Goal: Task Accomplishment & Management: Use online tool/utility

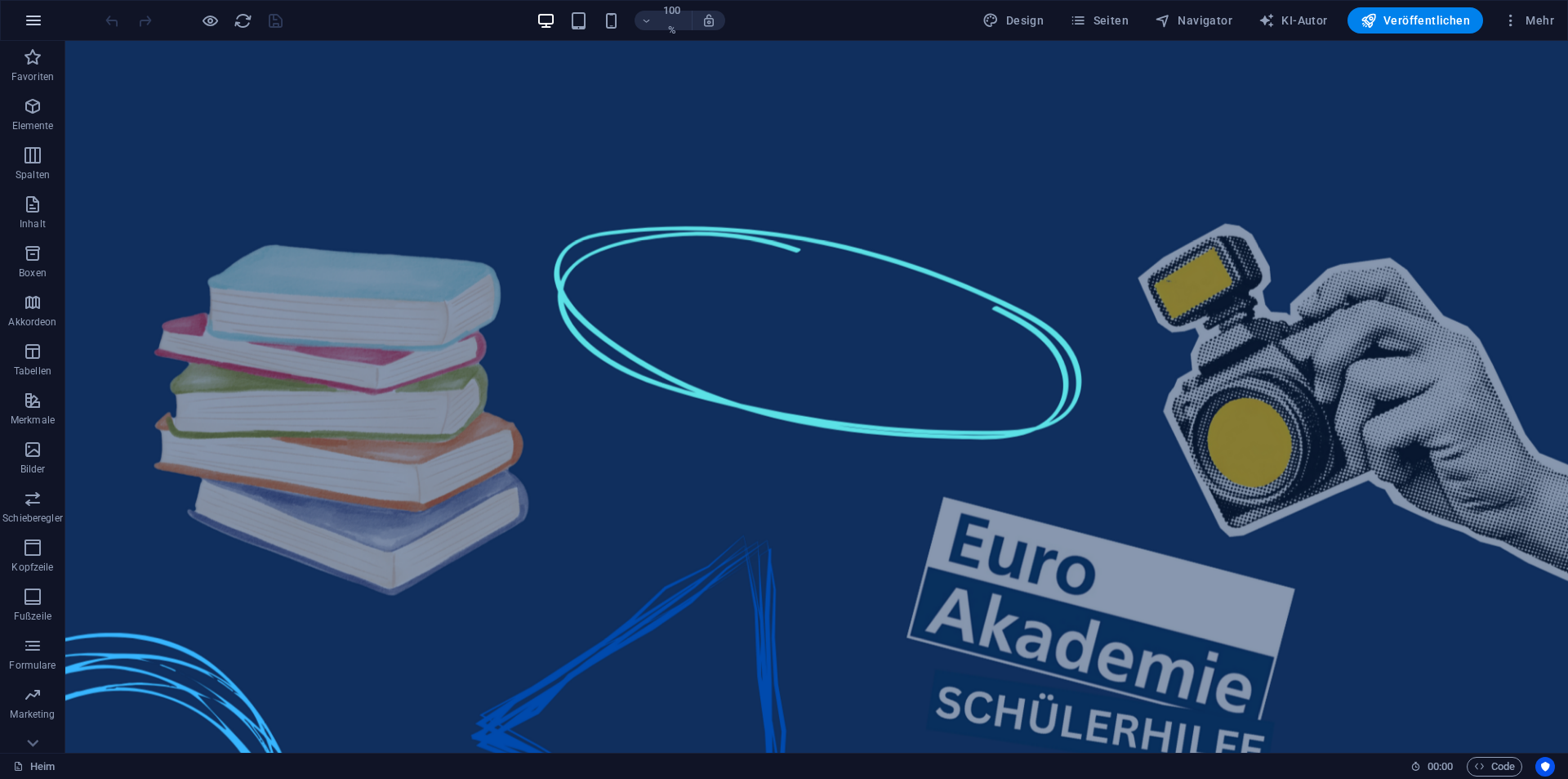
click at [21, 13] on button "button" at bounding box center [33, 20] width 39 height 39
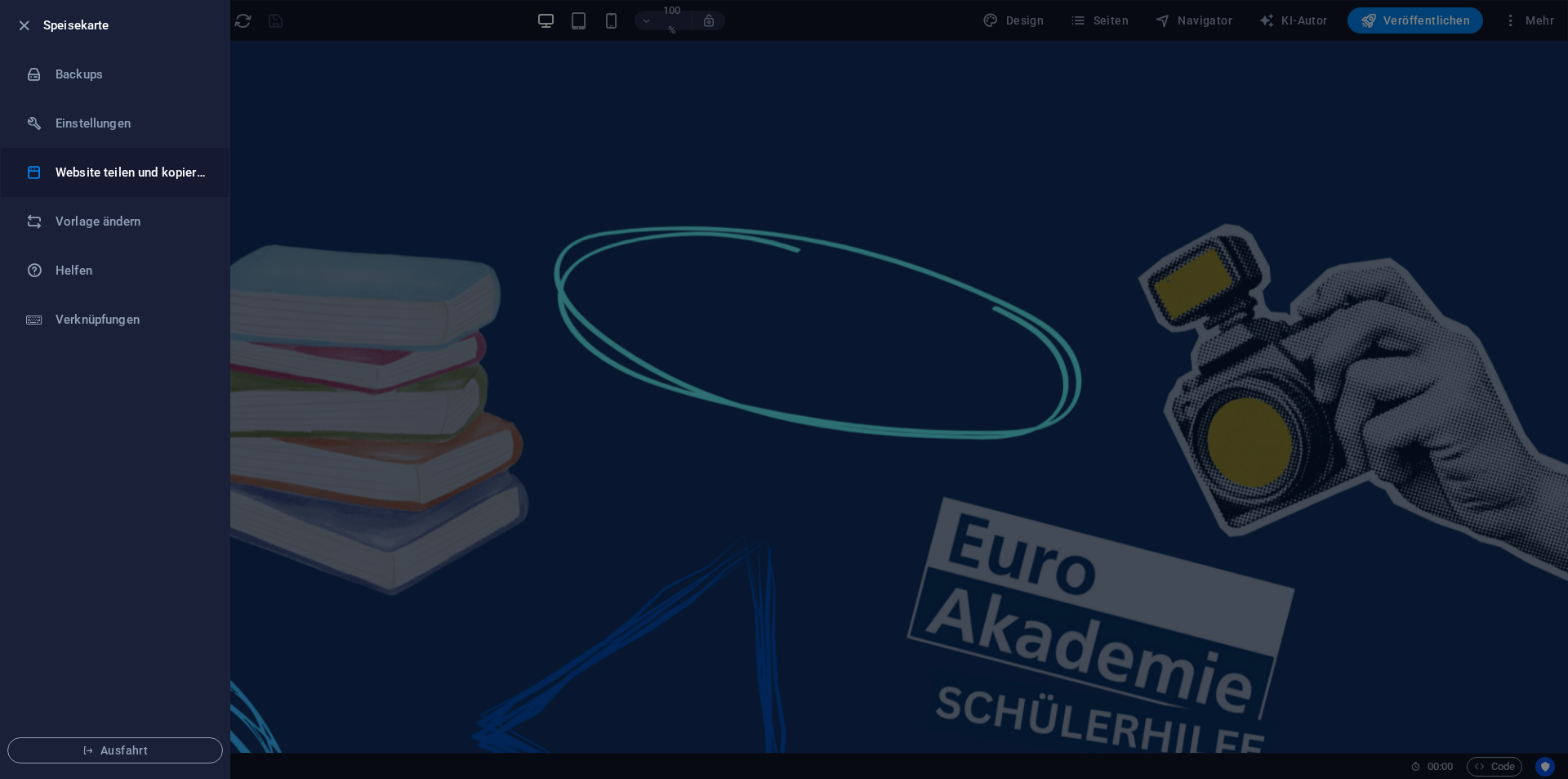
click at [165, 158] on li "Website teilen und kopieren" at bounding box center [115, 172] width 229 height 49
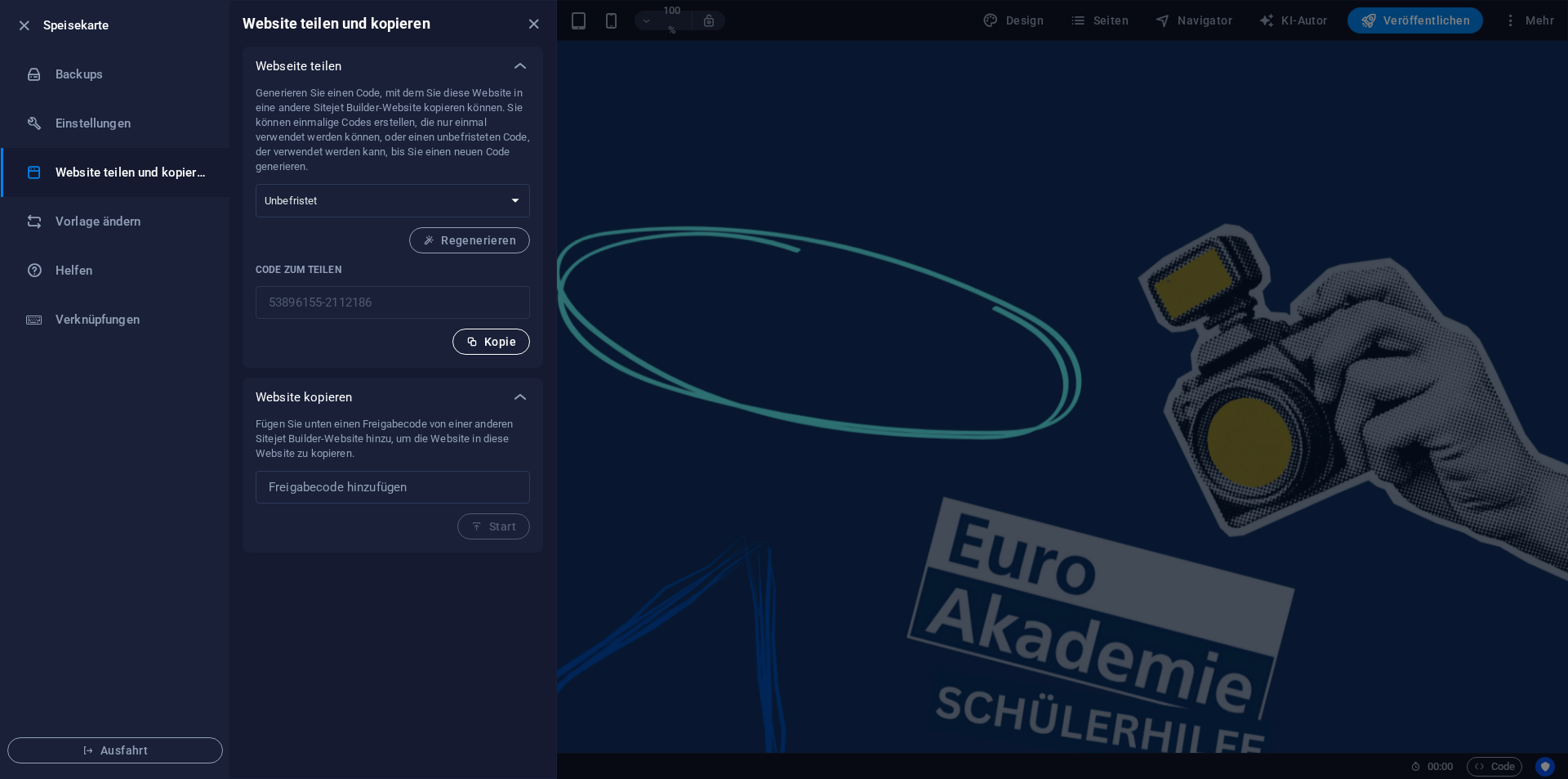
click at [498, 341] on font "Kopie" at bounding box center [500, 341] width 32 height 13
click at [600, 311] on div at bounding box center [784, 390] width 1568 height 779
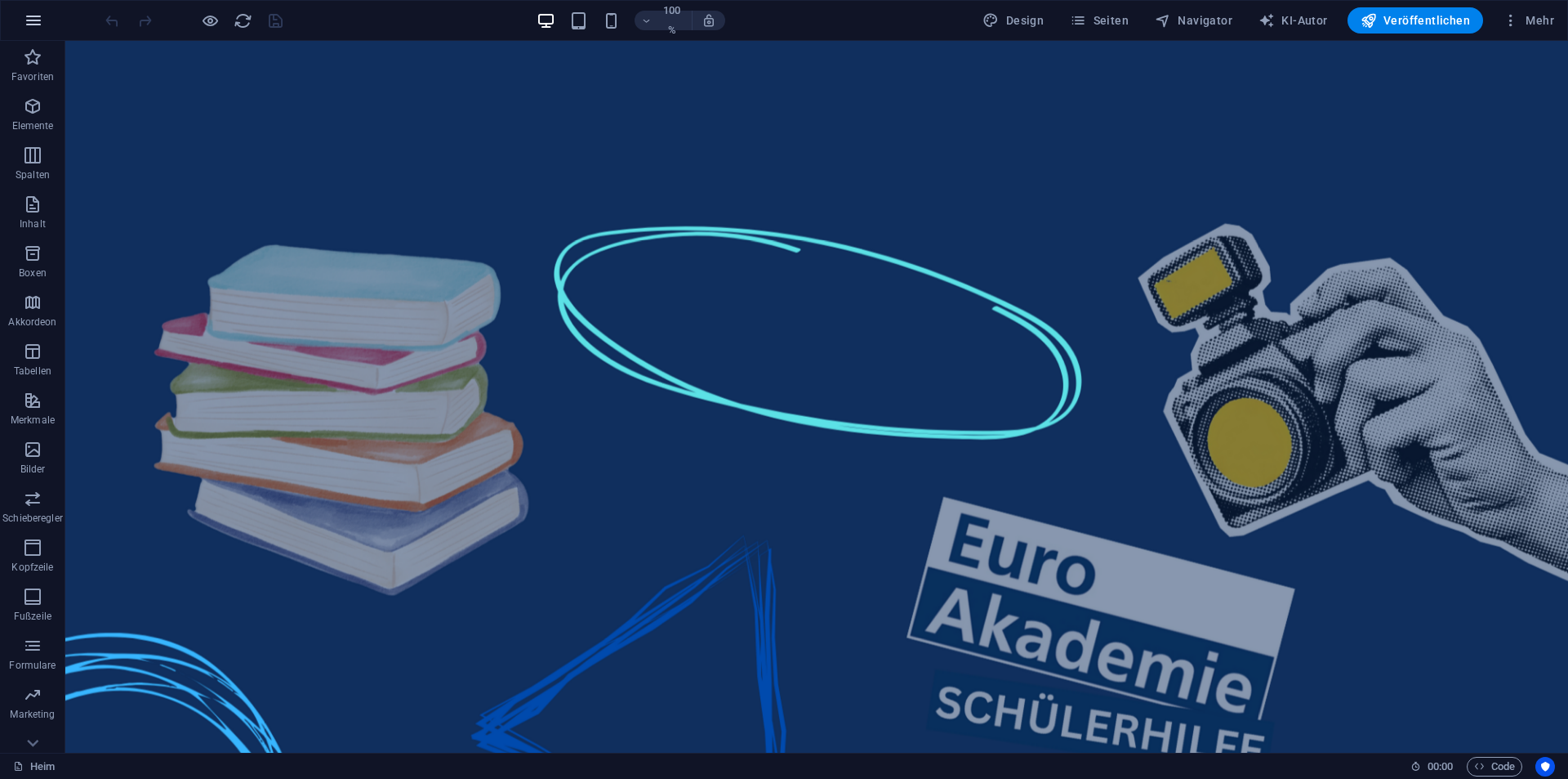
click at [31, 23] on icon "button" at bounding box center [33, 21] width 20 height 20
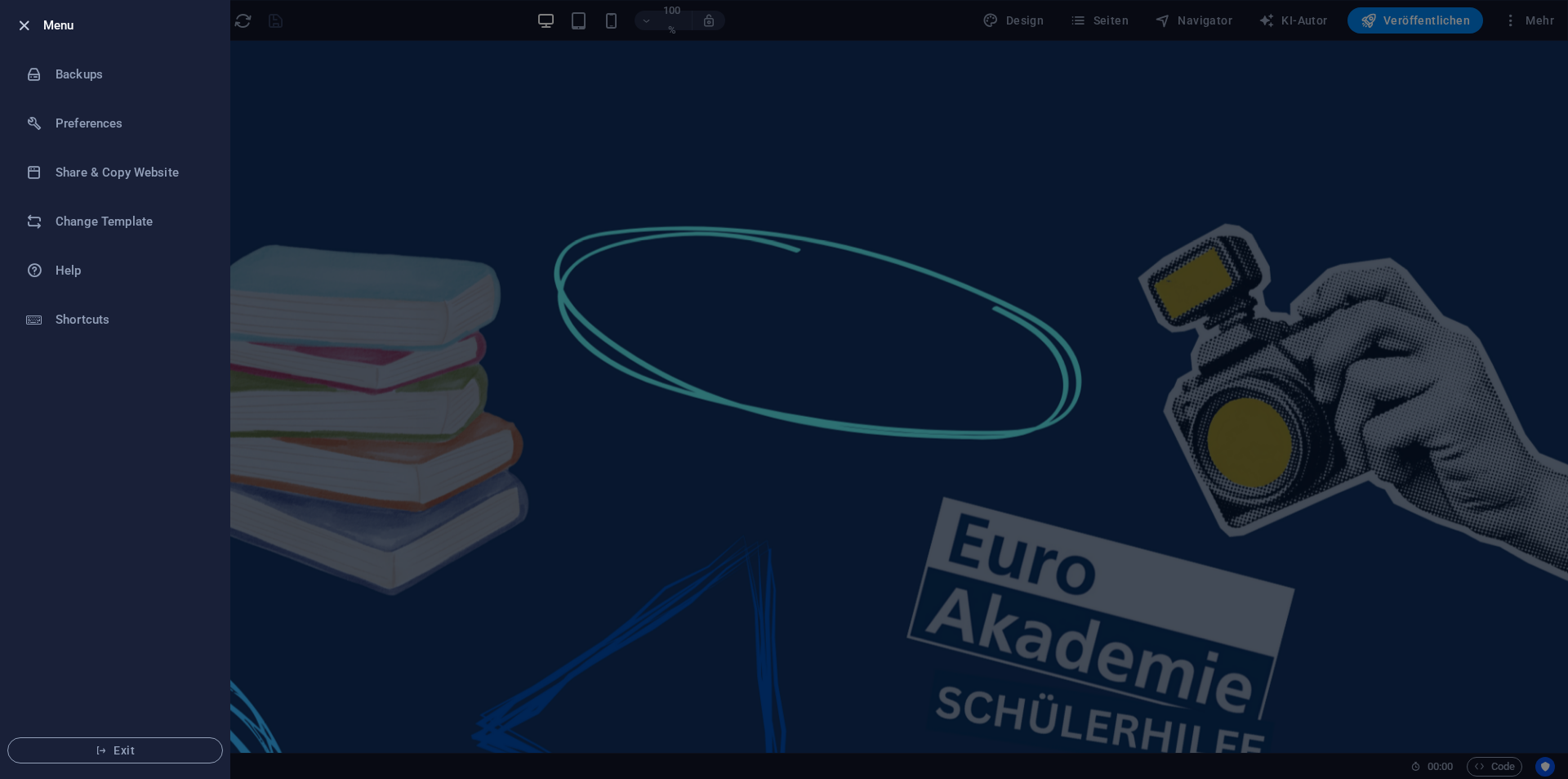
click at [23, 23] on icon "button" at bounding box center [24, 25] width 19 height 19
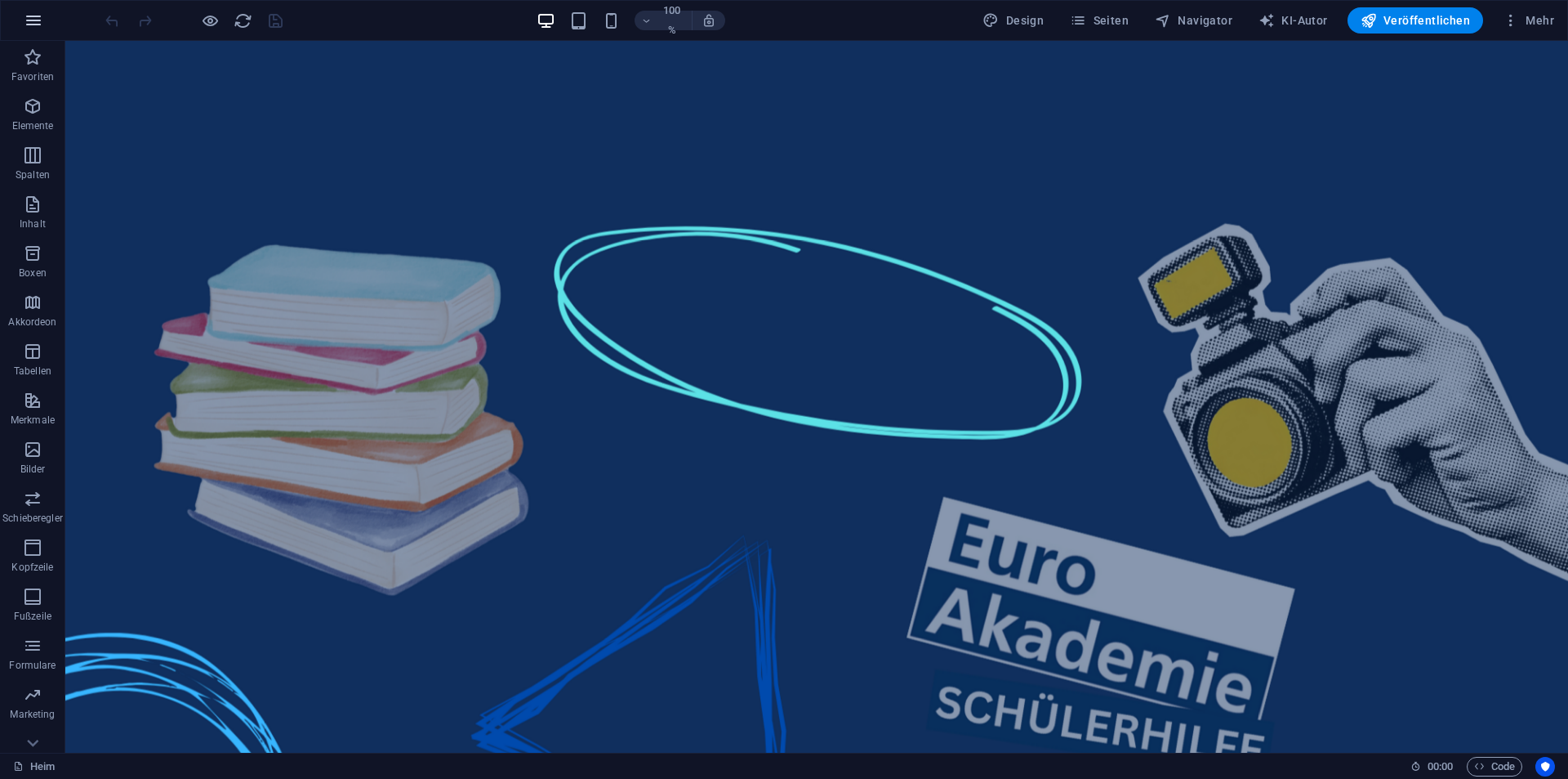
click at [34, 24] on icon "button" at bounding box center [33, 21] width 20 height 20
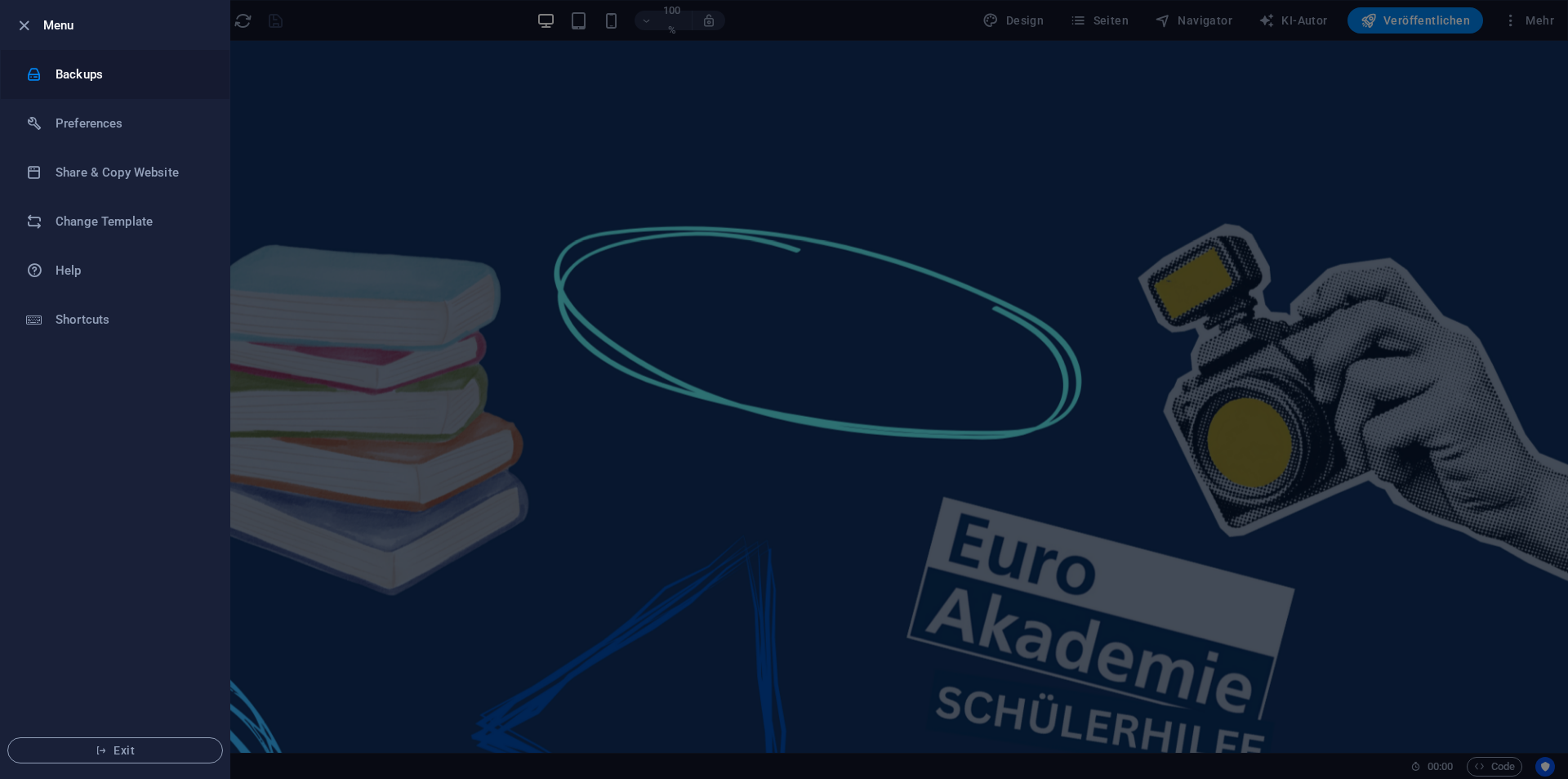
click at [104, 90] on li "Backups" at bounding box center [115, 74] width 229 height 49
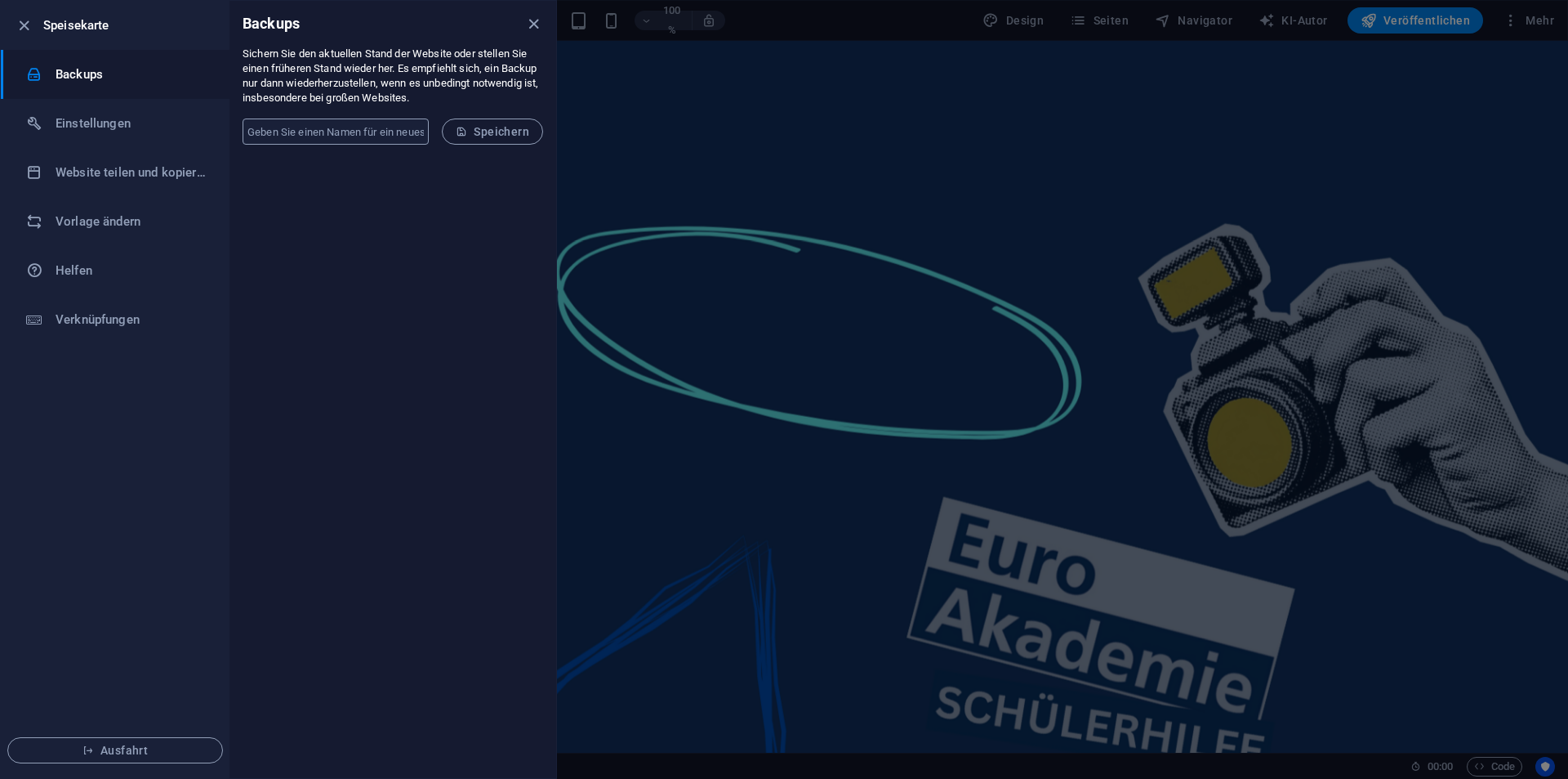
click at [343, 136] on input "text" at bounding box center [336, 131] width 186 height 26
type input "Schülerseite 06.10."
click at [454, 144] on button "Speichern" at bounding box center [492, 131] width 101 height 26
click at [53, 117] on div at bounding box center [41, 123] width 29 height 16
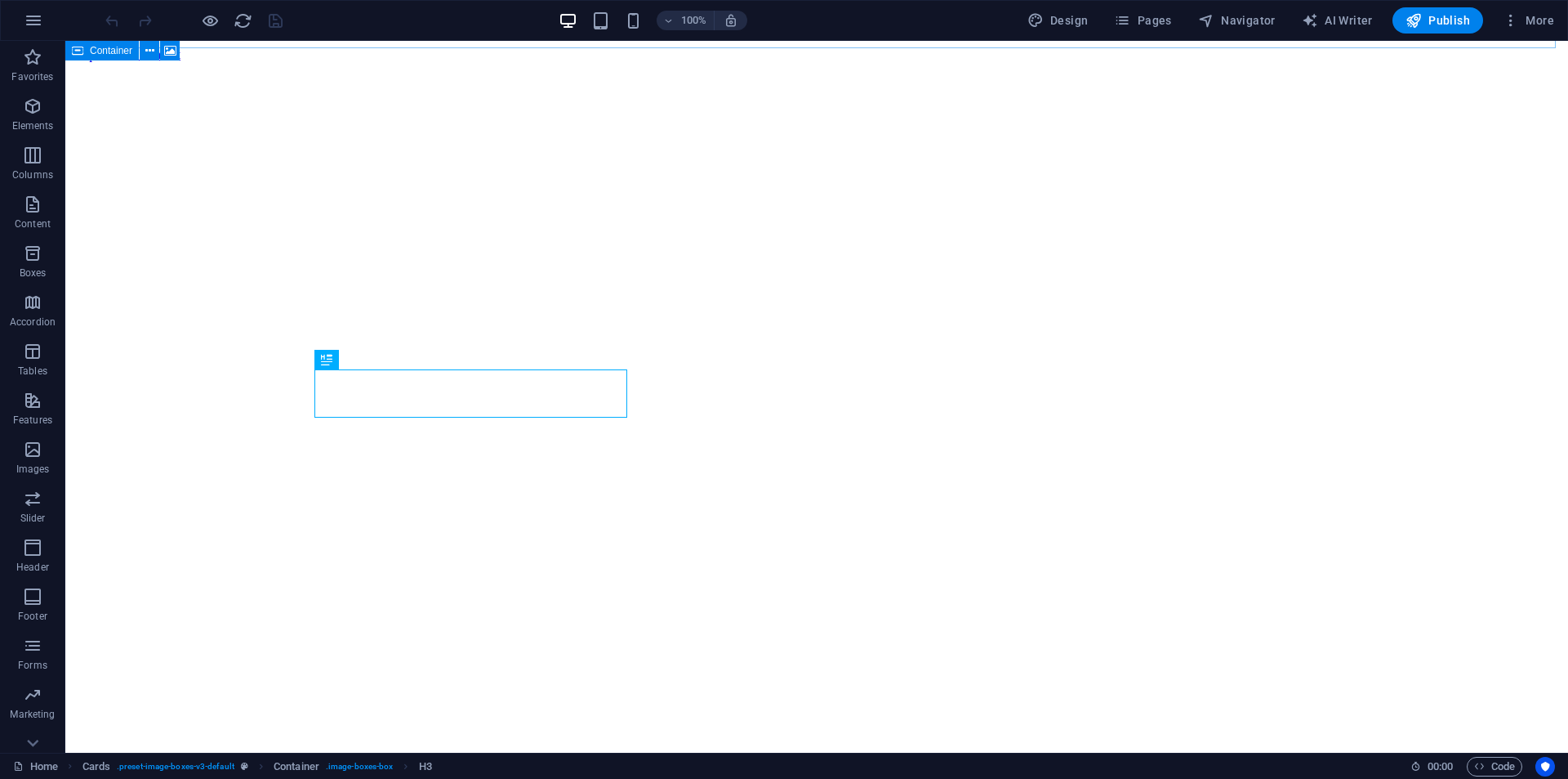
scroll to position [751, 0]
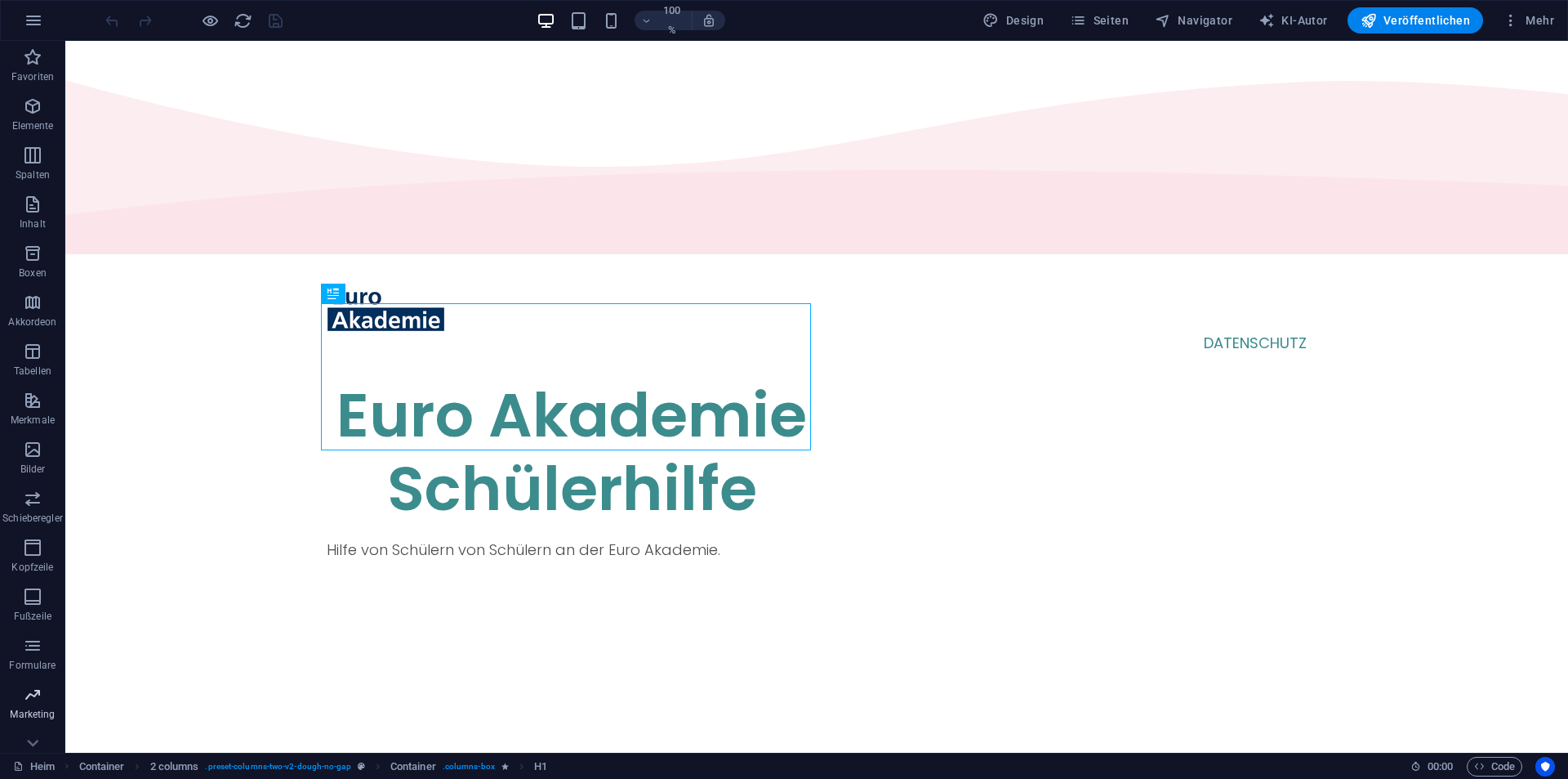
scroll to position [24, 0]
click at [30, 723] on icon "button" at bounding box center [33, 720] width 20 height 20
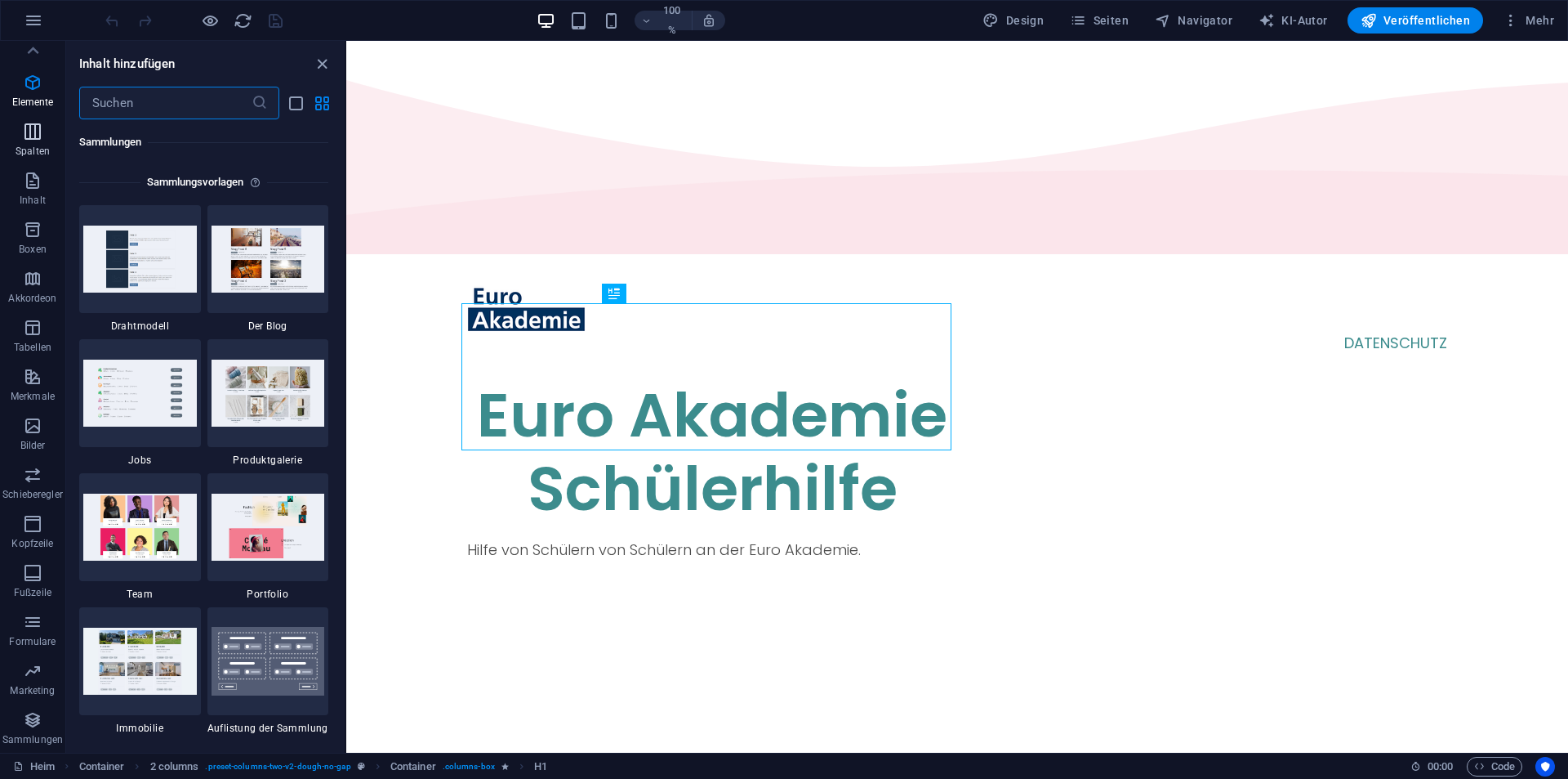
scroll to position [14958, 0]
click at [25, 17] on icon "button" at bounding box center [33, 21] width 20 height 20
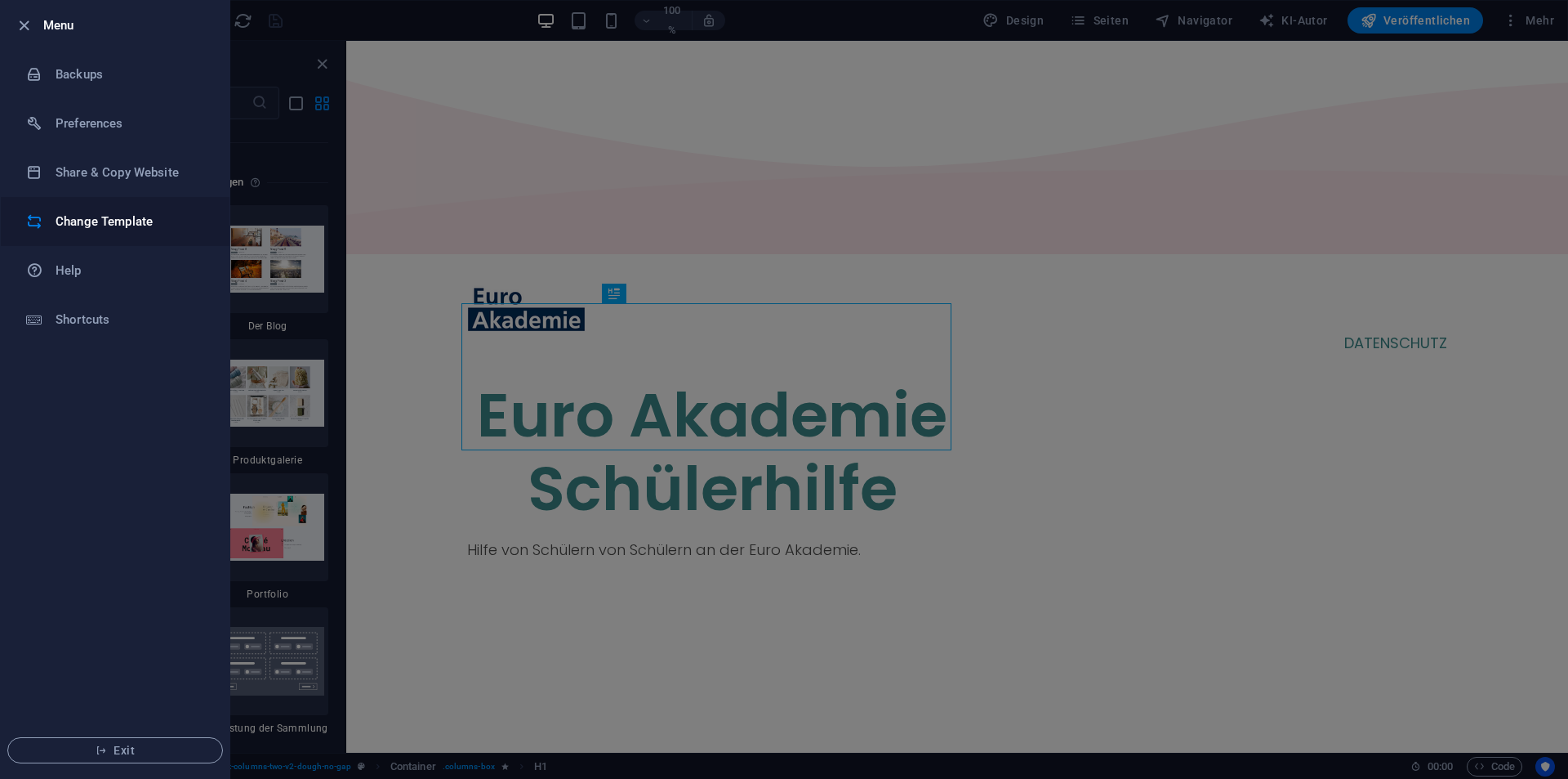
click at [91, 229] on h6 "Change Template" at bounding box center [130, 222] width 151 height 20
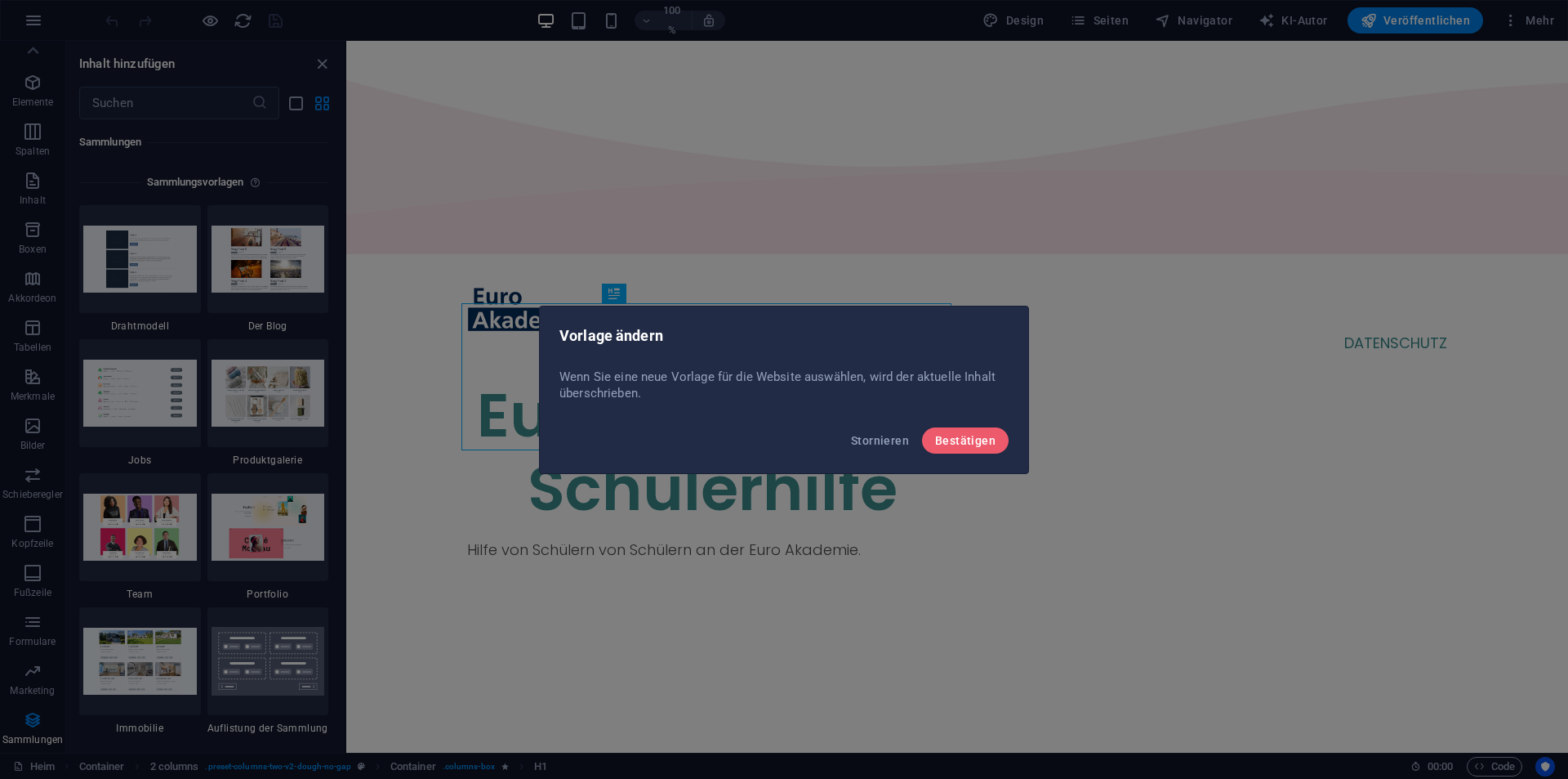
click at [33, 27] on div "Vorlage ändern Wenn Sie eine neue Vorlage für die Website auswählen, wird der a…" at bounding box center [784, 390] width 1568 height 779
click at [870, 428] on button "Stornieren" at bounding box center [880, 440] width 71 height 26
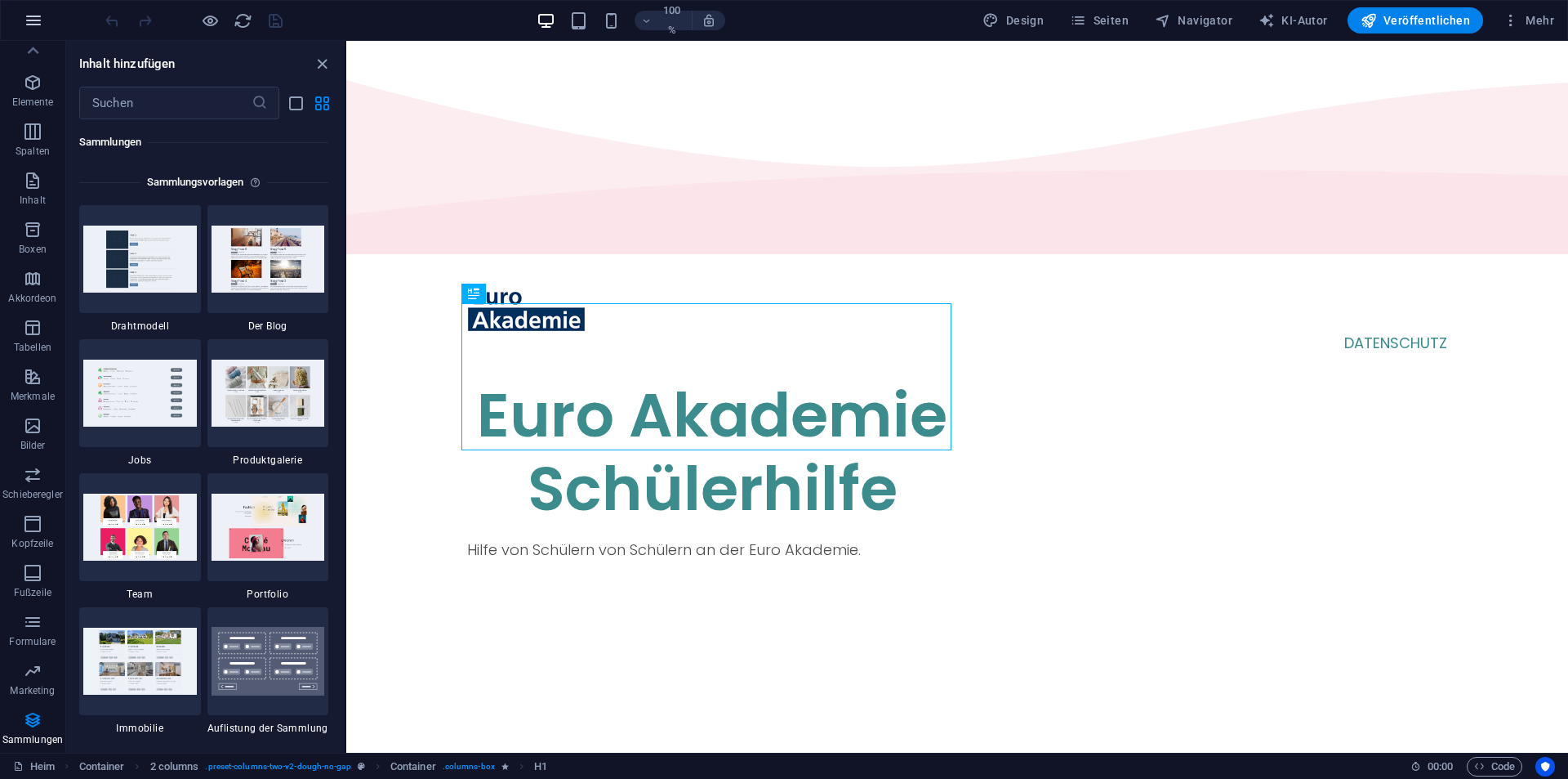
click at [16, 15] on button "button" at bounding box center [33, 20] width 39 height 39
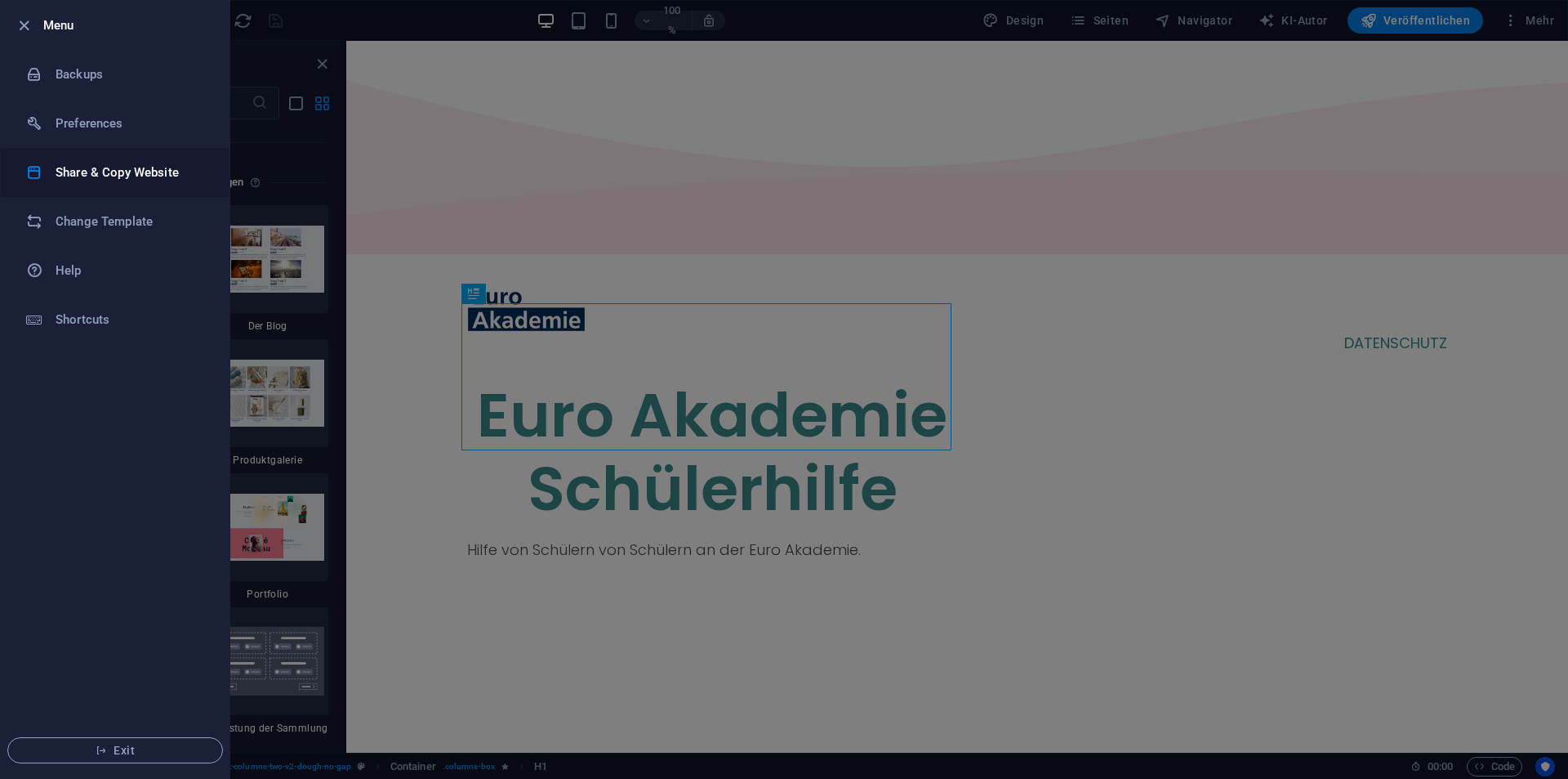
click at [101, 184] on li "Share & Copy Website" at bounding box center [115, 172] width 229 height 49
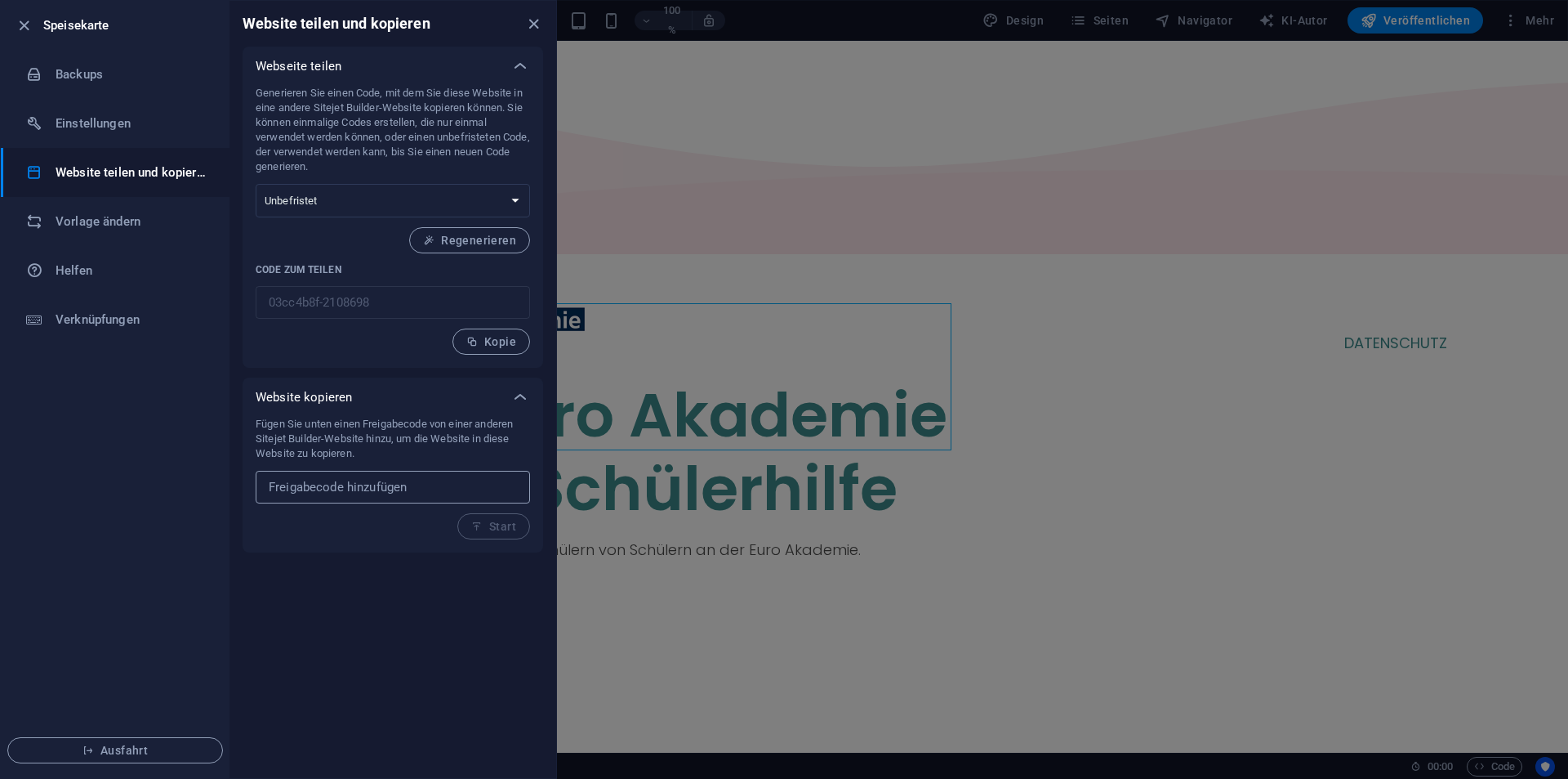
click at [338, 476] on input "text" at bounding box center [392, 487] width 274 height 33
paste input "53896155-2112186"
type input "53896155-2112186"
click at [506, 533] on button "Start" at bounding box center [493, 525] width 72 height 26
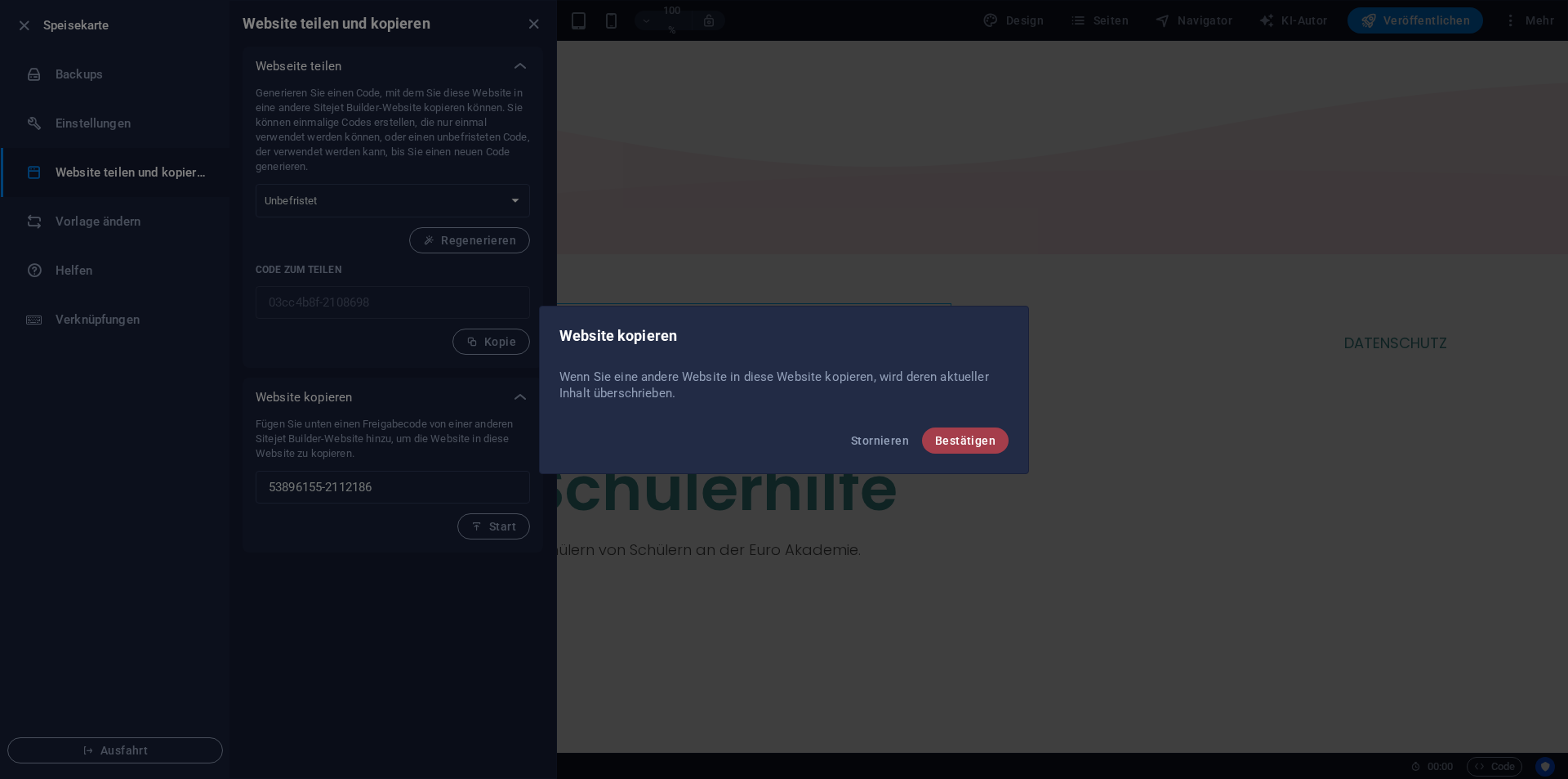
click at [979, 446] on font "Bestätigen" at bounding box center [965, 440] width 61 height 13
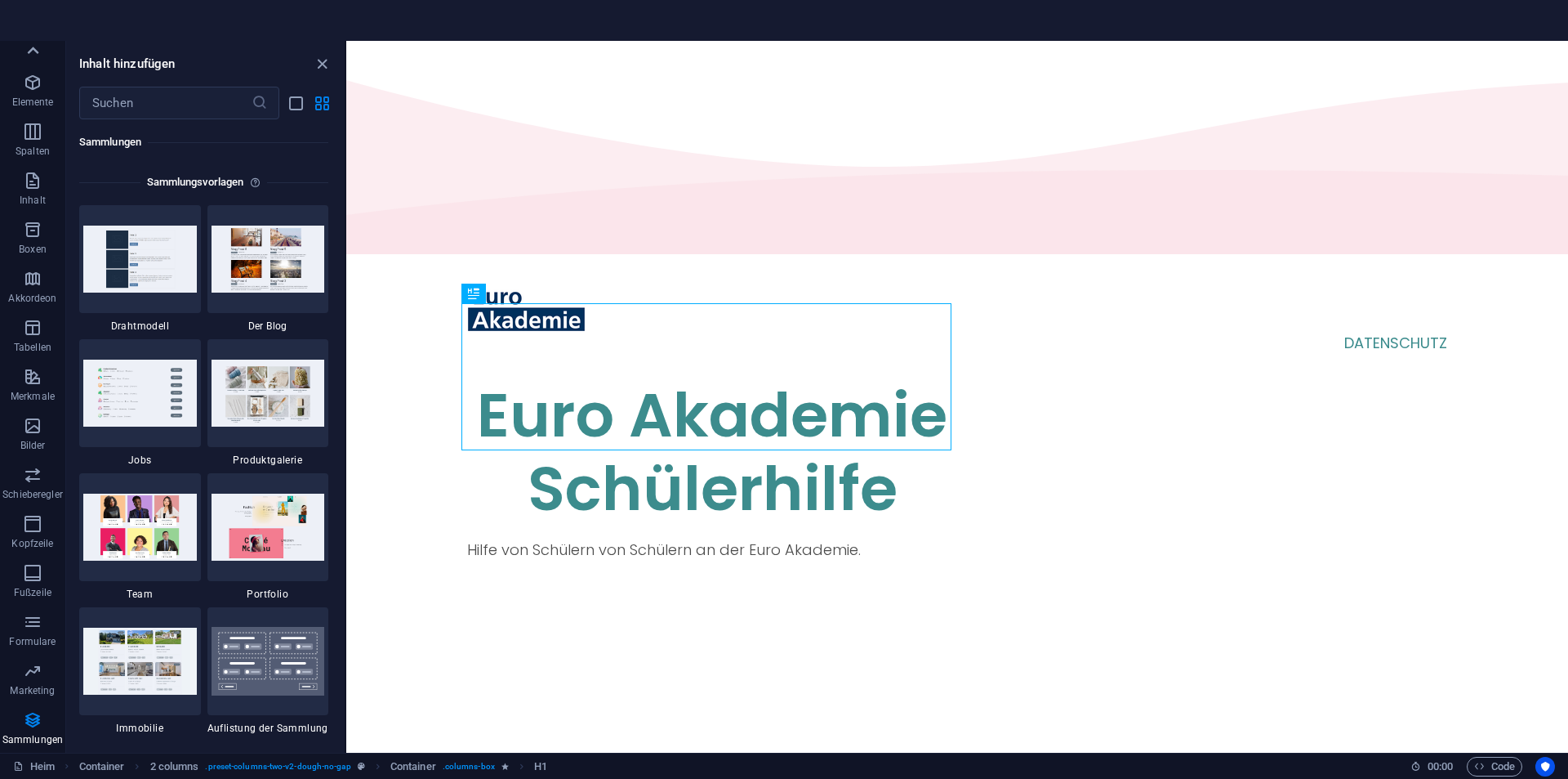
click at [28, 54] on icon at bounding box center [32, 50] width 23 height 23
click at [31, 69] on span "Favoriten" at bounding box center [33, 66] width 65 height 39
click at [312, 65] on icon "Panel schließen" at bounding box center [321, 63] width 19 height 19
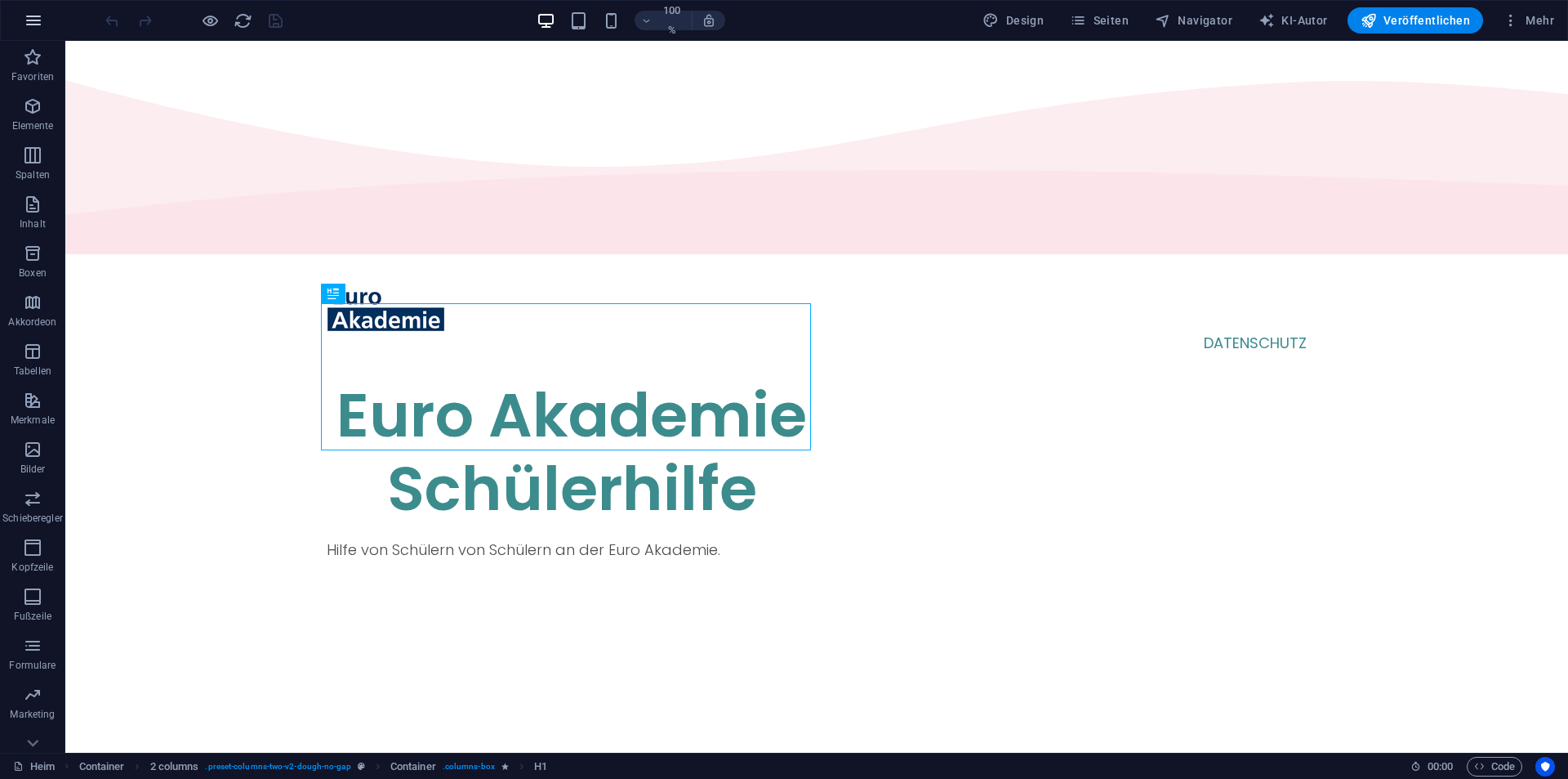
click at [33, 22] on icon "button" at bounding box center [33, 21] width 20 height 20
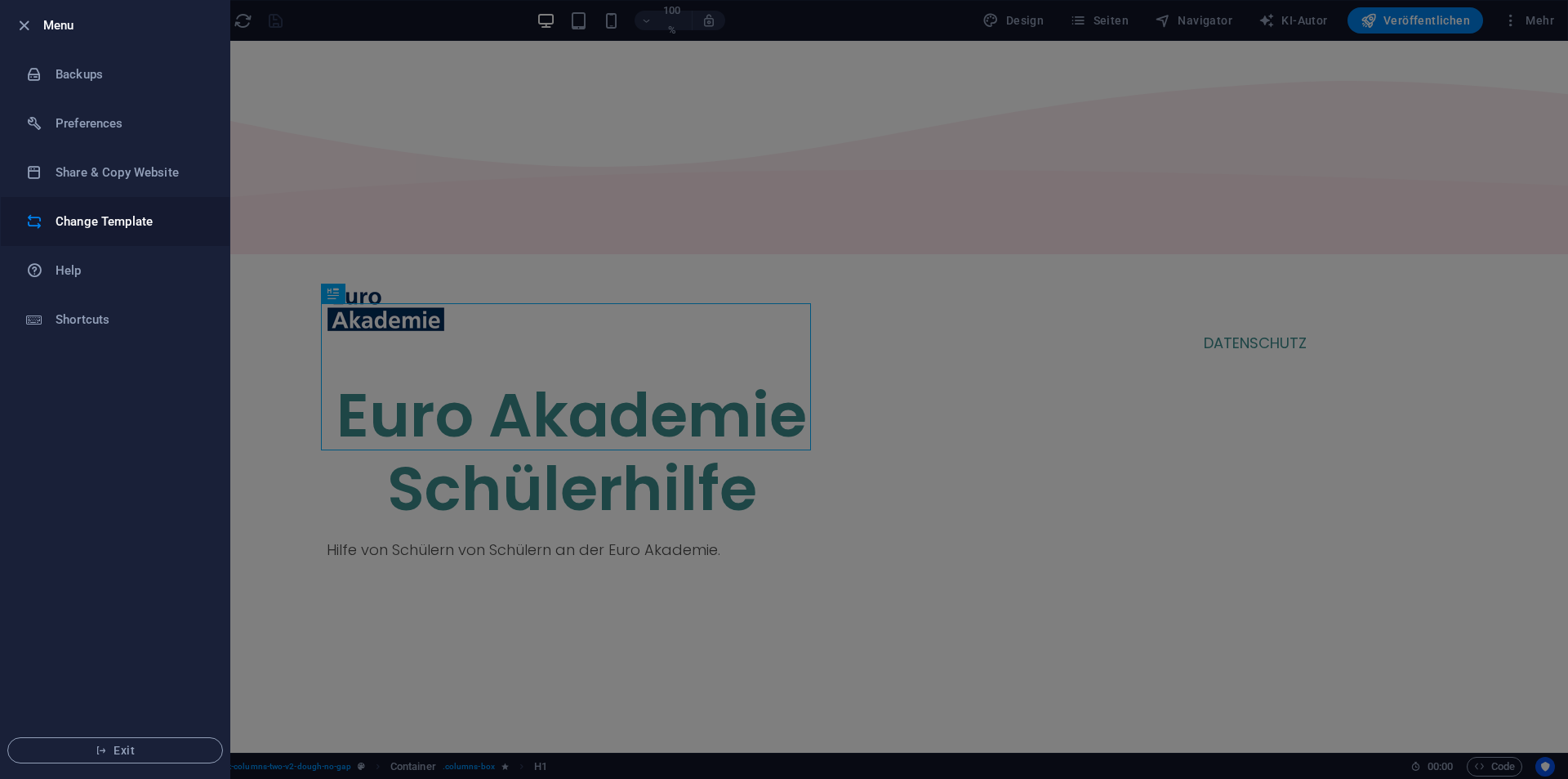
click at [91, 217] on h6 "Change Template" at bounding box center [130, 222] width 151 height 20
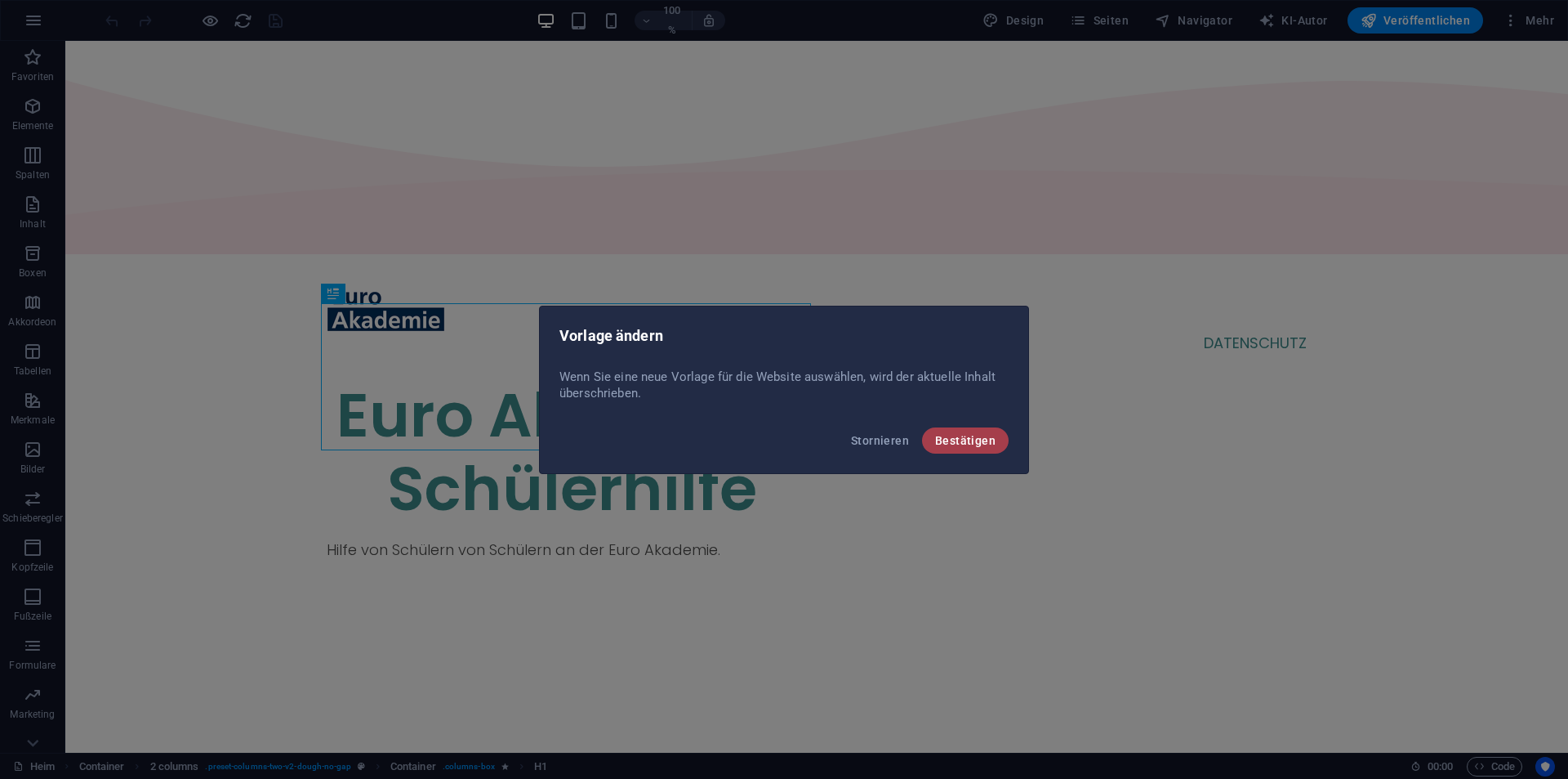
click at [968, 439] on font "Bestätigen" at bounding box center [965, 440] width 61 height 13
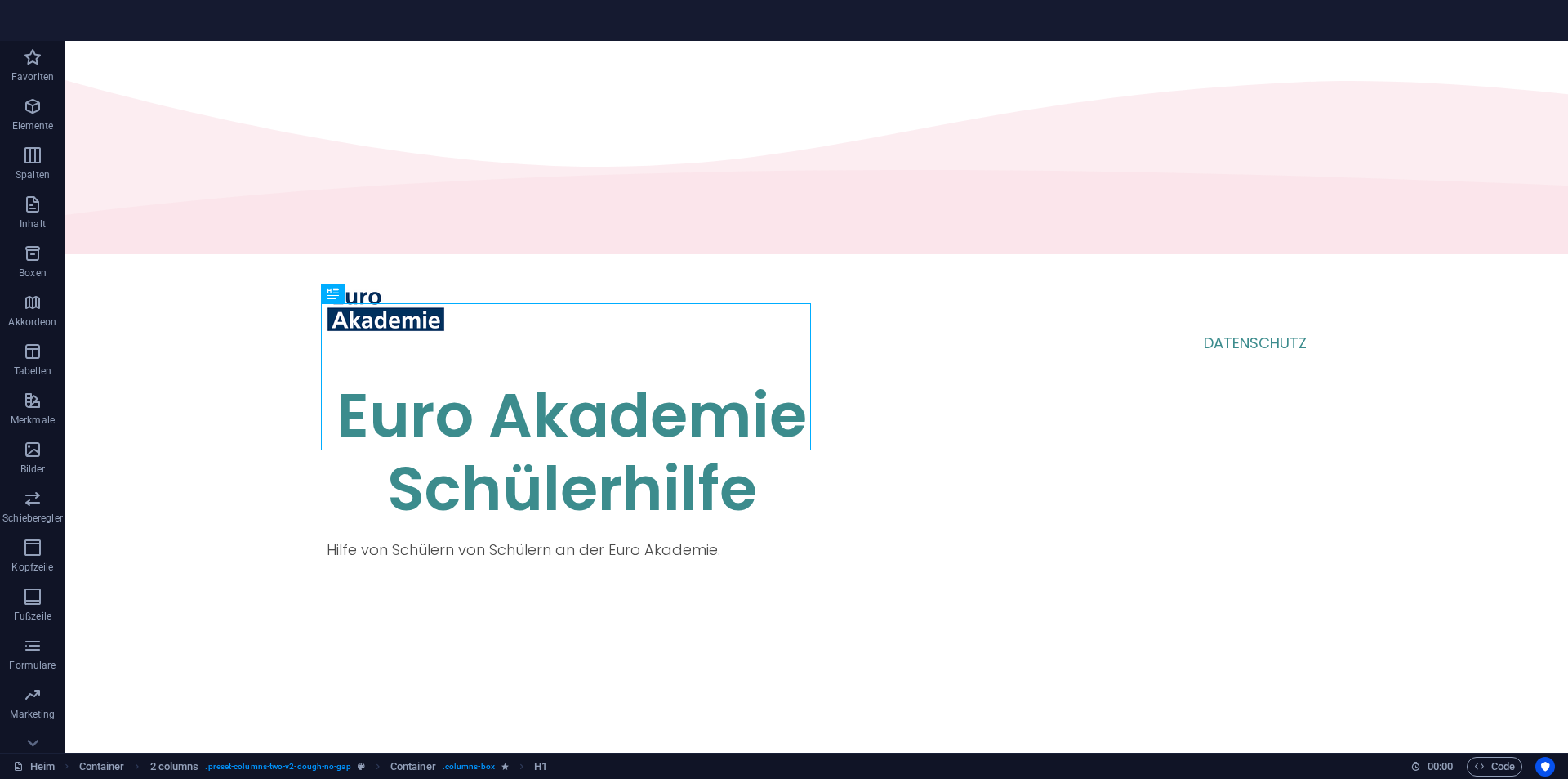
click at [37, 24] on section "Heim Favoriten Elemente Spalten Inhalt Boxen Akkordeon Tabellen Merkmale Bilder…" at bounding box center [784, 390] width 1568 height 779
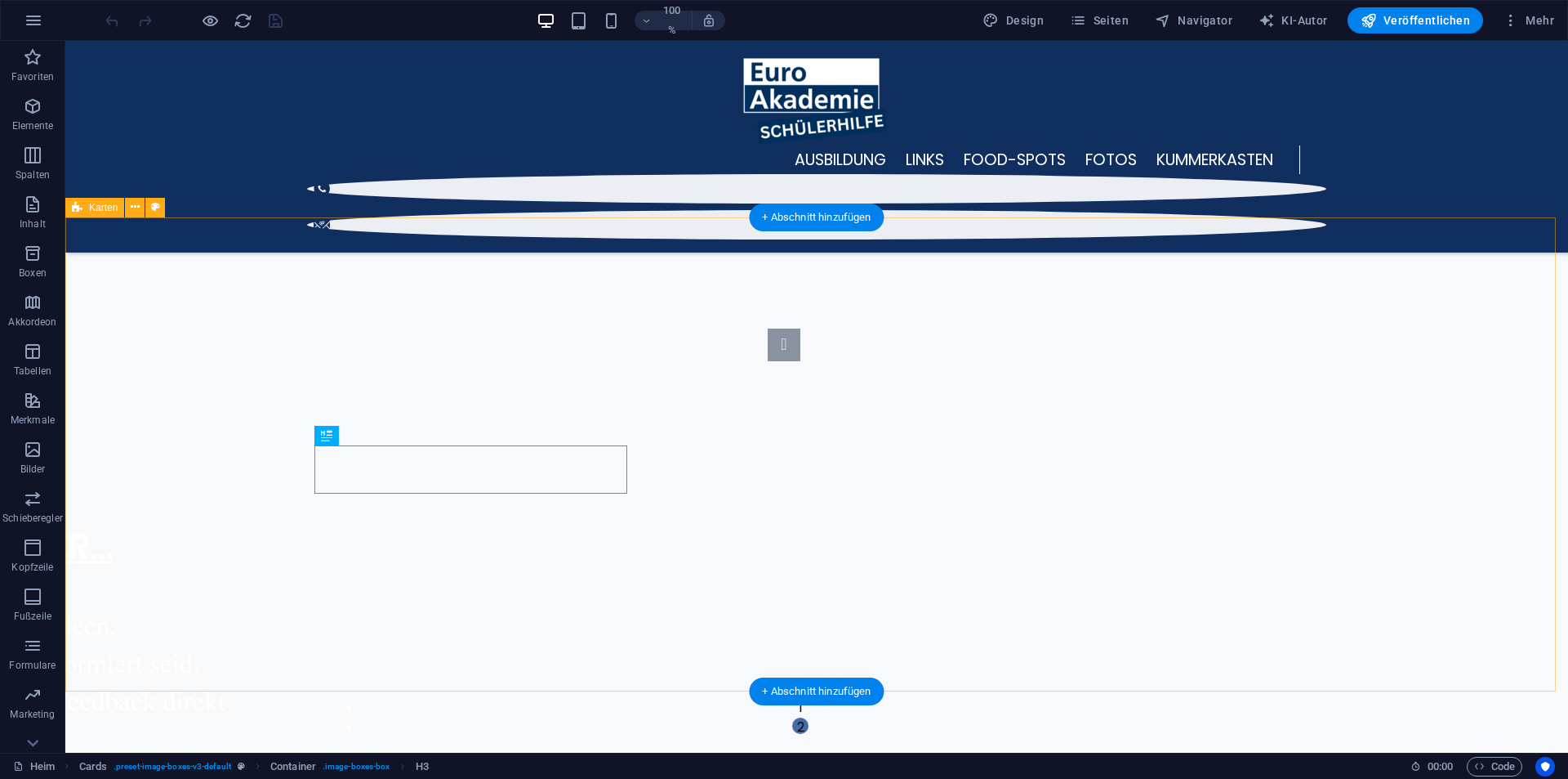
scroll to position [505, 0]
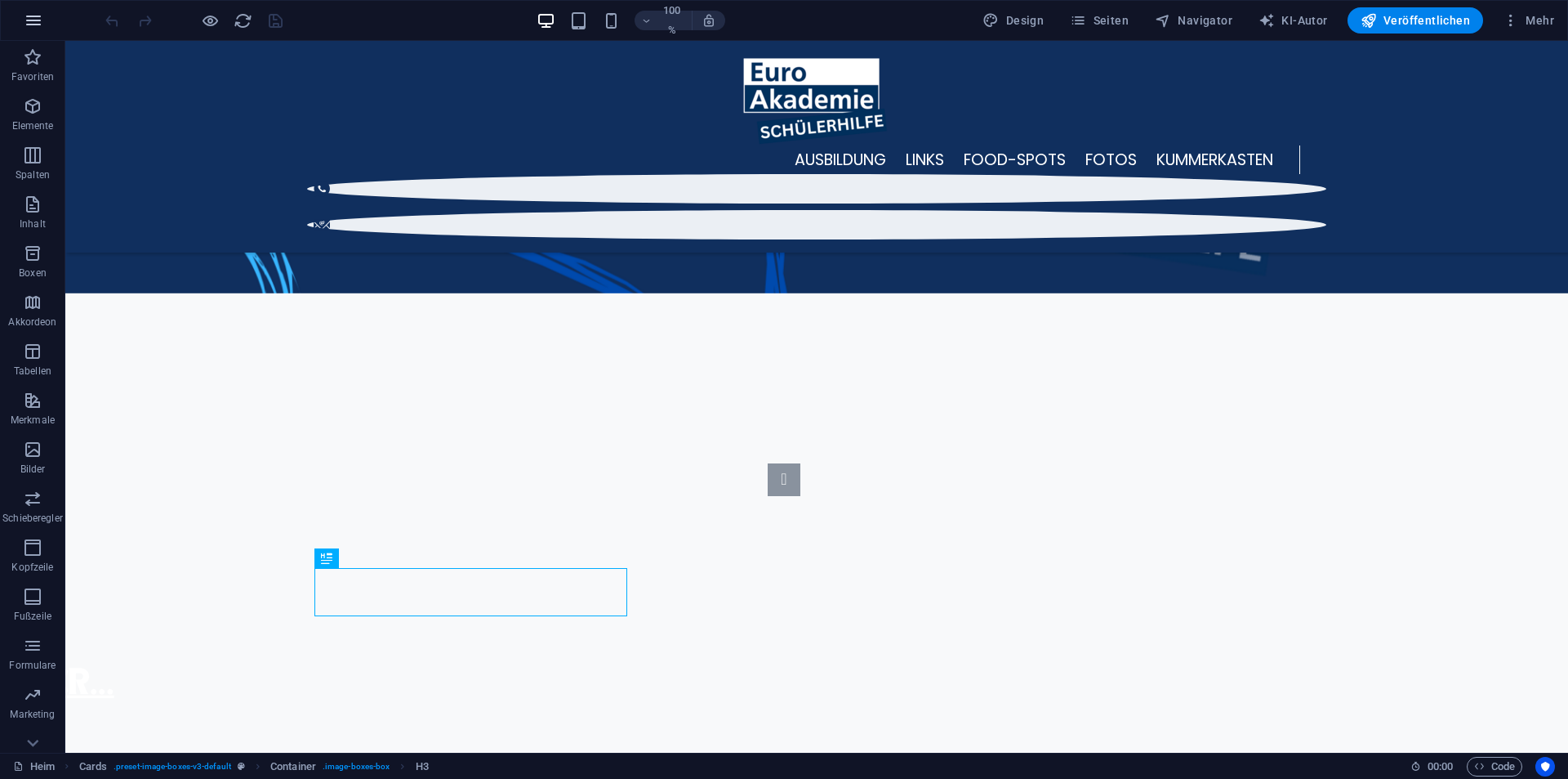
click at [38, 28] on icon "button" at bounding box center [33, 21] width 20 height 20
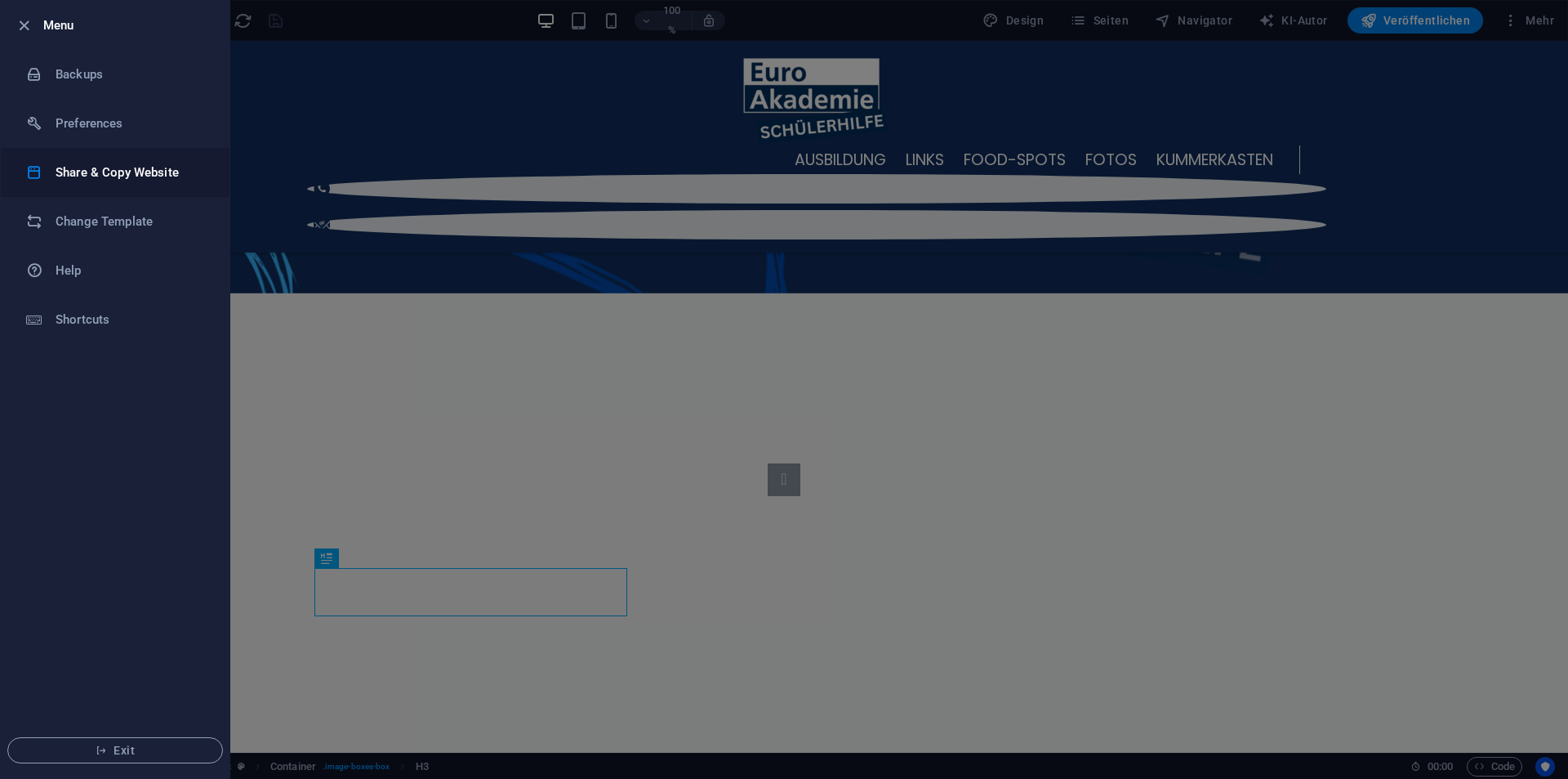
click at [130, 179] on h6 "Share & Copy Website" at bounding box center [130, 173] width 151 height 20
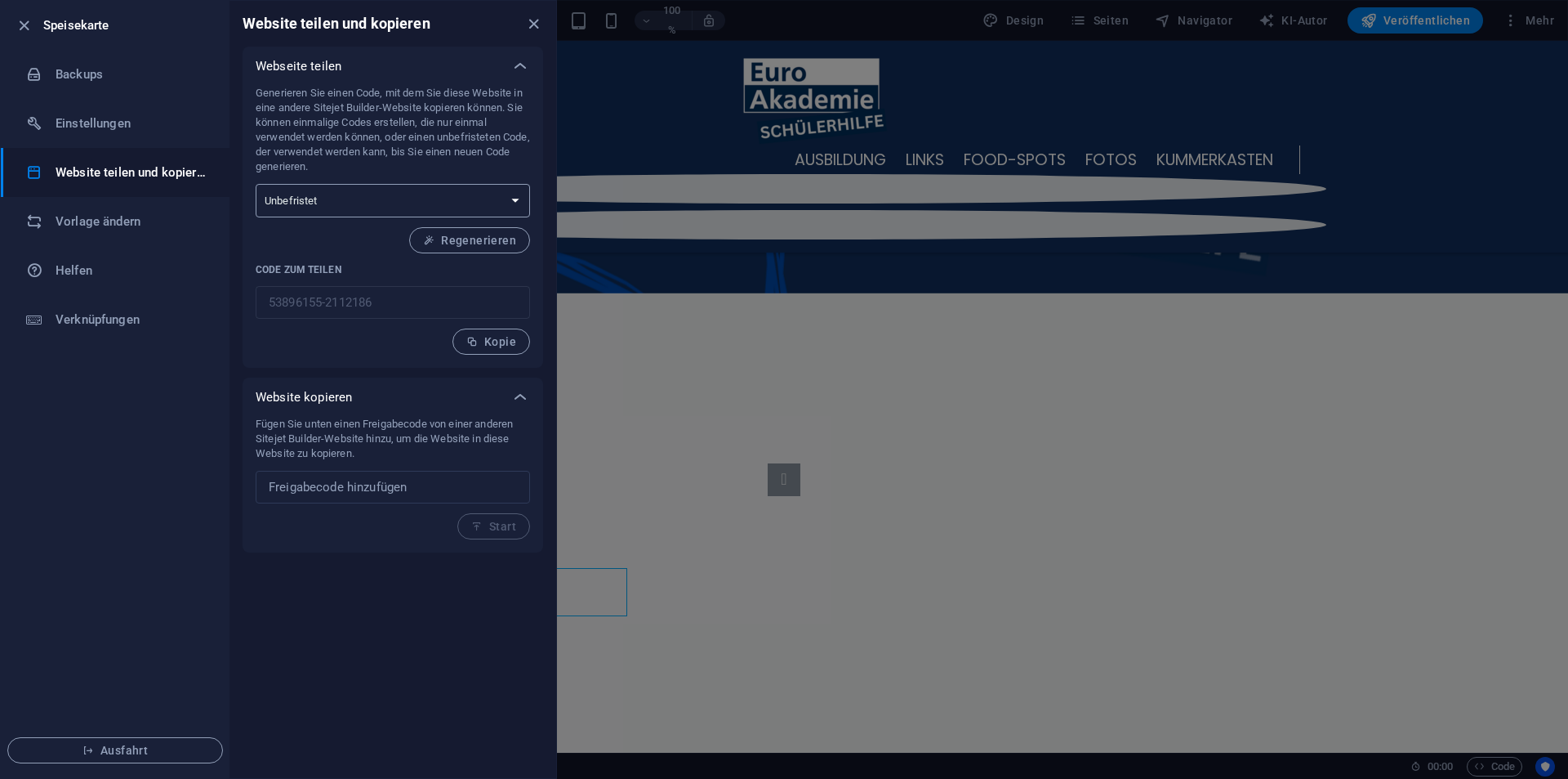
click at [321, 209] on select "Einmalig Unbefristet" at bounding box center [392, 200] width 274 height 34
click at [320, 208] on select "Einmalig Unbefristet" at bounding box center [392, 200] width 274 height 34
click at [449, 235] on font "Regenerieren" at bounding box center [478, 240] width 75 height 13
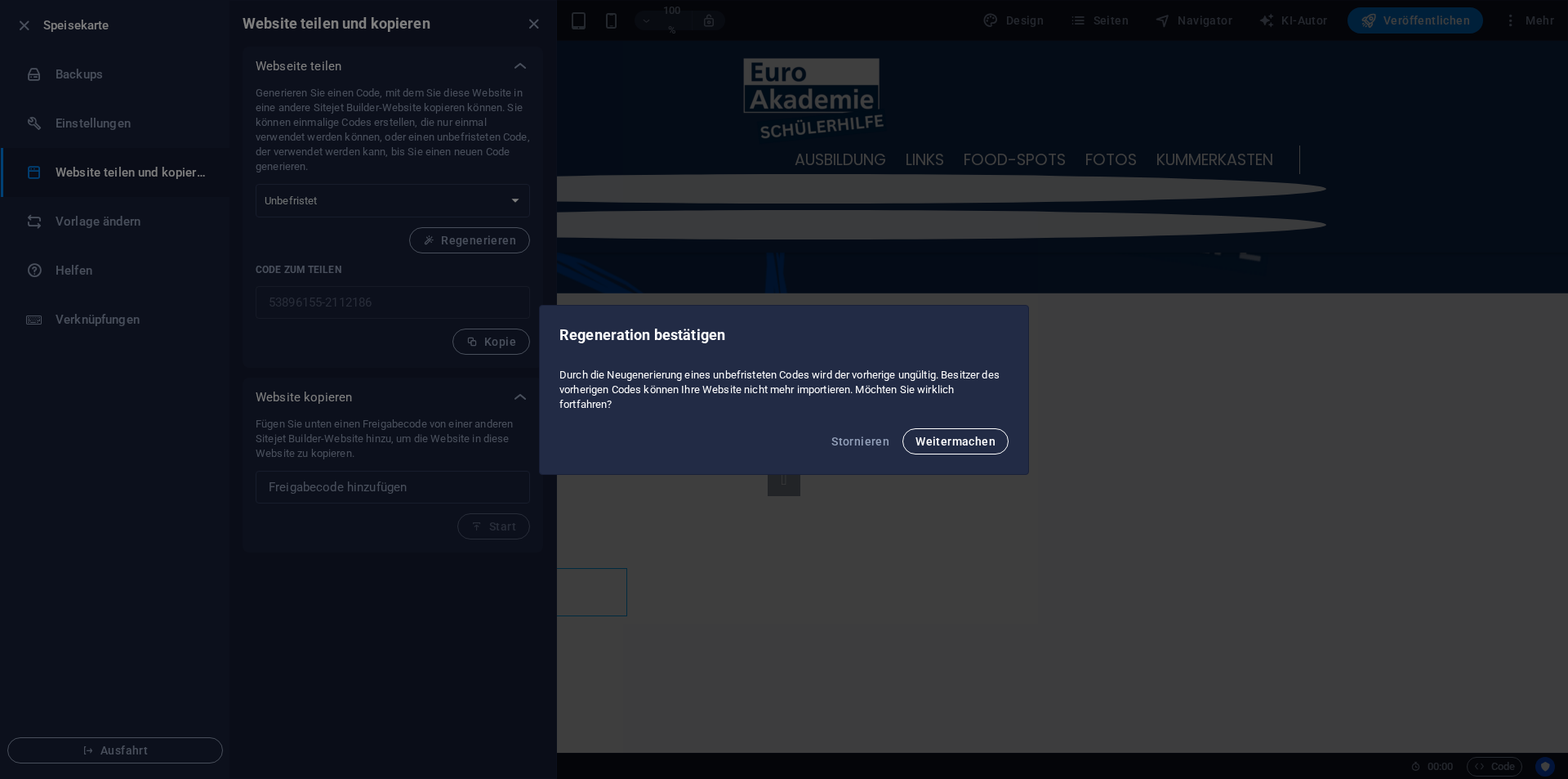
click at [961, 438] on font "Weitermachen" at bounding box center [955, 441] width 80 height 13
type input "5ae4aa21-2112186"
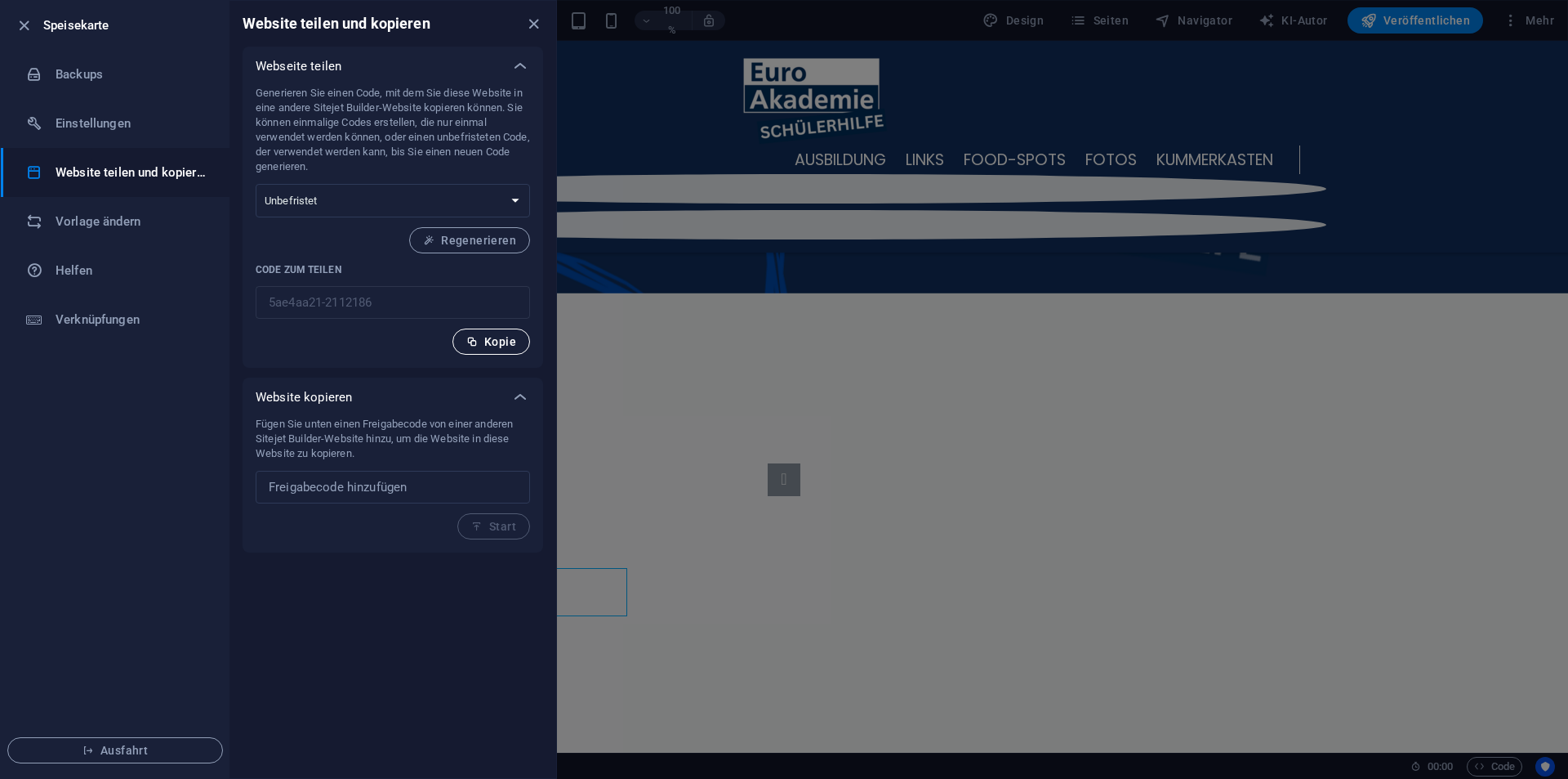
click at [497, 343] on font "Kopie" at bounding box center [500, 341] width 32 height 13
click at [168, 226] on h6 "Vorlage ändern" at bounding box center [130, 222] width 151 height 20
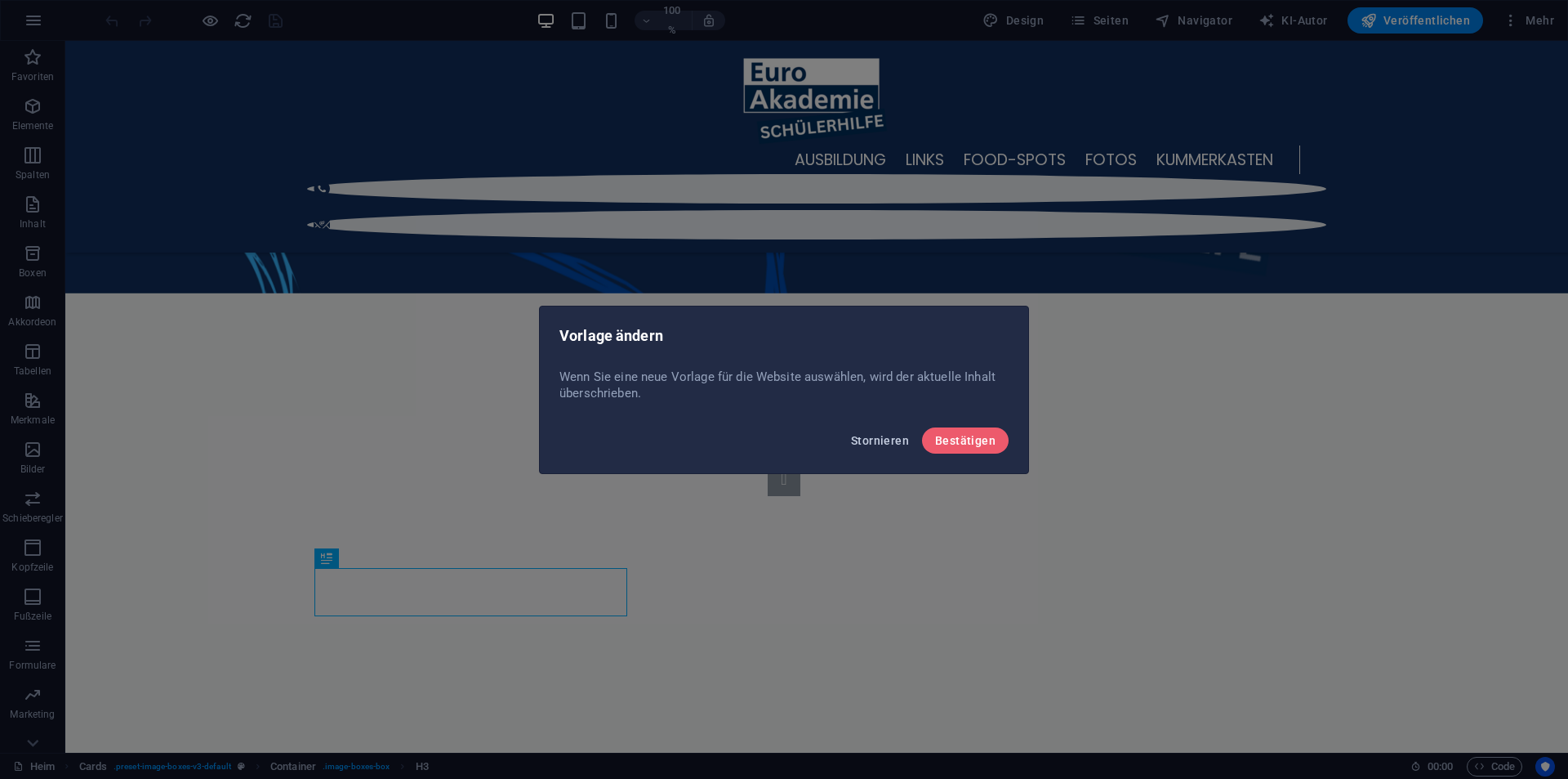
click at [868, 434] on font "Stornieren" at bounding box center [880, 440] width 58 height 13
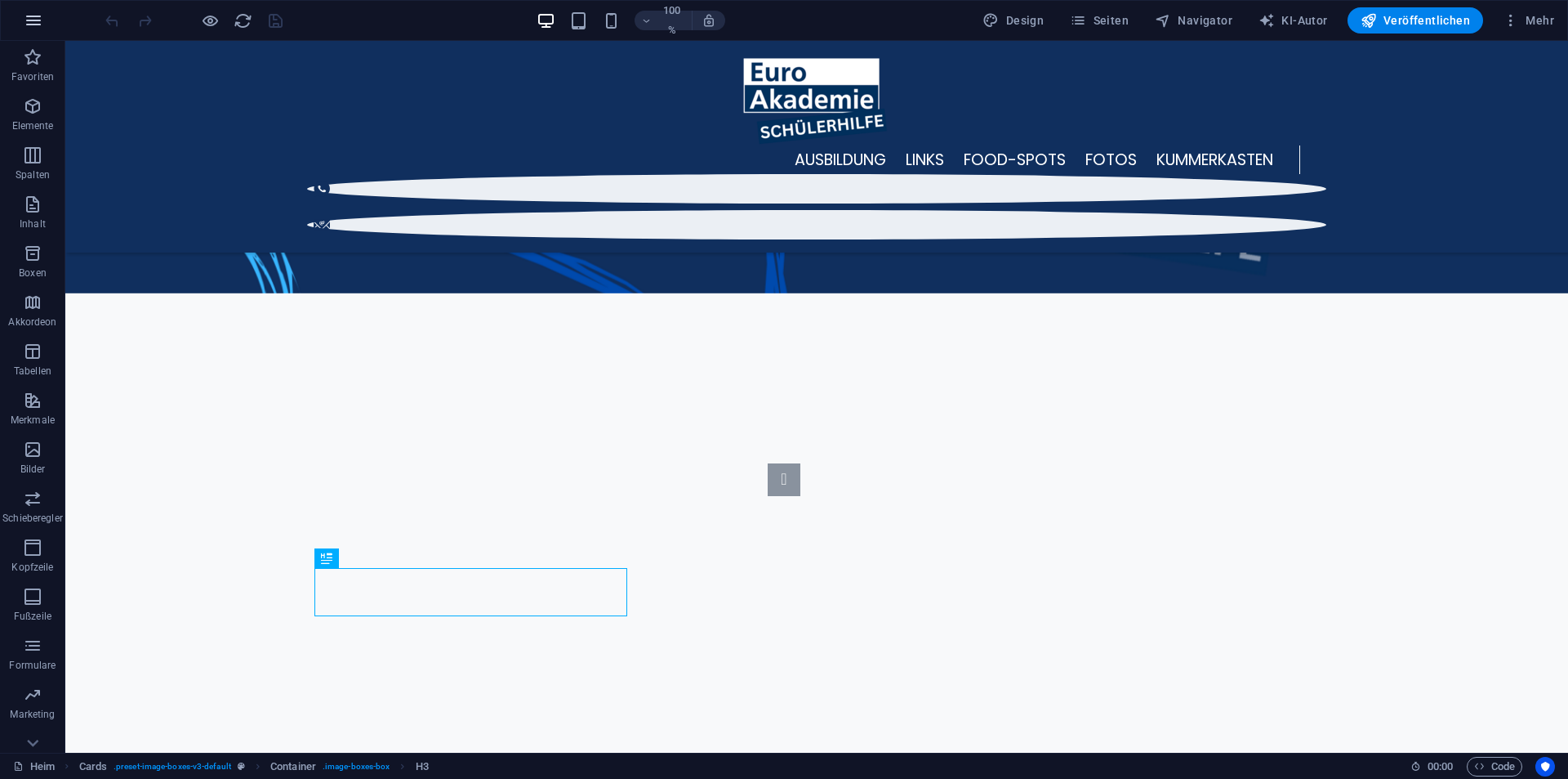
click at [29, 13] on icon "button" at bounding box center [33, 21] width 20 height 20
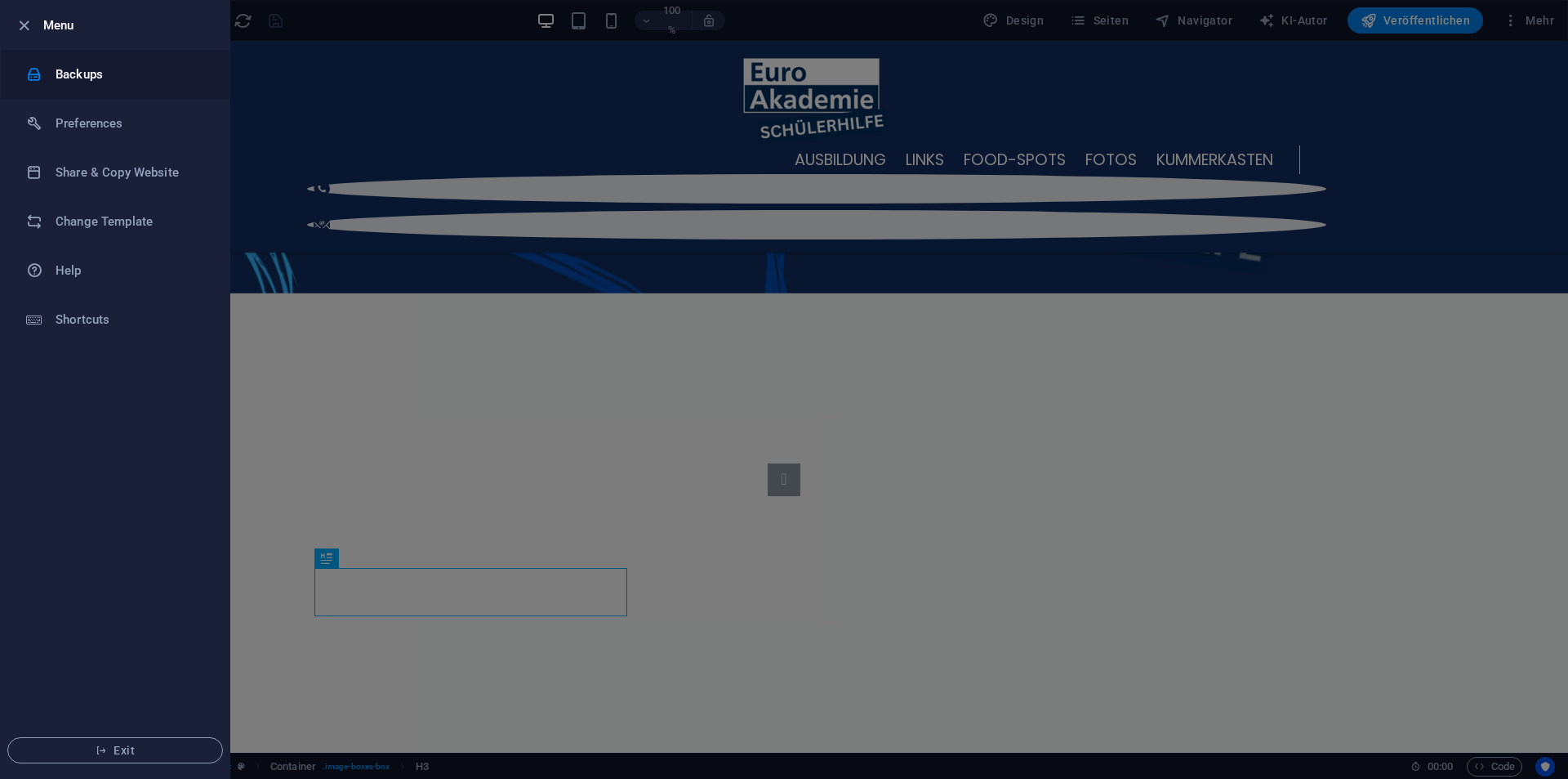
click at [75, 84] on li "Backups" at bounding box center [115, 74] width 229 height 49
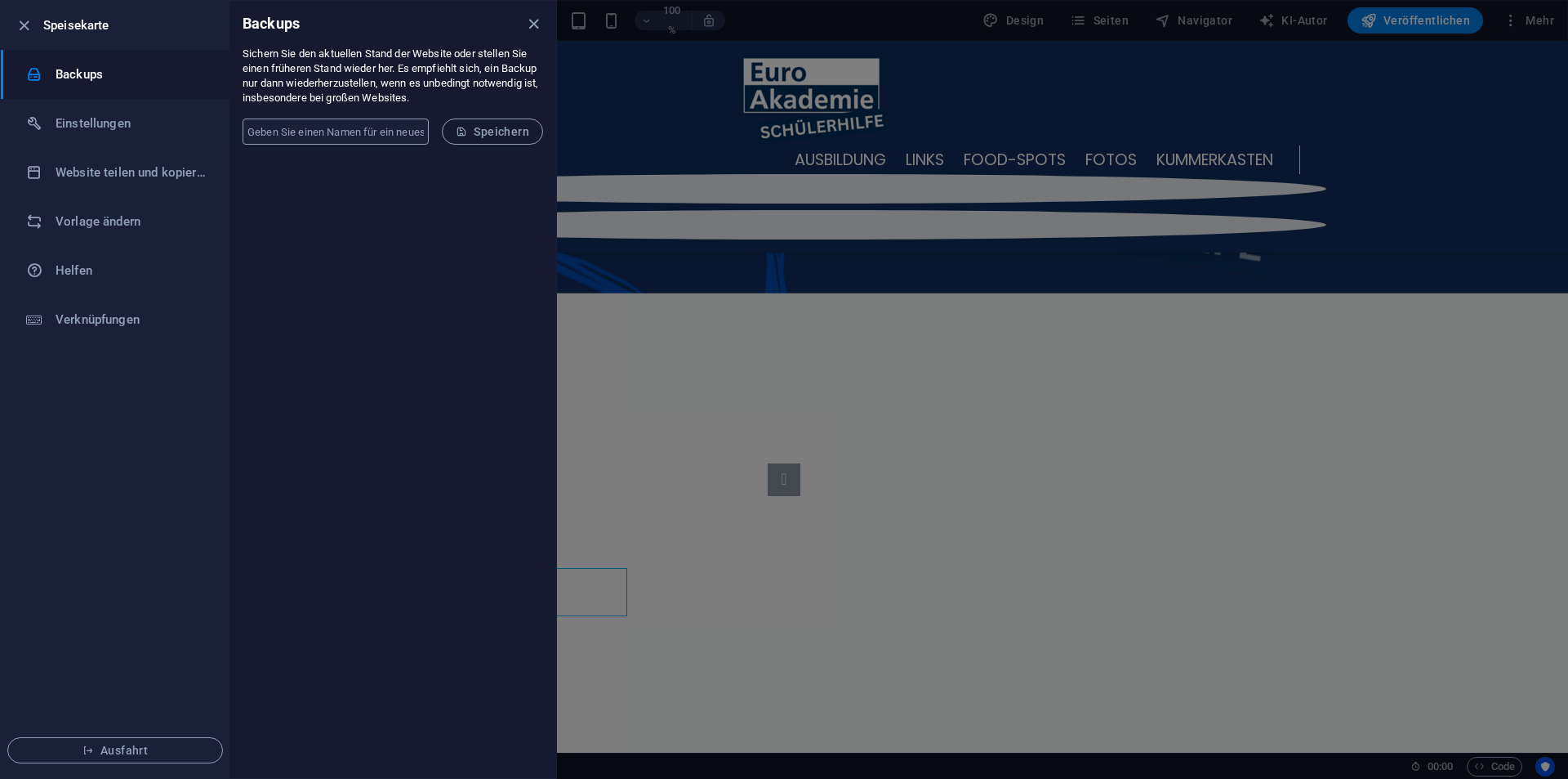
click at [417, 132] on input "text" at bounding box center [336, 131] width 186 height 26
click at [328, 121] on input "text" at bounding box center [336, 131] width 186 height 26
click at [247, 264] on div at bounding box center [392, 467] width 327 height 620
click at [103, 251] on link "Helfen" at bounding box center [115, 271] width 229 height 49
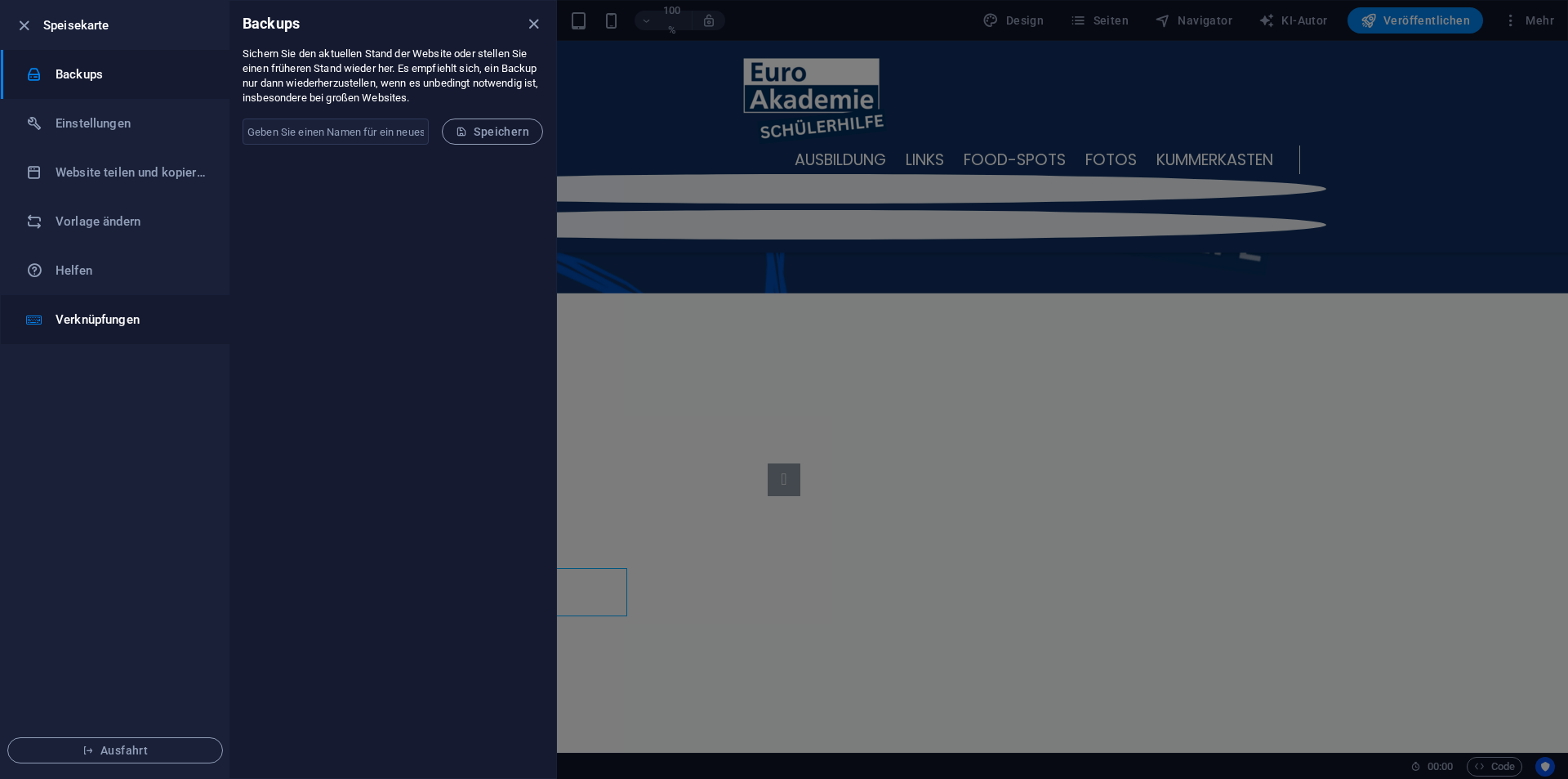
click at [52, 304] on li "Verknüpfungen" at bounding box center [115, 320] width 229 height 49
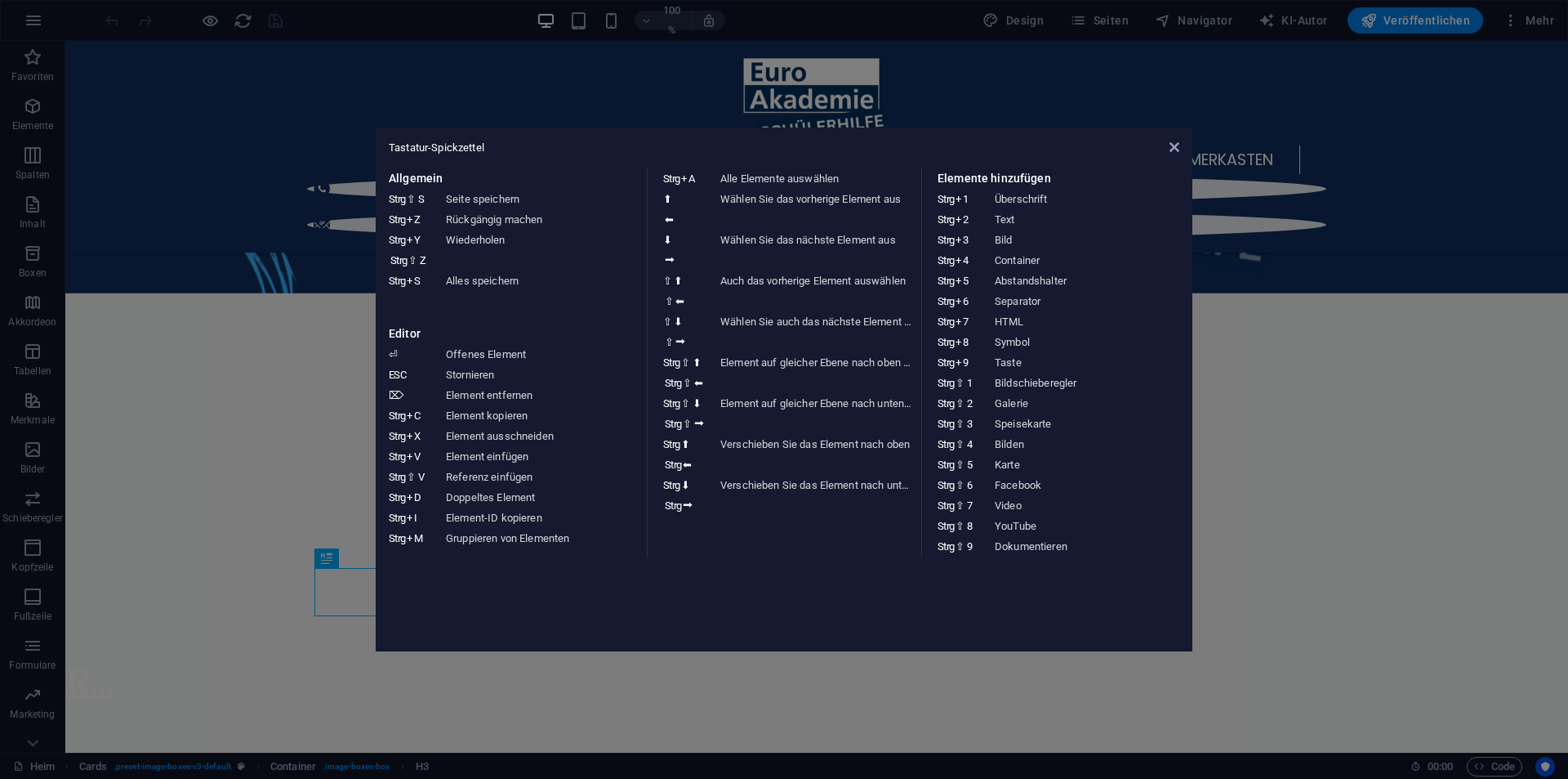
click at [338, 314] on aside "Tastatur-Spickzettel Allgemein Strg ⇧ S Seite speichern Strg Z Rückgängig mache…" at bounding box center [784, 390] width 1568 height 779
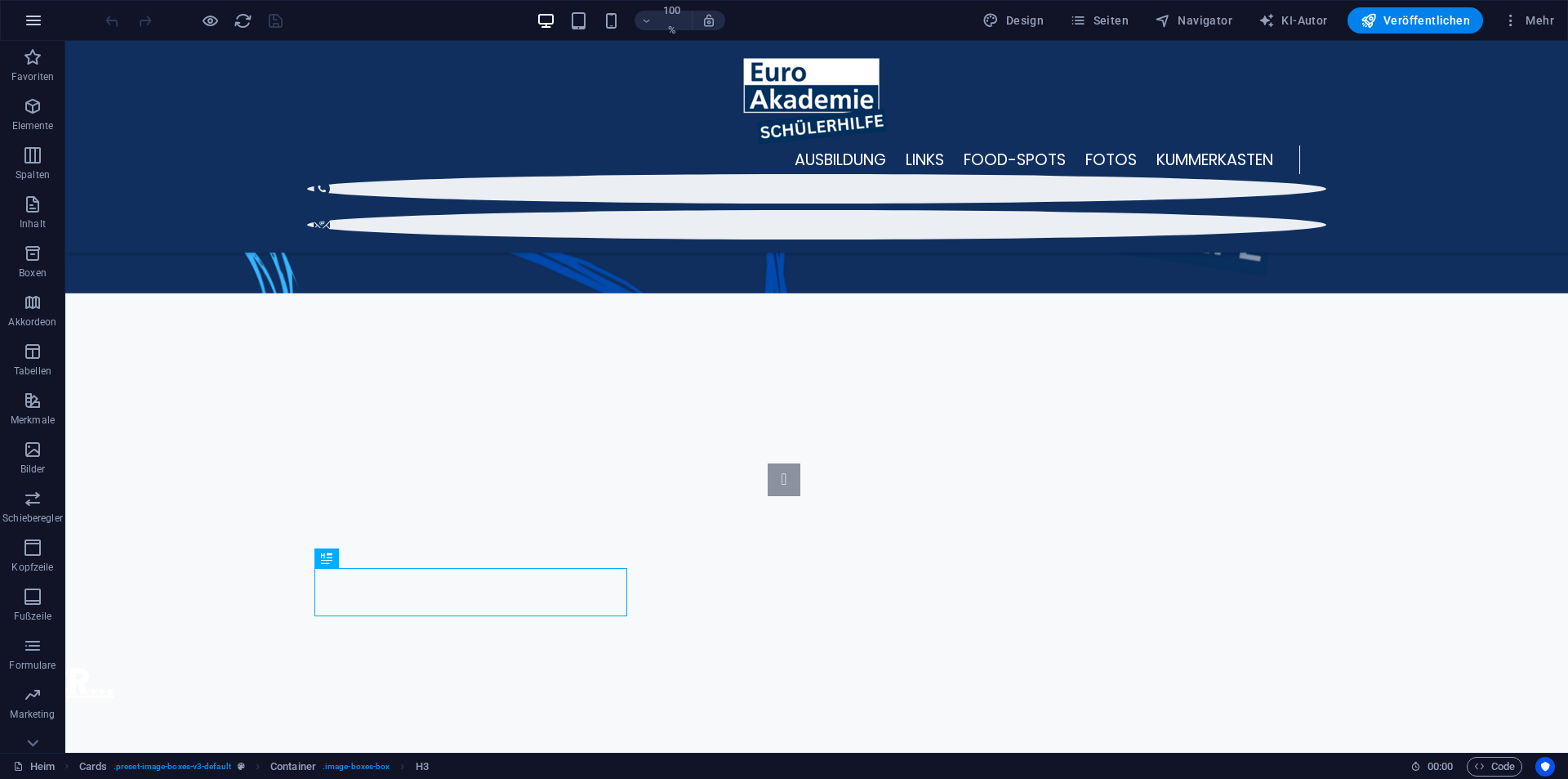
click at [42, 25] on icon "button" at bounding box center [33, 21] width 20 height 20
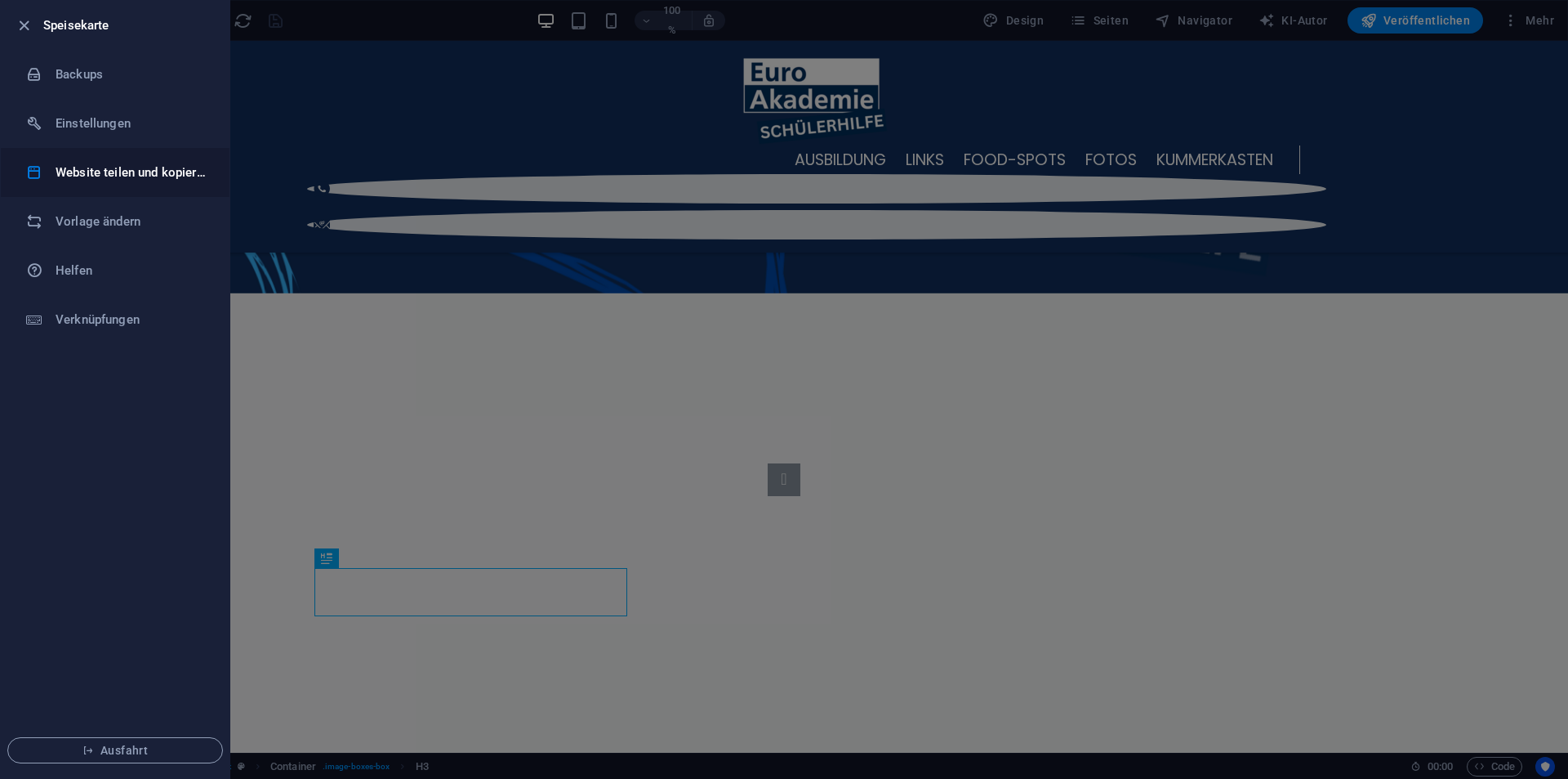
click at [72, 183] on li "Website teilen und kopieren" at bounding box center [115, 172] width 229 height 49
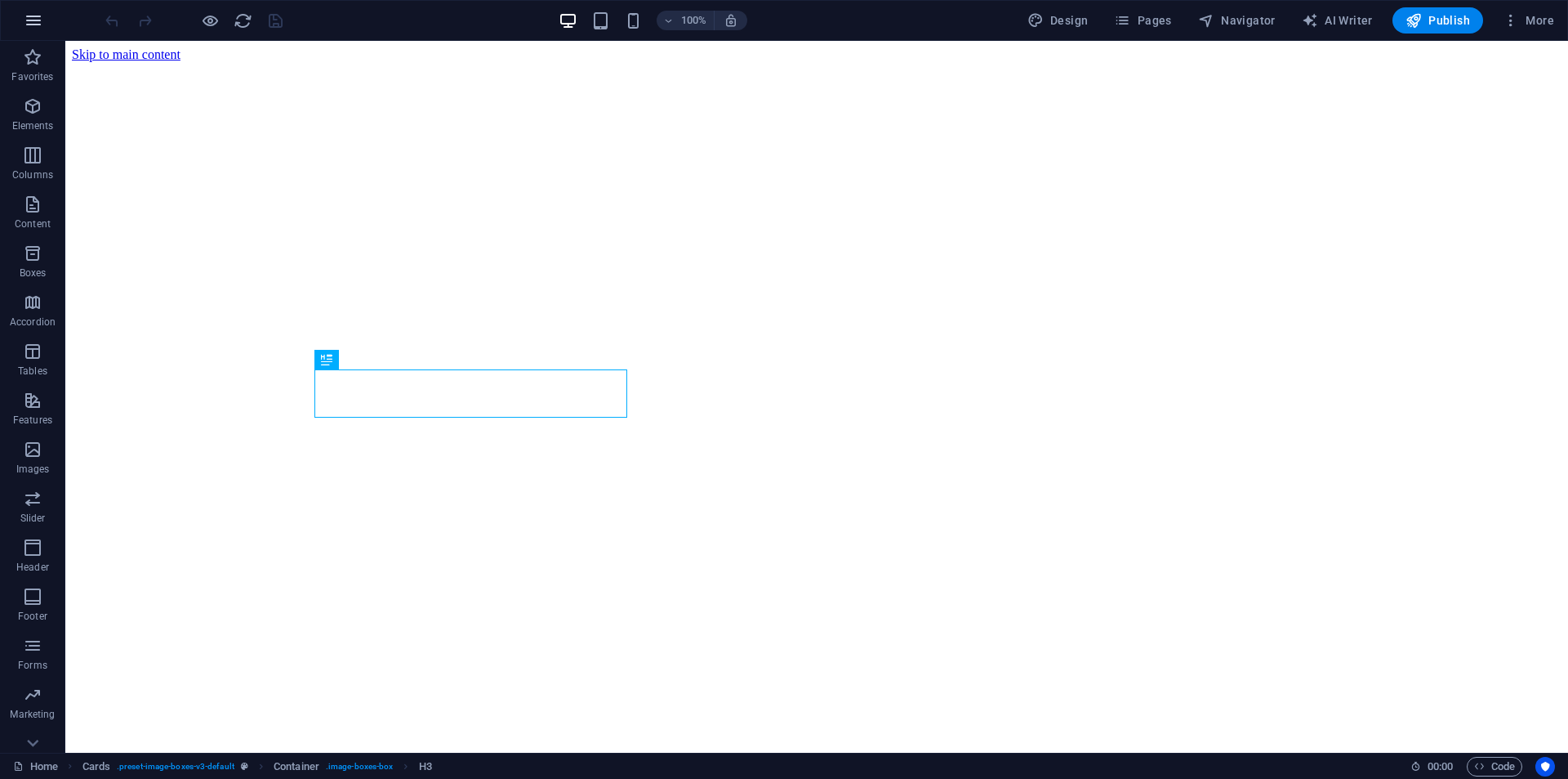
scroll to position [751, 0]
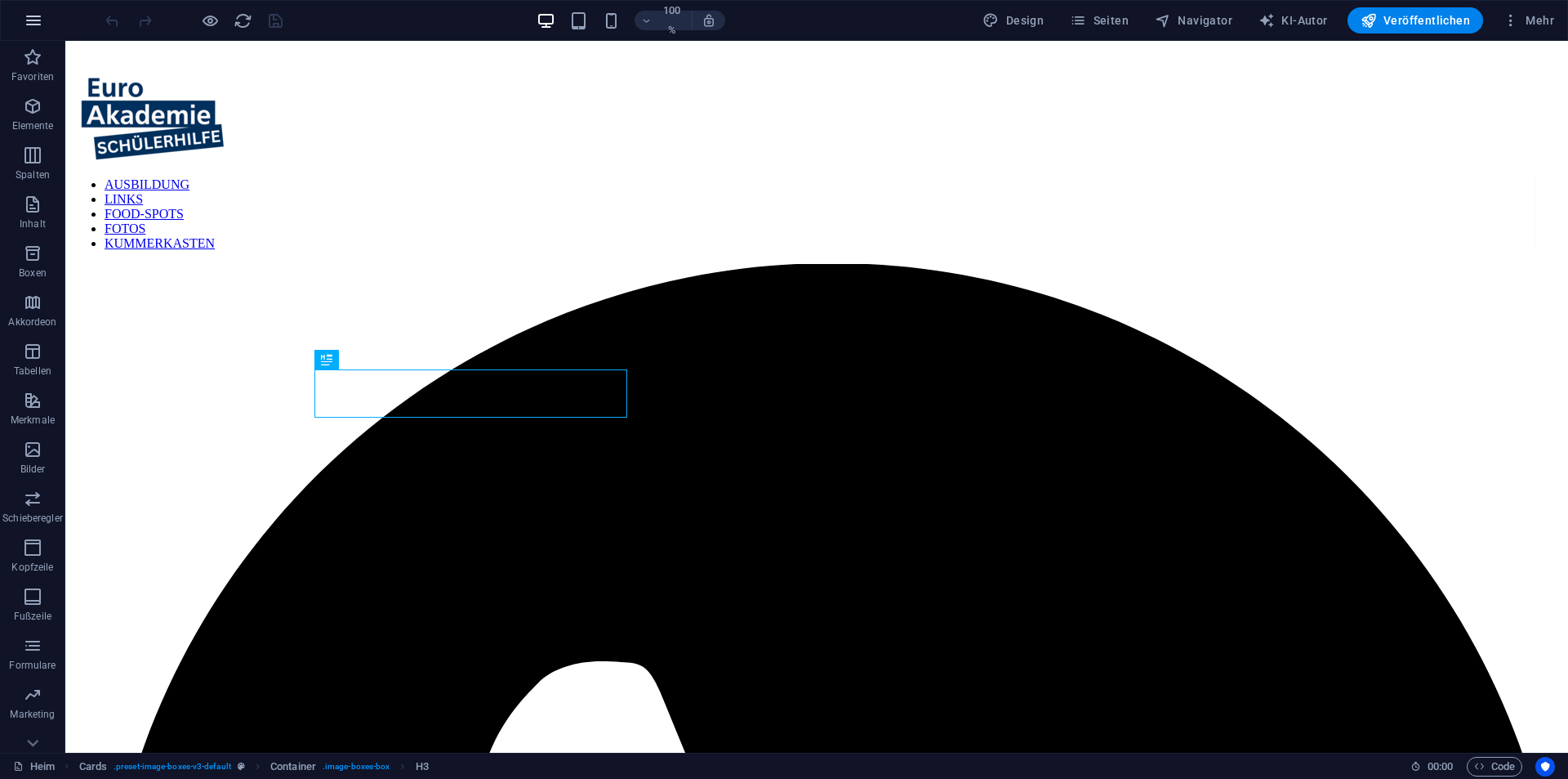
click at [37, 23] on icon "button" at bounding box center [33, 21] width 20 height 20
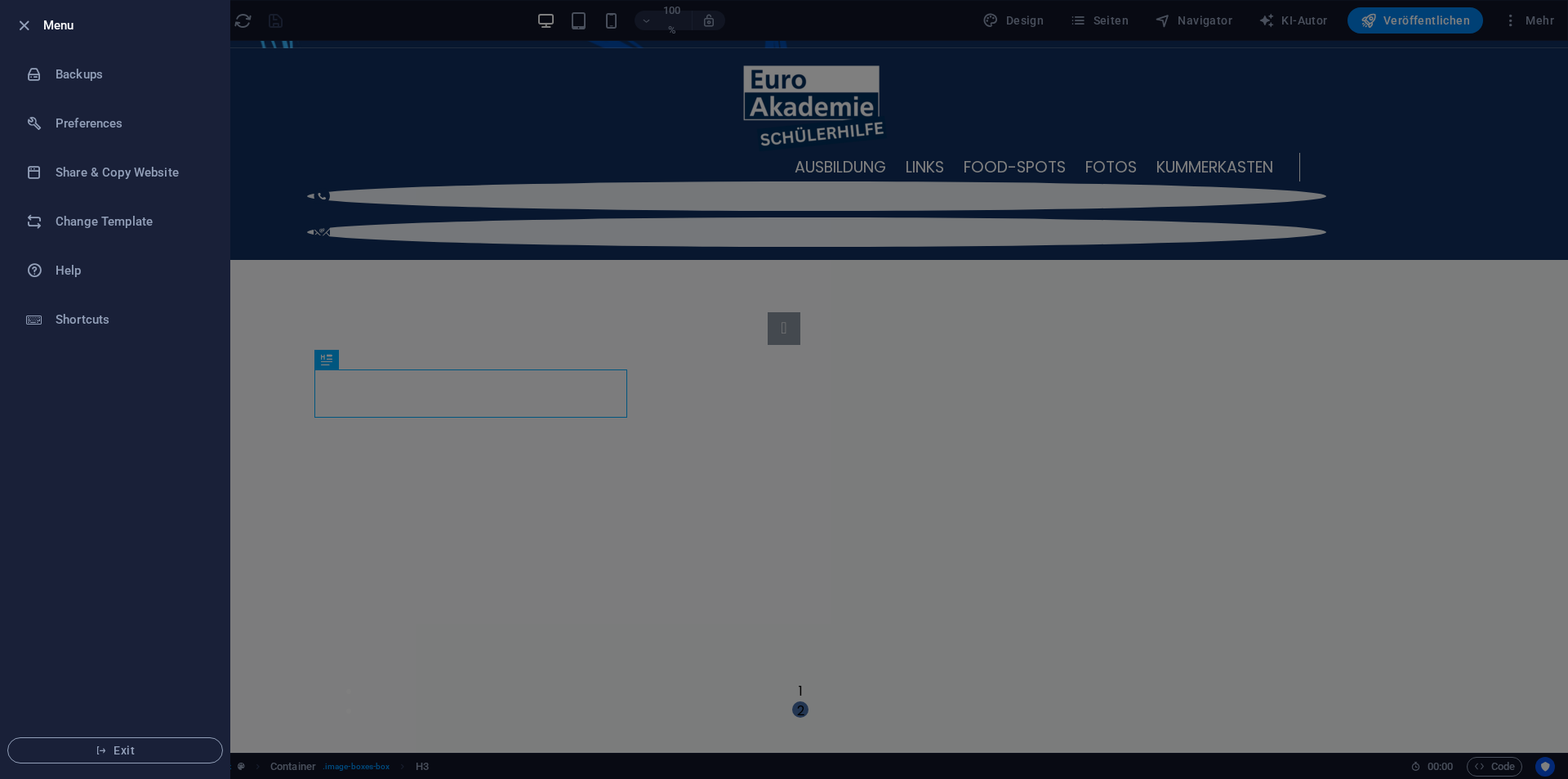
click at [1536, 14] on div at bounding box center [784, 390] width 1568 height 779
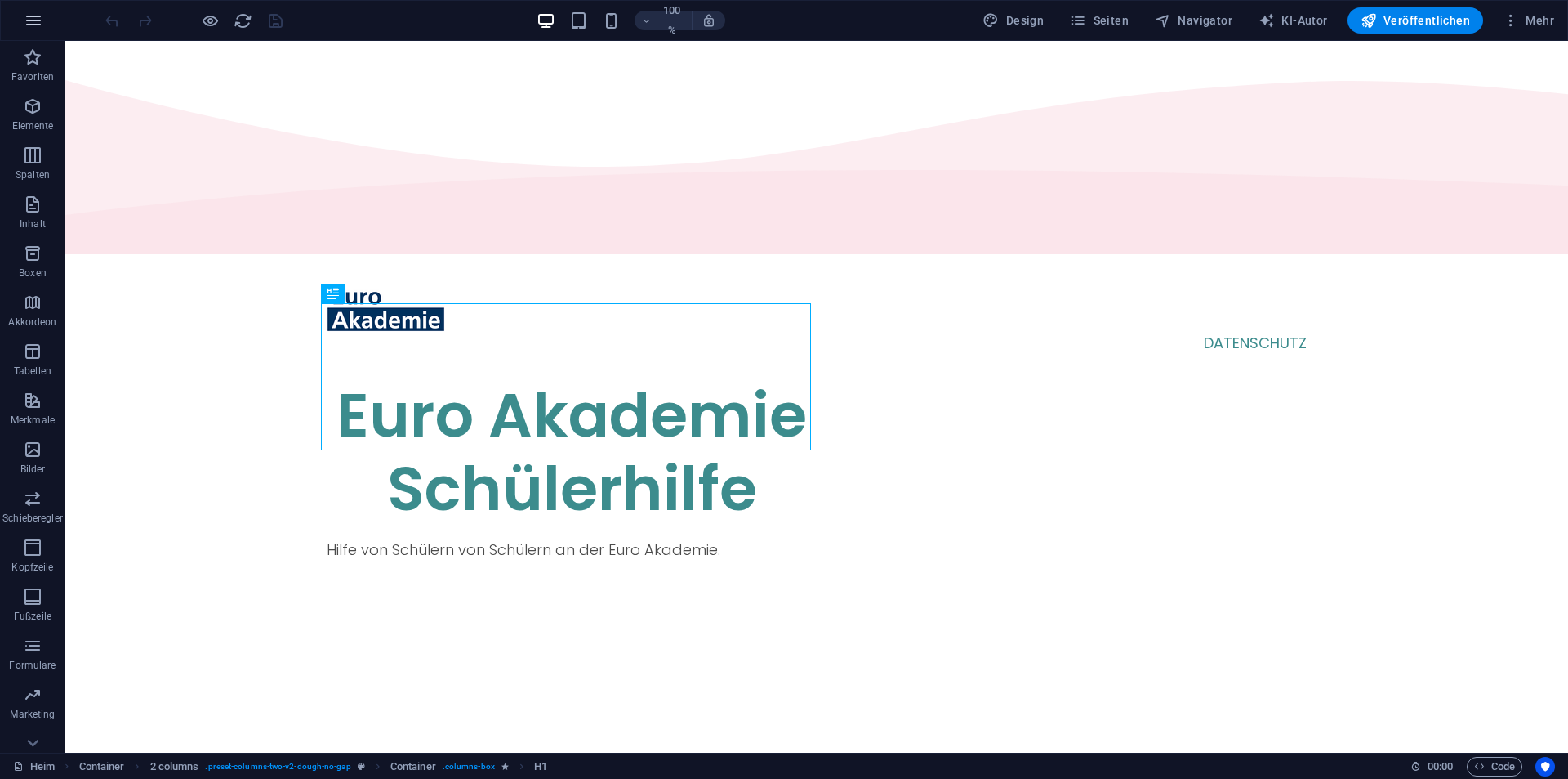
click at [21, 24] on button "button" at bounding box center [33, 20] width 39 height 39
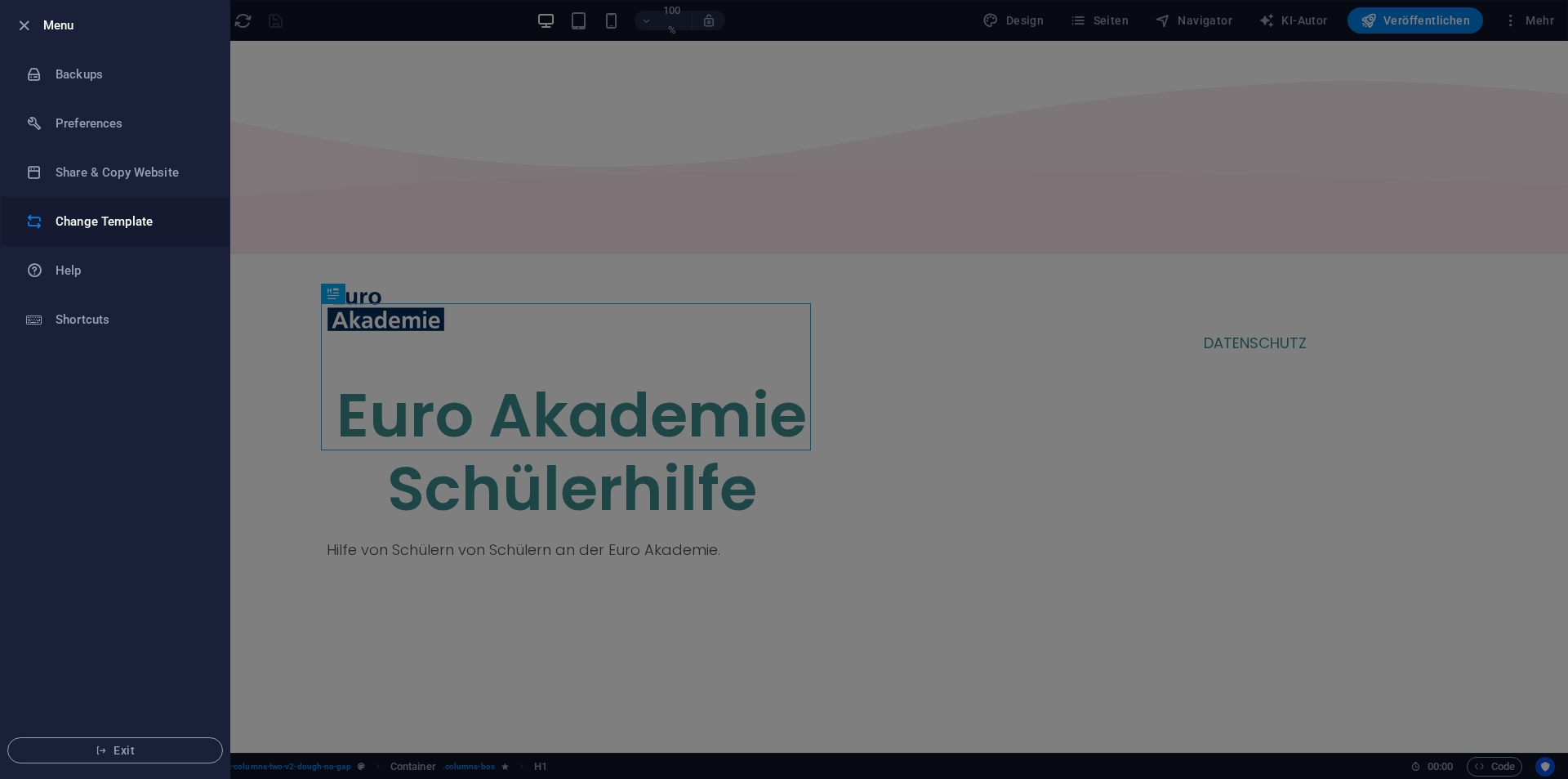
click at [87, 229] on h6 "Change Template" at bounding box center [130, 222] width 151 height 20
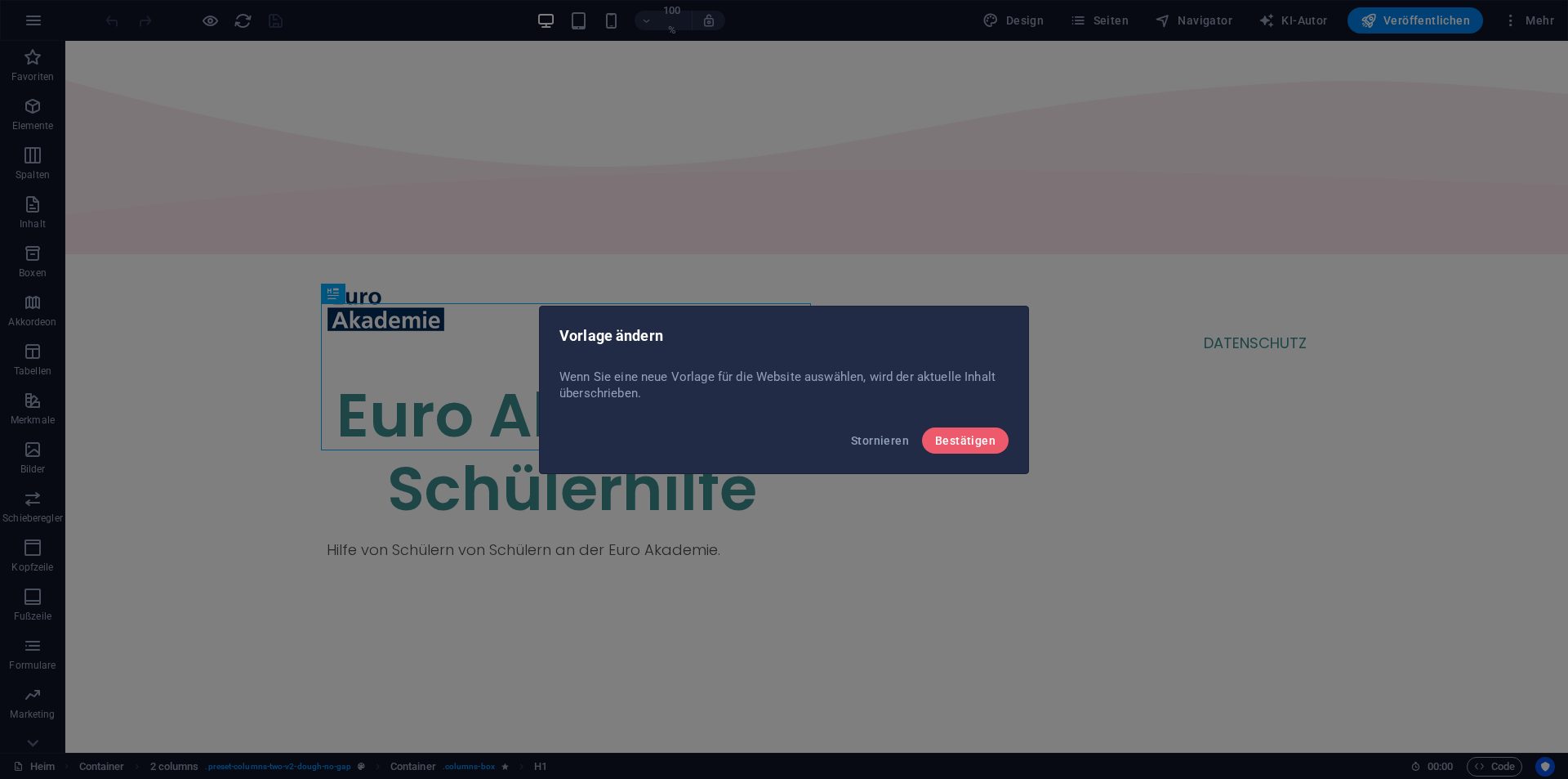
click at [896, 455] on div "Stornieren Bestätigen" at bounding box center [783, 445] width 488 height 55
click at [884, 447] on button "Stornieren" at bounding box center [880, 440] width 71 height 26
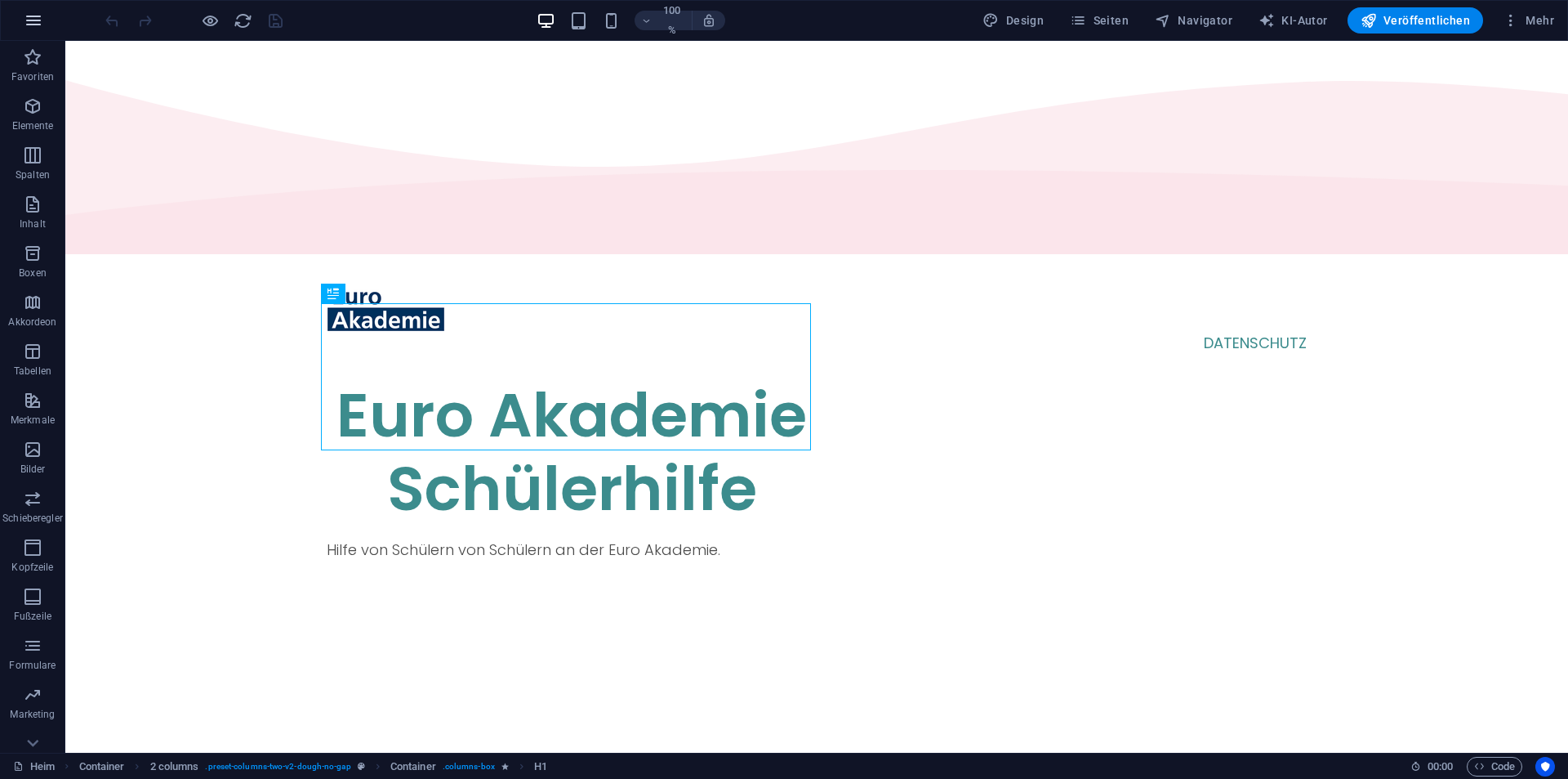
click at [29, 17] on icon "button" at bounding box center [33, 21] width 20 height 20
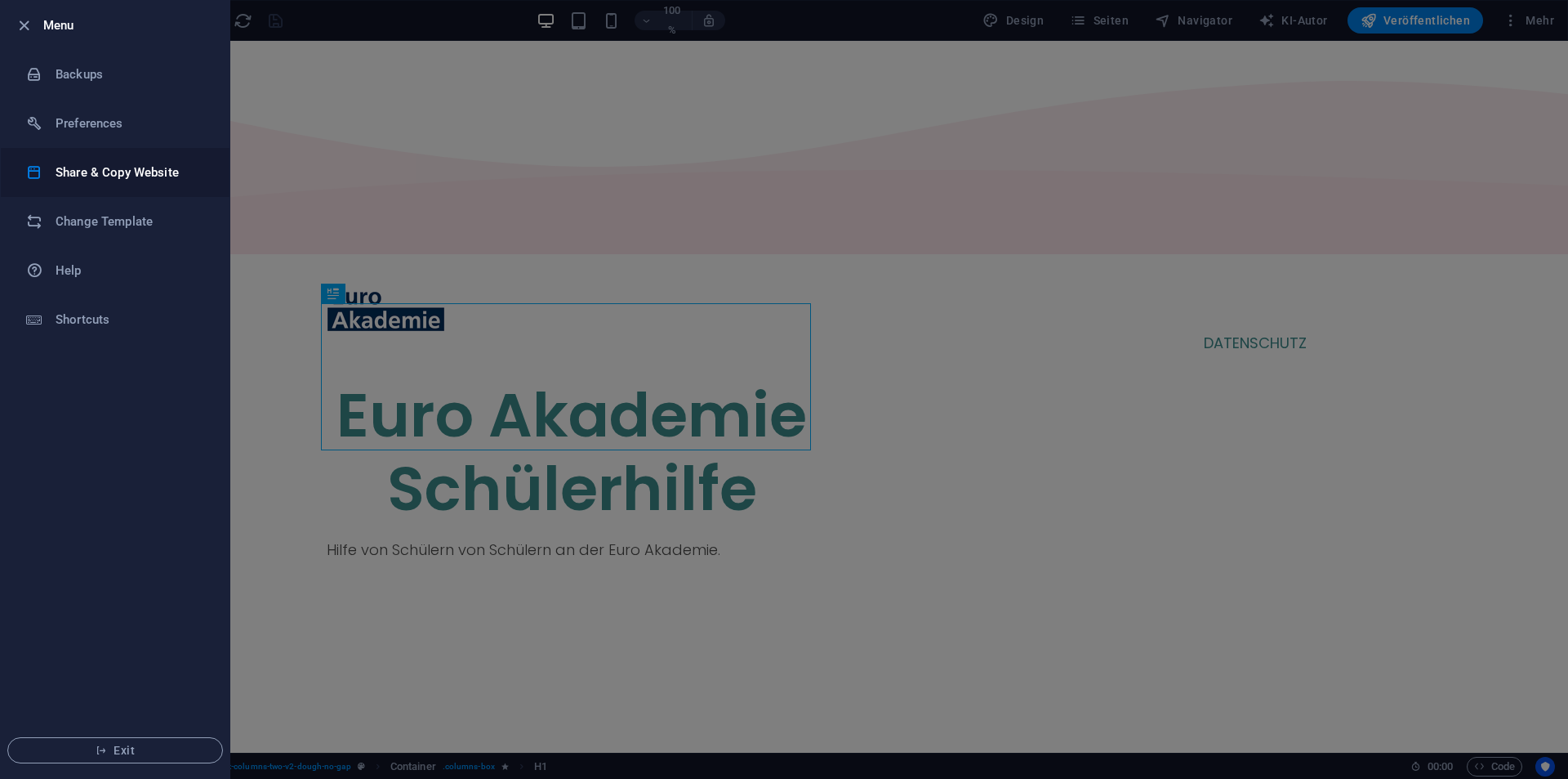
click at [91, 164] on h6 "Share & Copy Website" at bounding box center [130, 173] width 151 height 20
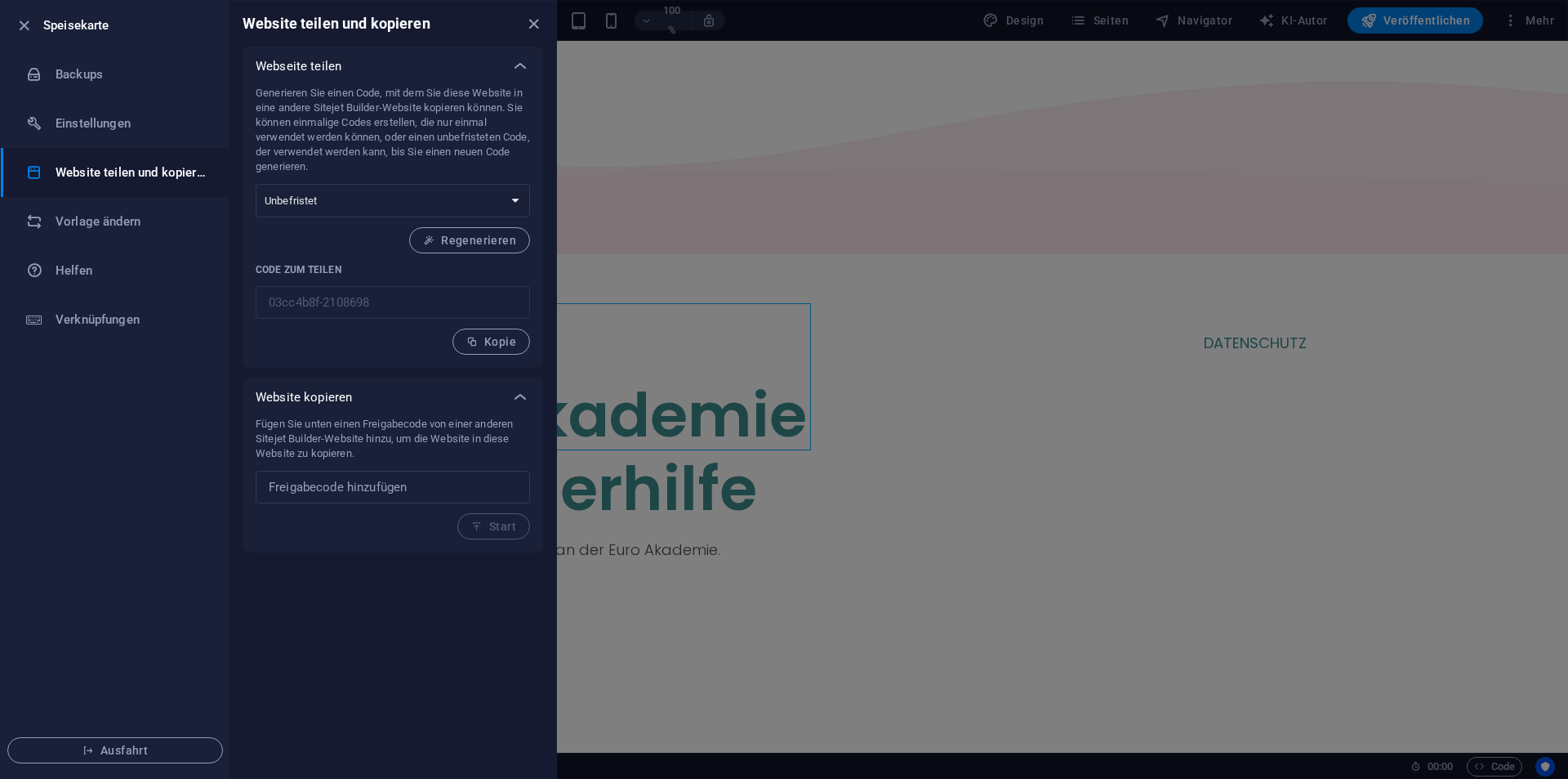
click at [343, 221] on div "Generieren Sie einen Code, mit dem Sie diese Website in eine andere Sitejet Bui…" at bounding box center [392, 220] width 274 height 269
click at [384, 499] on input "text" at bounding box center [392, 487] width 274 height 33
paste input "5ae4aa21-2112186"
type input "5ae4aa21-2112186"
click at [488, 522] on span "Start" at bounding box center [493, 526] width 45 height 13
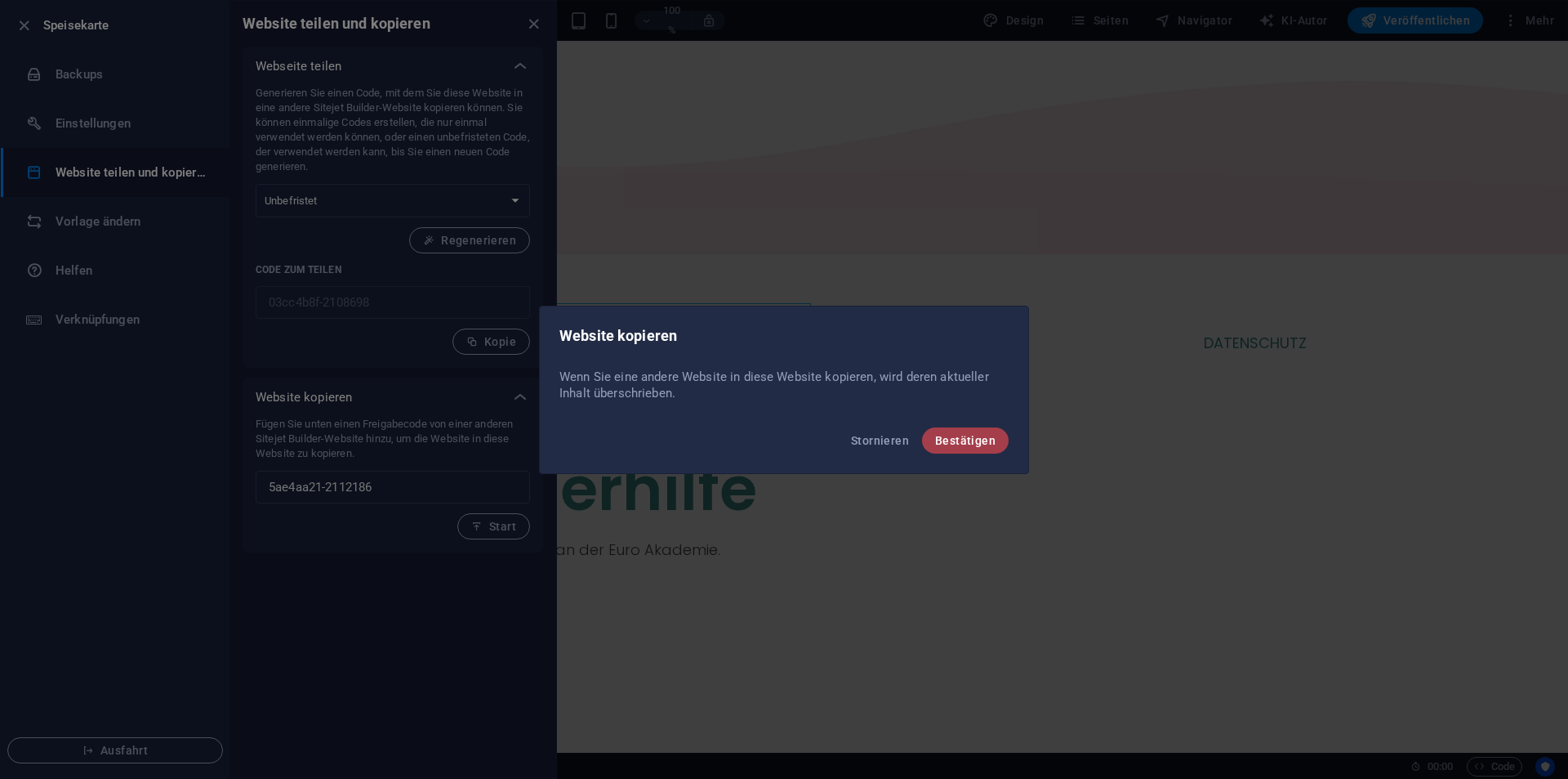
click at [986, 434] on font "Bestätigen" at bounding box center [965, 440] width 61 height 13
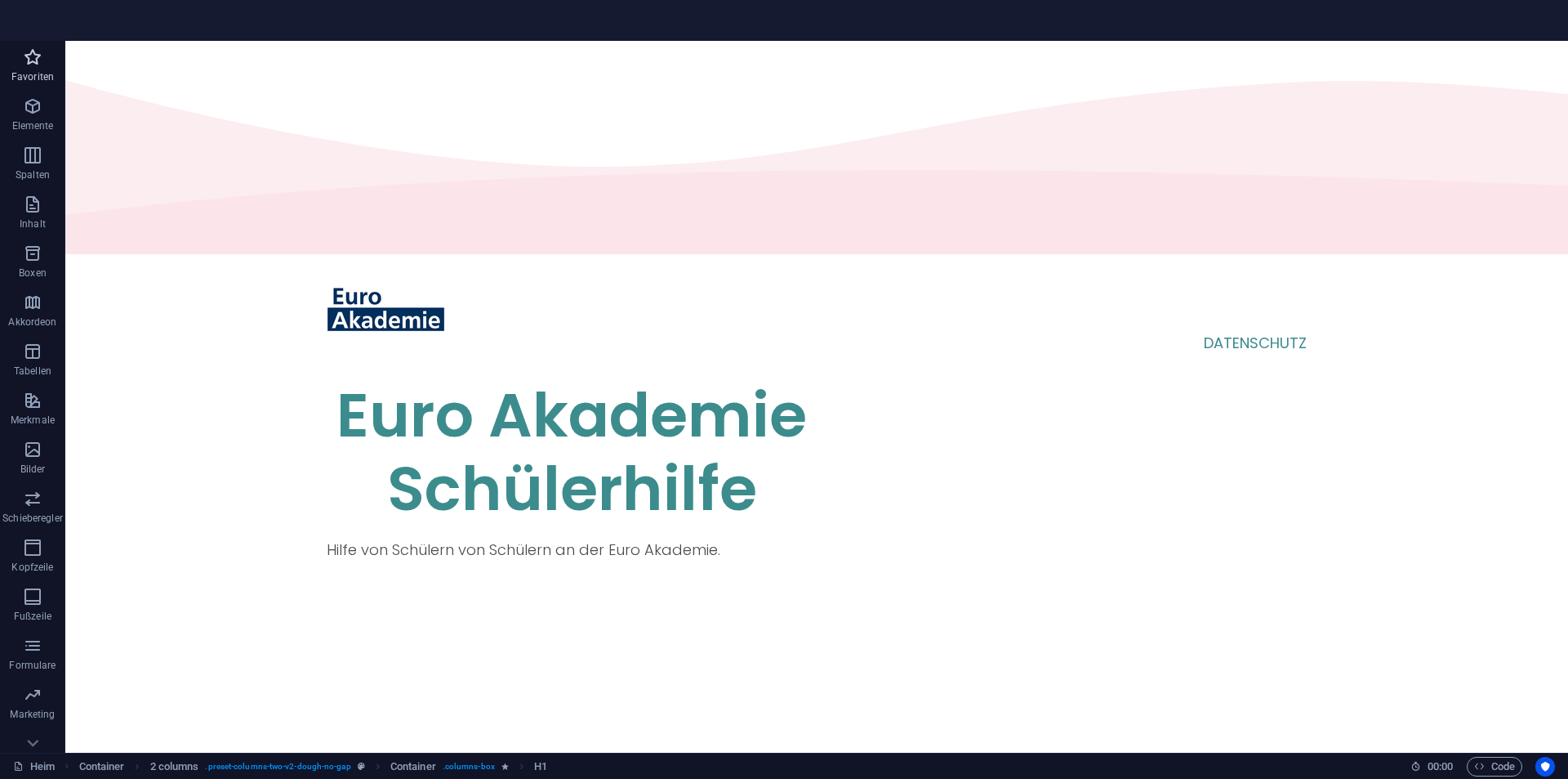
click at [37, 69] on span "Favoriten" at bounding box center [33, 66] width 65 height 39
click at [39, 745] on icon at bounding box center [32, 742] width 23 height 23
click at [37, 719] on icon "button" at bounding box center [33, 720] width 20 height 20
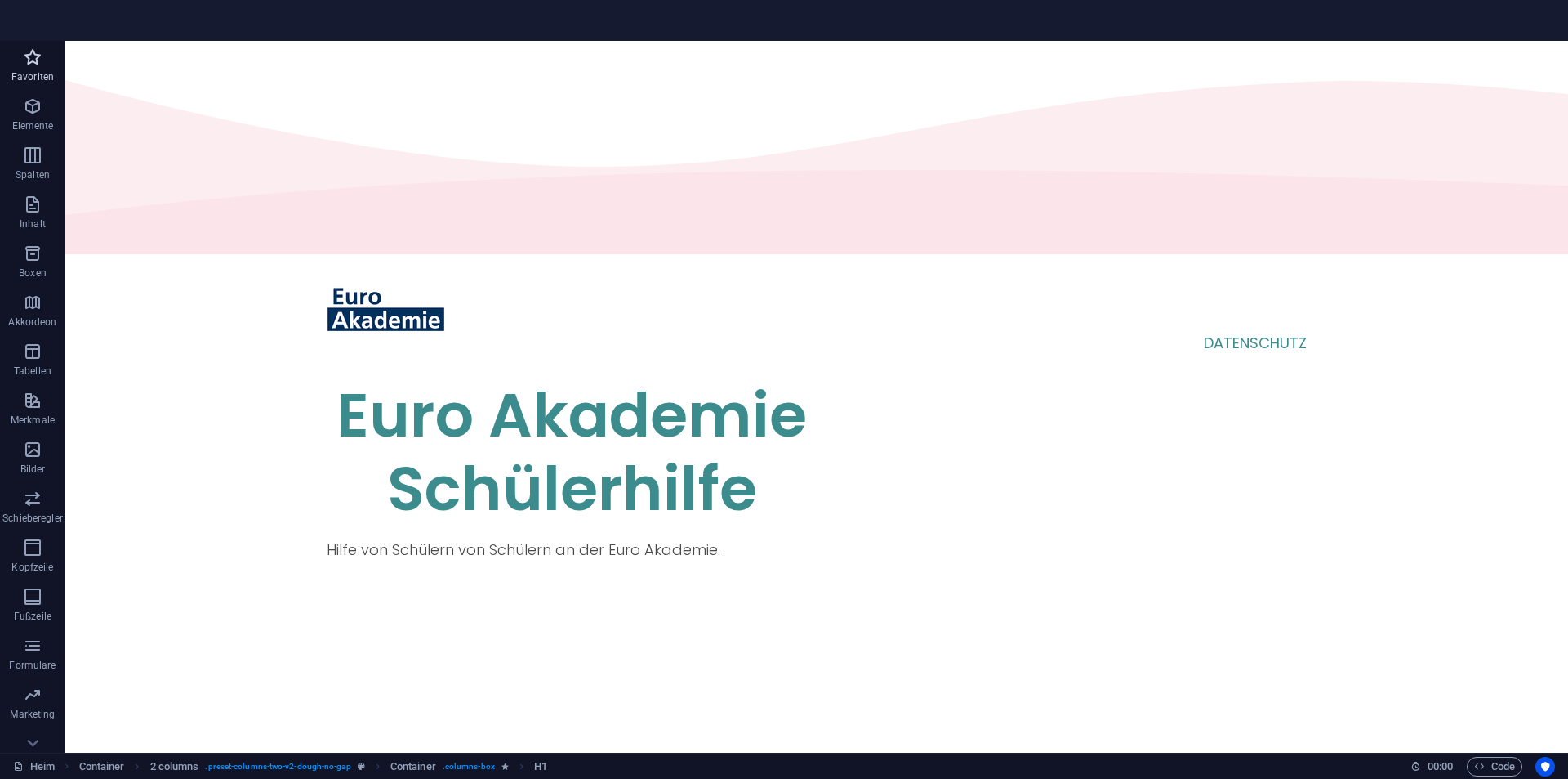
click at [28, 79] on font "Favoriten" at bounding box center [33, 76] width 43 height 12
click at [29, 103] on icon "button" at bounding box center [33, 106] width 20 height 20
click at [27, 162] on icon "button" at bounding box center [33, 156] width 20 height 20
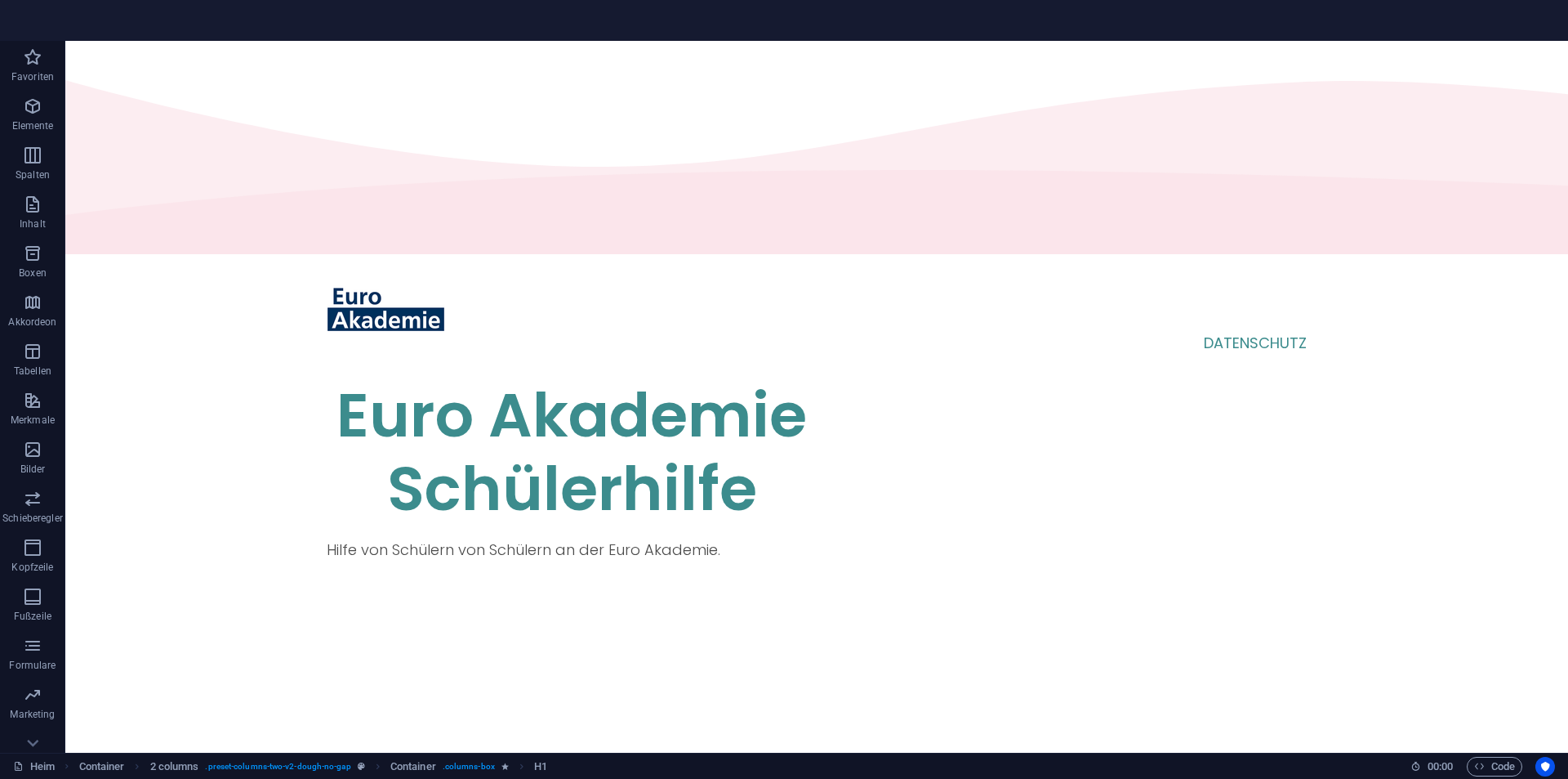
click at [39, 34] on section "Heim Favoriten Elemente Spalten Inhalt Boxen Akkordeon Tabellen Merkmale Bilder…" at bounding box center [784, 390] width 1568 height 779
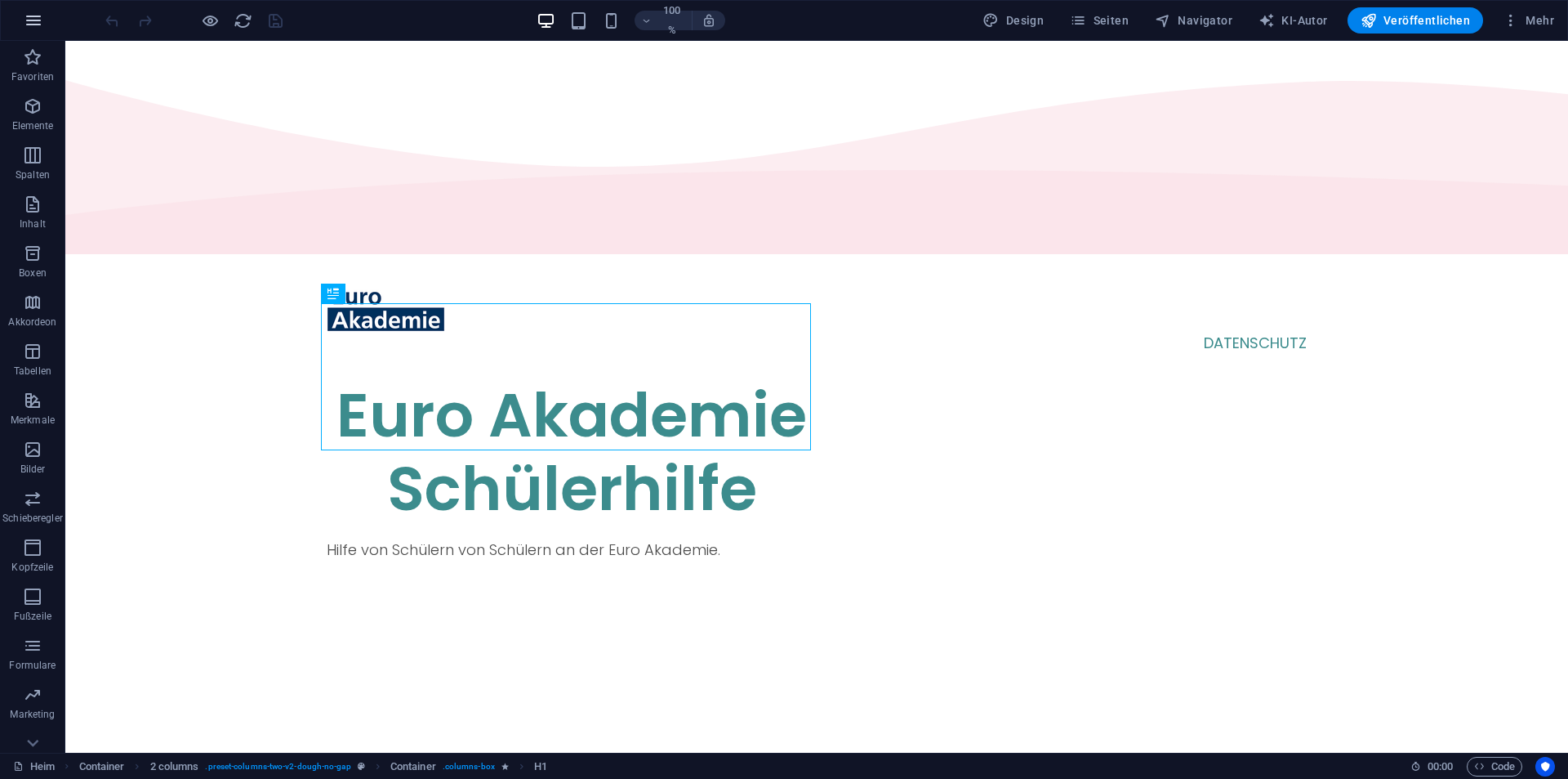
click at [28, 31] on button "button" at bounding box center [33, 20] width 39 height 39
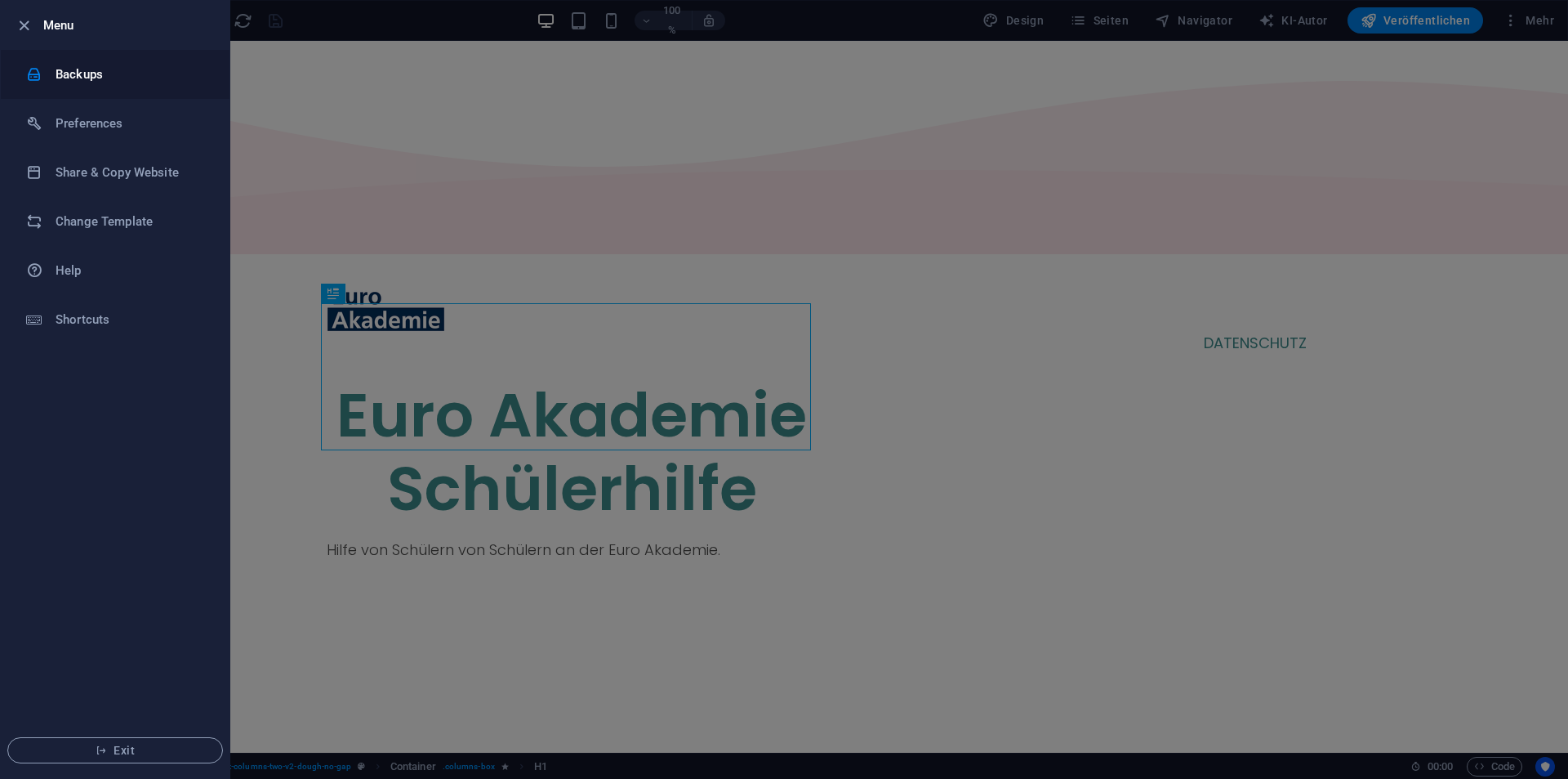
click at [89, 84] on li "Backups" at bounding box center [115, 74] width 229 height 49
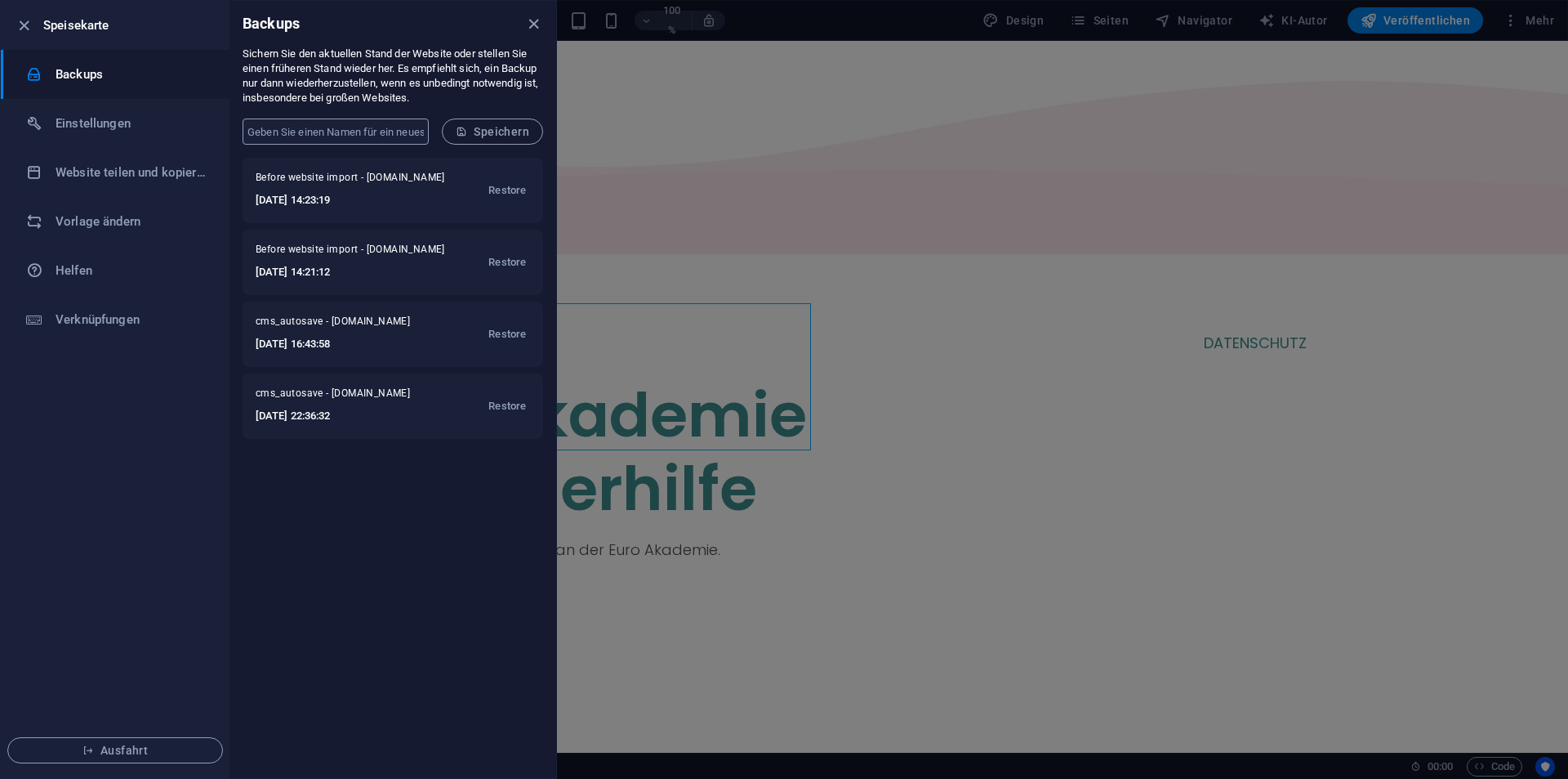
click at [344, 119] on input "text" at bounding box center [336, 131] width 186 height 26
click at [236, 146] on form "​ Speichern" at bounding box center [392, 131] width 327 height 53
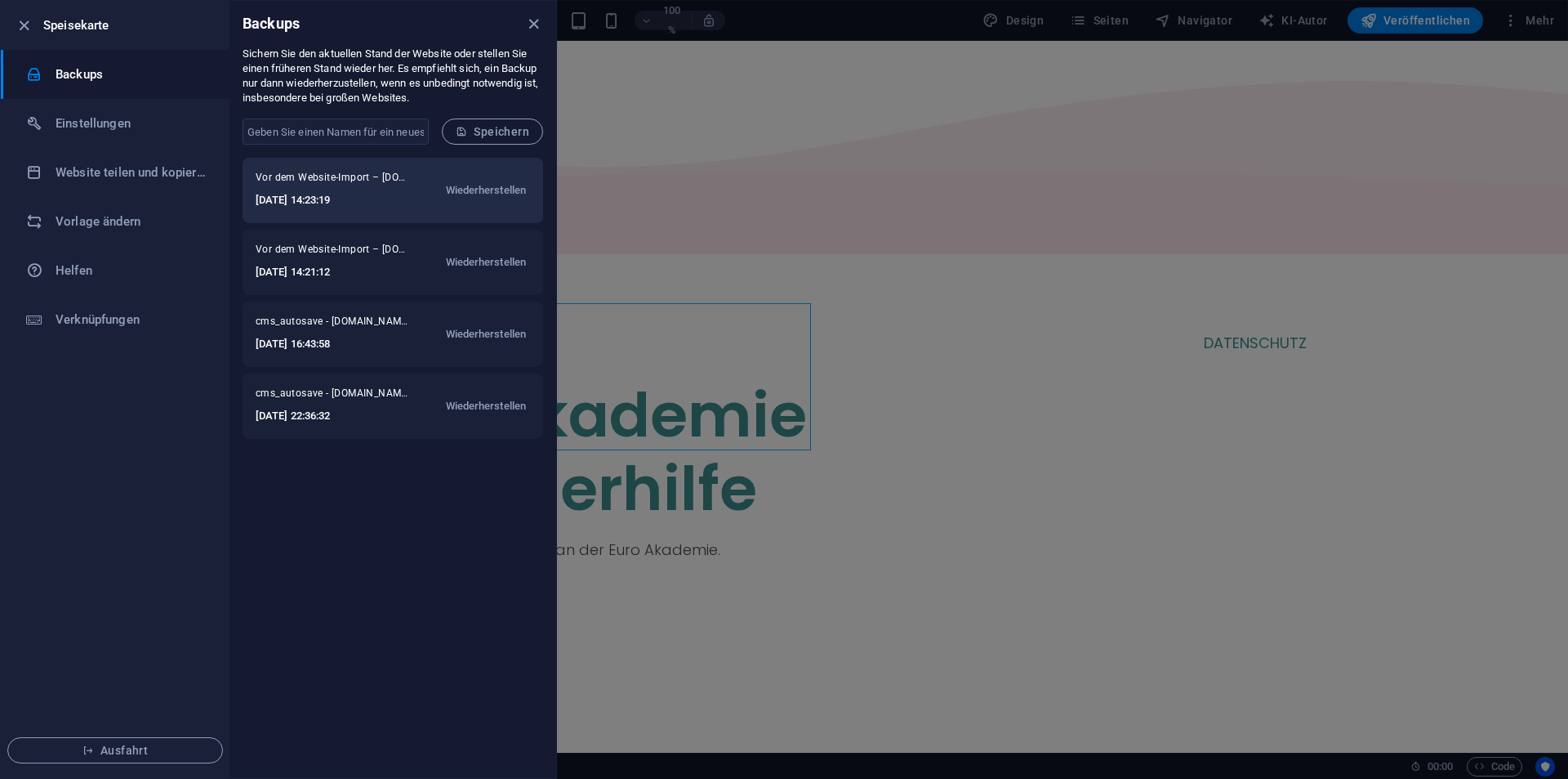
click at [335, 213] on div "Vor dem Website-Import – teal-snake-75365.zap.cloud 2025-10-06 14:23:19 Wiederh…" at bounding box center [393, 190] width 301 height 65
click at [496, 185] on font "Wiederherstellen" at bounding box center [486, 190] width 81 height 13
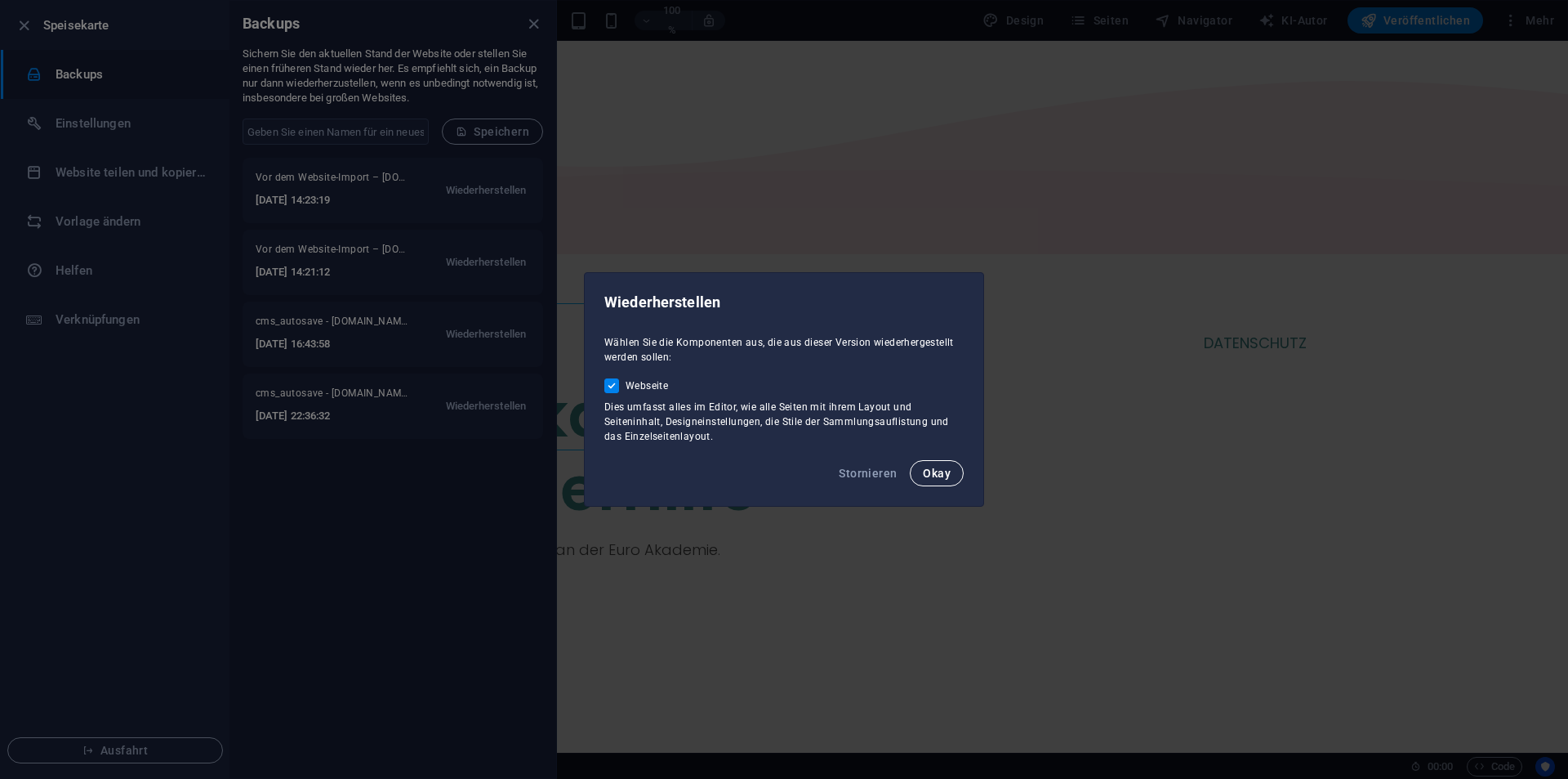
click at [954, 466] on button "Okay" at bounding box center [937, 473] width 54 height 26
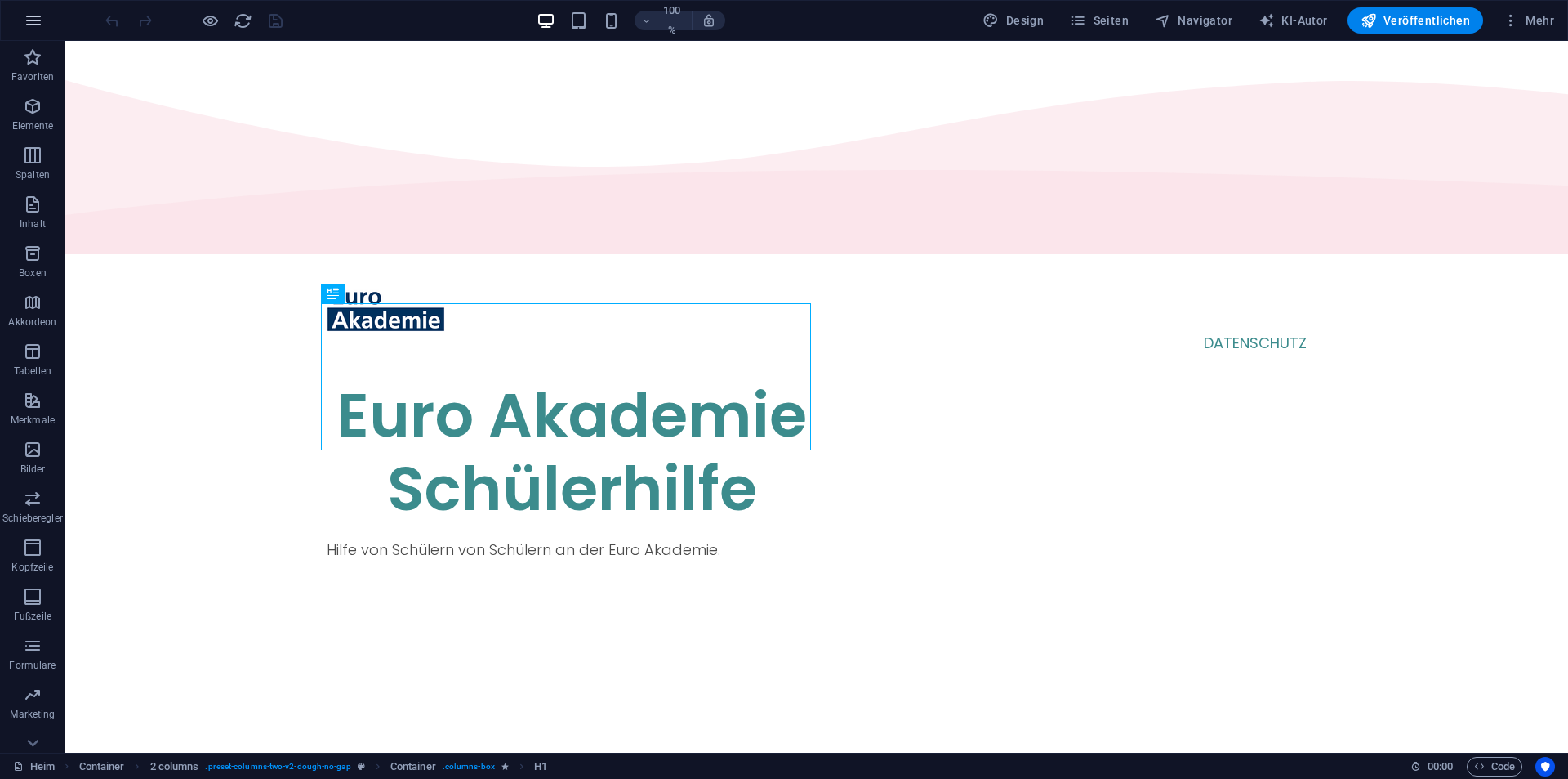
click at [23, 27] on button "button" at bounding box center [33, 20] width 39 height 39
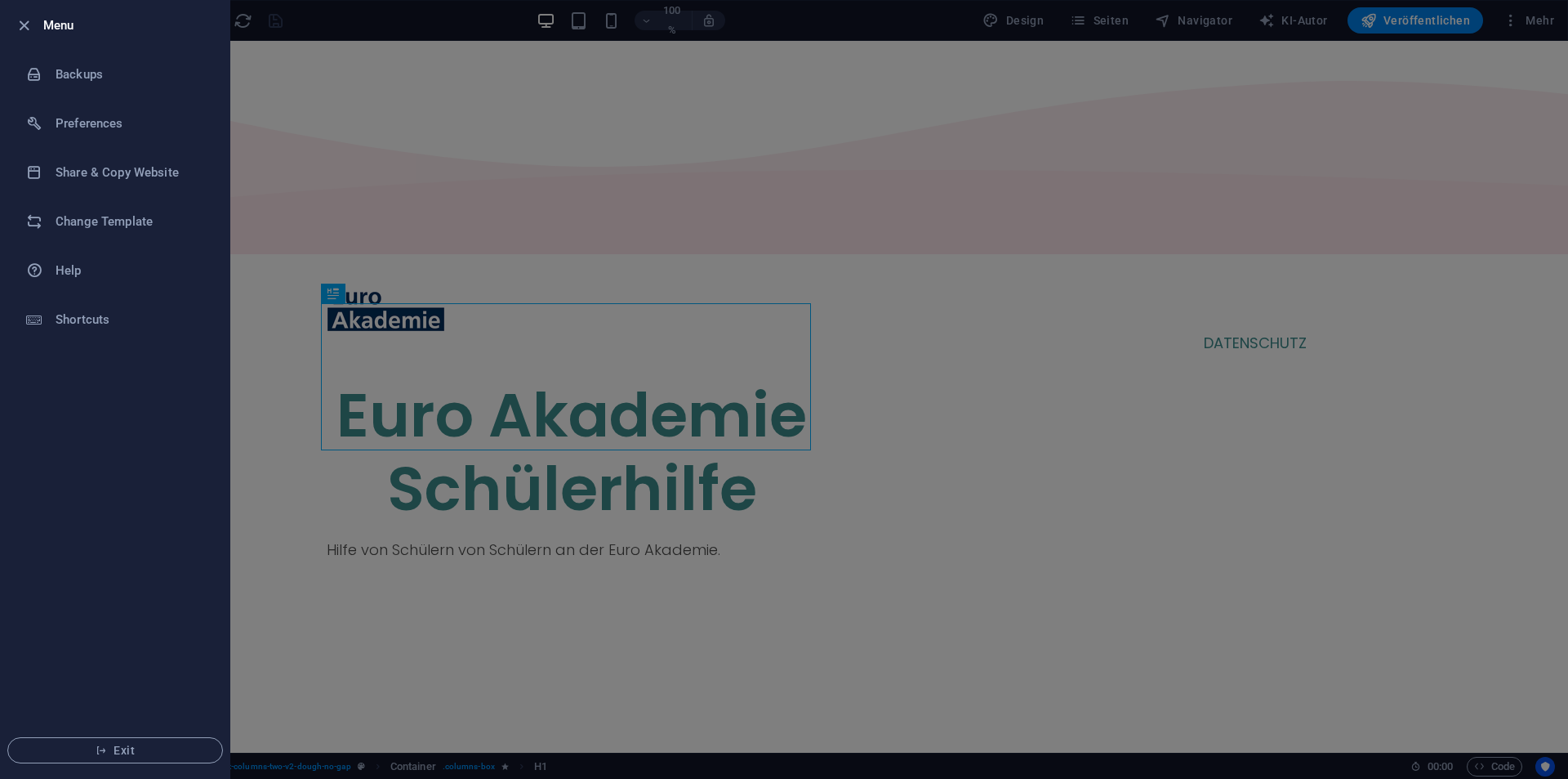
click at [57, 26] on h6 "Menu" at bounding box center [129, 25] width 173 height 20
click at [14, 21] on icon "button" at bounding box center [24, 25] width 19 height 19
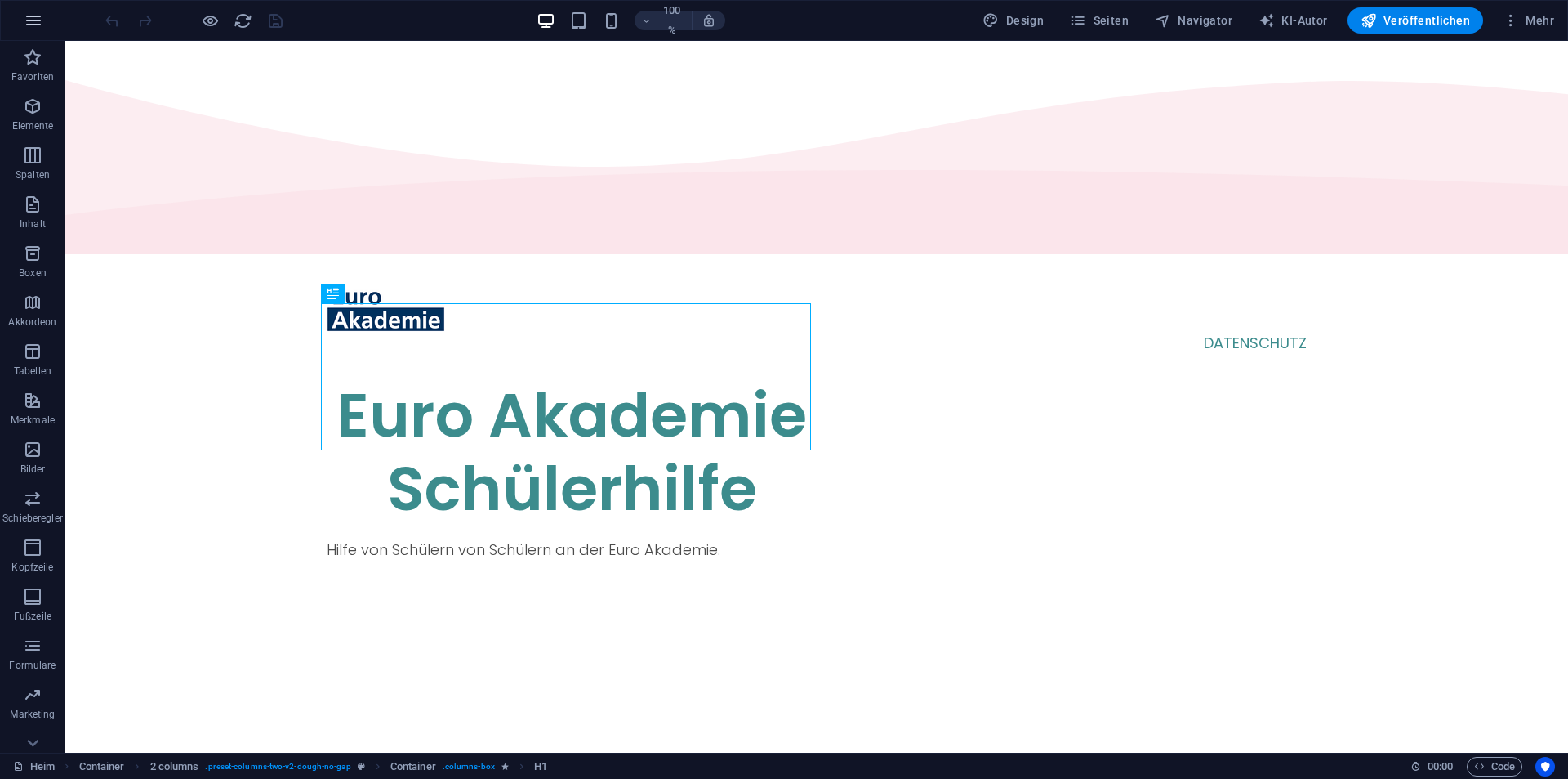
click at [21, 18] on button "button" at bounding box center [33, 20] width 39 height 39
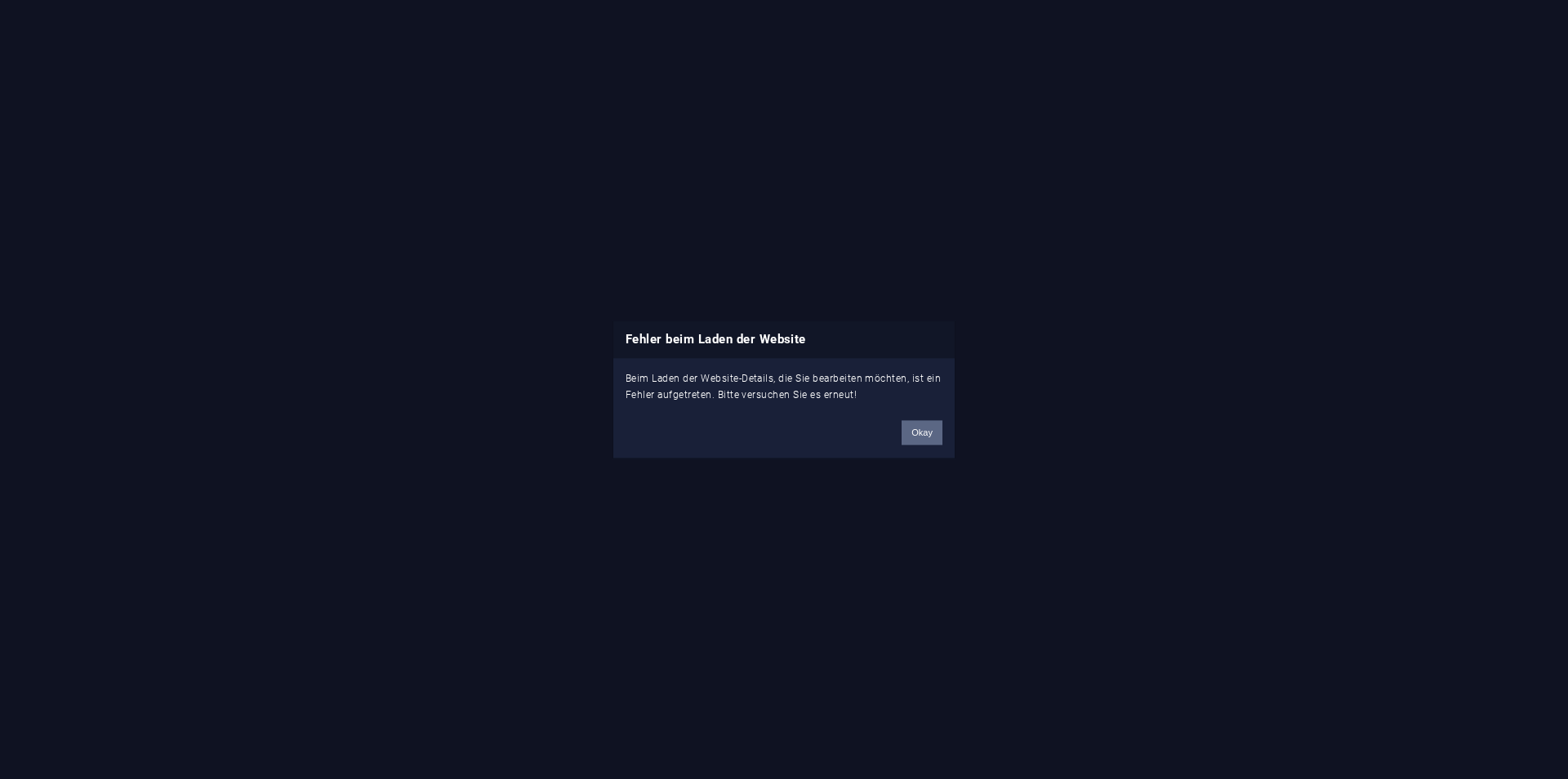
click at [910, 440] on button "Okay" at bounding box center [922, 432] width 41 height 24
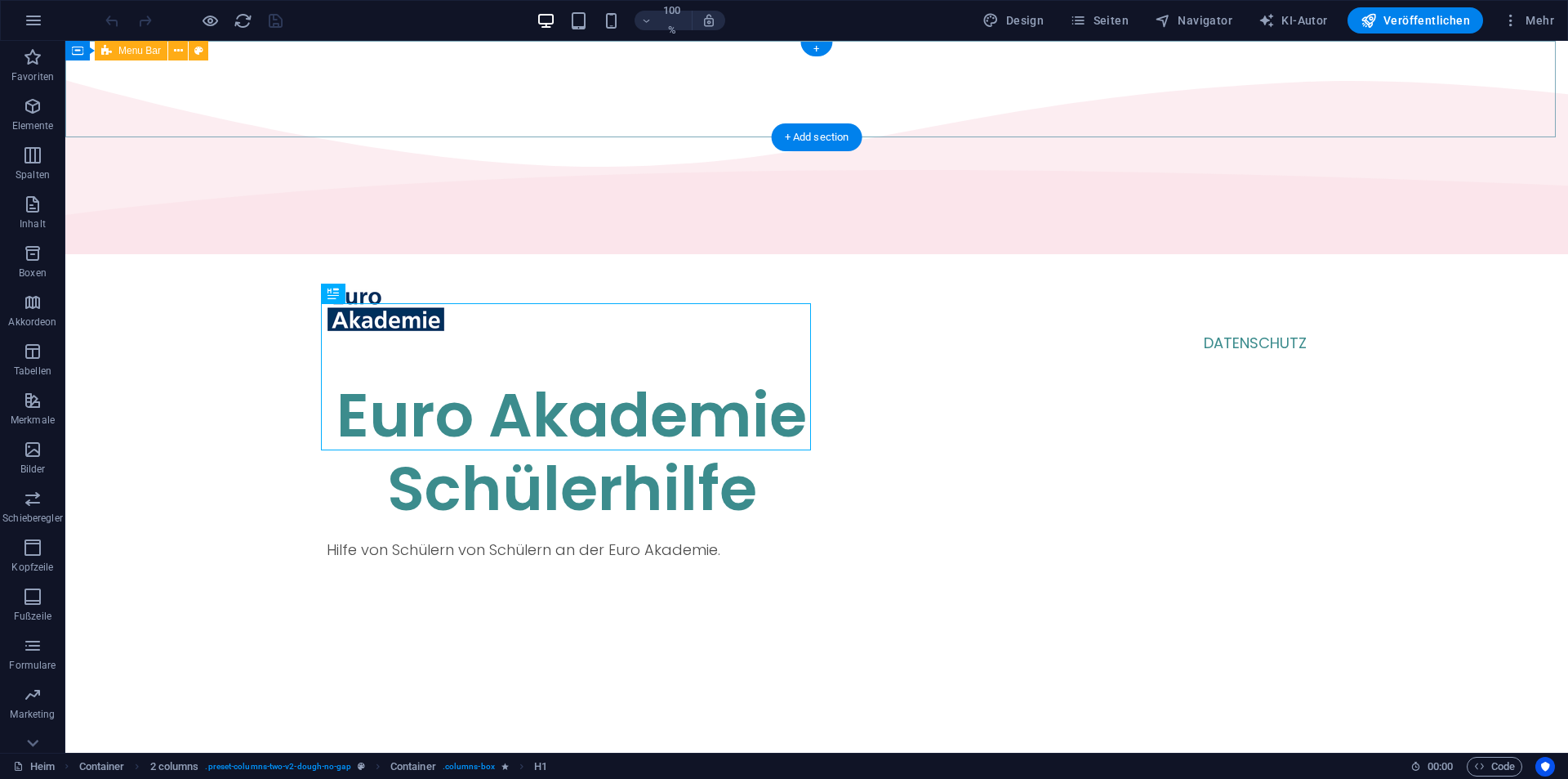
click at [246, 260] on div "Heim Datenschutz" at bounding box center [817, 319] width 1503 height 119
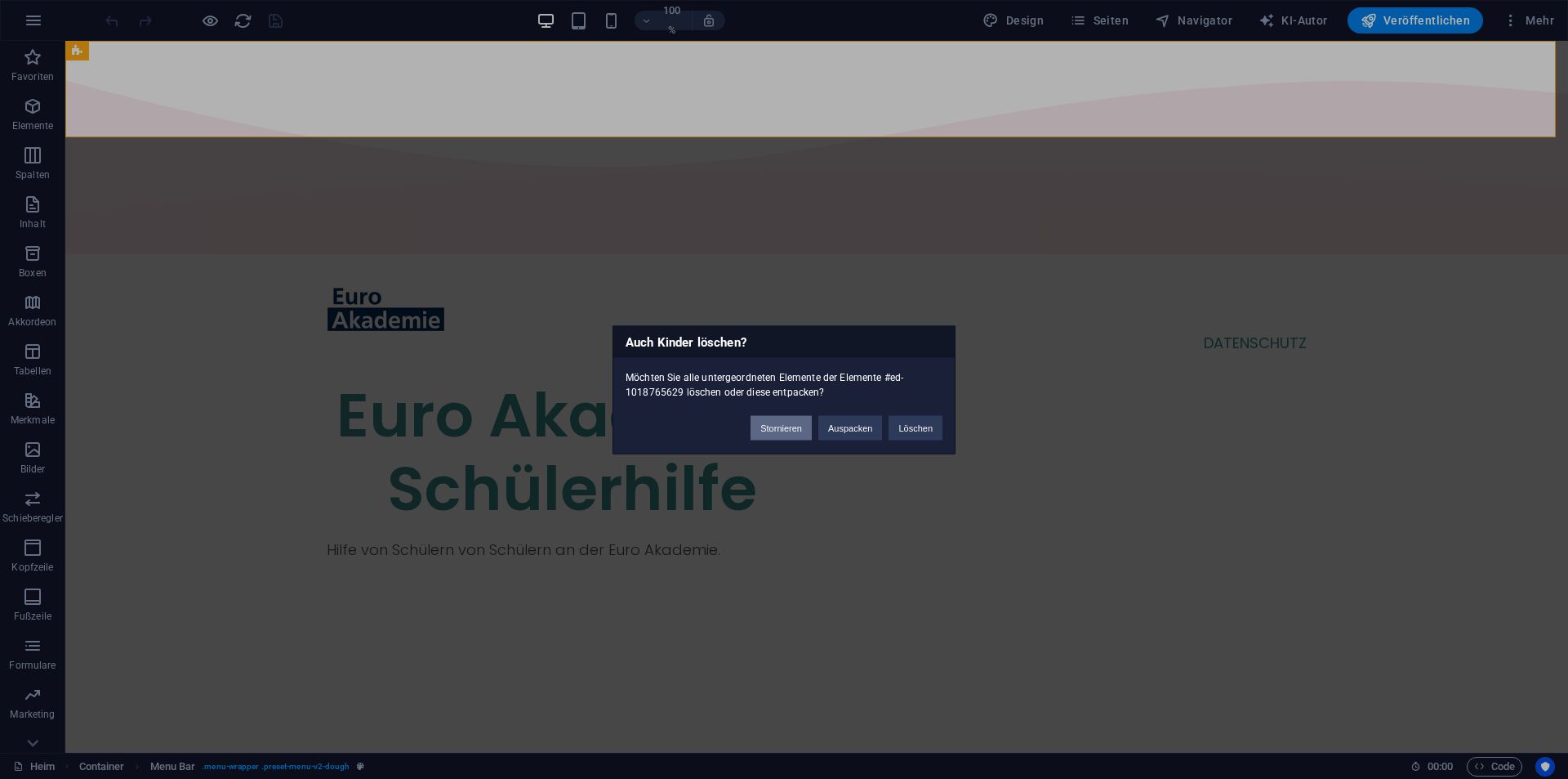
click at [779, 420] on button "Stornieren" at bounding box center [781, 427] width 62 height 24
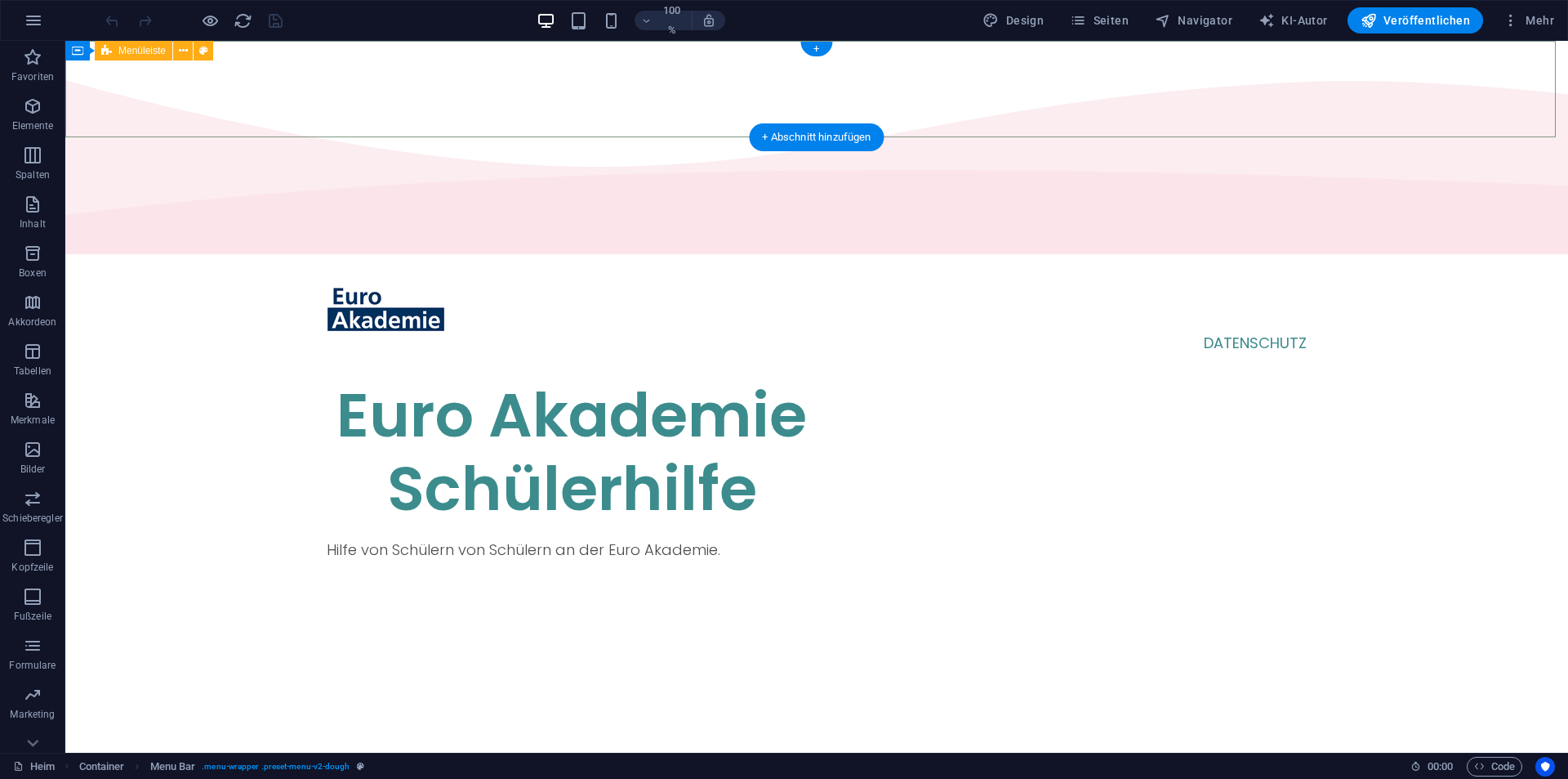
click at [436, 284] on div at bounding box center [817, 308] width 980 height 47
click at [498, 260] on div "Heim Datenschutz" at bounding box center [817, 319] width 1503 height 119
click at [512, 35] on div "100 % Design Seiten Navigator KI-Autor Veröffentlichen Mehr" at bounding box center [784, 20] width 1566 height 39
click at [448, 260] on div "Heim Datenschutz" at bounding box center [817, 319] width 1503 height 119
click at [312, 260] on div "Heim Datenschutz" at bounding box center [817, 319] width 1503 height 119
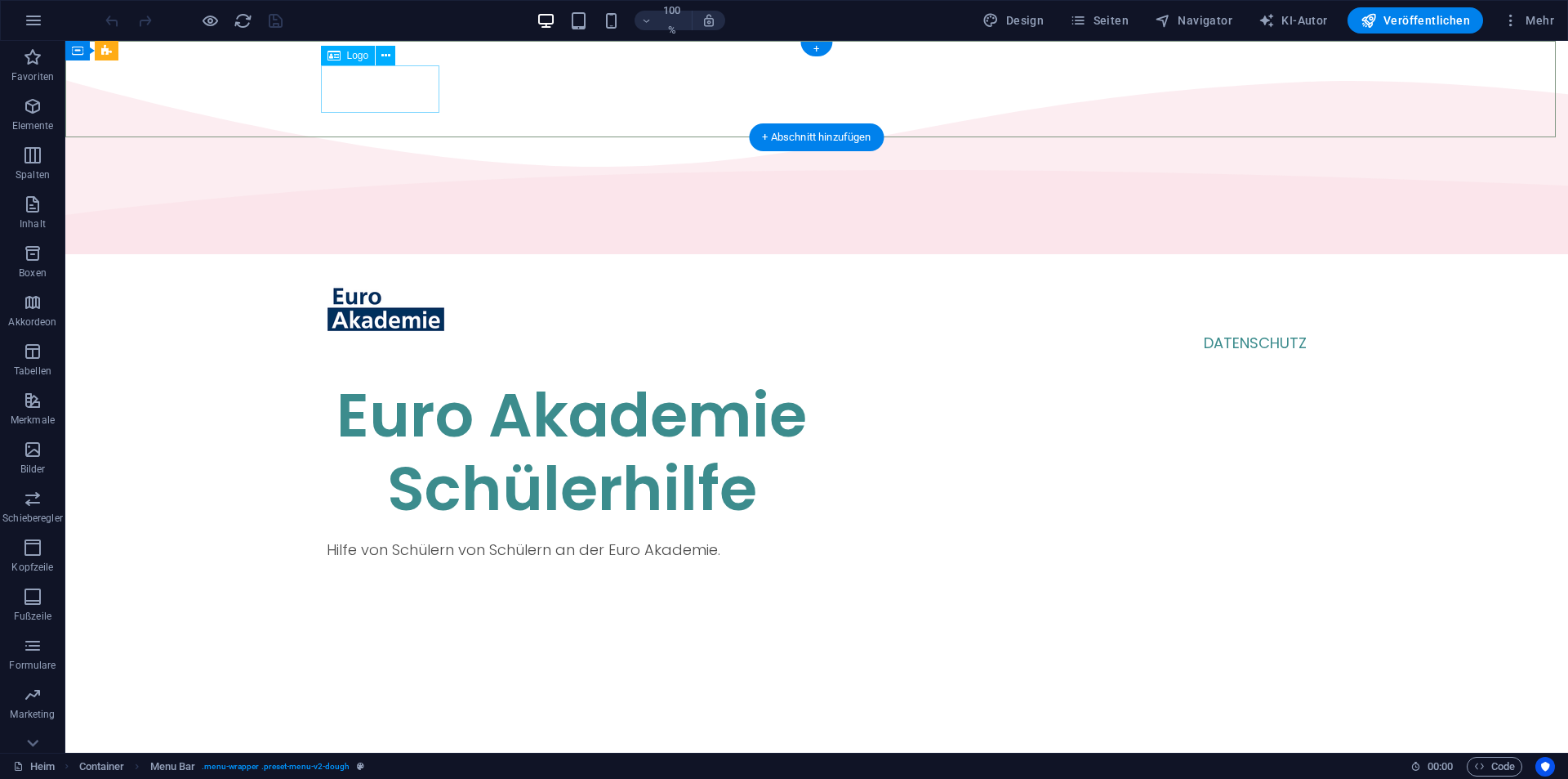
click at [391, 284] on div at bounding box center [817, 308] width 980 height 47
click at [381, 57] on icon at bounding box center [386, 55] width 9 height 17
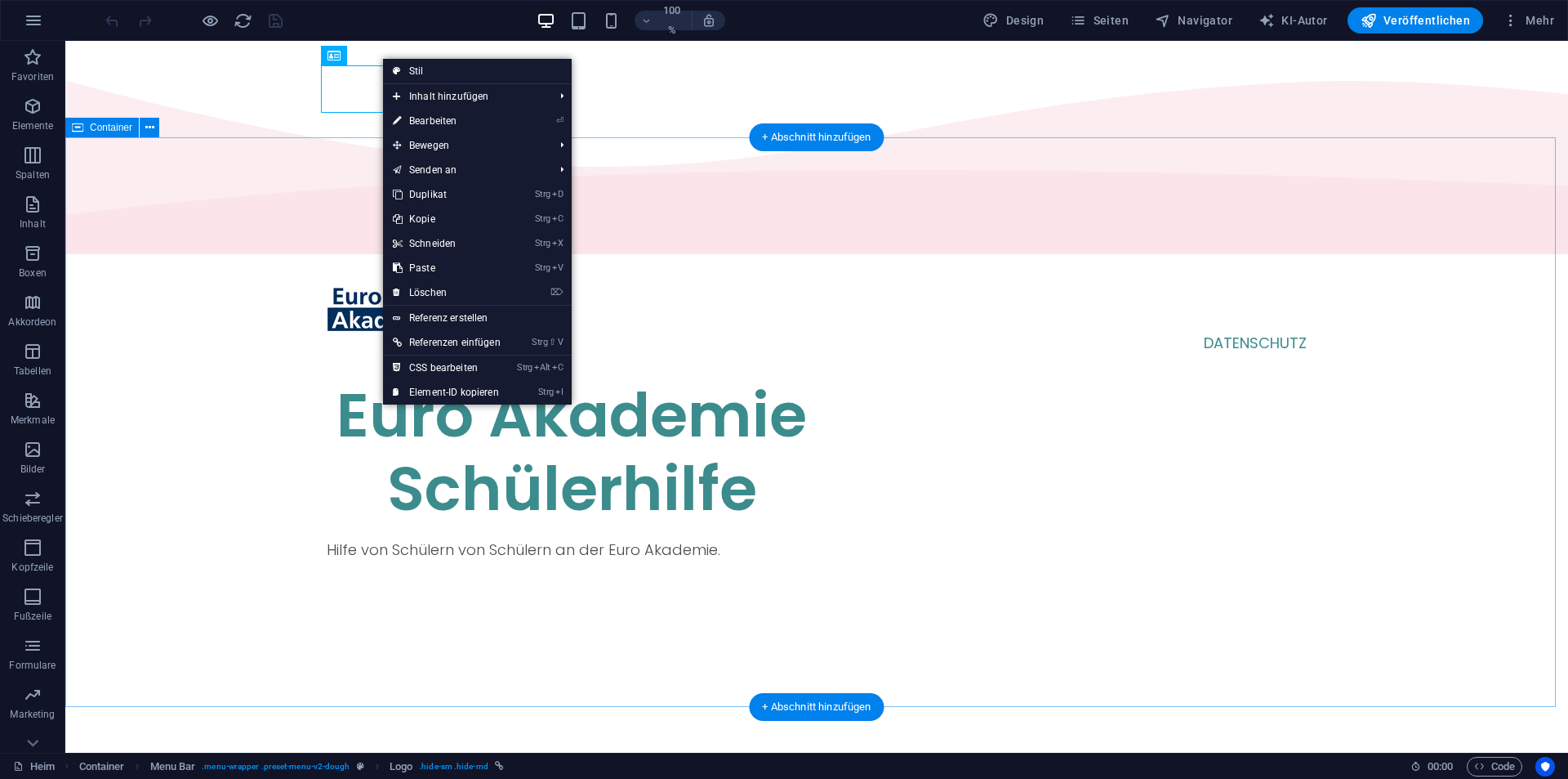
click at [338, 379] on div "Euro Akademie Schülerhilfe Hilfe von Schülern von Schülern an der Euro Akademie." at bounding box center [817, 663] width 1503 height 570
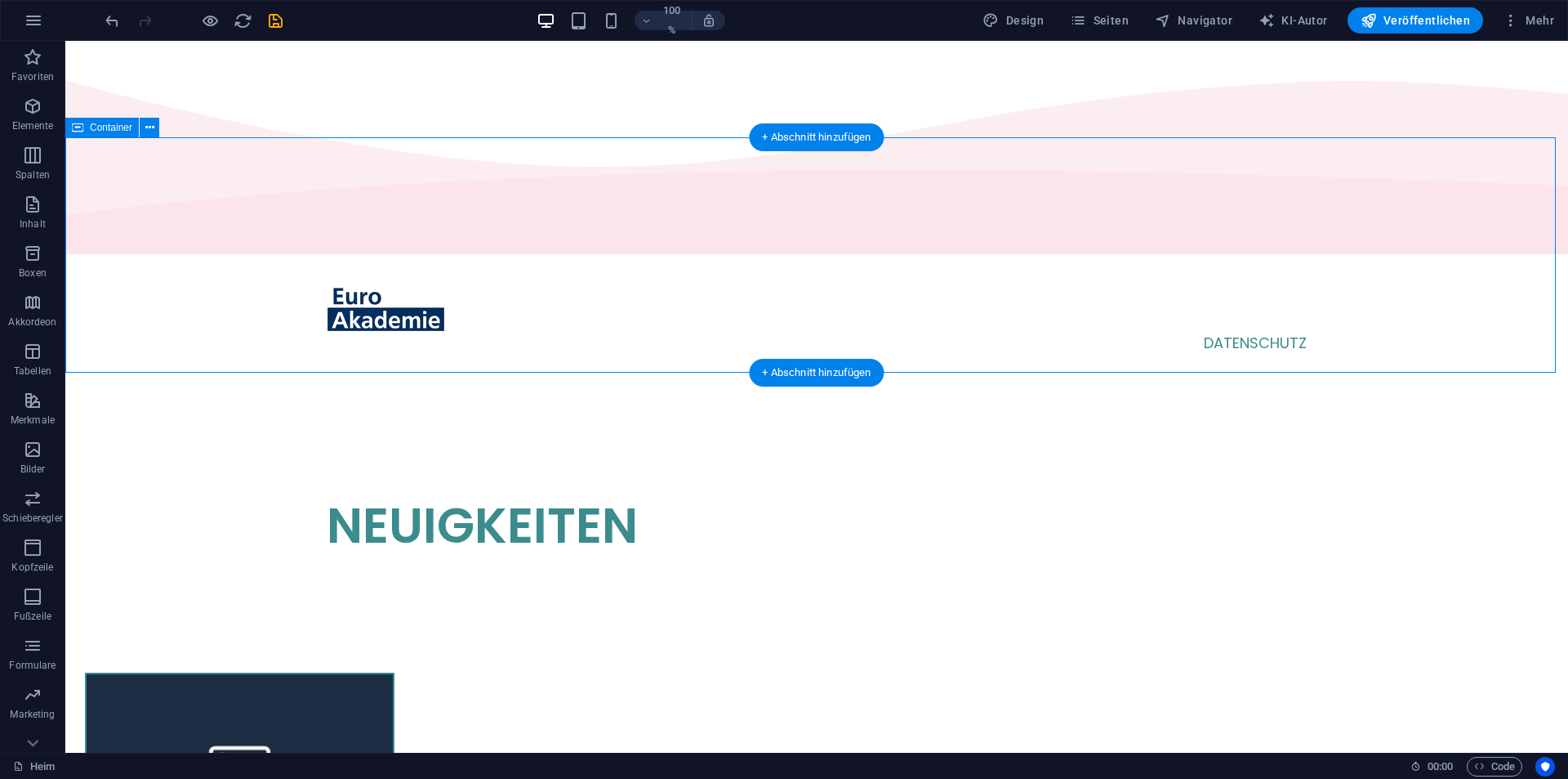
click at [504, 379] on div "NEUIGKEITEN" at bounding box center [817, 496] width 1503 height 236
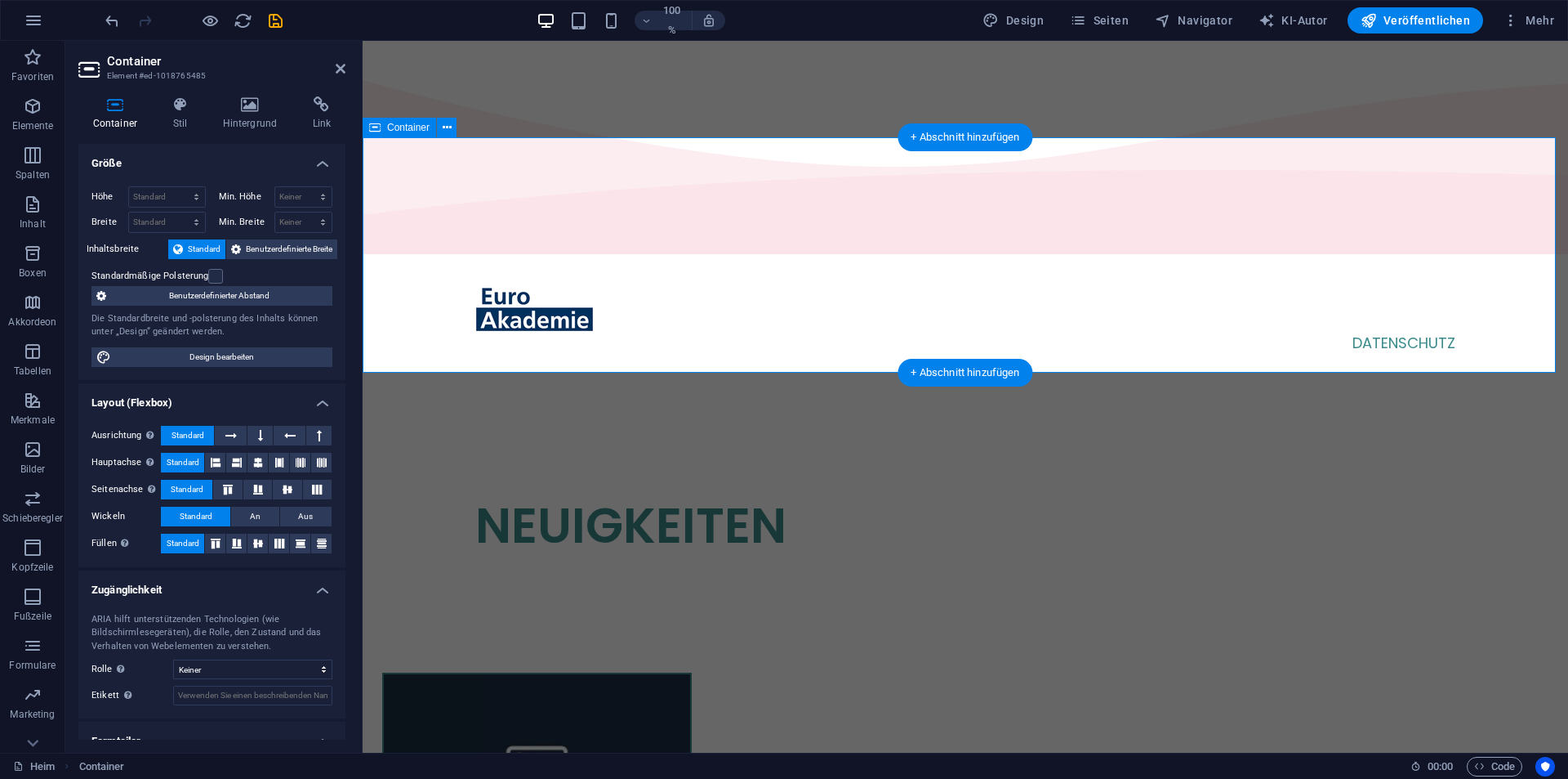
click at [503, 379] on div "NEUIGKEITEN" at bounding box center [965, 496] width 1205 height 236
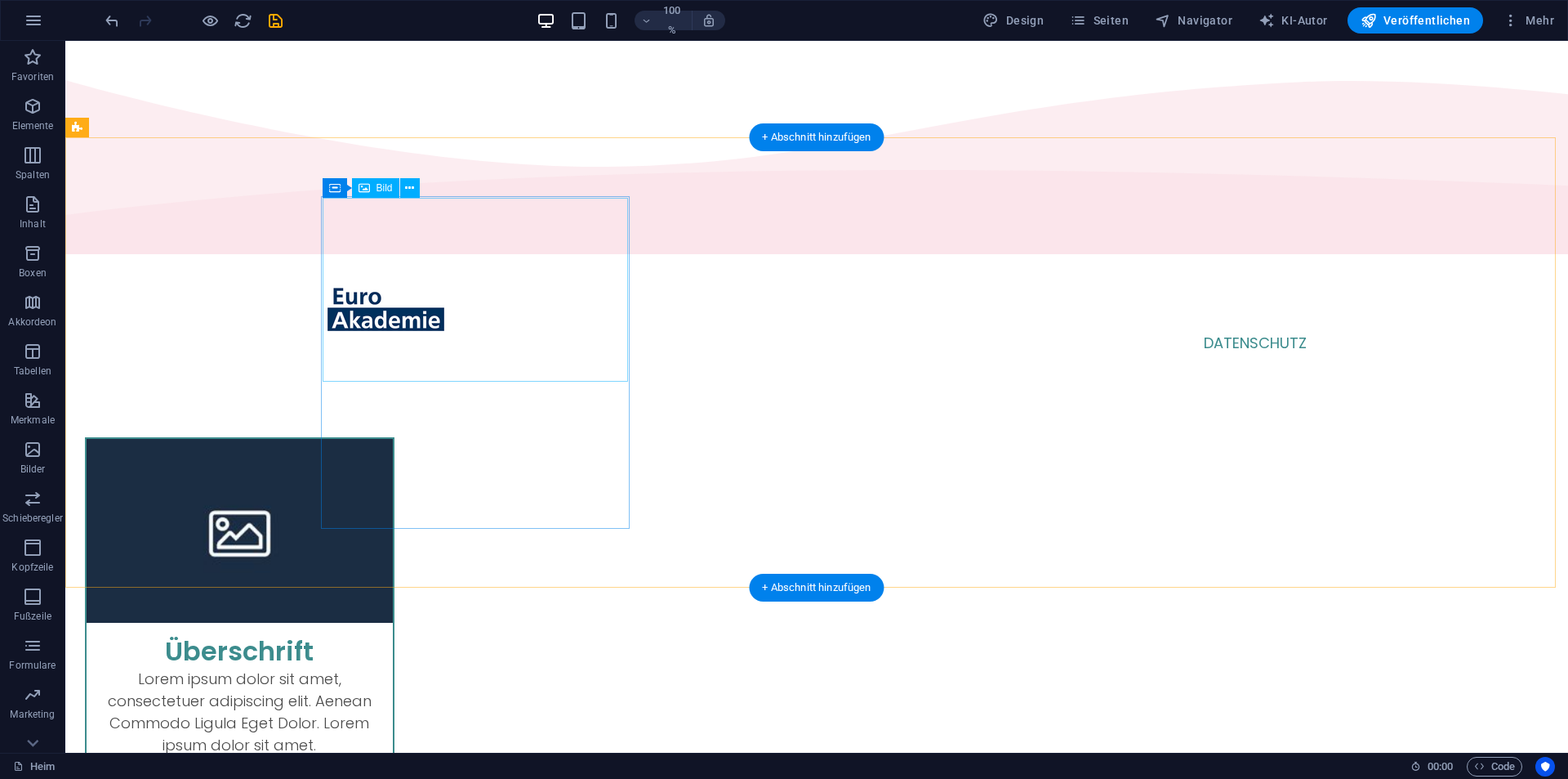
click at [393, 438] on figure at bounding box center [240, 530] width 306 height 184
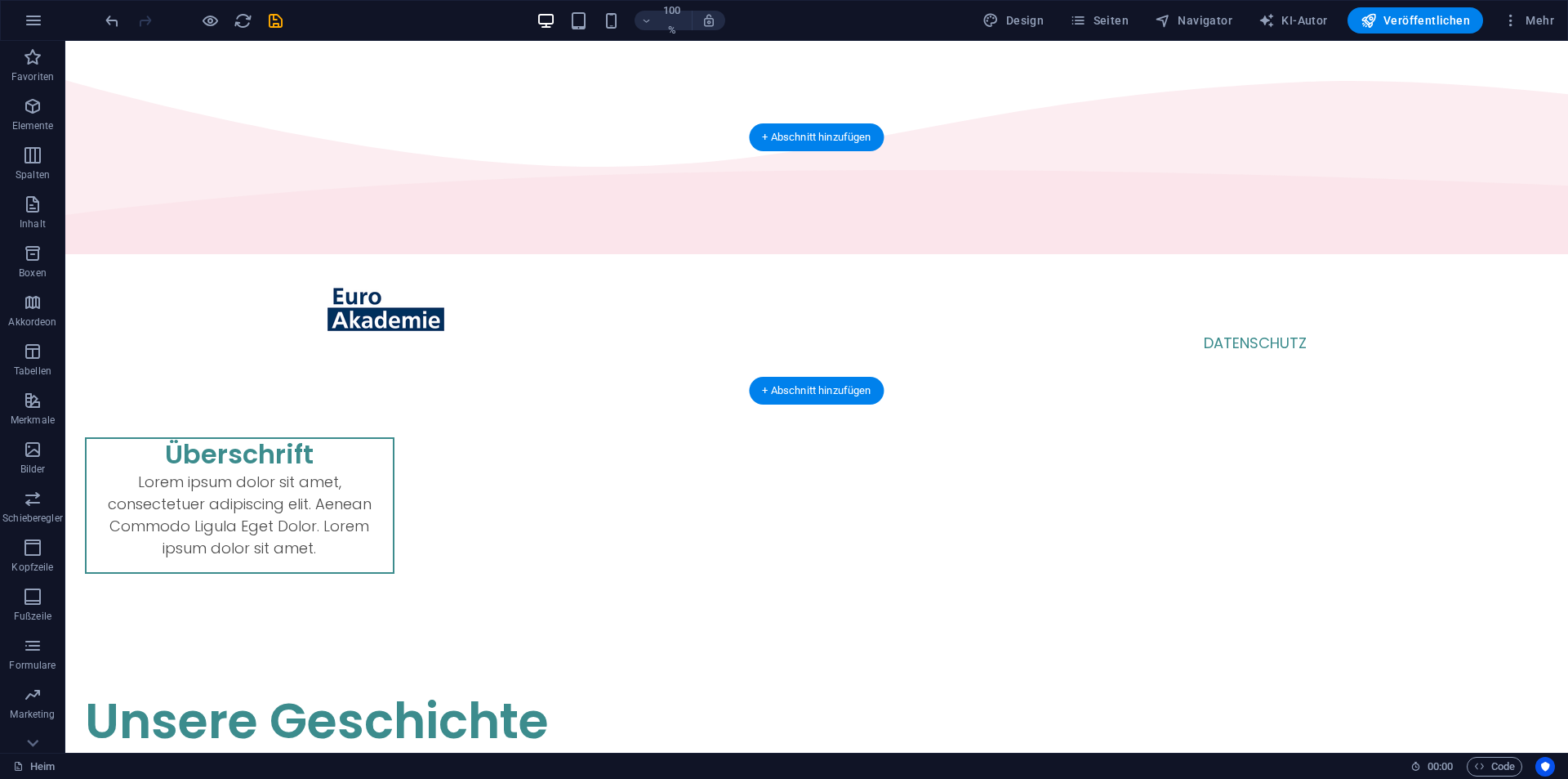
click at [655, 379] on div "Überschrift Lorem ipsum dolor sit amet, consectetuer adipiscing elit. Aenean Co…" at bounding box center [817, 505] width 1503 height 254
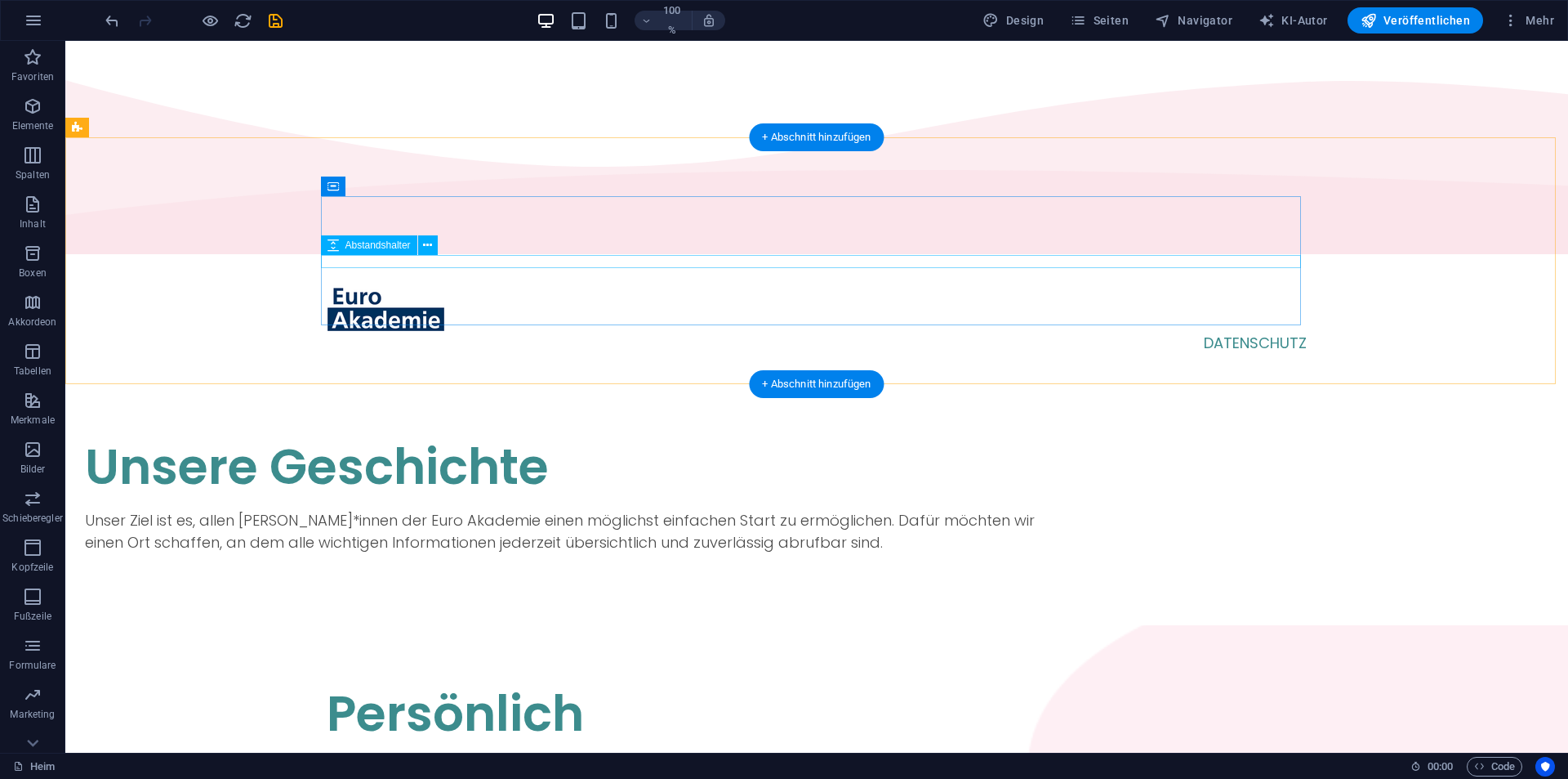
click at [624, 496] on div at bounding box center [575, 503] width 980 height 13
select select "px"
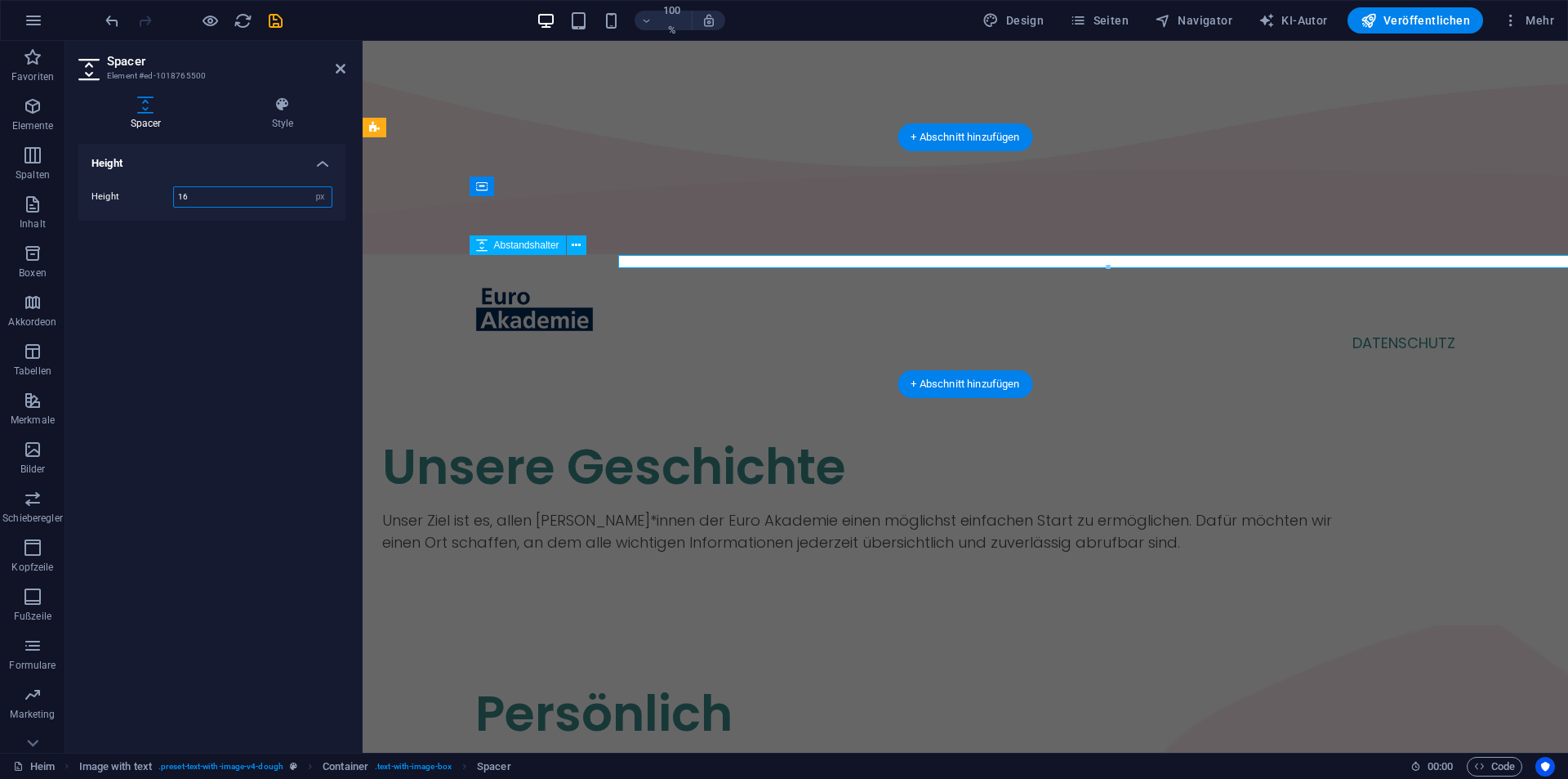
type input "16"
click at [624, 496] on div at bounding box center [872, 503] width 980 height 13
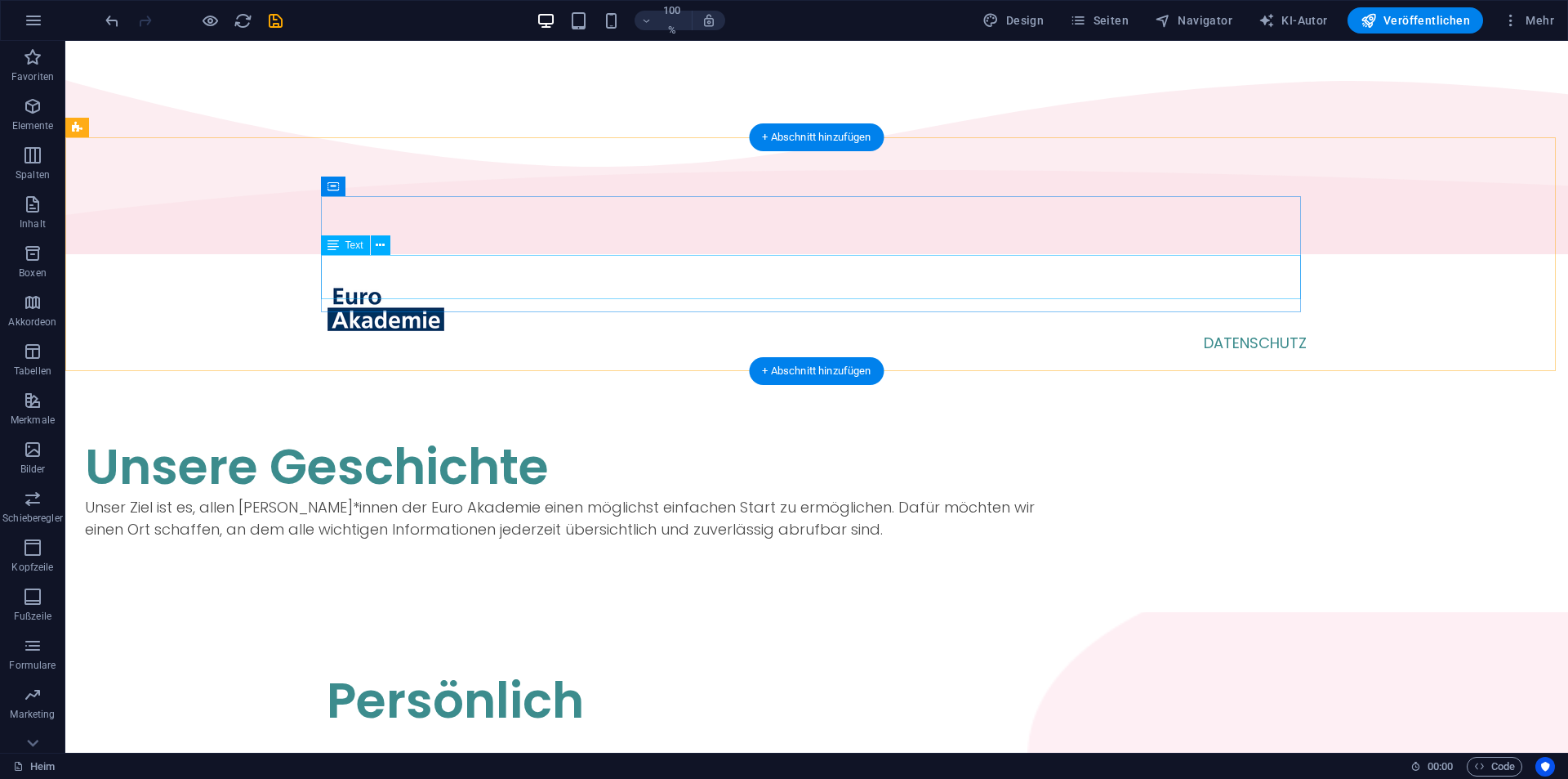
click at [624, 496] on div "Unser Ziel ist es, allen Schüler*innen der Euro Akademie einen möglichst einfac…" at bounding box center [575, 518] width 980 height 44
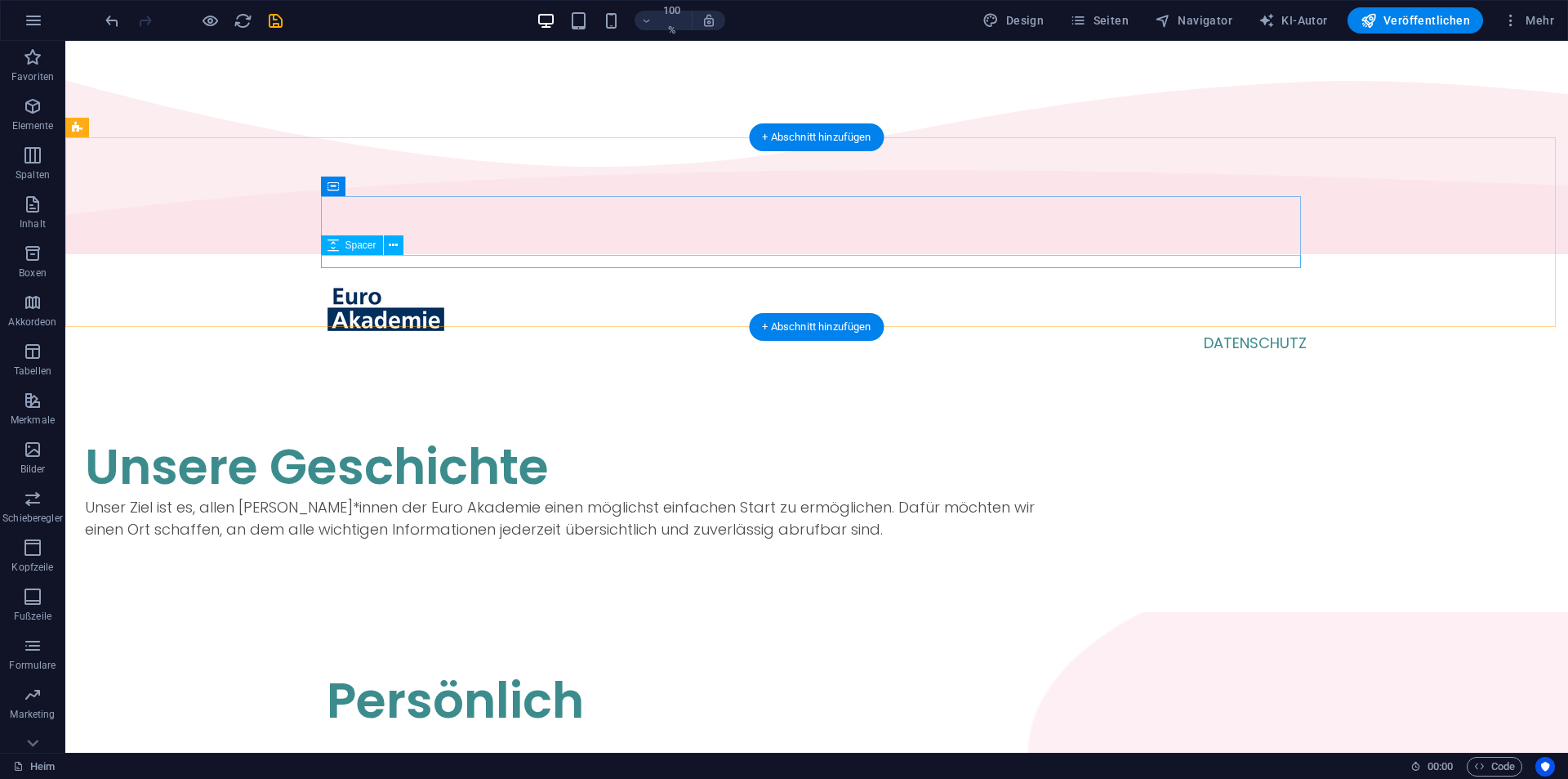
click at [624, 540] on div at bounding box center [575, 546] width 980 height 13
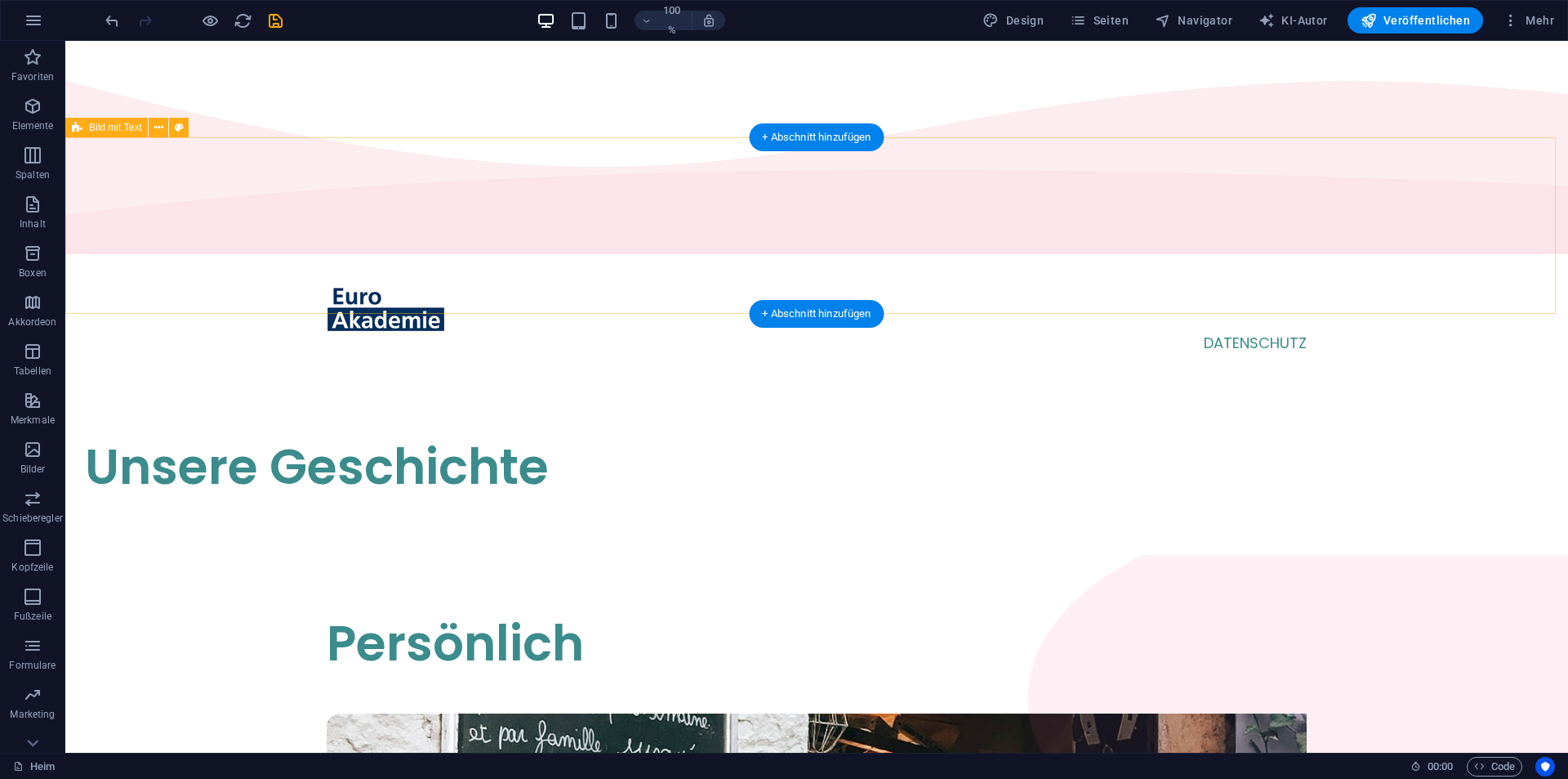
click at [624, 379] on div "Unsere Geschichte" at bounding box center [817, 466] width 1503 height 177
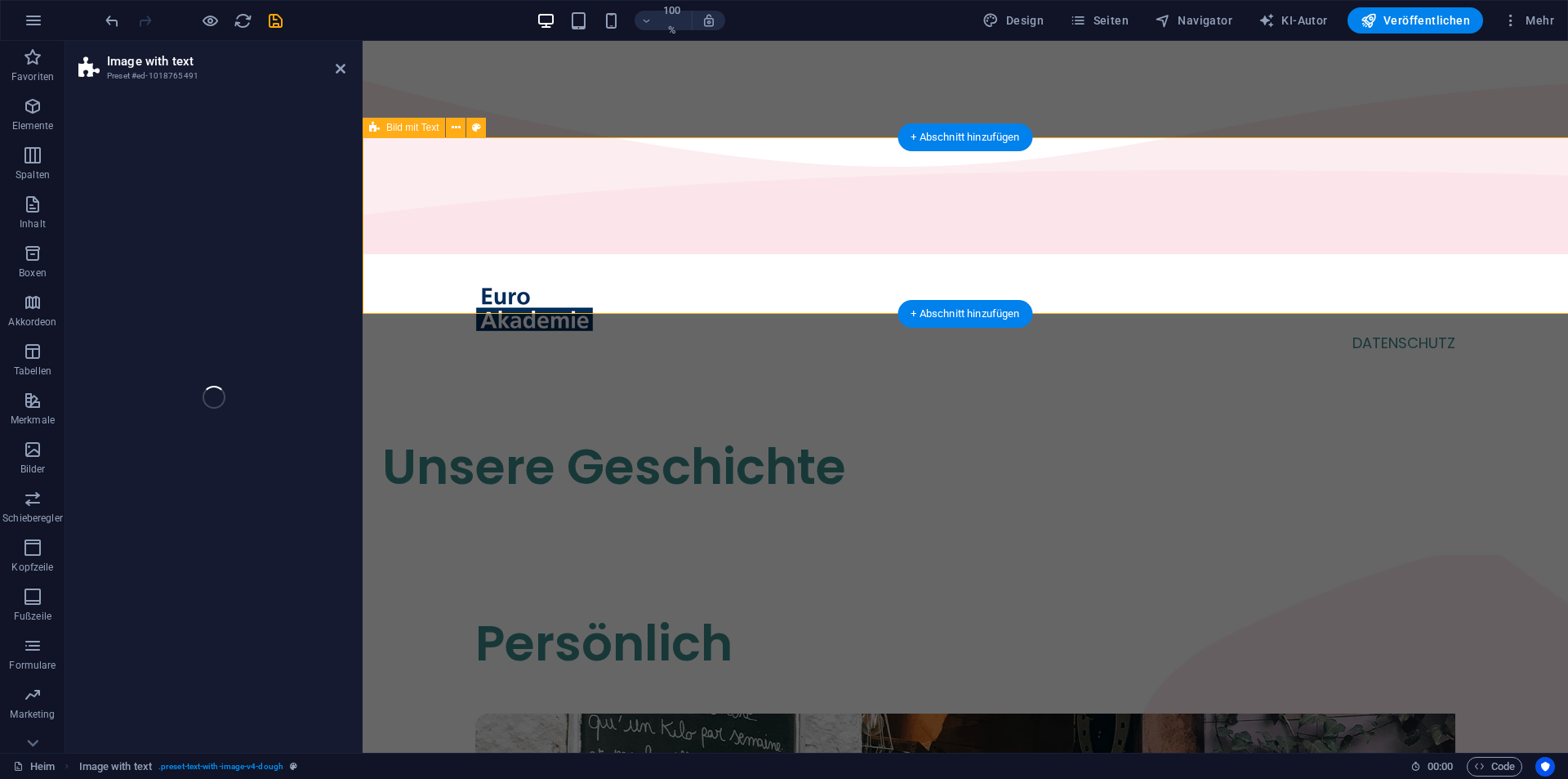
click at [624, 379] on div "Unsere Geschichte" at bounding box center [965, 466] width 1205 height 177
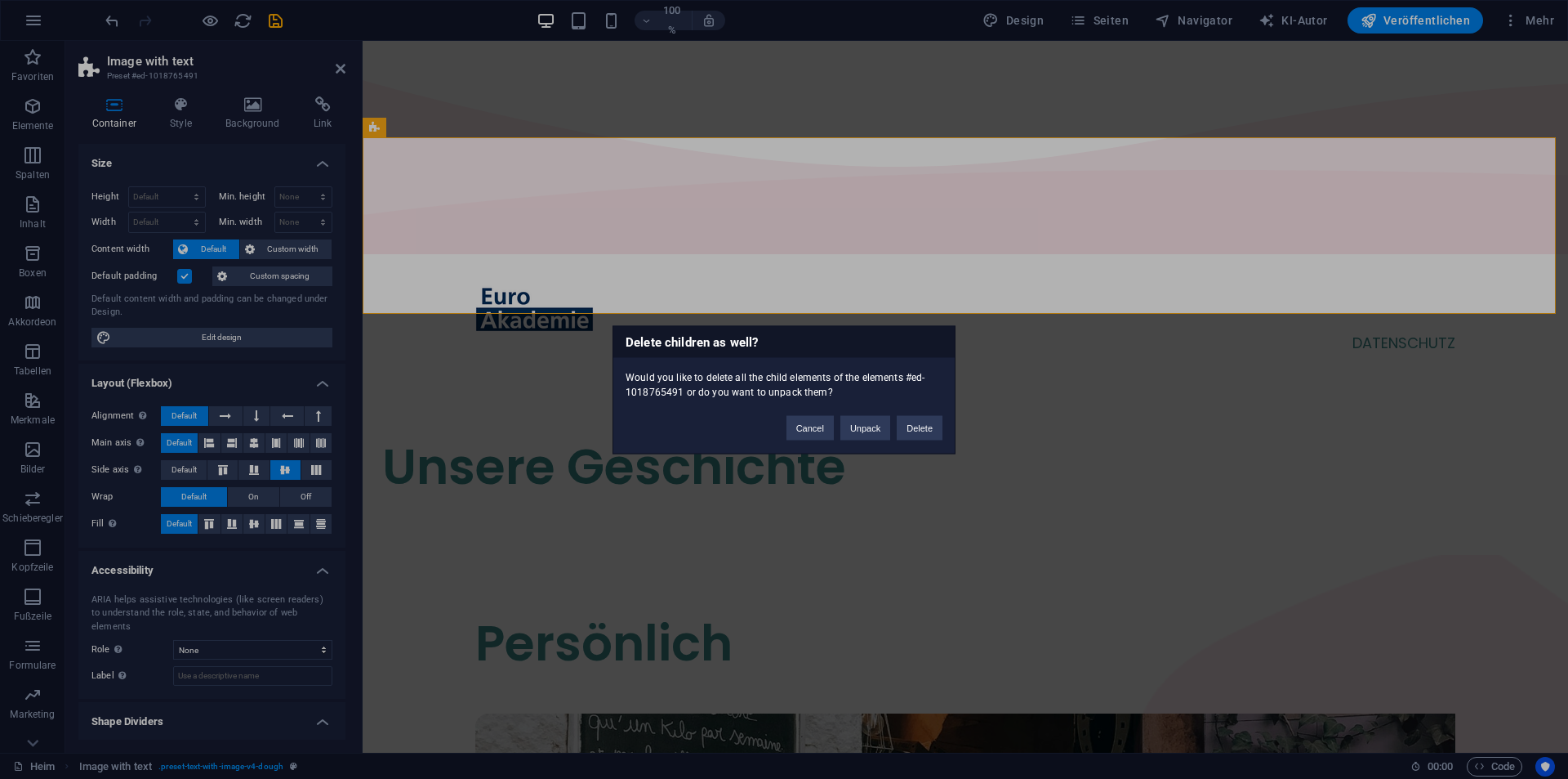
click at [918, 672] on div at bounding box center [965, 692] width 980 height 41
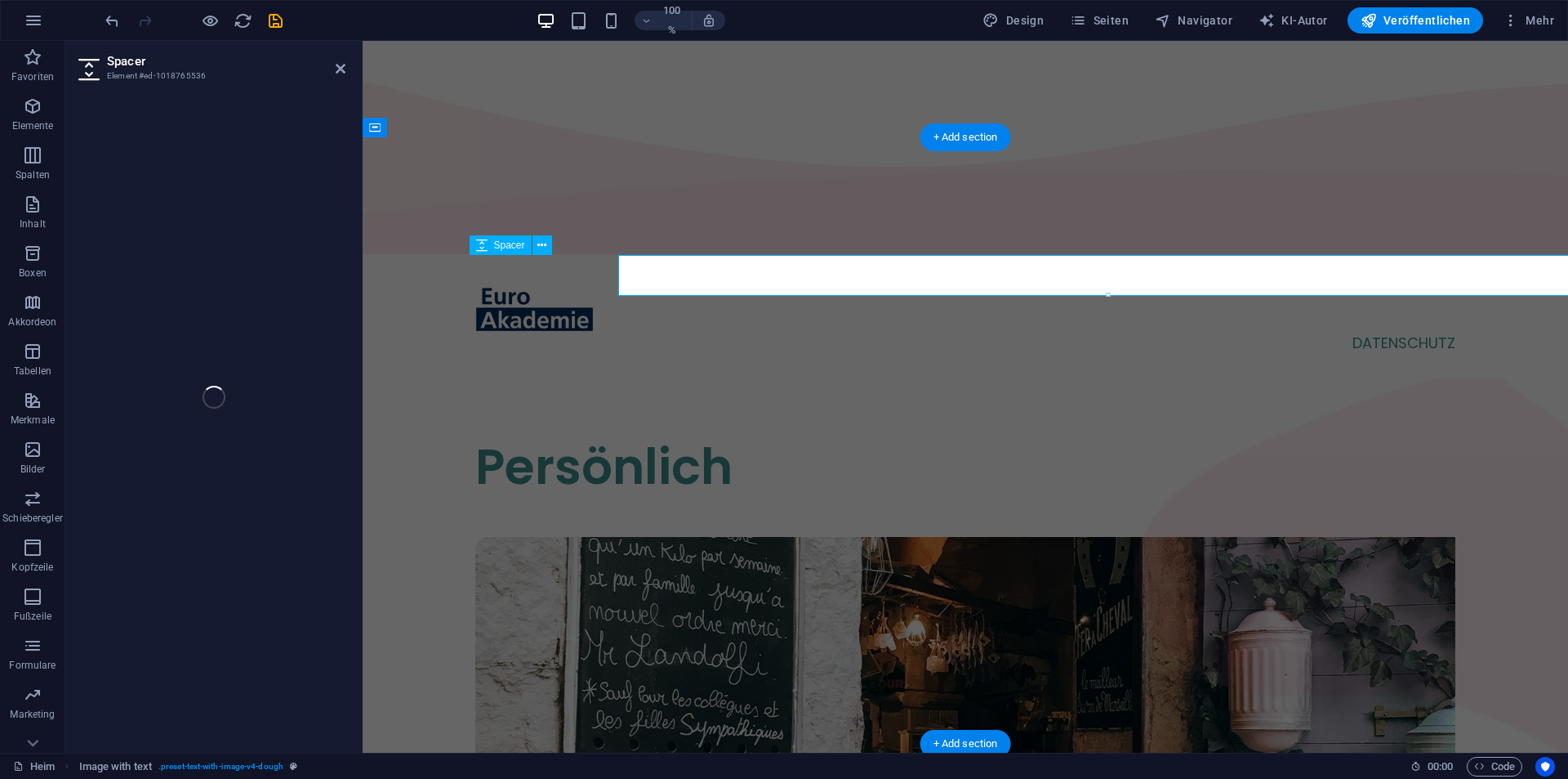
click at [922, 438] on div "Persönlich" at bounding box center [965, 466] width 980 height 59
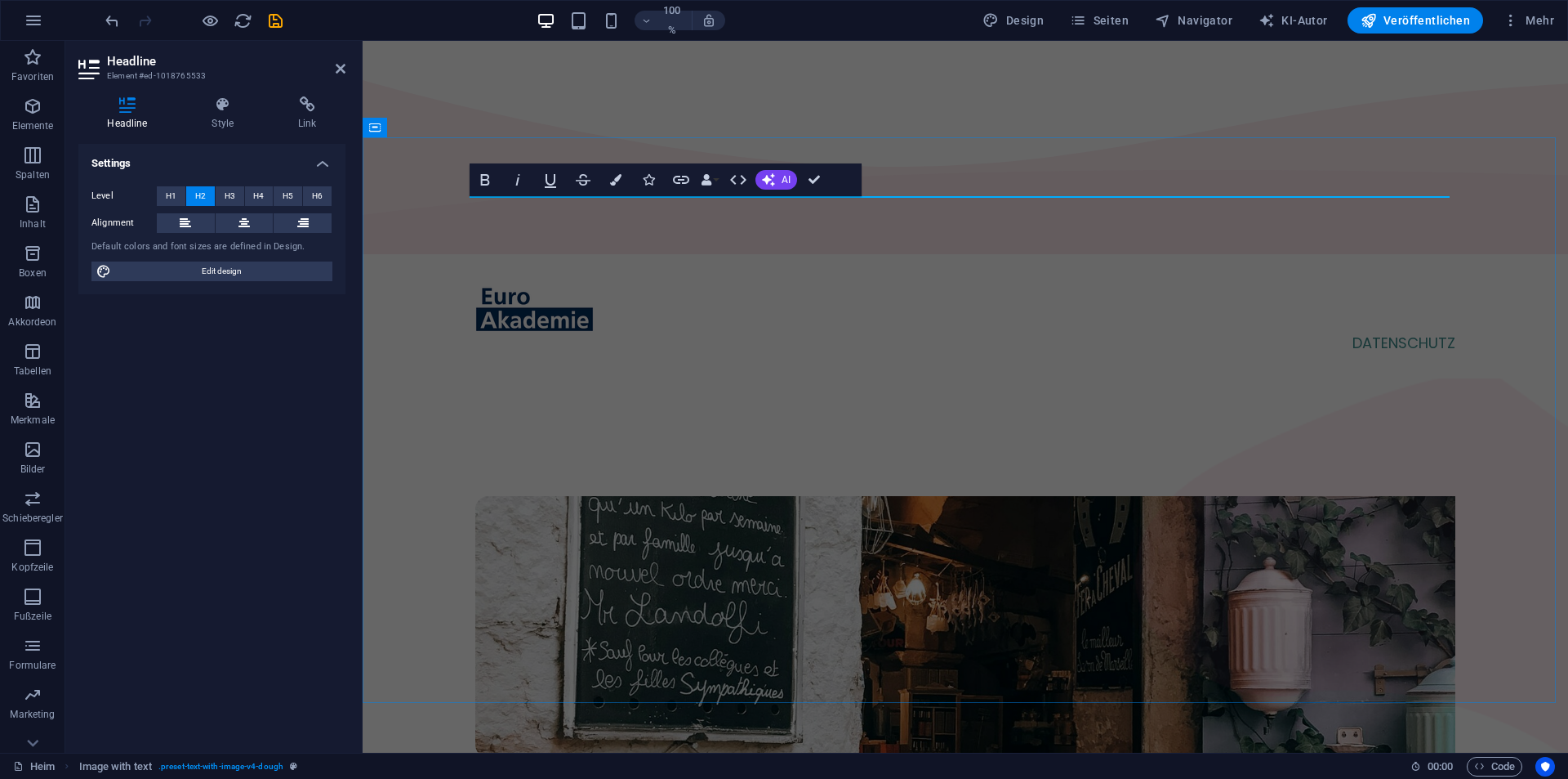
click at [625, 438] on h2 "​" at bounding box center [965, 466] width 980 height 59
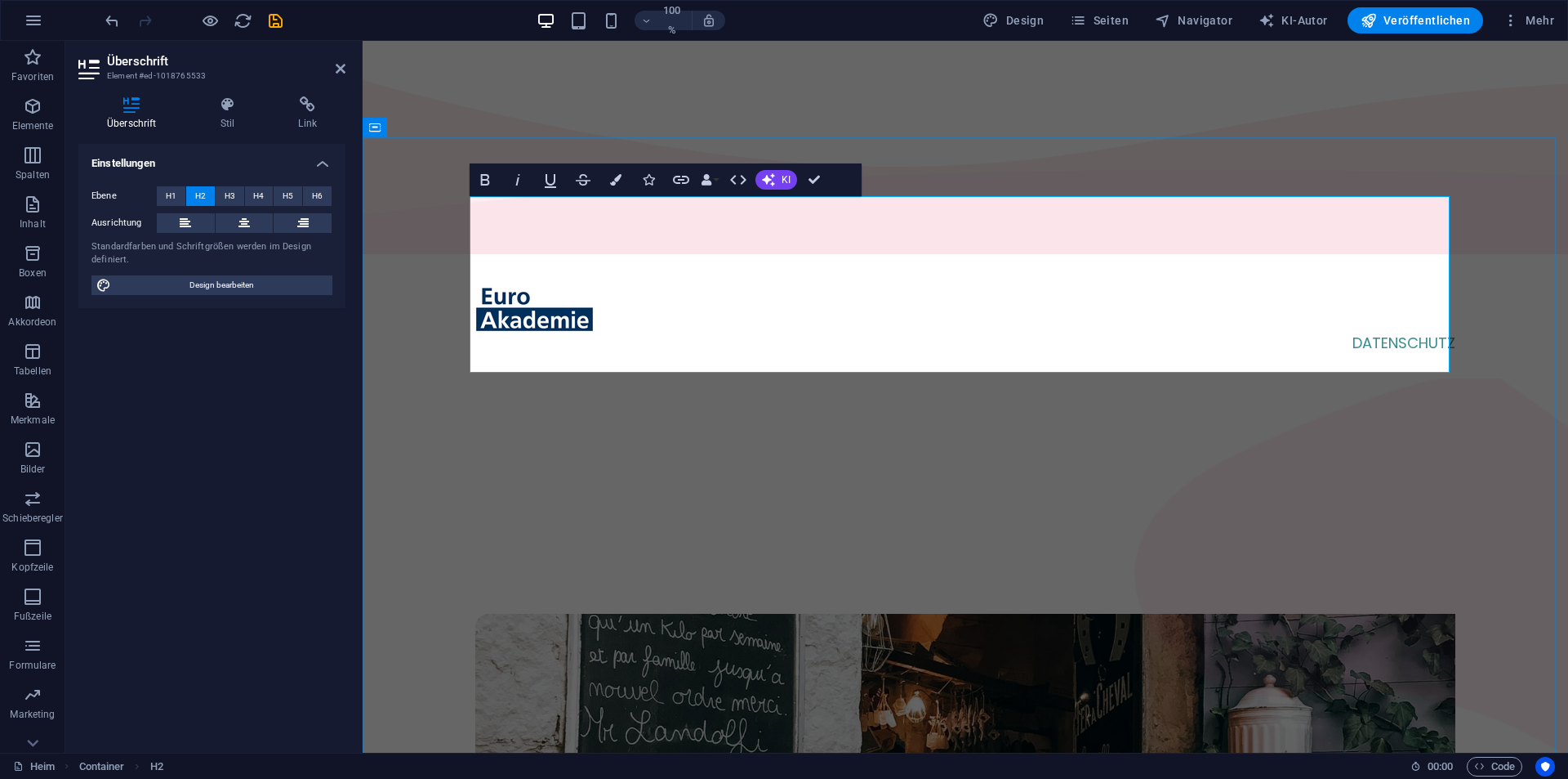
click at [669, 438] on h2 "‌" at bounding box center [965, 525] width 980 height 177
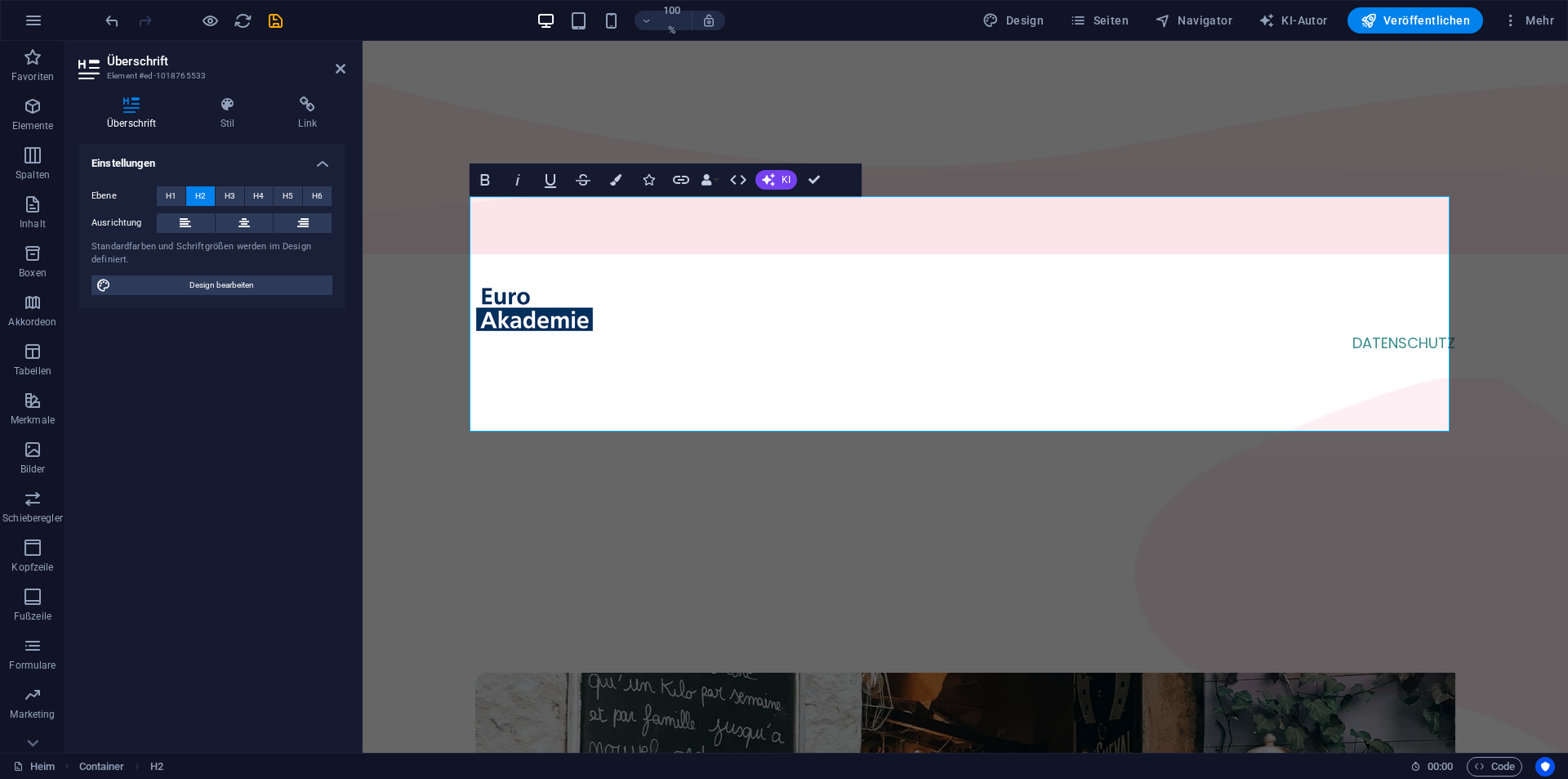
click at [264, 24] on div at bounding box center [194, 20] width 183 height 26
click at [271, 19] on icon "speichern" at bounding box center [275, 21] width 19 height 19
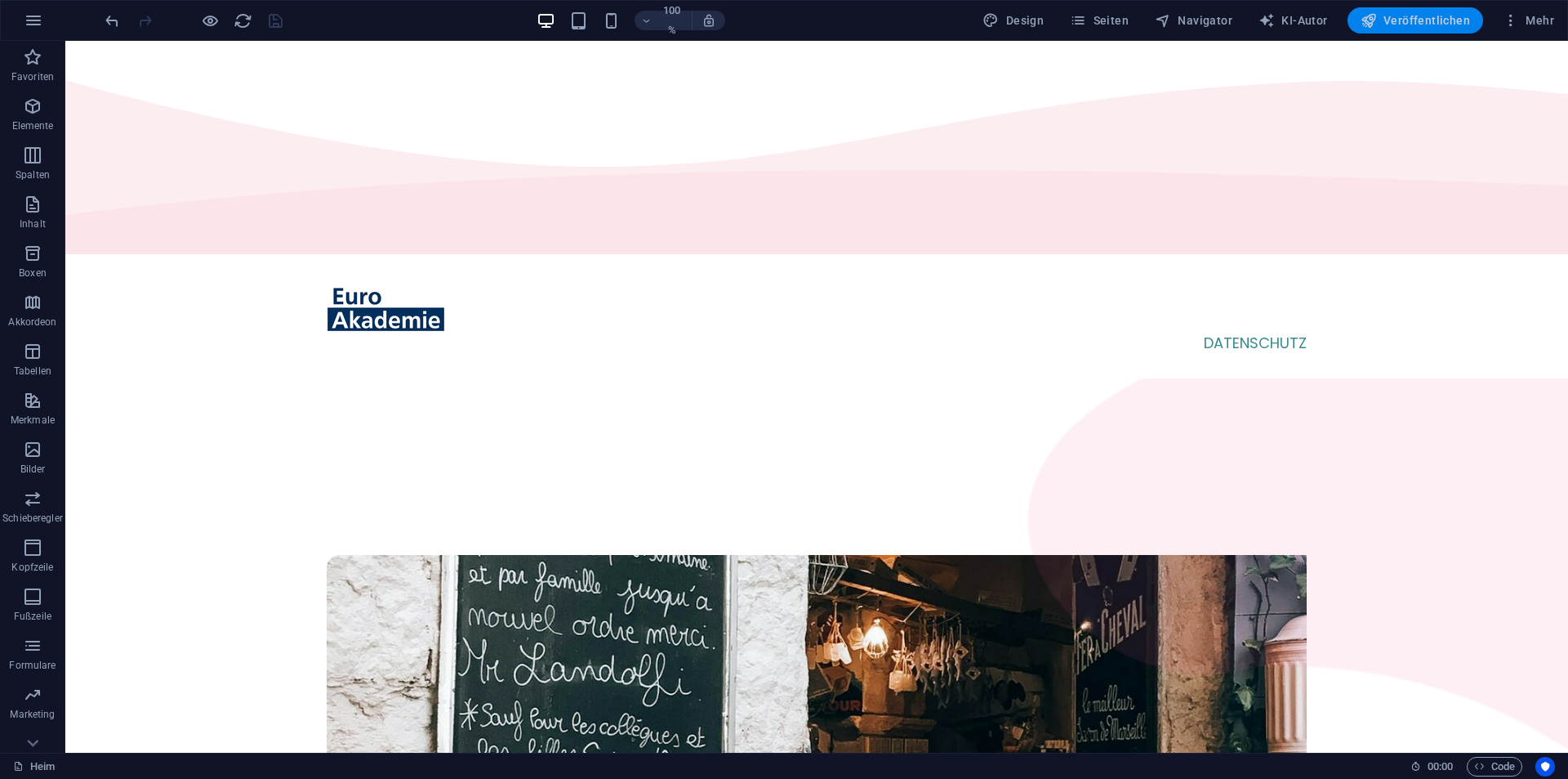
click at [1468, 27] on span "Veröffentlichen" at bounding box center [1415, 21] width 110 height 16
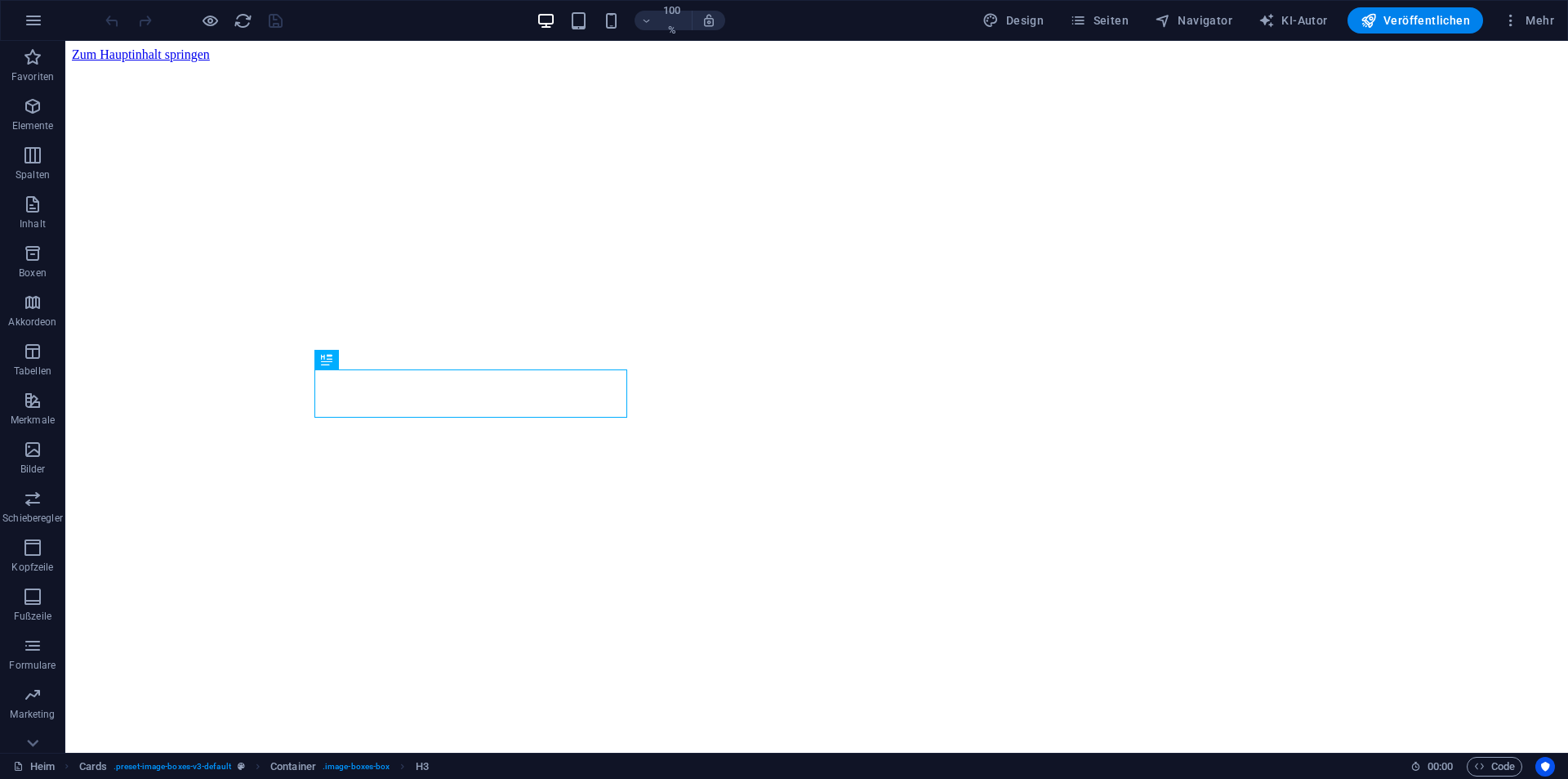
scroll to position [751, 0]
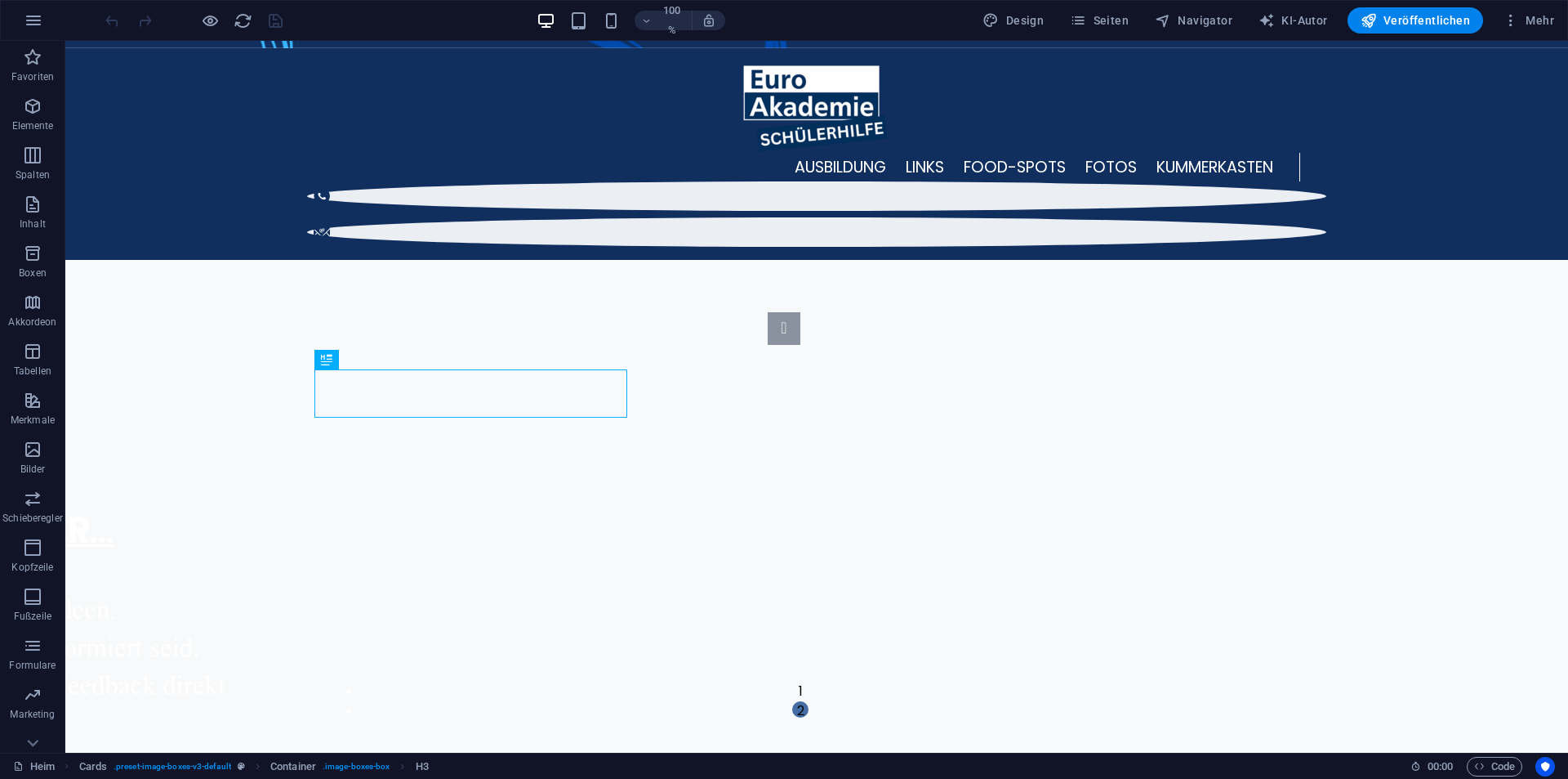
click at [1382, 20] on span "Veröffentlichen" at bounding box center [1415, 21] width 110 height 16
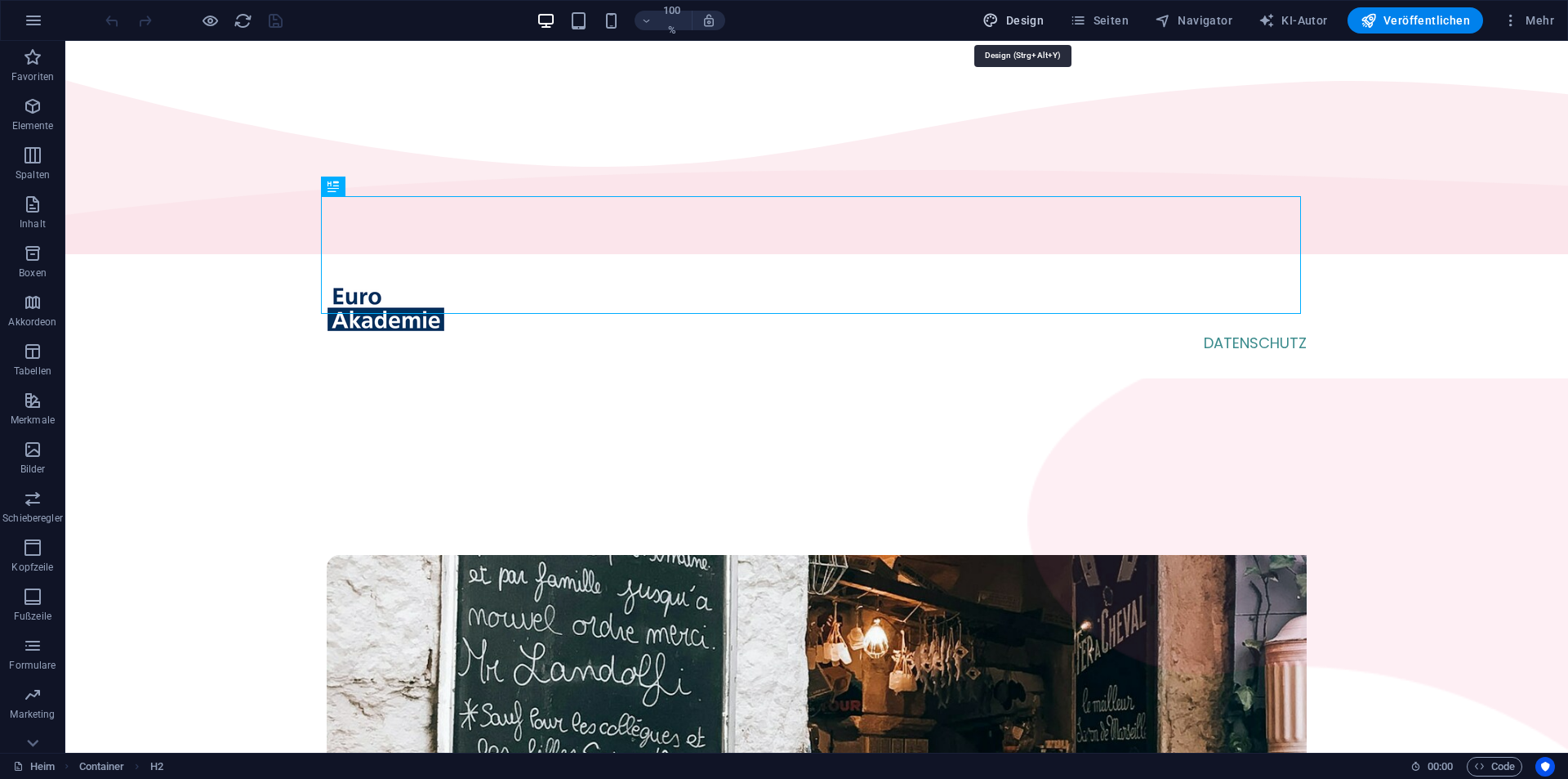
click at [1037, 22] on font "Design" at bounding box center [1024, 20] width 37 height 13
select select "px"
select select "300"
select select "px"
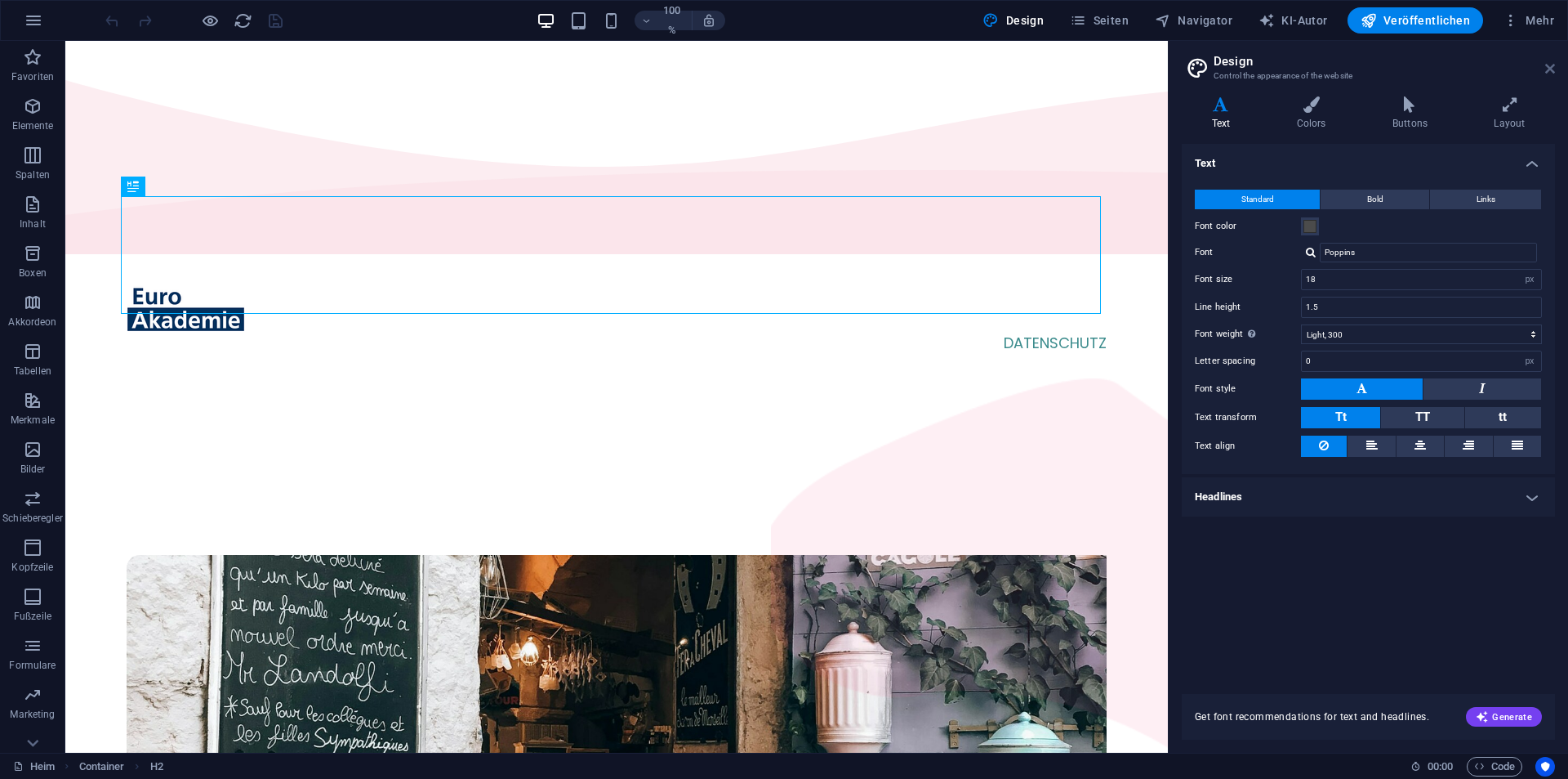
click at [1546, 68] on header "Design Control the appearance of the website" at bounding box center [1370, 62] width 370 height 43
click at [1547, 67] on icon at bounding box center [1550, 69] width 10 height 13
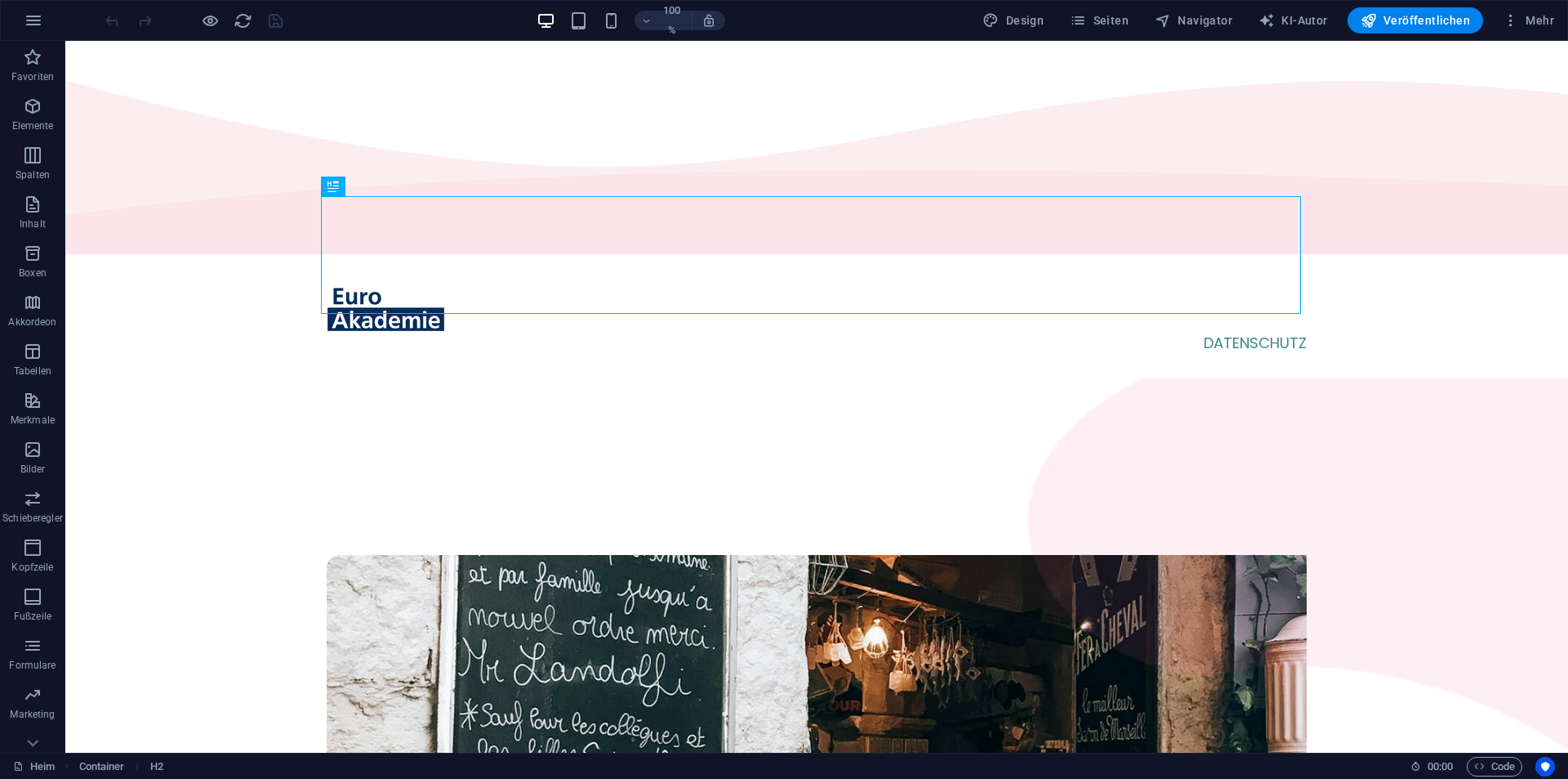
click at [54, 9] on div "100 % Design Seiten Navigator KI-Autor Veröffentlichen Mehr" at bounding box center [784, 20] width 1566 height 39
click at [33, 23] on icon "button" at bounding box center [33, 21] width 20 height 20
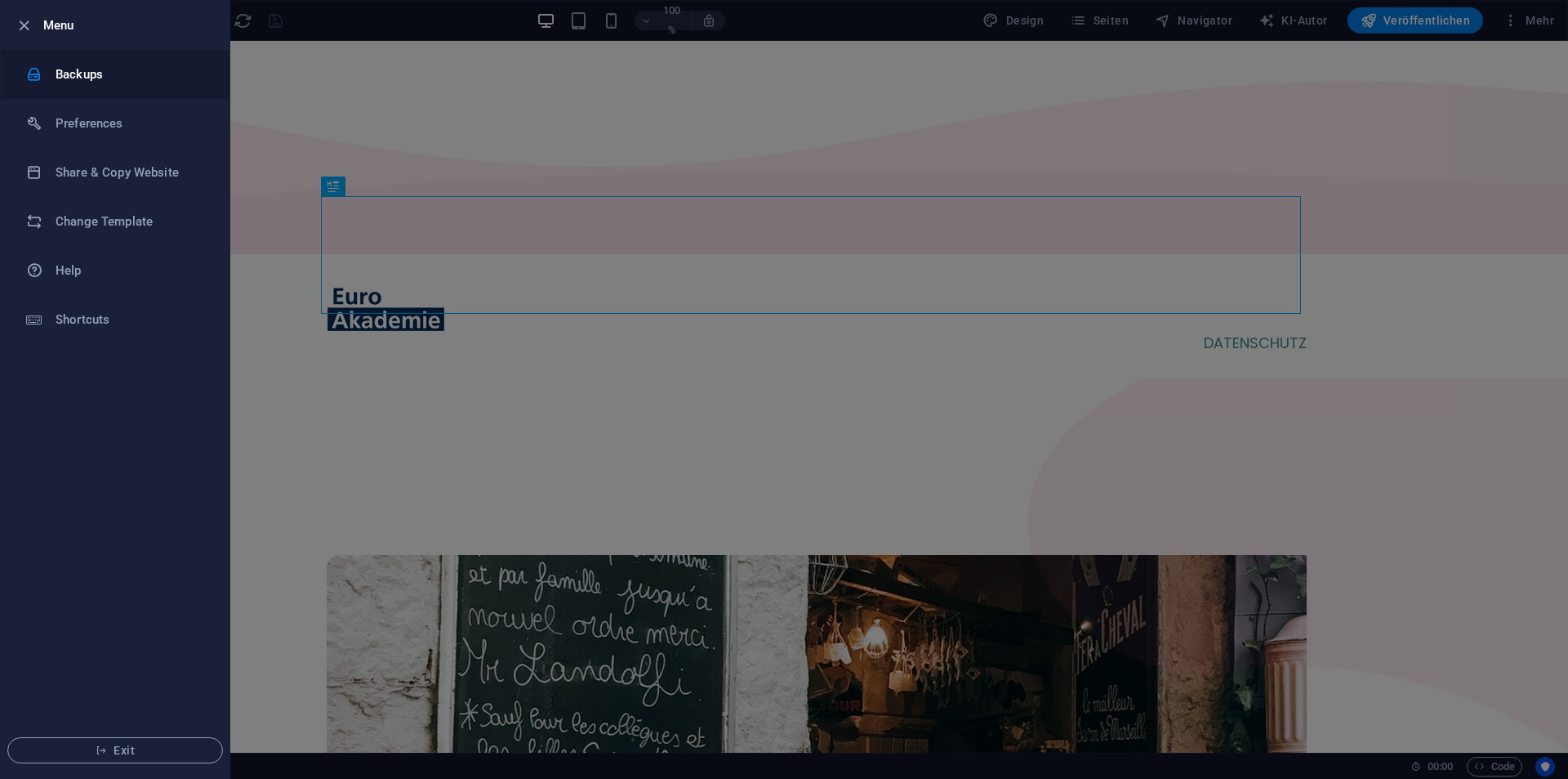
click at [71, 77] on h6 "Backups" at bounding box center [130, 74] width 151 height 20
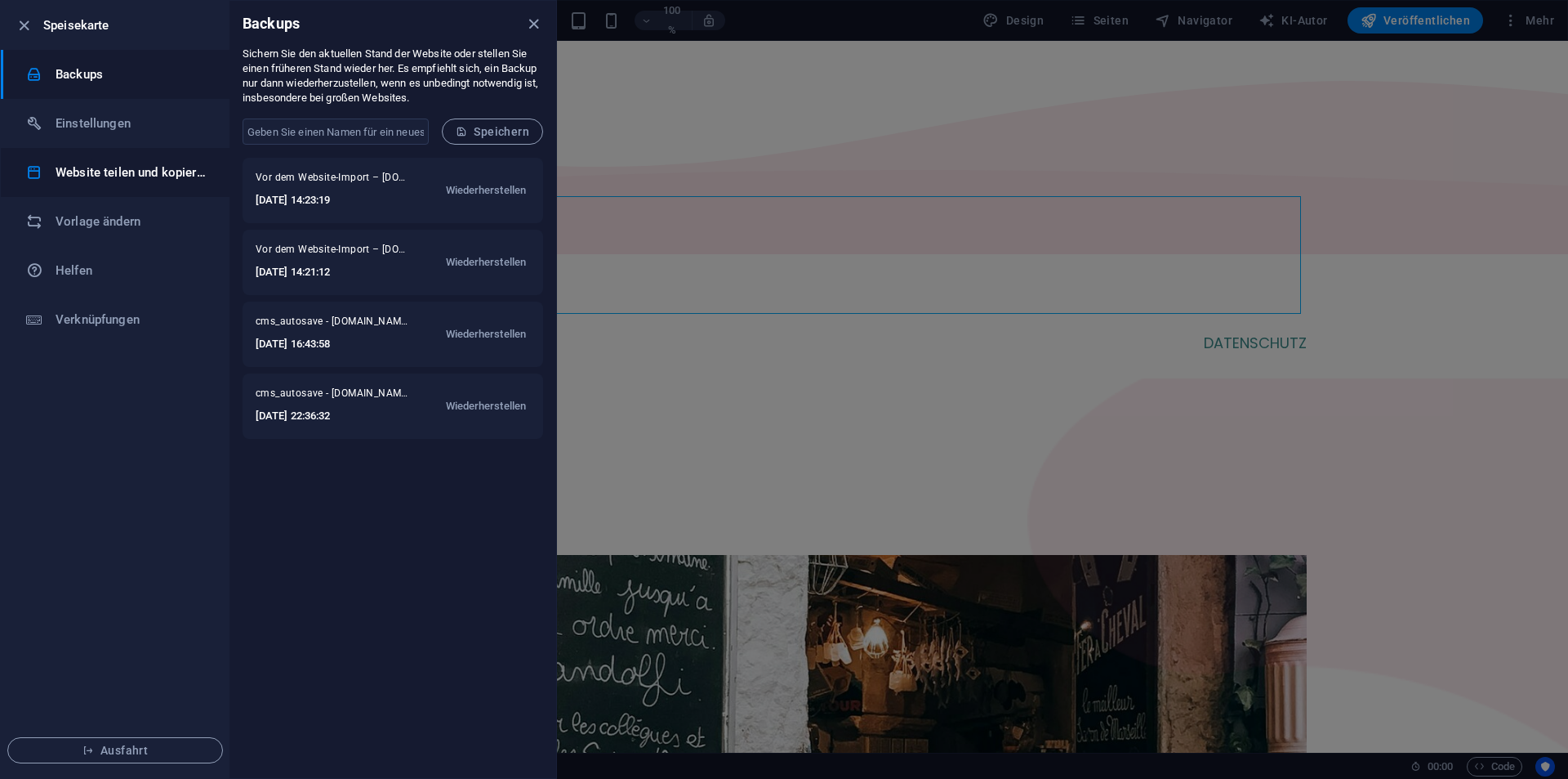
click at [98, 187] on li "Website teilen und kopieren" at bounding box center [115, 172] width 229 height 49
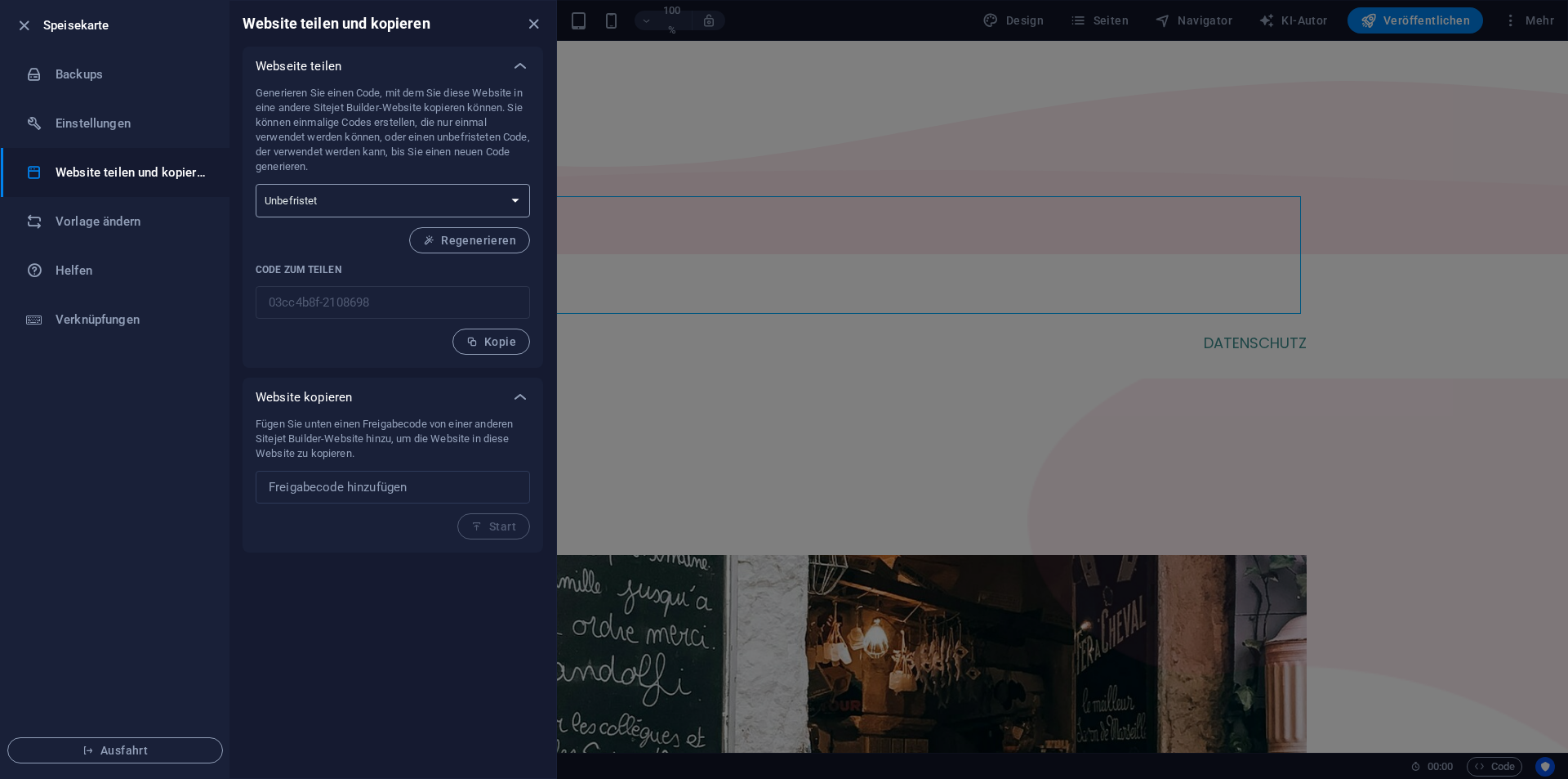
click at [512, 208] on select "Einmalig Unbefristet" at bounding box center [392, 200] width 274 height 34
click at [510, 207] on select "Einmalig Unbefristet" at bounding box center [392, 200] width 274 height 34
select select "onetime"
click at [255, 184] on select "Einmalig Unbefristet" at bounding box center [392, 200] width 274 height 34
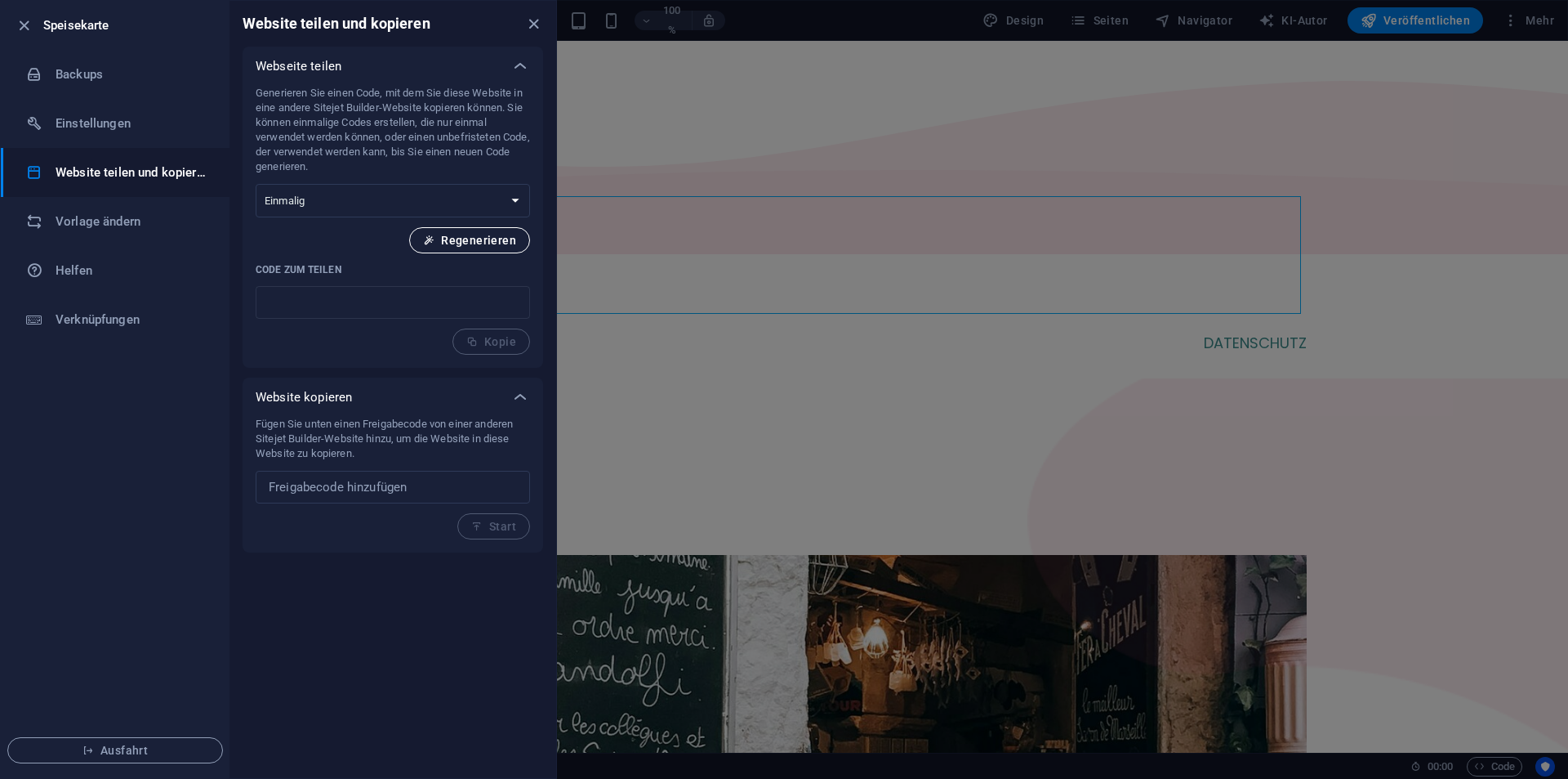
click at [472, 241] on font "Regenerieren" at bounding box center [478, 240] width 75 height 13
click at [492, 229] on button "Regenerieren" at bounding box center [470, 240] width 121 height 26
type input "0317a569-2108698"
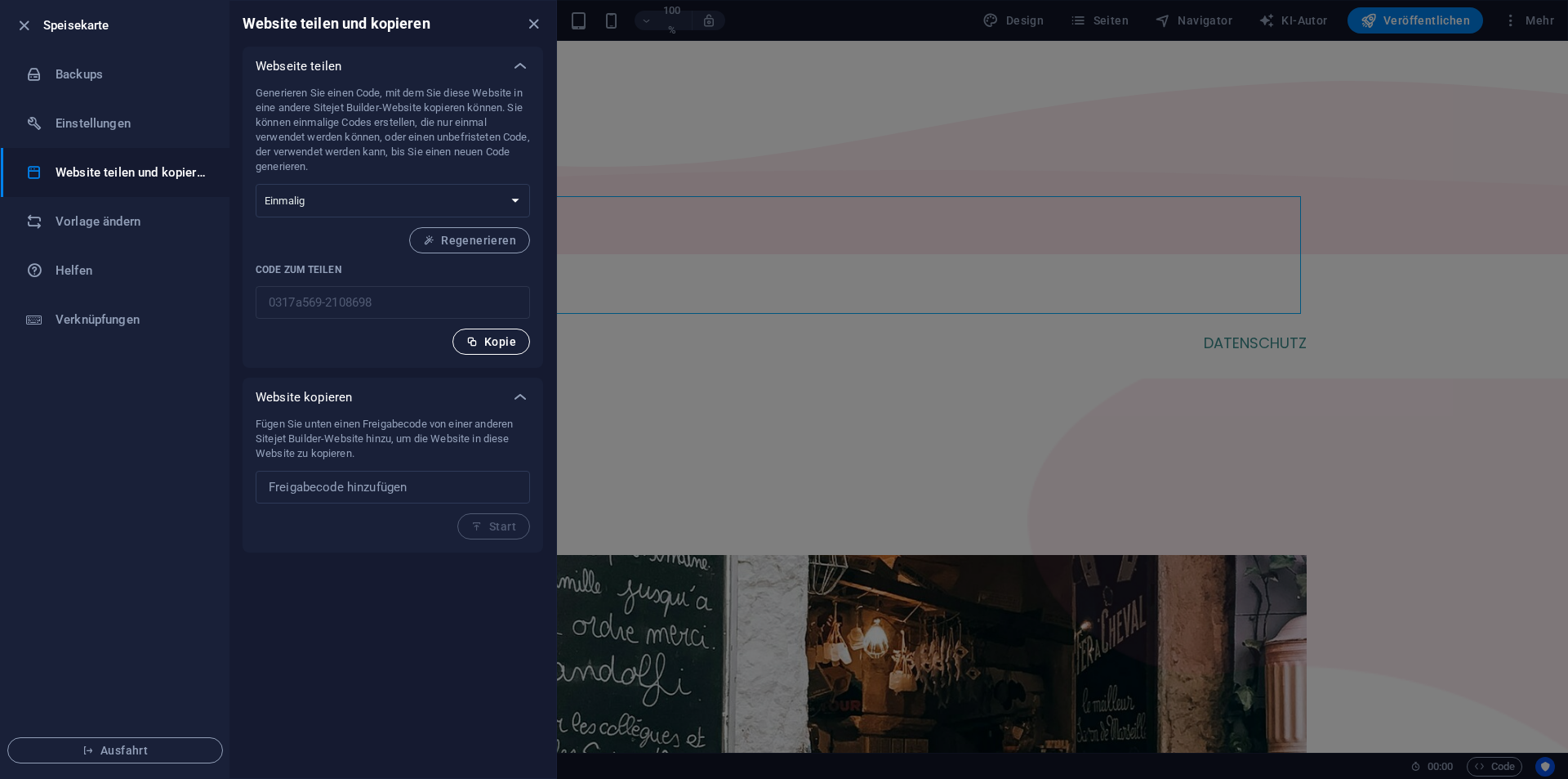
click at [487, 332] on button "Kopie" at bounding box center [492, 341] width 78 height 26
click at [356, 498] on input "text" at bounding box center [392, 487] width 274 height 33
paste input "500b0b37-2112186"
type input "500b0b37-2112186"
drag, startPoint x: 511, startPoint y: 513, endPoint x: 522, endPoint y: 513, distance: 11.0
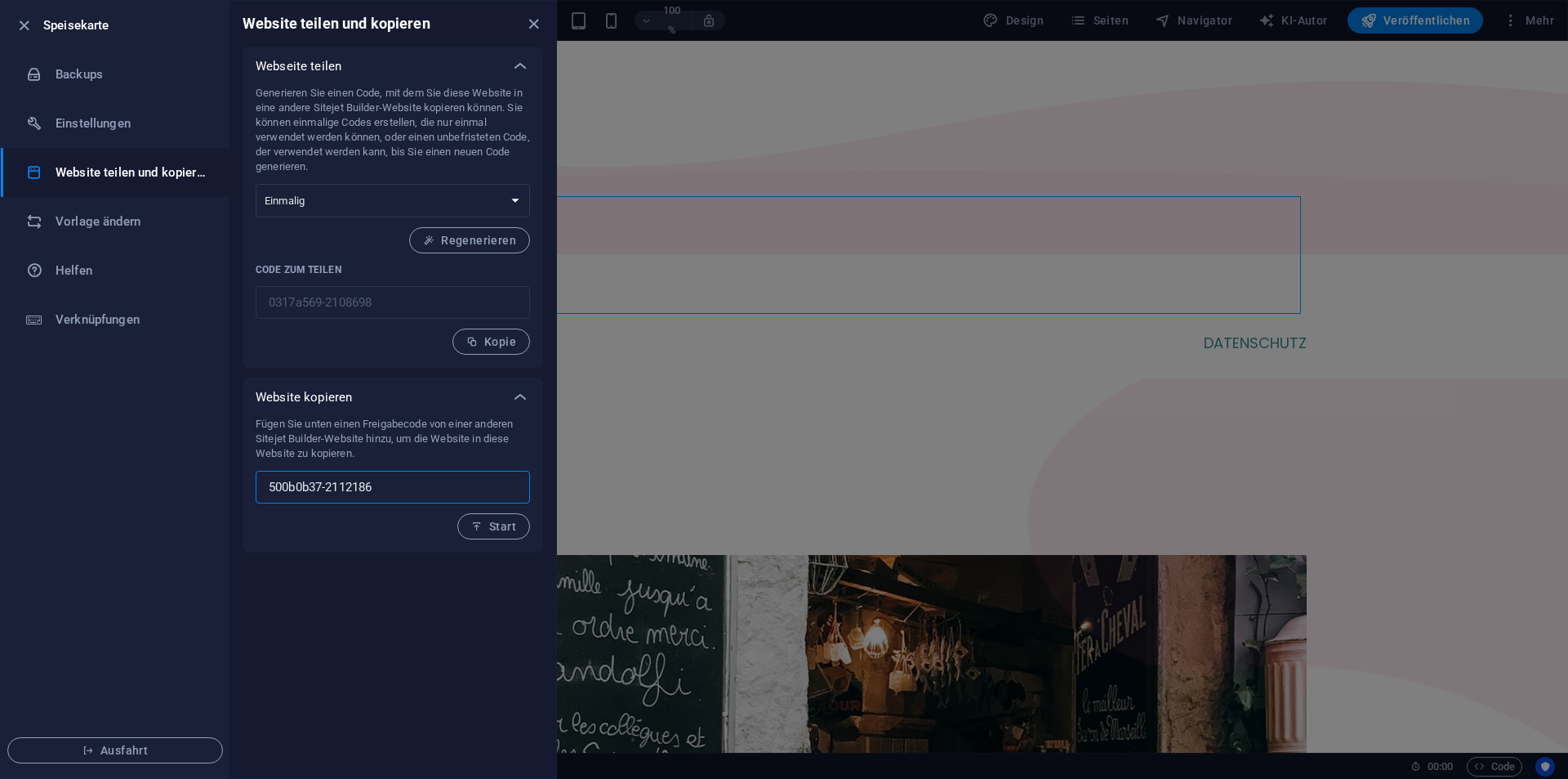
click at [516, 513] on div "Fügen Sie unten einen Freigabecode von einer anderen Sitejet Builder-Website hi…" at bounding box center [392, 477] width 274 height 122
click at [501, 515] on button "Start" at bounding box center [493, 525] width 72 height 26
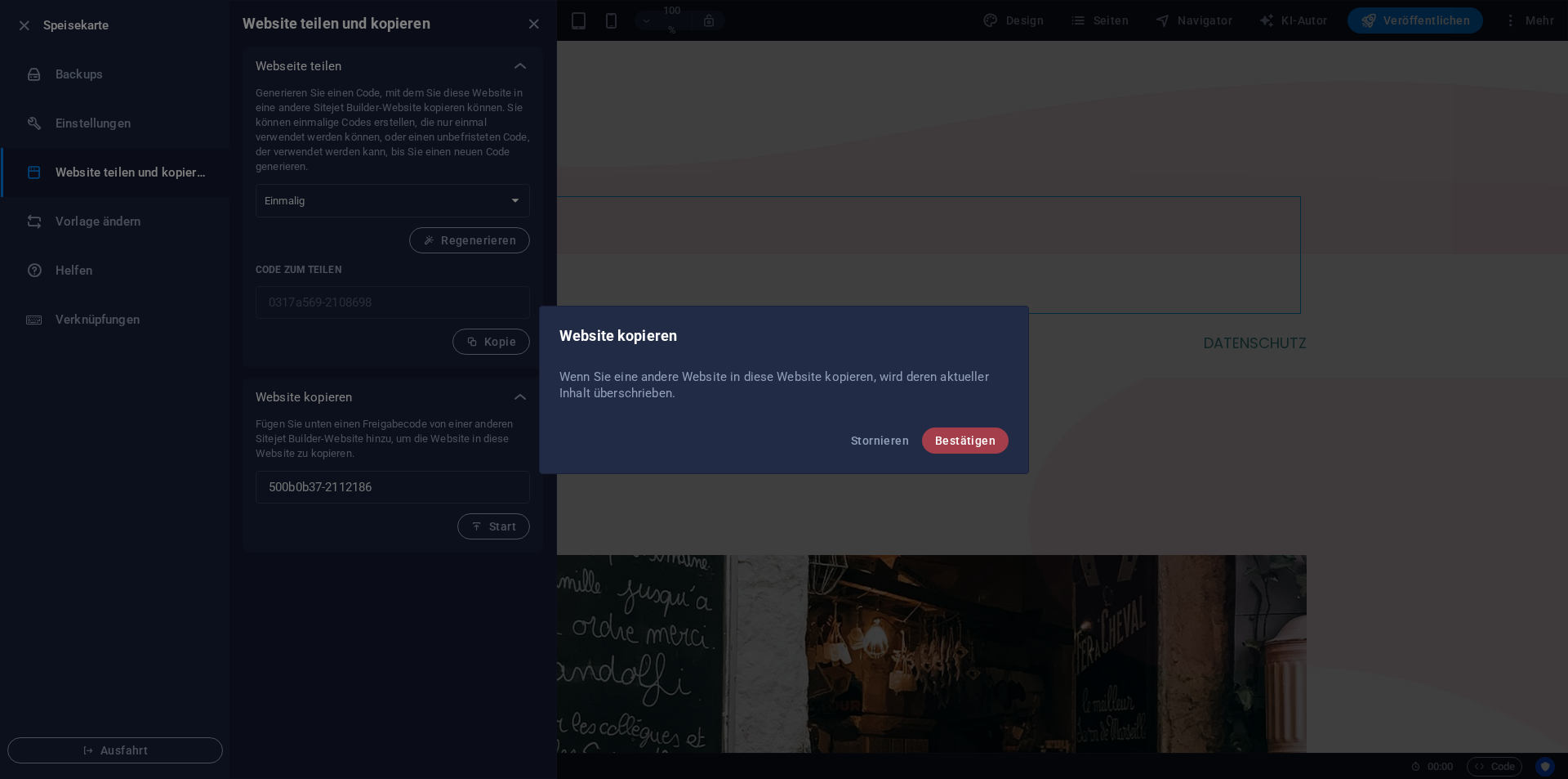
click at [941, 428] on button "Bestätigen" at bounding box center [965, 440] width 87 height 26
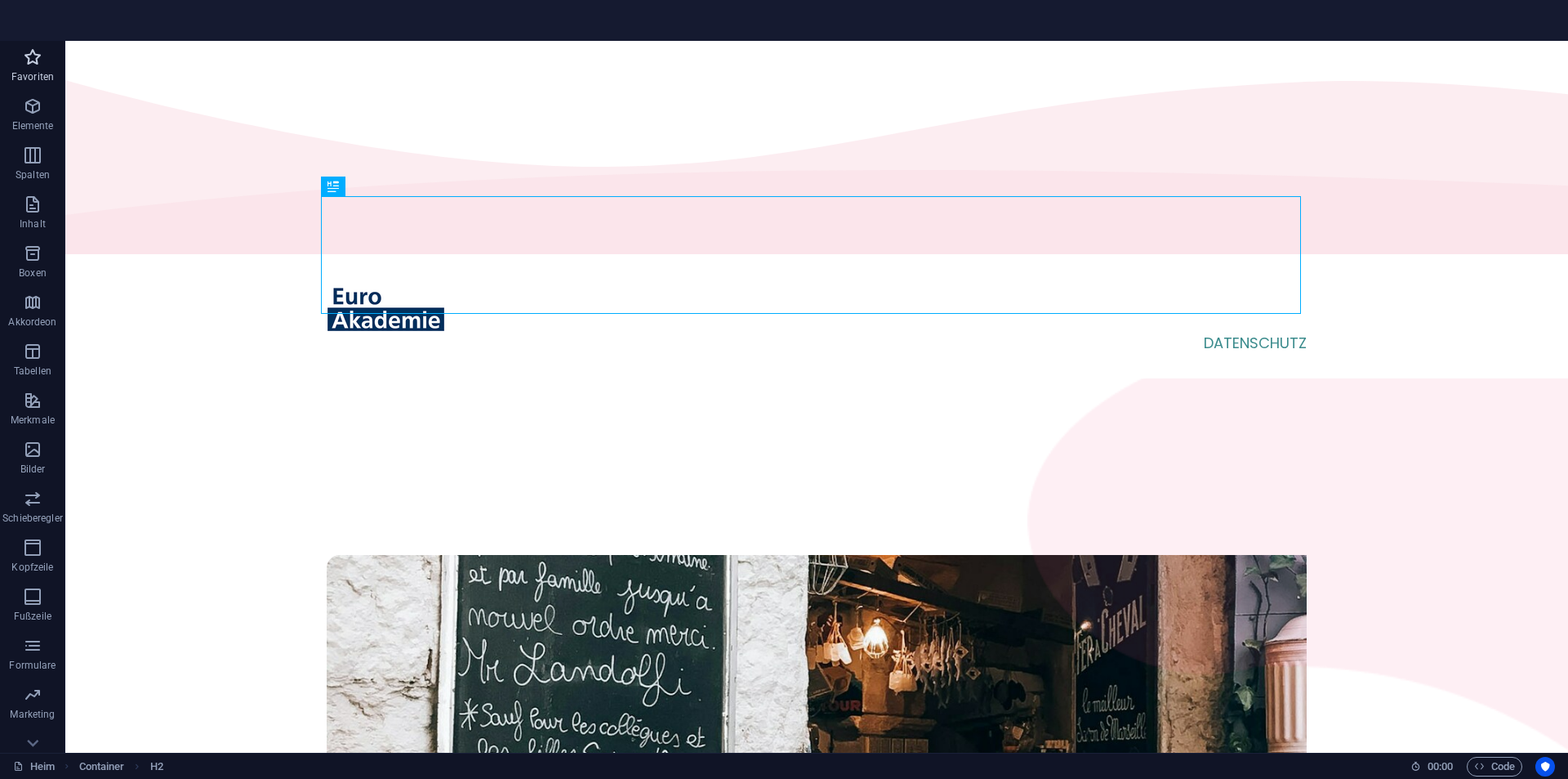
click at [15, 79] on font "Favoriten" at bounding box center [33, 76] width 43 height 12
click at [31, 240] on button "Boxen" at bounding box center [33, 262] width 65 height 49
drag, startPoint x: 35, startPoint y: 263, endPoint x: 29, endPoint y: 313, distance: 50.4
click at [35, 264] on span "Boxen" at bounding box center [33, 263] width 65 height 39
click at [21, 341] on button "Tabellen" at bounding box center [33, 360] width 65 height 49
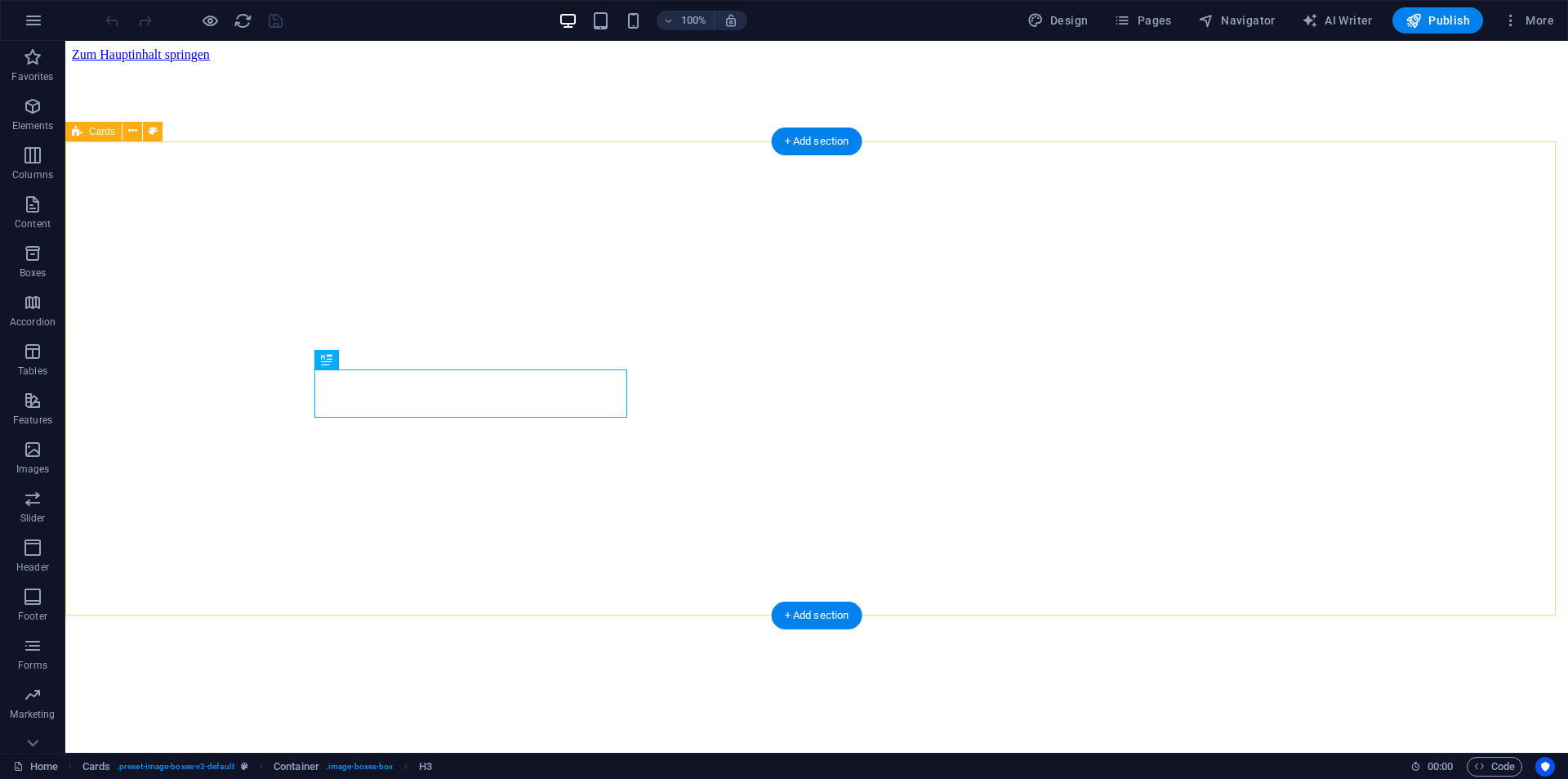
scroll to position [751, 0]
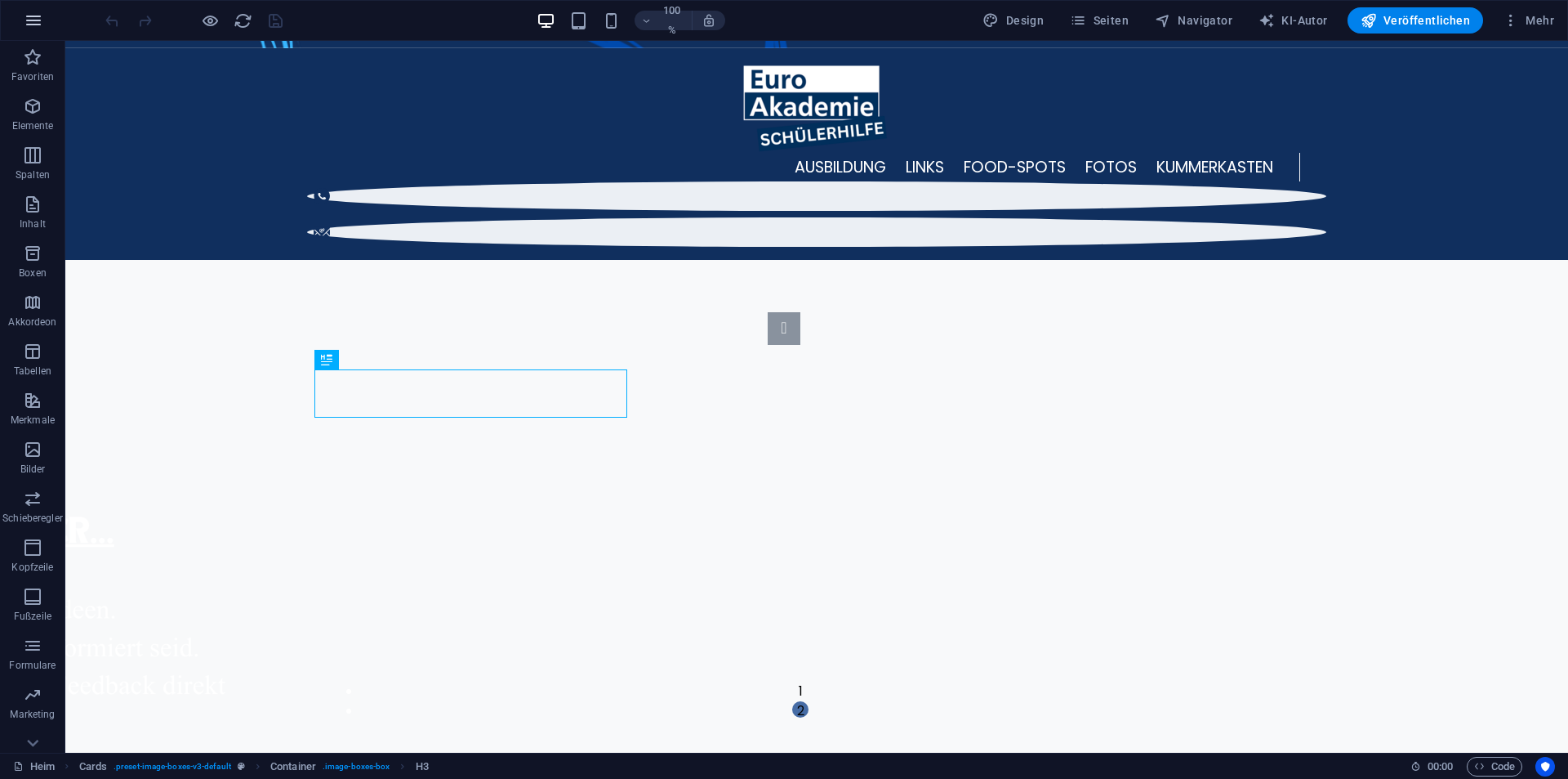
click at [30, 20] on icon "button" at bounding box center [33, 21] width 20 height 20
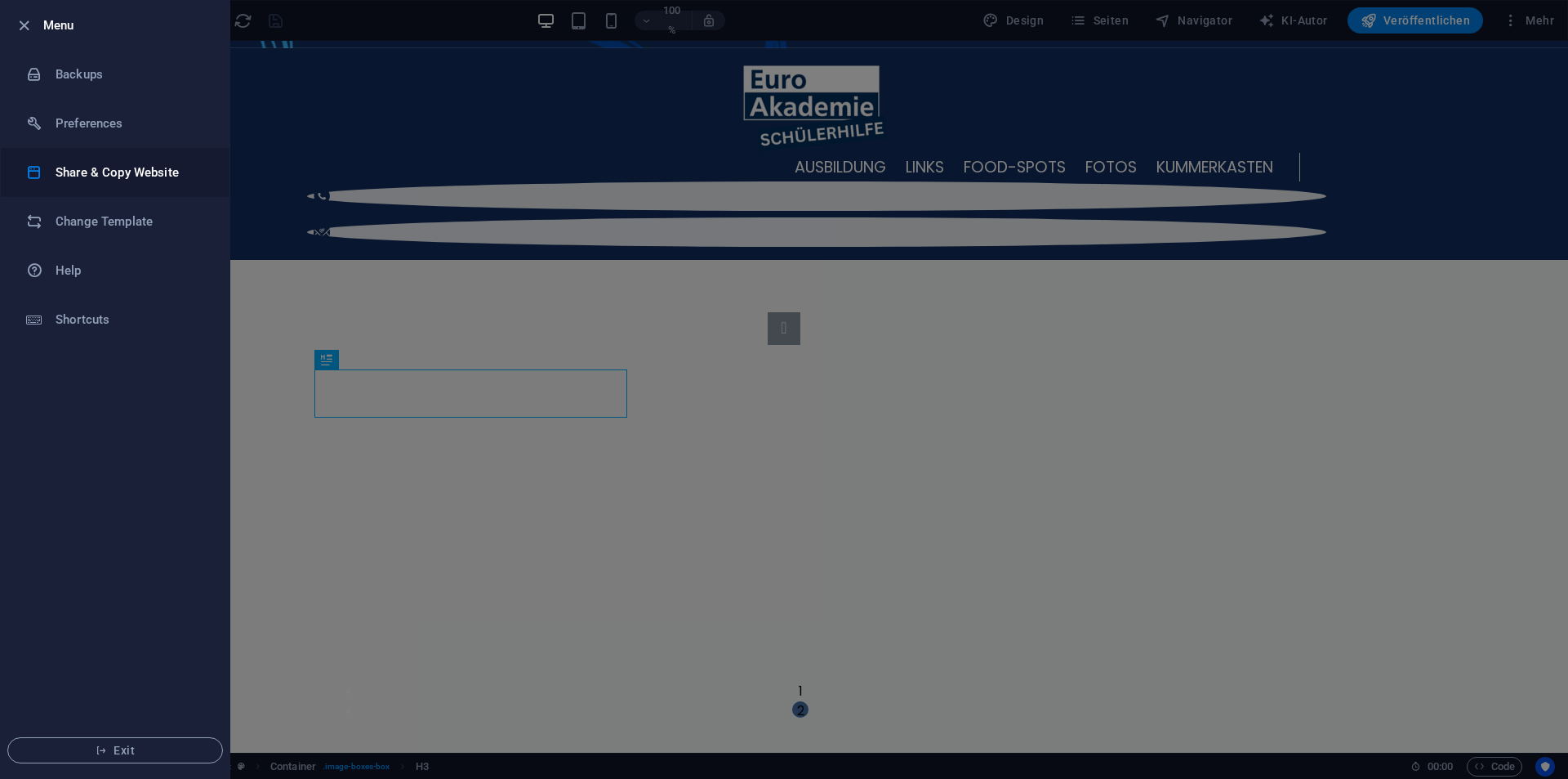
click at [119, 178] on h6 "Share & Copy Website" at bounding box center [130, 173] width 151 height 20
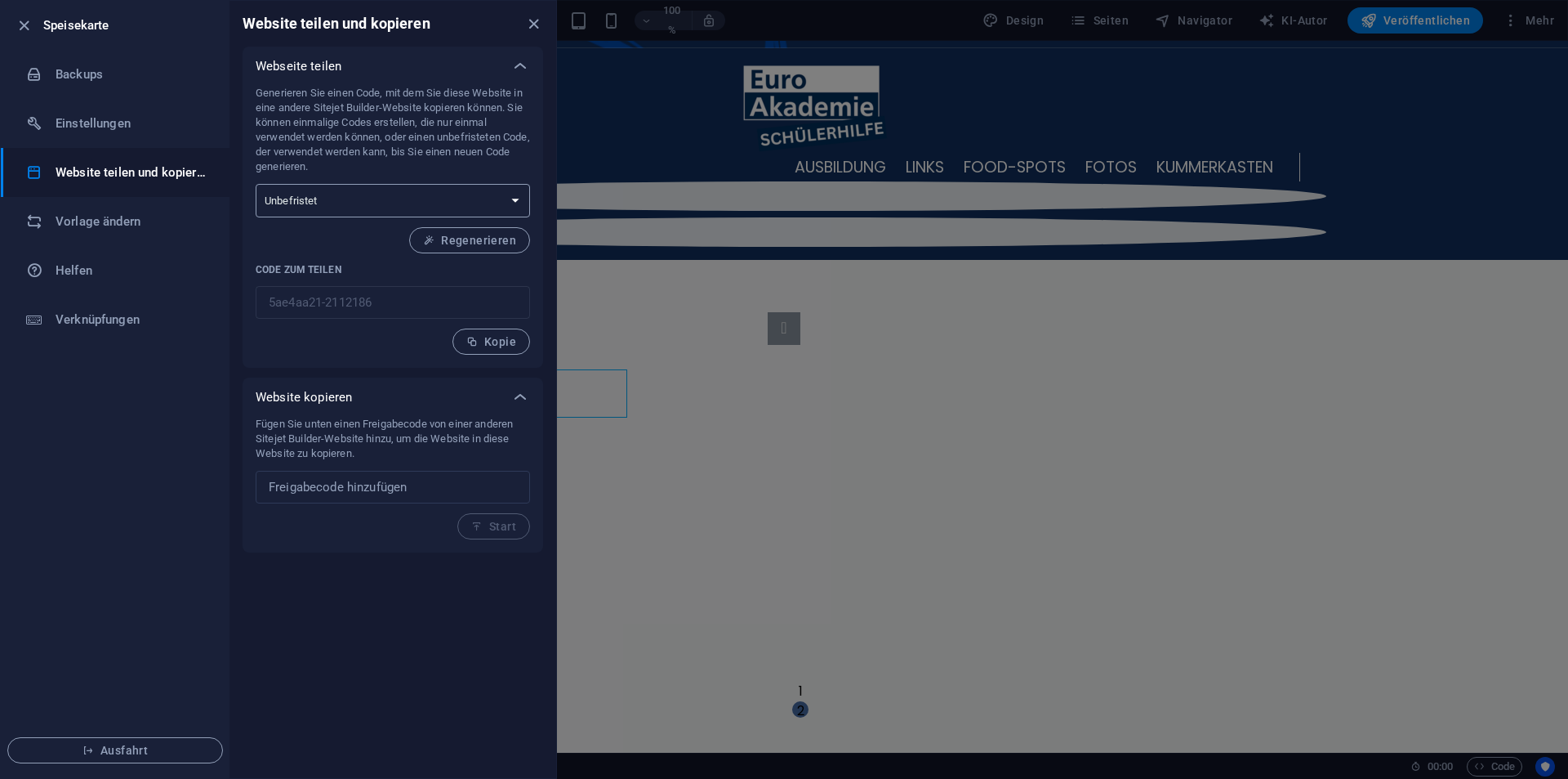
click at [453, 205] on select "Einmalig Unbefristet" at bounding box center [392, 200] width 274 height 34
select select "onetime"
click at [255, 184] on select "Einmalig Unbefristet" at bounding box center [392, 200] width 274 height 34
drag, startPoint x: 513, startPoint y: 233, endPoint x: 495, endPoint y: 282, distance: 52.2
click at [512, 234] on font "Regenerieren" at bounding box center [478, 240] width 75 height 13
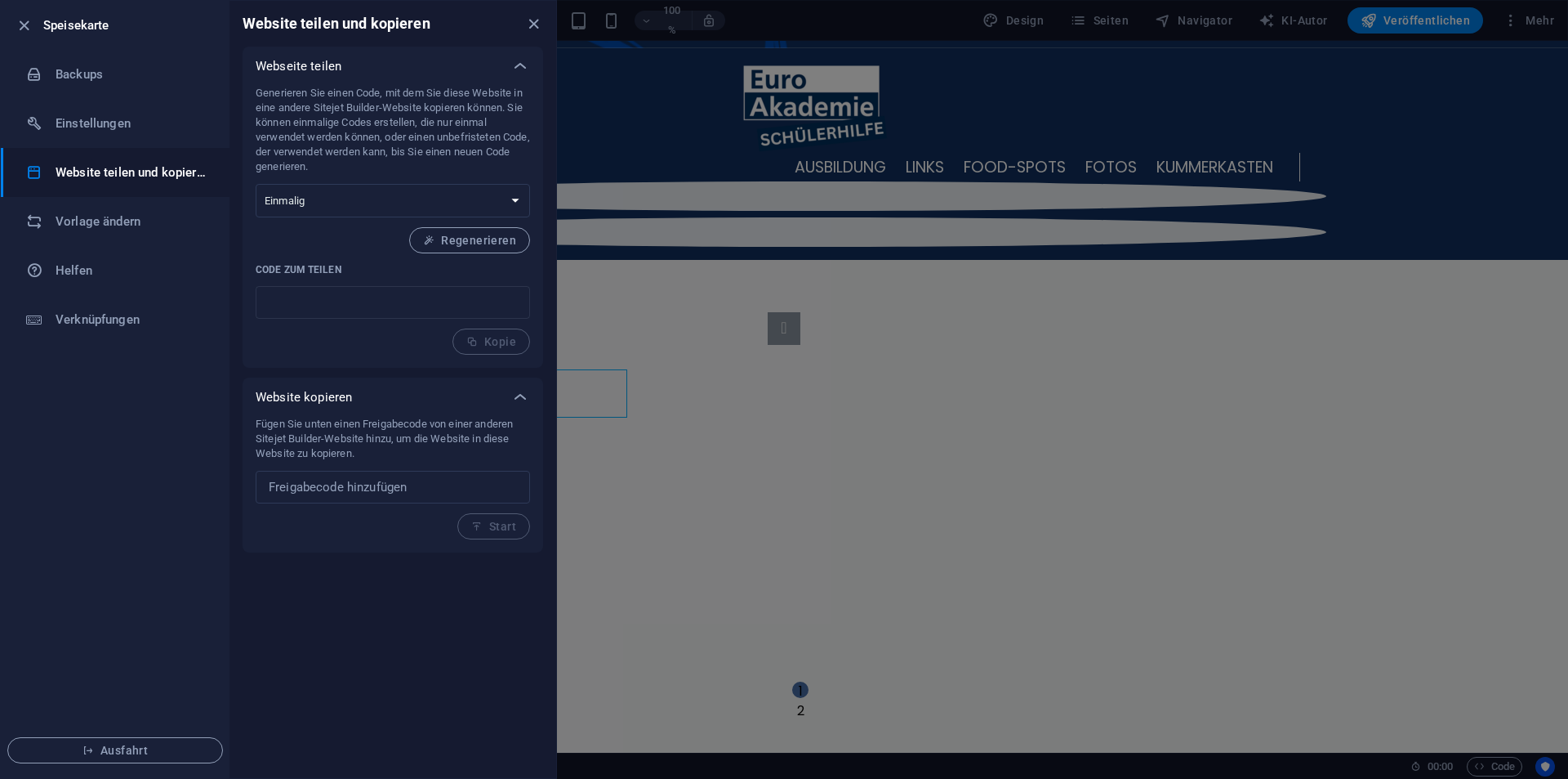
type input "500b0b37-2112186"
click at [481, 350] on button "Kopie" at bounding box center [492, 341] width 78 height 26
click at [351, 206] on select "Einmalig Unbefristet" at bounding box center [392, 200] width 274 height 34
select select "perpetual"
click at [255, 184] on select "Einmalig Unbefristet" at bounding box center [392, 200] width 274 height 34
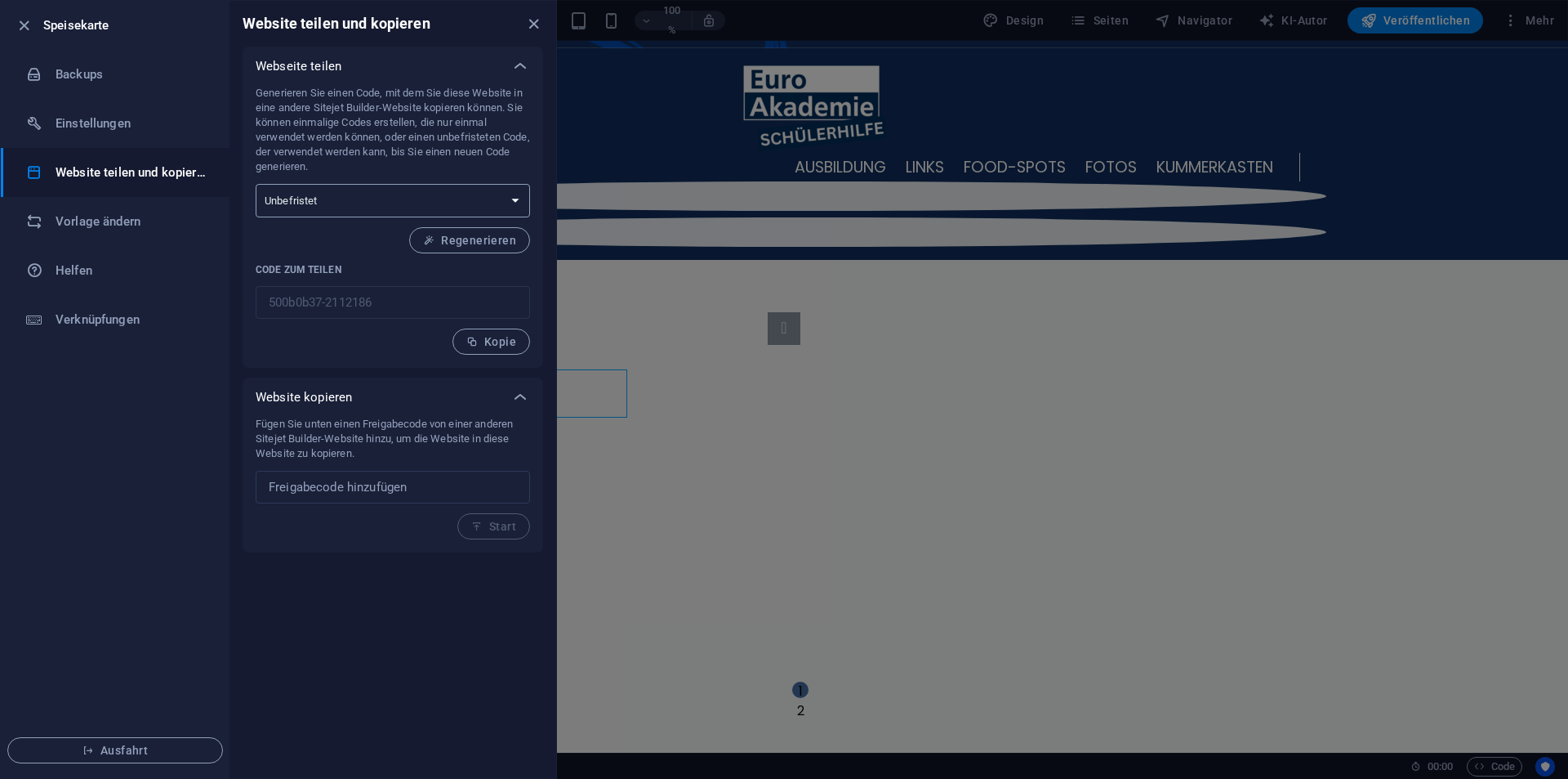
type input "5ae4aa21-2112186"
click at [483, 331] on button "Kopie" at bounding box center [492, 341] width 78 height 26
click at [479, 240] on font "Regenerieren" at bounding box center [478, 240] width 75 height 13
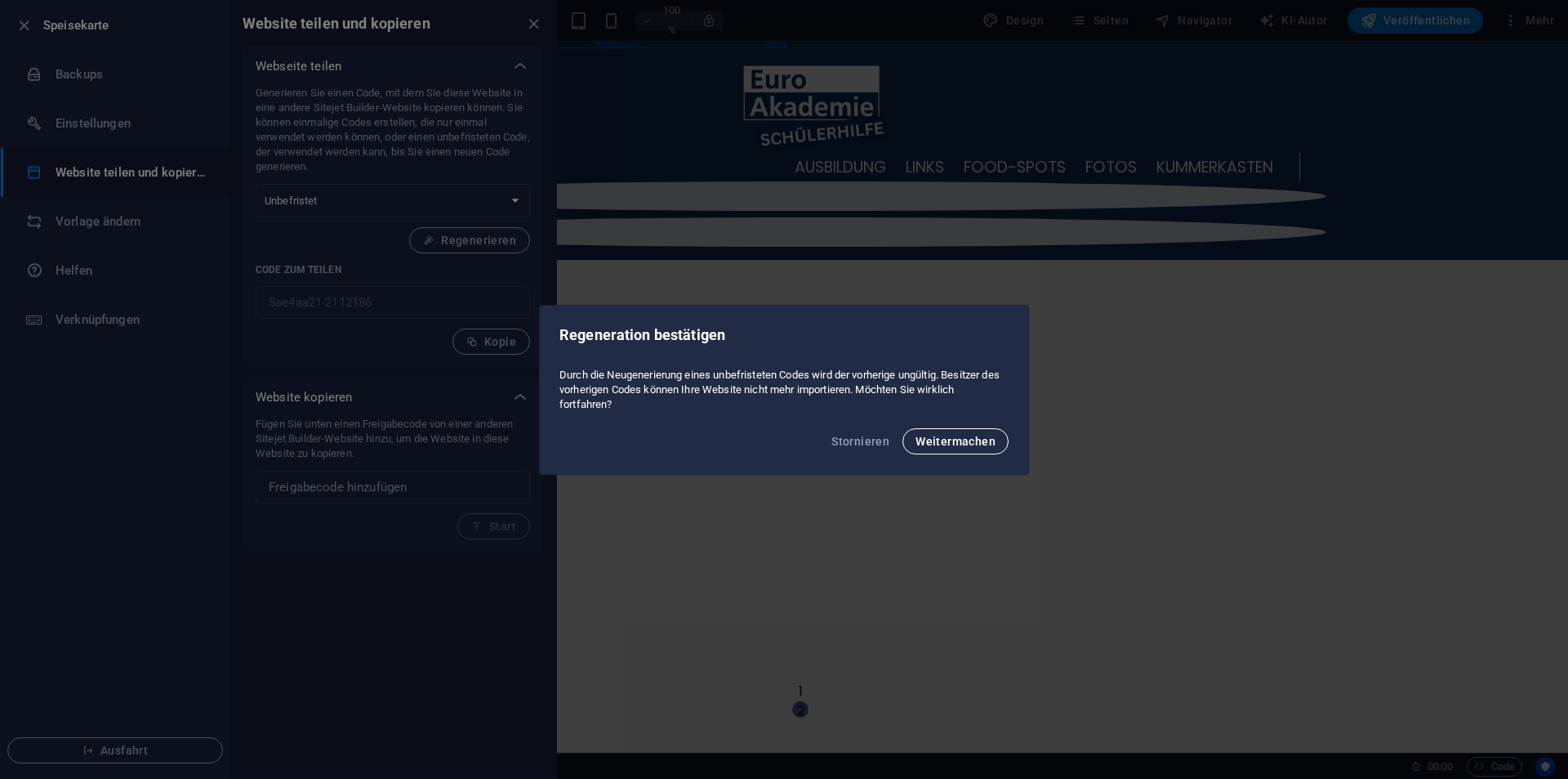
click at [921, 444] on font "Weitermachen" at bounding box center [955, 441] width 80 height 13
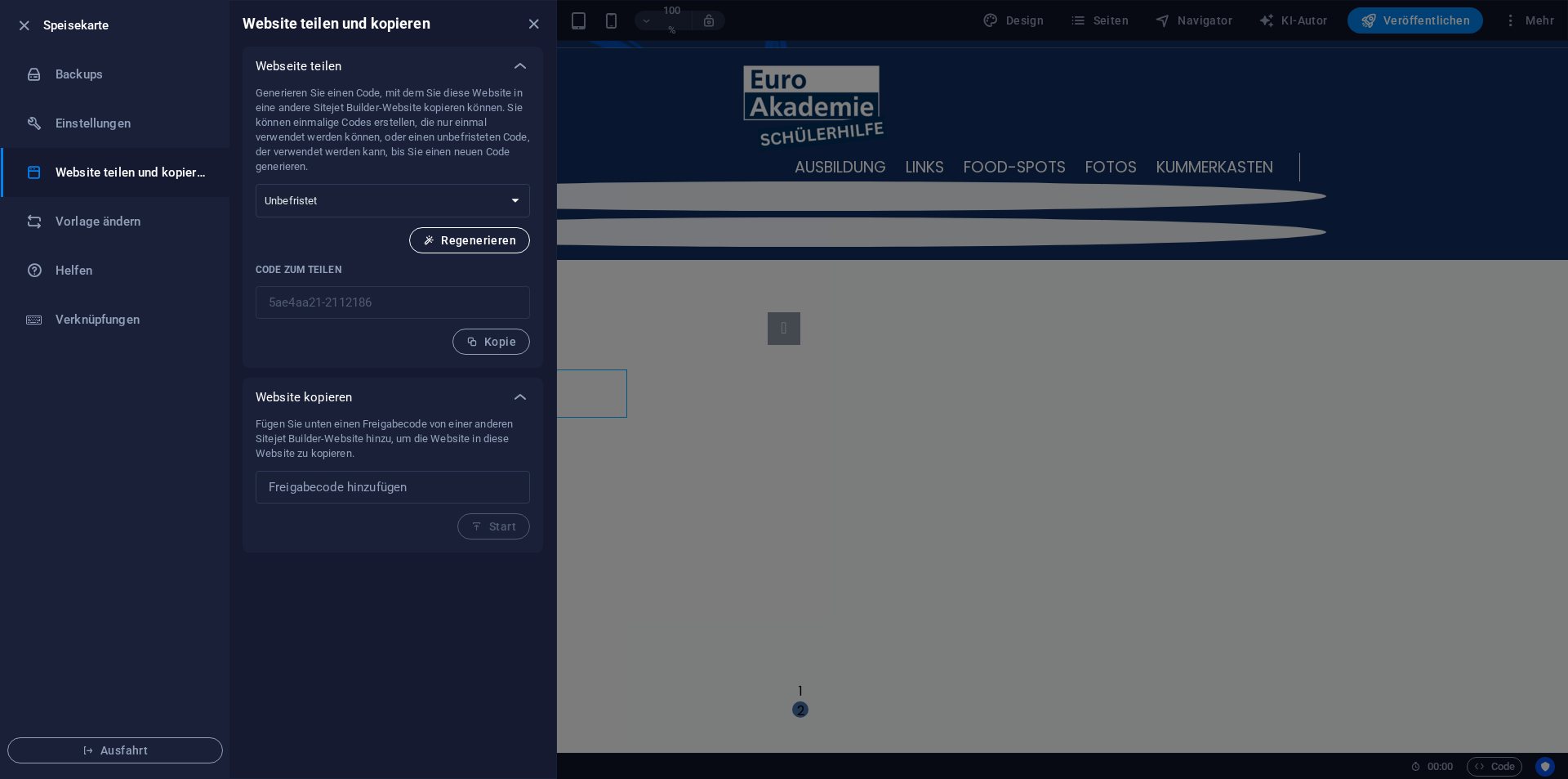
click at [453, 237] on font "Regenerieren" at bounding box center [478, 240] width 75 height 13
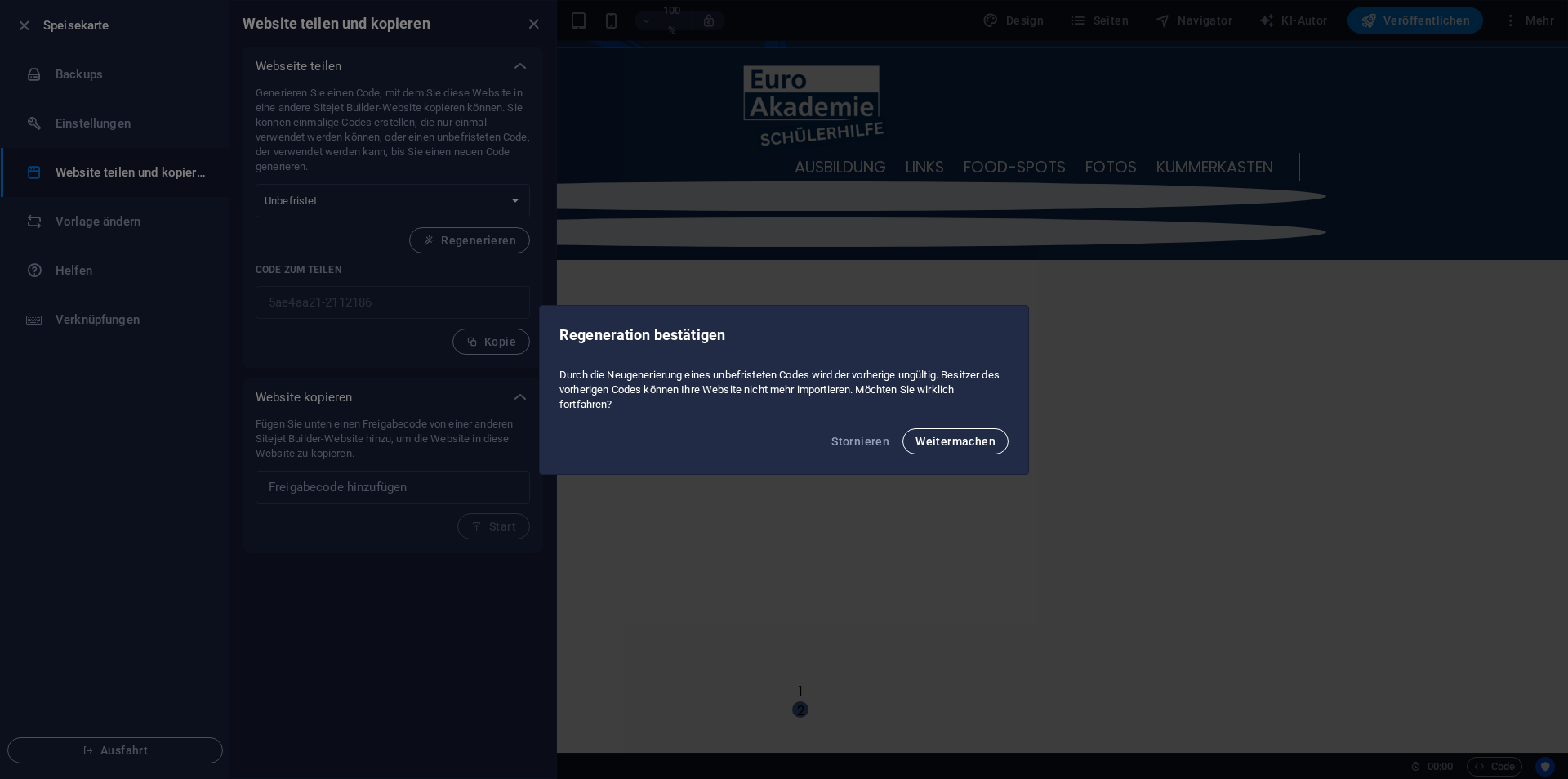
click at [990, 446] on font "Weitermachen" at bounding box center [955, 441] width 80 height 13
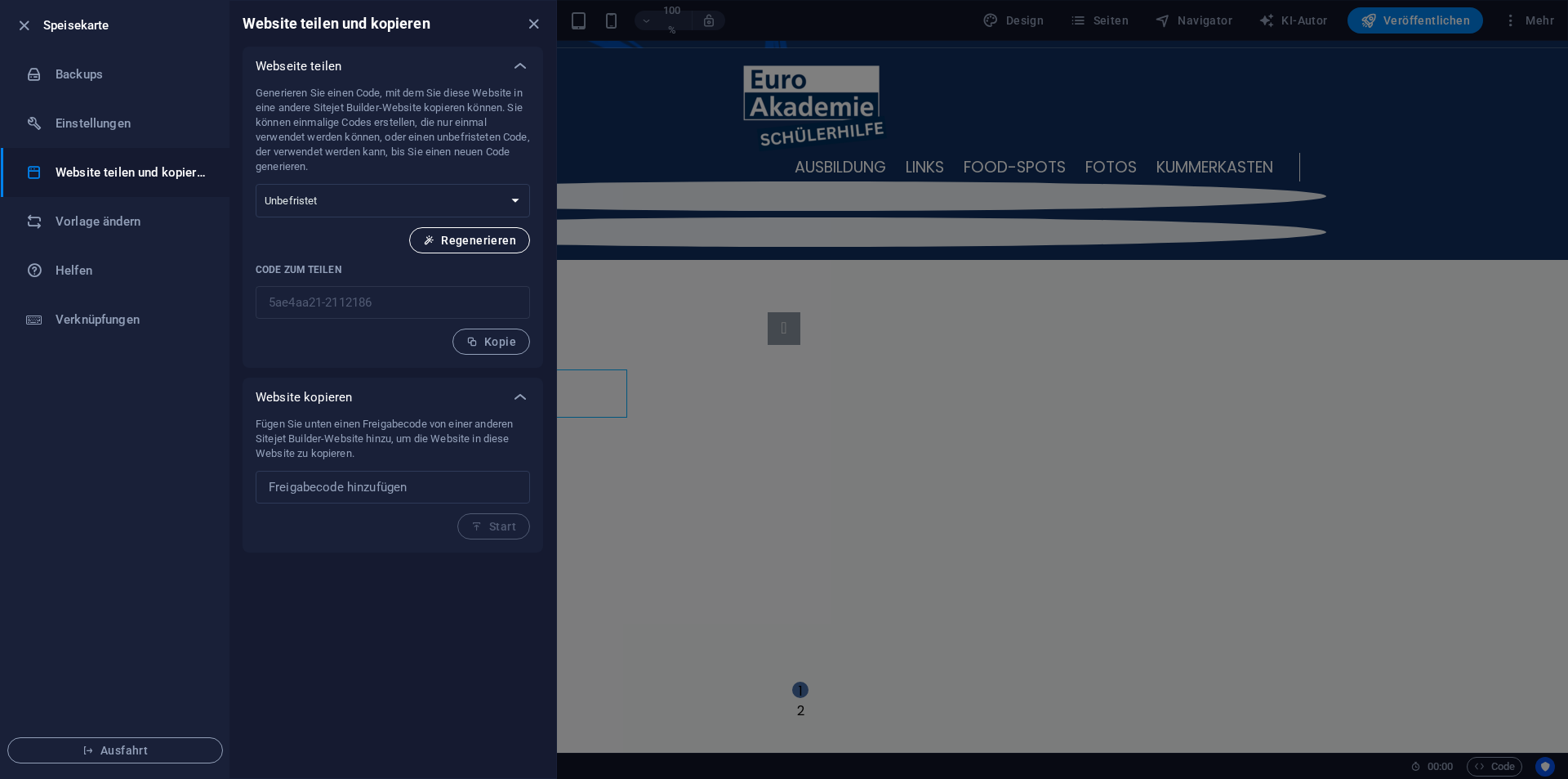
click at [488, 245] on font "Regenerieren" at bounding box center [478, 240] width 75 height 13
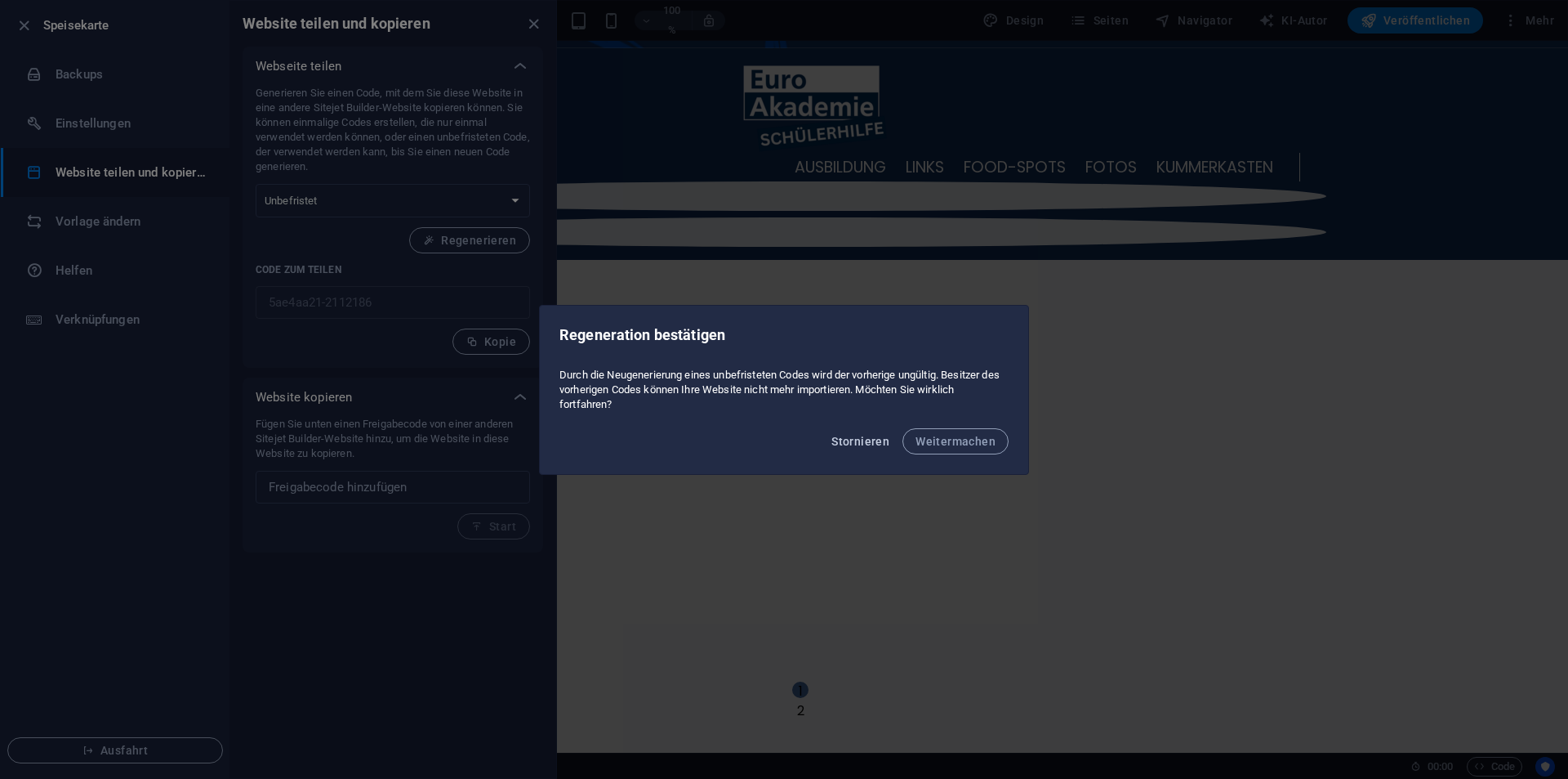
click at [860, 443] on font "Stornieren" at bounding box center [860, 441] width 58 height 13
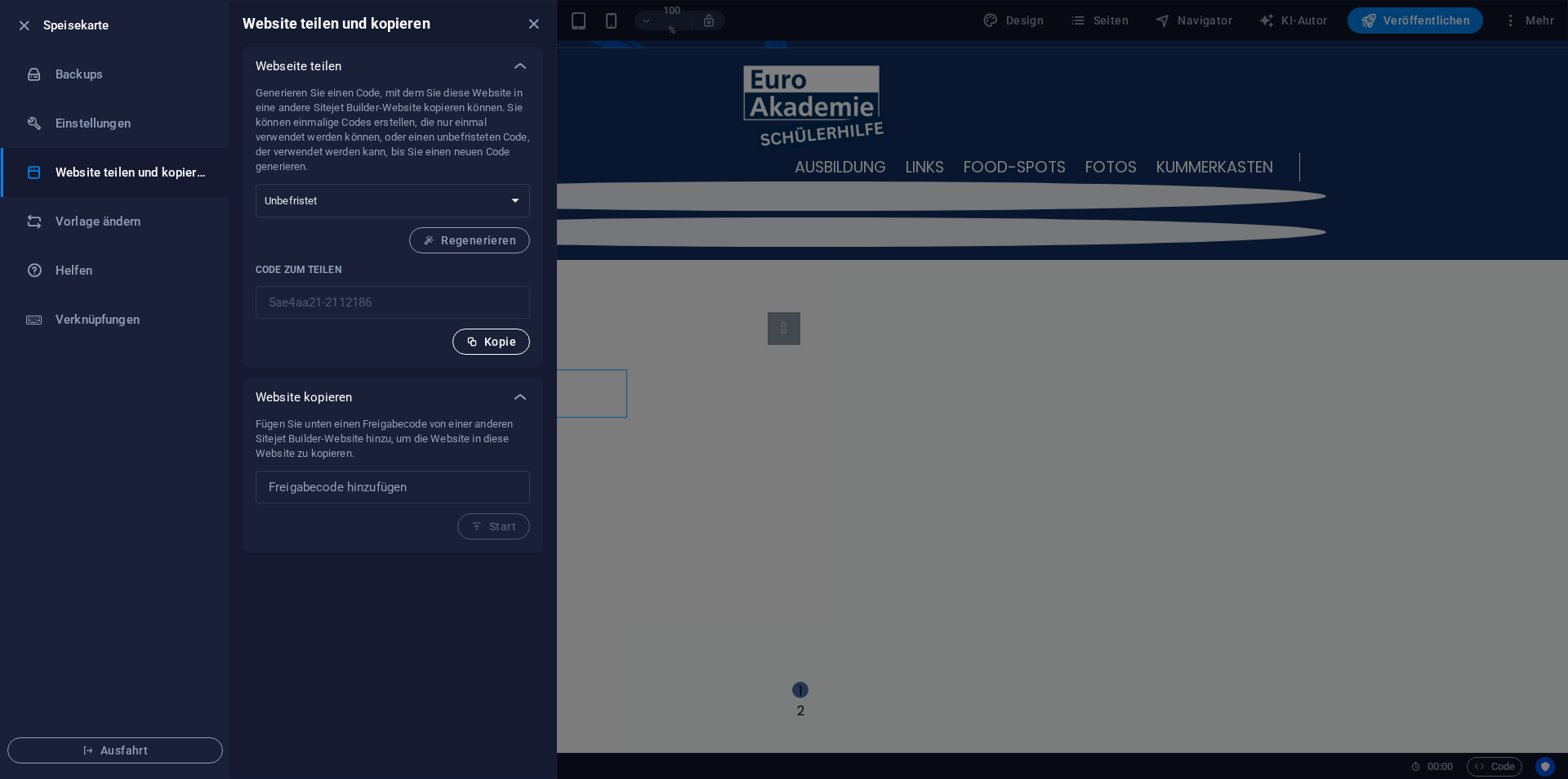
click at [492, 345] on font "Kopie" at bounding box center [500, 341] width 32 height 13
click at [73, 224] on font "Vorlage ändern" at bounding box center [98, 221] width 85 height 14
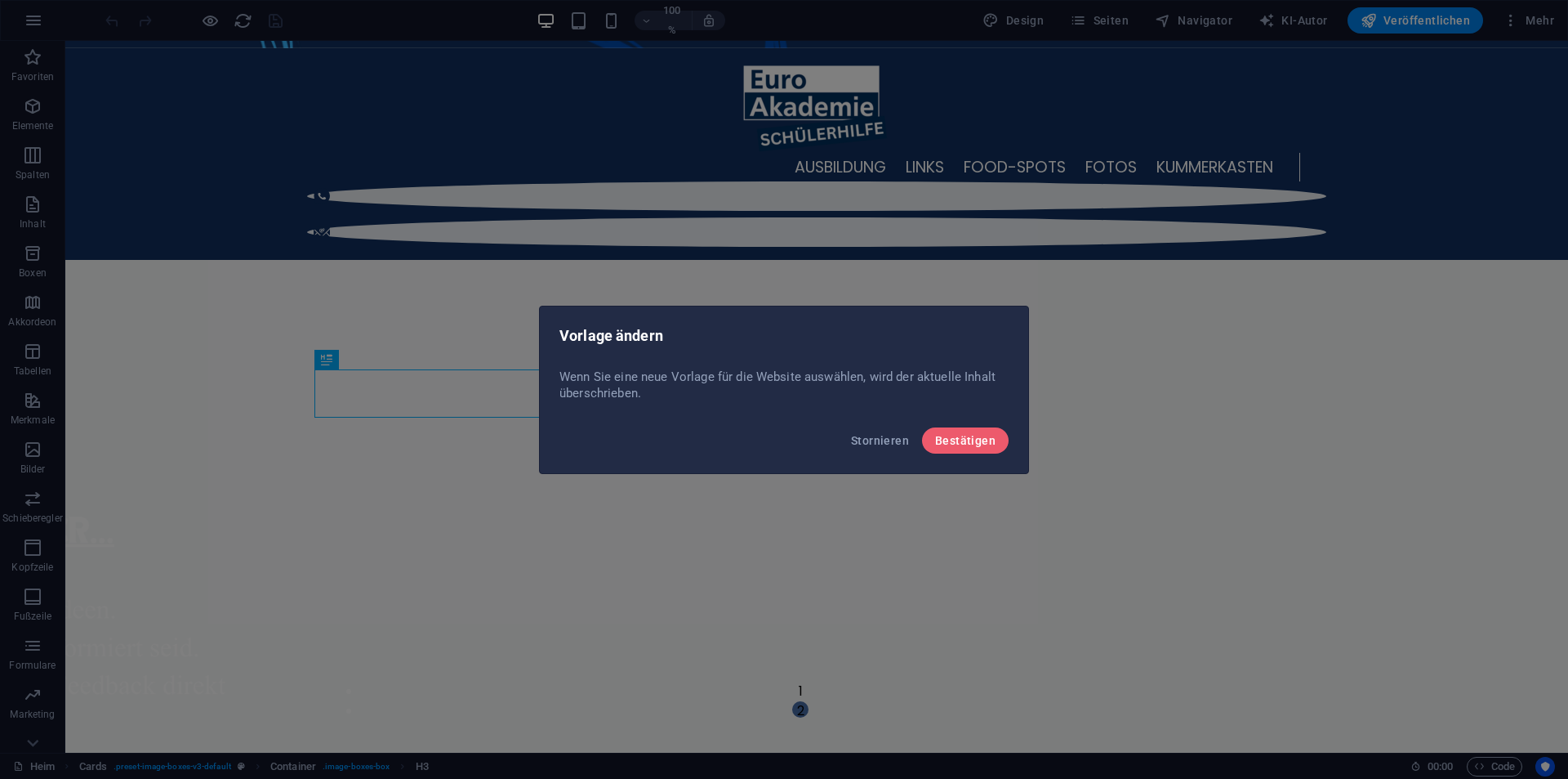
click at [862, 454] on div "Stornieren Bestätigen" at bounding box center [783, 445] width 488 height 55
click at [862, 447] on button "Stornieren" at bounding box center [880, 440] width 71 height 26
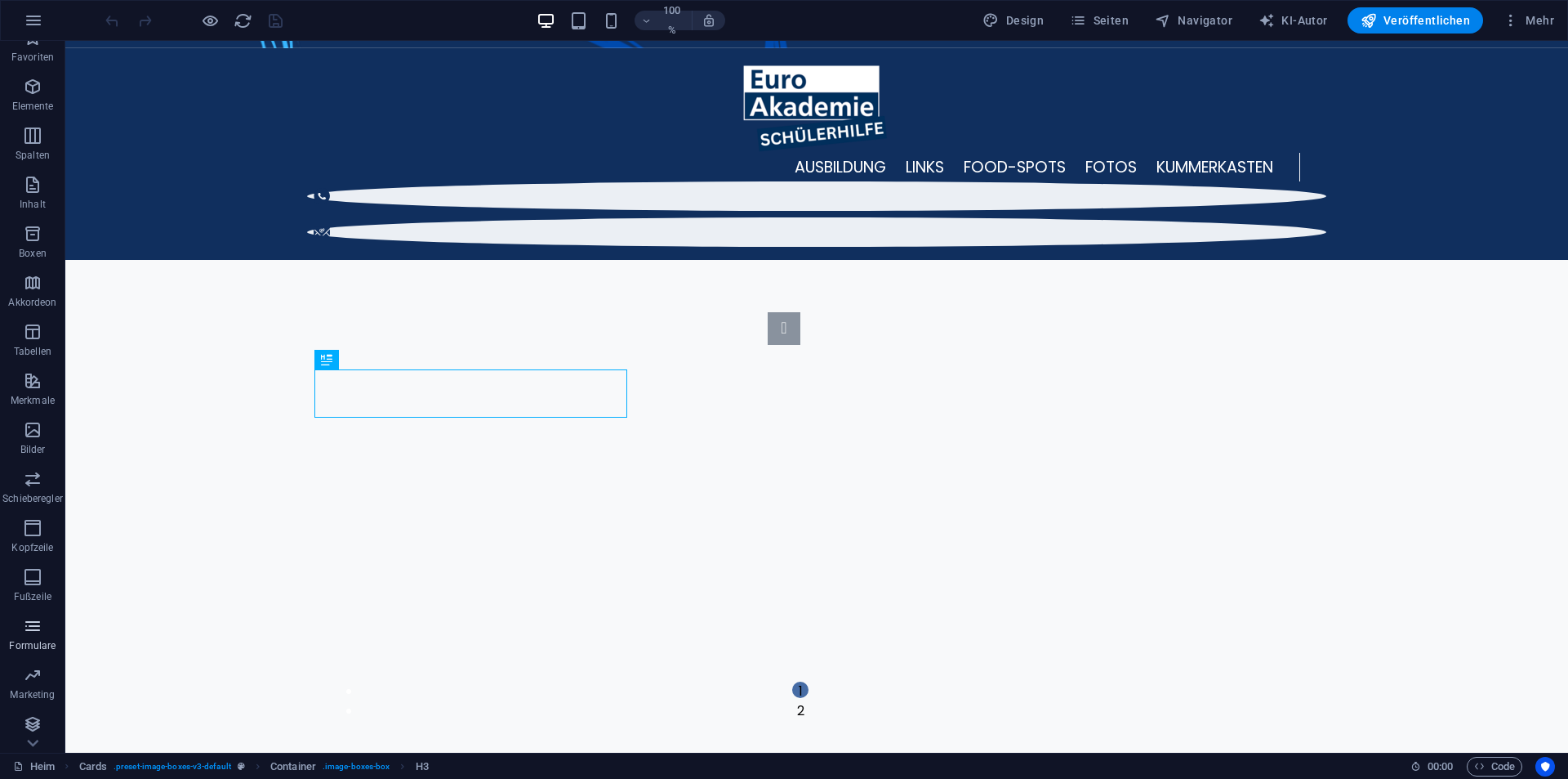
scroll to position [24, 0]
click at [21, 737] on font "Sammlungen" at bounding box center [33, 739] width 61 height 12
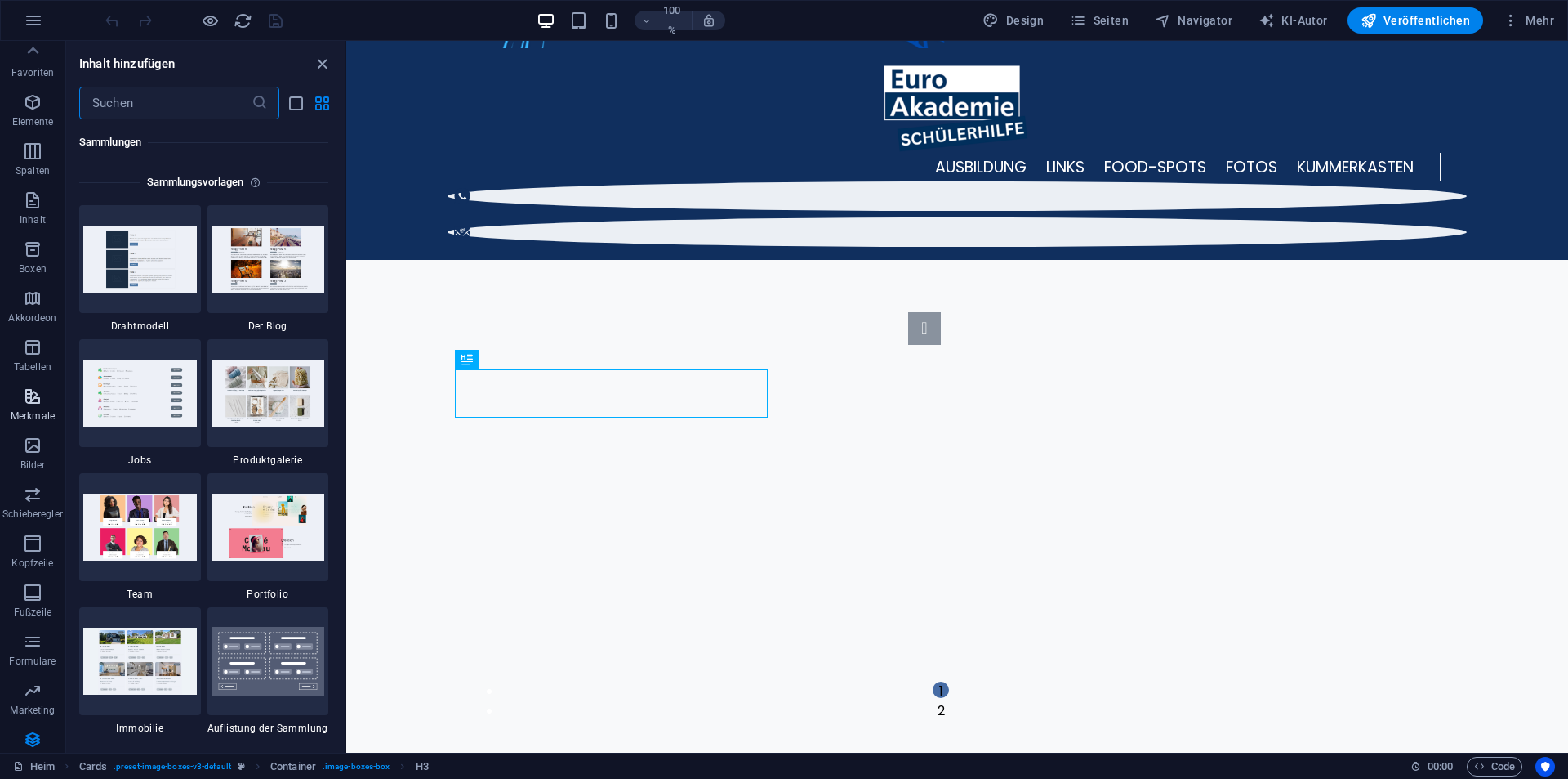
scroll to position [0, 0]
click at [18, 63] on span "Favoriten" at bounding box center [33, 66] width 65 height 39
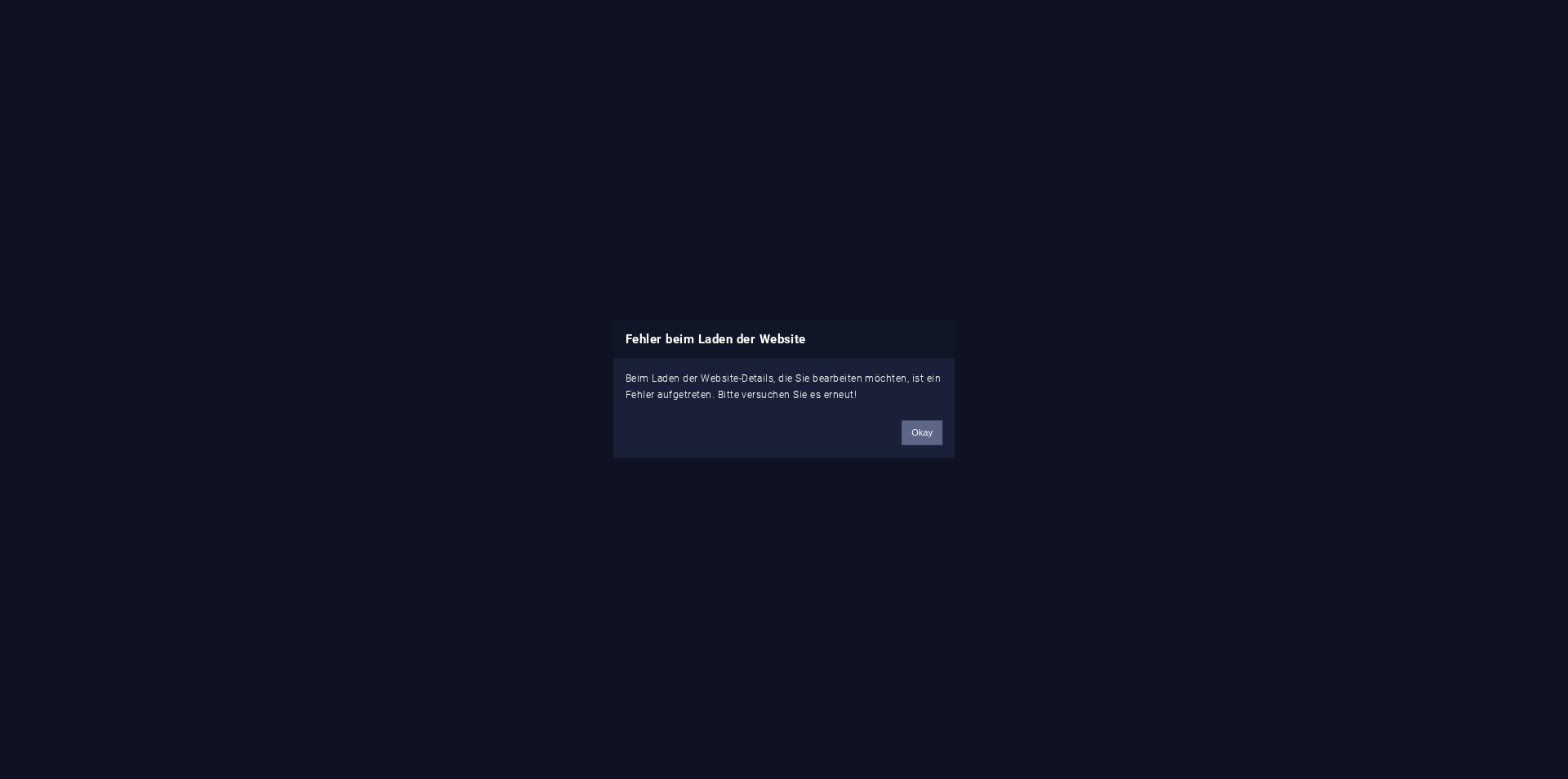
click at [913, 431] on font "Okay" at bounding box center [922, 432] width 21 height 10
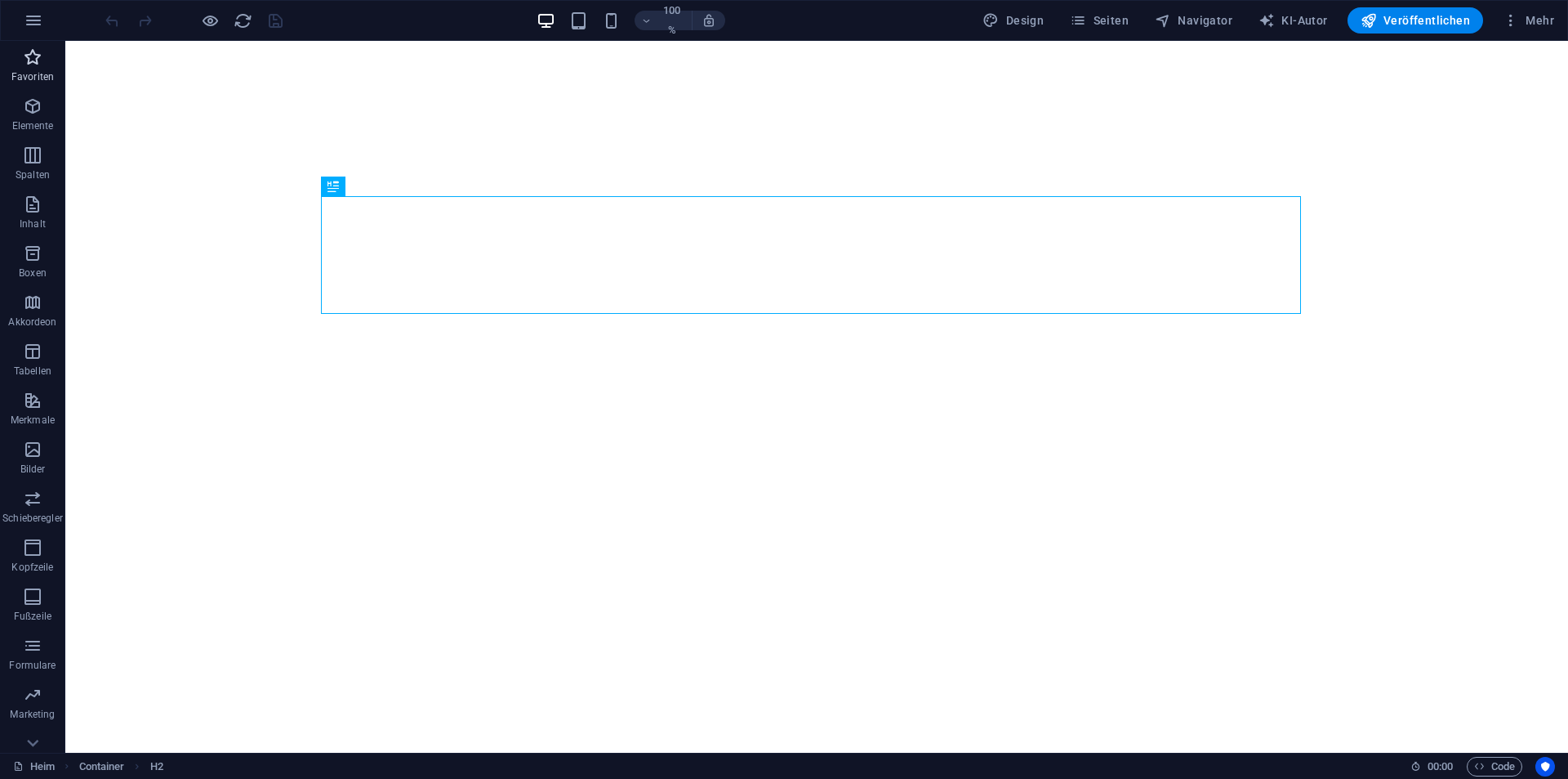
click at [43, 69] on span "Favoriten" at bounding box center [33, 66] width 65 height 39
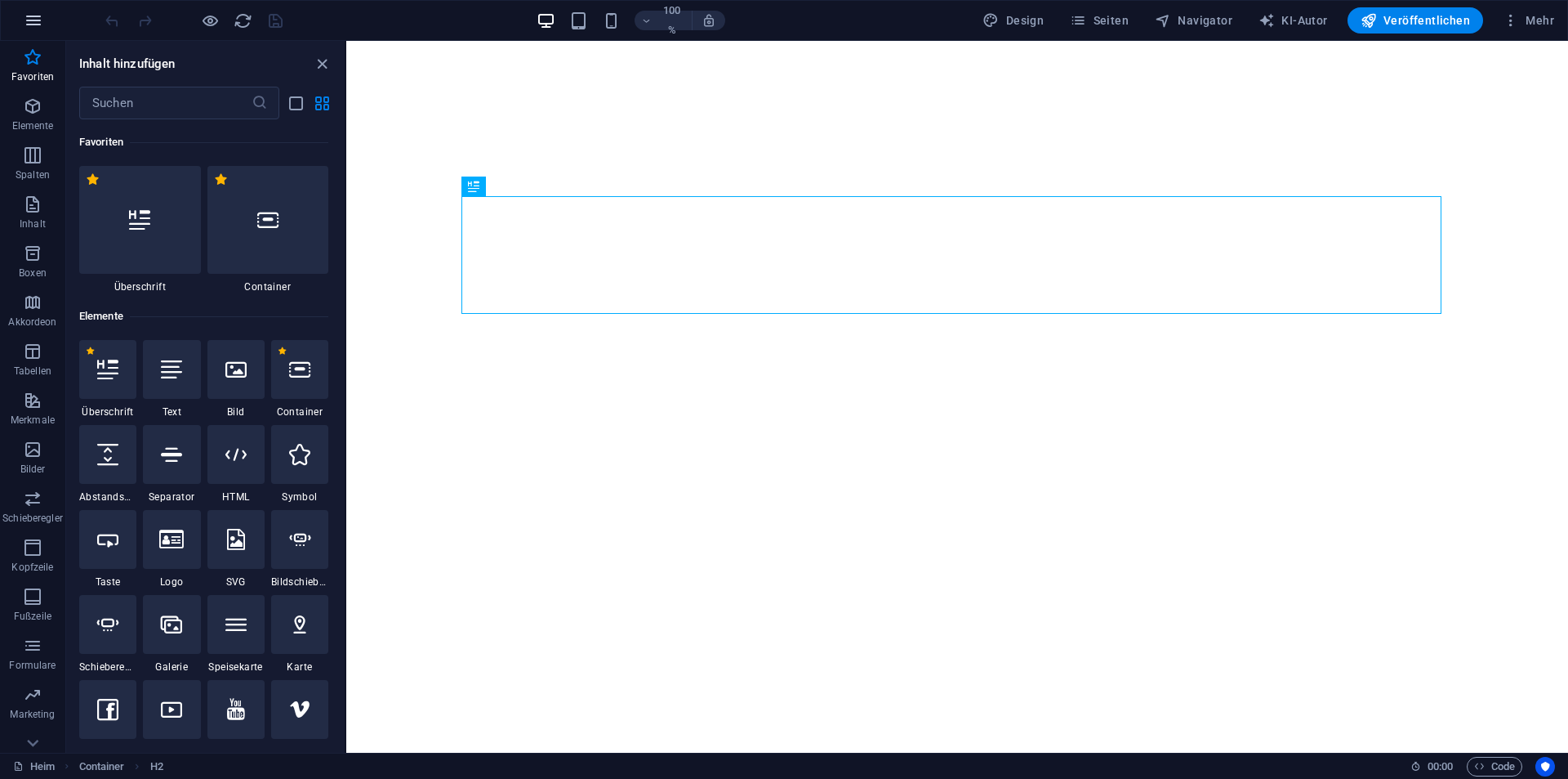
click at [26, 11] on icon "button" at bounding box center [33, 21] width 20 height 20
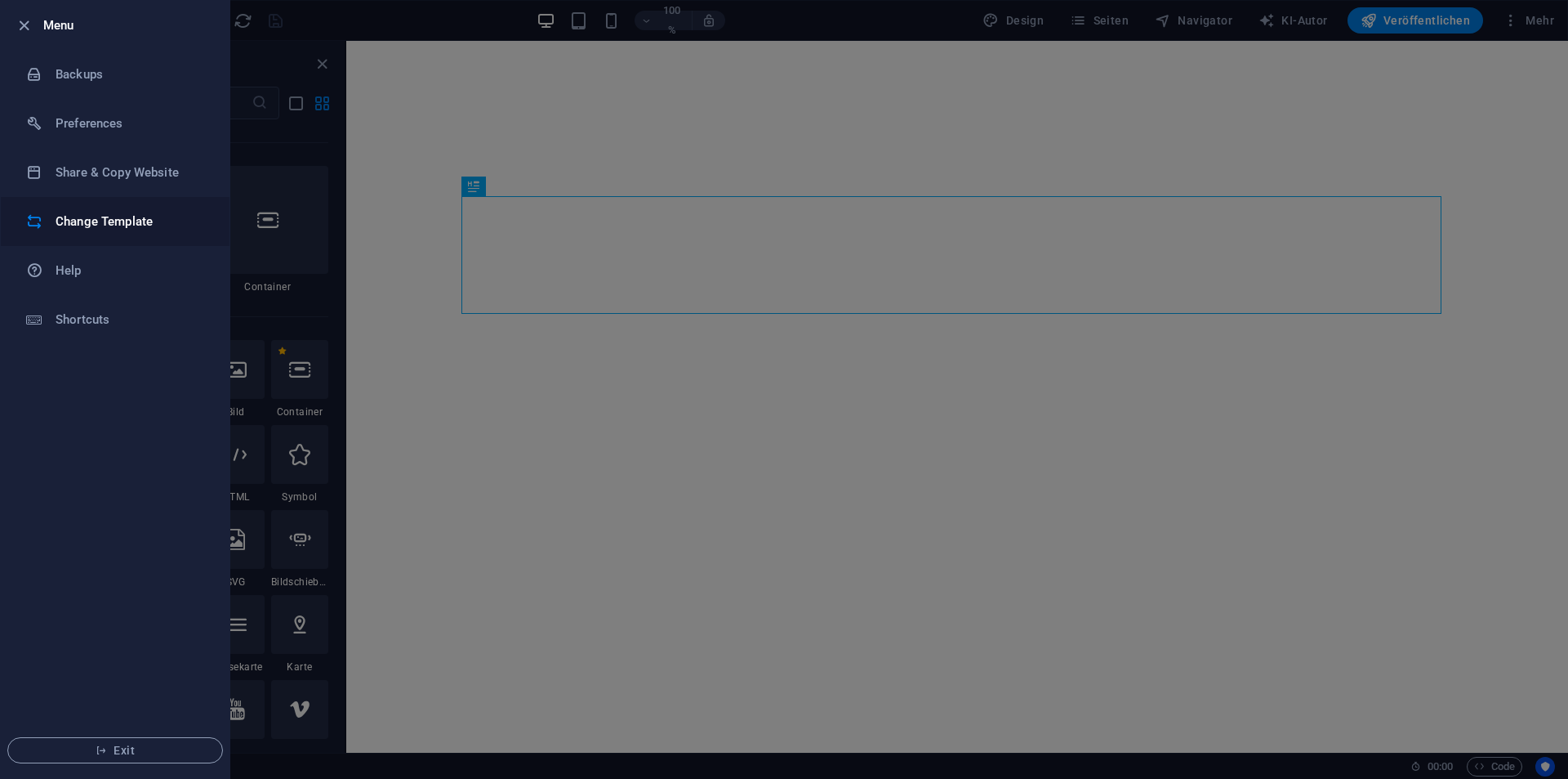
click at [96, 216] on h6 "Change Template" at bounding box center [130, 222] width 151 height 20
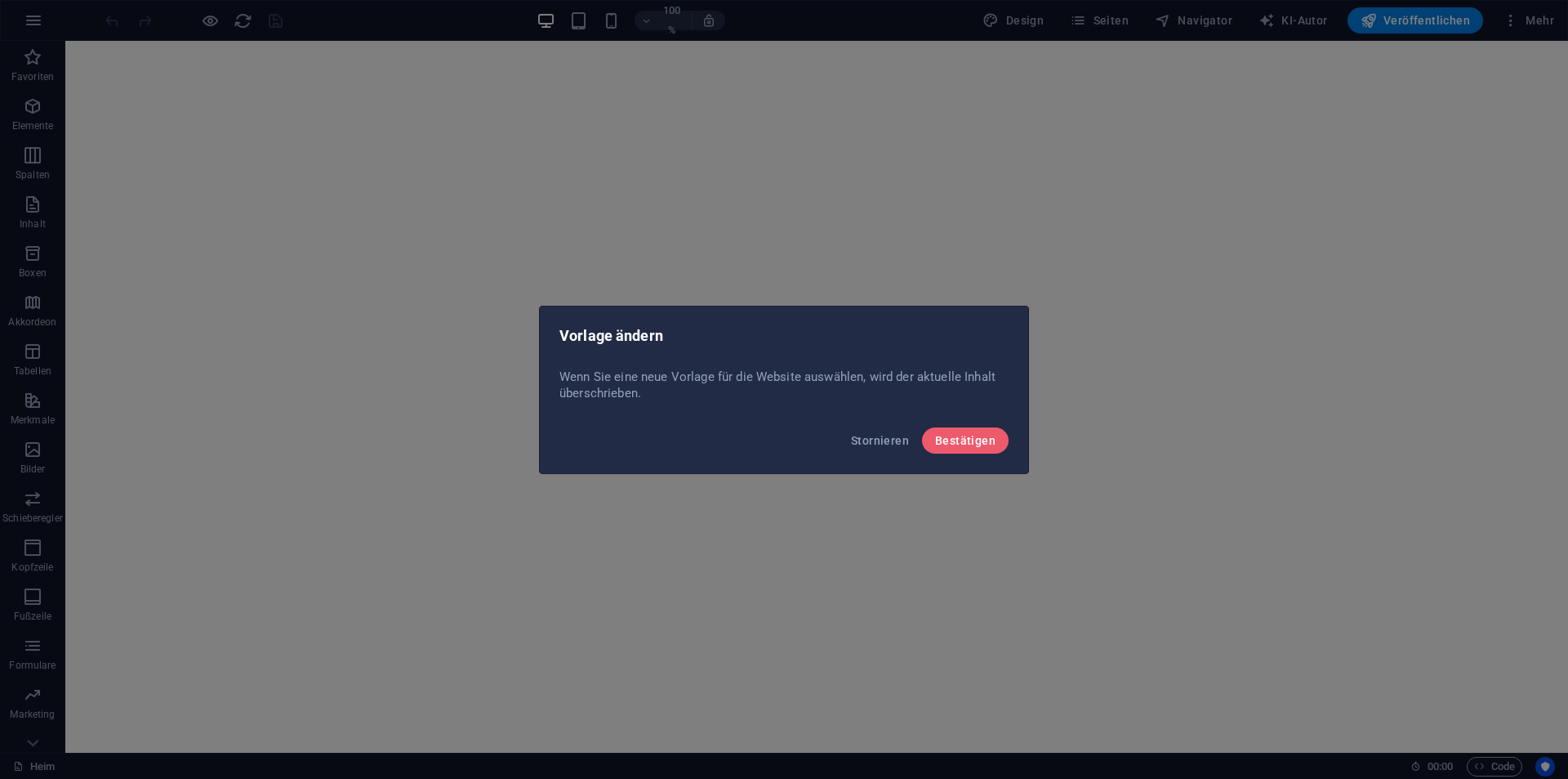
click at [30, 8] on div "Vorlage ändern Wenn Sie eine neue Vorlage für die Website auswählen, wird der a…" at bounding box center [784, 390] width 1568 height 779
click at [894, 455] on div "Stornieren Bestätigen" at bounding box center [783, 445] width 488 height 55
click at [882, 449] on button "Stornieren" at bounding box center [880, 440] width 71 height 26
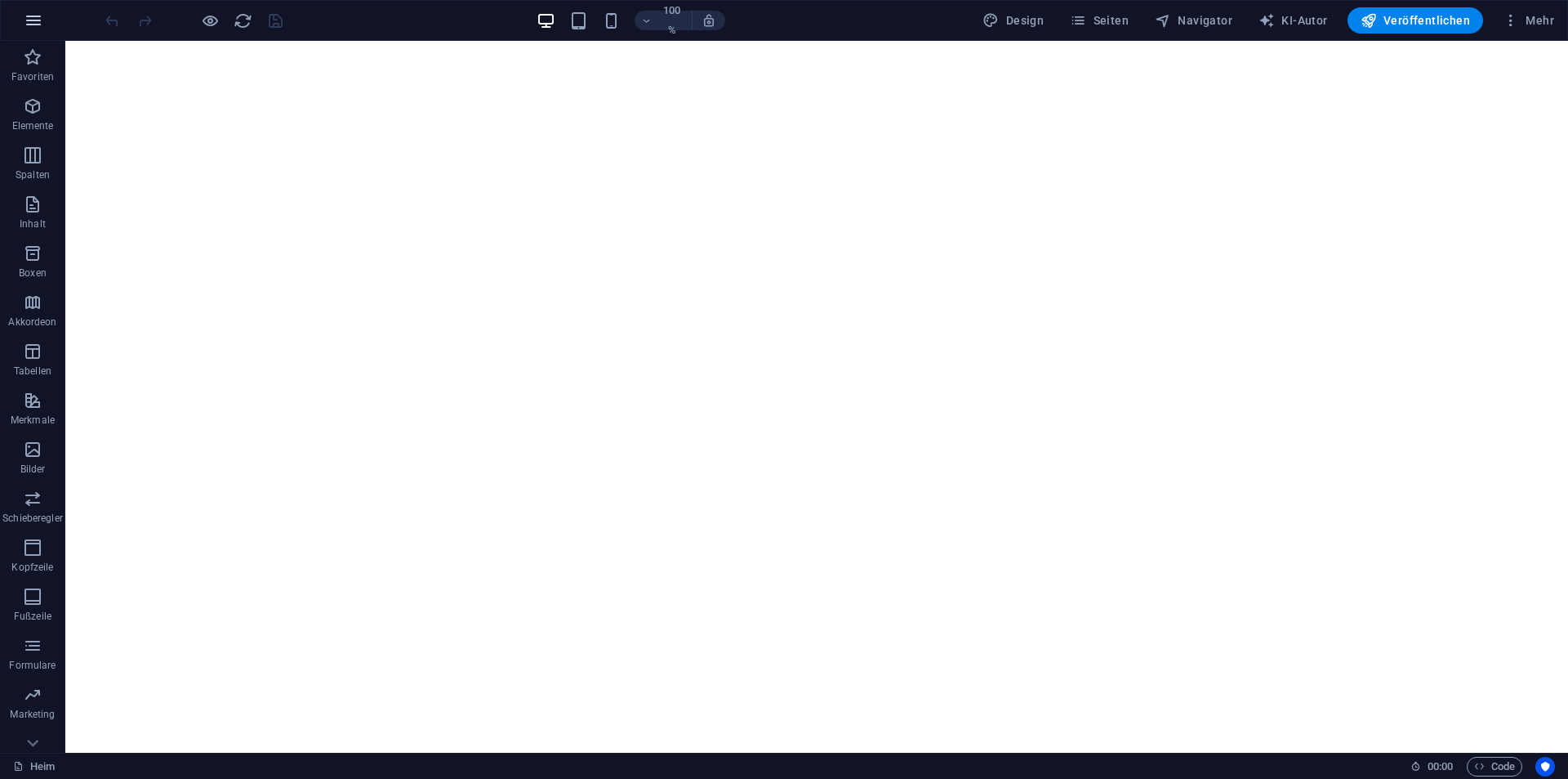
click at [28, 21] on icon "button" at bounding box center [33, 21] width 20 height 20
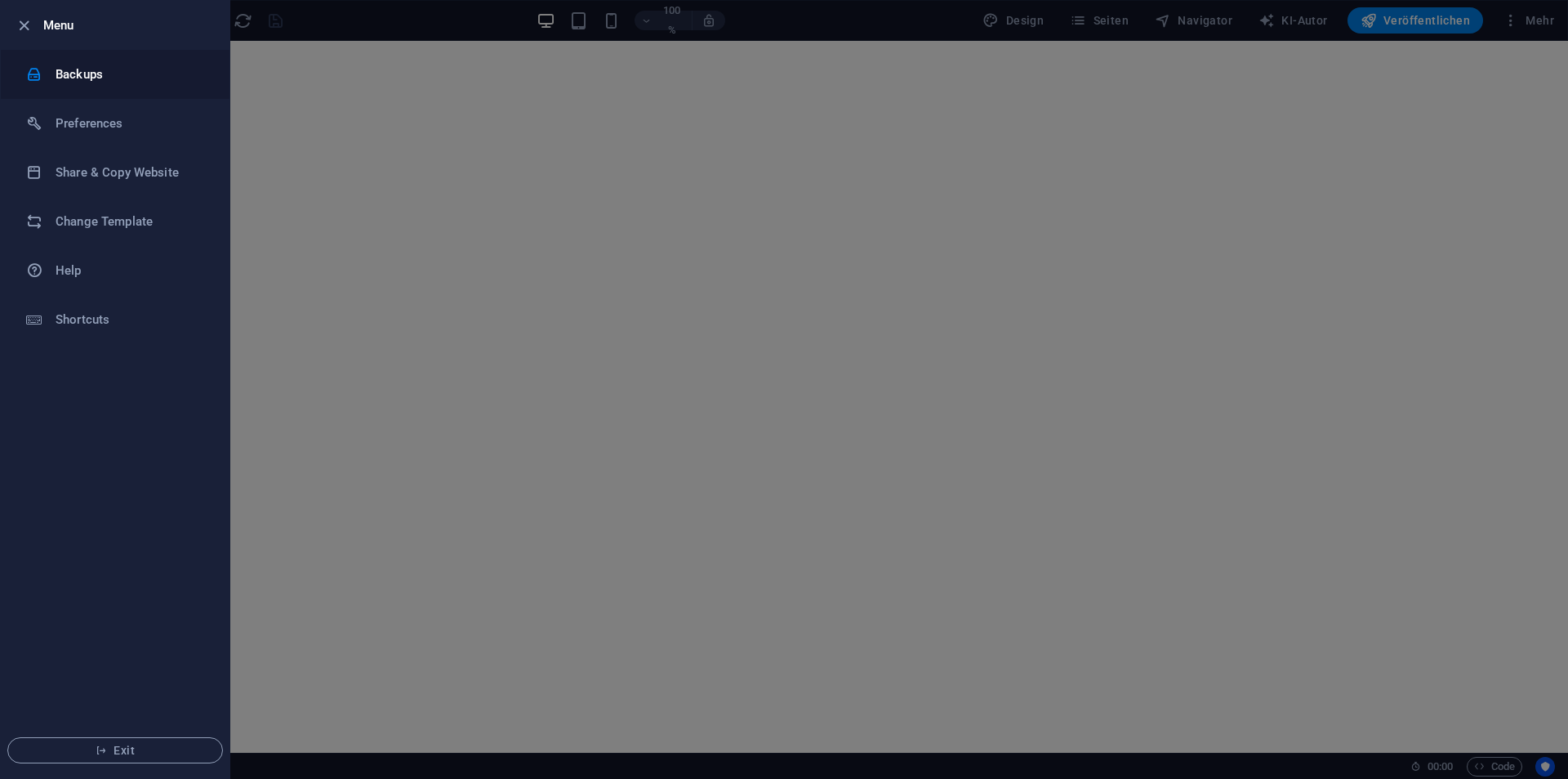
click at [87, 88] on li "Backups" at bounding box center [115, 74] width 229 height 49
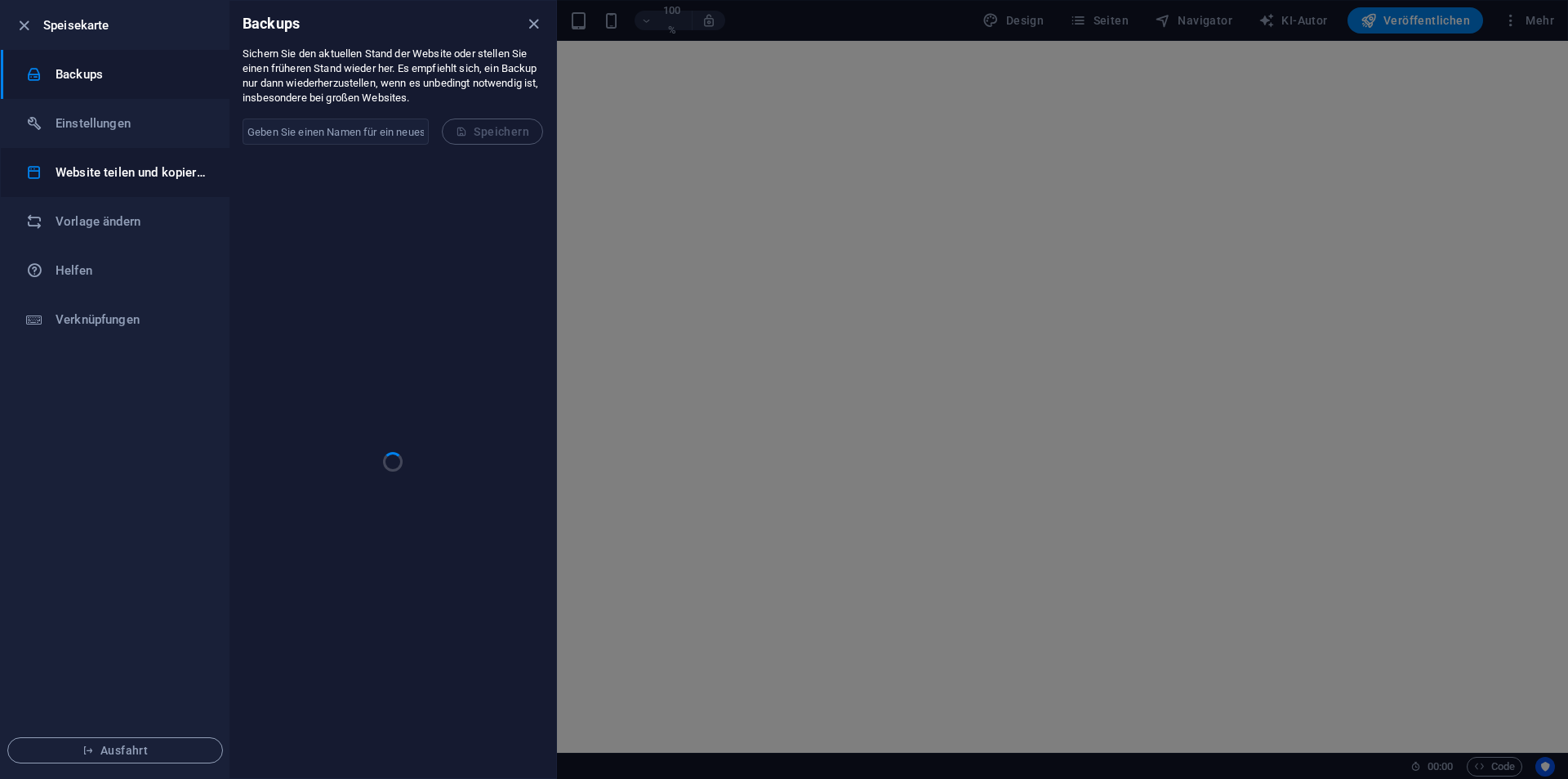
click at [91, 159] on li "Website teilen und kopieren" at bounding box center [115, 172] width 229 height 49
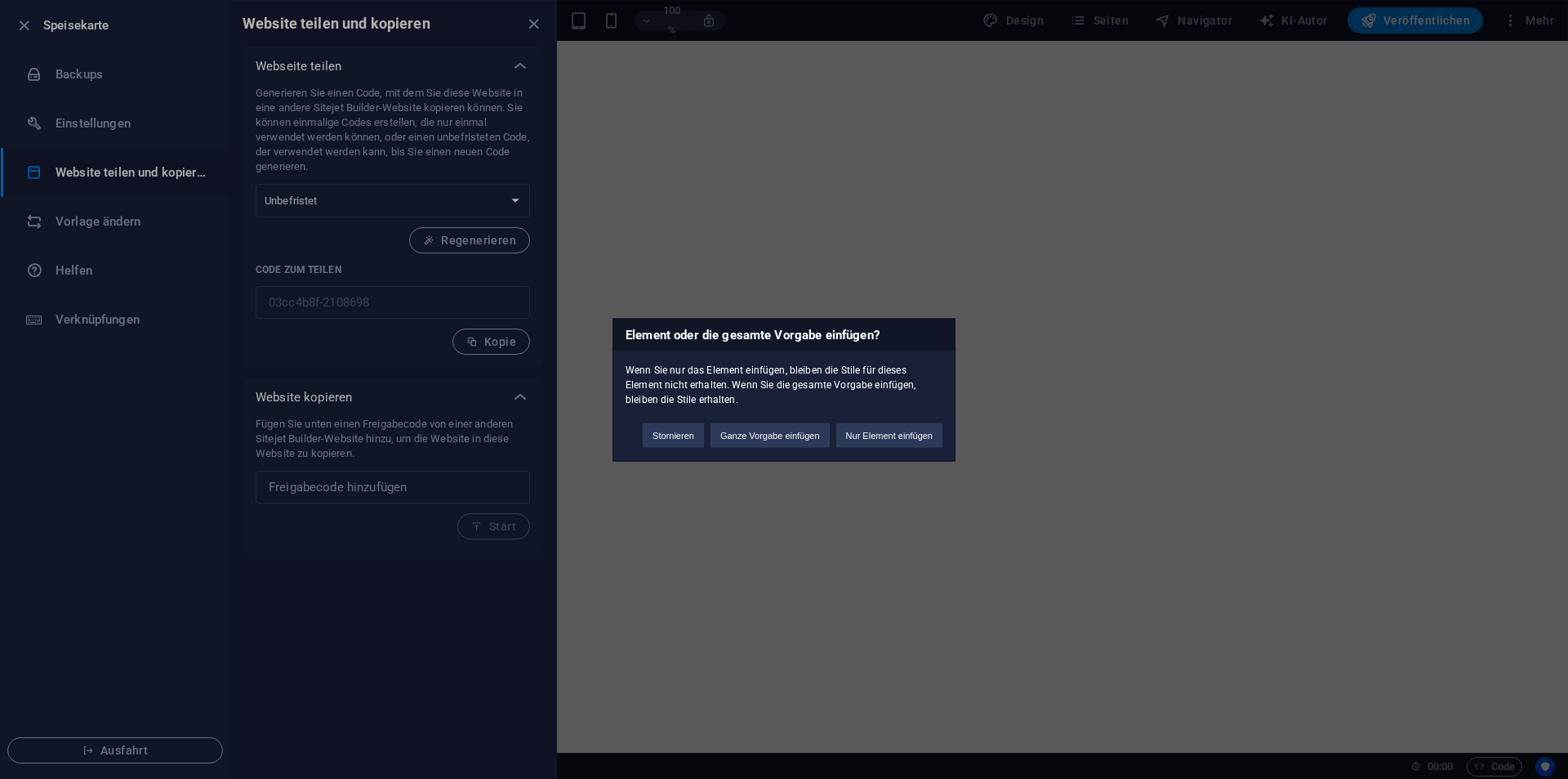
click at [786, 438] on font "Ganze Vorgabe einfügen" at bounding box center [770, 434] width 100 height 10
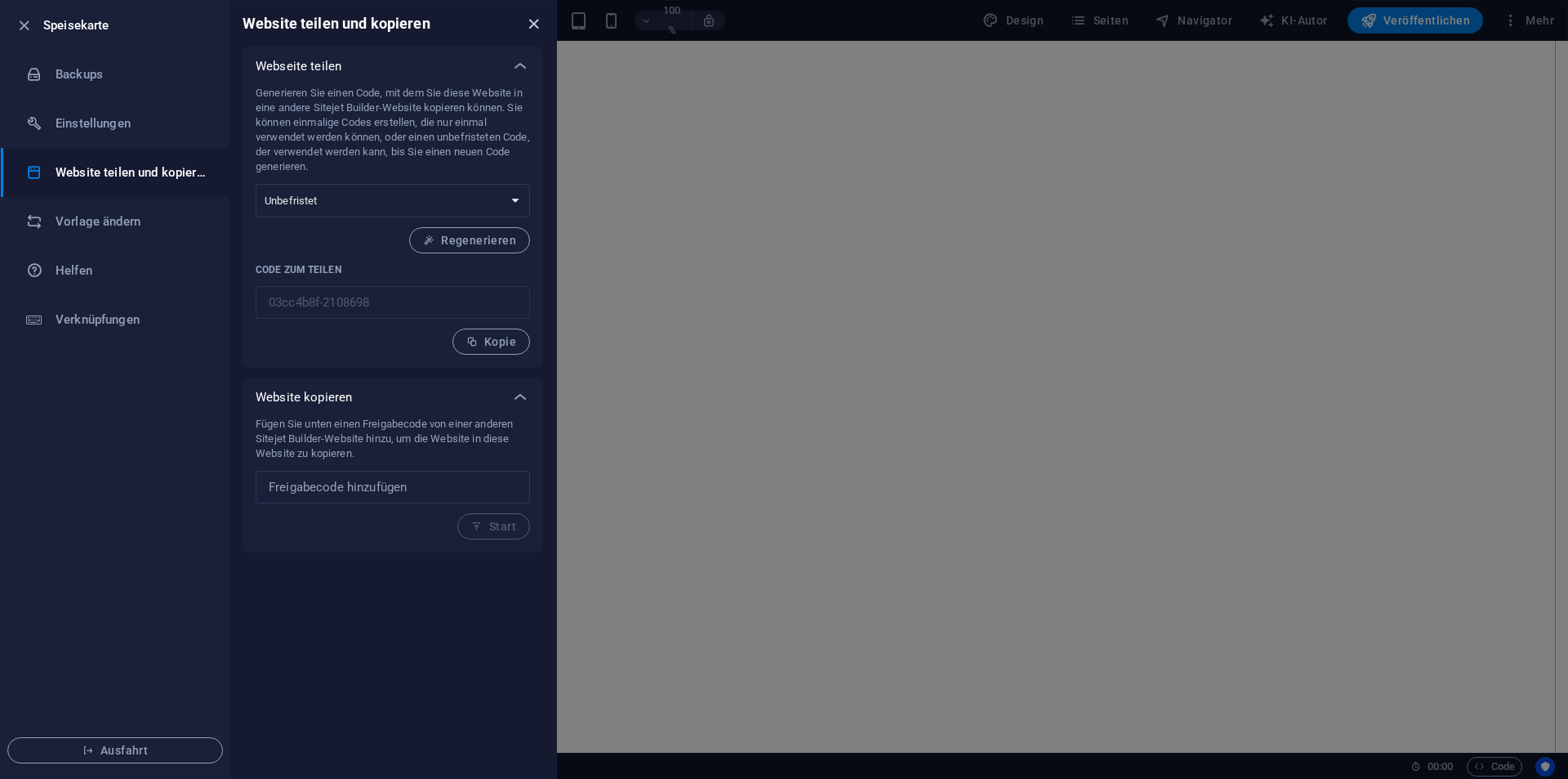
click at [534, 17] on icon "schließen" at bounding box center [533, 24] width 19 height 19
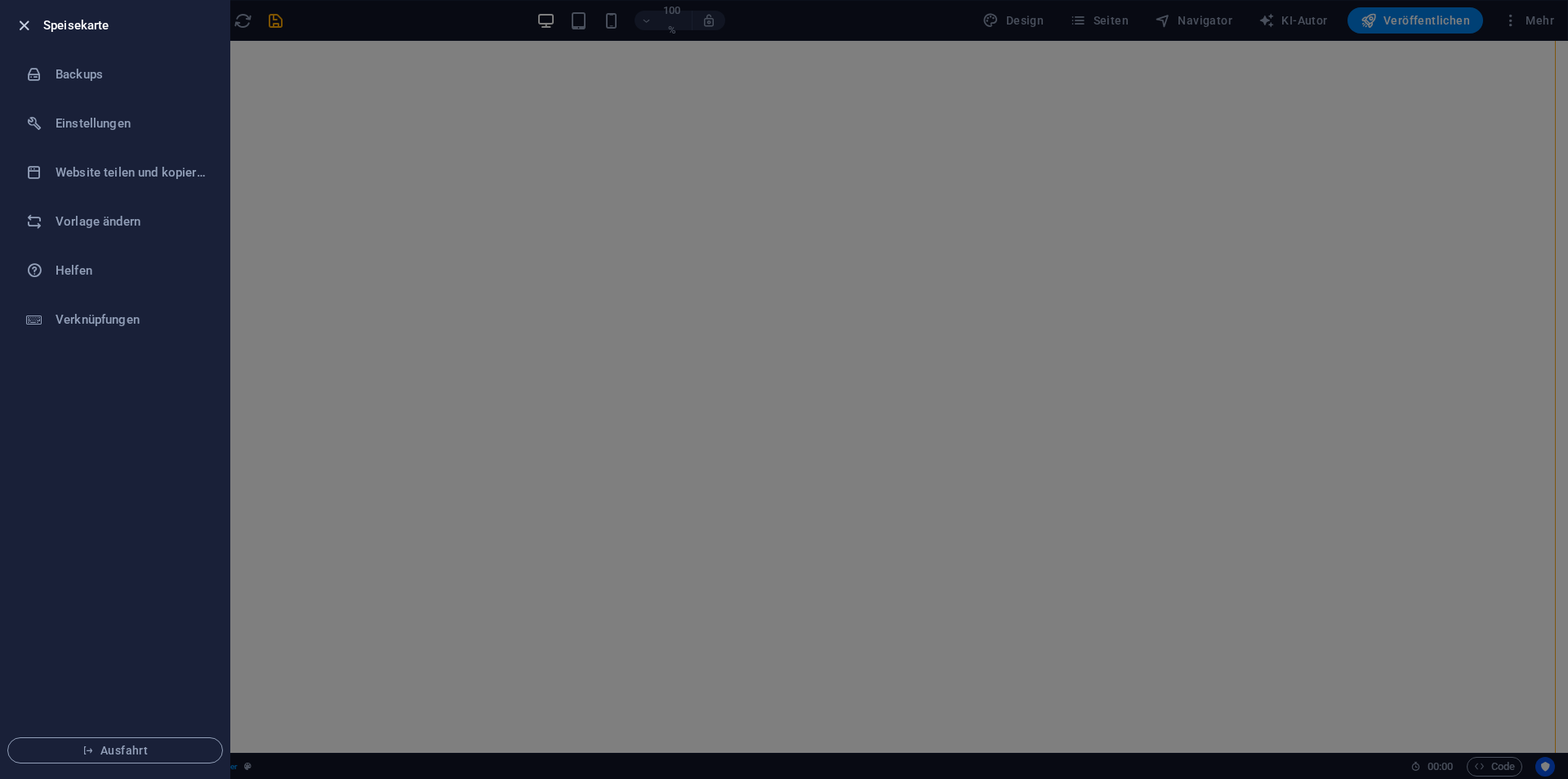
click at [23, 19] on icon "button" at bounding box center [24, 25] width 19 height 19
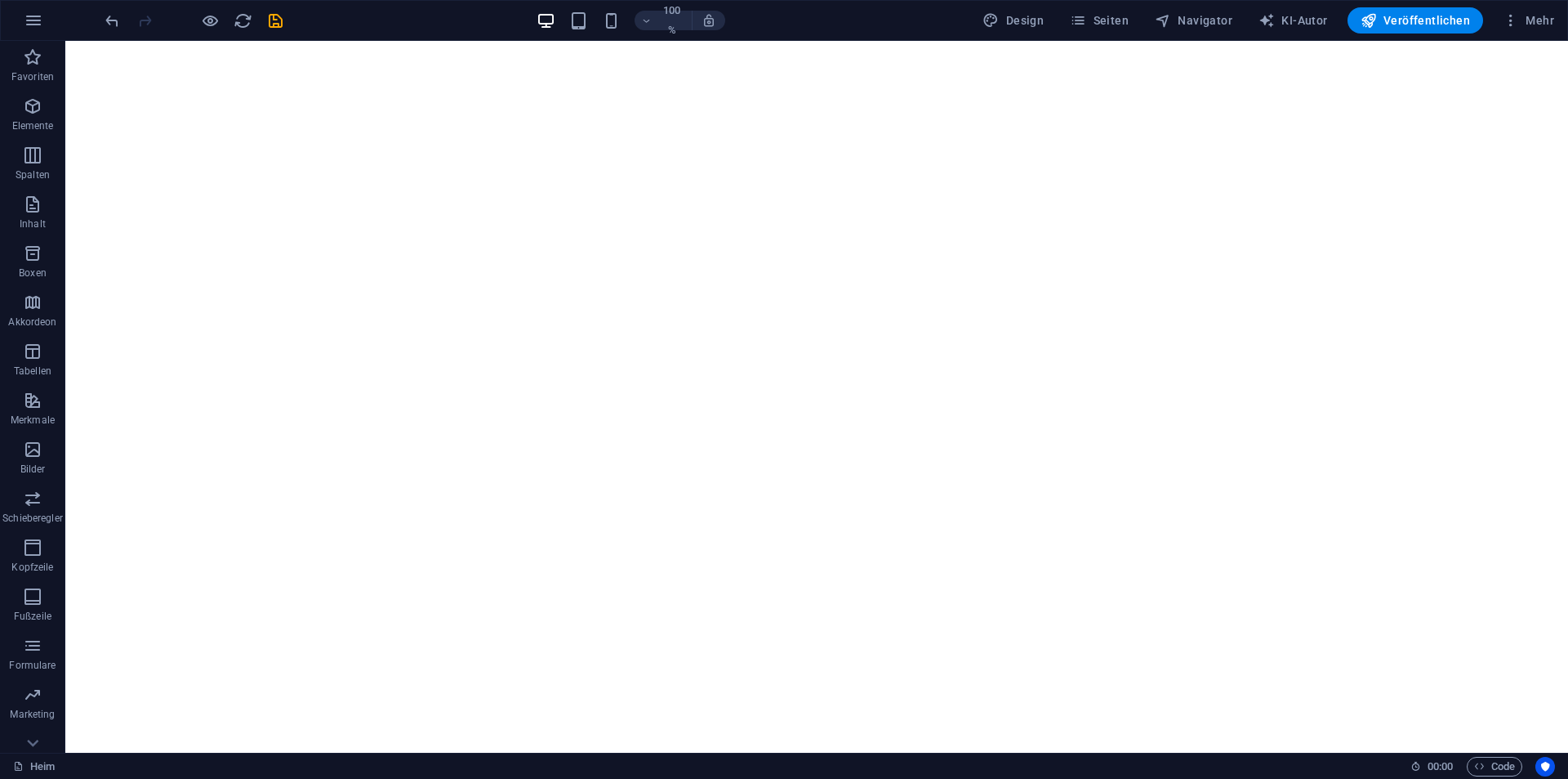
click at [5, 13] on div "100 % Design Seiten Navigator KI-Autor Veröffentlichen Mehr" at bounding box center [784, 20] width 1566 height 39
click at [38, 17] on icon "button" at bounding box center [33, 21] width 20 height 20
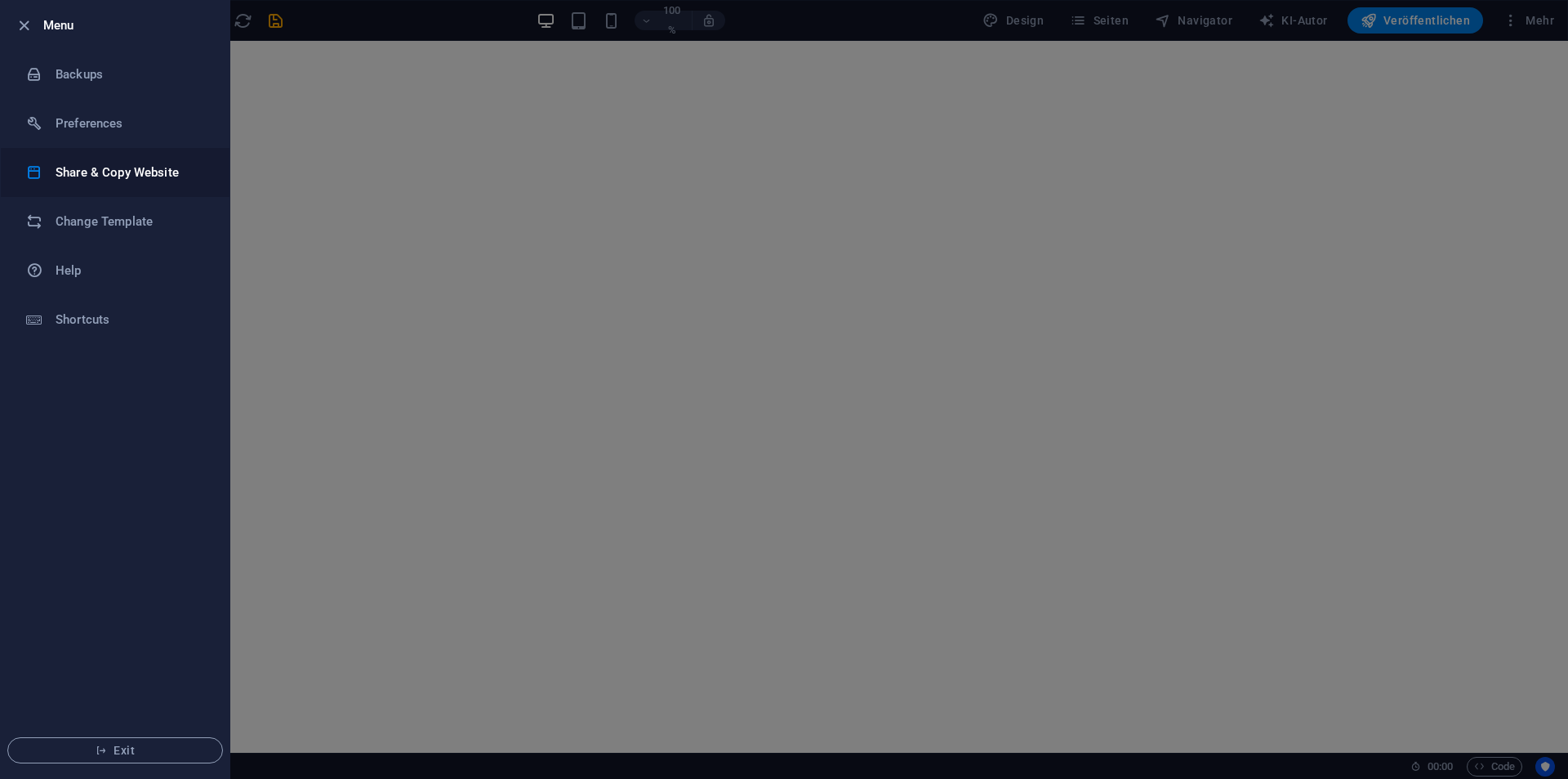
click at [115, 168] on h6 "Share & Copy Website" at bounding box center [130, 173] width 151 height 20
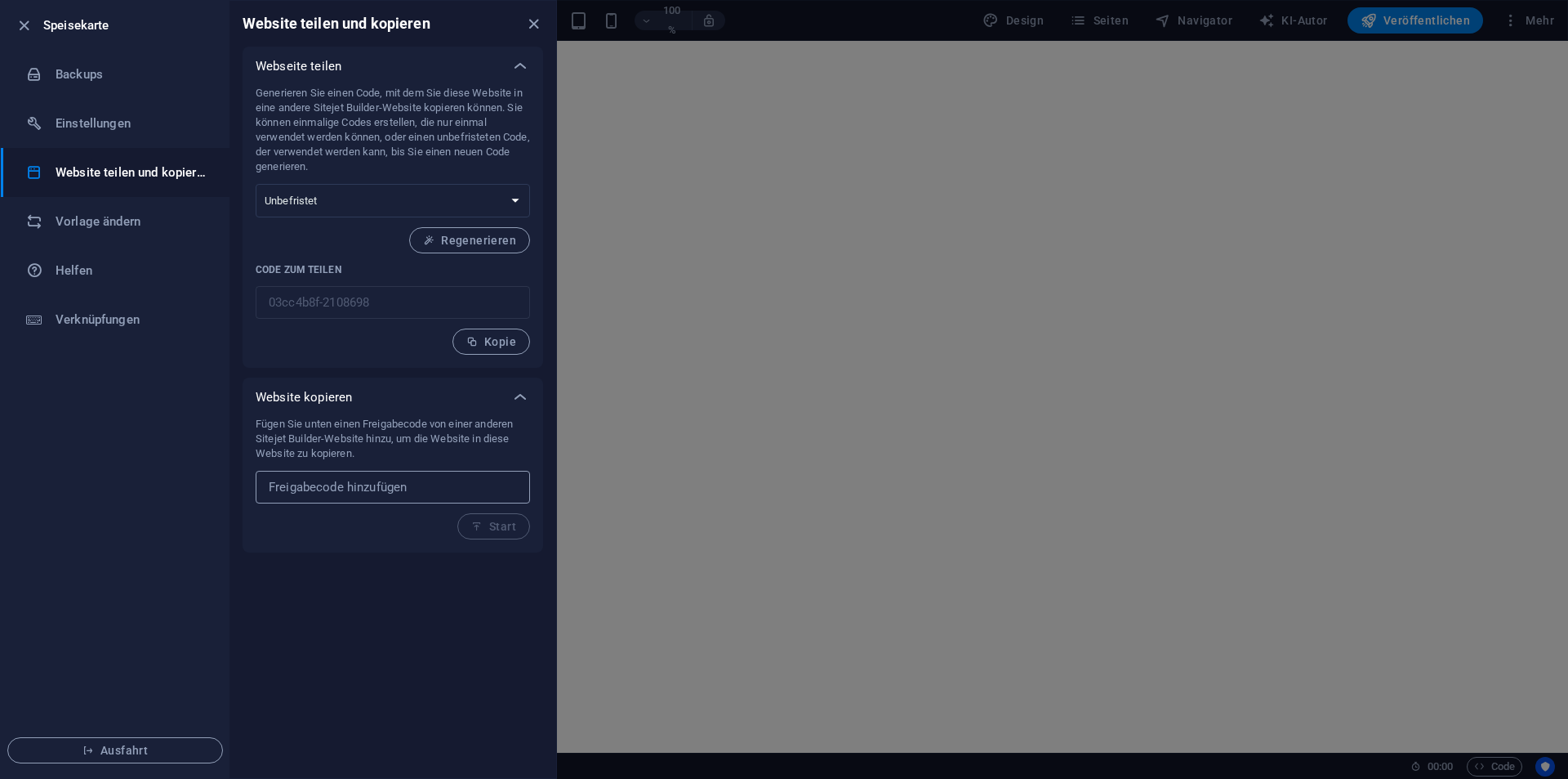
click at [381, 496] on input "text" at bounding box center [392, 487] width 274 height 33
paste input "5ae4aa21-2112186"
type input "5ae4aa21-2112186"
click at [509, 527] on font "Start" at bounding box center [502, 526] width 27 height 13
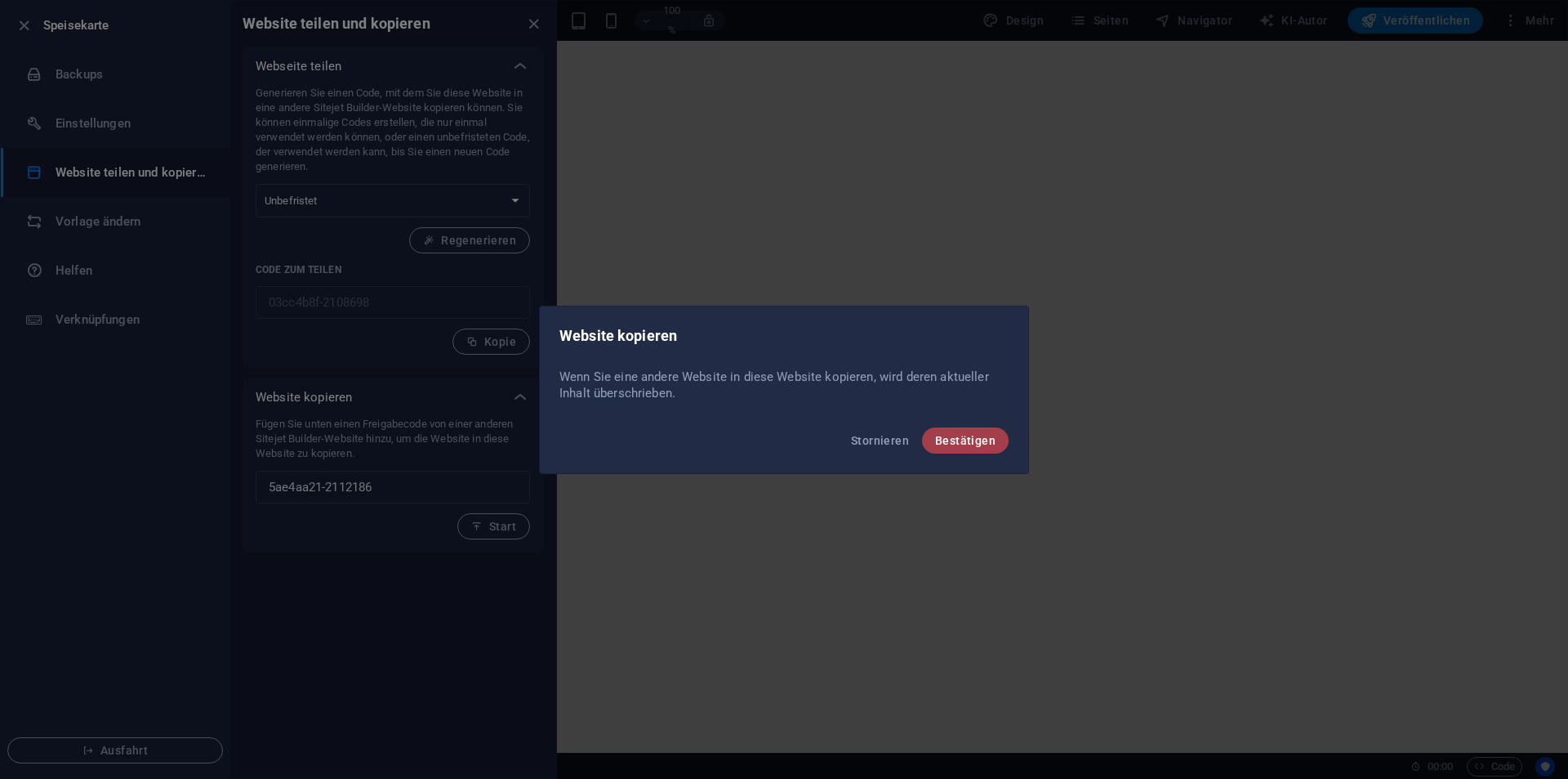
click at [967, 434] on font "Bestätigen" at bounding box center [965, 440] width 61 height 13
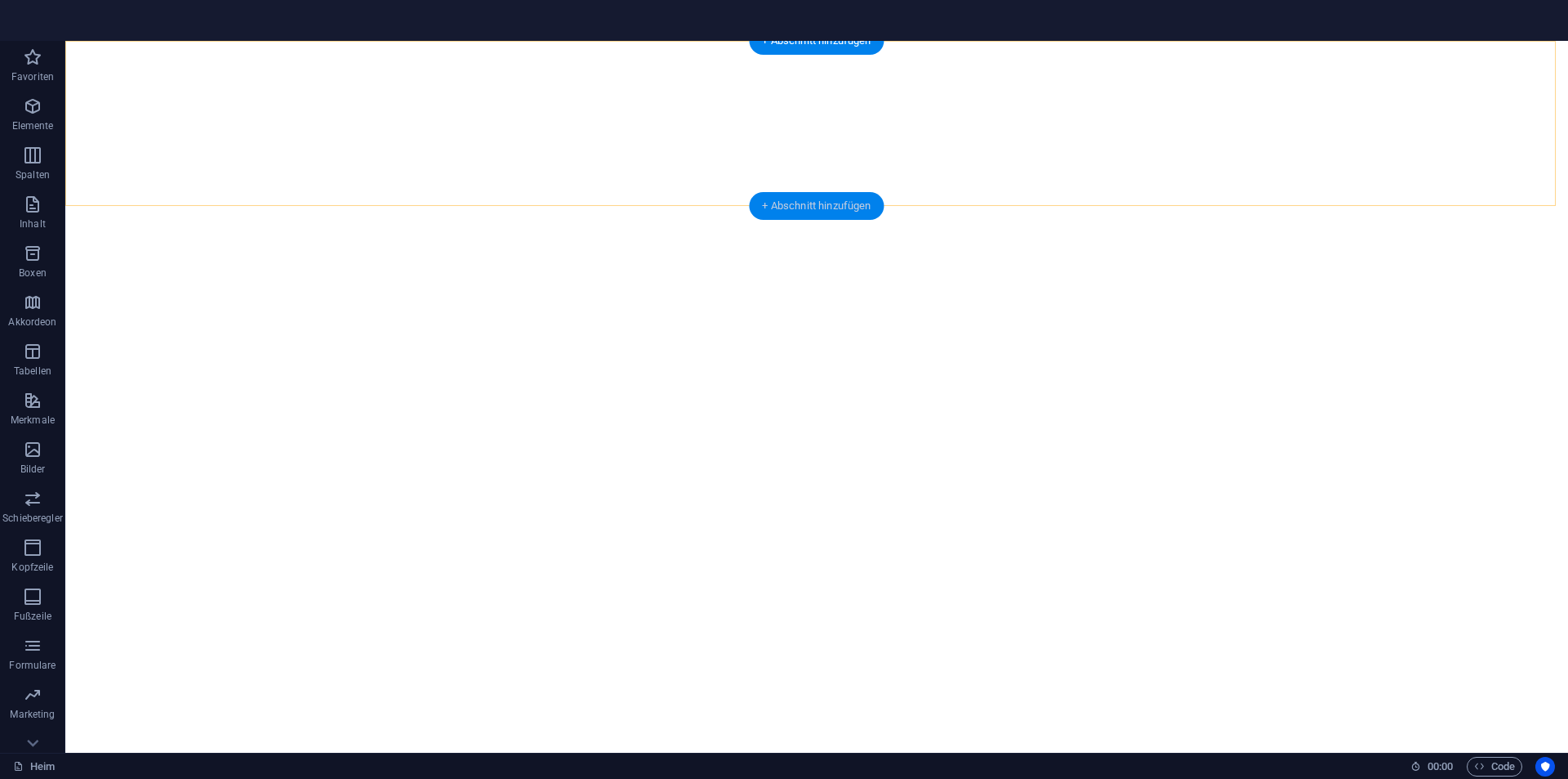
click at [815, 206] on font "+ Abschnitt hinzufügen" at bounding box center [817, 206] width 109 height 13
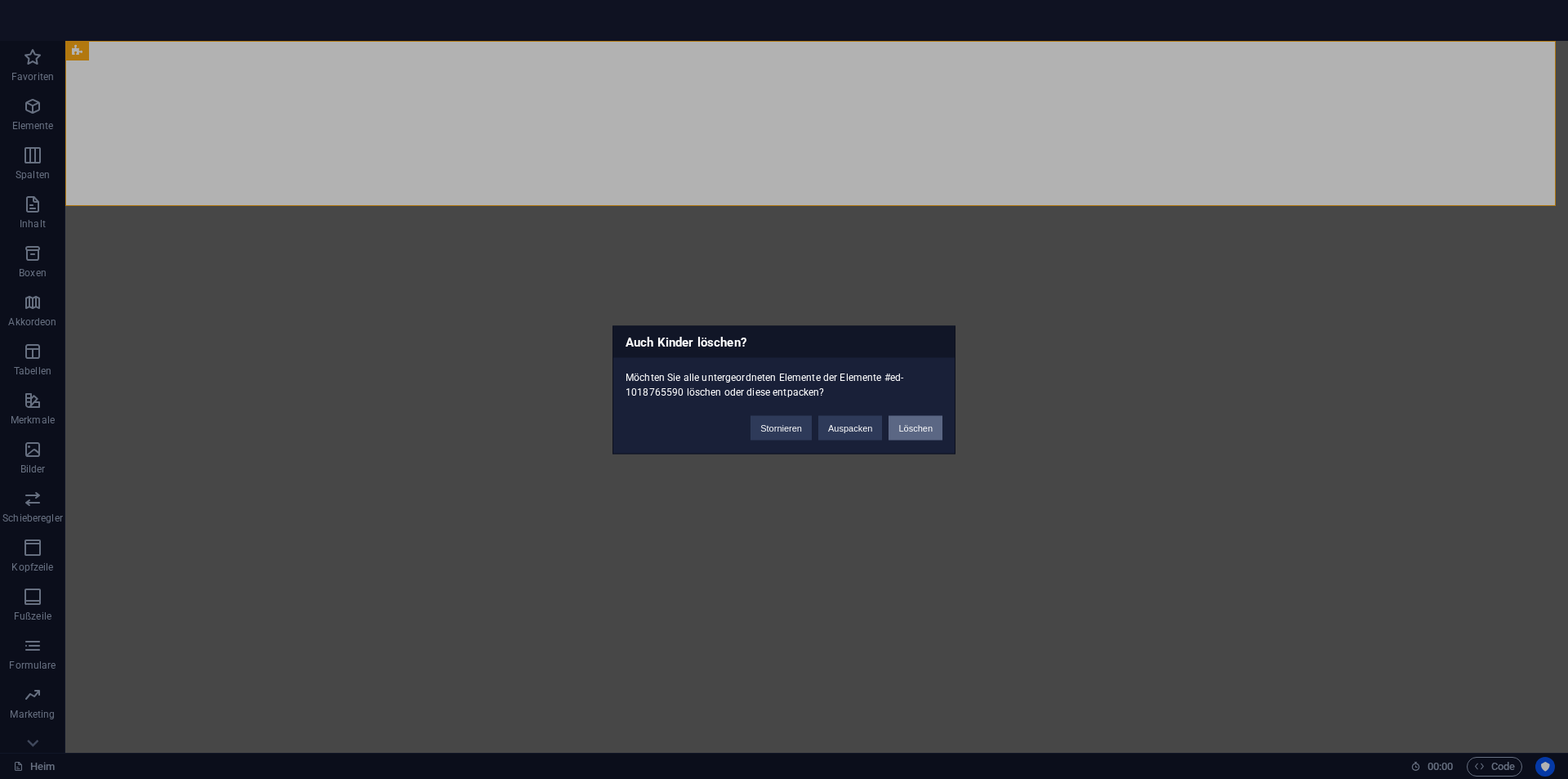
click at [889, 435] on button "Löschen" at bounding box center [915, 427] width 54 height 24
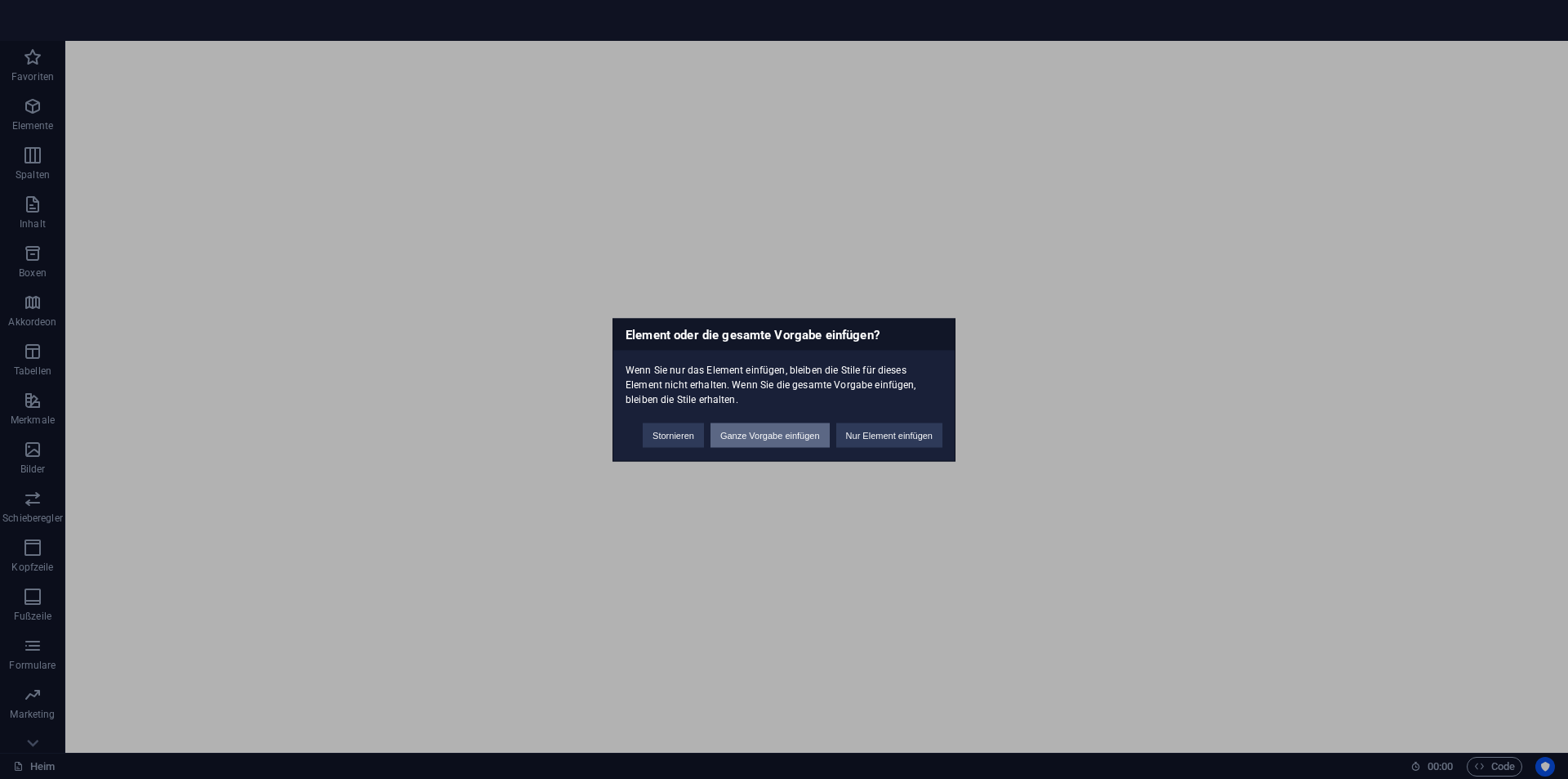
click at [751, 438] on font "Ganze Vorgabe einfügen" at bounding box center [770, 434] width 100 height 10
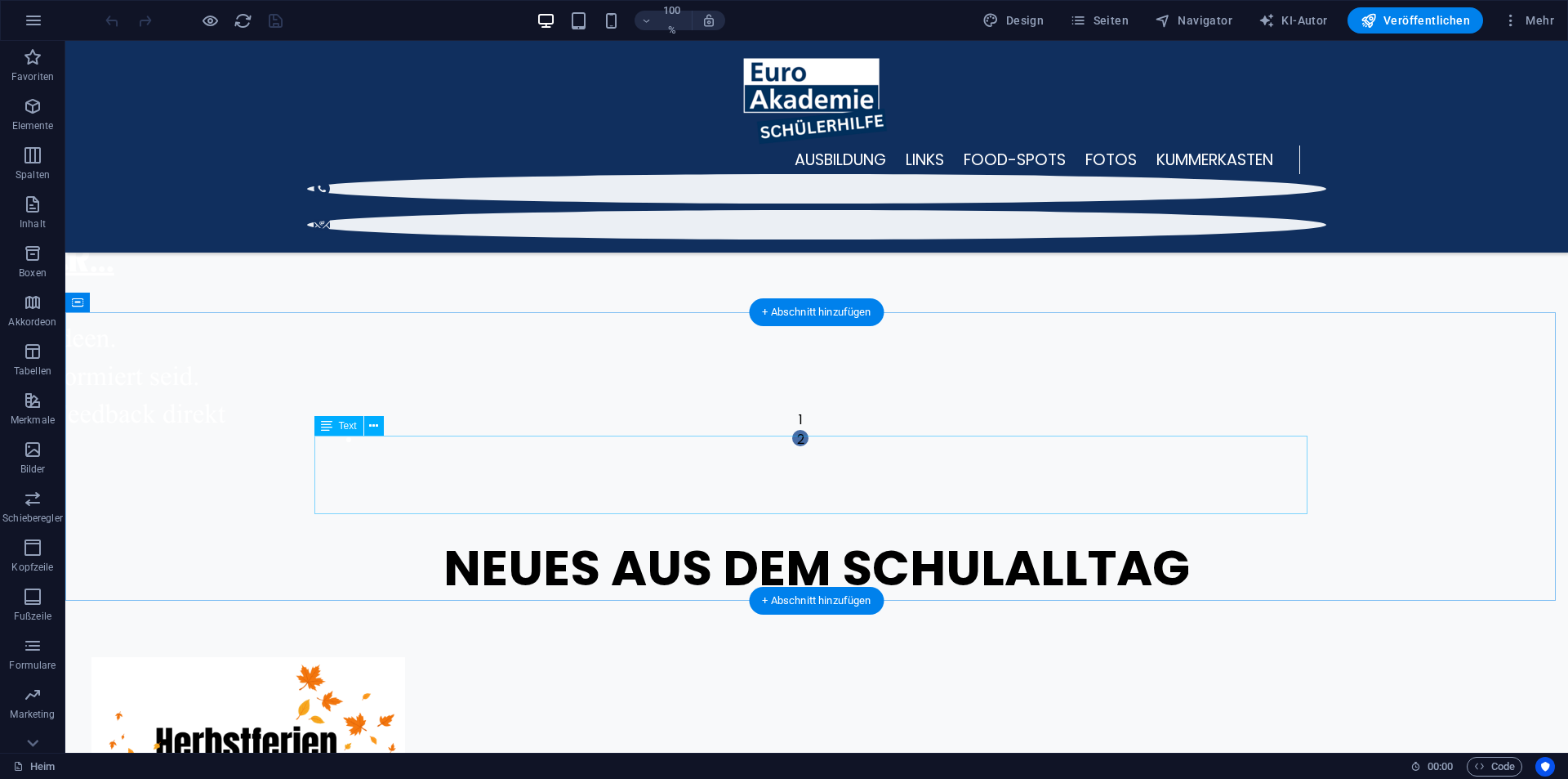
scroll to position [686, 0]
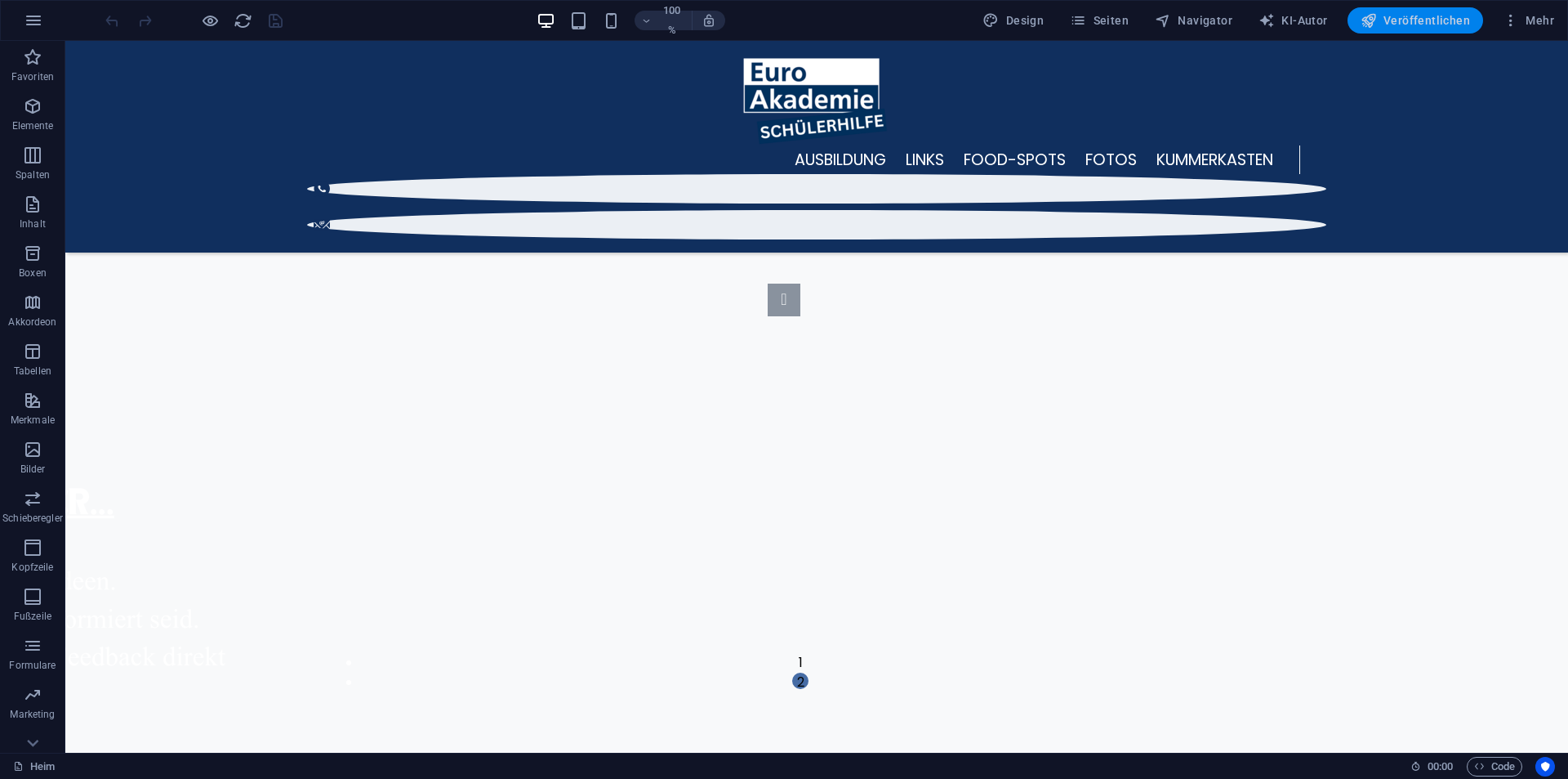
click at [1413, 14] on font "Veröffentlichen" at bounding box center [1427, 20] width 87 height 13
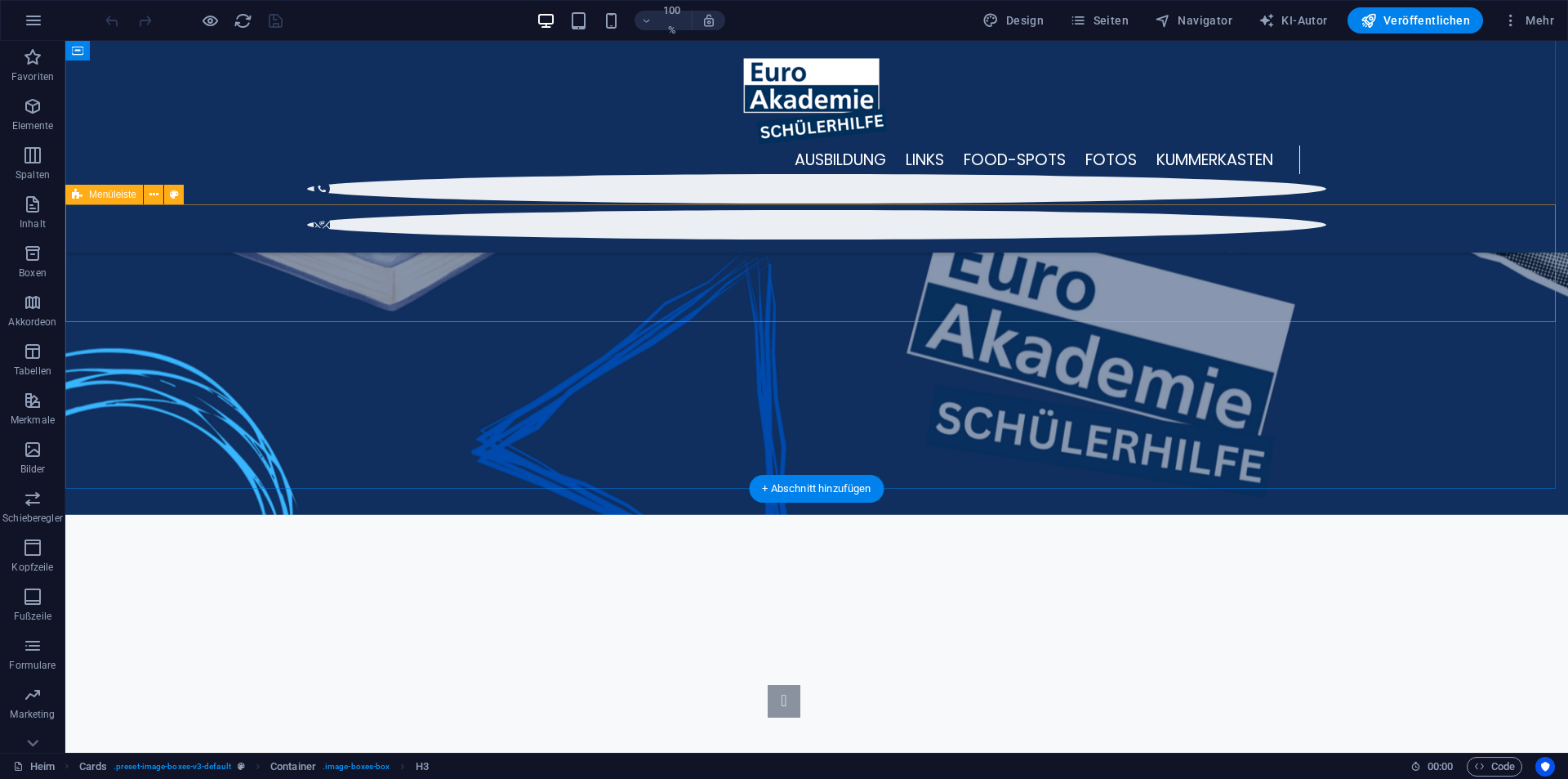
scroll to position [261, 0]
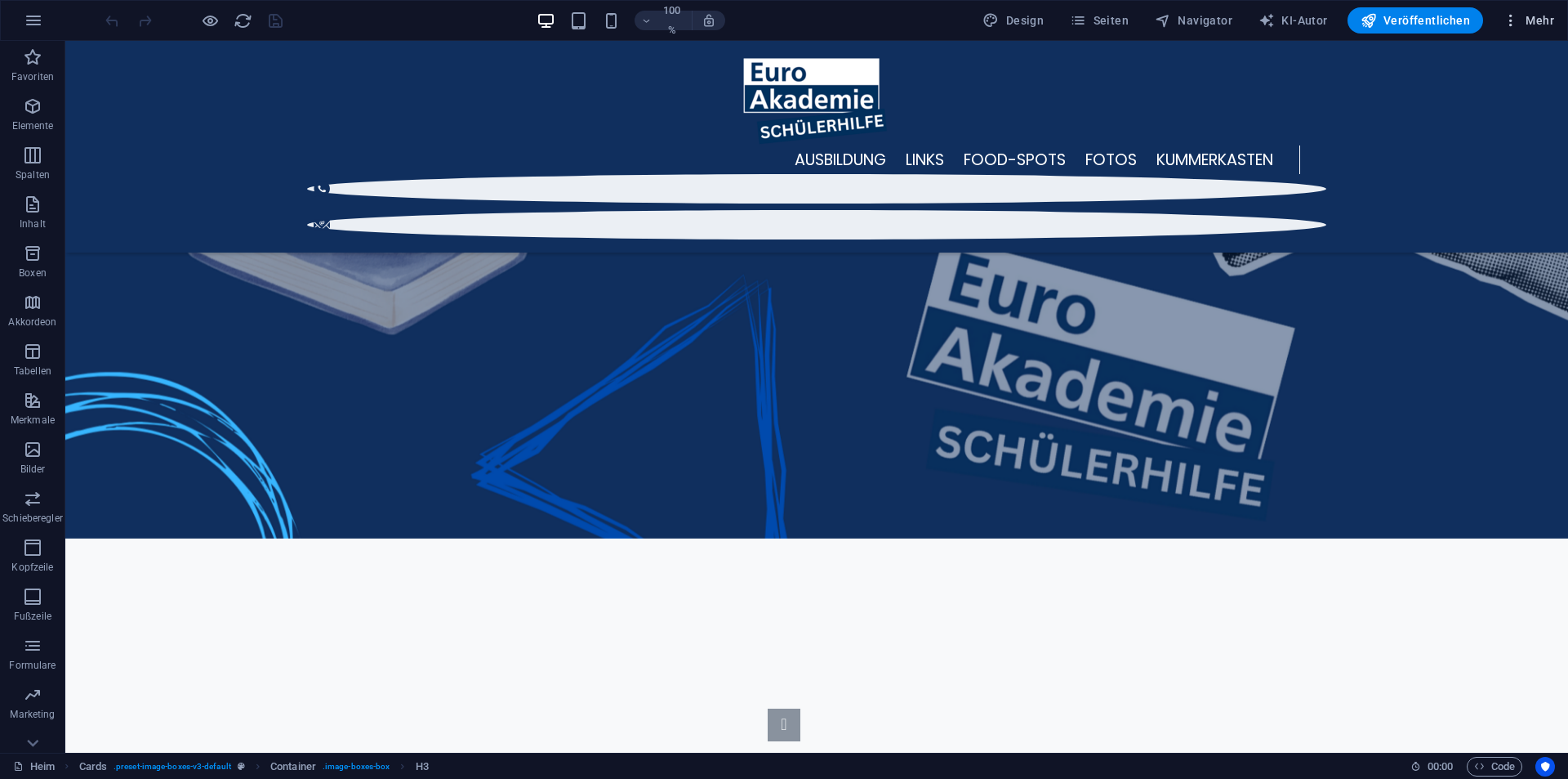
click at [1535, 21] on font "Mehr" at bounding box center [1540, 20] width 29 height 13
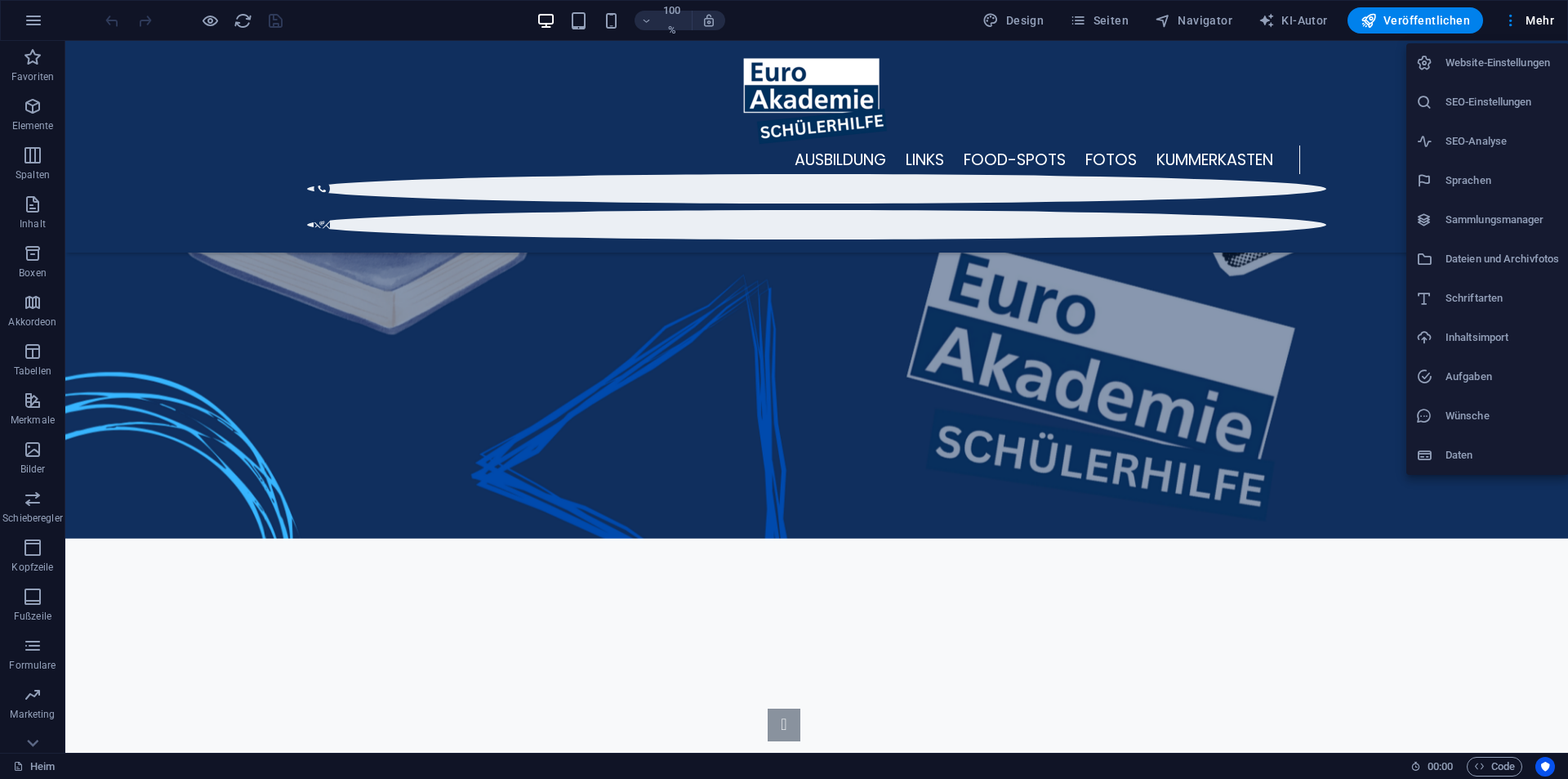
click at [1104, 18] on div at bounding box center [784, 390] width 1568 height 779
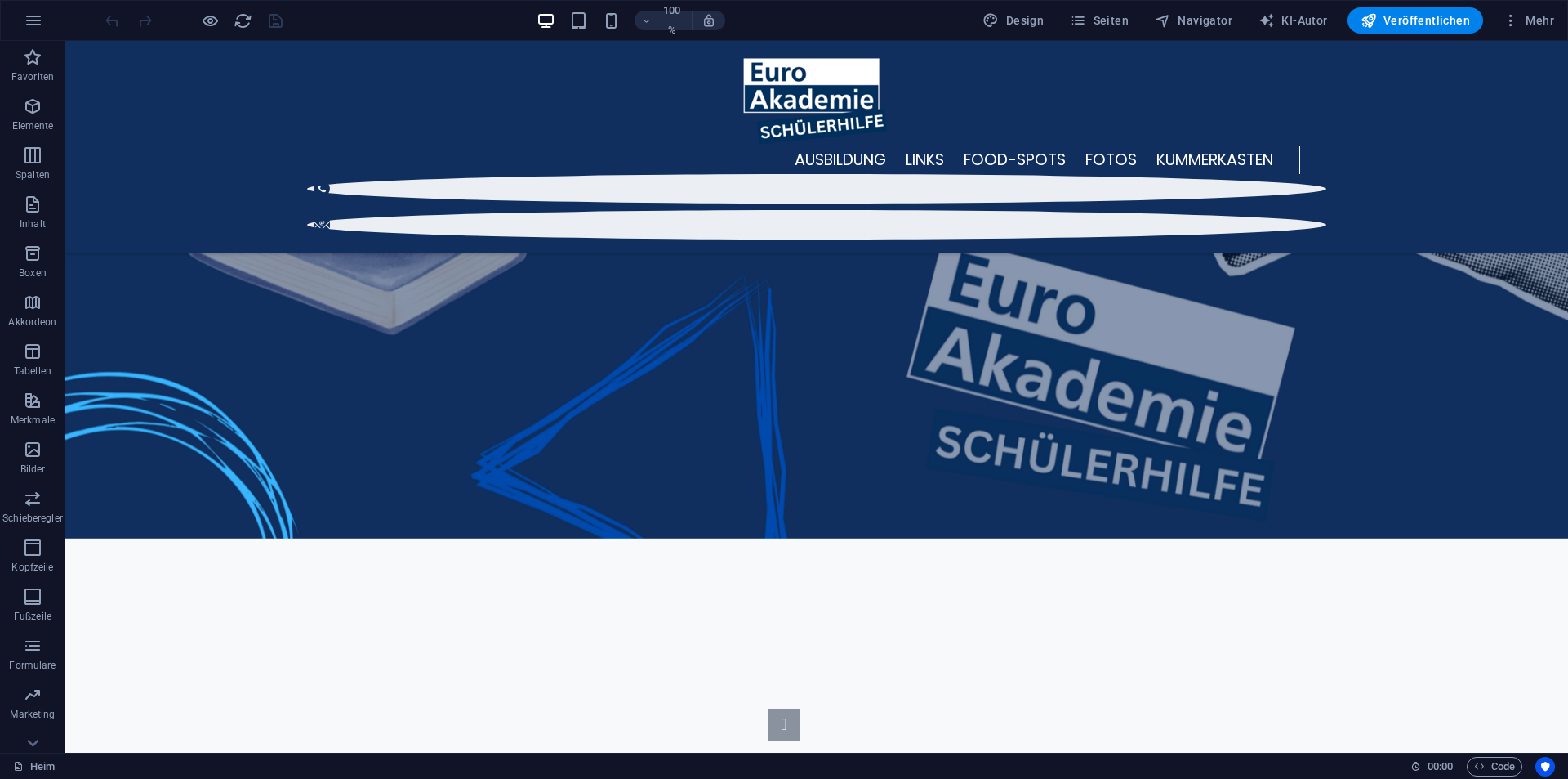
click at [1104, 18] on font "Seiten" at bounding box center [1111, 20] width 35 height 13
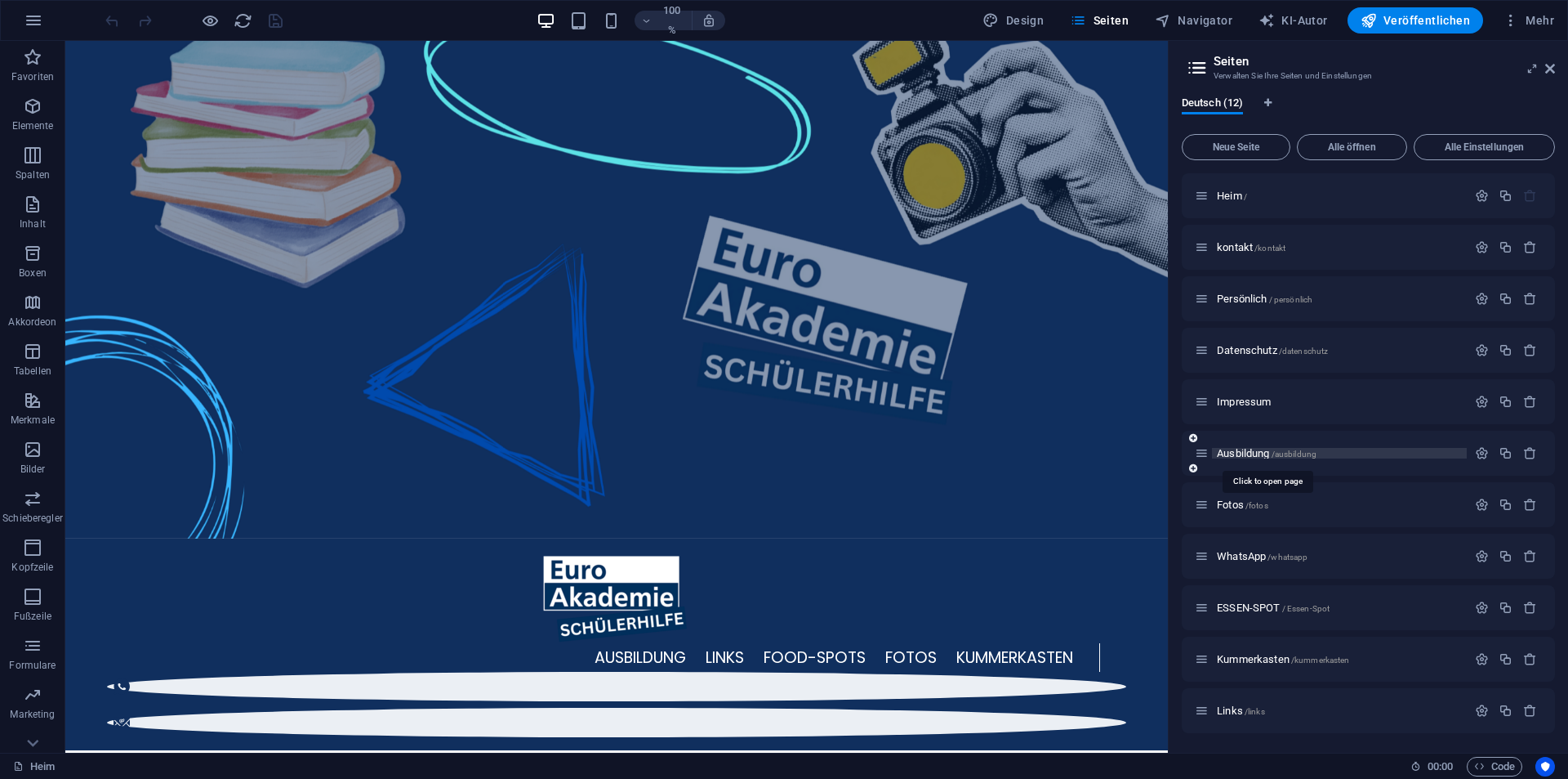
click at [1259, 452] on font "Ausbildung" at bounding box center [1243, 453] width 53 height 13
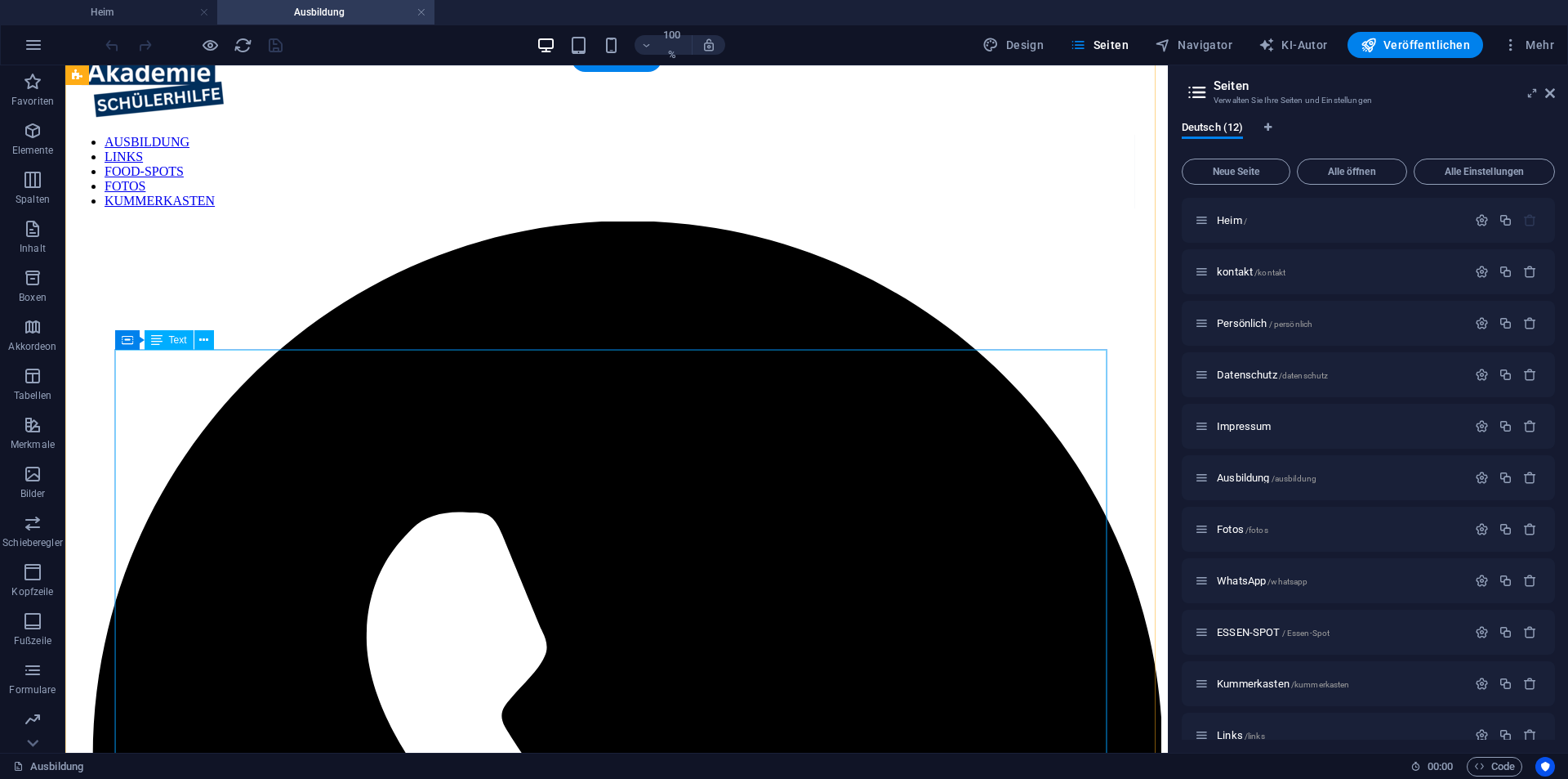
scroll to position [0, 0]
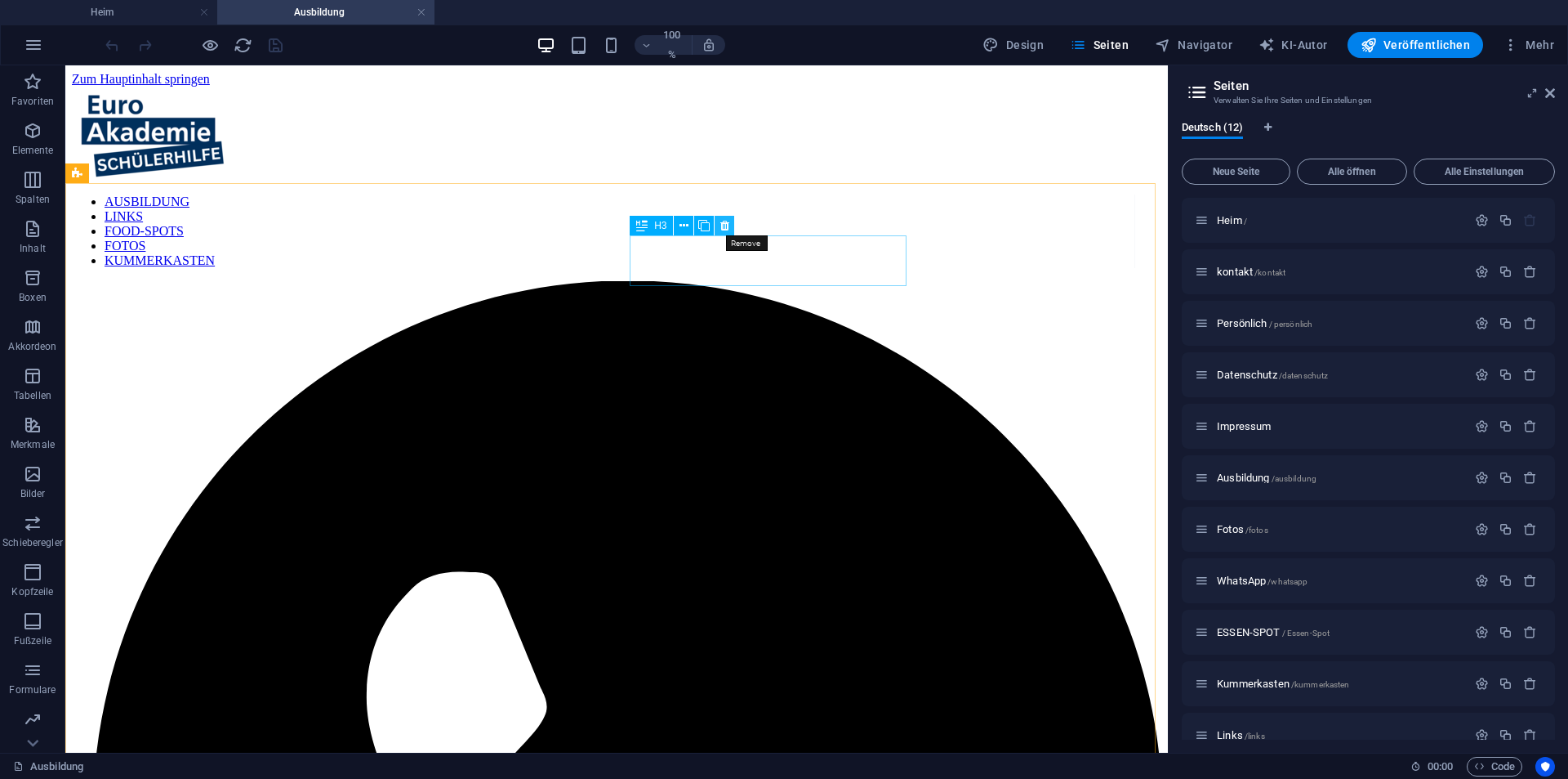
click at [718, 229] on button at bounding box center [724, 226] width 20 height 20
click at [275, 39] on icon "speichern" at bounding box center [275, 45] width 19 height 19
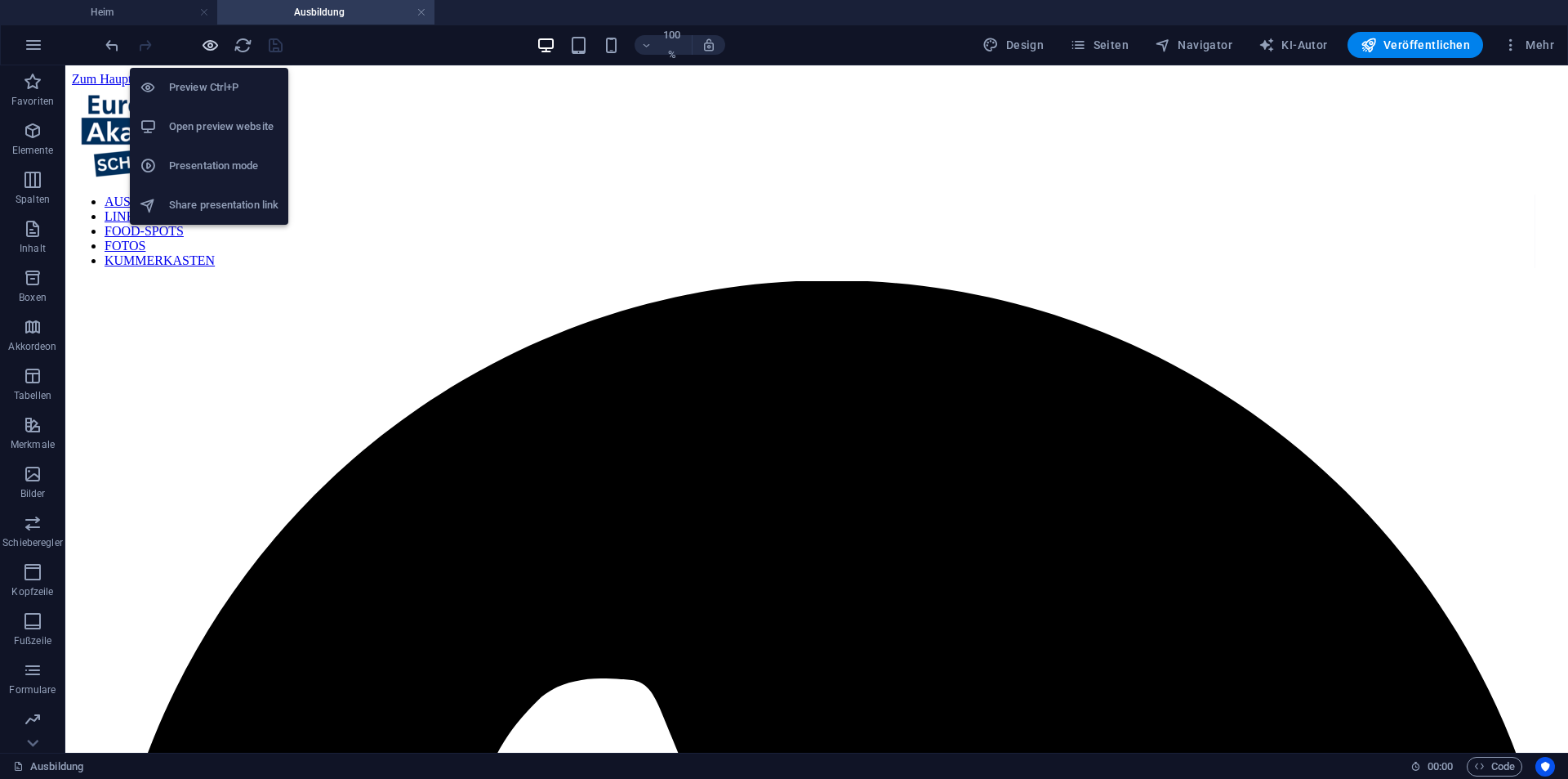
click at [215, 41] on icon "button" at bounding box center [210, 45] width 19 height 19
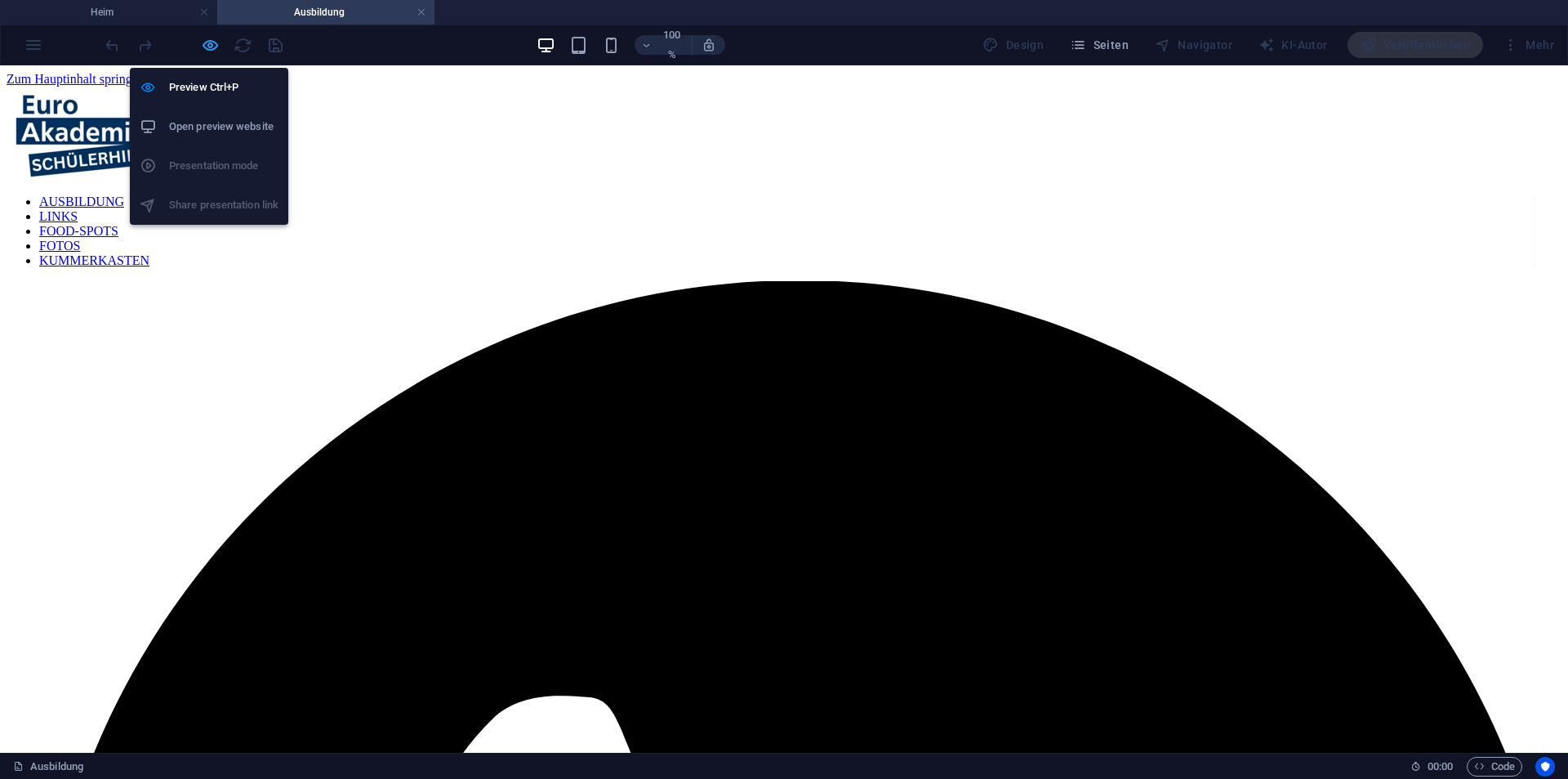
click at [210, 46] on icon "button" at bounding box center [210, 45] width 19 height 19
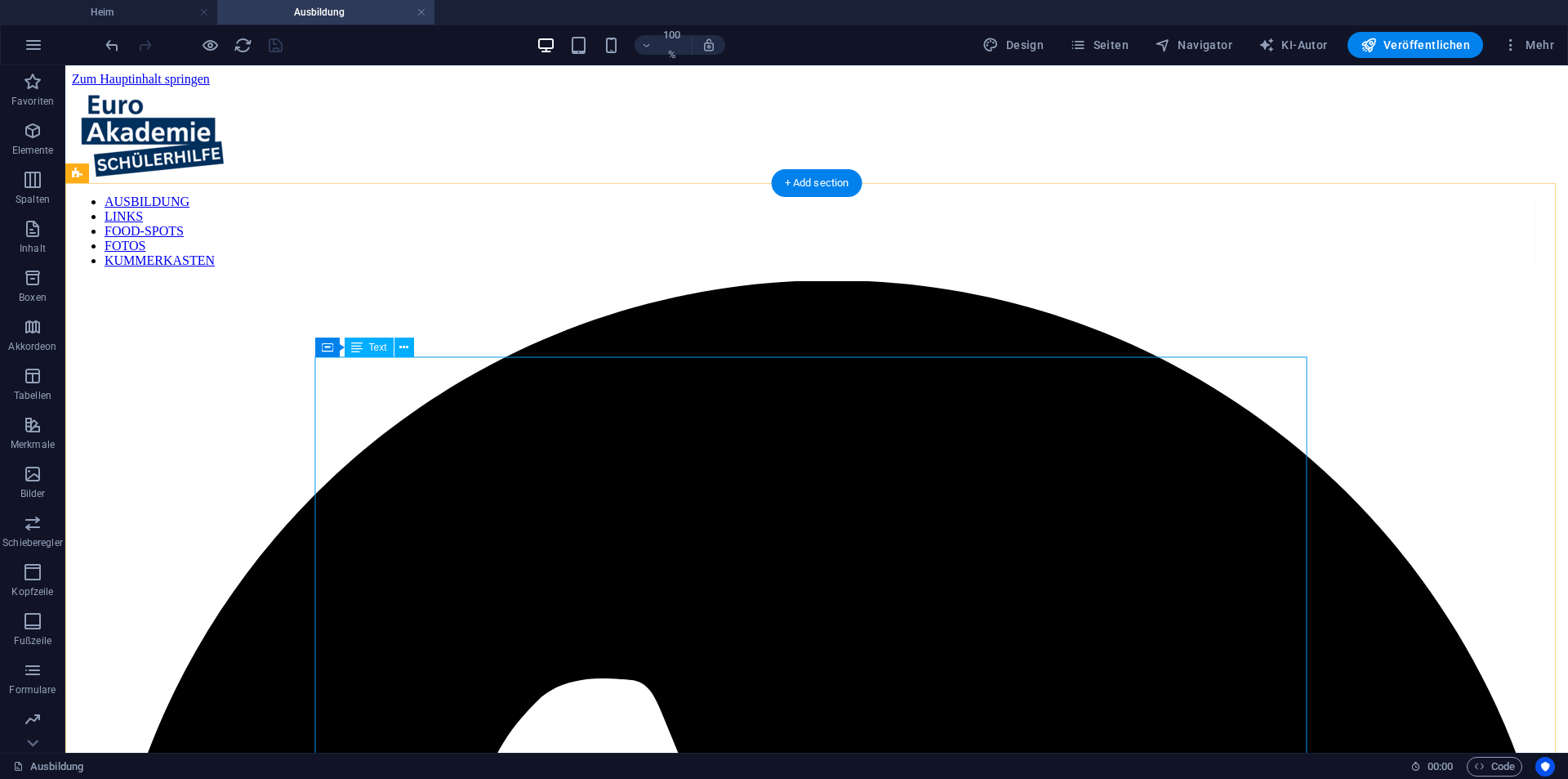
scroll to position [245, 0]
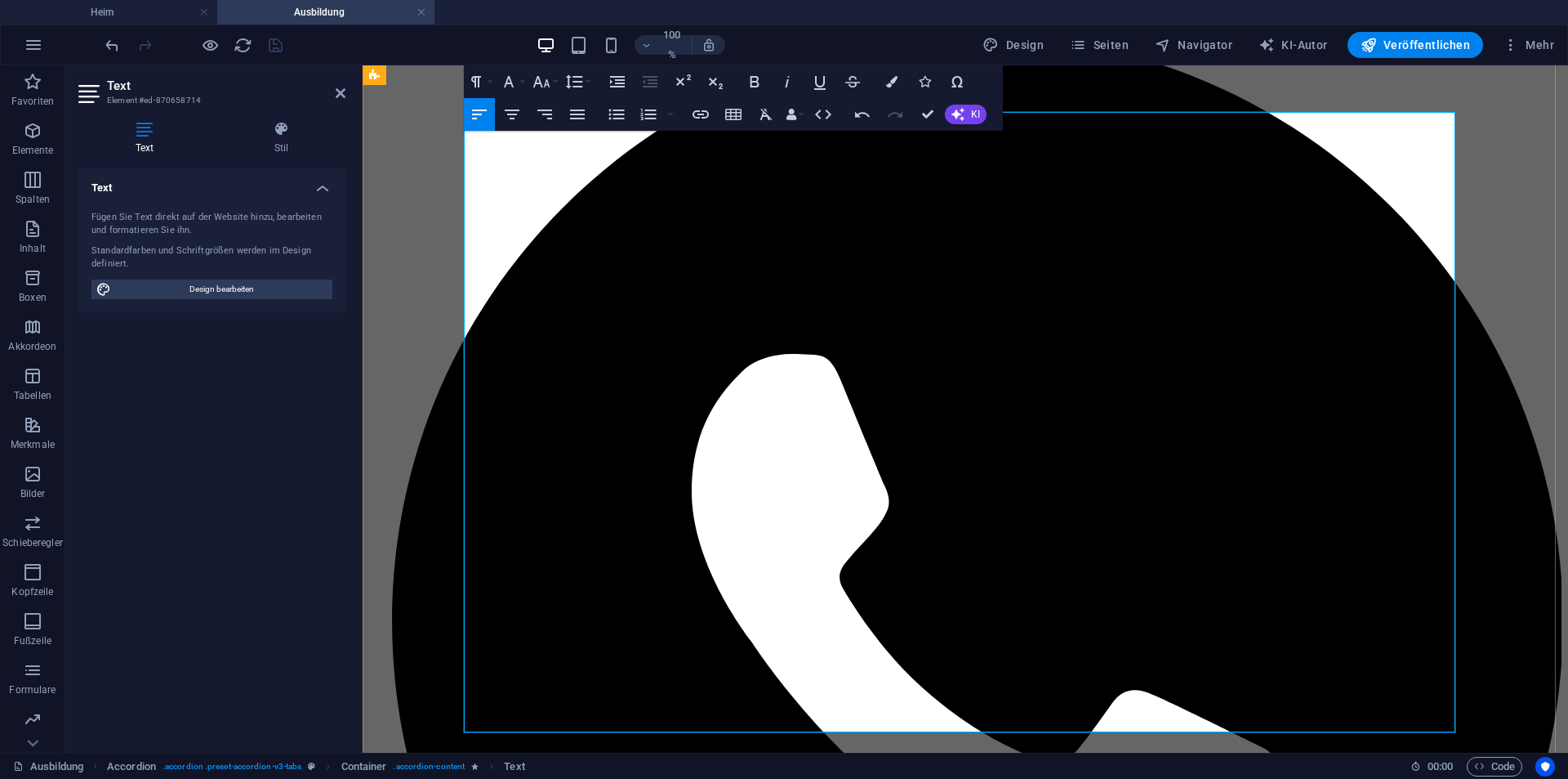
drag, startPoint x: 1113, startPoint y: 421, endPoint x: 430, endPoint y: 338, distance: 688.0
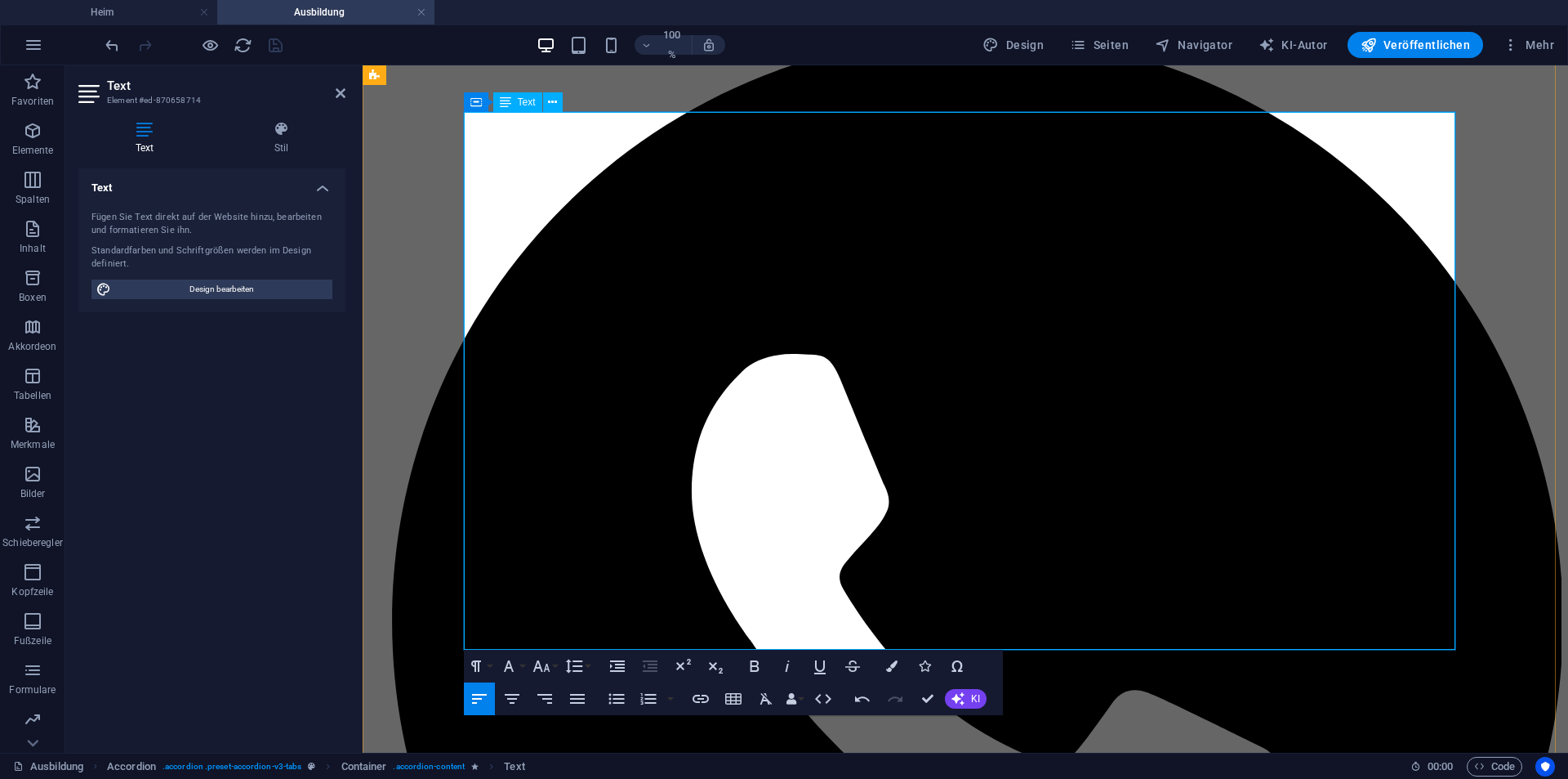
drag, startPoint x: 593, startPoint y: 368, endPoint x: 447, endPoint y: 357, distance: 146.4
click at [256, 129] on icon at bounding box center [282, 130] width 129 height 16
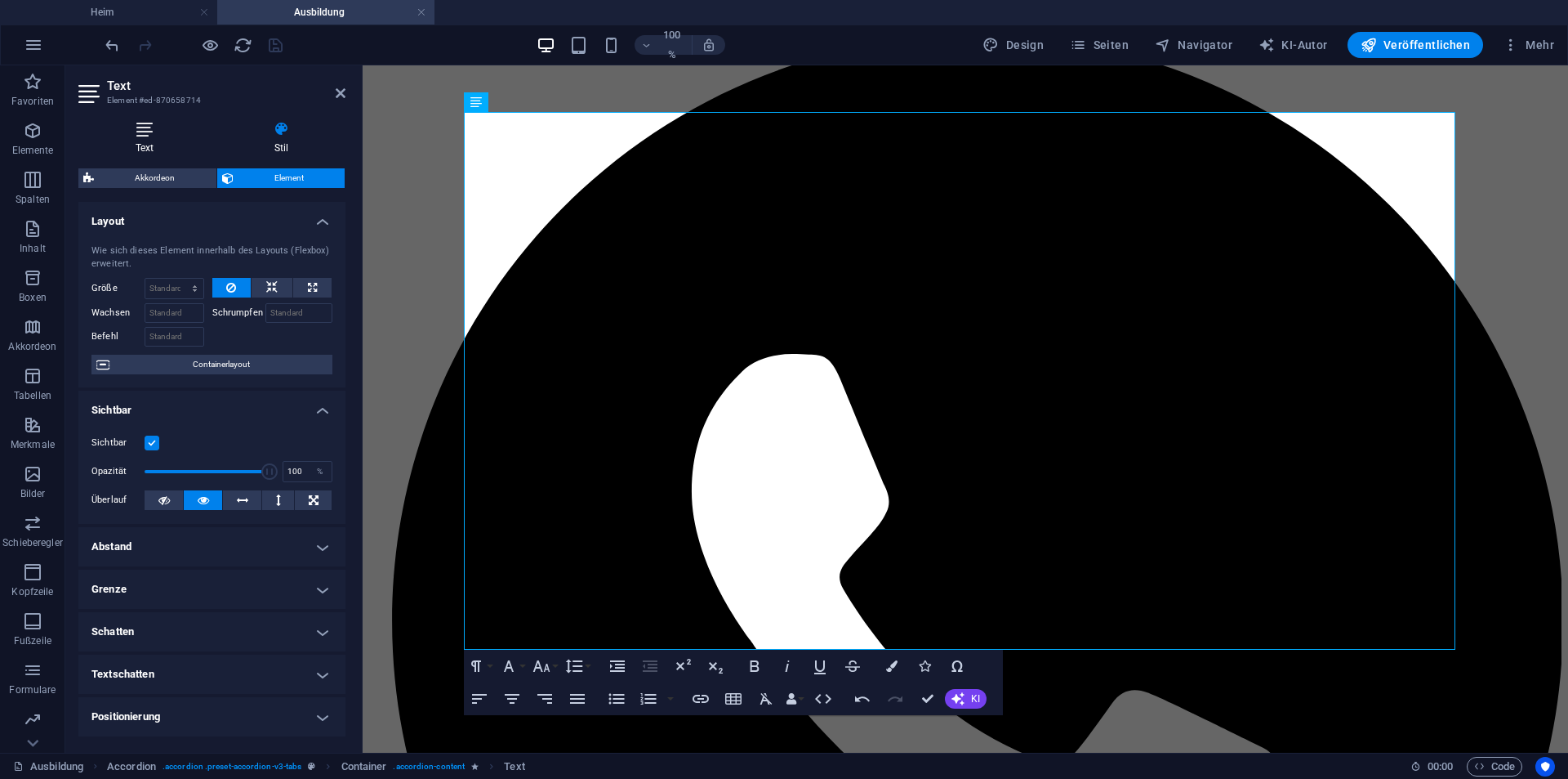
click at [141, 138] on h4 "Text" at bounding box center [148, 139] width 139 height 34
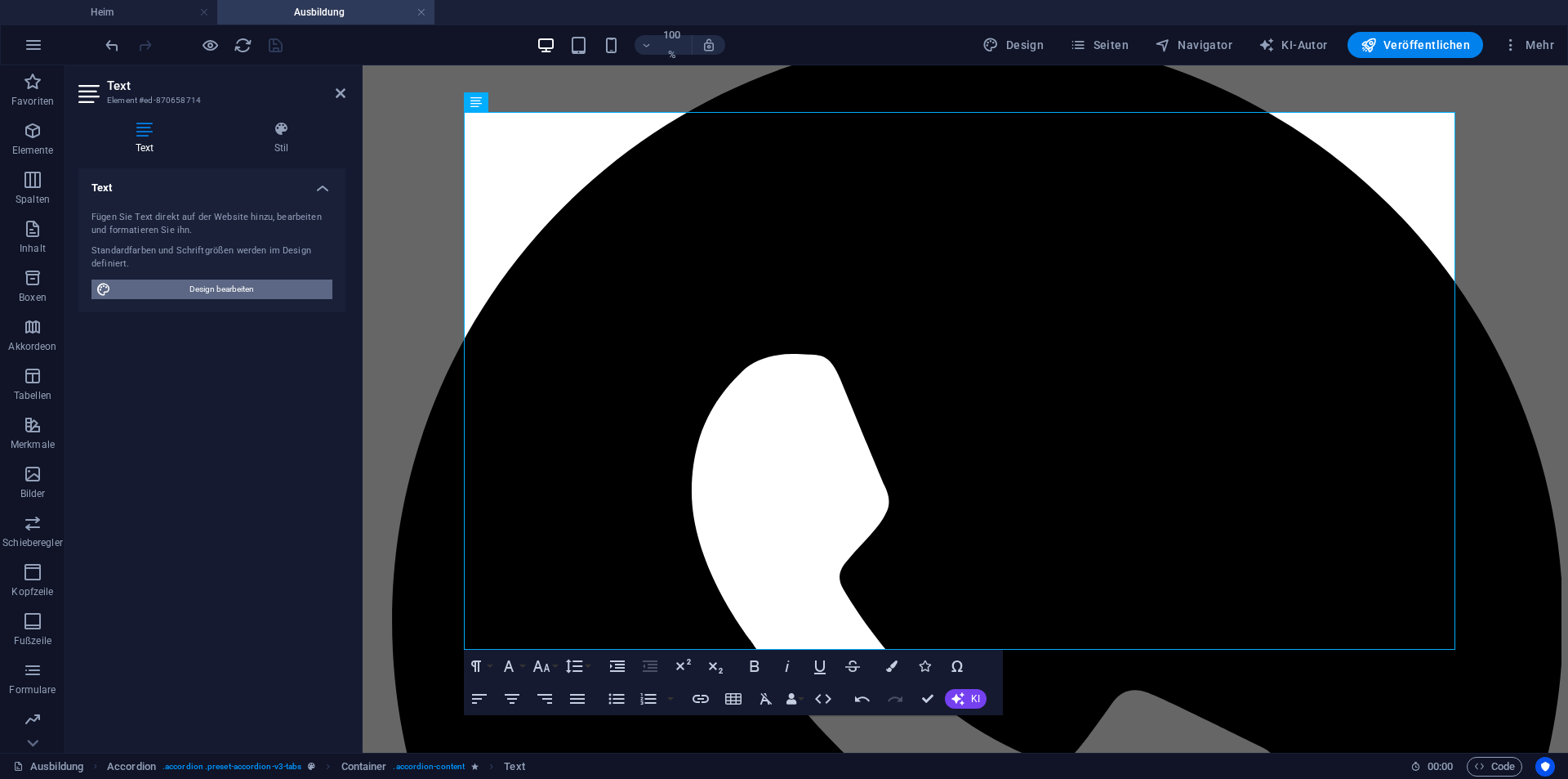
click at [215, 281] on span "Design bearbeiten" at bounding box center [222, 289] width 212 height 20
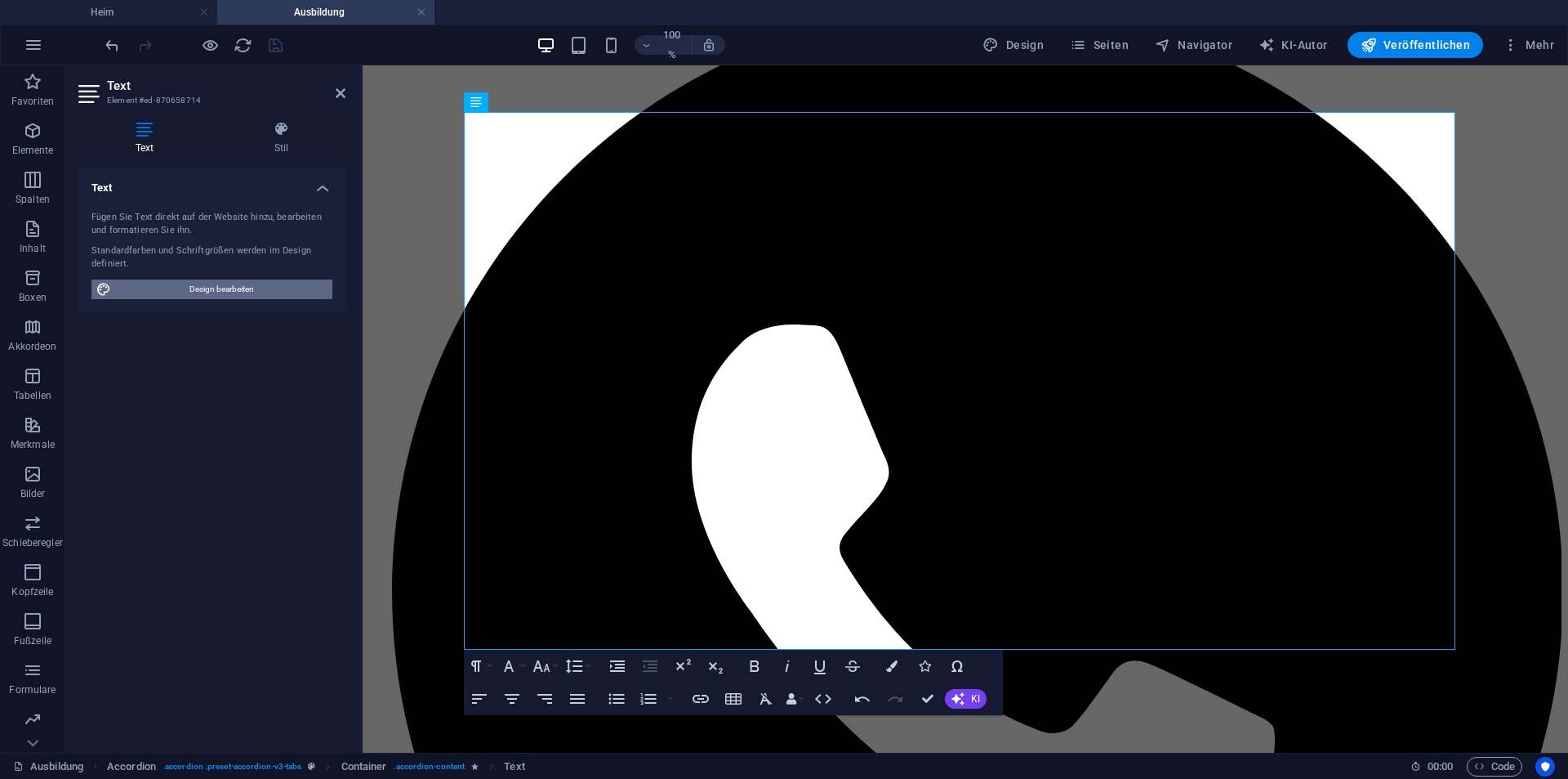
select select "px"
select select "400"
select select "px"
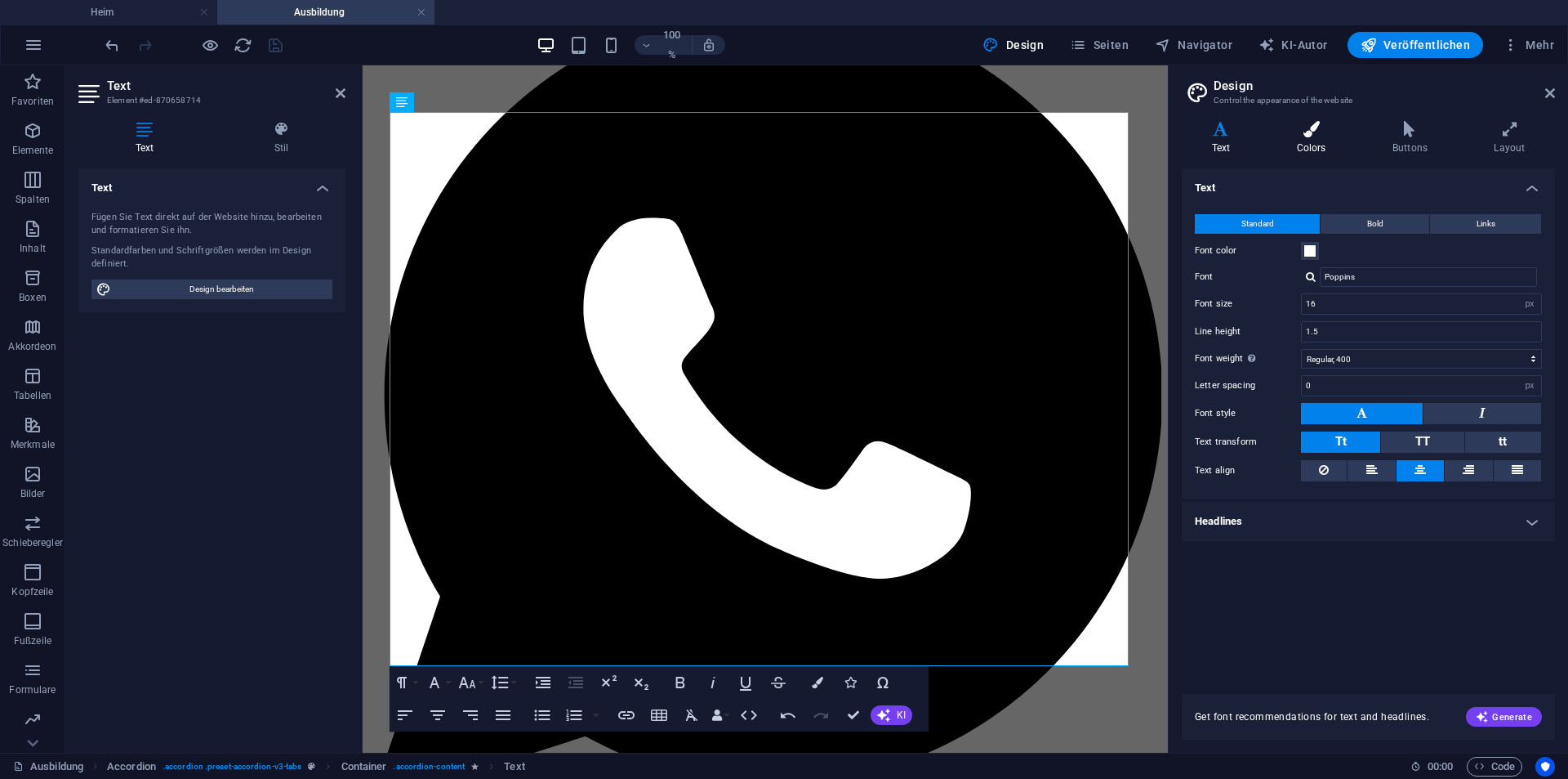
click at [1317, 139] on h4 "Colors" at bounding box center [1315, 139] width 96 height 34
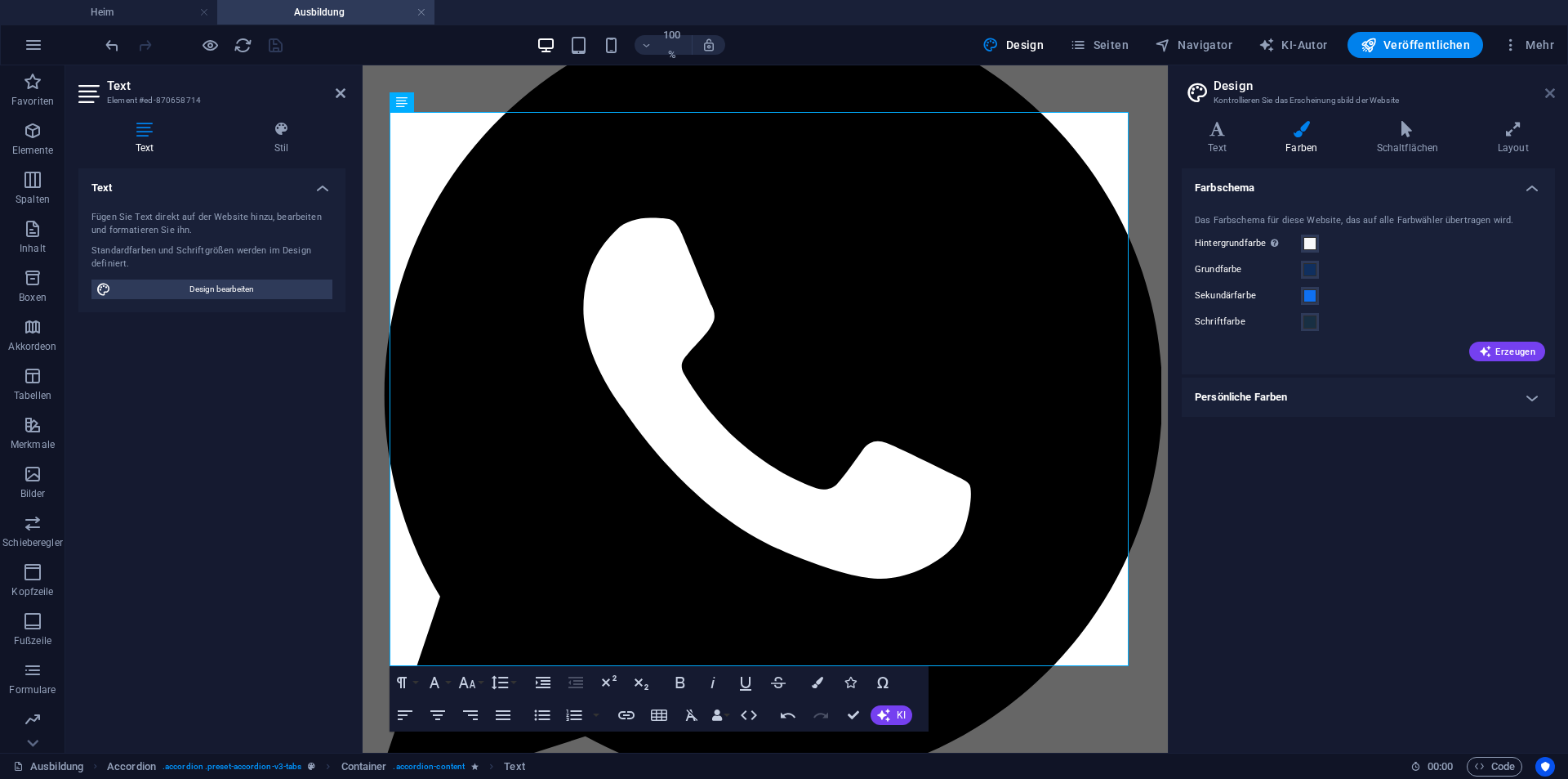
click at [1551, 96] on icon at bounding box center [1550, 93] width 10 height 13
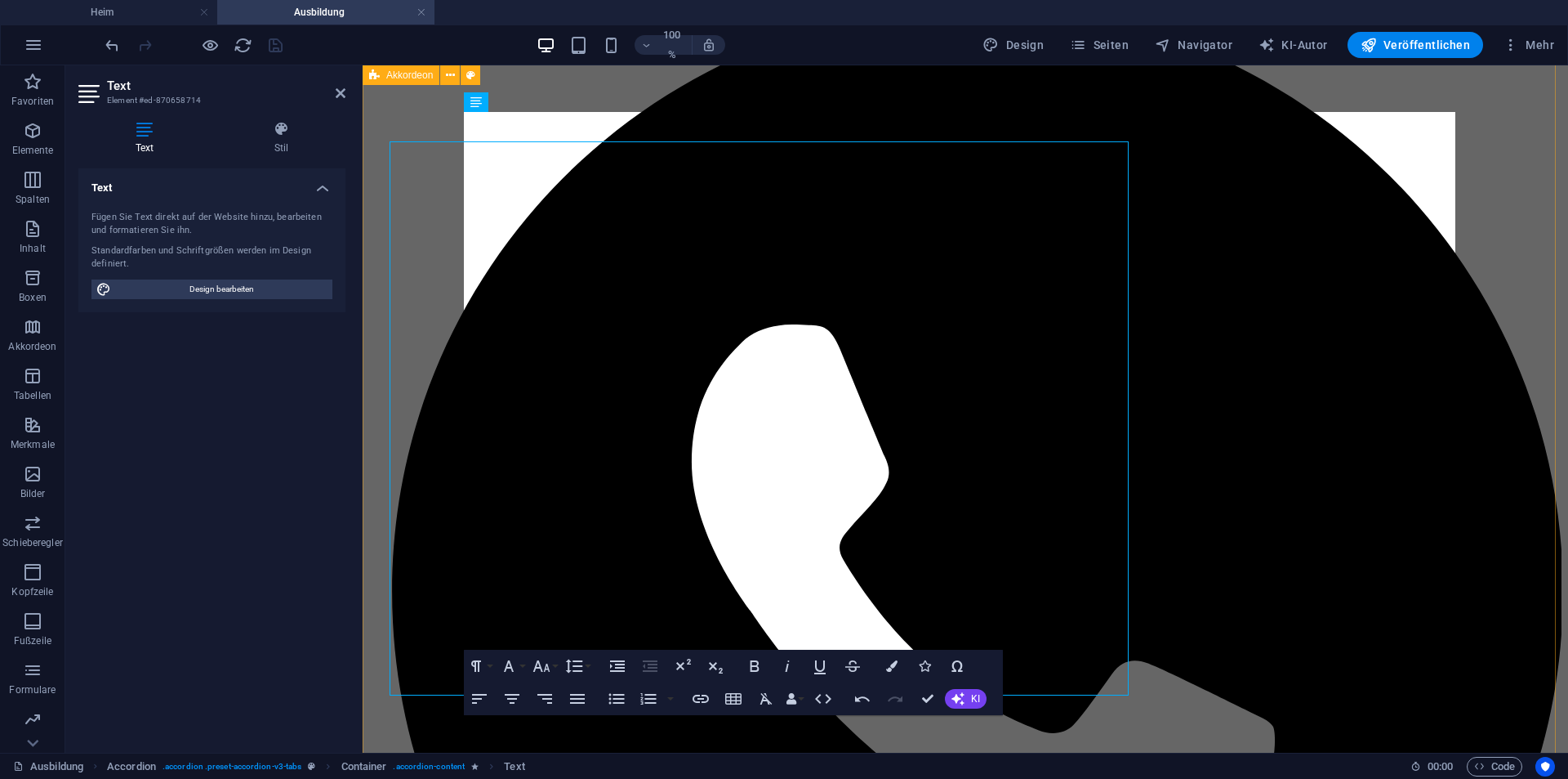
scroll to position [245, 0]
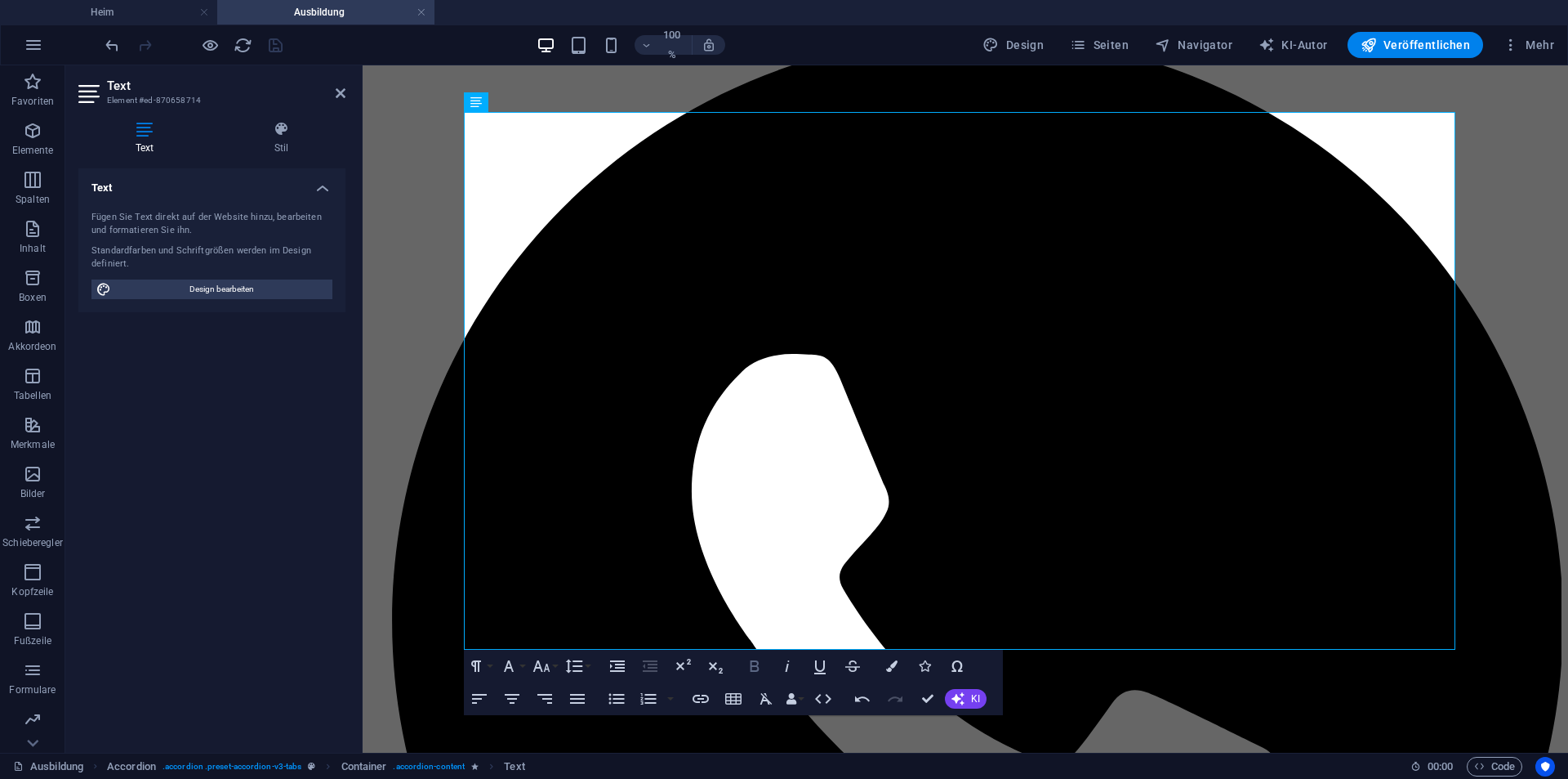
click at [752, 671] on icon "button" at bounding box center [754, 666] width 9 height 12
click at [888, 664] on icon "button" at bounding box center [892, 666] width 12 height 12
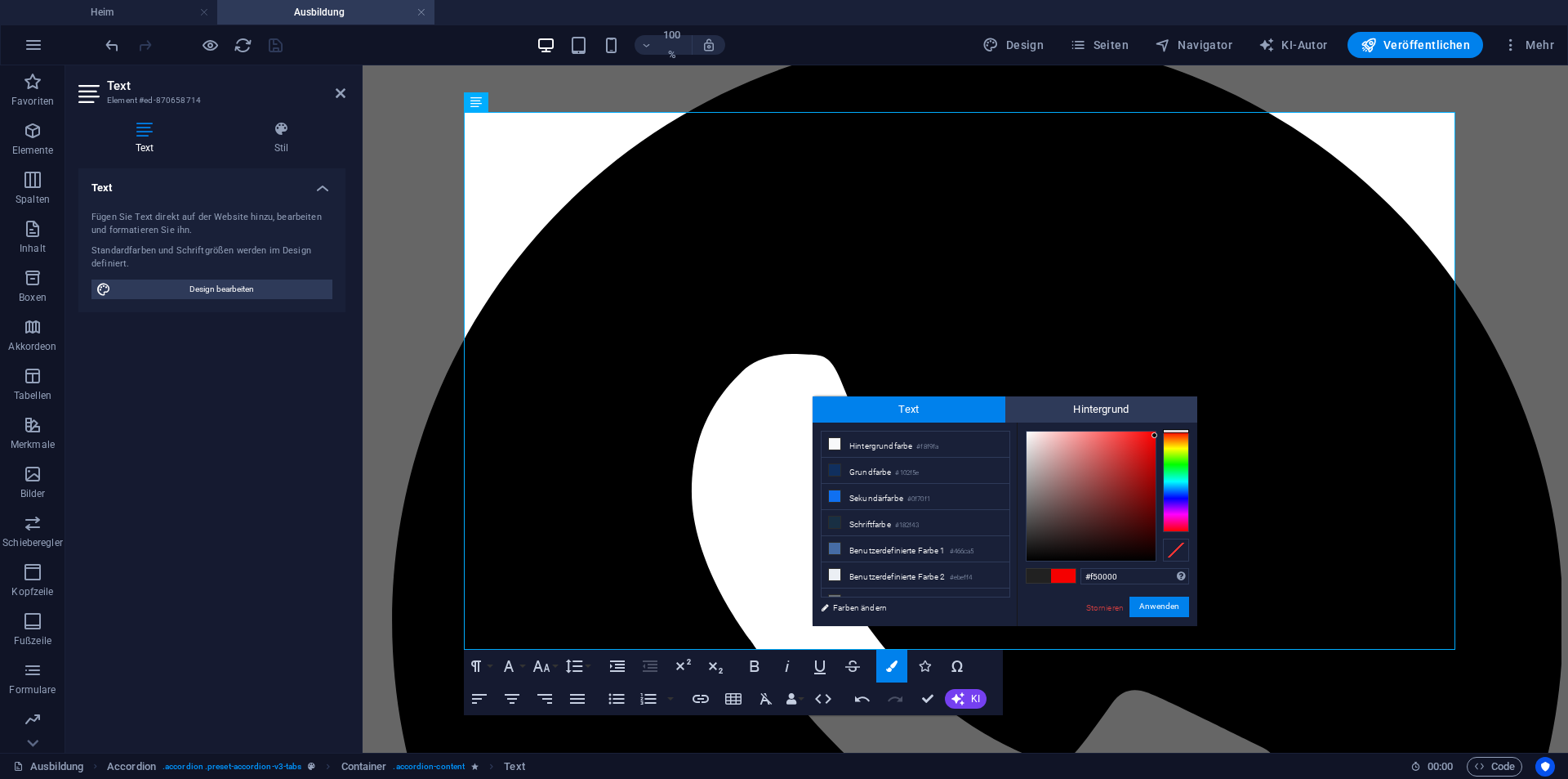
drag, startPoint x: 1095, startPoint y: 469, endPoint x: 1170, endPoint y: 436, distance: 81.9
click at [1170, 436] on div at bounding box center [1107, 495] width 163 height 130
type input "#f00b0b"
click at [1149, 438] on div at bounding box center [1146, 438] width 5 height 5
drag, startPoint x: 1161, startPoint y: 607, endPoint x: 798, endPoint y: 542, distance: 368.8
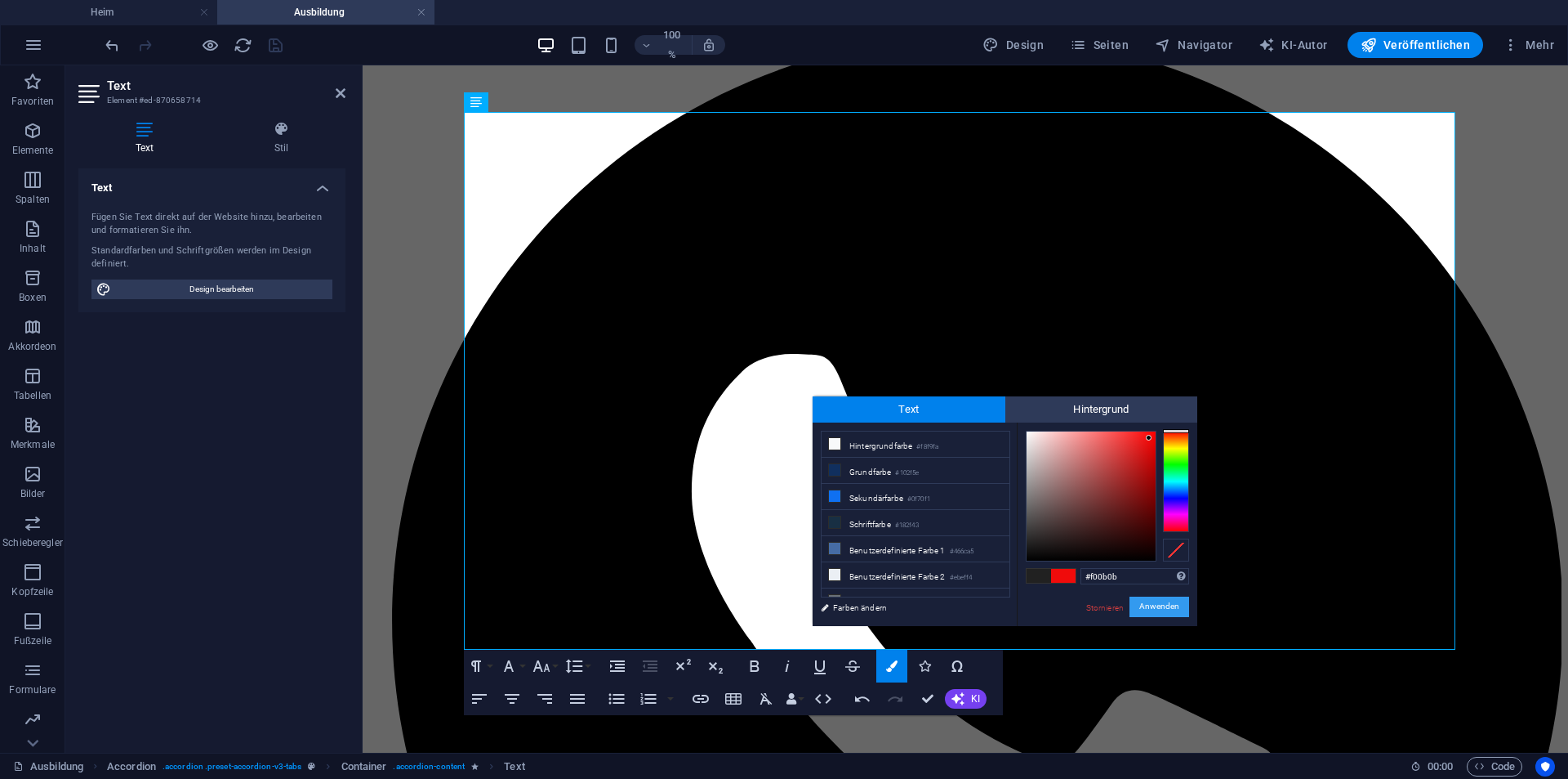
click at [1162, 607] on font "Anwenden" at bounding box center [1159, 607] width 40 height 9
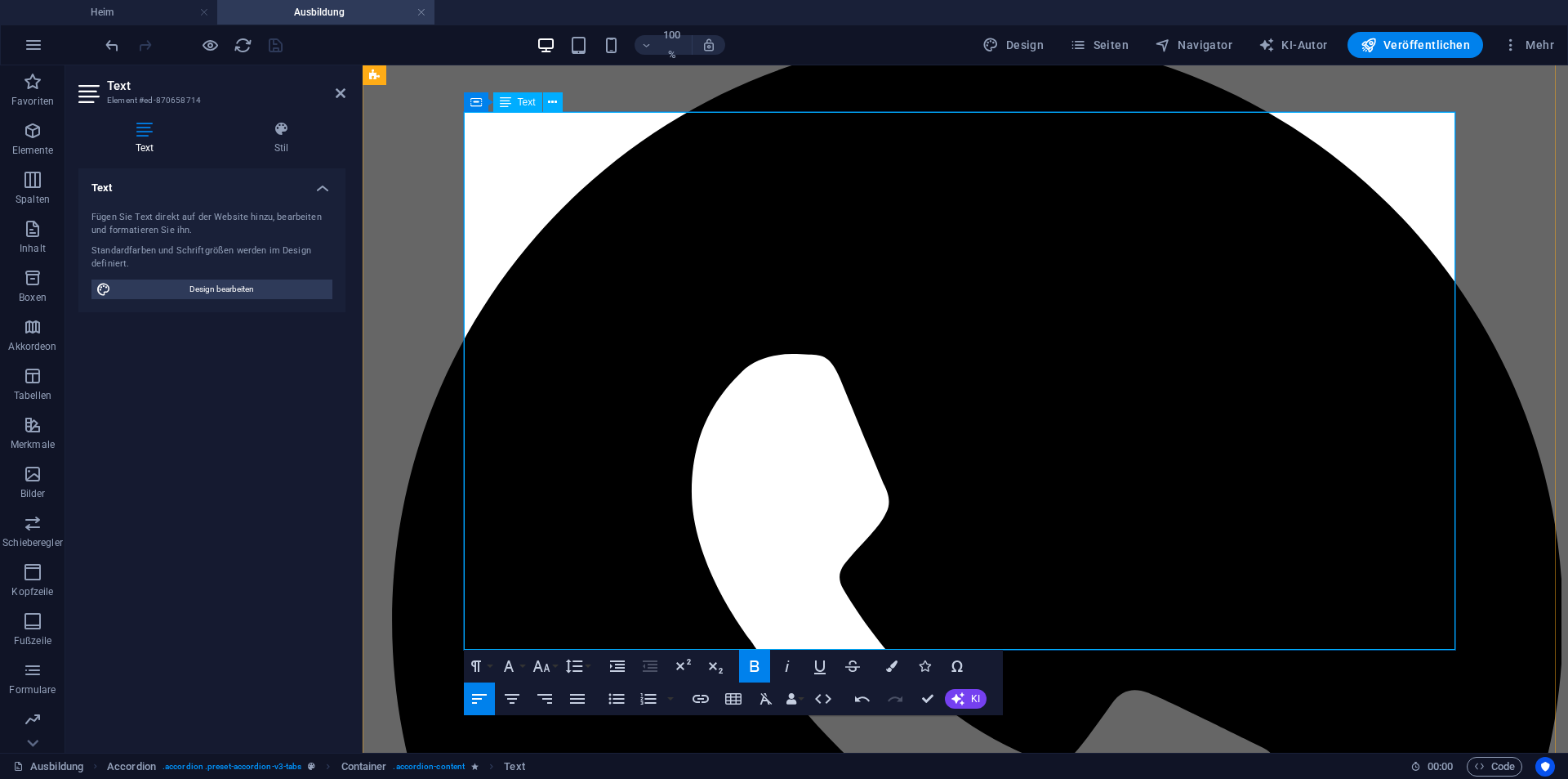
drag, startPoint x: 904, startPoint y: 315, endPoint x: 707, endPoint y: 328, distance: 197.4
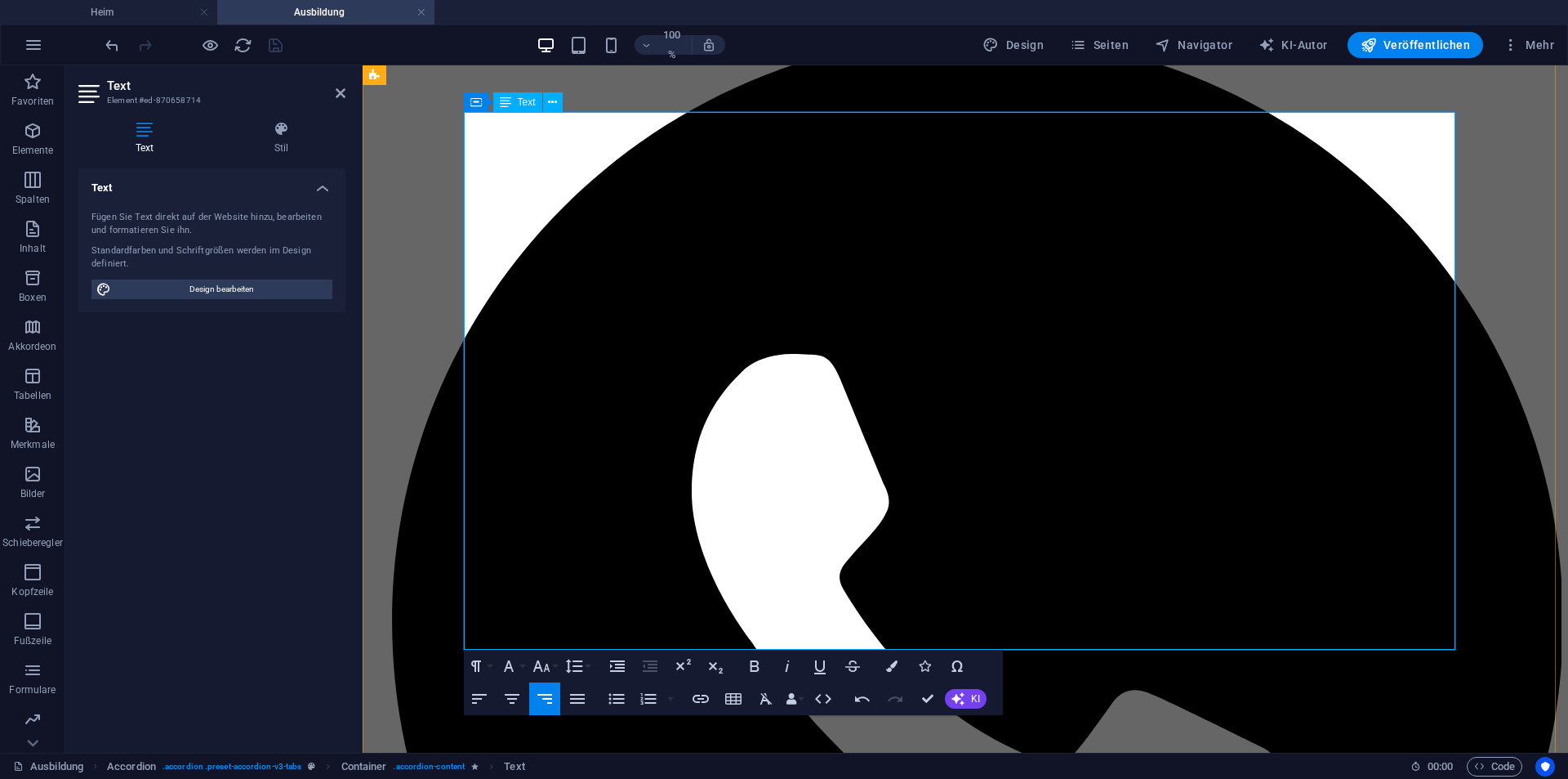
drag, startPoint x: 1491, startPoint y: 233, endPoint x: 1794, endPoint y: 233, distance: 303.0
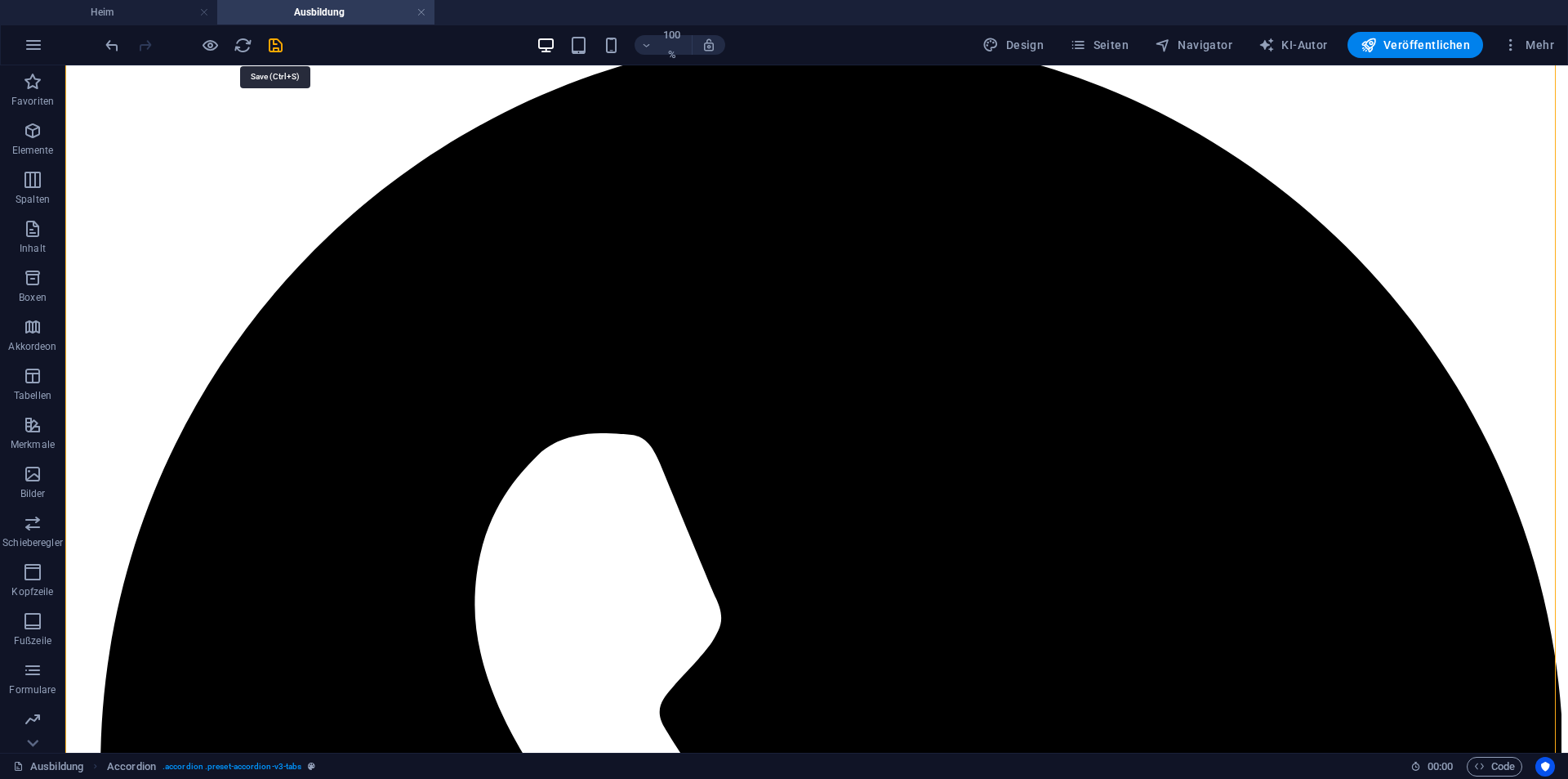
click at [279, 53] on icon "speichern" at bounding box center [275, 45] width 19 height 19
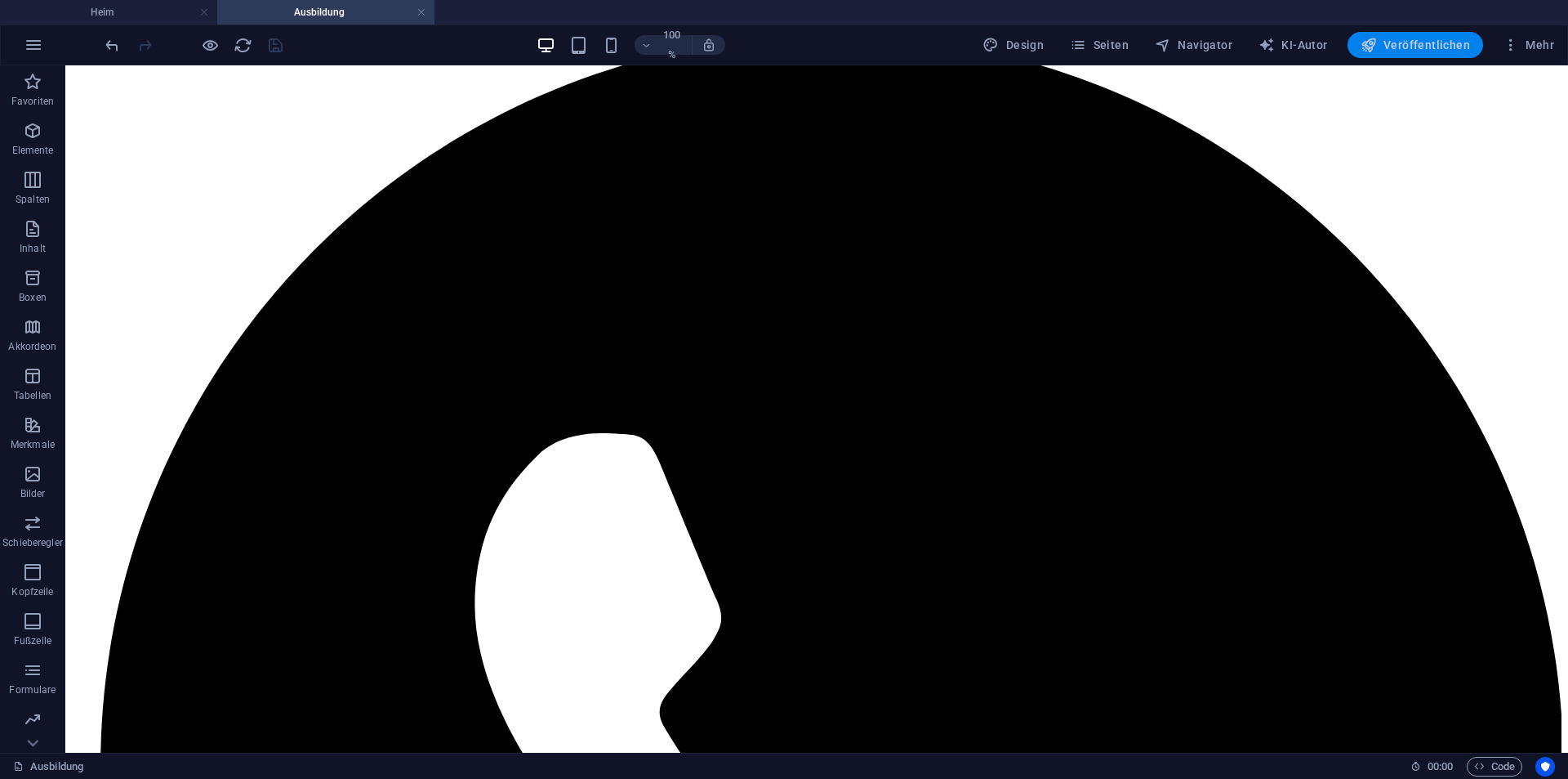
click at [1373, 48] on icon "button" at bounding box center [1369, 45] width 16 height 16
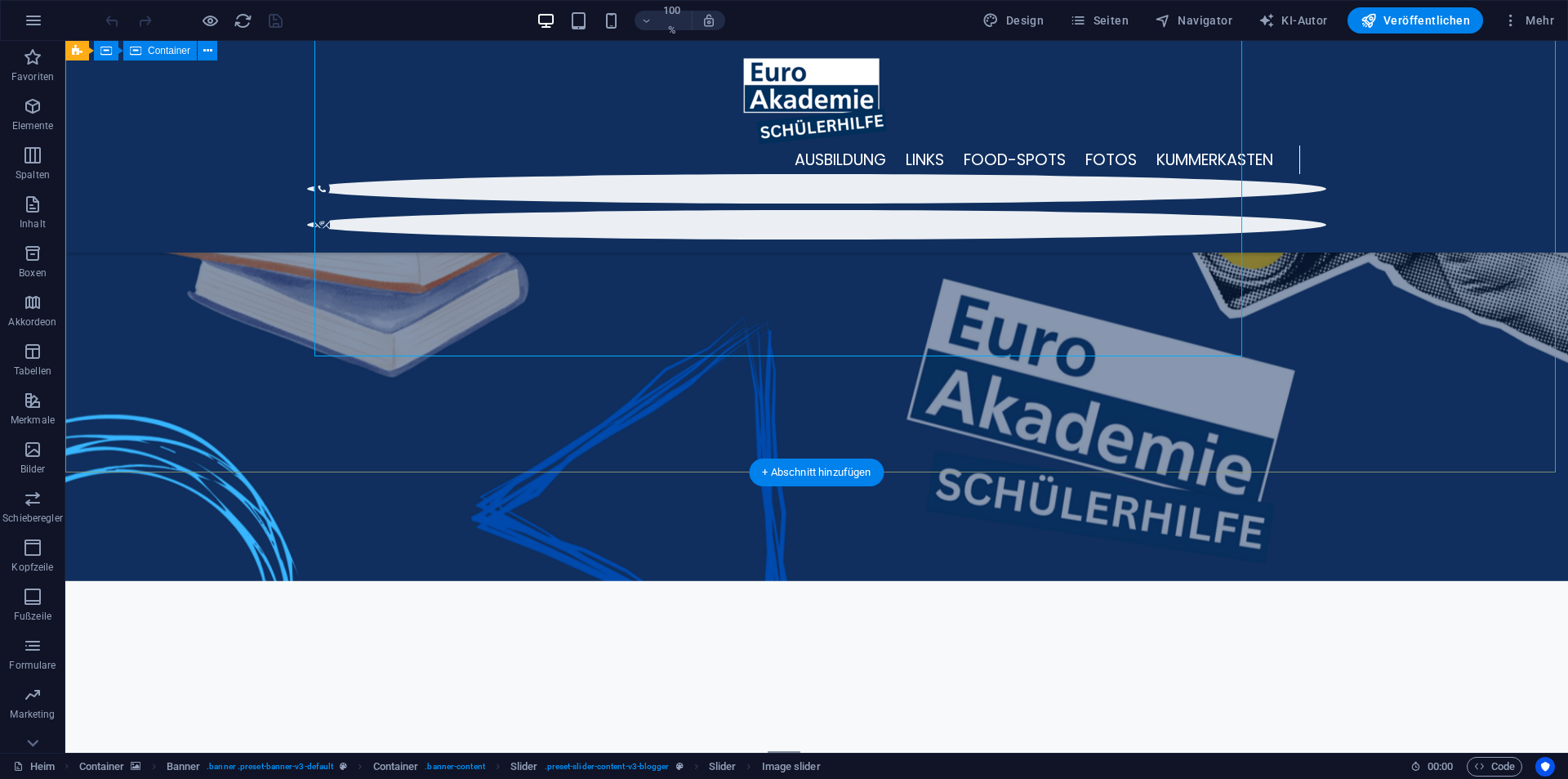
scroll to position [163, 0]
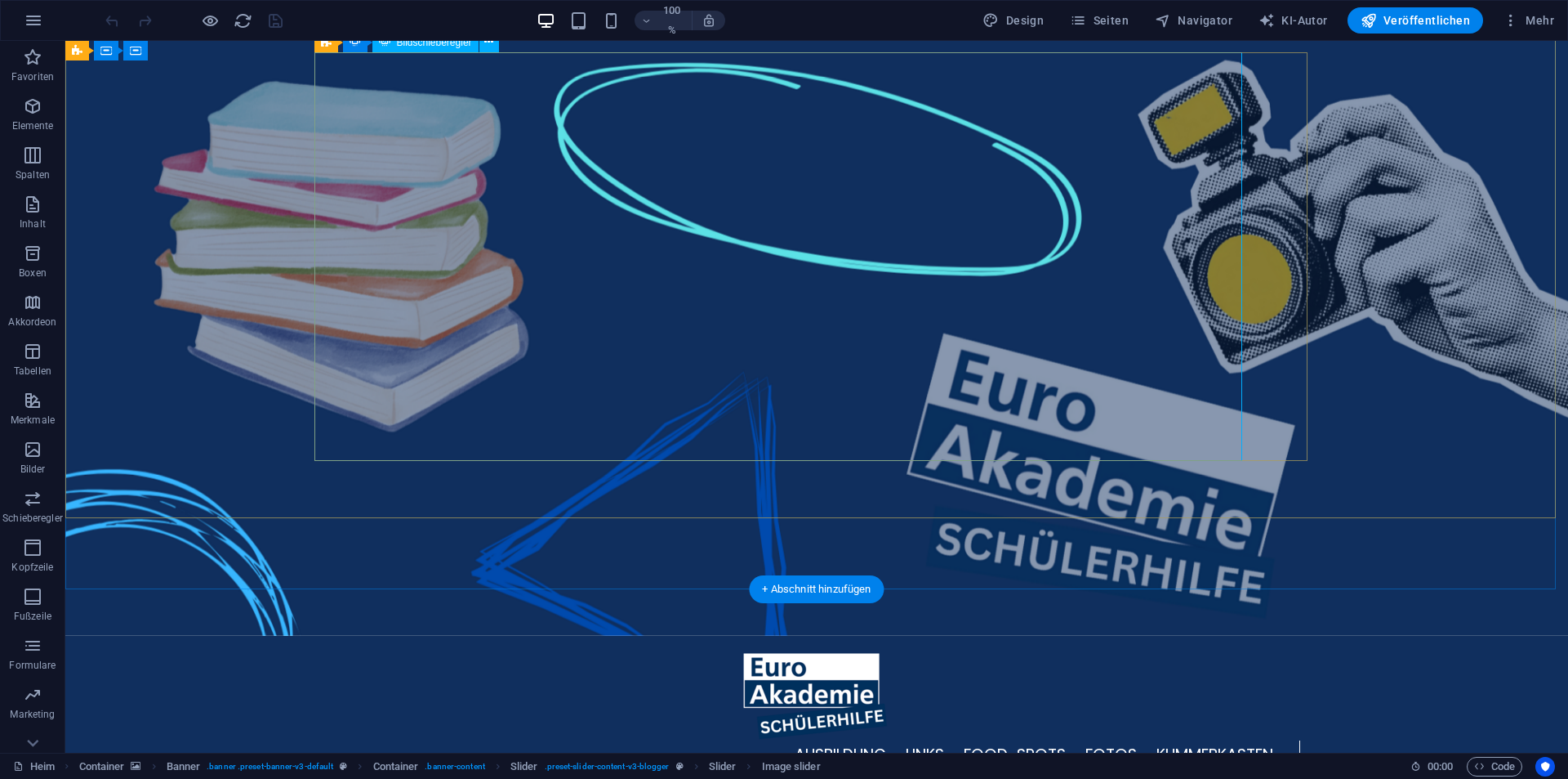
select select "px"
select select "ms"
select select "s"
select select "progressive"
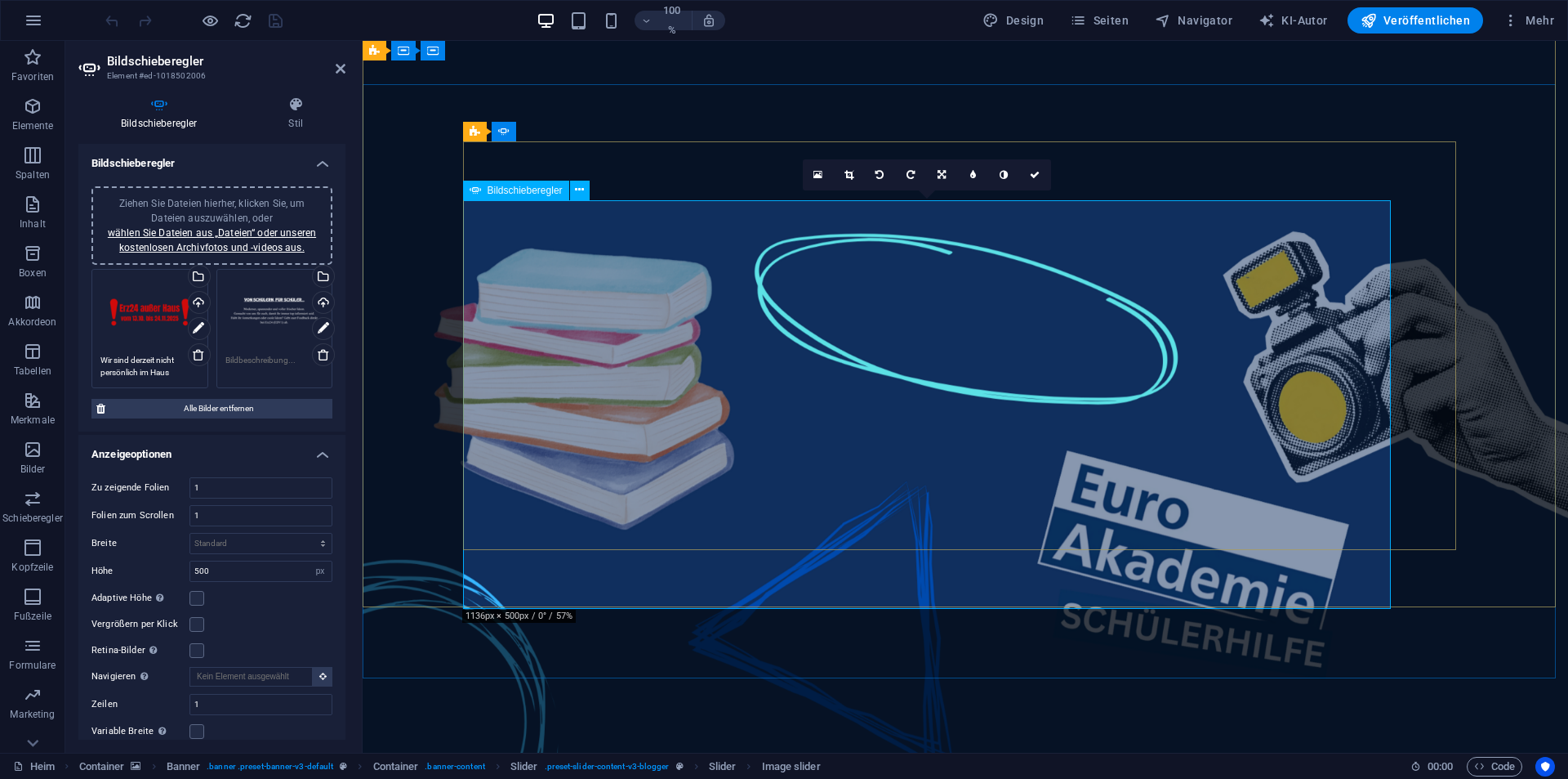
scroll to position [0, 0]
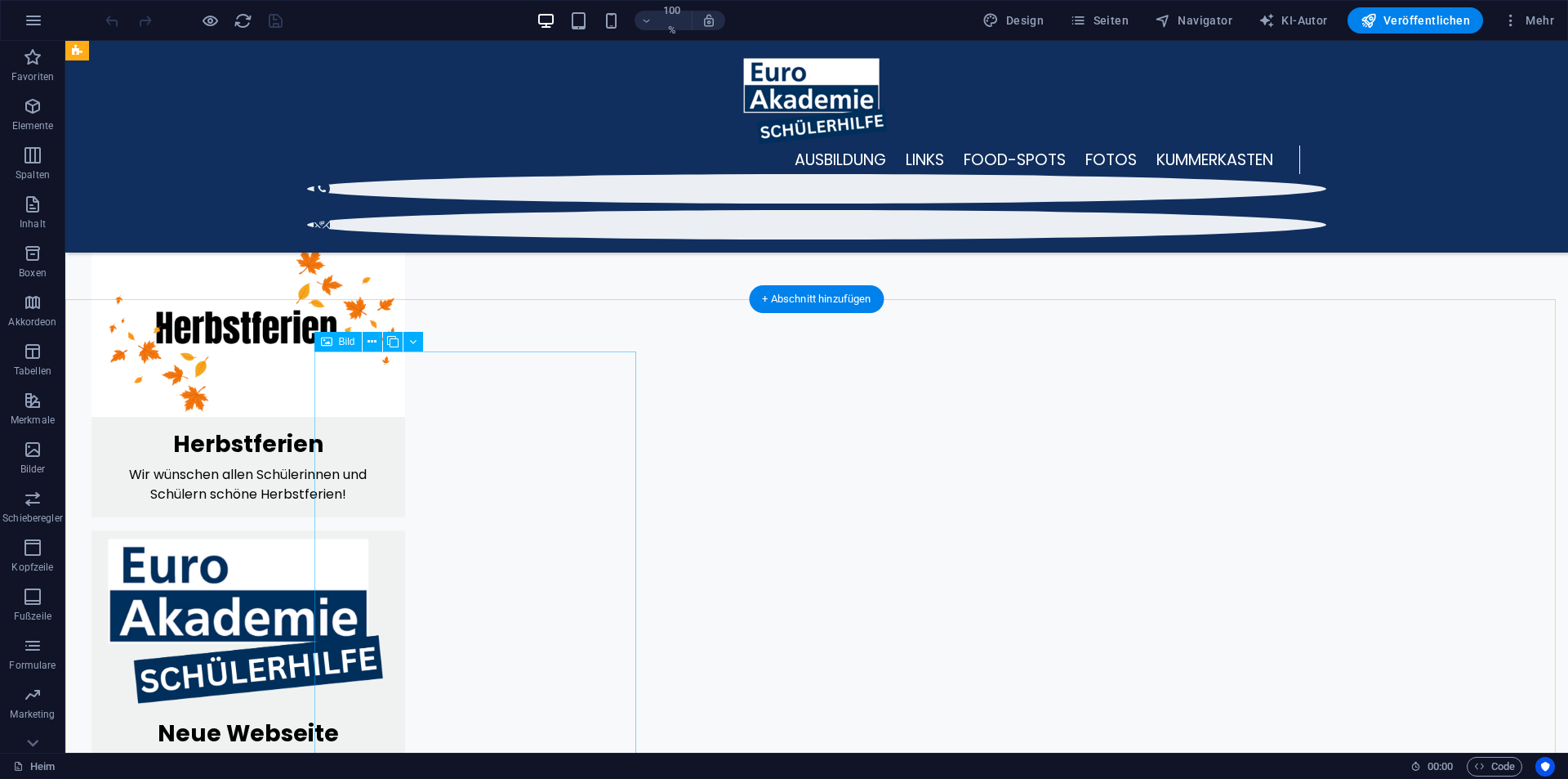
scroll to position [1342, 0]
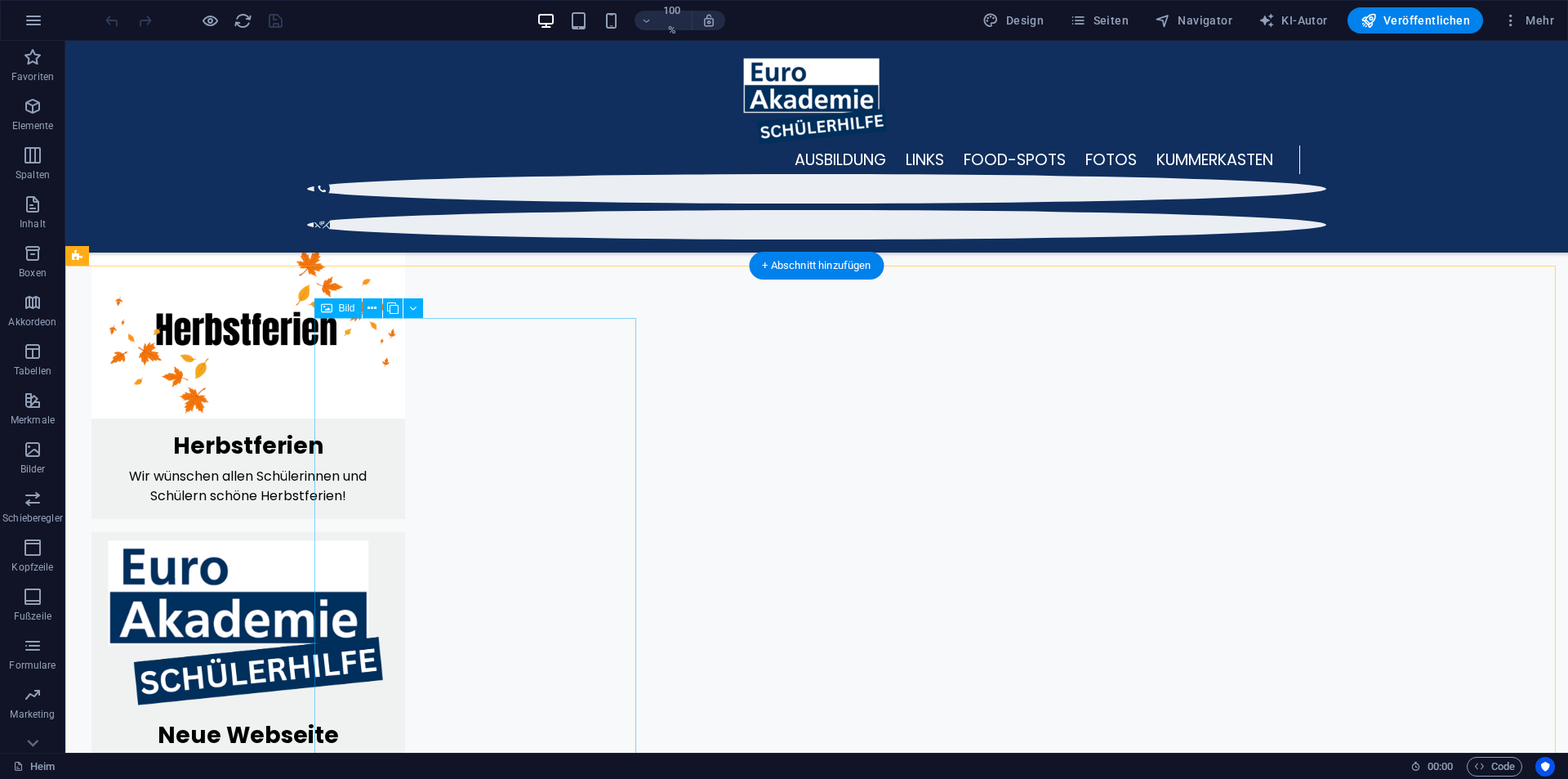
click at [402, 308] on button at bounding box center [393, 308] width 20 height 20
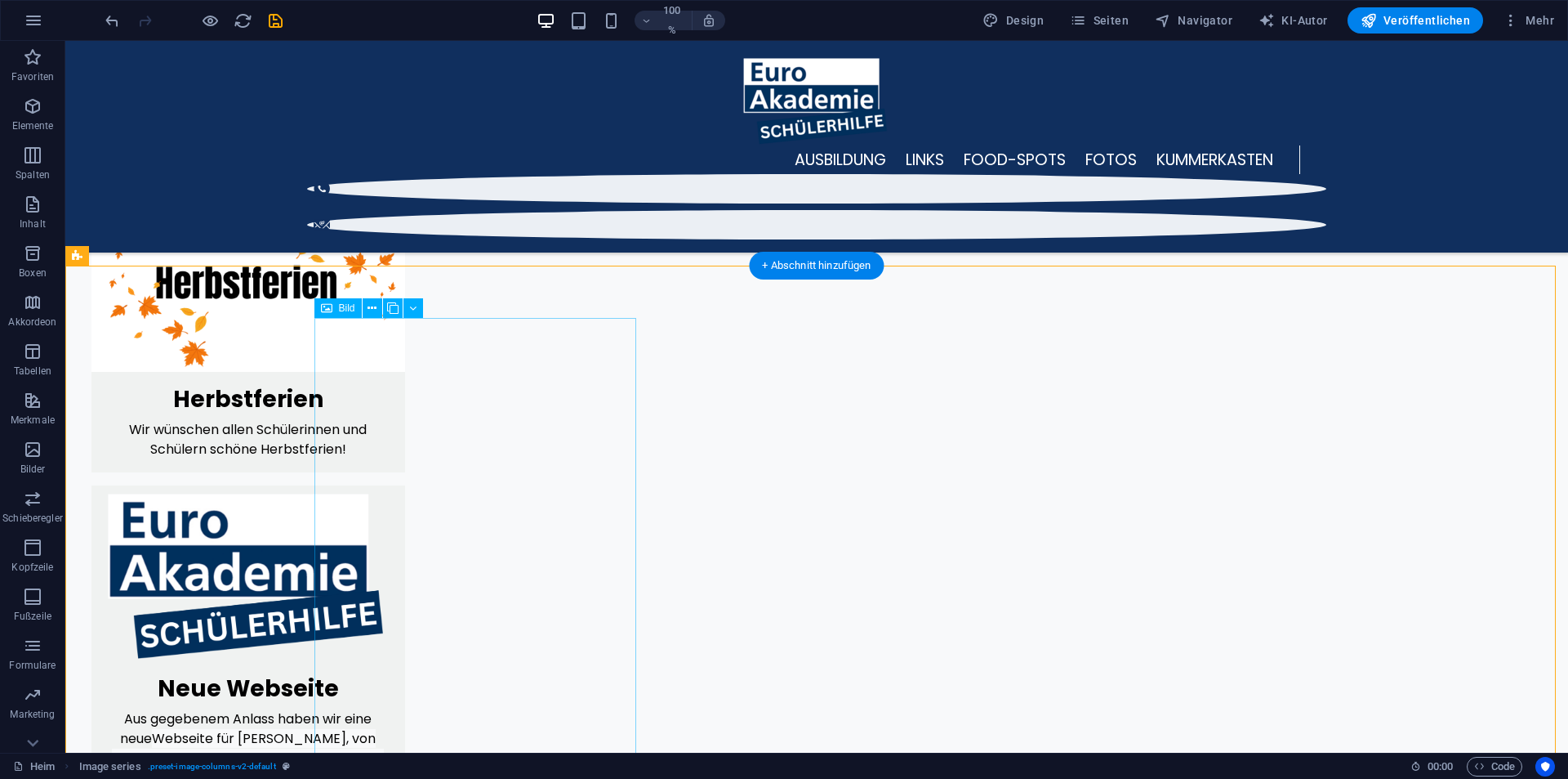
click at [340, 303] on font "Bild" at bounding box center [347, 308] width 16 height 12
click at [339, 311] on font "Bild" at bounding box center [347, 308] width 16 height 12
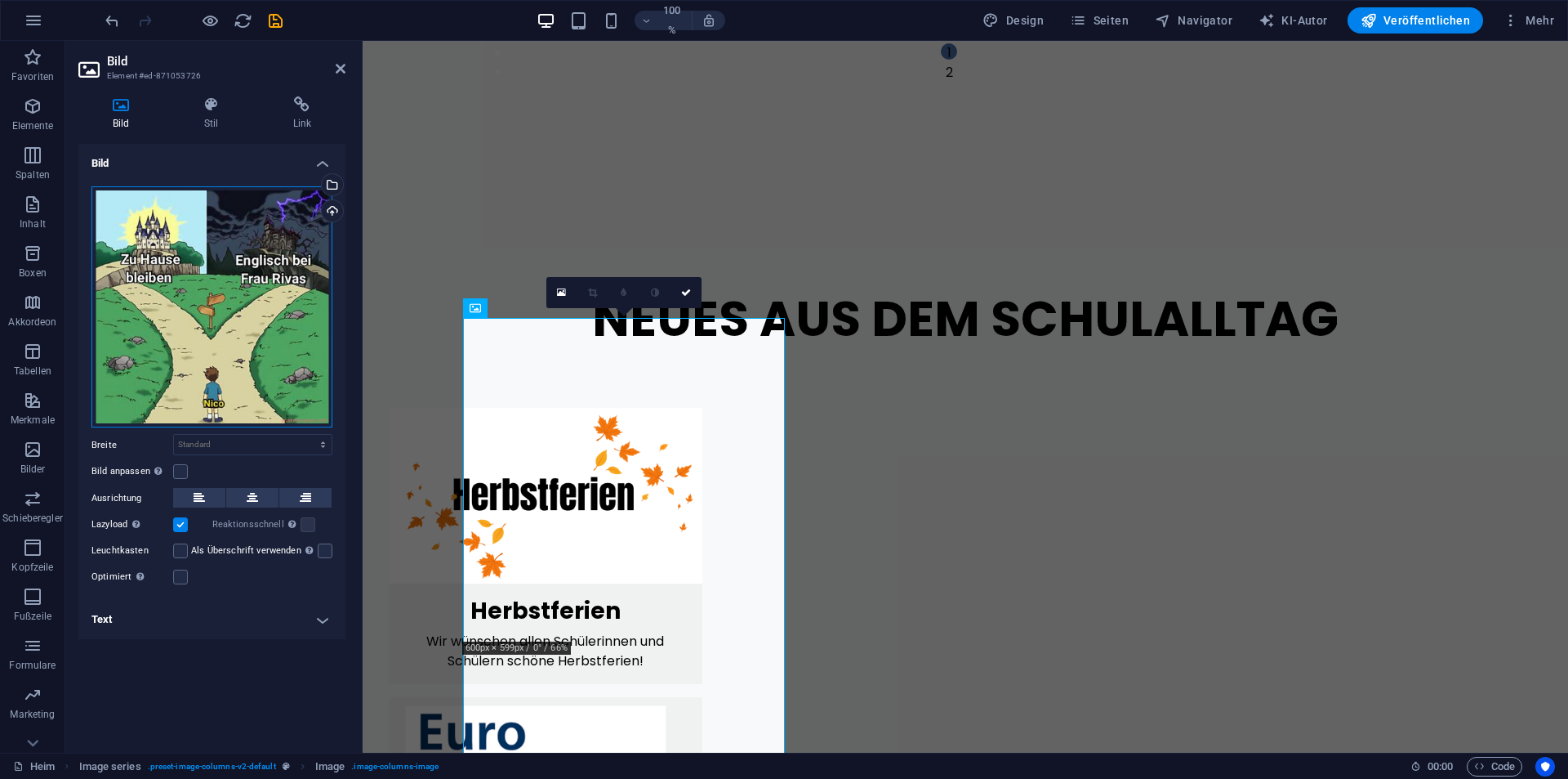
click at [233, 252] on div "Ziehen Sie Dateien hierher, klicken Sie, um Dateien auszuwählen, oder wählen Si…" at bounding box center [212, 307] width 241 height 242
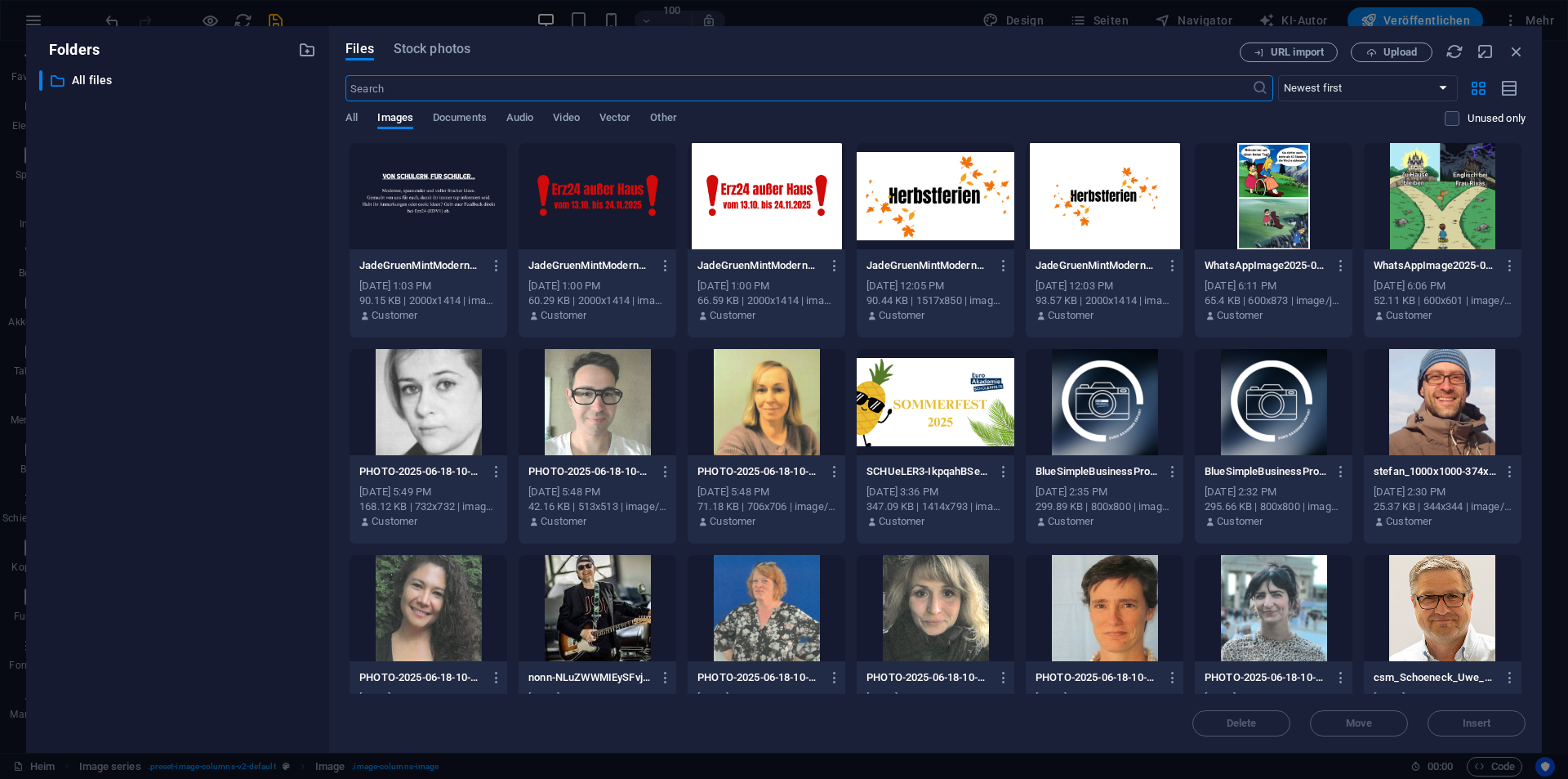
scroll to position [1438, 0]
click at [1362, 53] on icon "button" at bounding box center [1363, 53] width 11 height 11
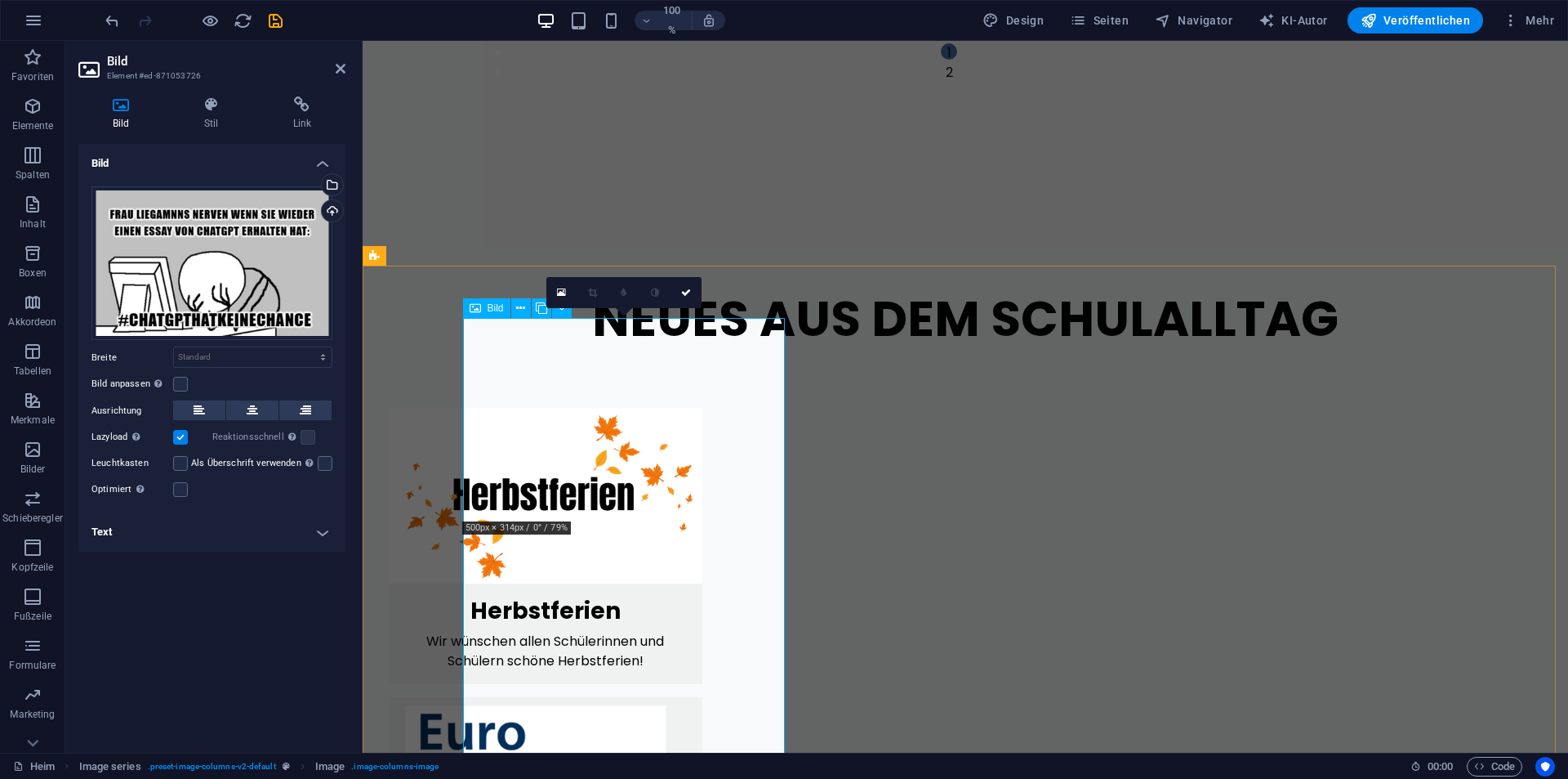
scroll to position [1716, 0]
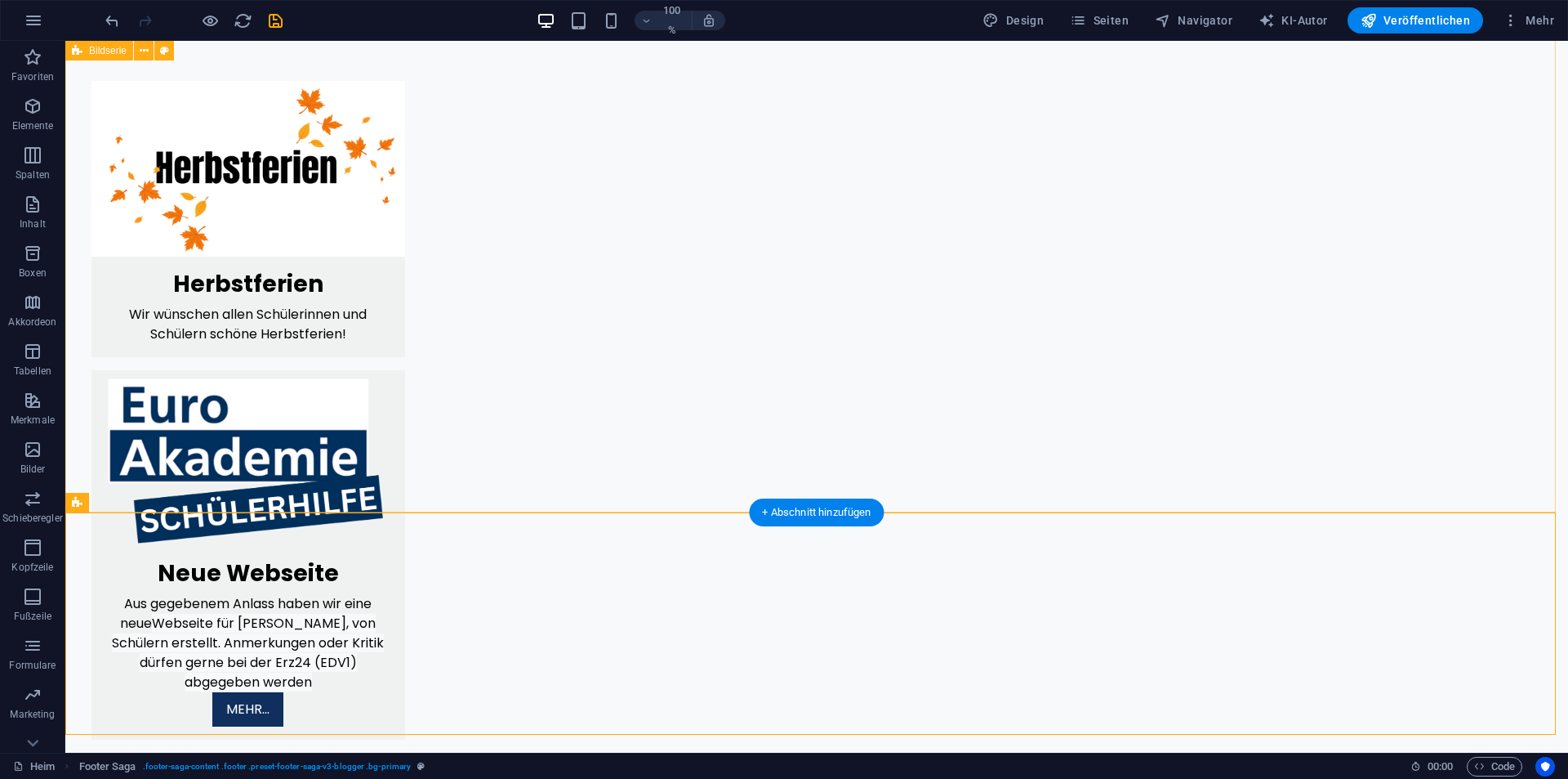
scroll to position [1505, 0]
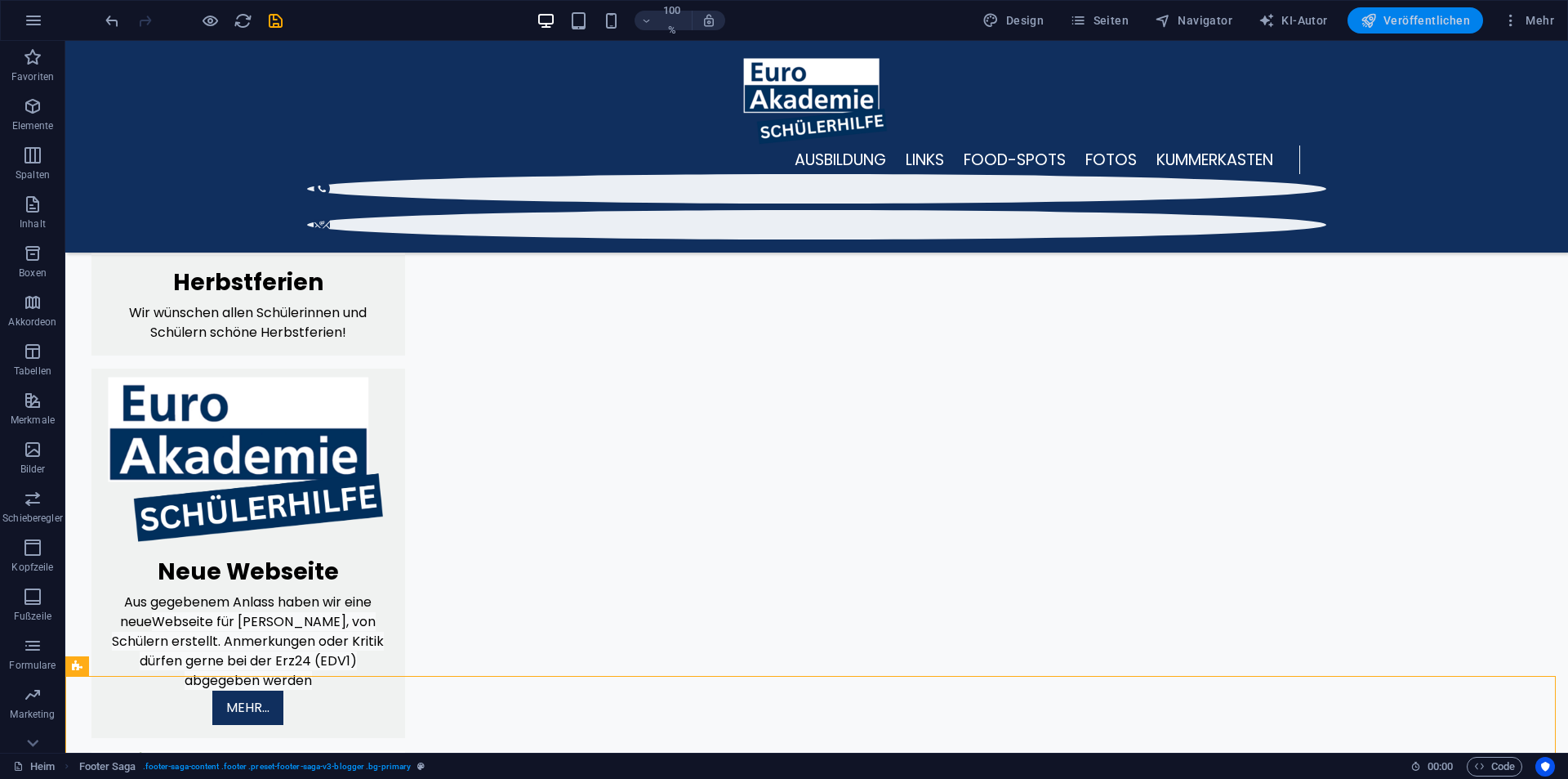
click at [1405, 15] on font "Veröffentlichen" at bounding box center [1427, 20] width 87 height 13
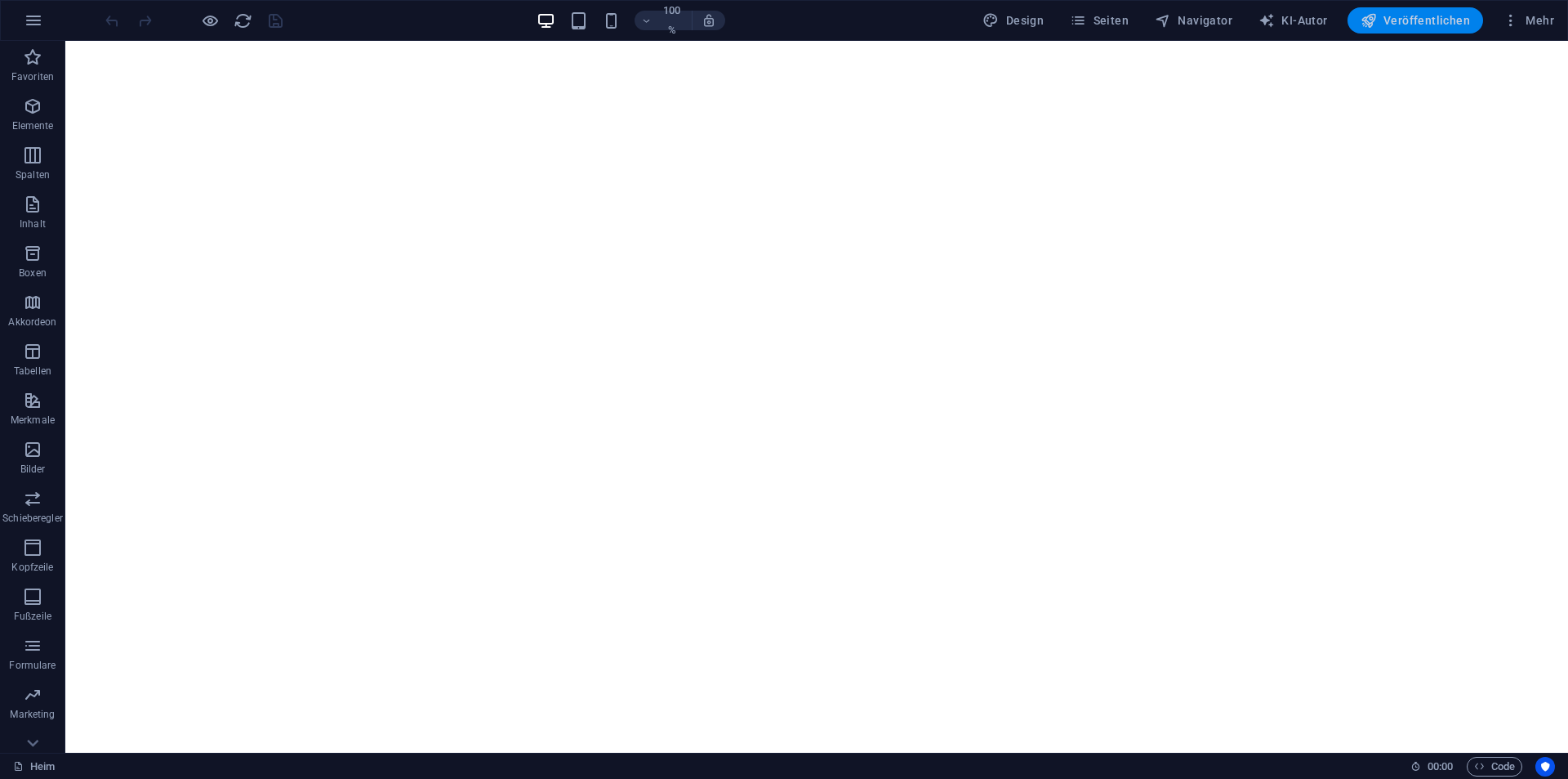
click at [1396, 24] on font "Veröffentlichen" at bounding box center [1427, 20] width 87 height 13
click at [209, 22] on icon "button" at bounding box center [210, 21] width 19 height 19
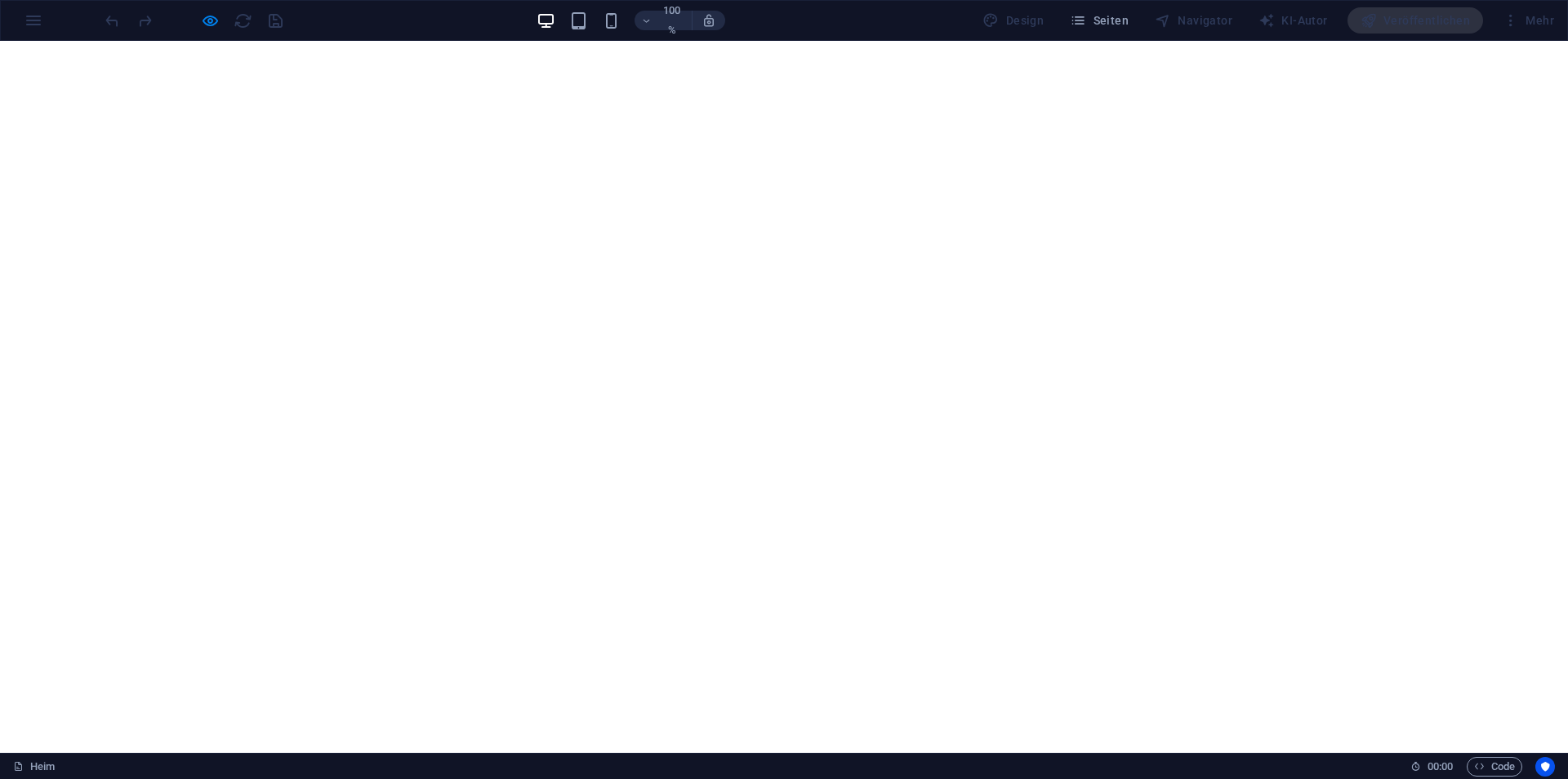
click at [207, 34] on div "100 % Design Seiten Navigator KI-Autor Veröffentlichen Mehr" at bounding box center [784, 20] width 1566 height 39
click at [206, 30] on div at bounding box center [194, 20] width 183 height 26
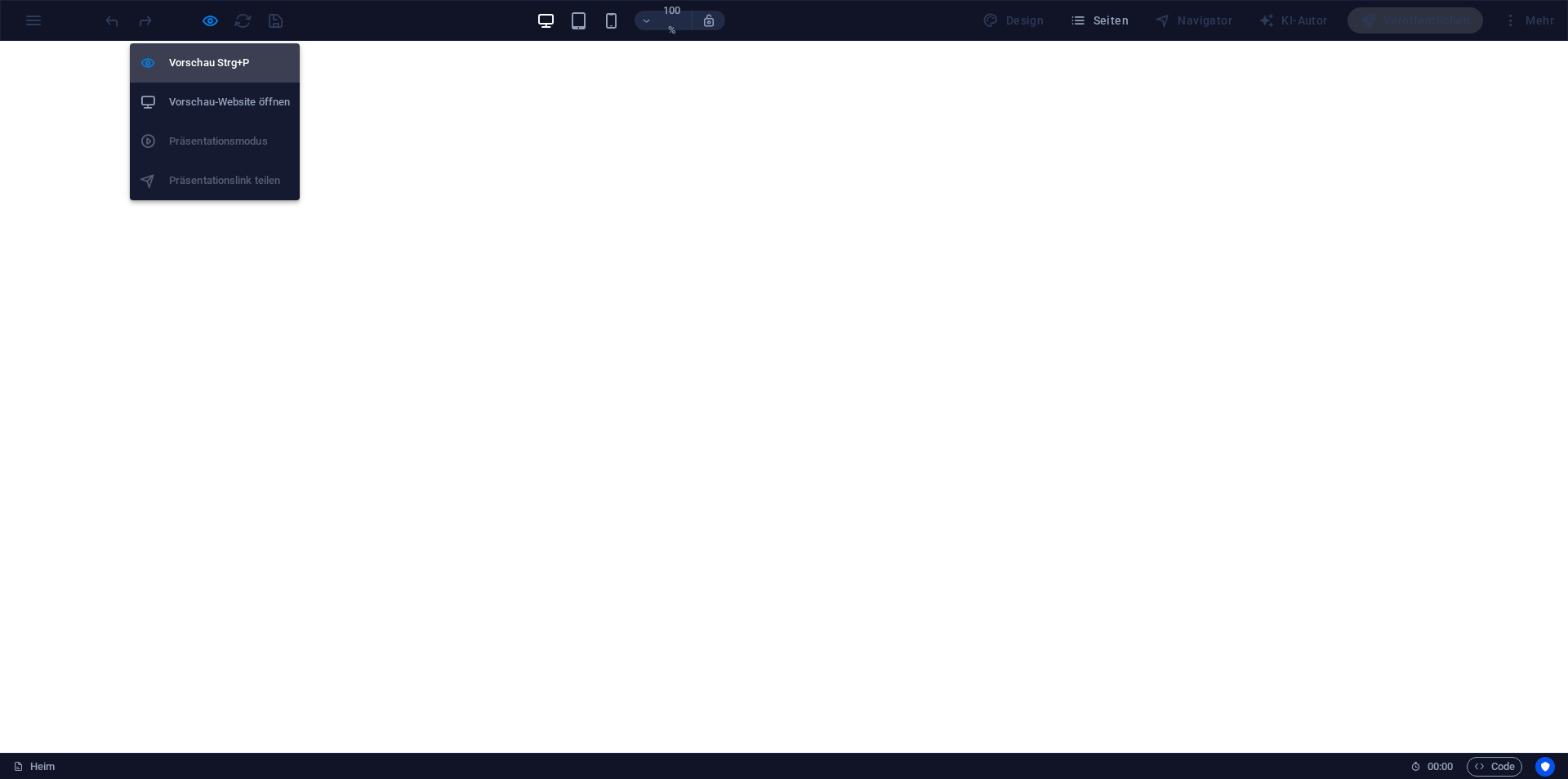
click at [215, 71] on h6 "Vorschau Strg+P" at bounding box center [230, 63] width 121 height 20
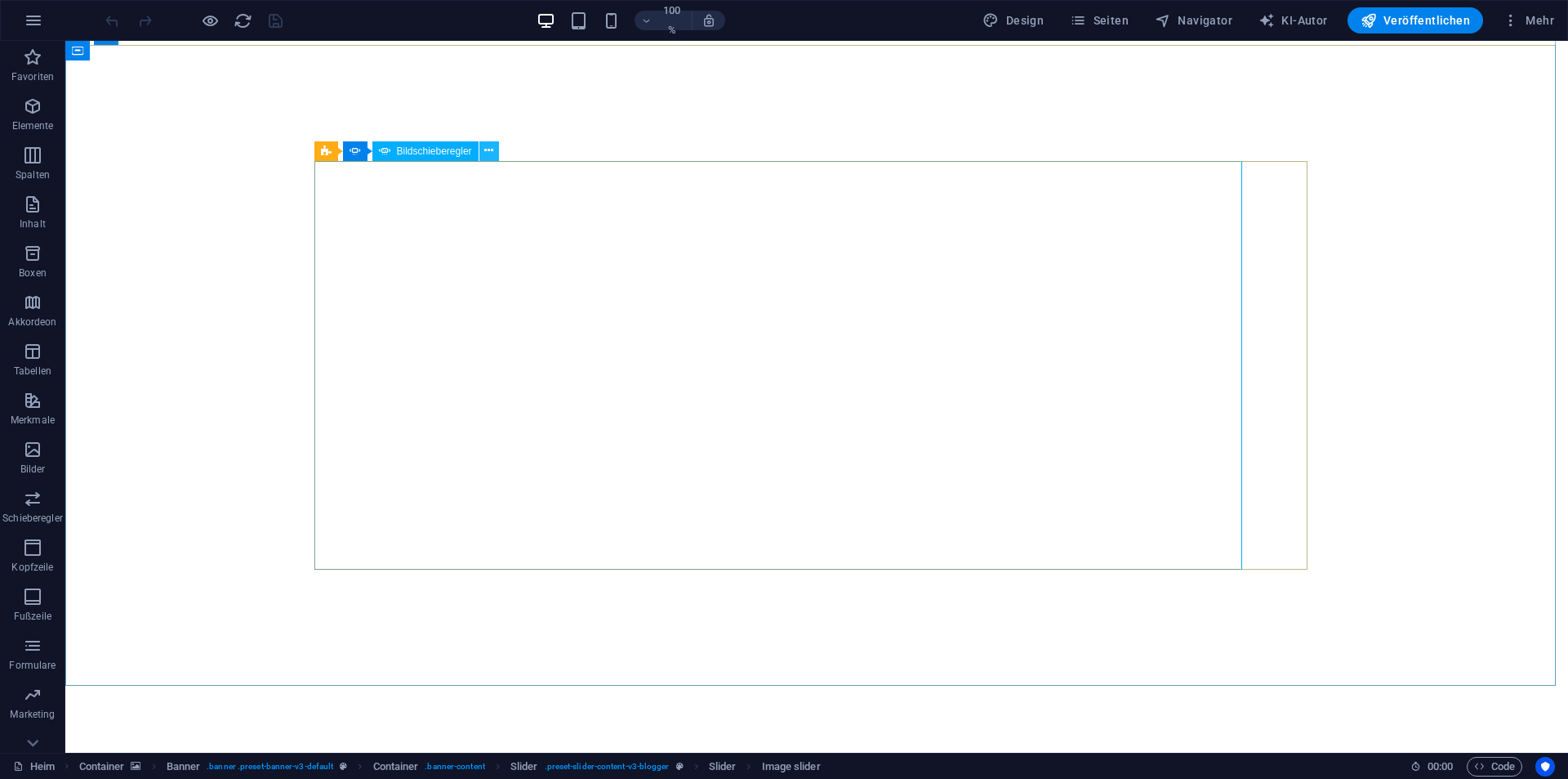
click at [488, 149] on icon at bounding box center [489, 150] width 9 height 17
select select "px"
select select "ms"
select select "s"
select select "progressive"
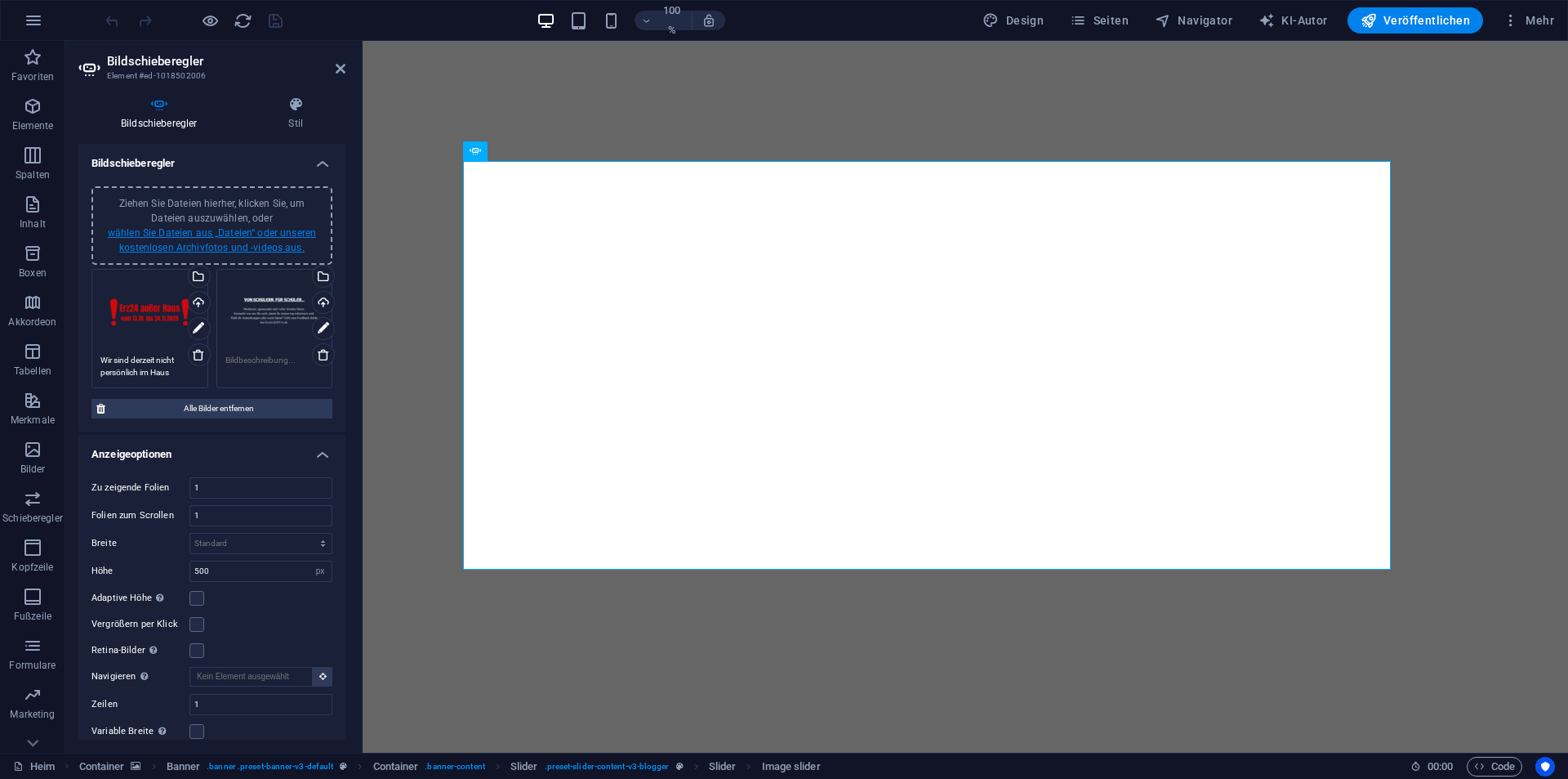
click at [235, 242] on font "wählen Sie Dateien aus „Dateien“ oder unseren kostenlosen Archivfotos und -vide…" at bounding box center [212, 240] width 208 height 26
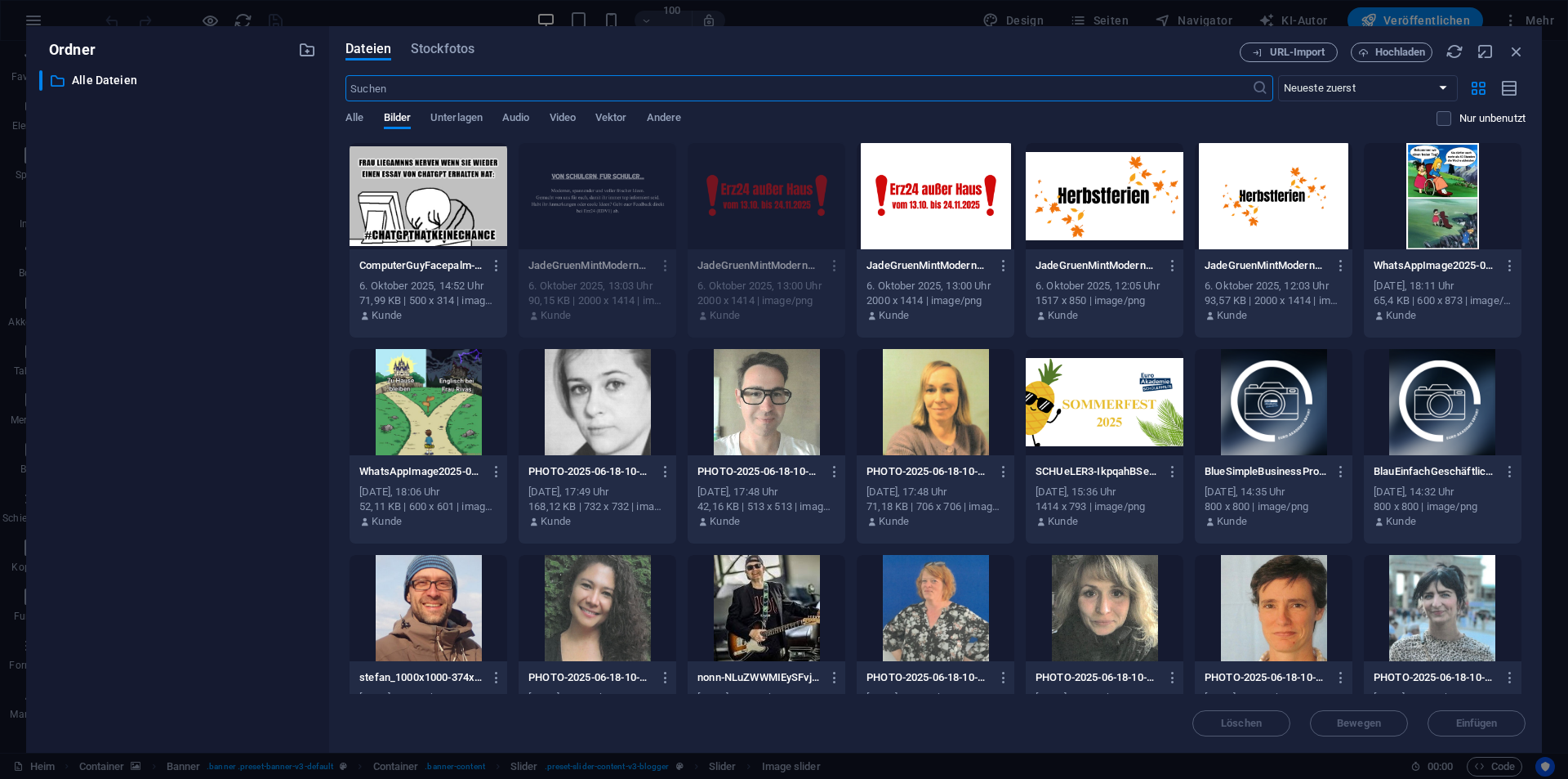
click at [405, 217] on div at bounding box center [428, 196] width 158 height 106
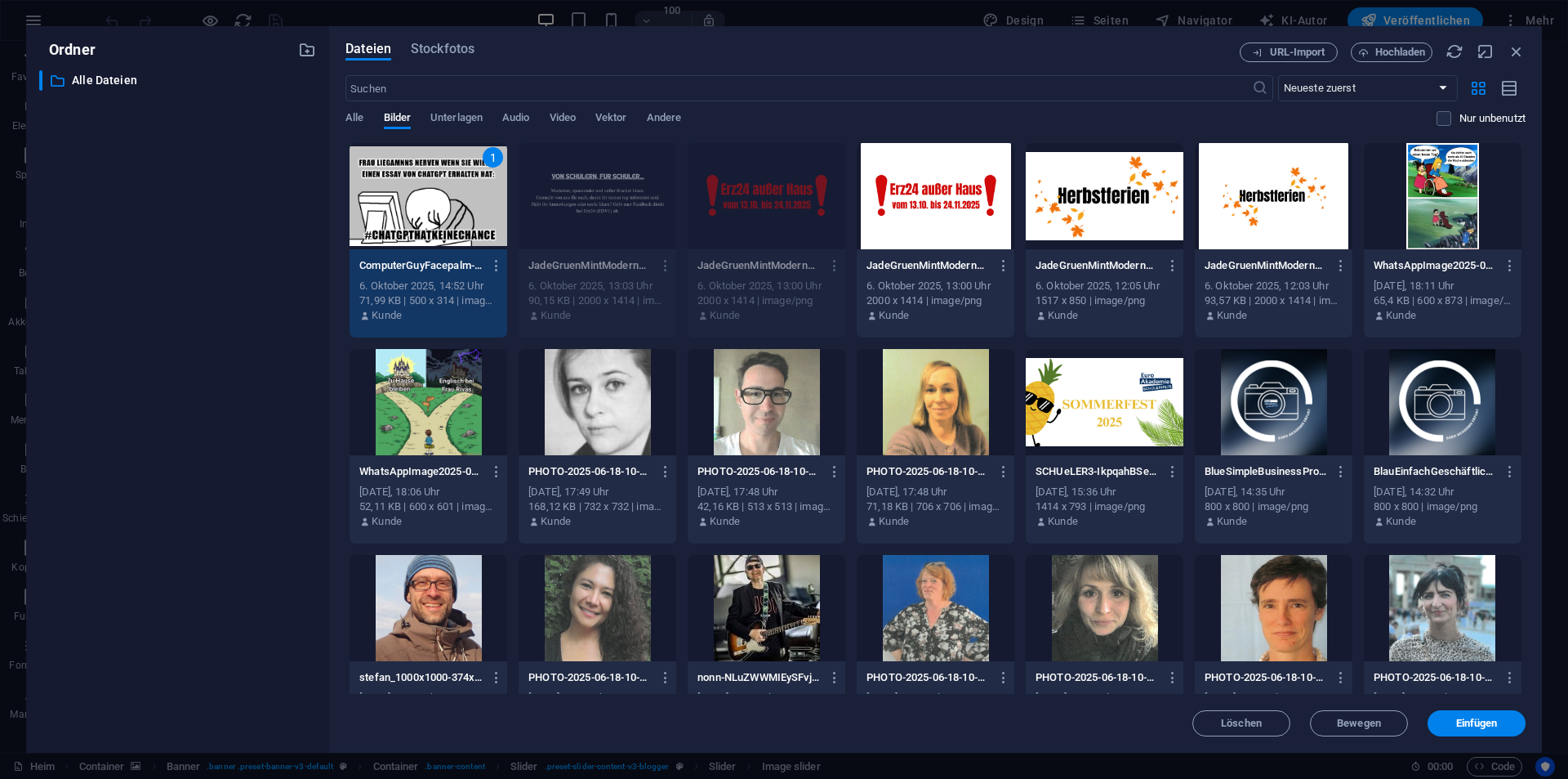
click at [405, 217] on div "1" at bounding box center [428, 196] width 158 height 106
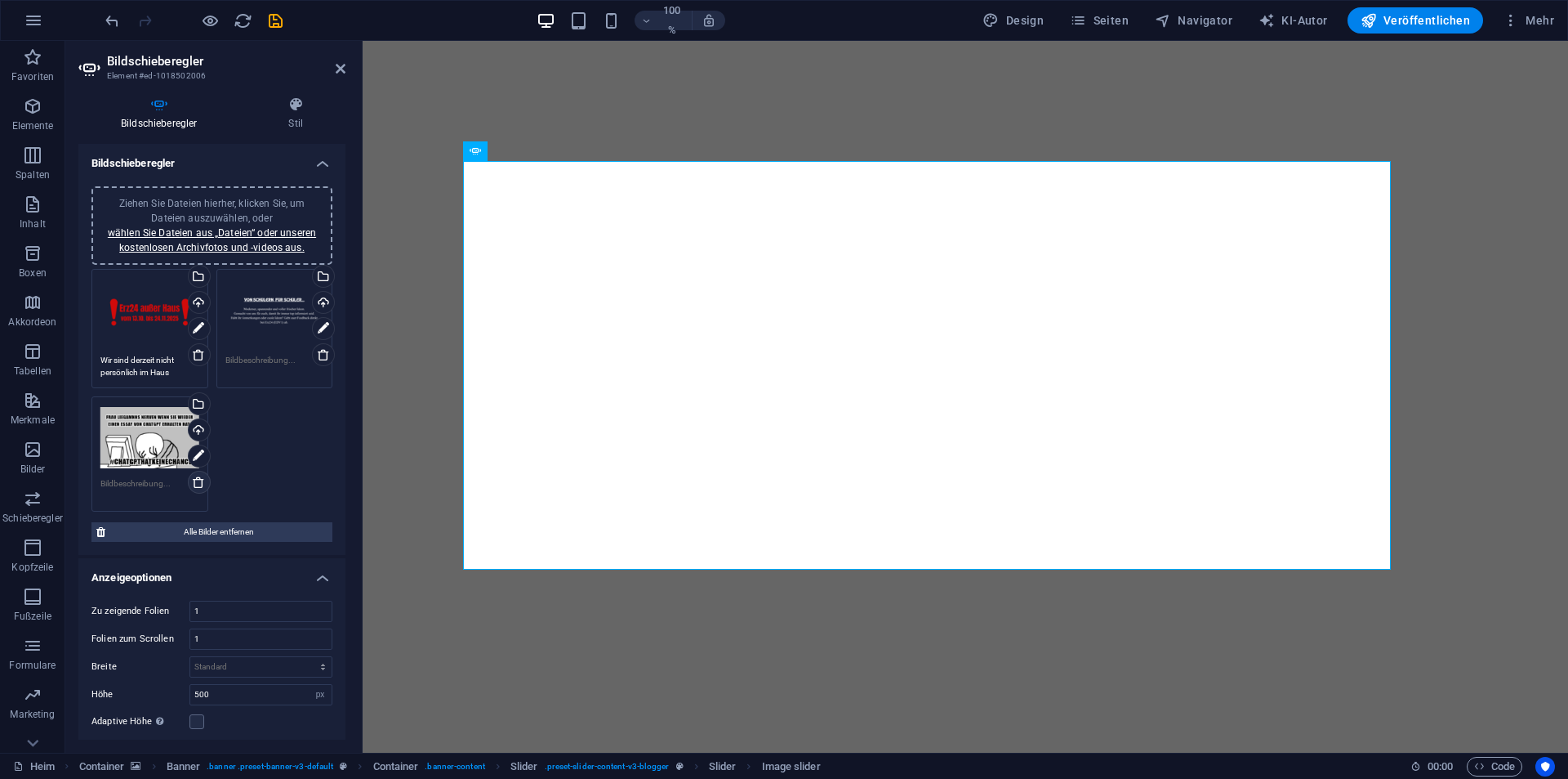
click at [199, 481] on icon at bounding box center [198, 482] width 13 height 13
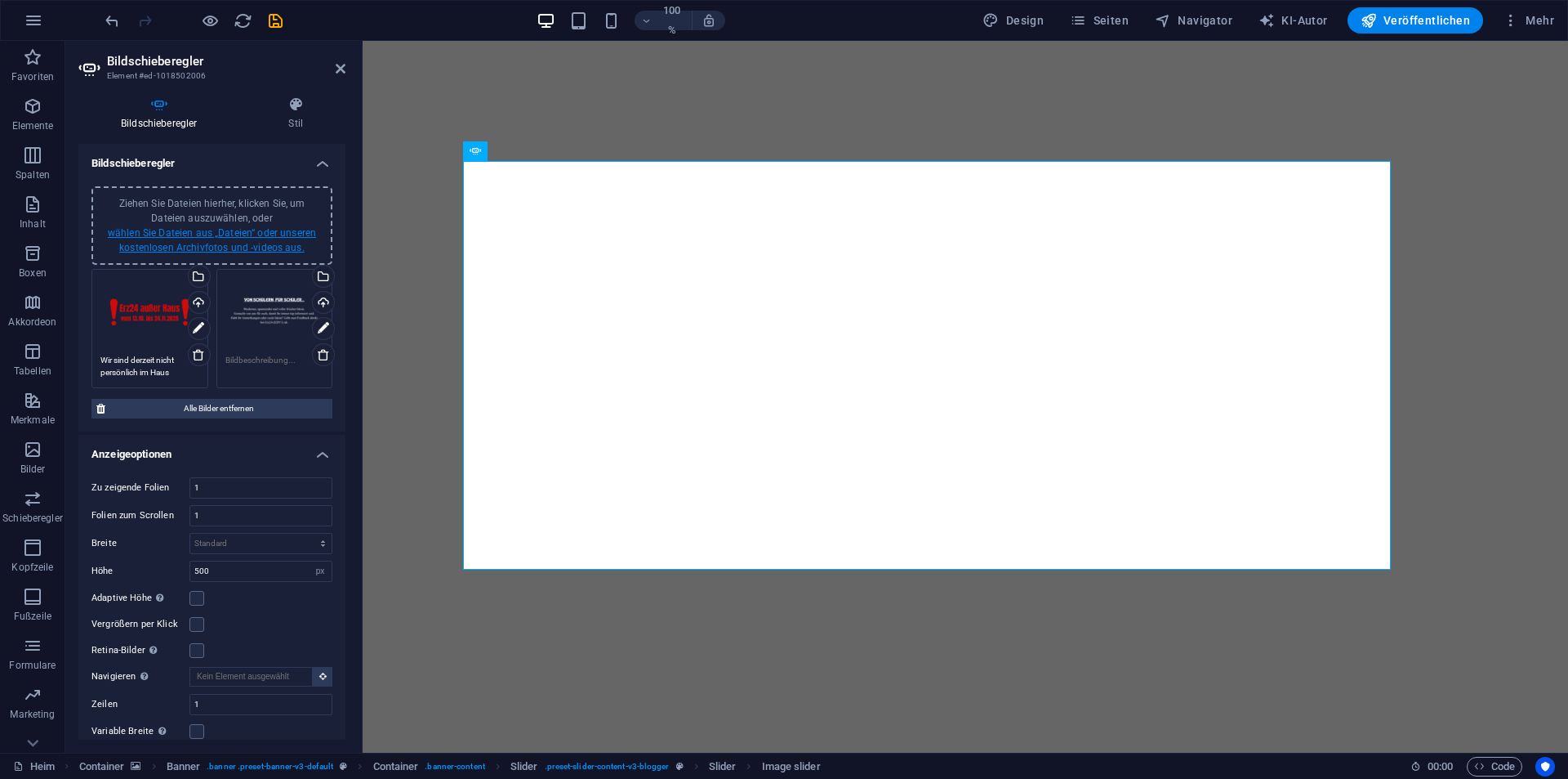
click at [206, 246] on font "wählen Sie Dateien aus „Dateien“ oder unseren kostenlosen Archivfotos und -vide…" at bounding box center [212, 240] width 208 height 26
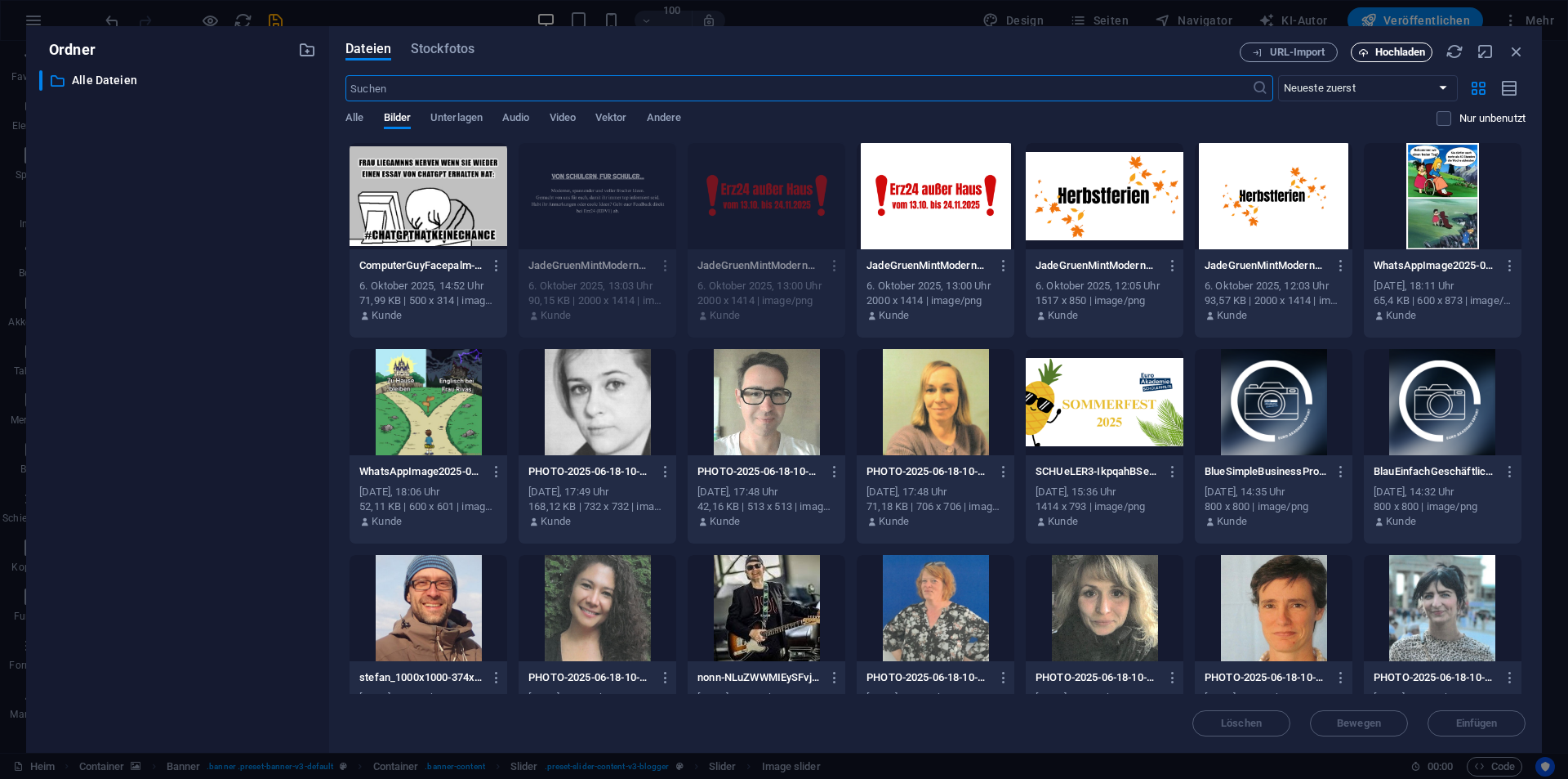
click at [1392, 56] on font "Hochladen" at bounding box center [1401, 53] width 51 height 13
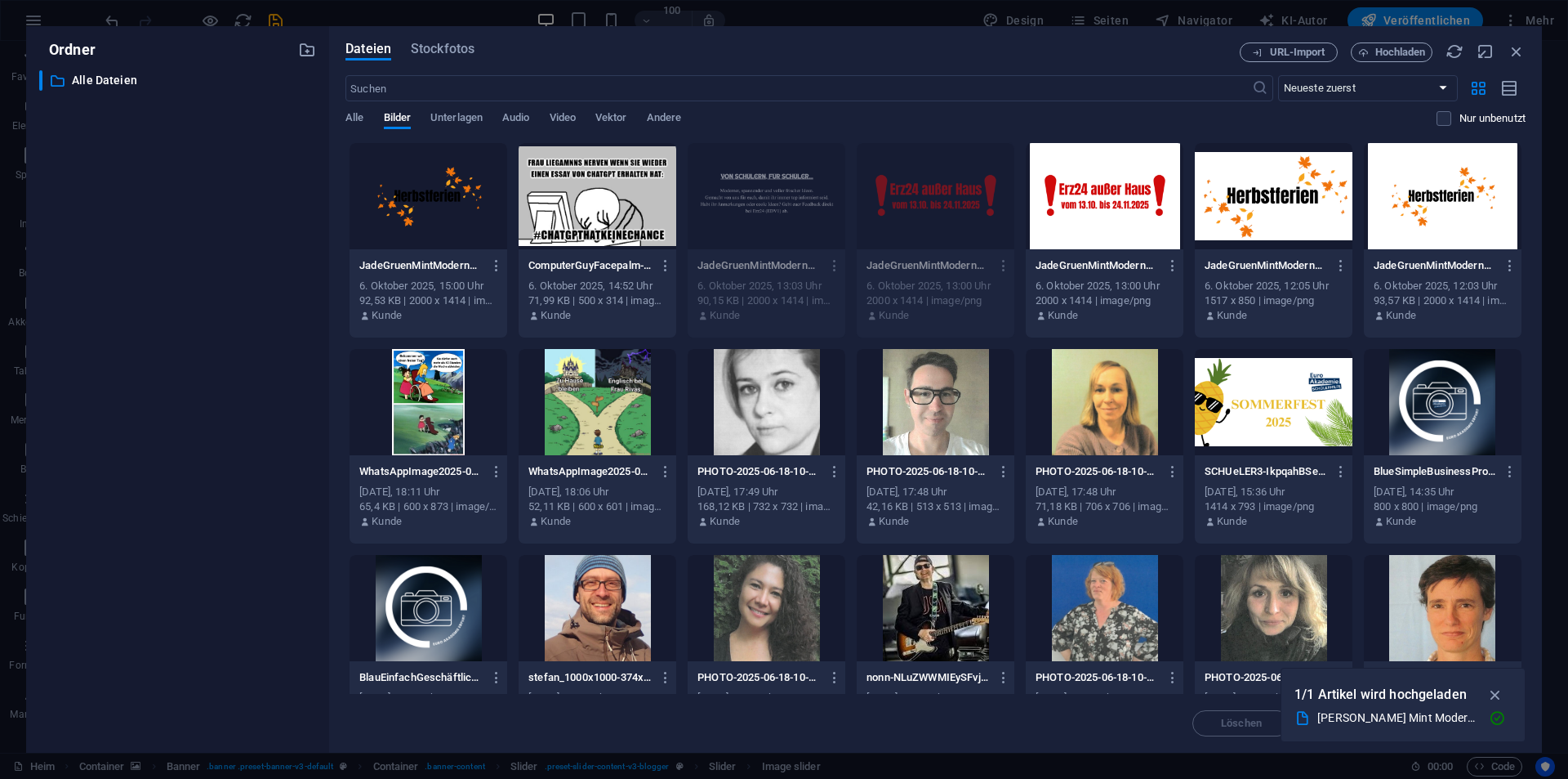
click at [435, 196] on div at bounding box center [428, 196] width 158 height 106
click at [435, 196] on div "1" at bounding box center [428, 196] width 158 height 106
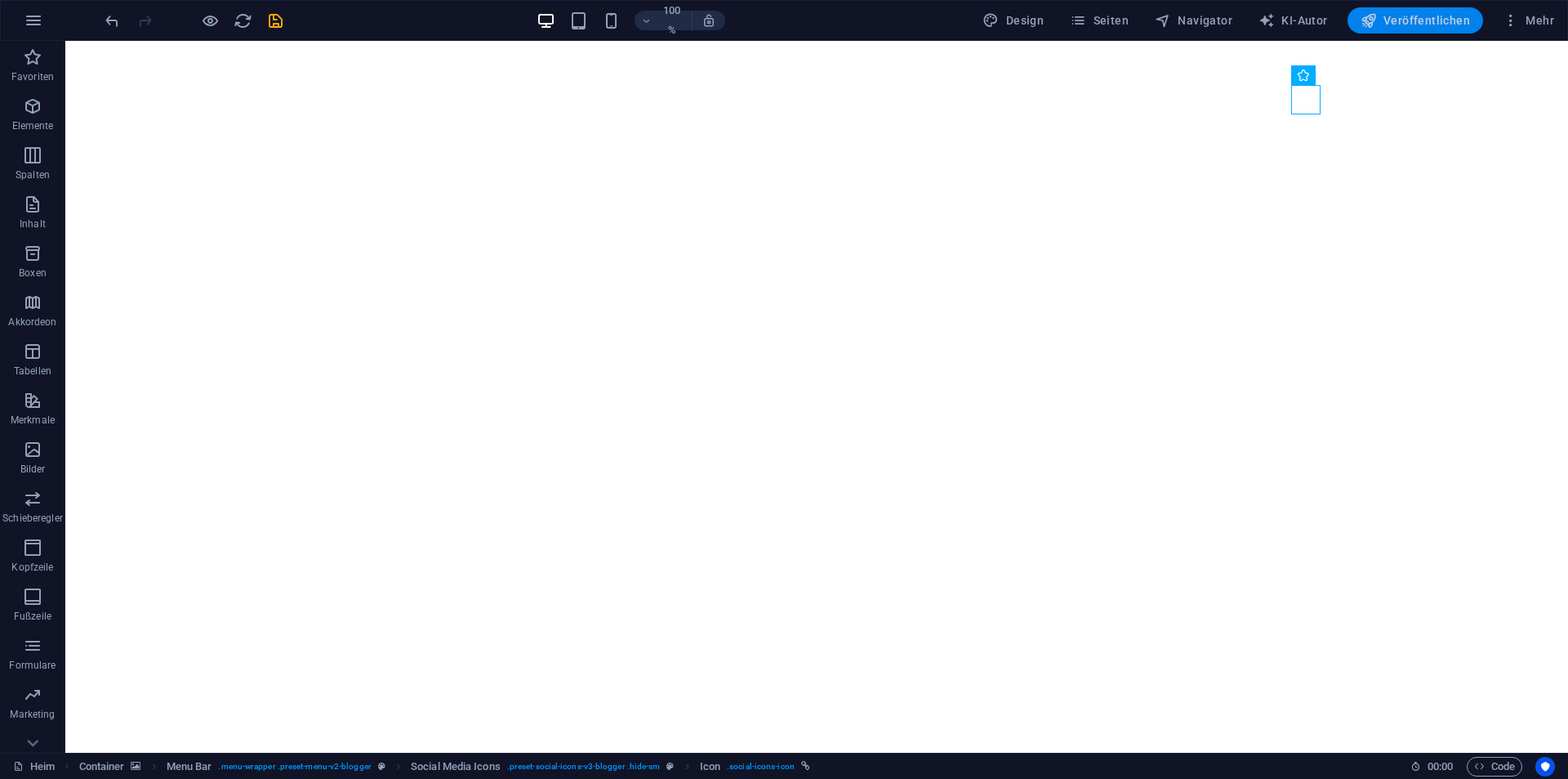
click at [1420, 20] on font "Veröffentlichen" at bounding box center [1427, 20] width 87 height 13
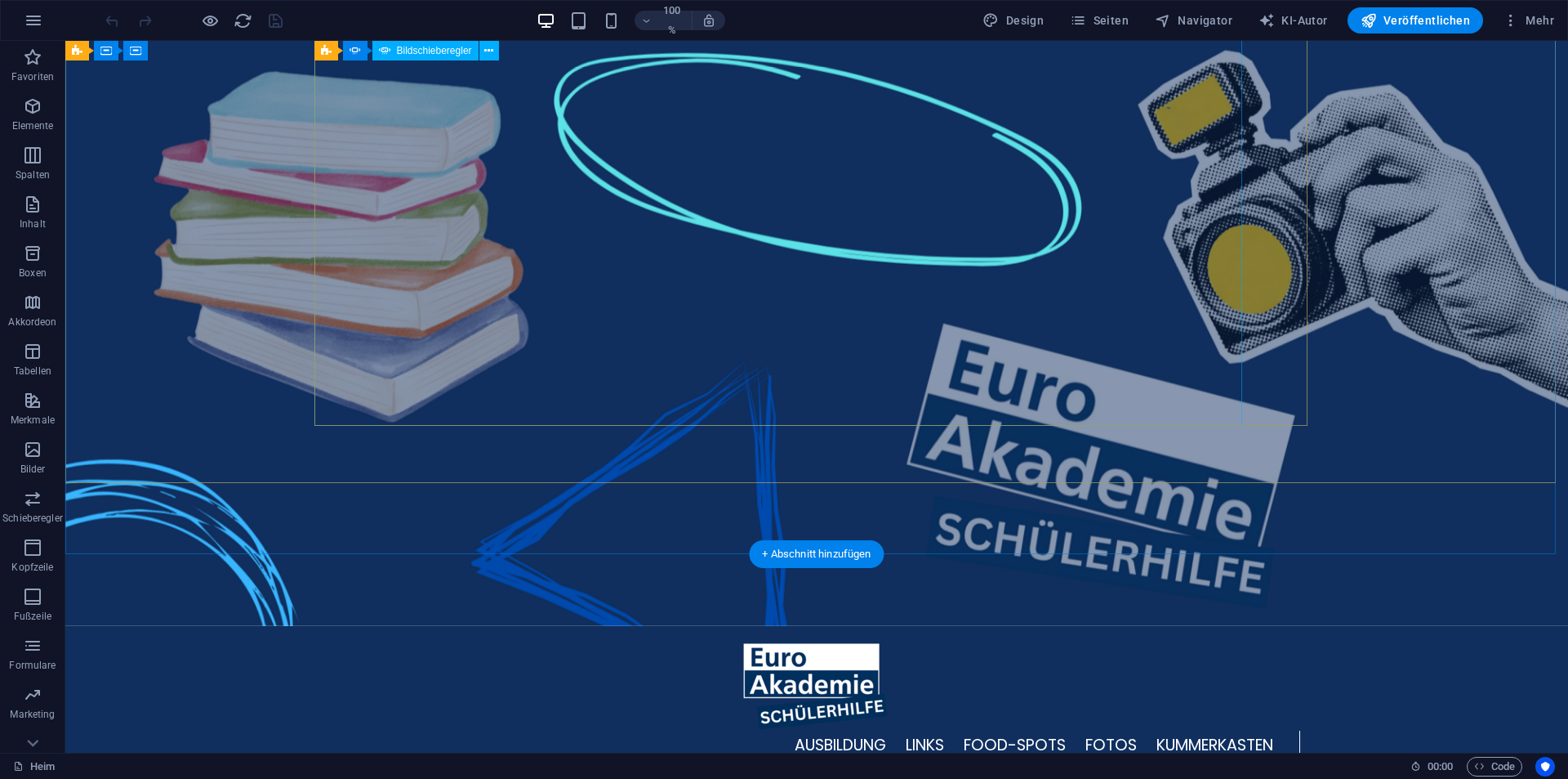
scroll to position [68, 0]
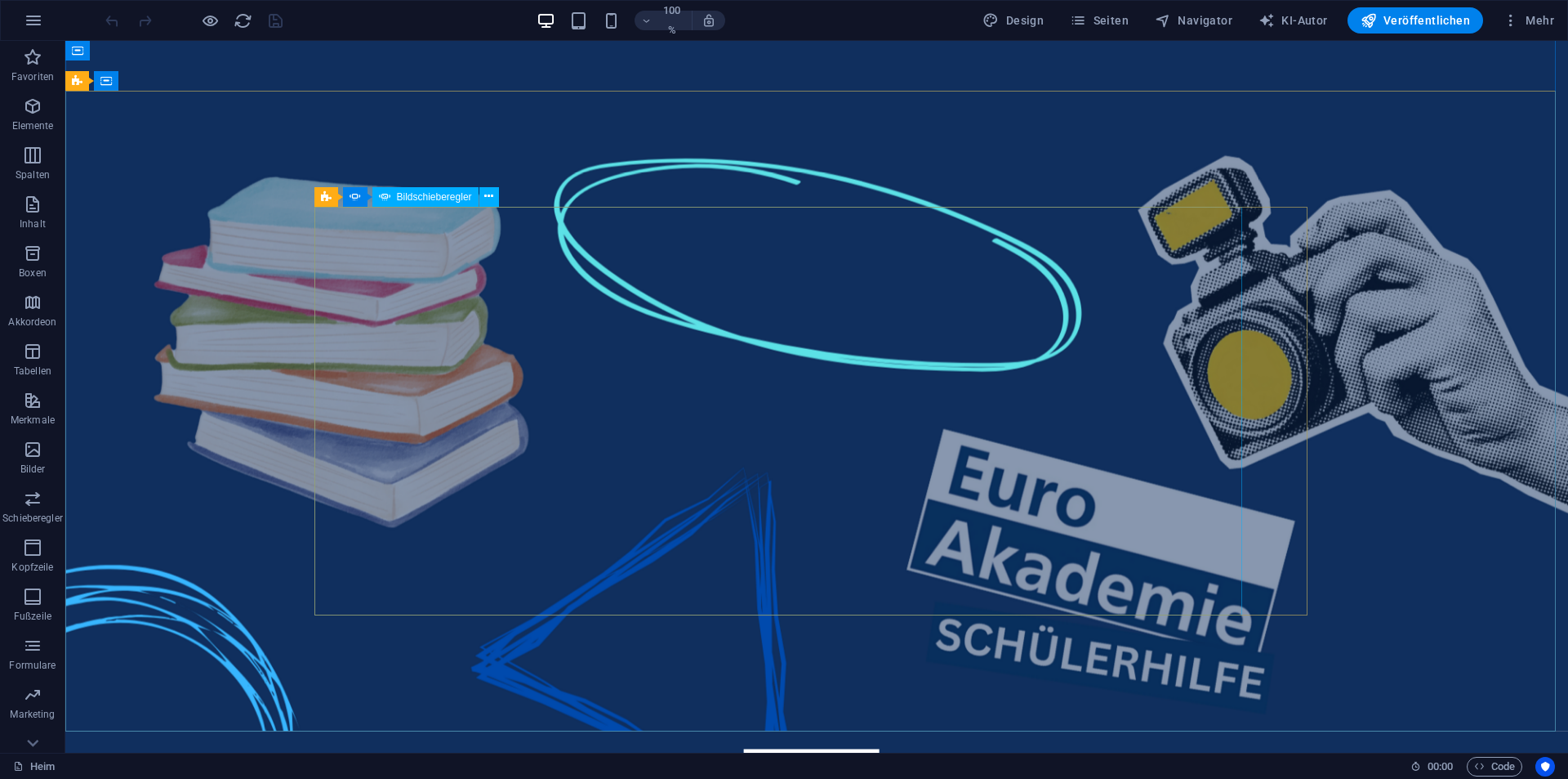
click at [406, 195] on font "Bildschieberegler" at bounding box center [434, 197] width 75 height 12
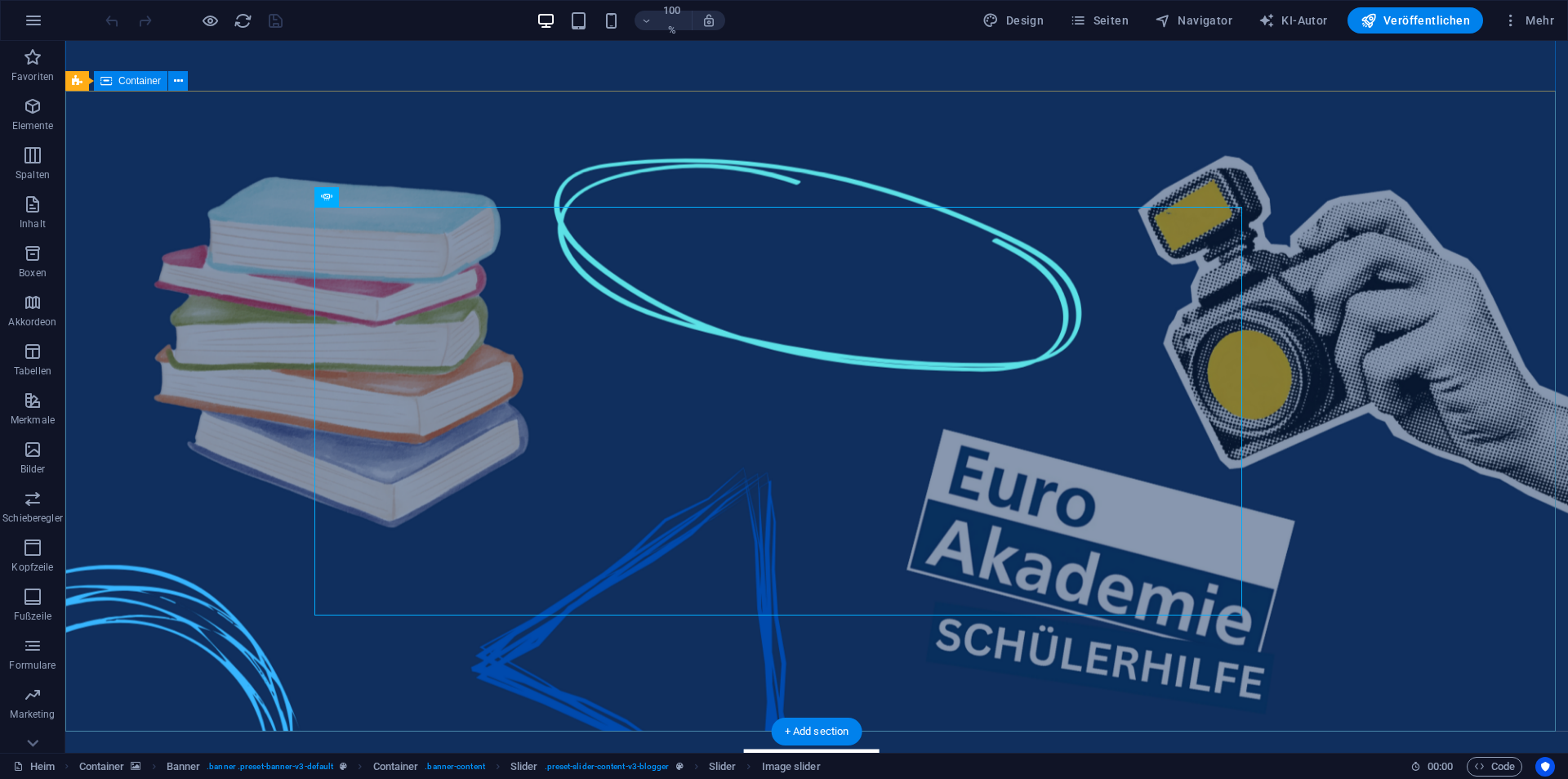
scroll to position [0, 0]
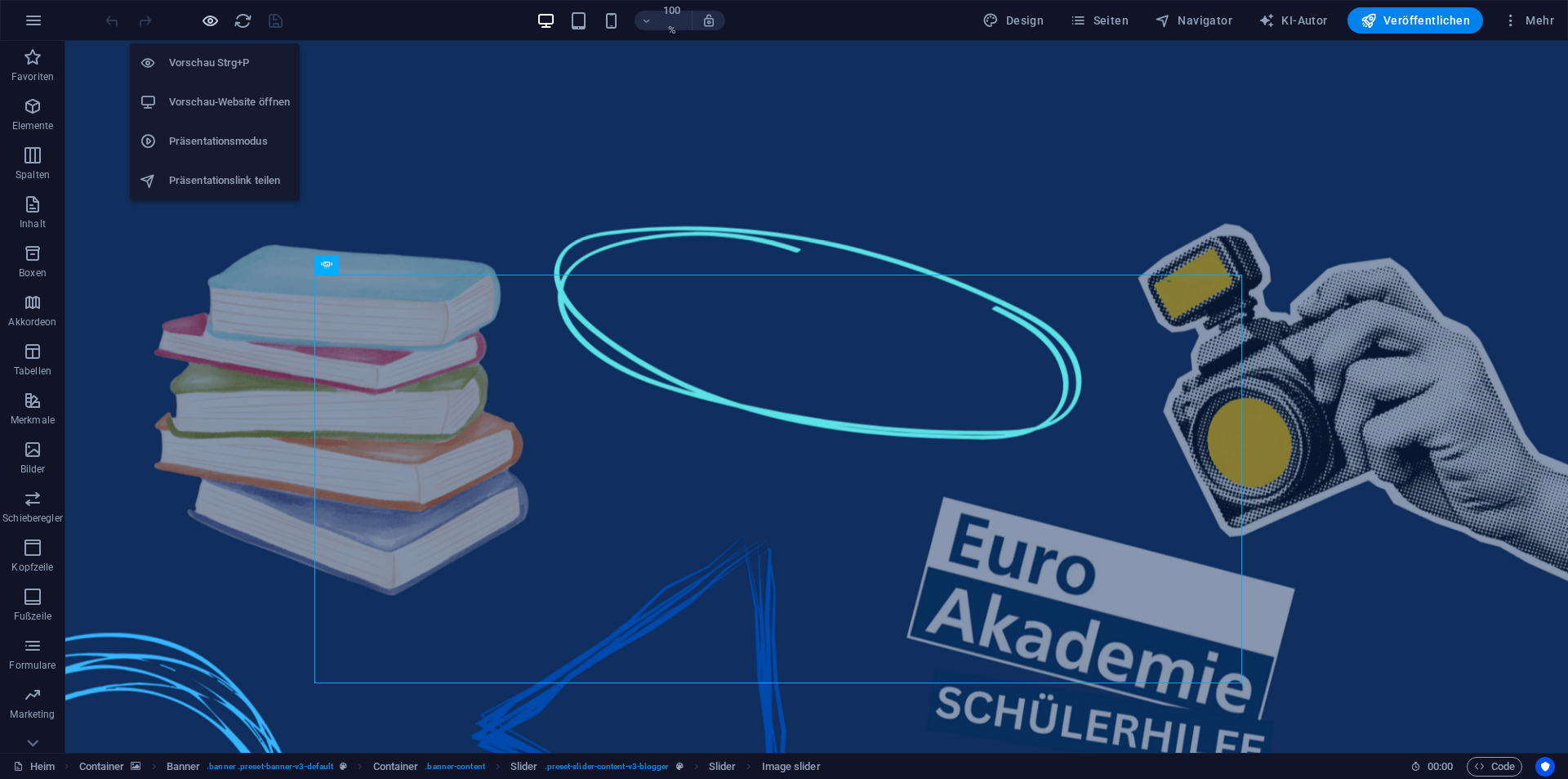
click at [201, 23] on icon "button" at bounding box center [210, 21] width 19 height 19
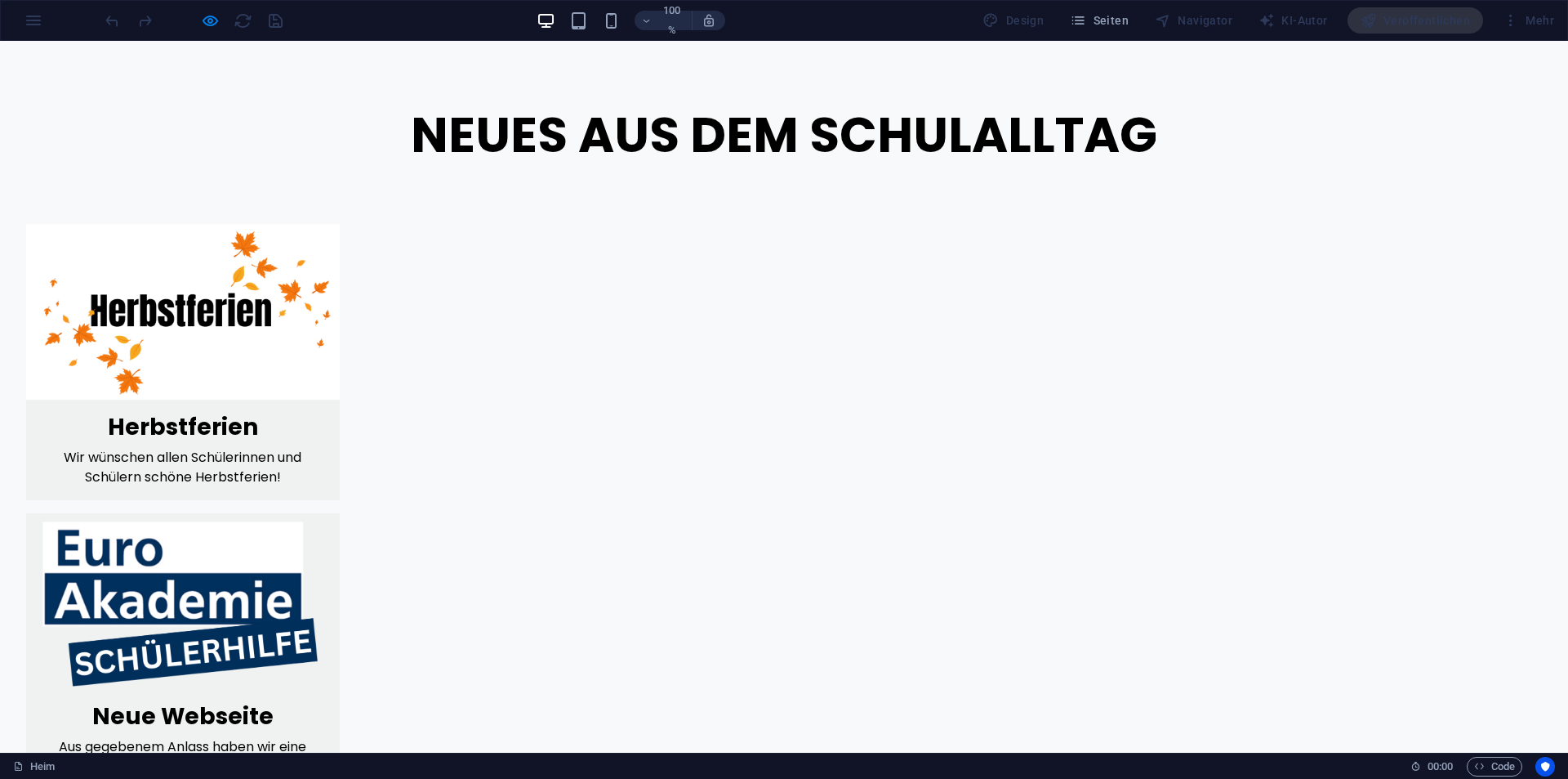
scroll to position [1717, 0]
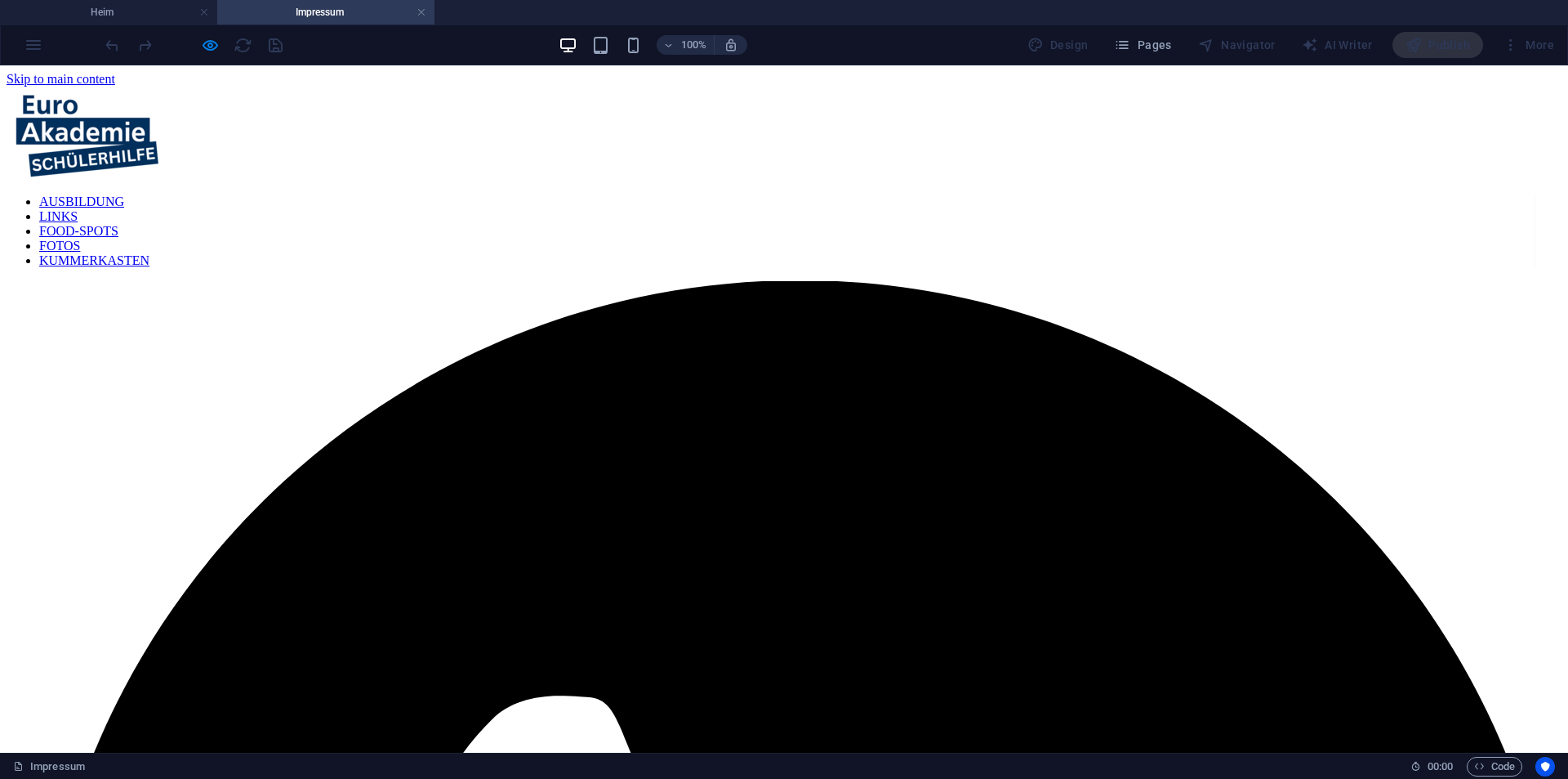
scroll to position [0, 0]
click at [688, 195] on nav "AUSBILDUNG LINKS FOOD-SPOTS FOTOS KUMMERKASTEN" at bounding box center [770, 231] width 1529 height 73
drag, startPoint x: 705, startPoint y: 120, endPoint x: 714, endPoint y: 120, distance: 9.0
click at [714, 195] on nav "AUSBILDUNG LINKS FOOD-SPOTS FOTOS KUMMERKASTEN" at bounding box center [770, 231] width 1529 height 73
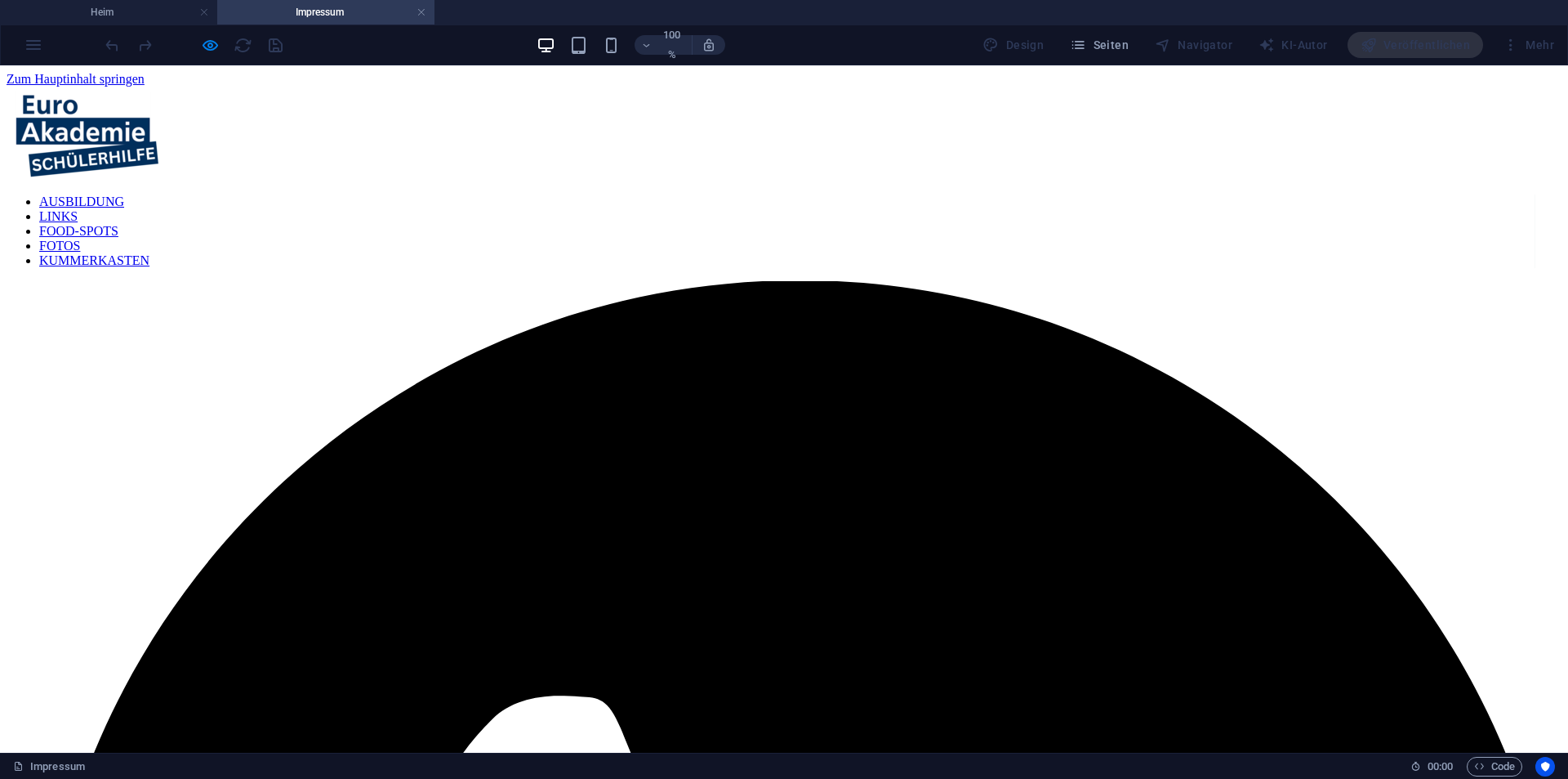
click at [1150, 54] on div "Design Seiten Navigator KI-Autor Veröffentlichen Mehr" at bounding box center [1268, 44] width 585 height 26
click at [1129, 52] on span "Seiten" at bounding box center [1099, 45] width 59 height 16
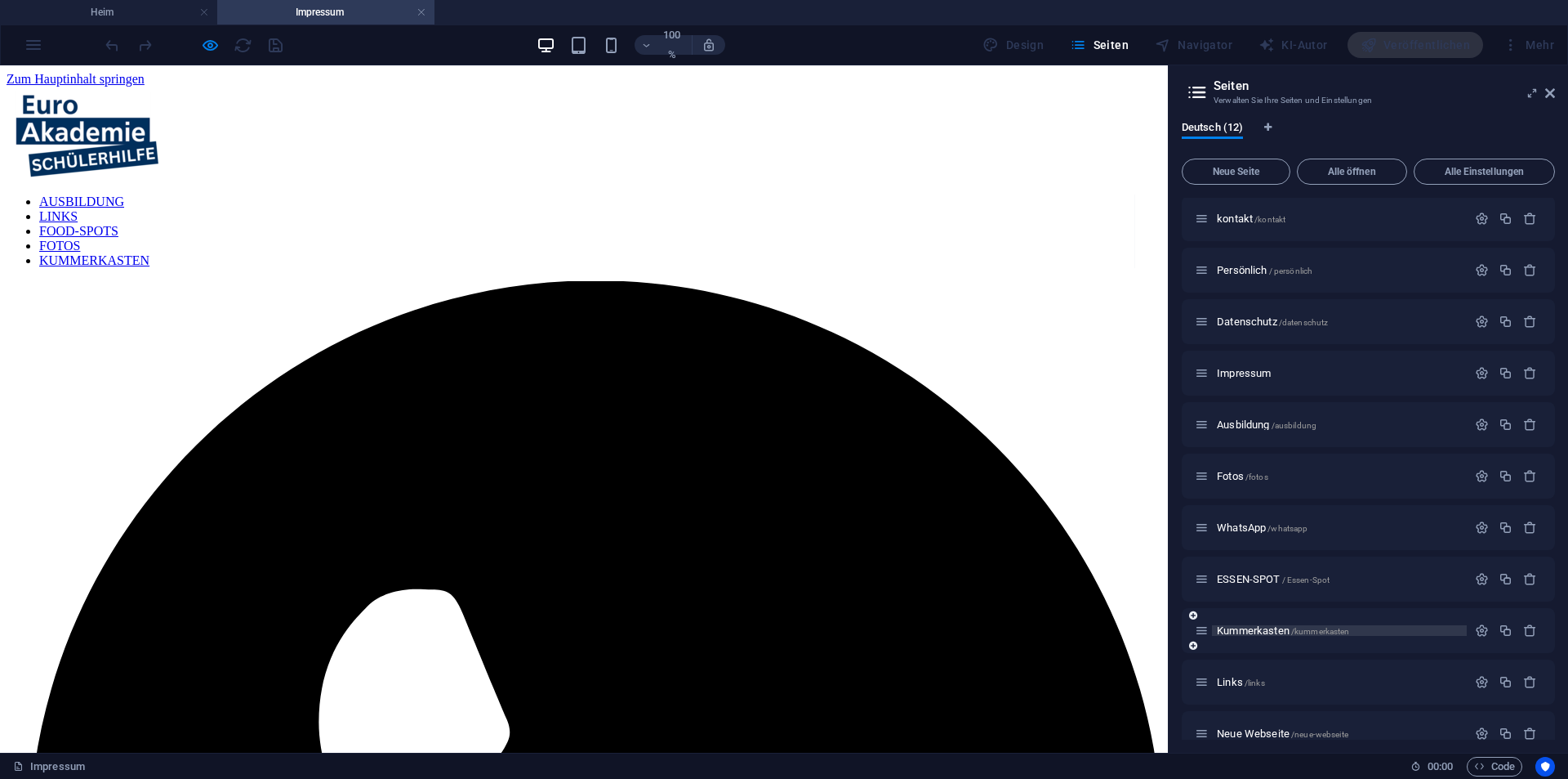
scroll to position [76, 0]
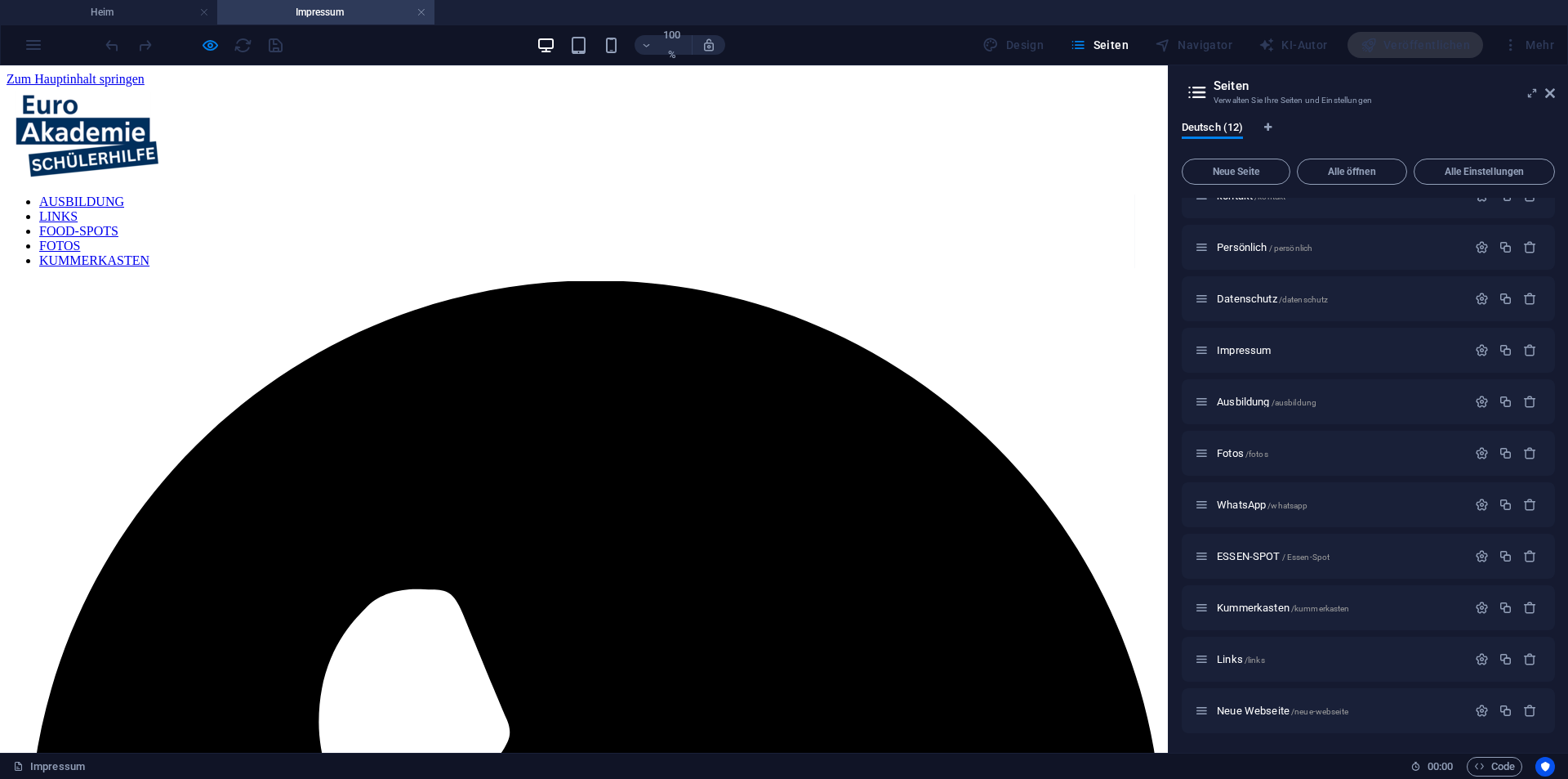
click at [1238, 375] on div "Heim / kontakt /kontakt Persönlich / persönlich Datenschutz /datenschutz Impres…" at bounding box center [1368, 427] width 373 height 611
click at [1229, 411] on div "Ausbildung /ausbildung" at bounding box center [1368, 402] width 373 height 45
click at [1235, 401] on font "Ausbildung" at bounding box center [1243, 402] width 53 height 13
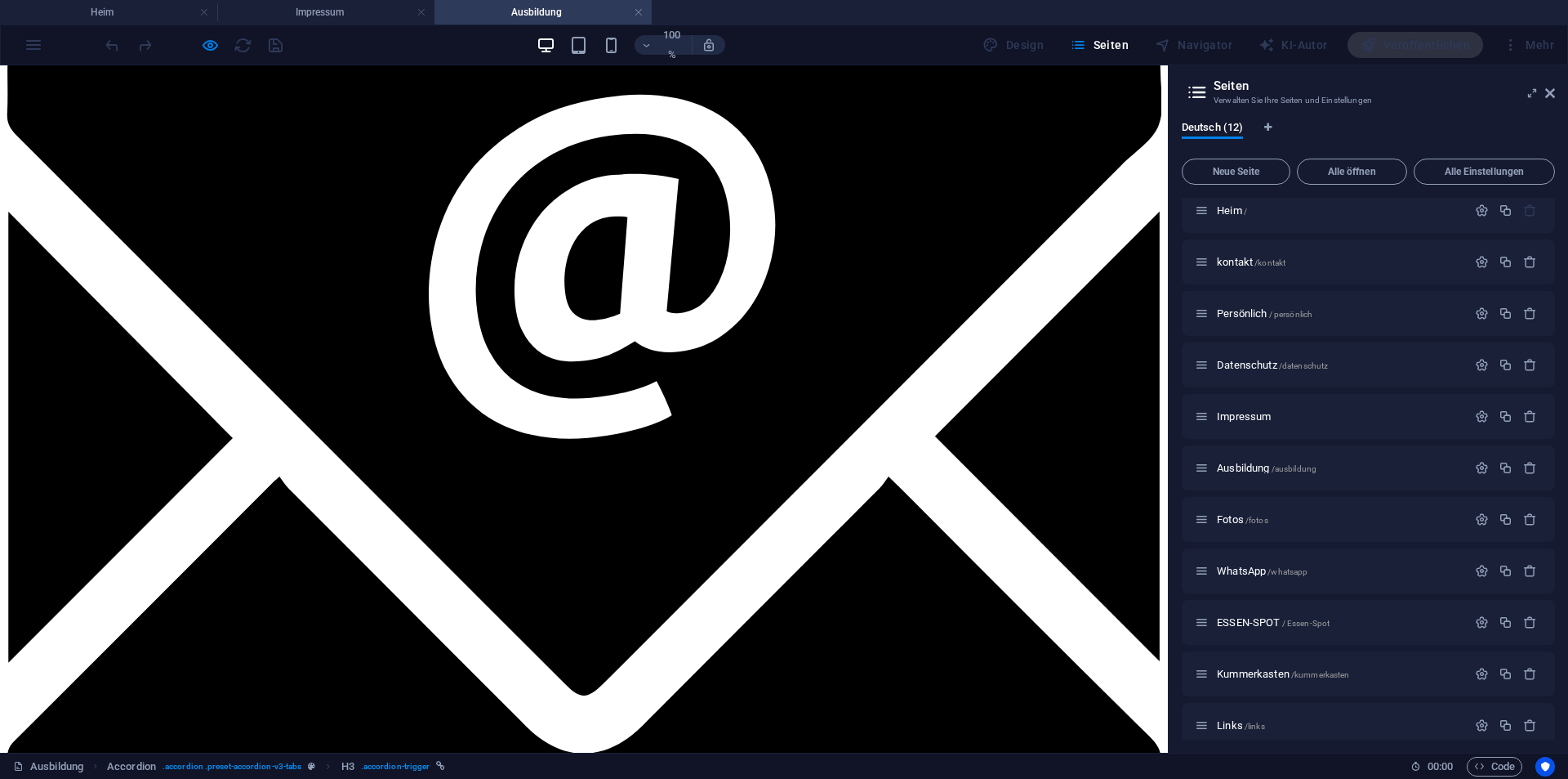
scroll to position [1455, 0]
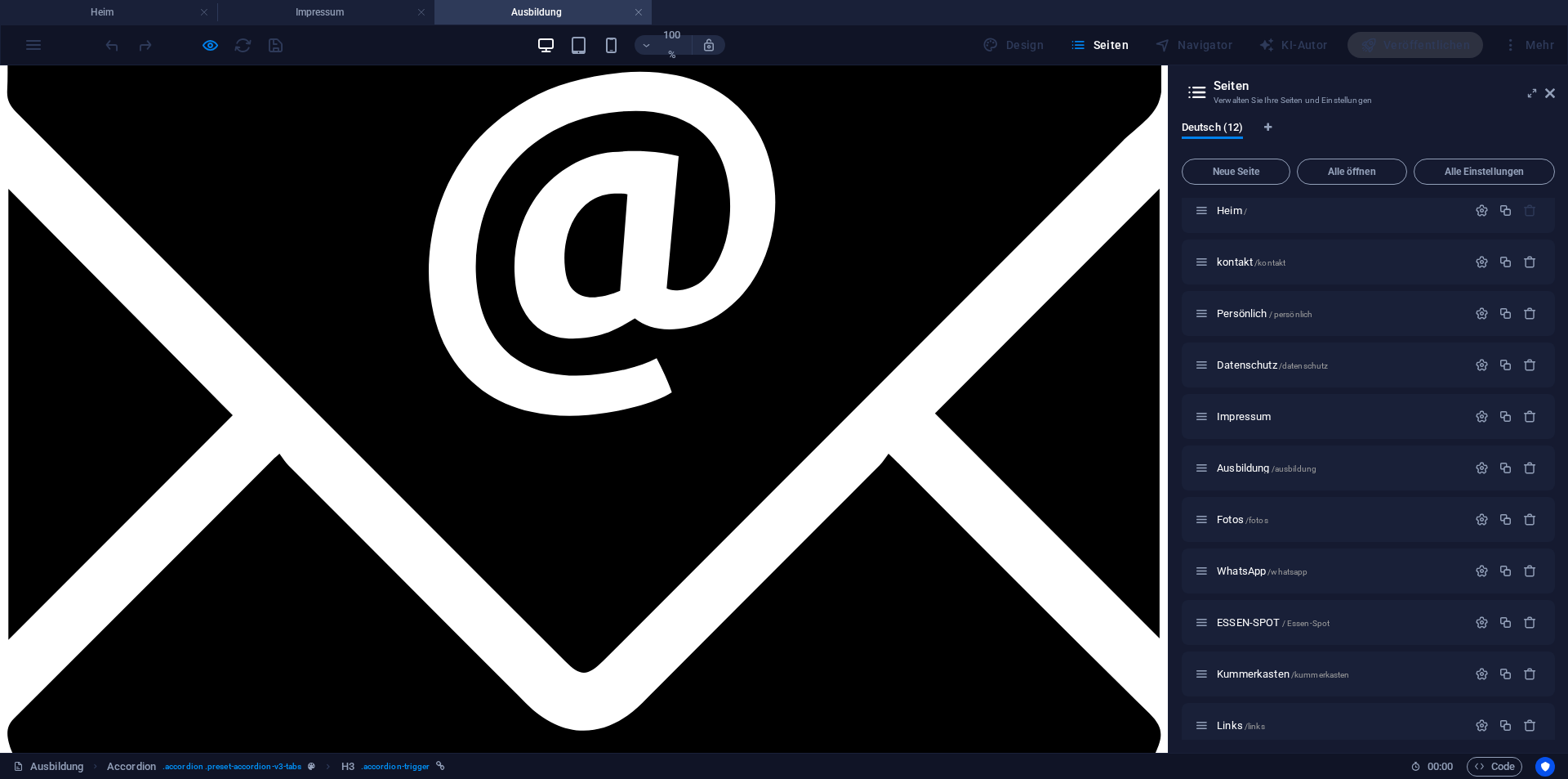
drag, startPoint x: 582, startPoint y: 508, endPoint x: 596, endPoint y: 507, distance: 14.0
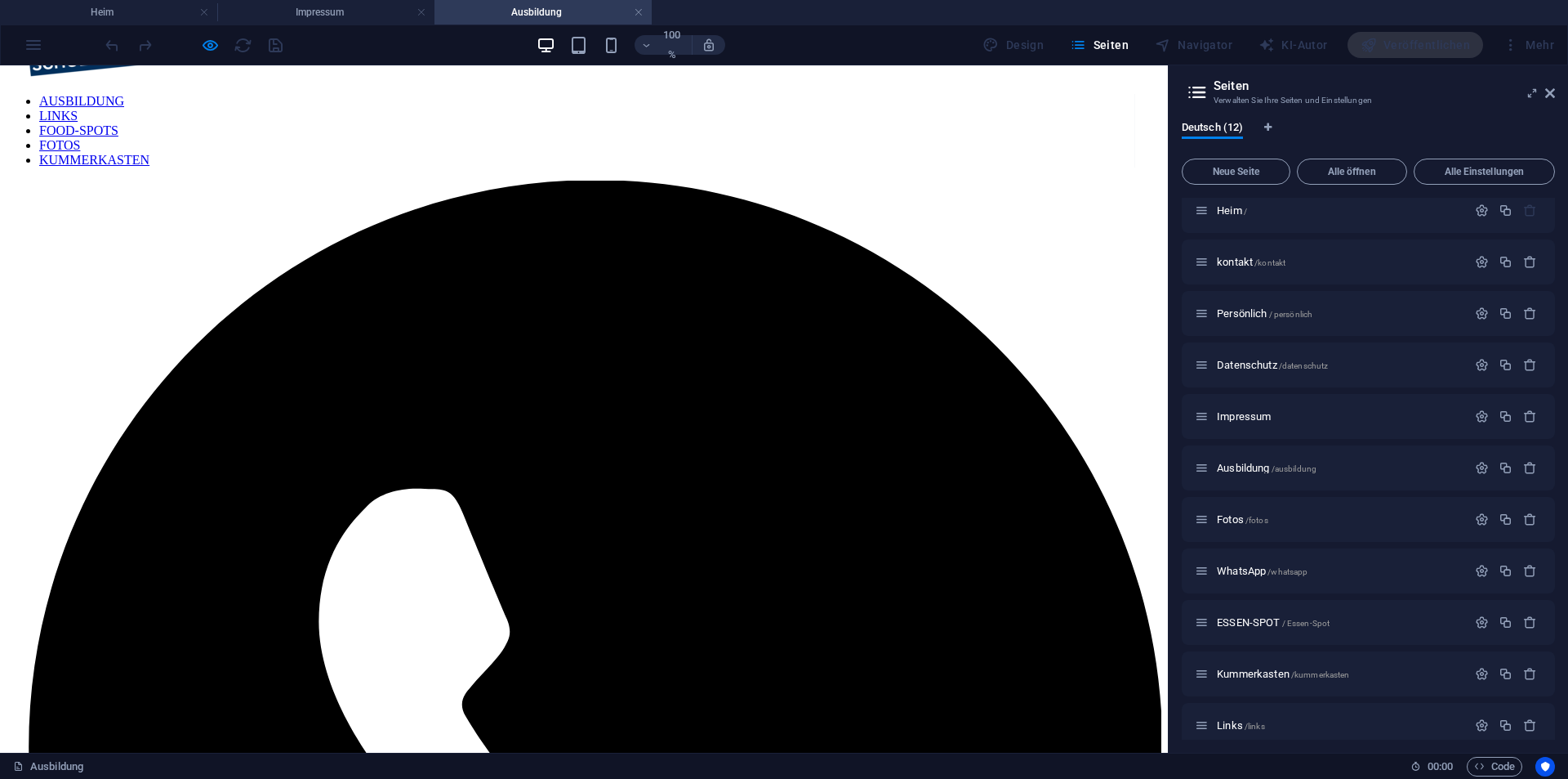
scroll to position [0, 0]
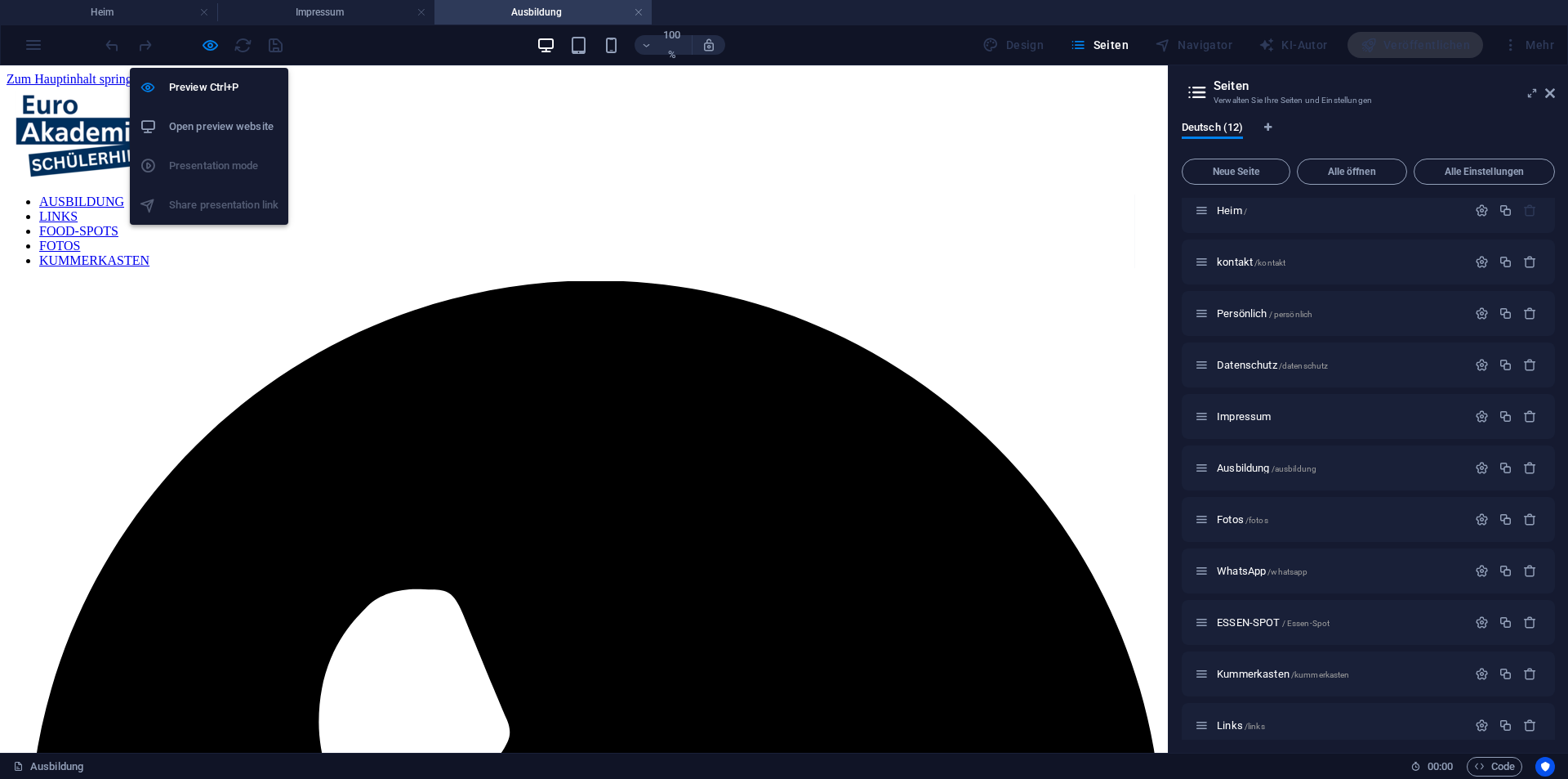
click at [211, 55] on div "Preview Ctrl+P Open preview website Presentation mode Share presentation link" at bounding box center [208, 139] width 158 height 170
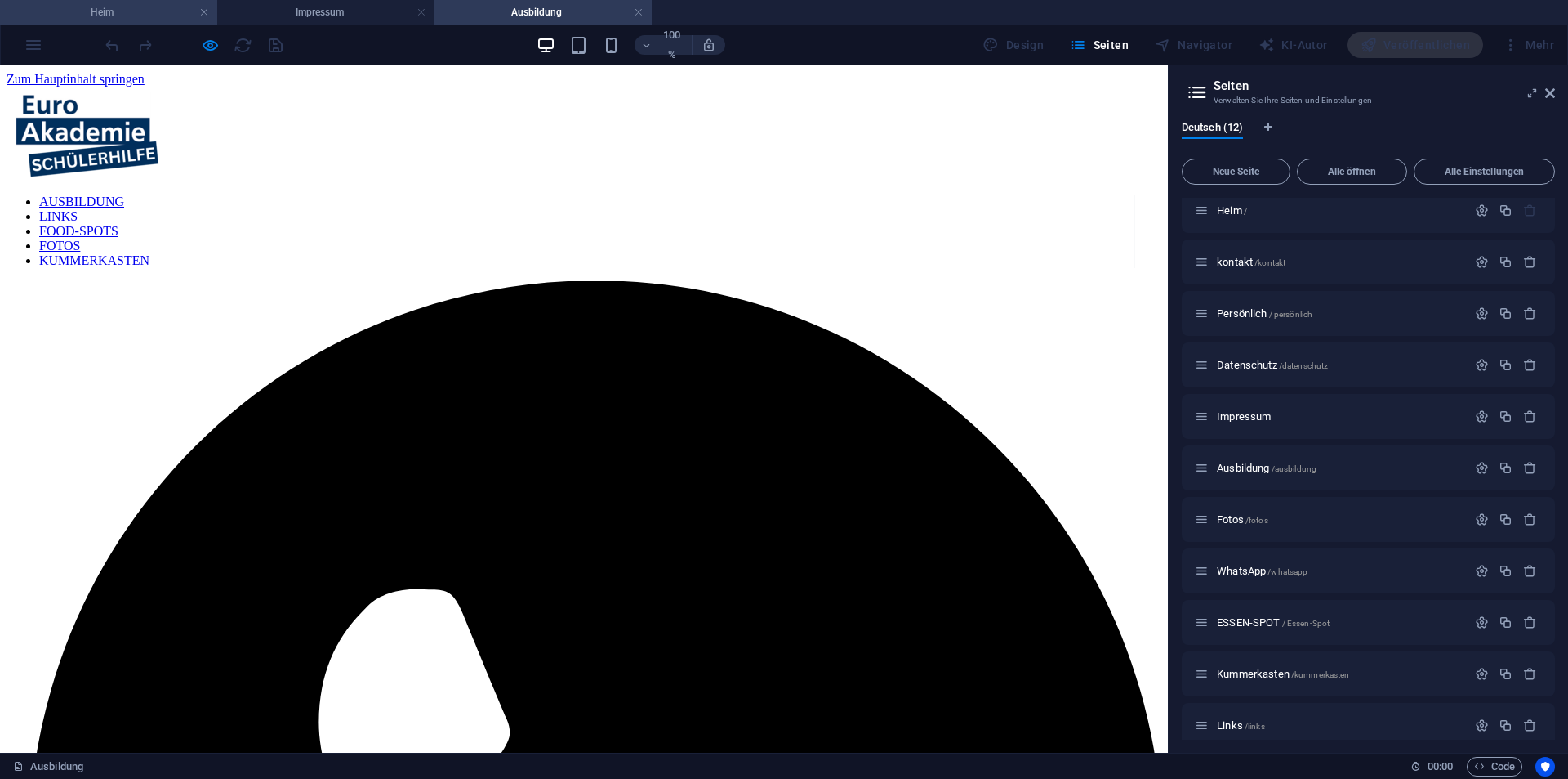
click at [124, 0] on li "Heim" at bounding box center [109, 12] width 217 height 24
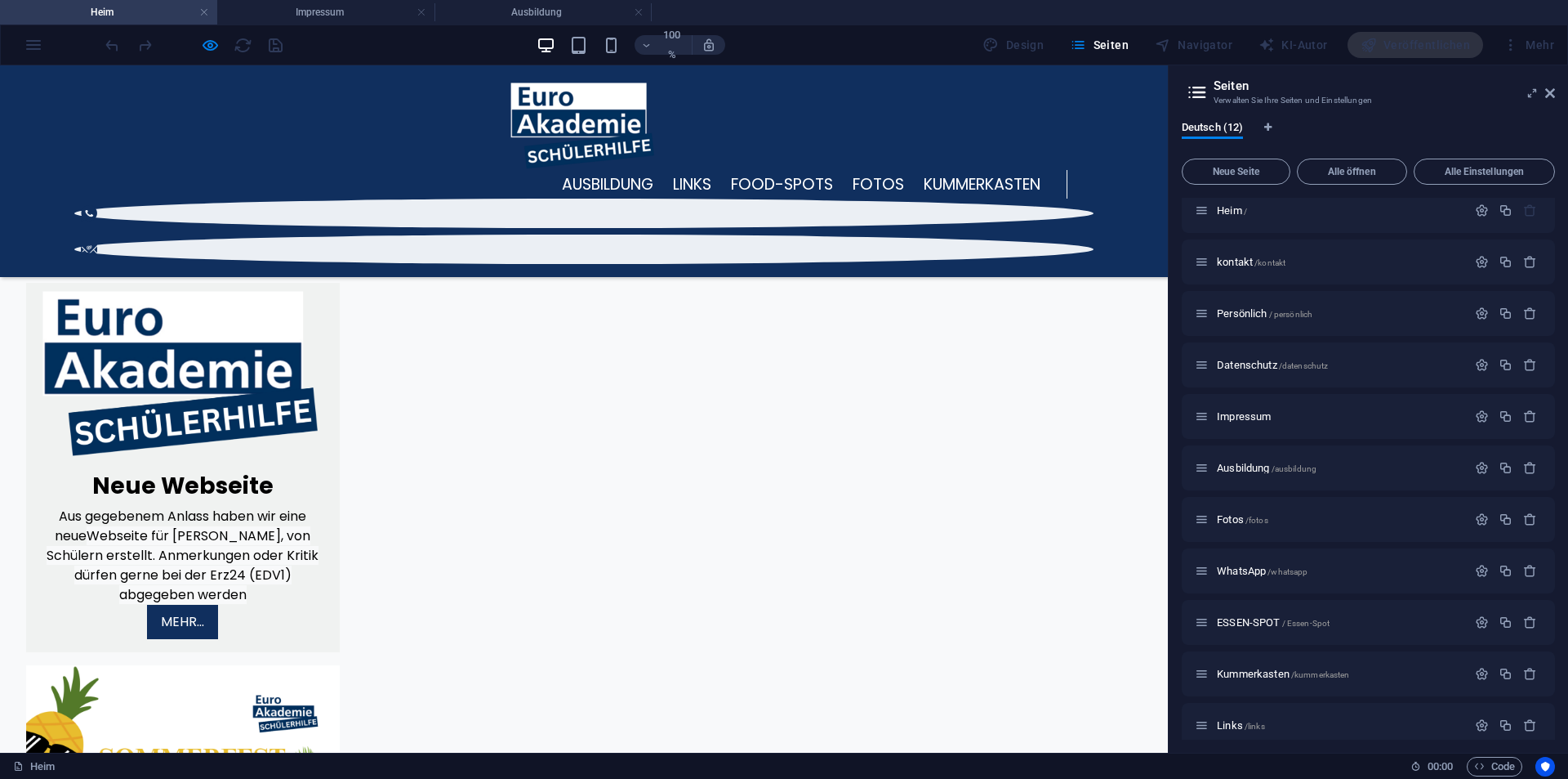
scroll to position [1577, 0]
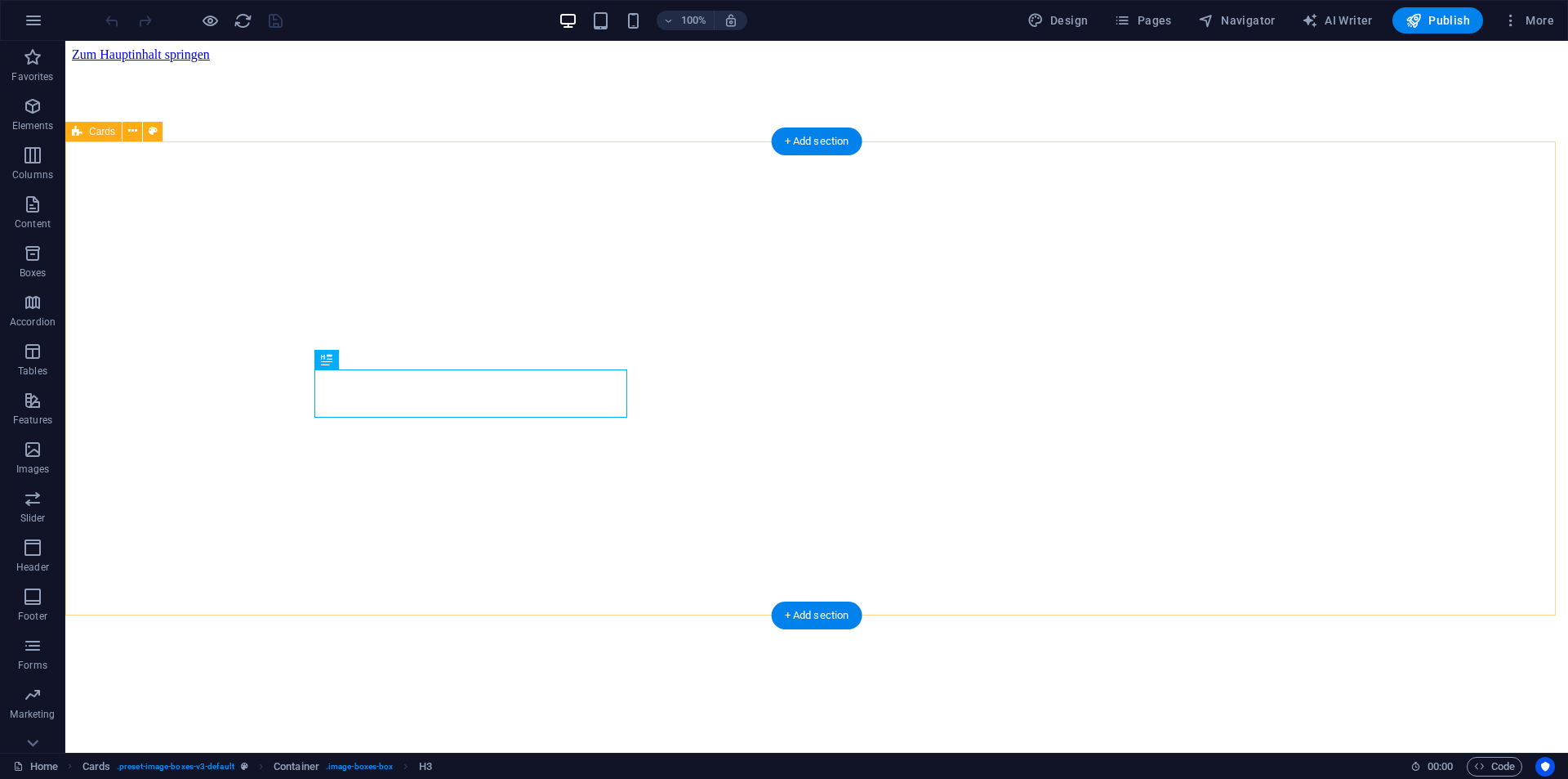
scroll to position [751, 0]
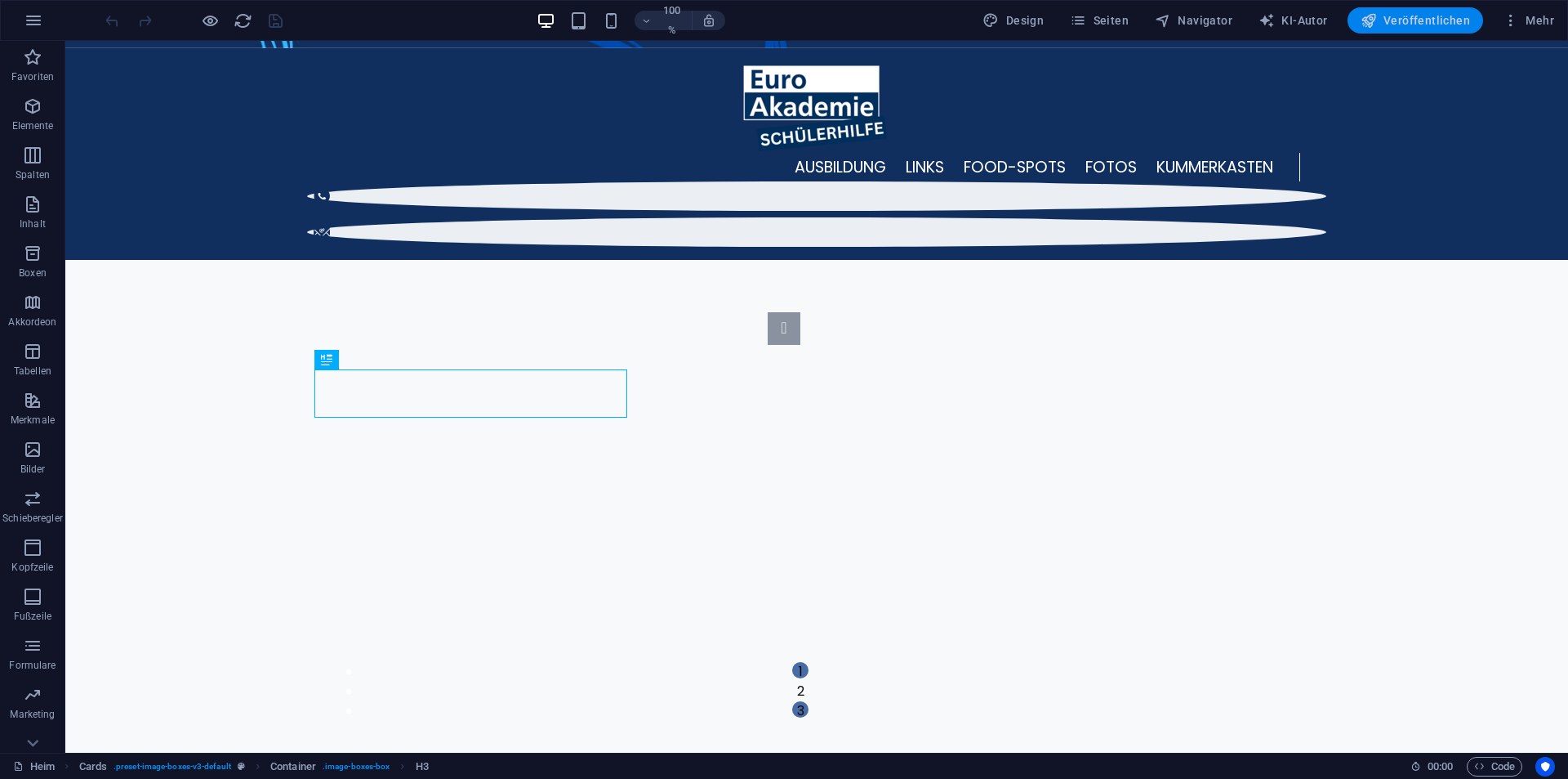
click at [1411, 22] on font "Veröffentlichen" at bounding box center [1427, 20] width 87 height 13
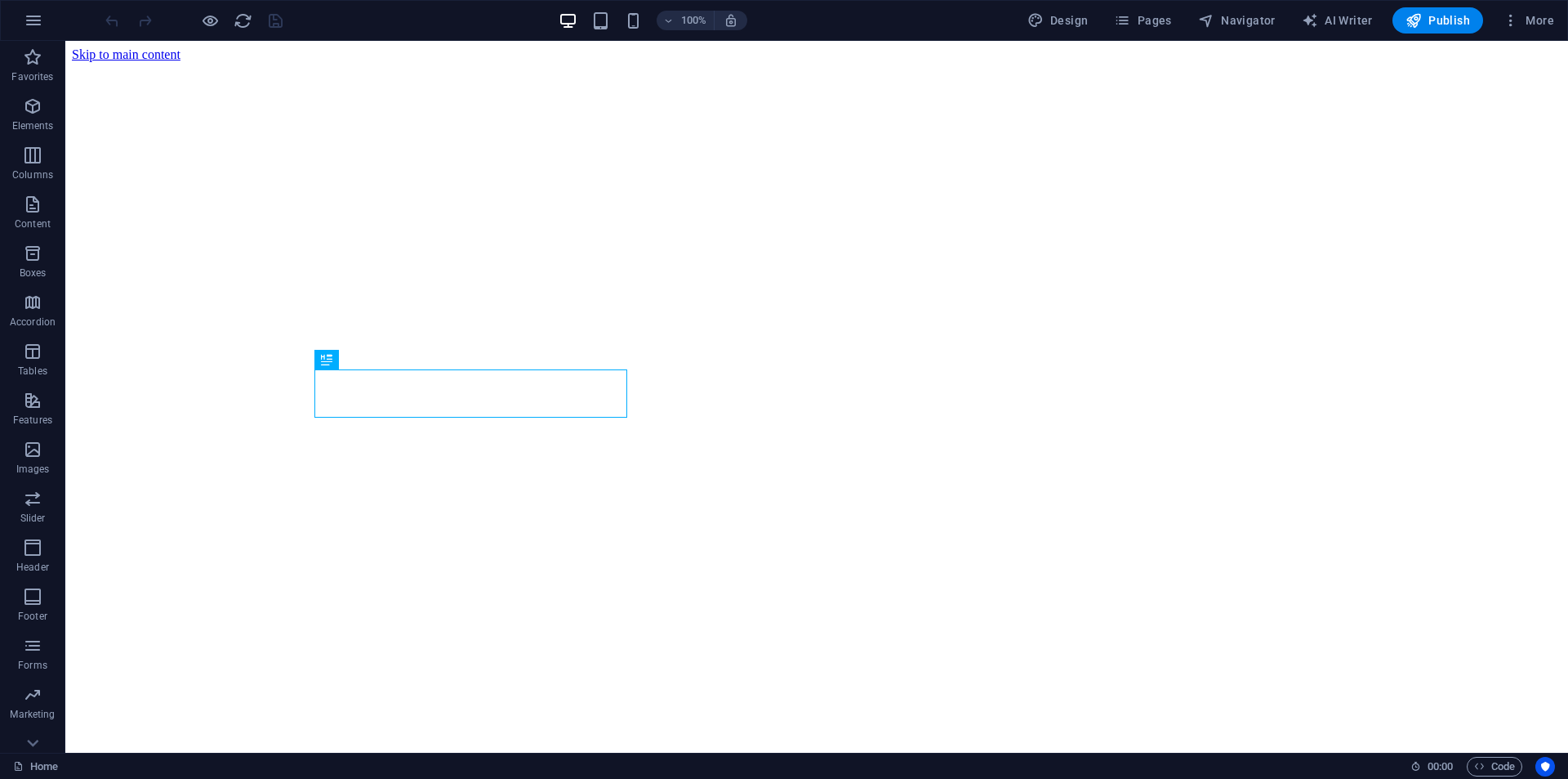
scroll to position [751, 0]
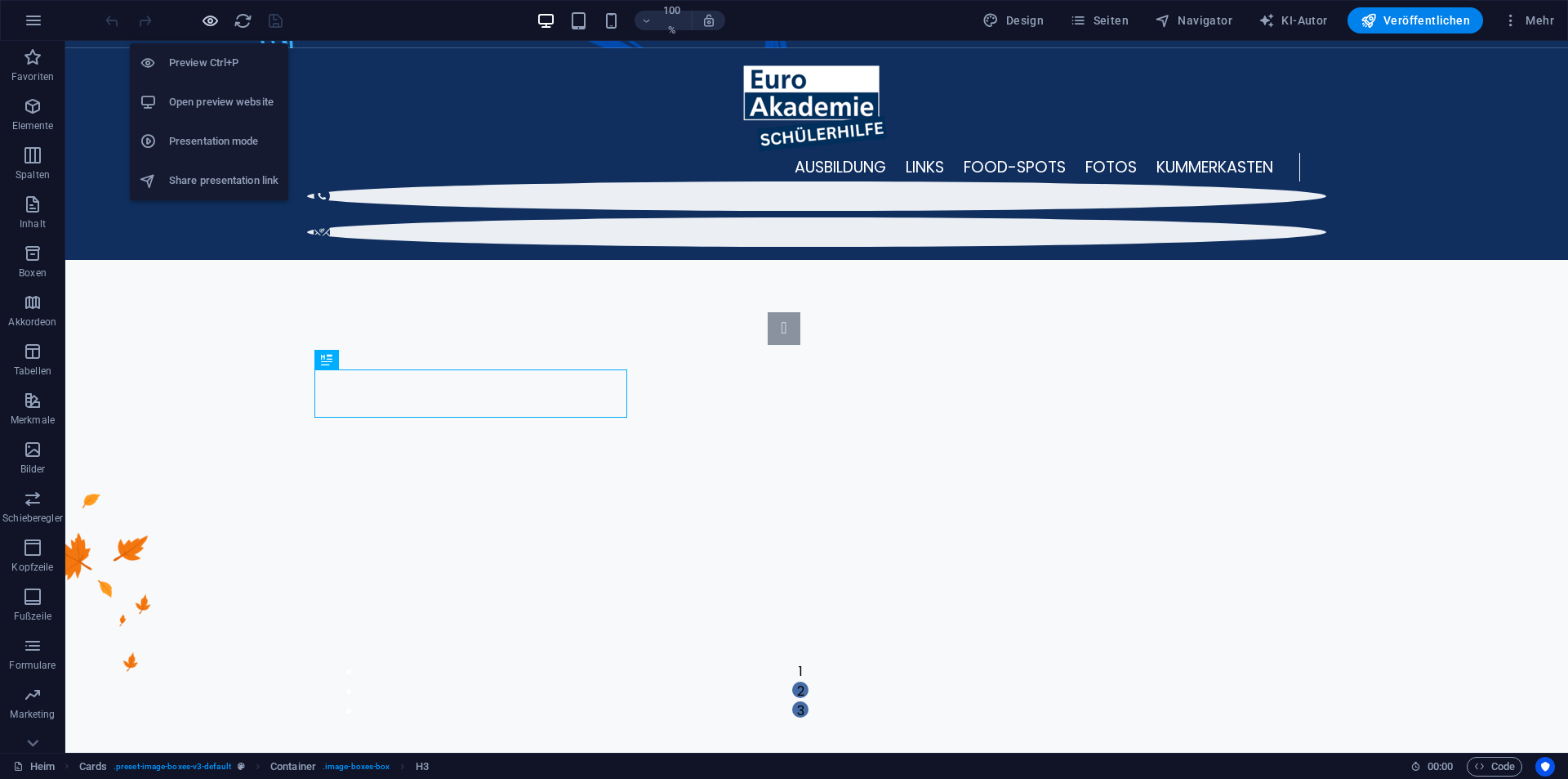
click at [209, 18] on icon "button" at bounding box center [210, 21] width 19 height 19
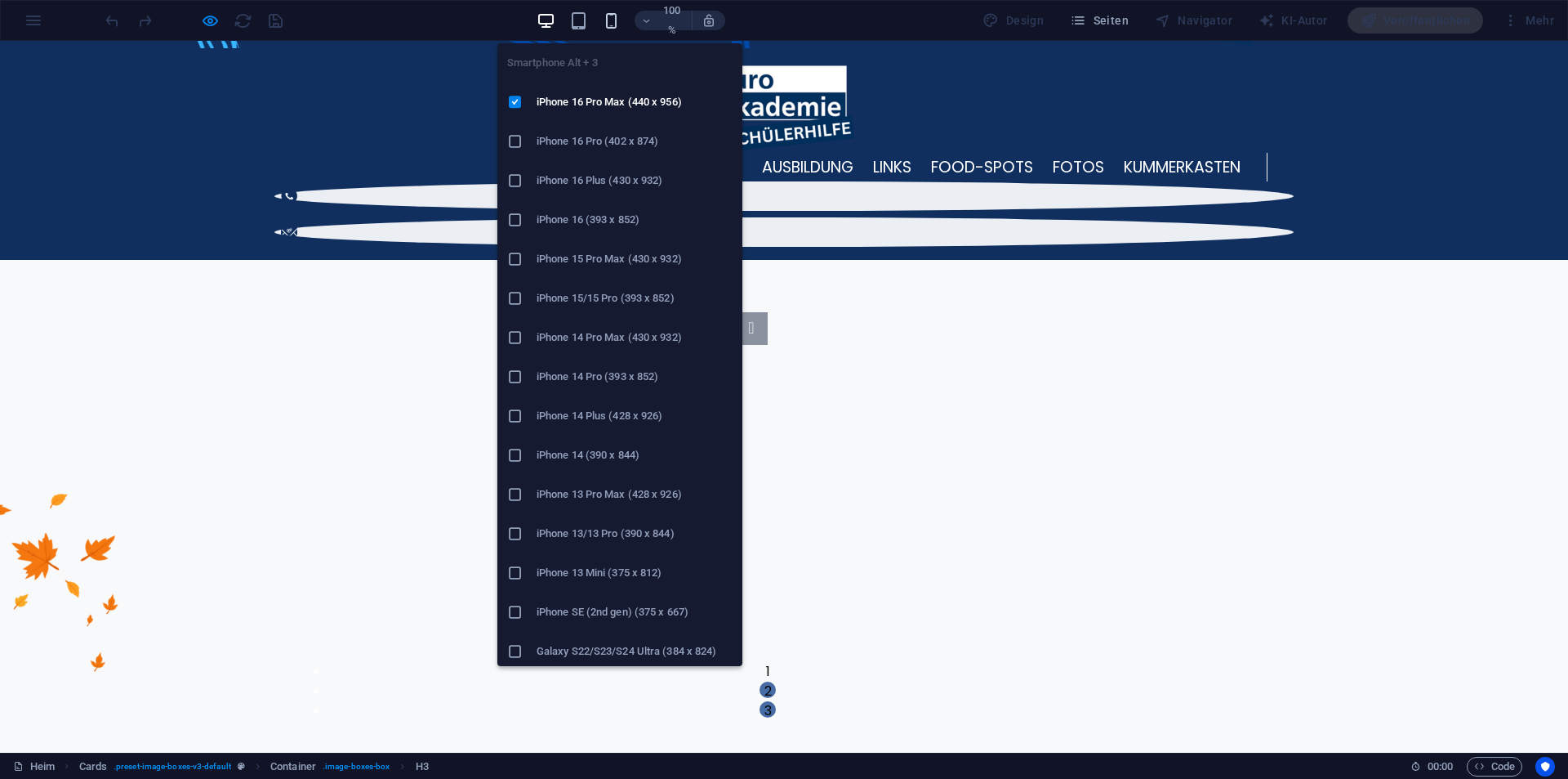
click at [621, 19] on icon "button" at bounding box center [611, 21] width 19 height 19
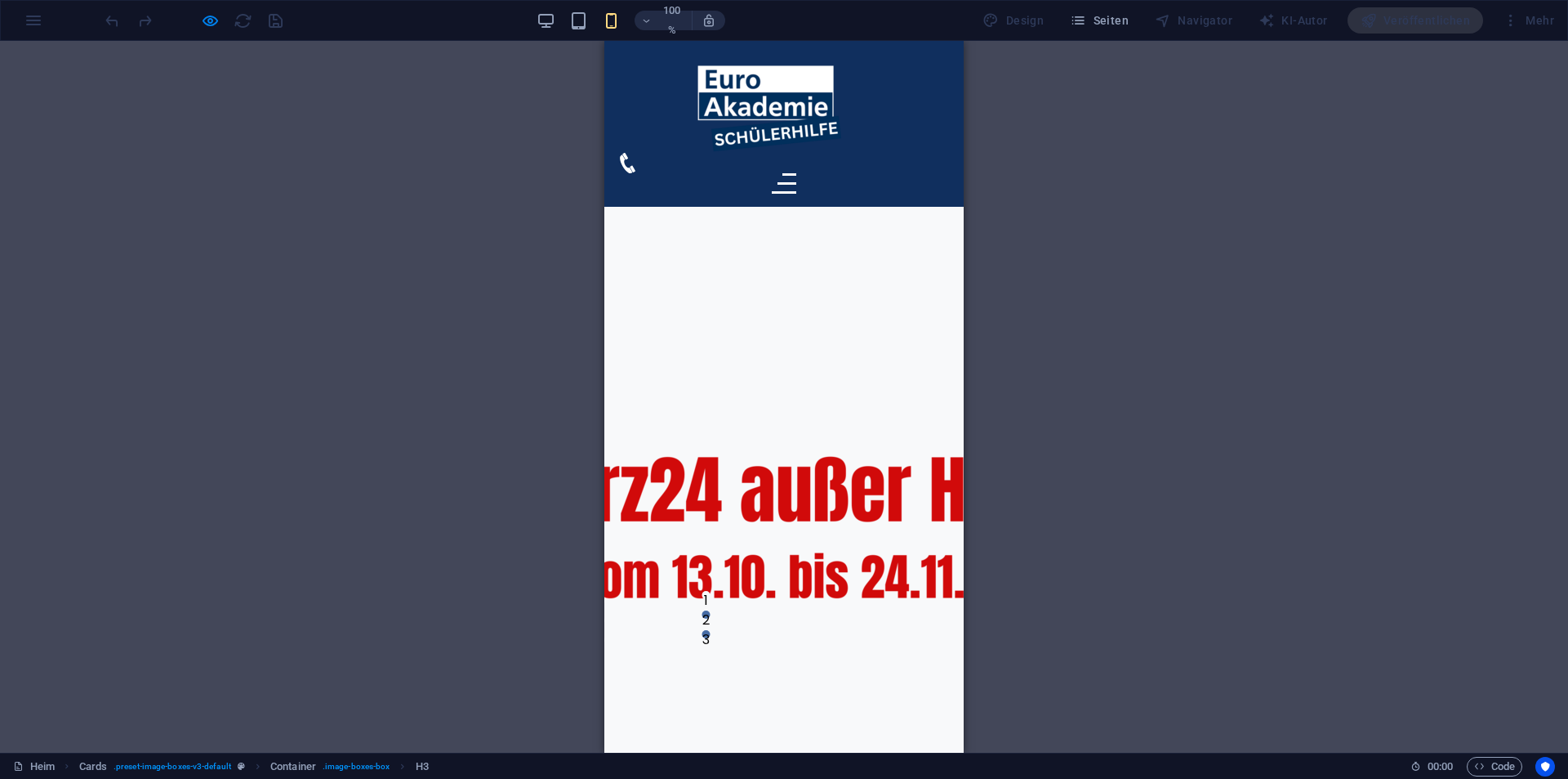
click at [1211, 285] on div "Ziehen Sie hier, um den vorhandenen Inhalt zu ersetzen. Drücken Sie „Strg“, wen…" at bounding box center [784, 397] width 1568 height 712
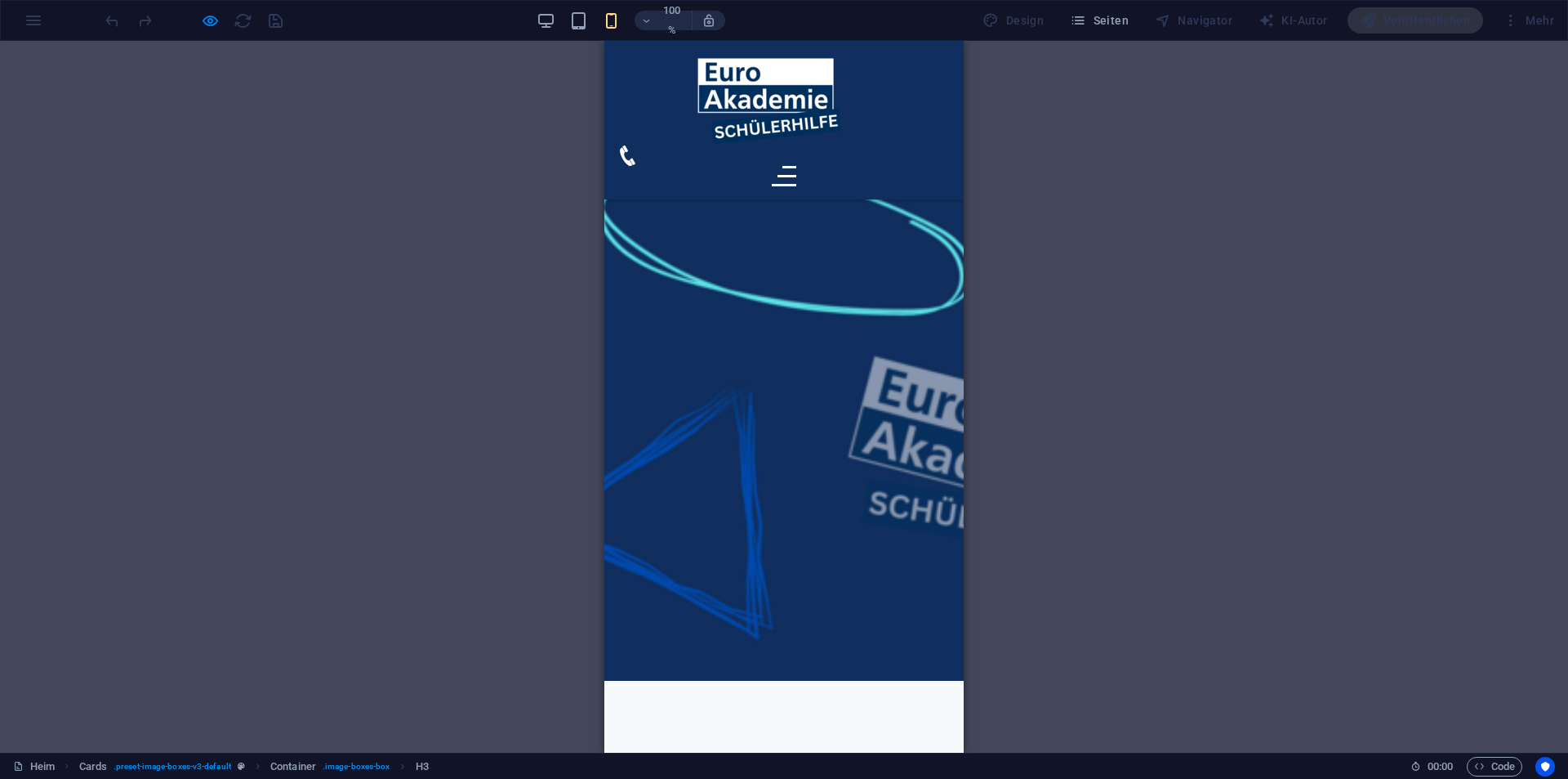
scroll to position [0, 0]
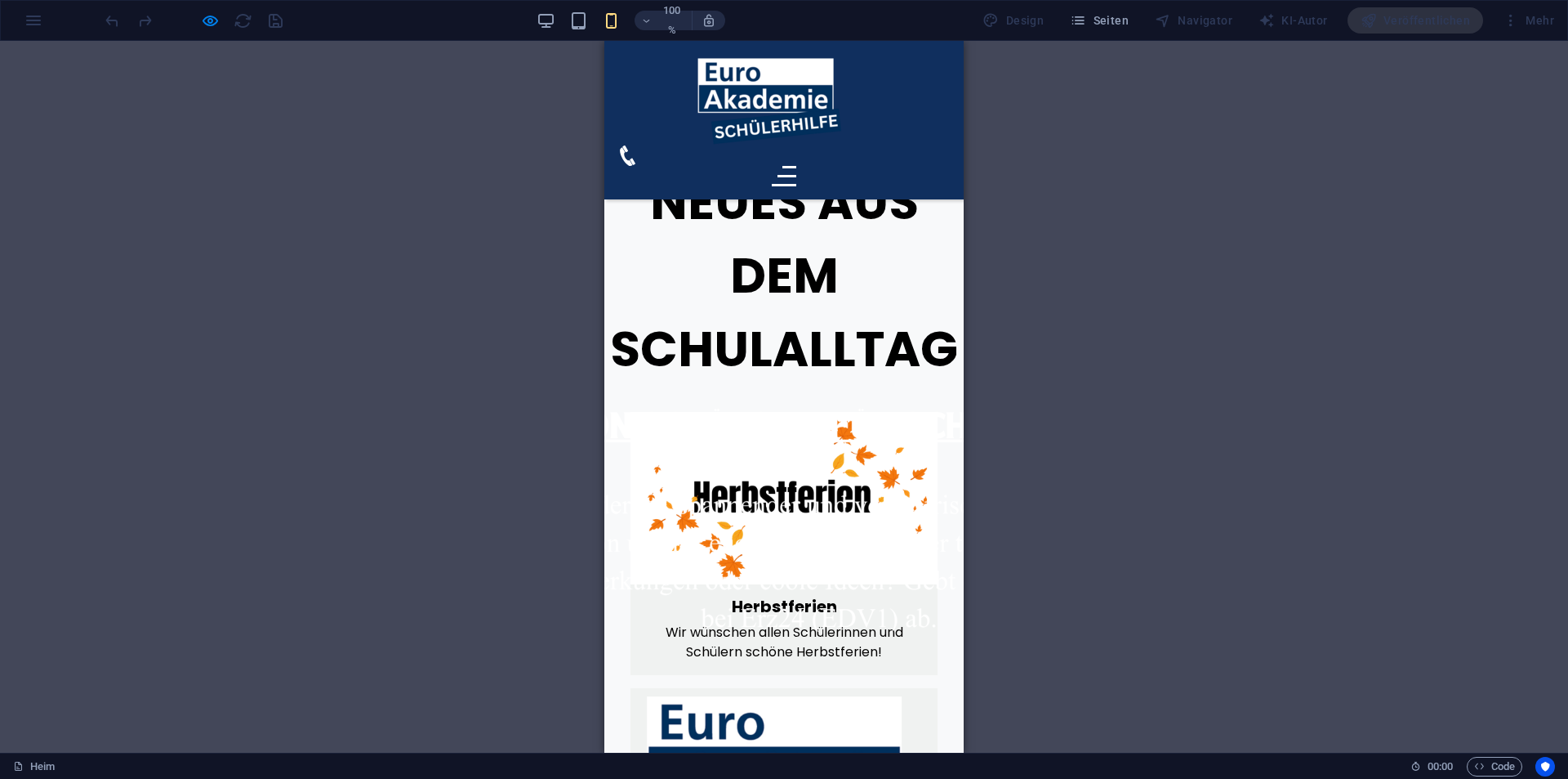
scroll to position [1291, 0]
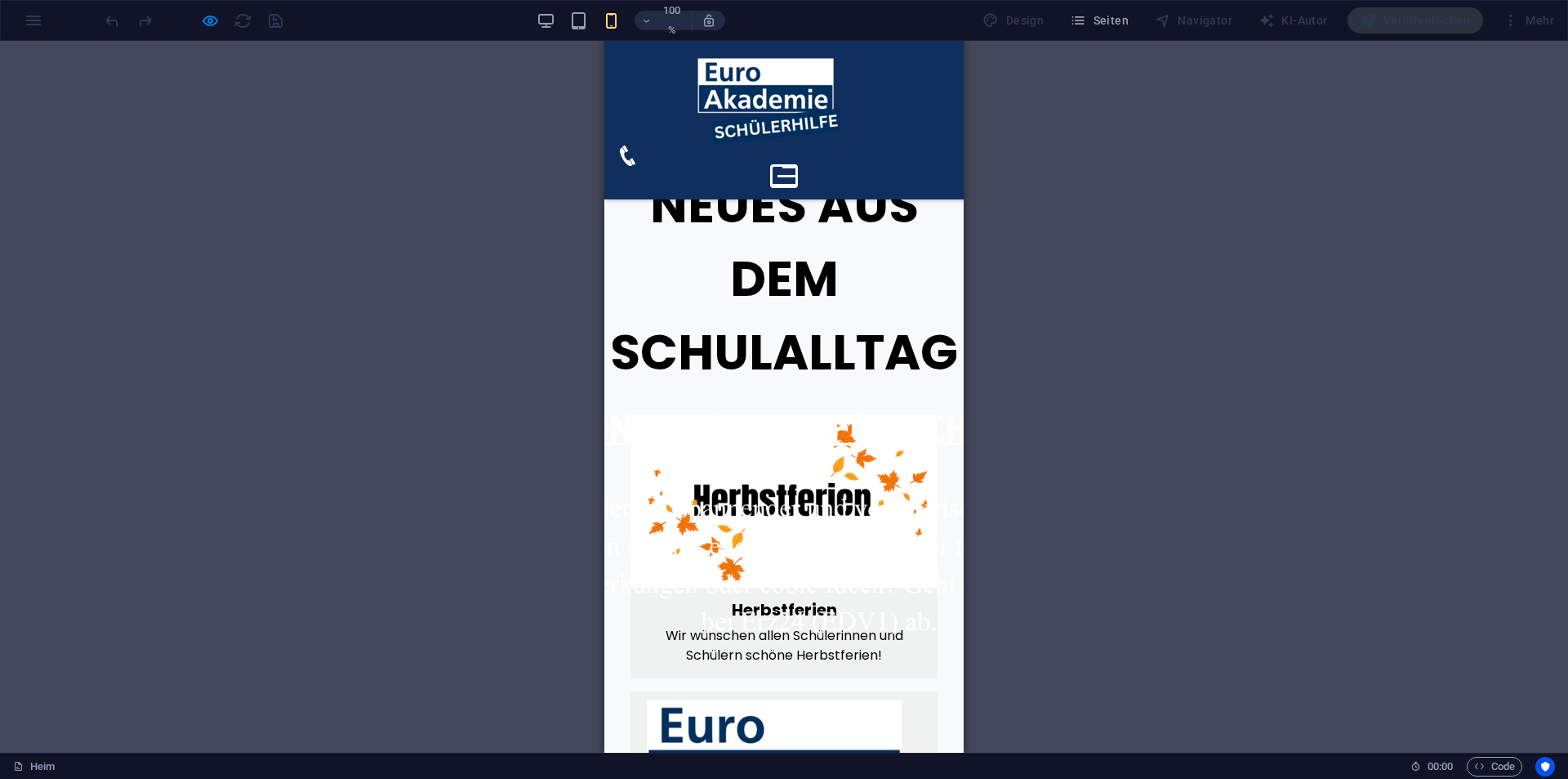
click at [797, 175] on button at bounding box center [788, 176] width 19 height 3
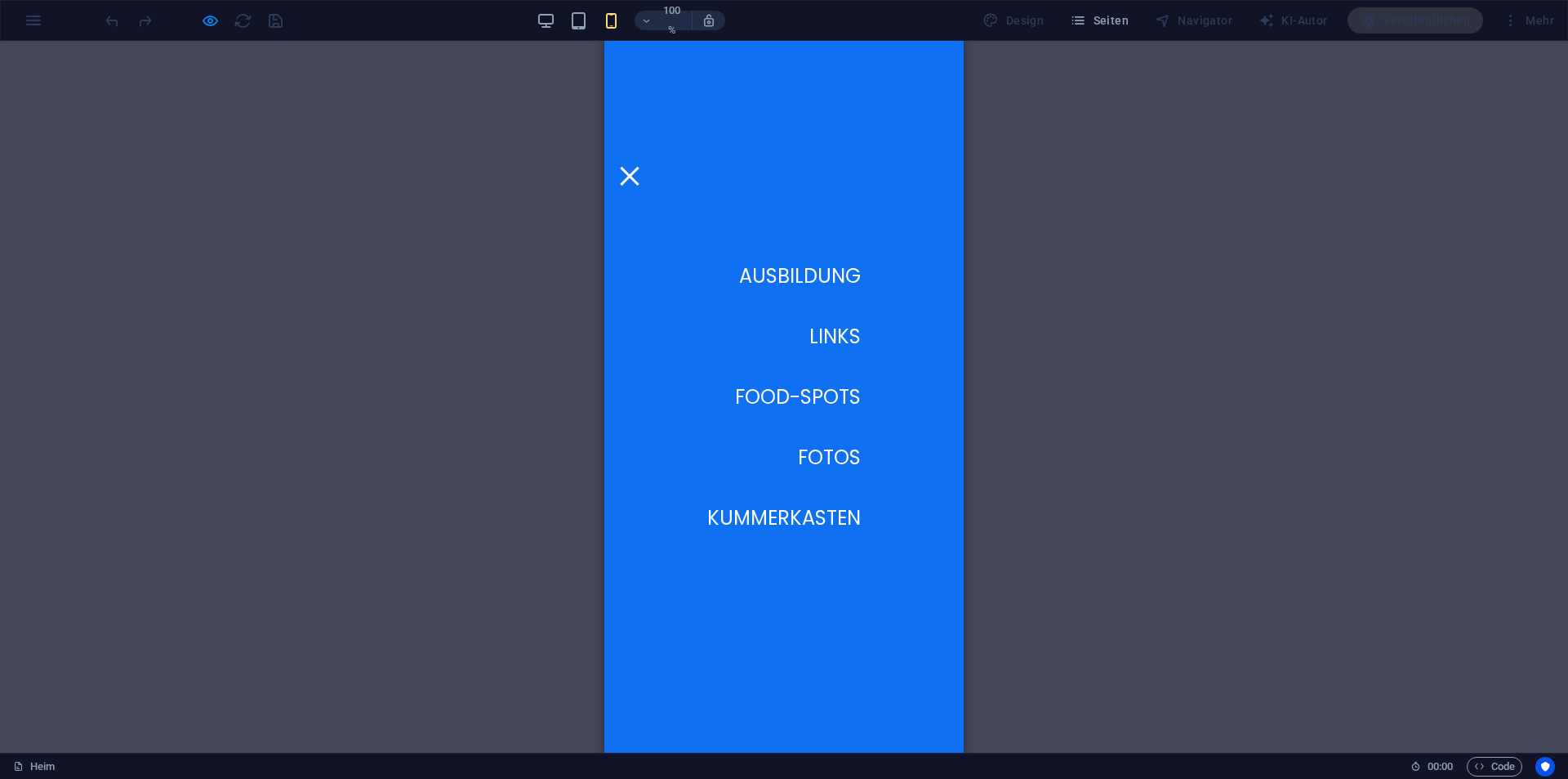
click at [642, 166] on div at bounding box center [629, 176] width 24 height 21
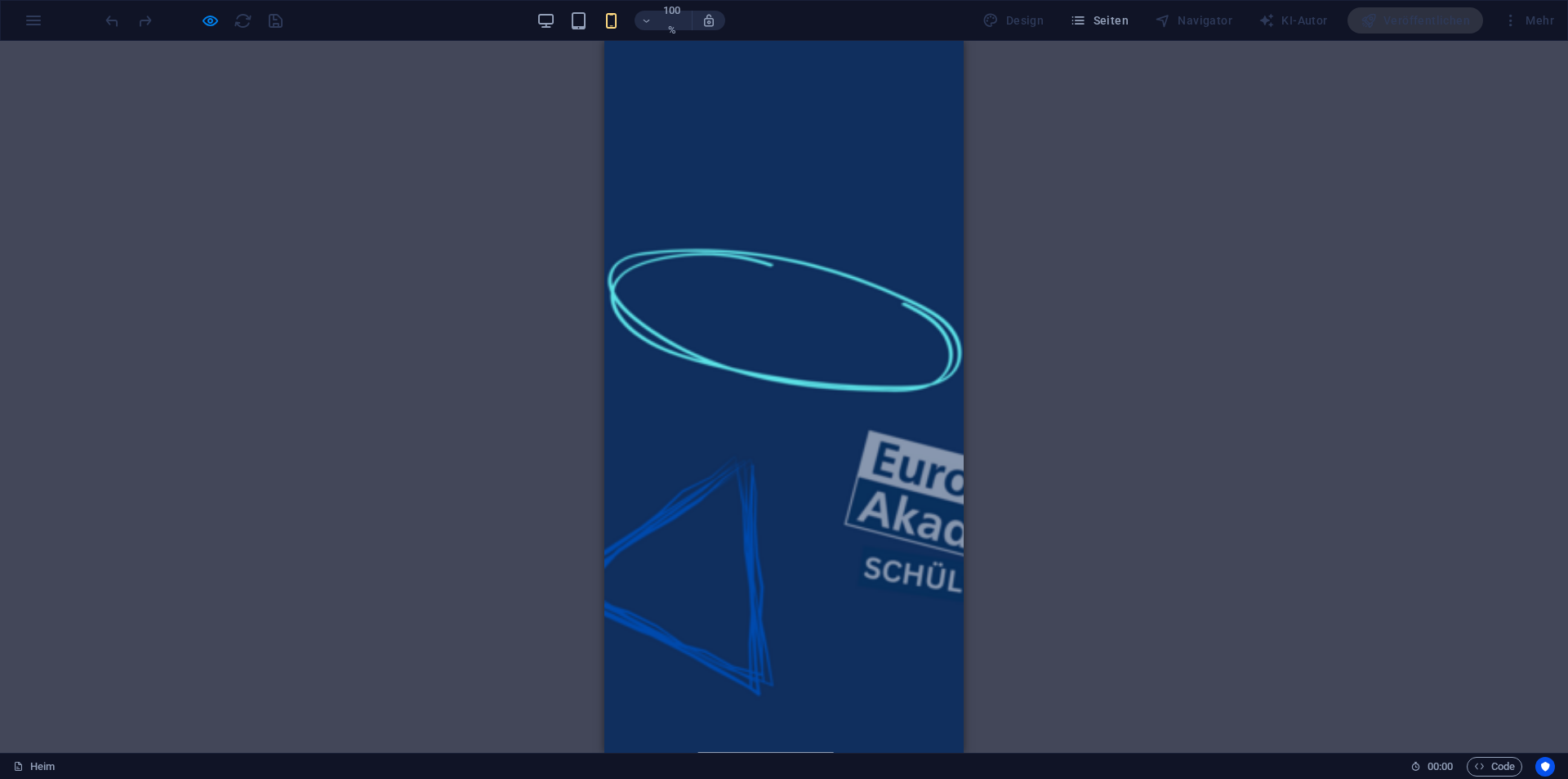
scroll to position [0, 0]
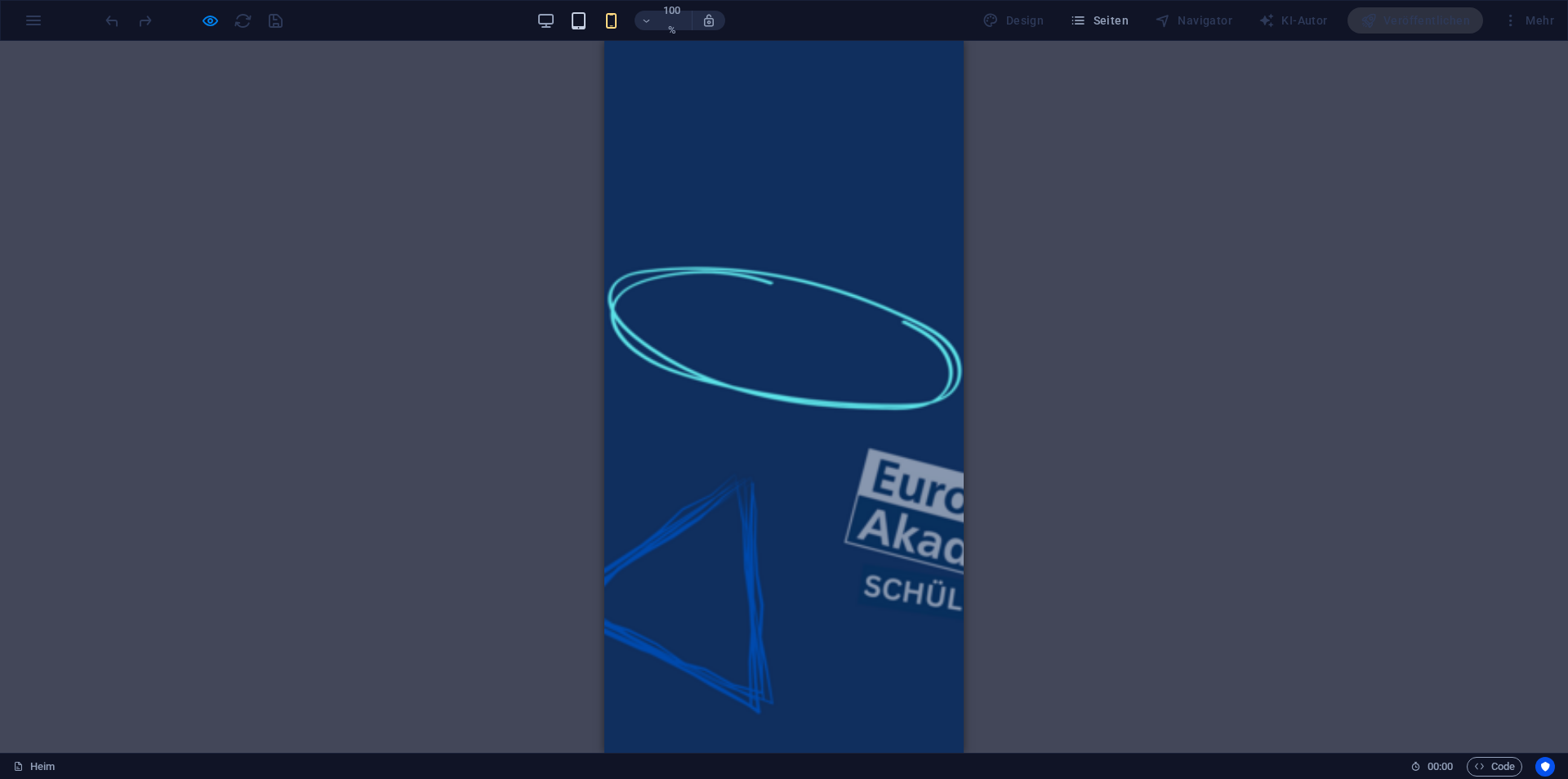
click at [584, 18] on icon "button" at bounding box center [578, 21] width 19 height 19
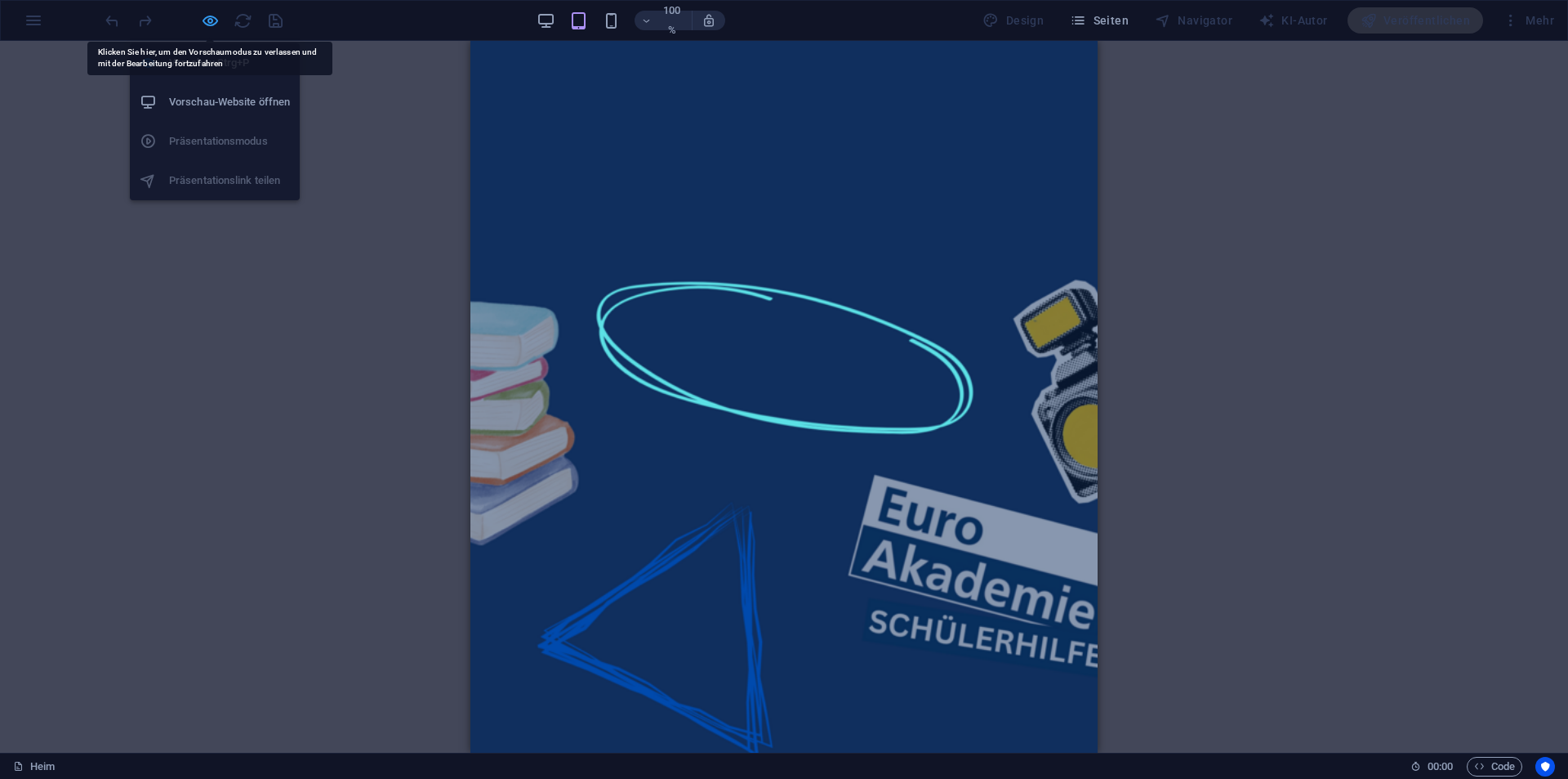
click at [209, 24] on icon "button" at bounding box center [210, 21] width 19 height 19
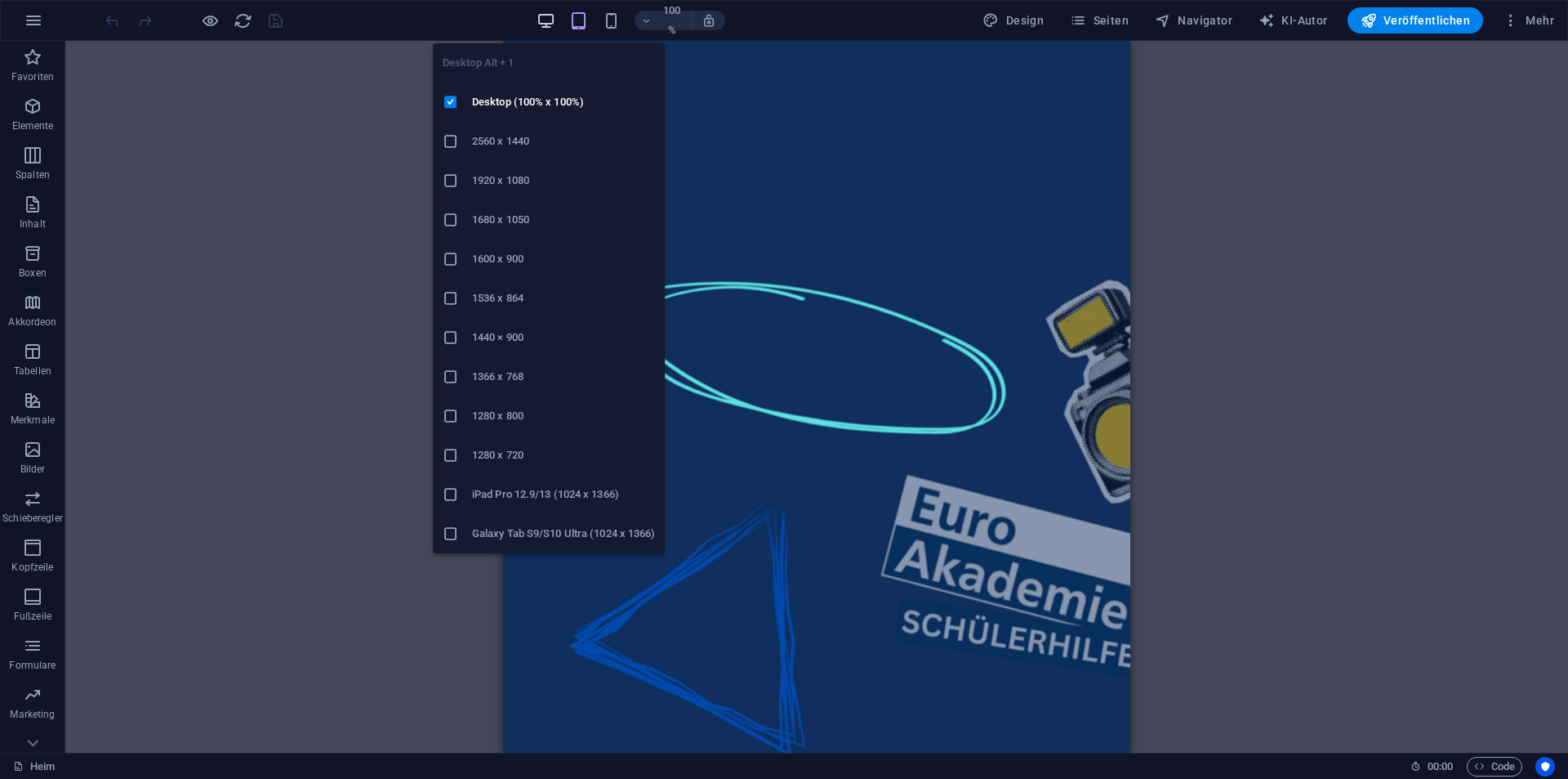
click at [546, 24] on icon "button" at bounding box center [546, 21] width 19 height 19
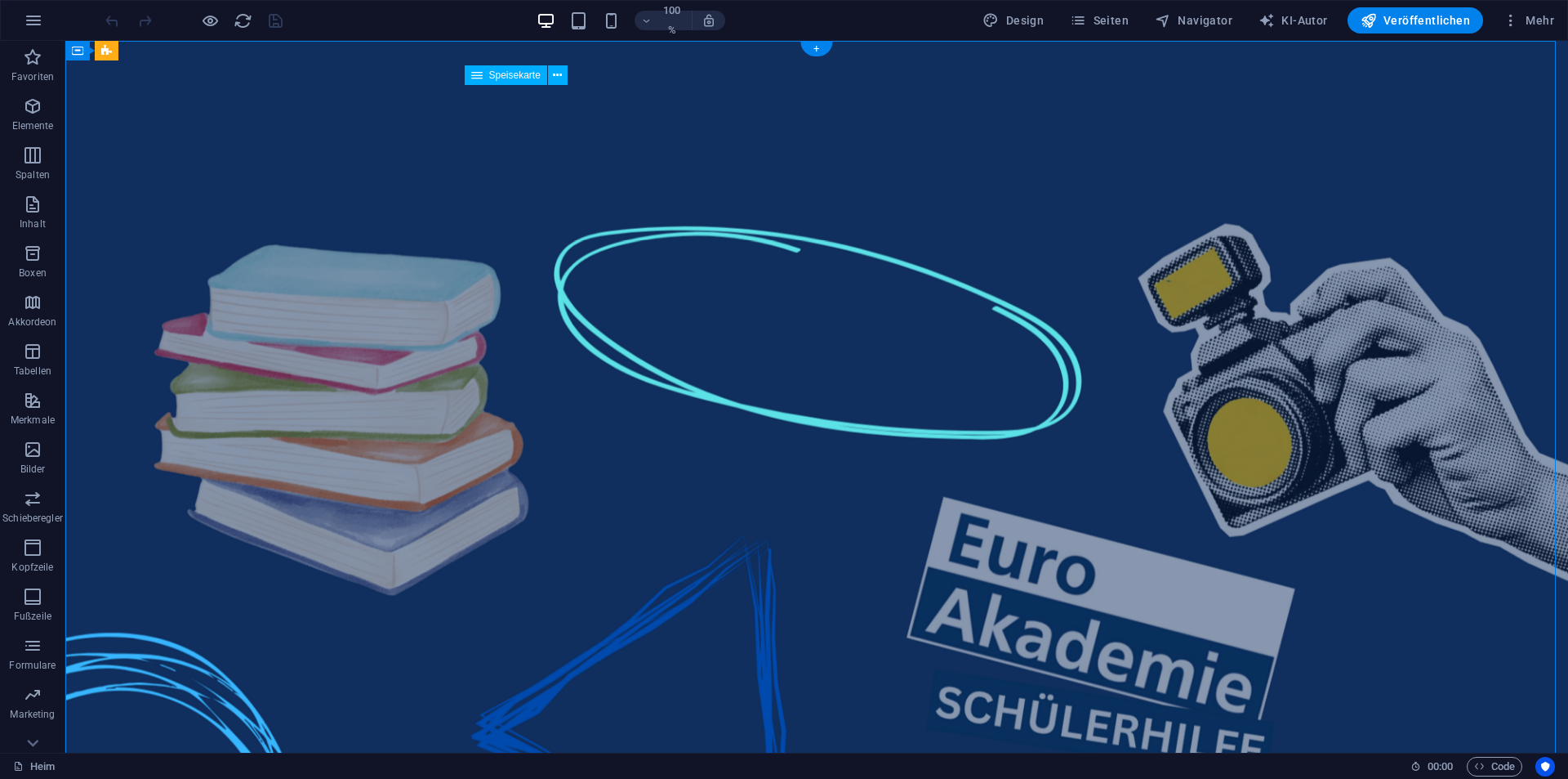
click at [1377, 14] on icon "button" at bounding box center [1369, 21] width 16 height 16
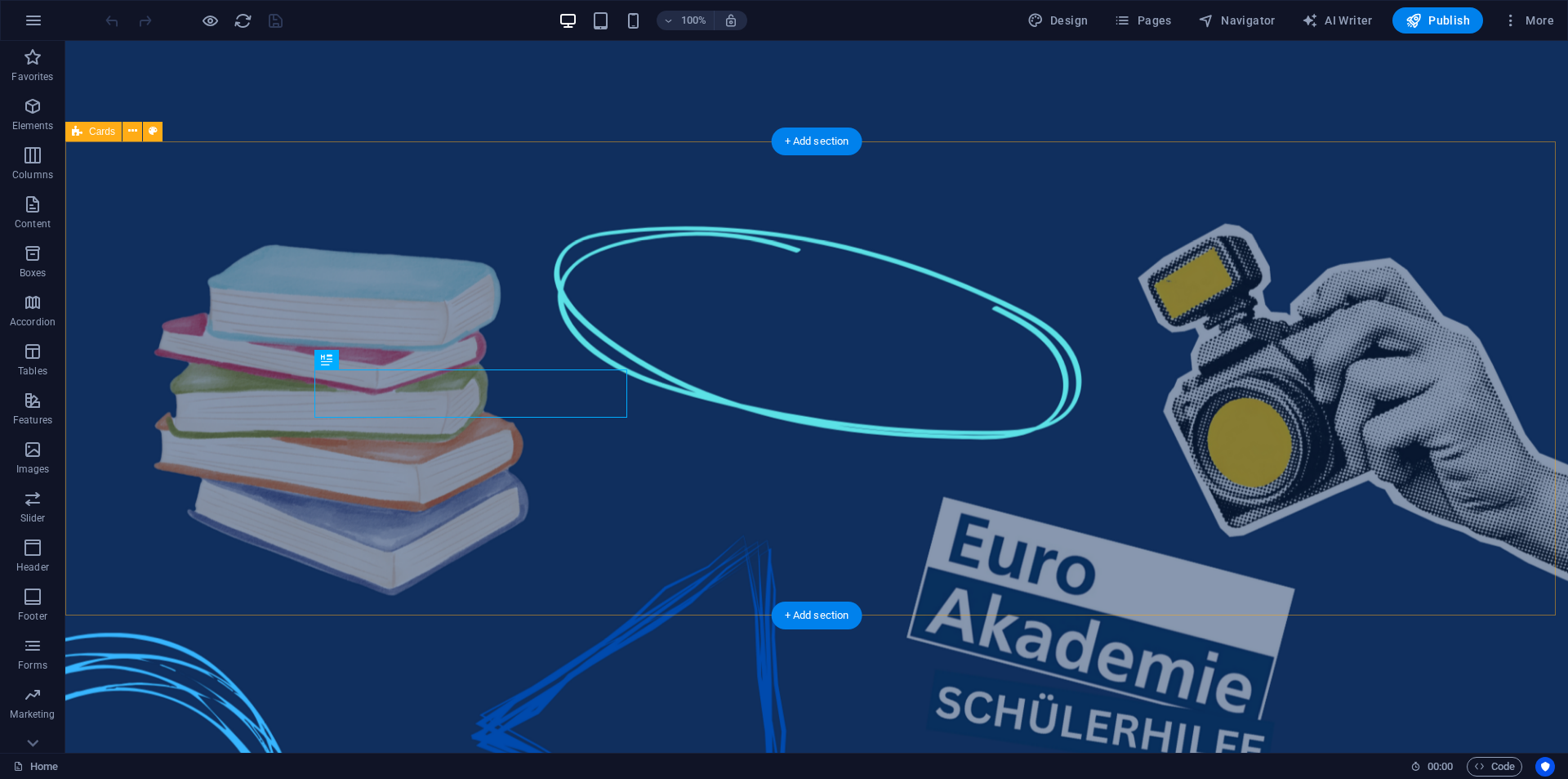
scroll to position [751, 0]
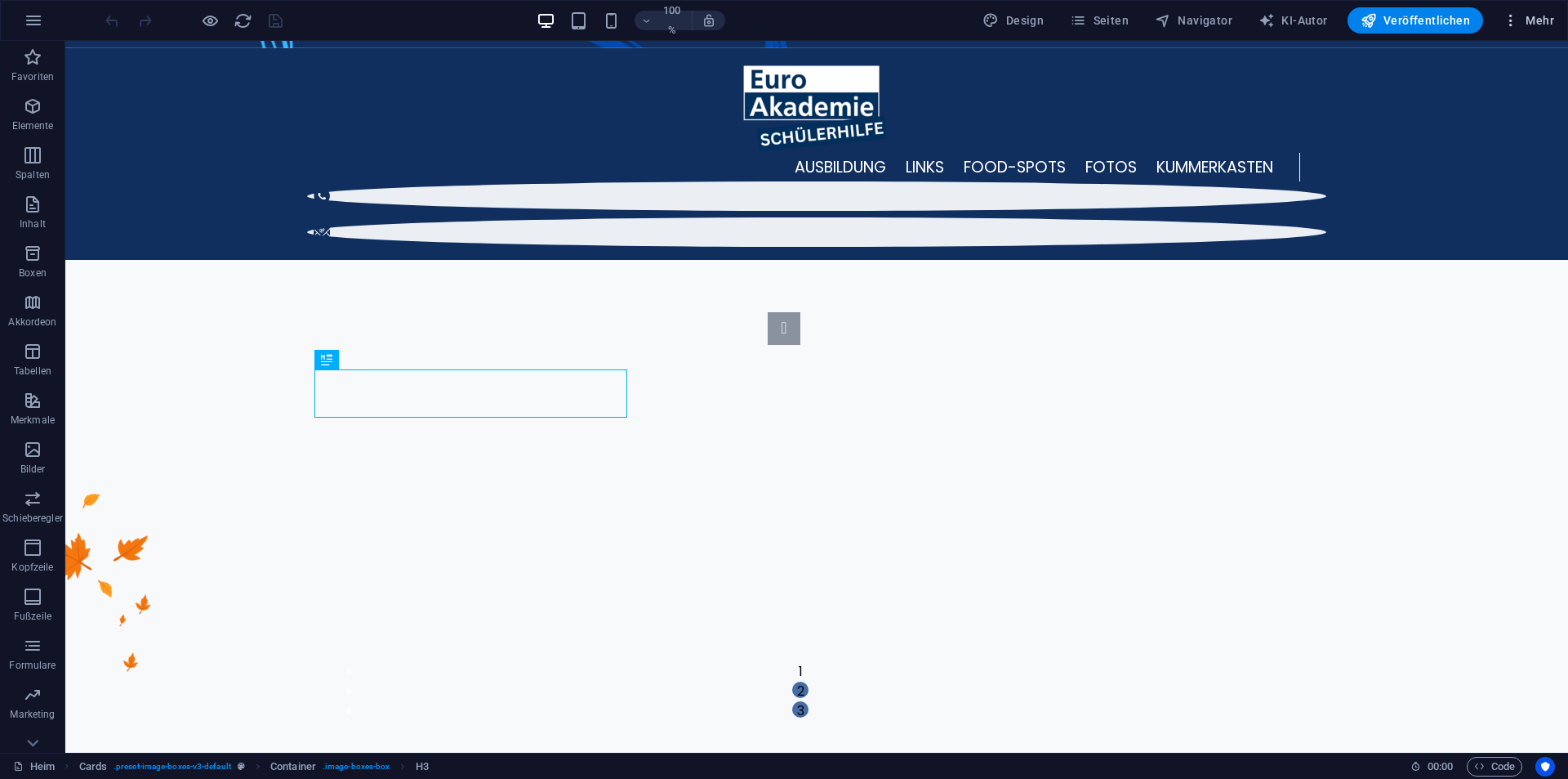
click at [1531, 27] on span "Mehr" at bounding box center [1528, 21] width 52 height 16
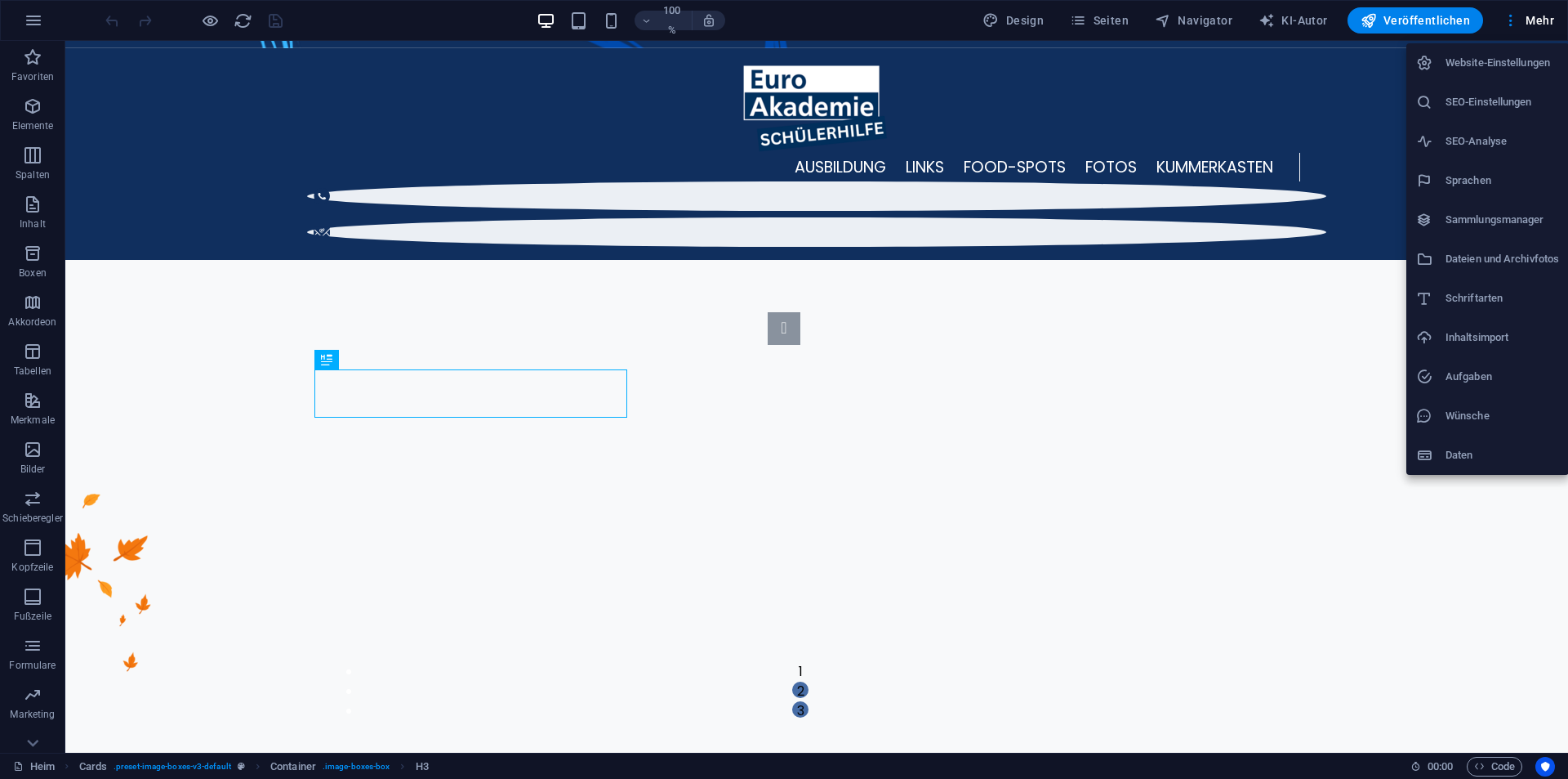
click at [1137, 10] on div at bounding box center [784, 390] width 1568 height 779
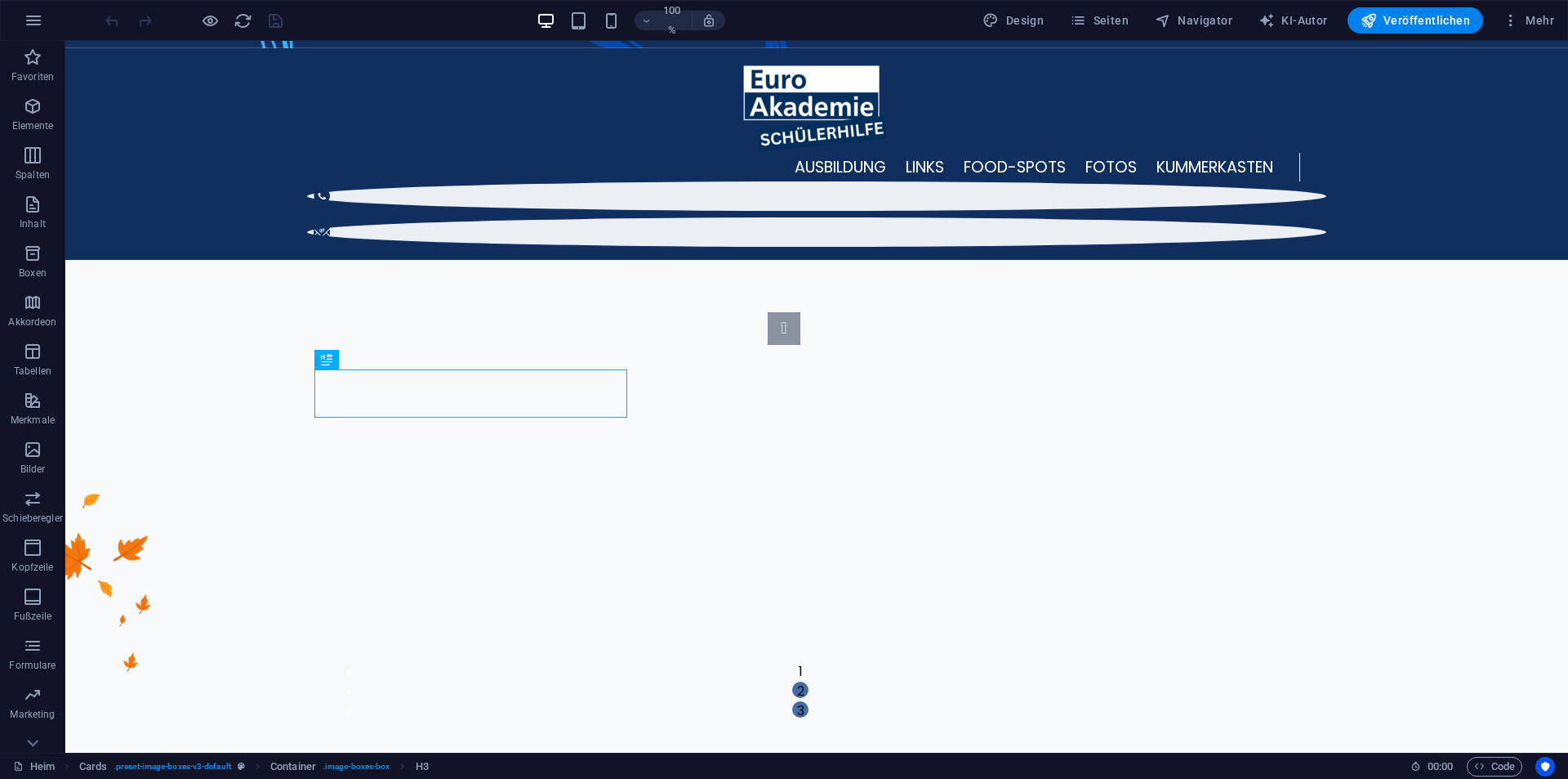
click at [1114, 14] on div "Website-Einstellungen SEO-Einstellungen SEO-Analyse Sprachen Sammlungsmanager D…" at bounding box center [784, 394] width 1568 height 769
click at [1120, 15] on font "Seiten" at bounding box center [1111, 20] width 35 height 13
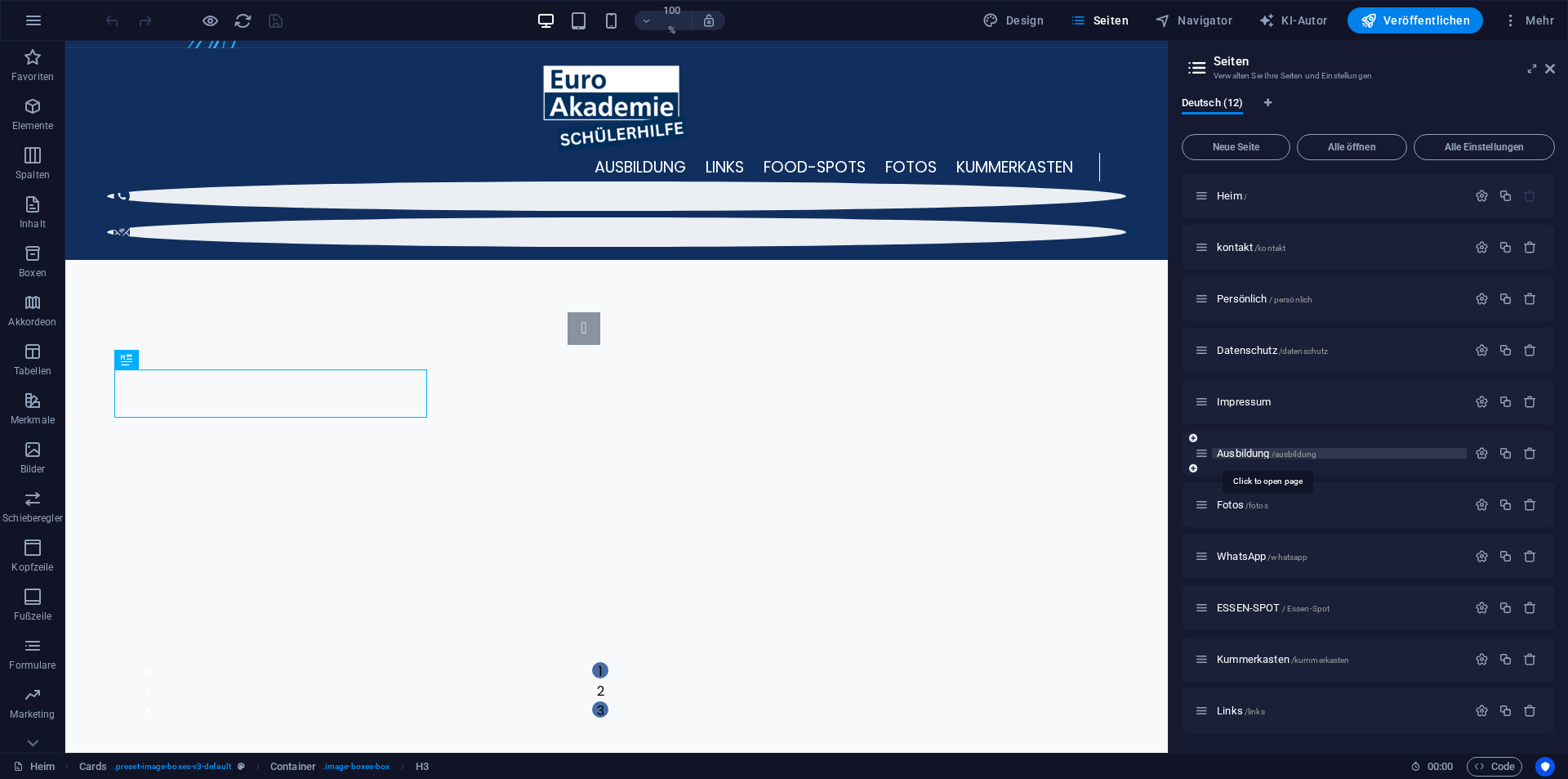
click at [1262, 453] on font "Ausbildung" at bounding box center [1243, 453] width 53 height 13
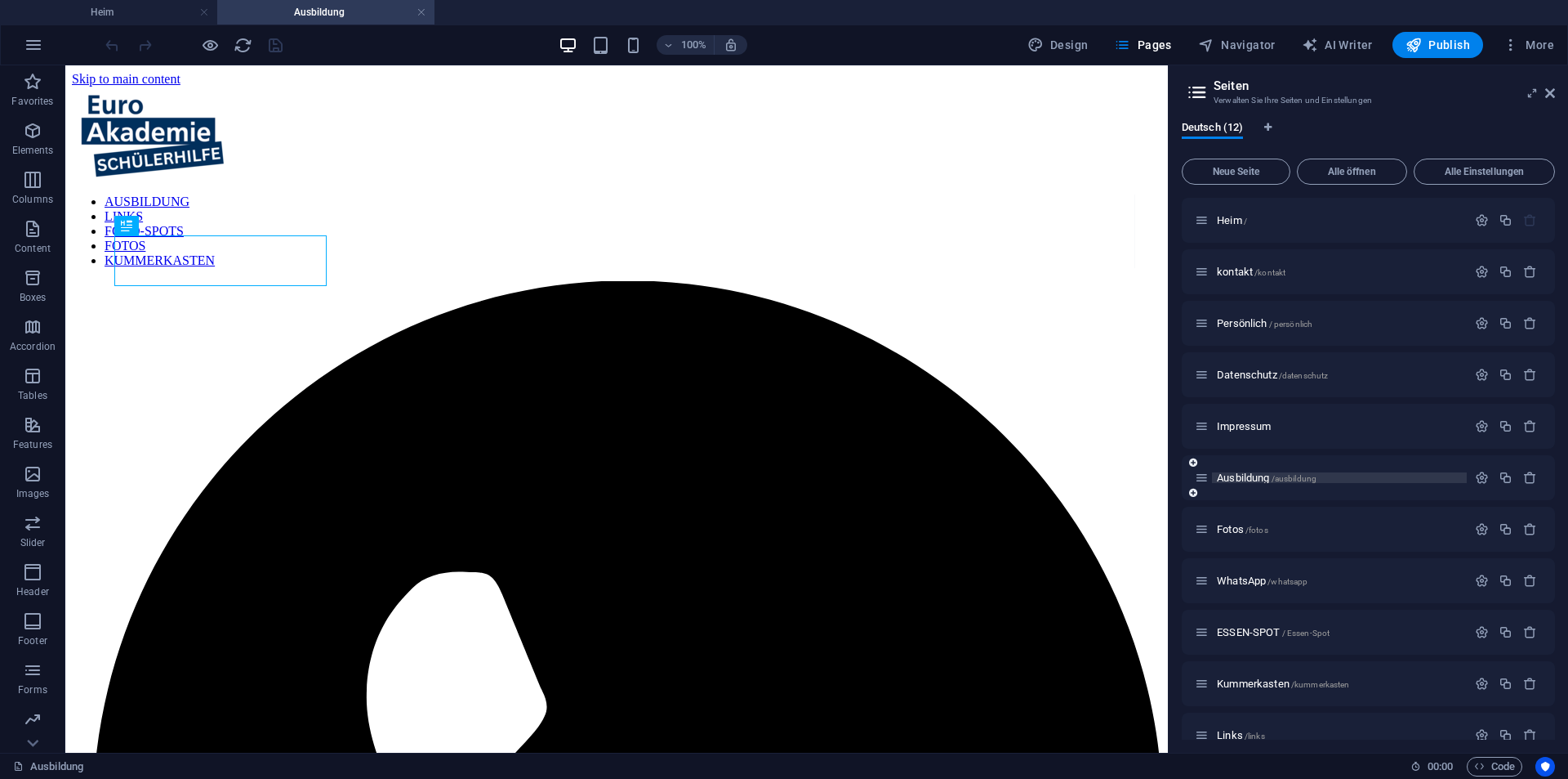
scroll to position [0, 0]
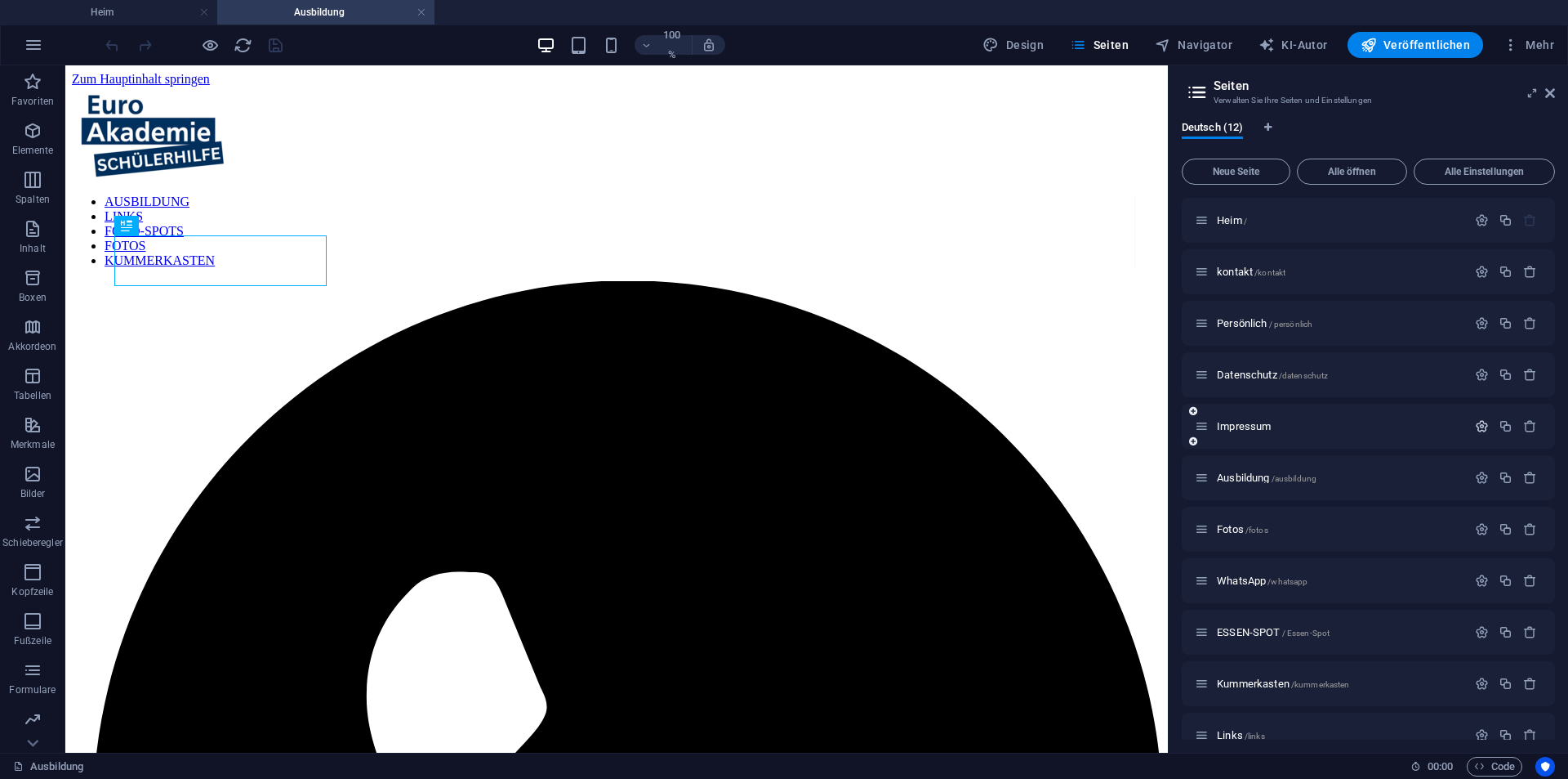
click at [1478, 428] on icon "button" at bounding box center [1481, 426] width 14 height 14
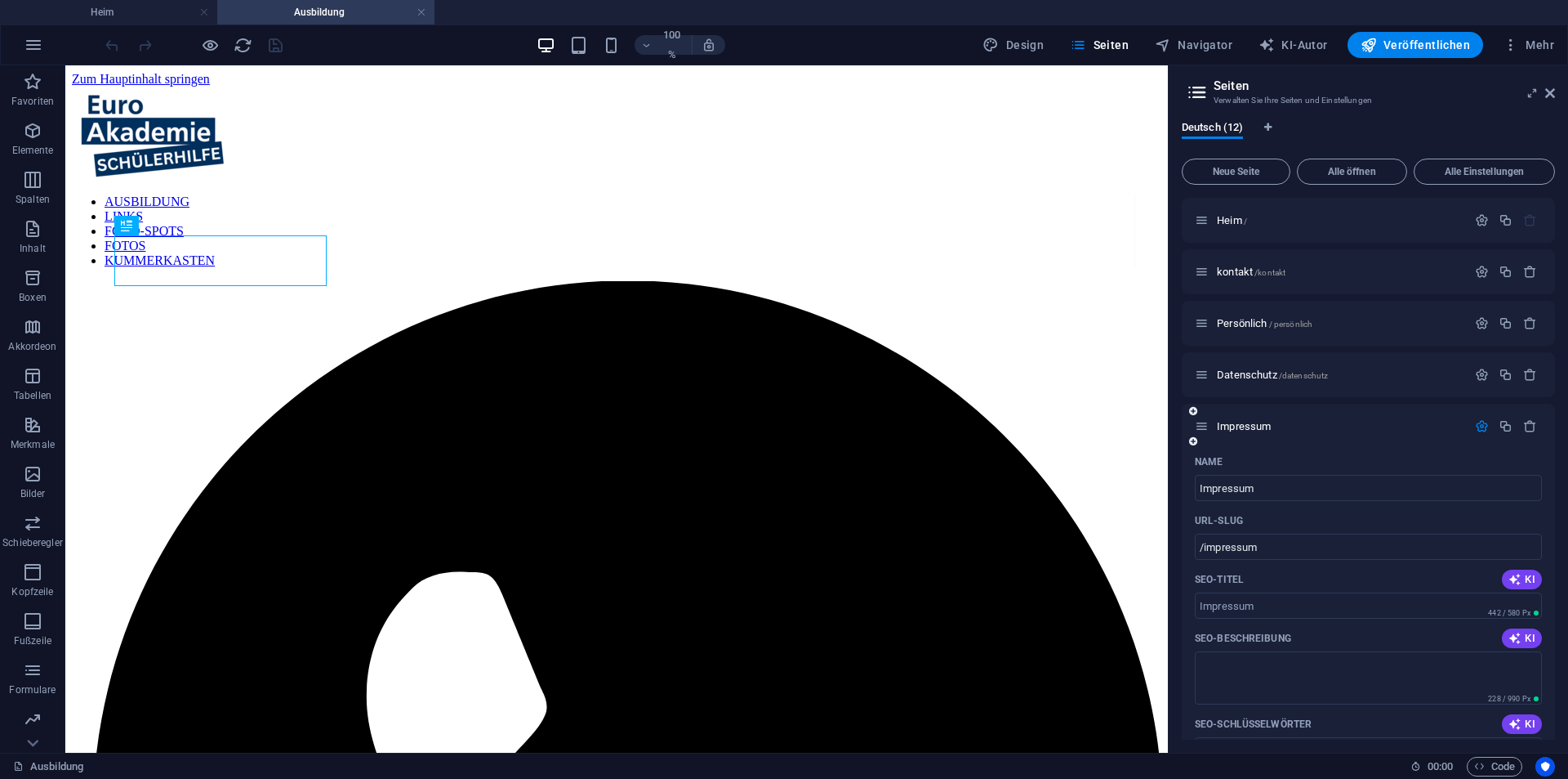
click at [1480, 422] on icon "button" at bounding box center [1481, 426] width 14 height 14
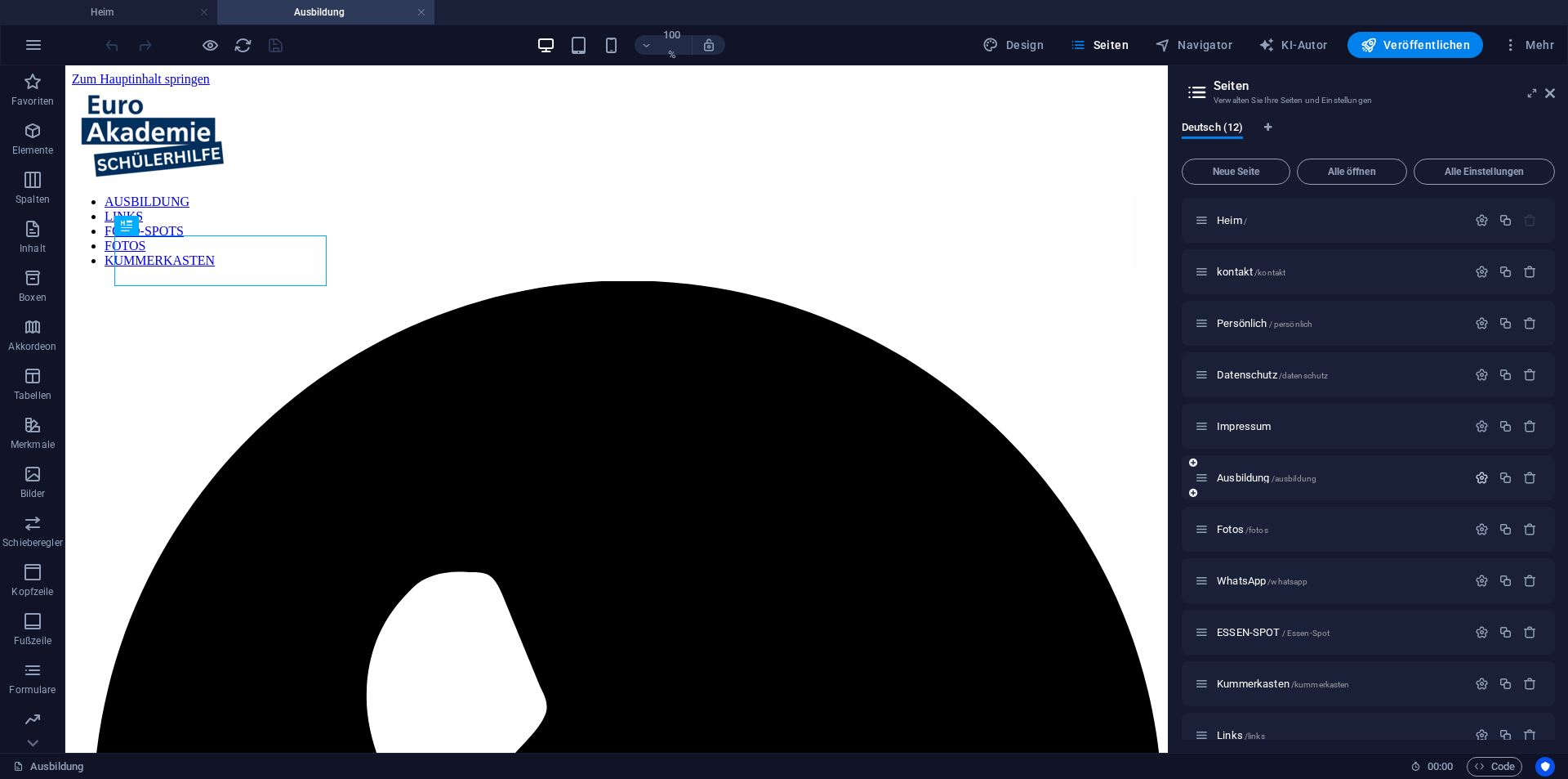
click at [1477, 471] on icon "button" at bounding box center [1481, 477] width 14 height 14
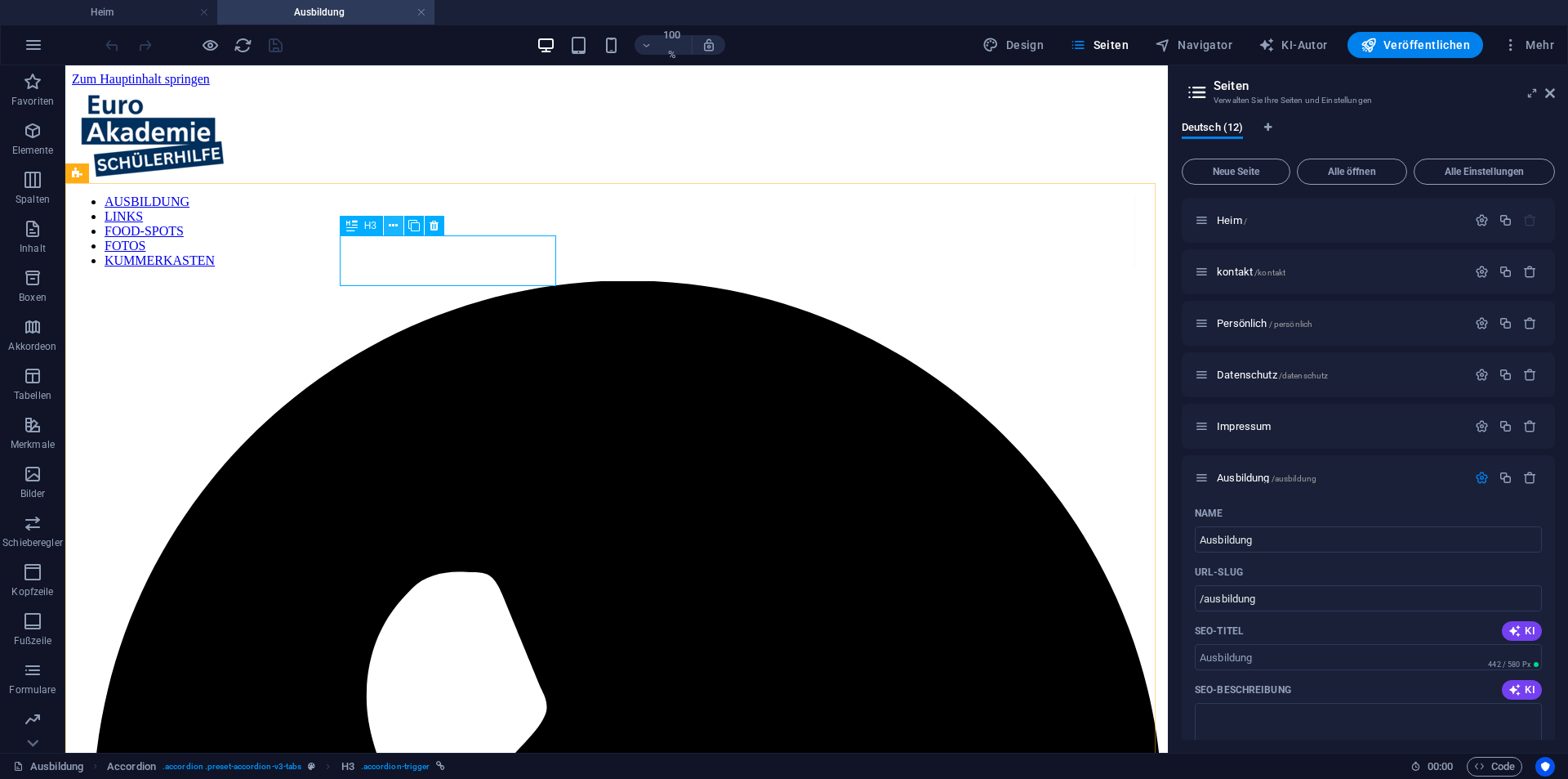
click at [396, 228] on icon at bounding box center [393, 226] width 9 height 17
click at [1418, 39] on font "Veröffentlichen" at bounding box center [1427, 44] width 87 height 13
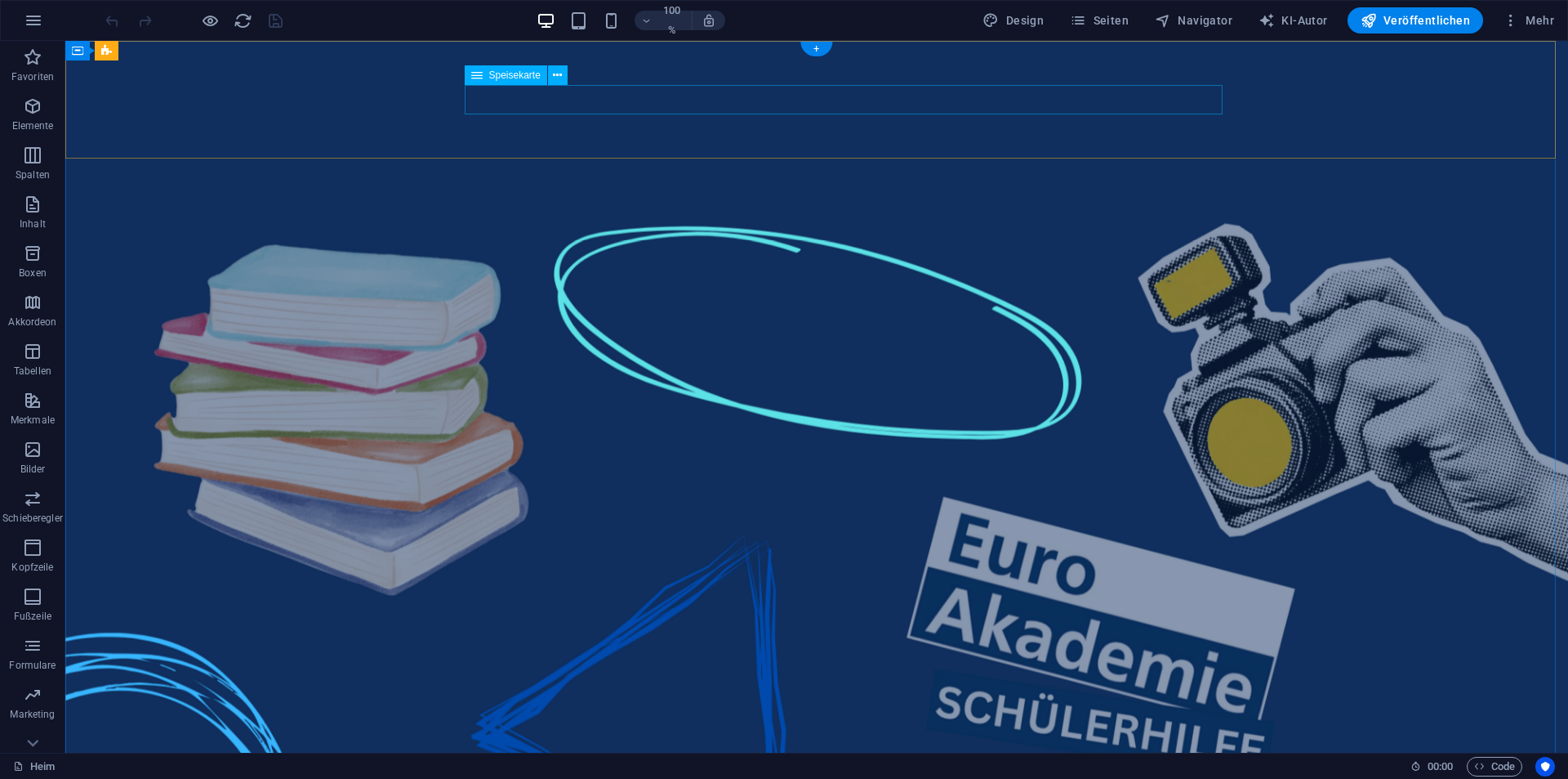
select select "5"
select select "10"
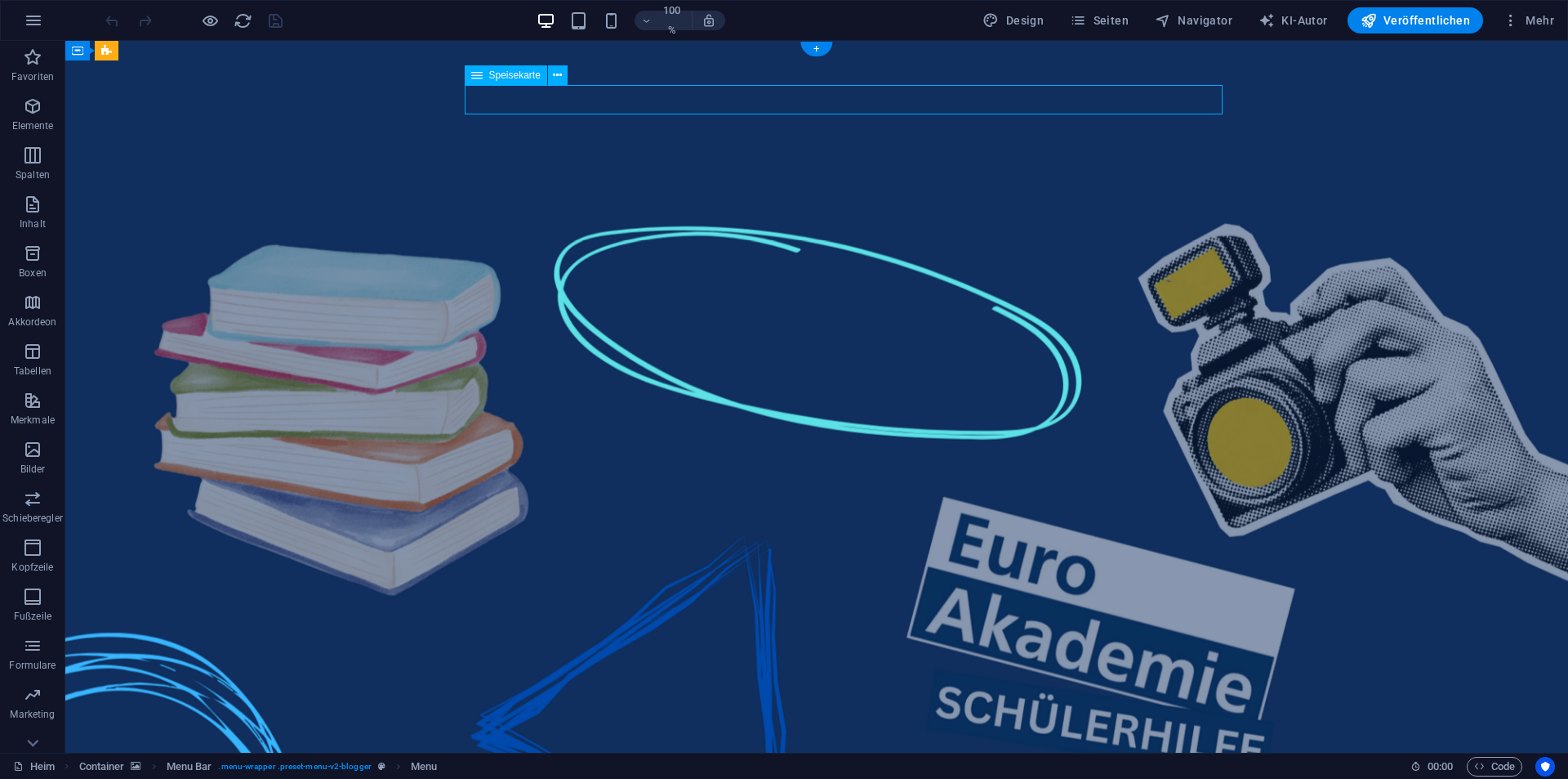
select select
select select "8"
select select
select select "6"
select select
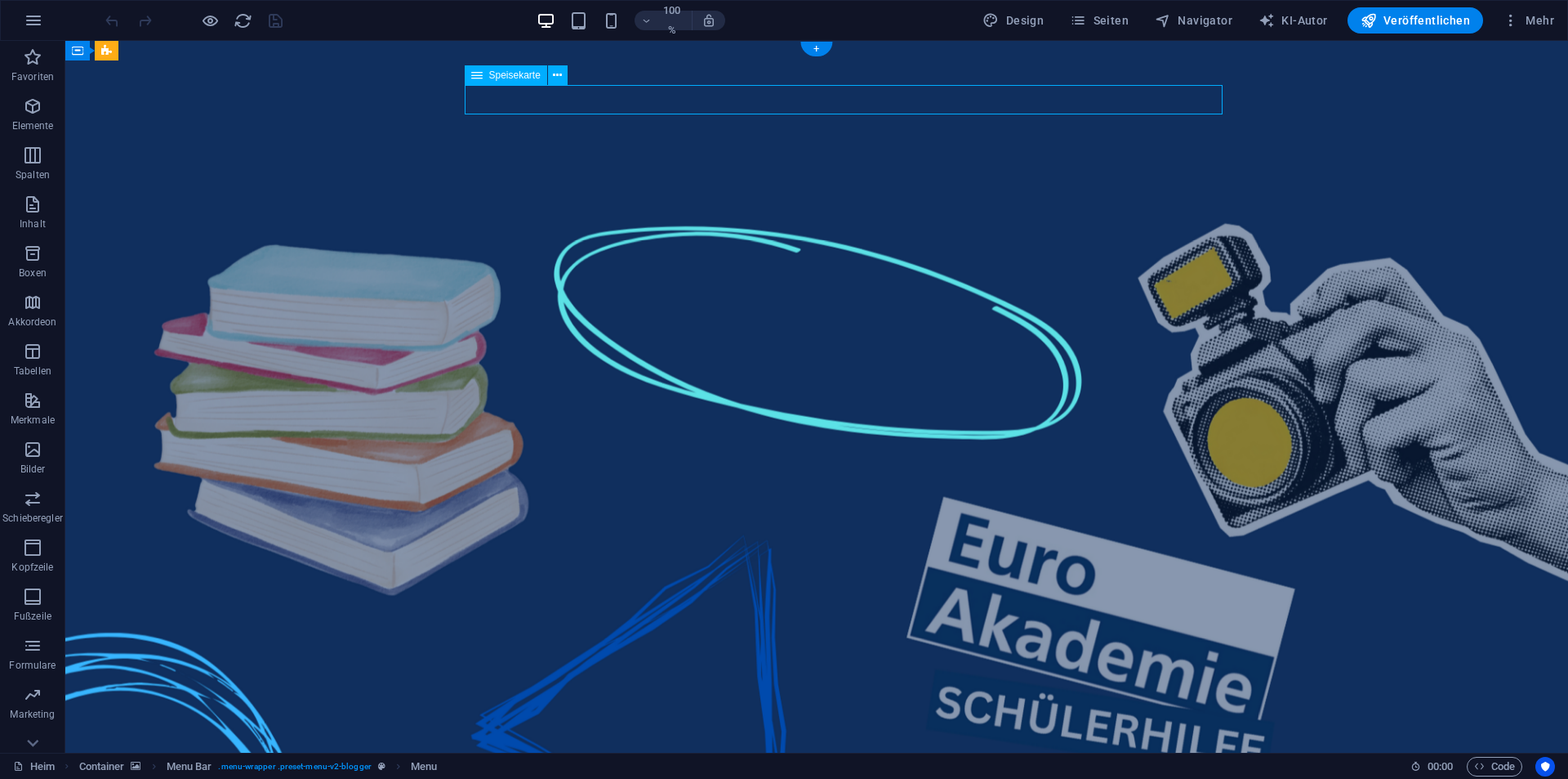
select select "1"
select select
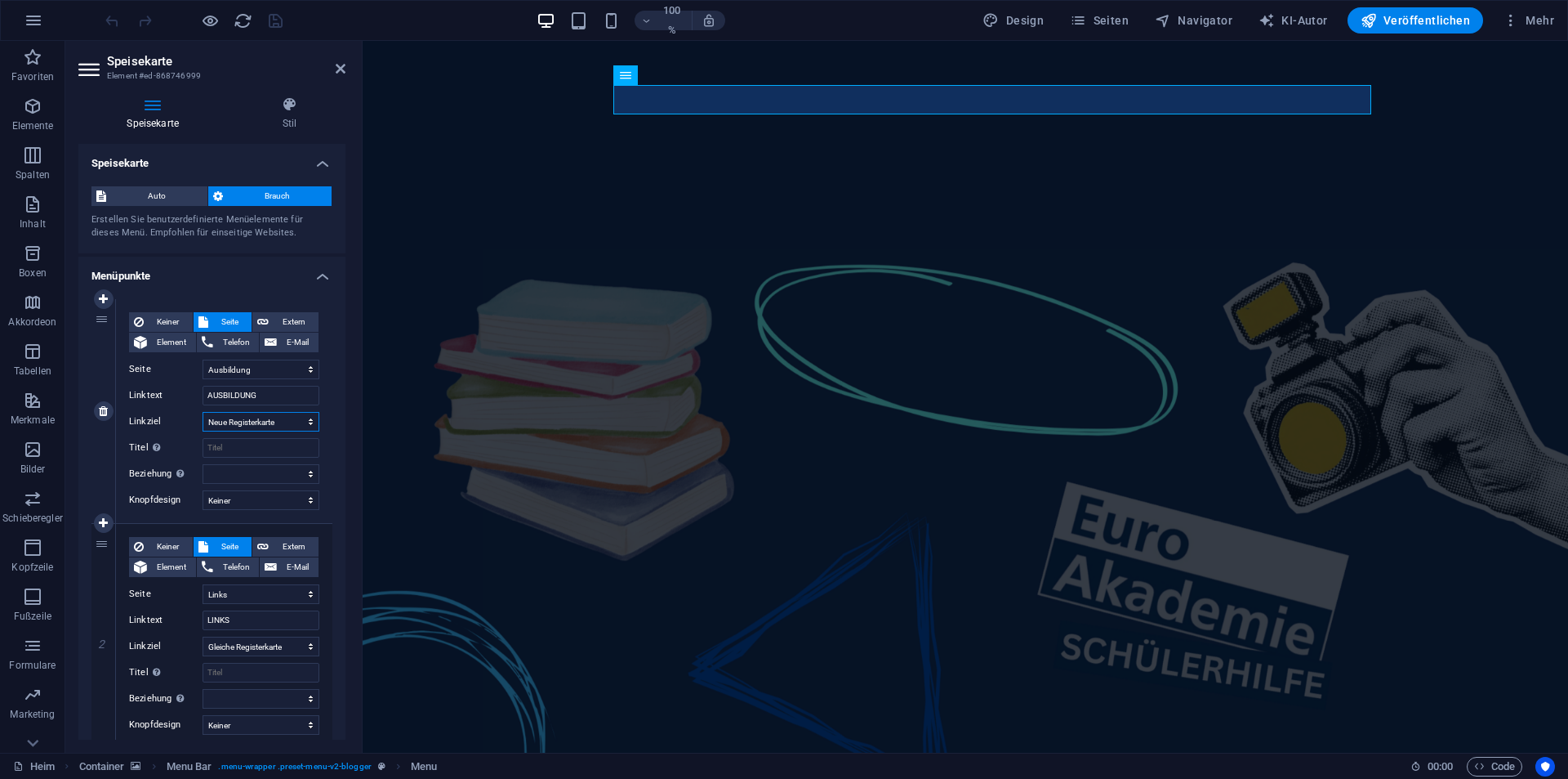
click at [271, 425] on select "Neue Registerkarte Gleiche Registerkarte Überlagerung" at bounding box center [261, 422] width 117 height 20
select select
click at [203, 412] on select "Neue Registerkarte Gleiche Registerkarte Überlagerung" at bounding box center [261, 422] width 117 height 20
select select
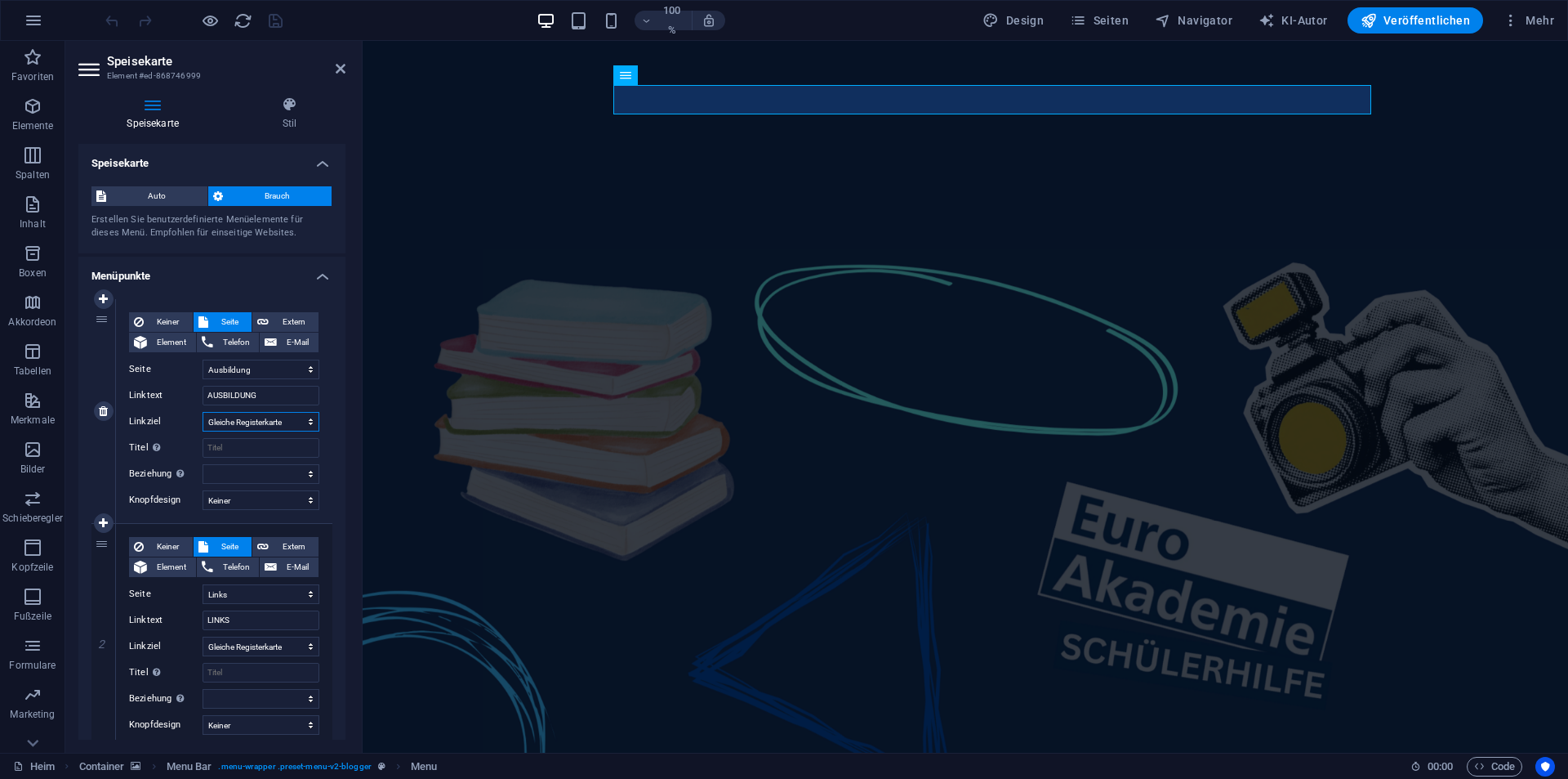
select select
click at [1380, 11] on button "Veröffentlichen" at bounding box center [1415, 20] width 136 height 26
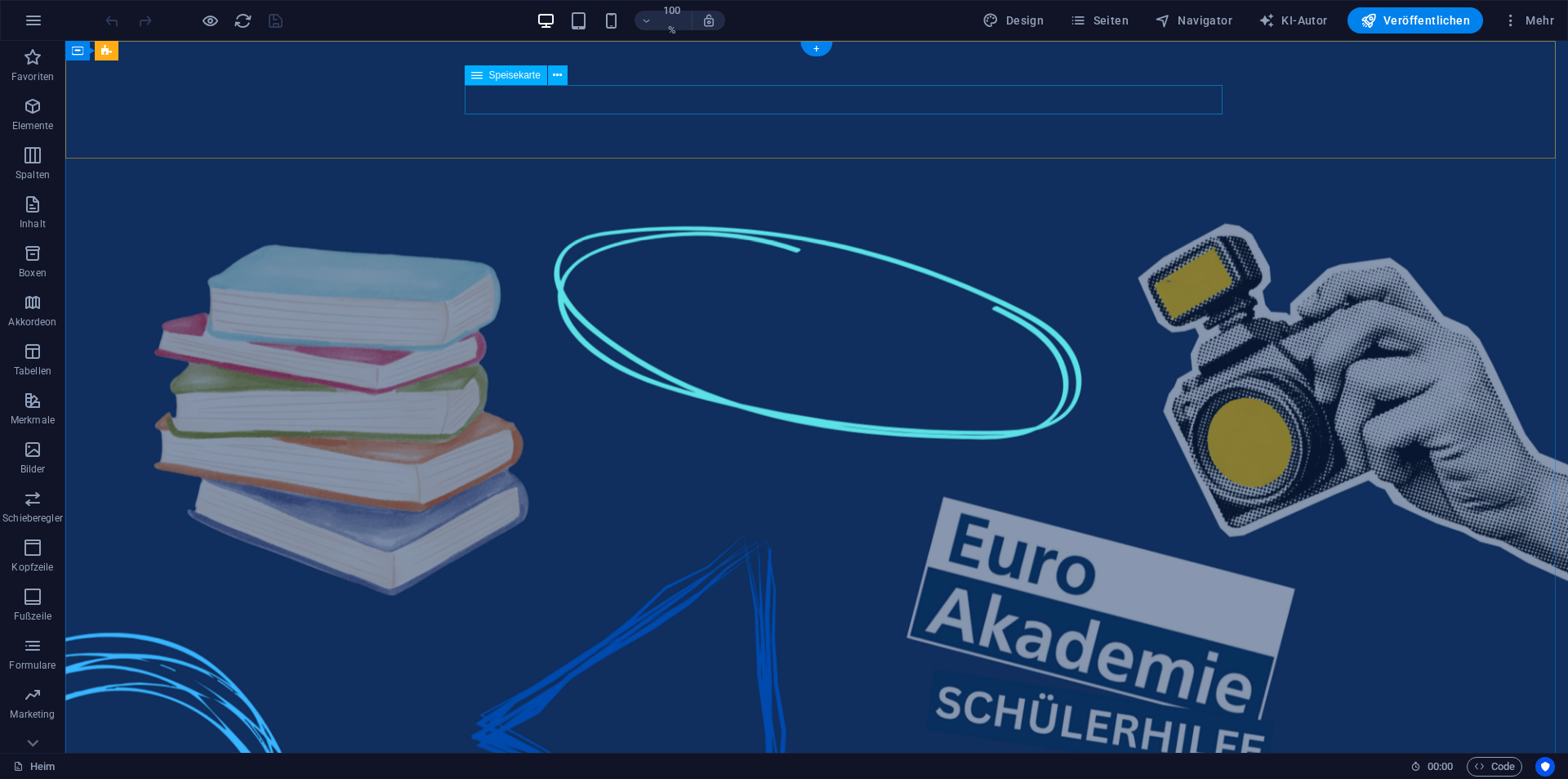
select select "5"
select select
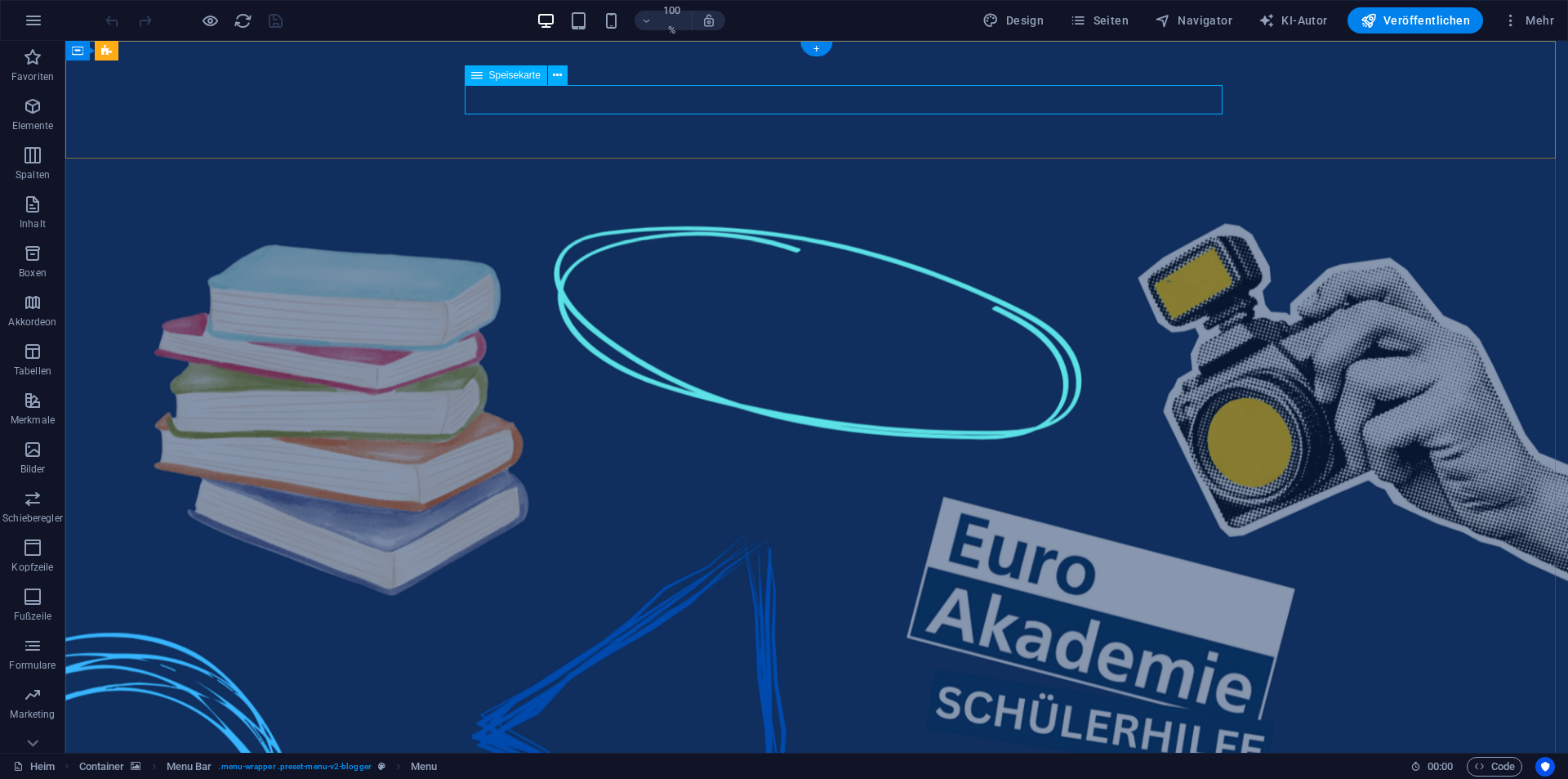
select select "10"
select select
select select "8"
select select
select select "6"
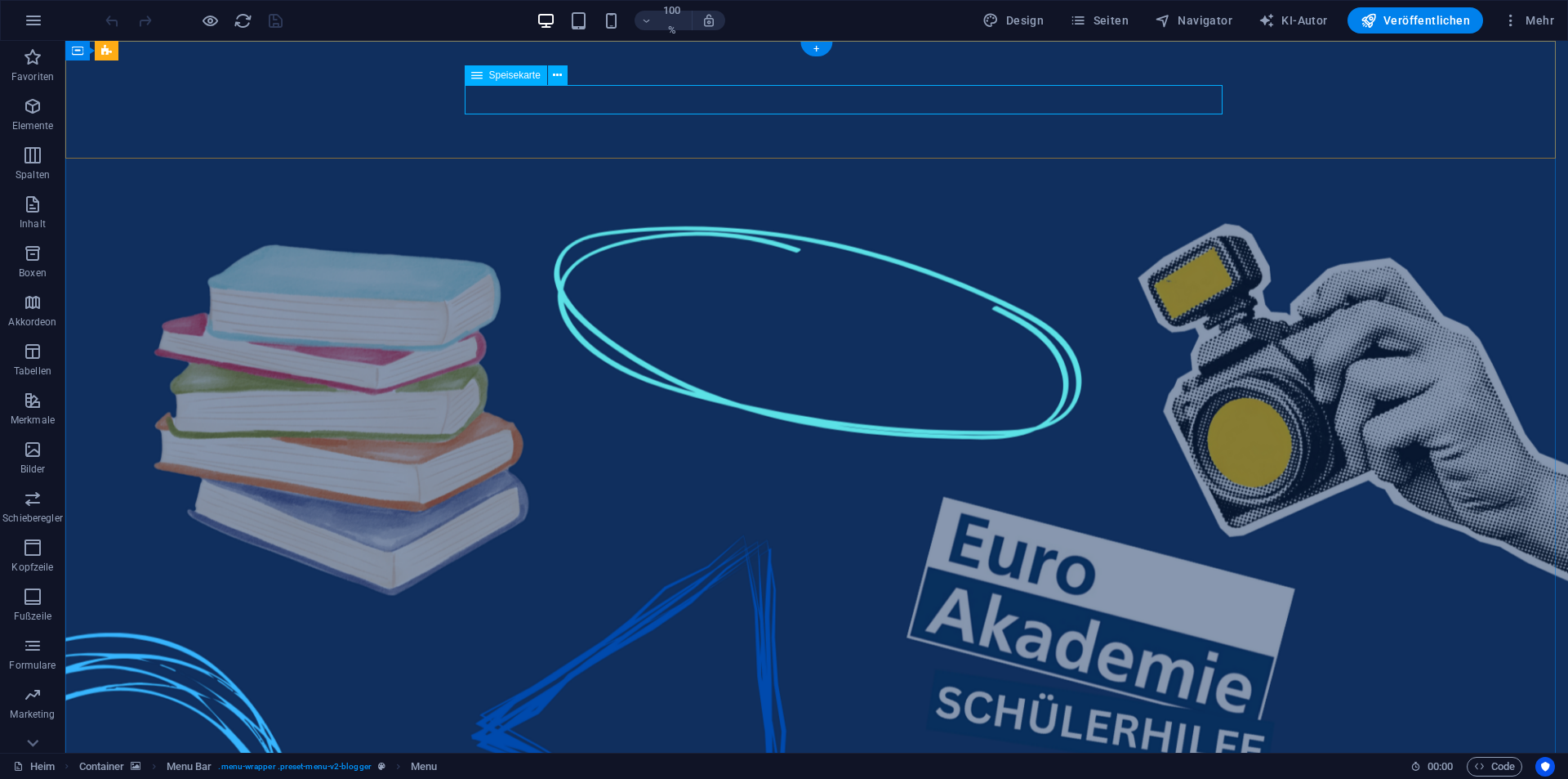
select select
select select "1"
select select
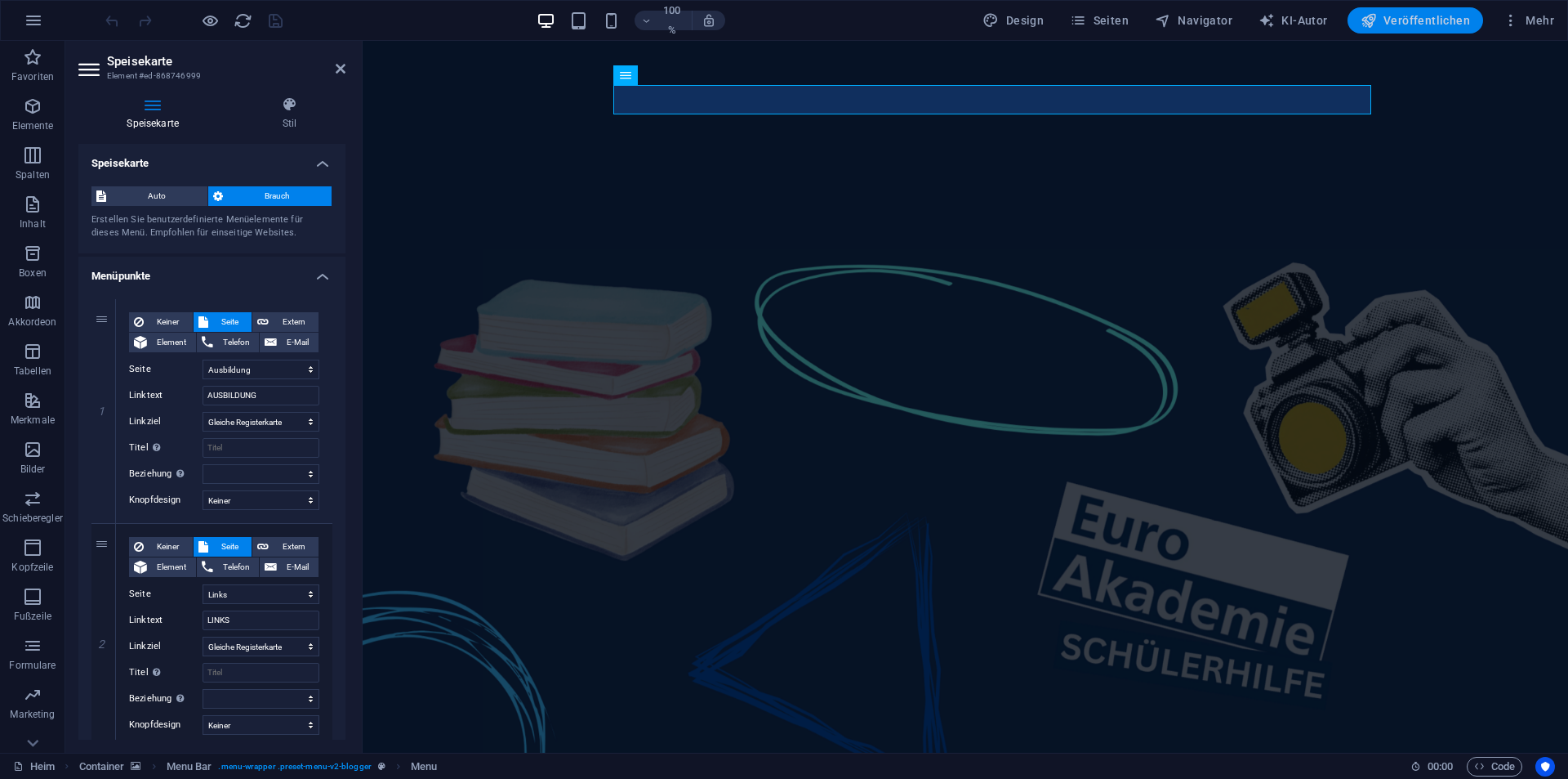
click at [1393, 12] on button "Veröffentlichen" at bounding box center [1415, 20] width 136 height 26
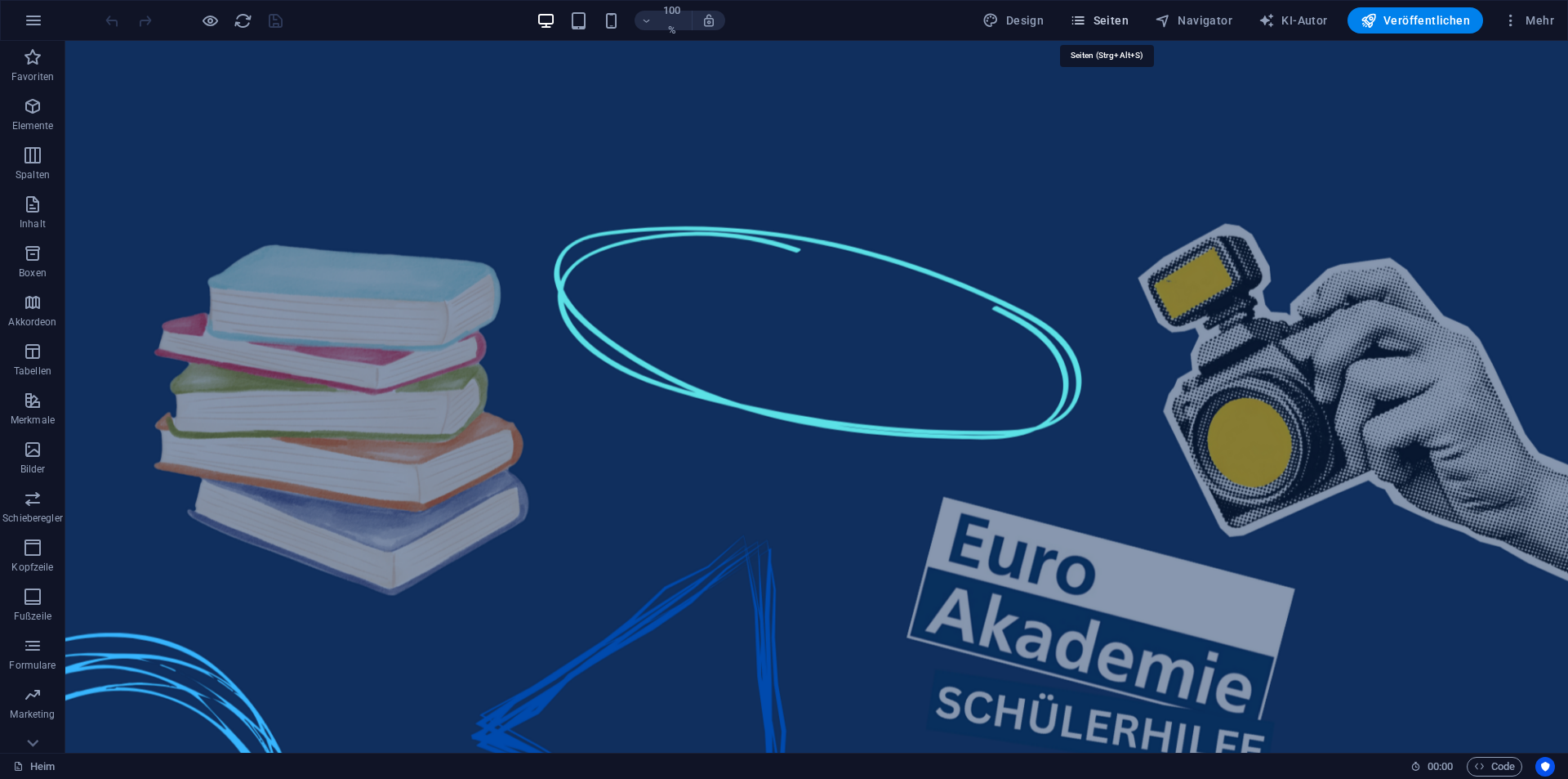
click at [1086, 16] on icon "button" at bounding box center [1078, 21] width 16 height 16
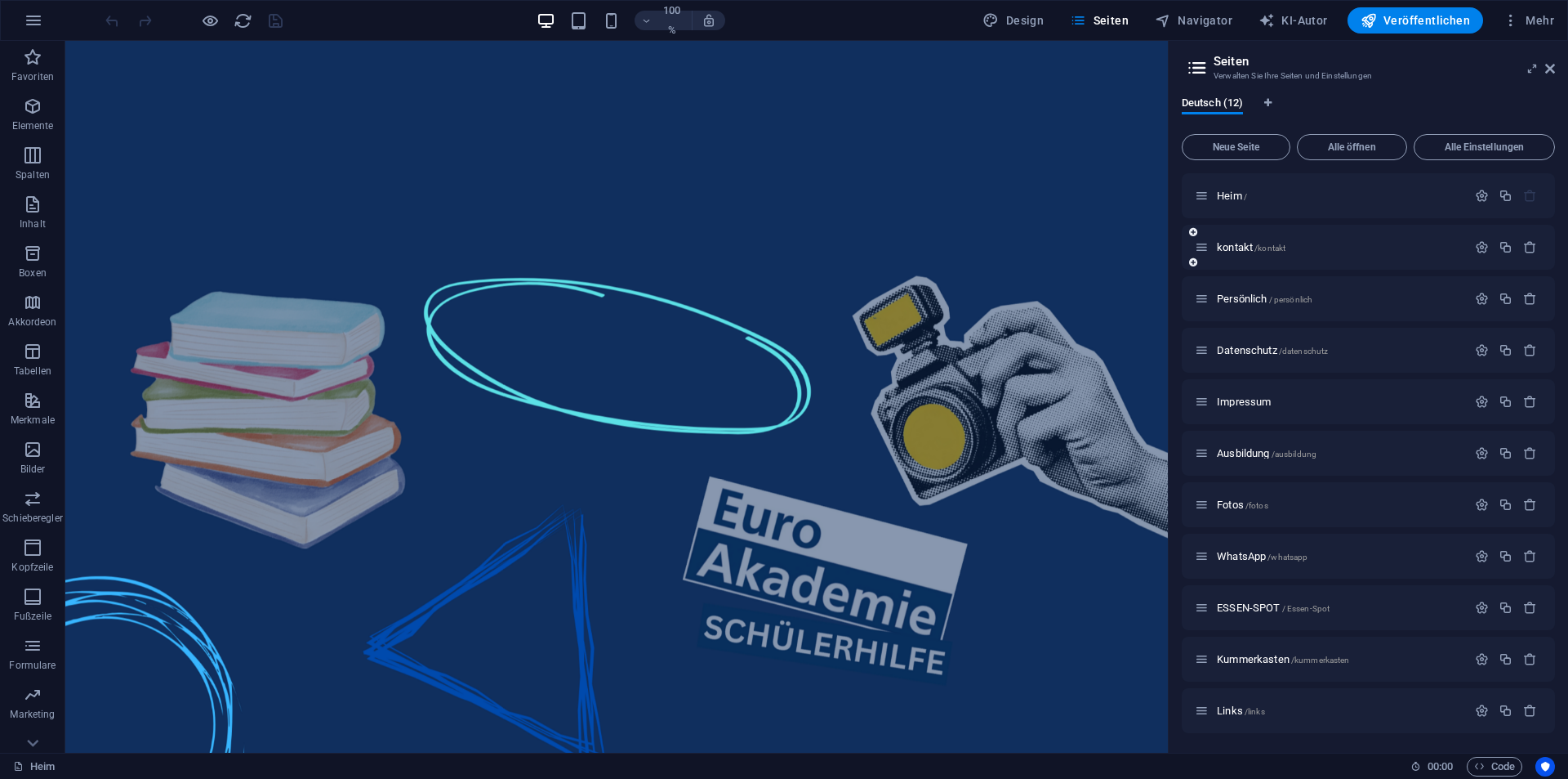
click at [1235, 246] on font "kontakt" at bounding box center [1235, 247] width 36 height 13
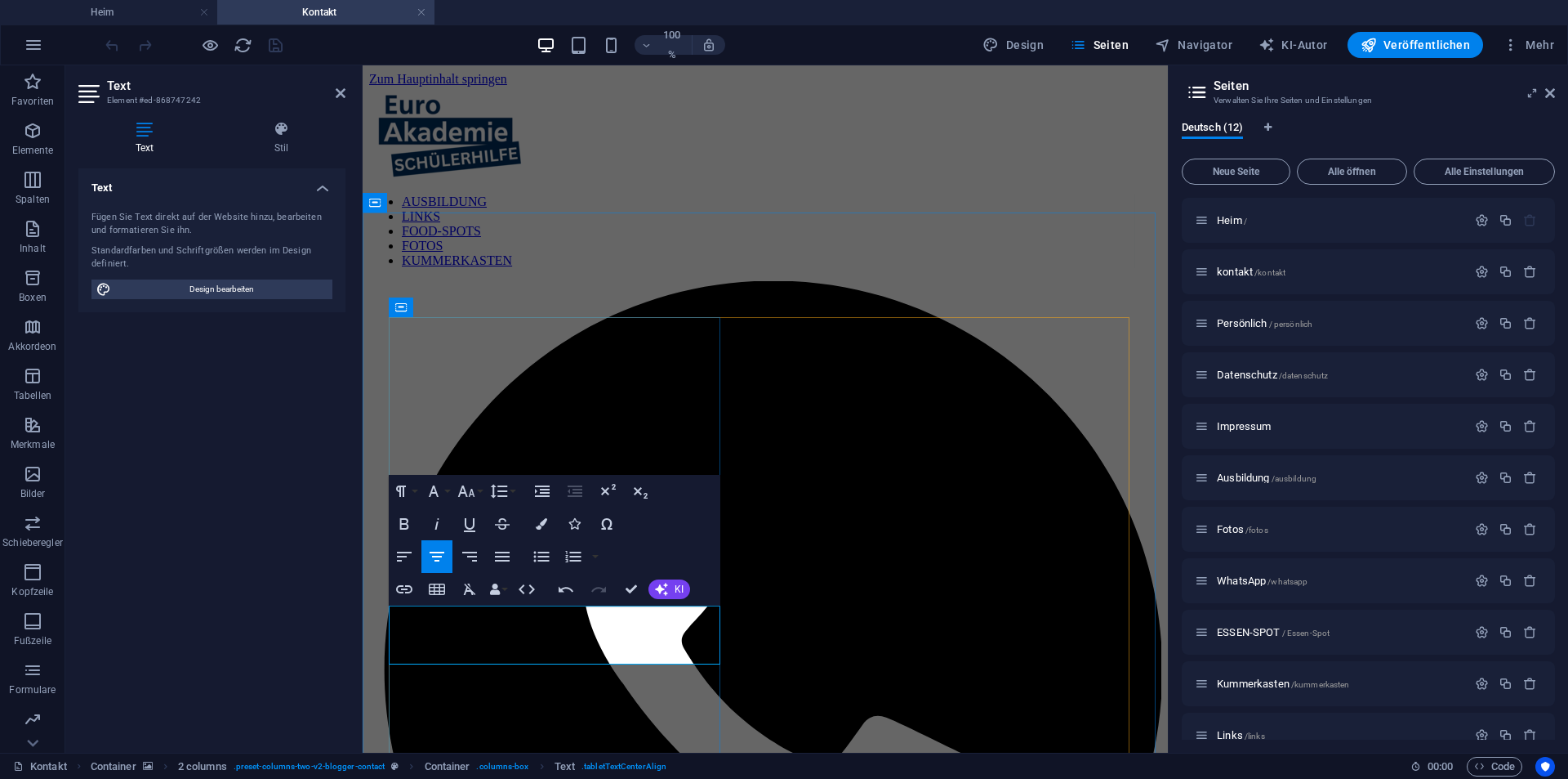
drag, startPoint x: 628, startPoint y: 622, endPoint x: 636, endPoint y: 632, distance: 12.8
drag, startPoint x: 608, startPoint y: 630, endPoint x: 406, endPoint y: 615, distance: 202.6
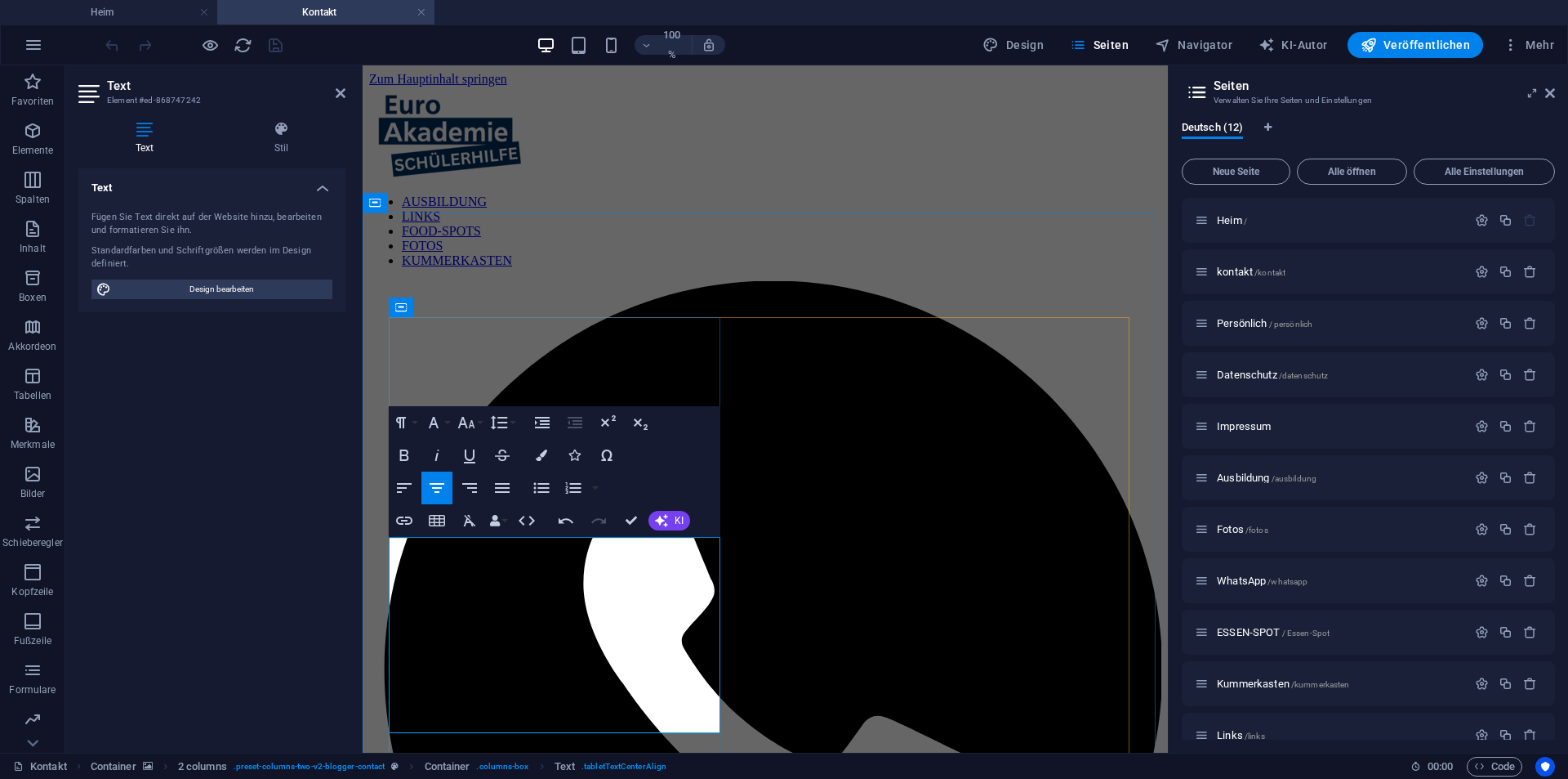
drag, startPoint x: 669, startPoint y: 700, endPoint x: 606, endPoint y: 700, distance: 63.0
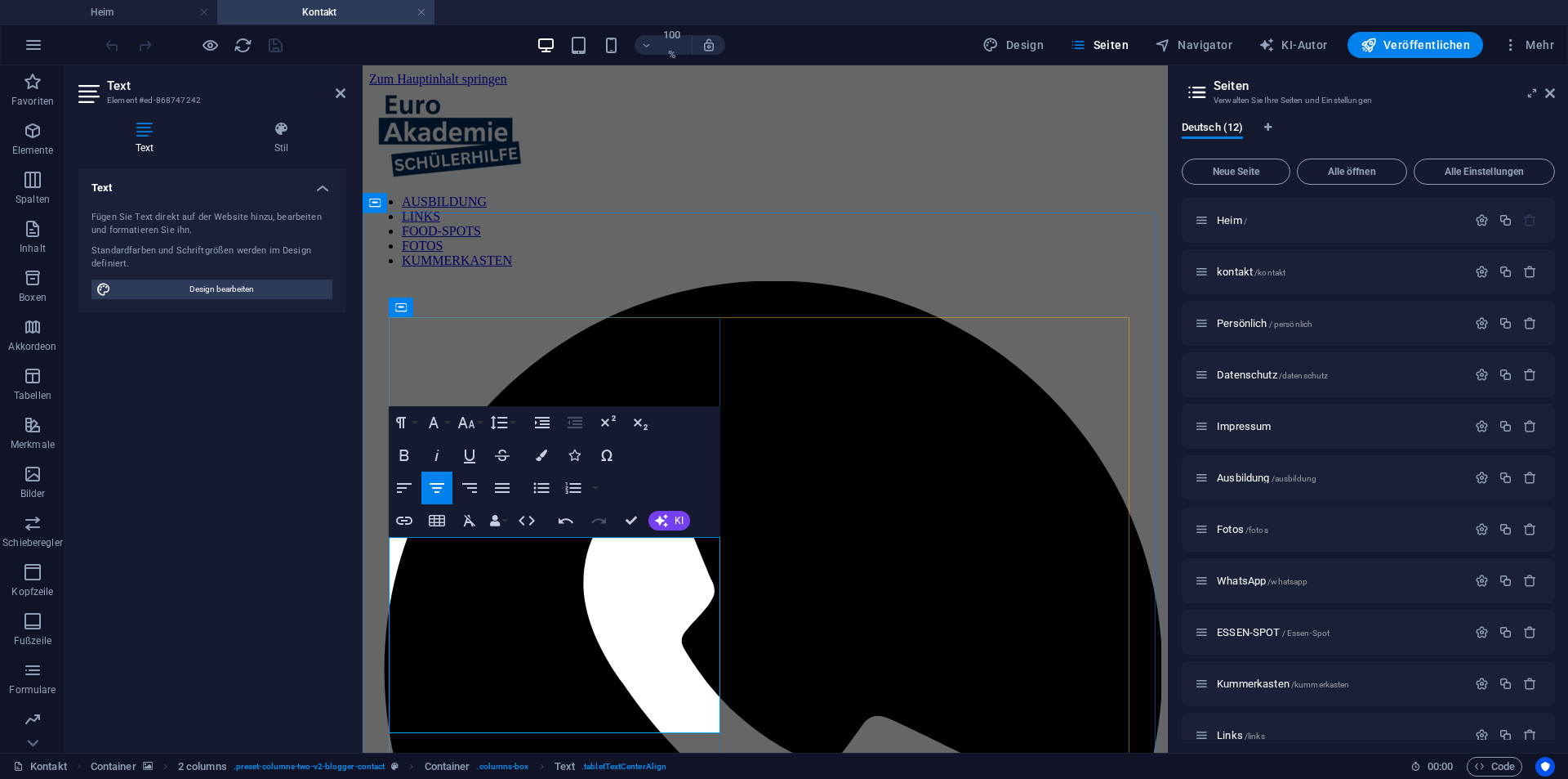
drag, startPoint x: 573, startPoint y: 724, endPoint x: 581, endPoint y: 727, distance: 8.5
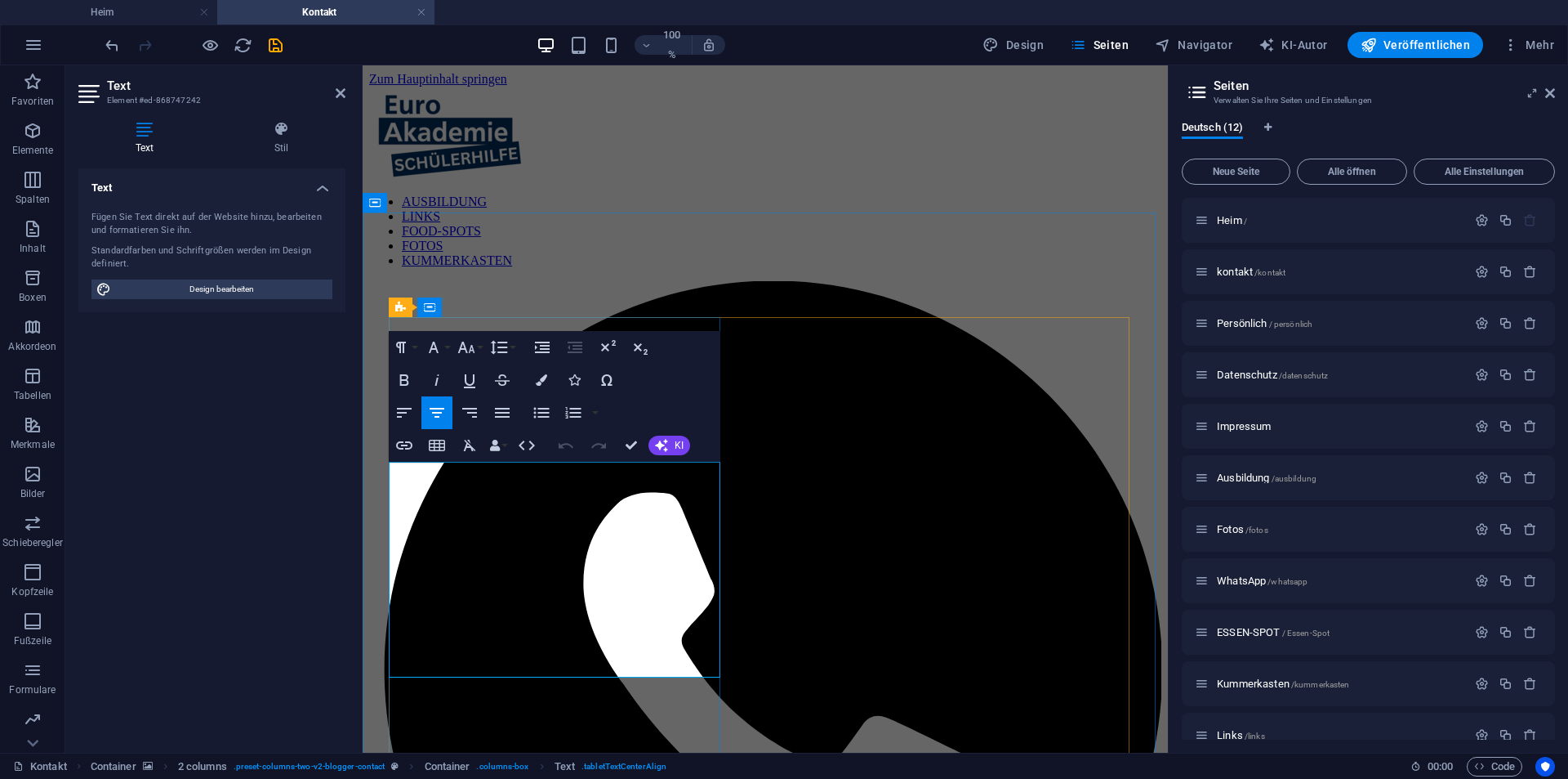
drag, startPoint x: 616, startPoint y: 587, endPoint x: 460, endPoint y: 574, distance: 156.5
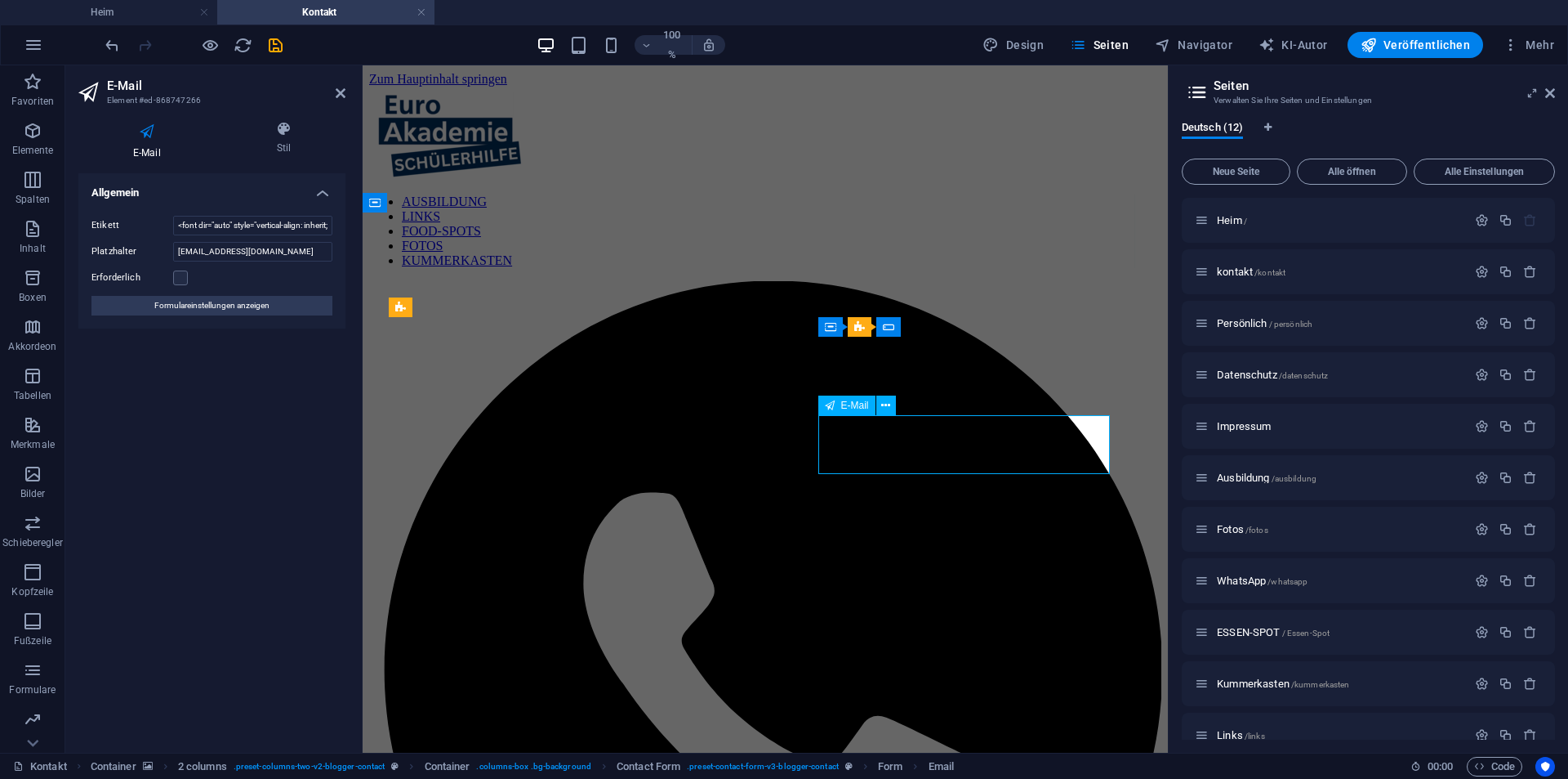
click at [271, 224] on input "<font dir="auto" style="vertical-align: inherit;"><font dir="auto" style="verti…" at bounding box center [253, 226] width 159 height 20
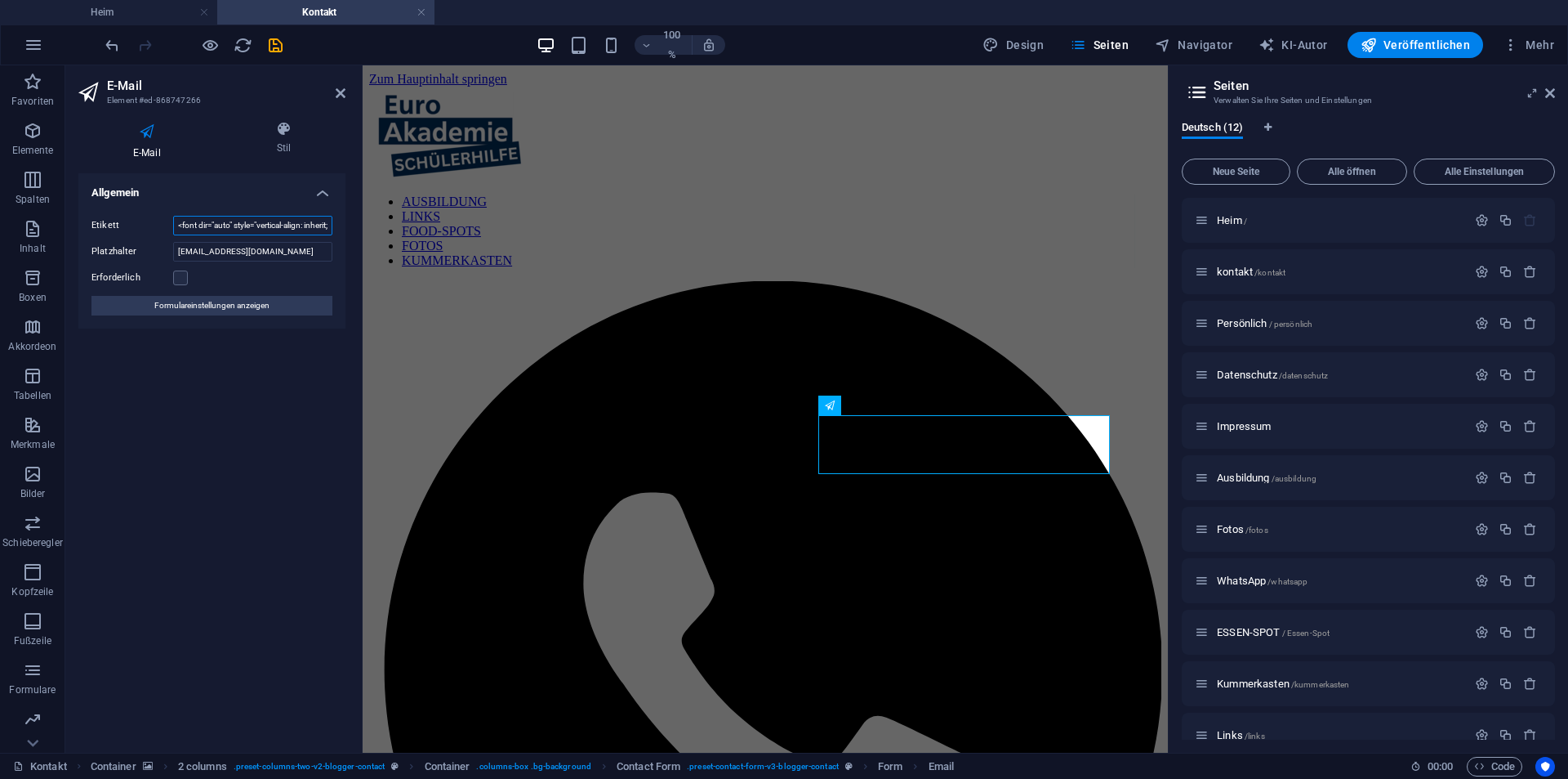
click at [311, 230] on input "<font dir="auto" style="vertical-align: inherit;"><font dir="auto" style="verti…" at bounding box center [253, 226] width 159 height 20
click at [171, 272] on label "Erforderlich" at bounding box center [132, 278] width 81 height 20
click at [0, 0] on input "Erforderlich" at bounding box center [0, 0] width 0 height 0
click at [186, 272] on label at bounding box center [180, 278] width 14 height 14
click at [0, 0] on input "Erforderlich" at bounding box center [0, 0] width 0 height 0
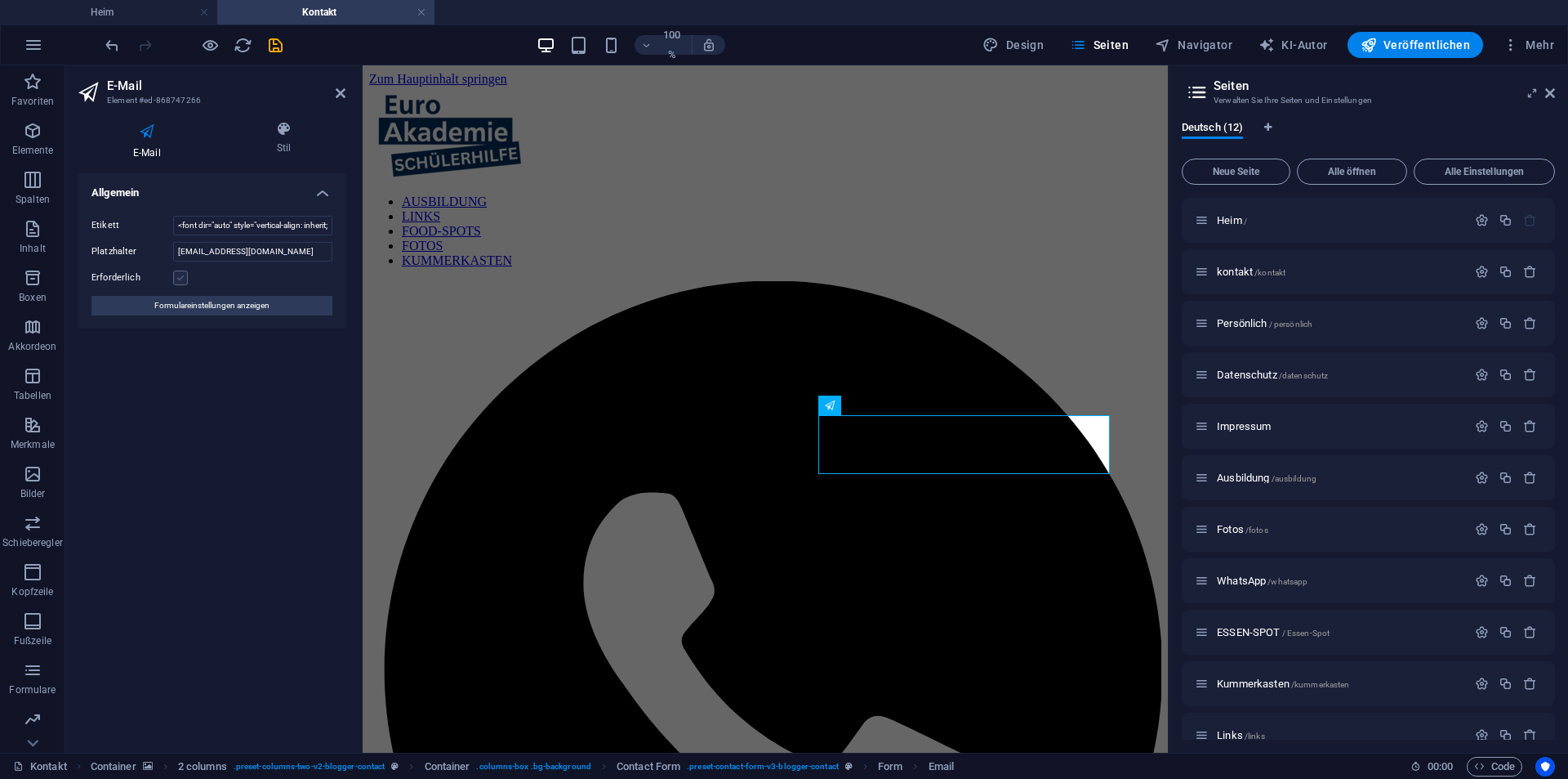
click at [182, 279] on label at bounding box center [180, 278] width 14 height 14
click at [0, 0] on input "Erforderlich" at bounding box center [0, 0] width 0 height 0
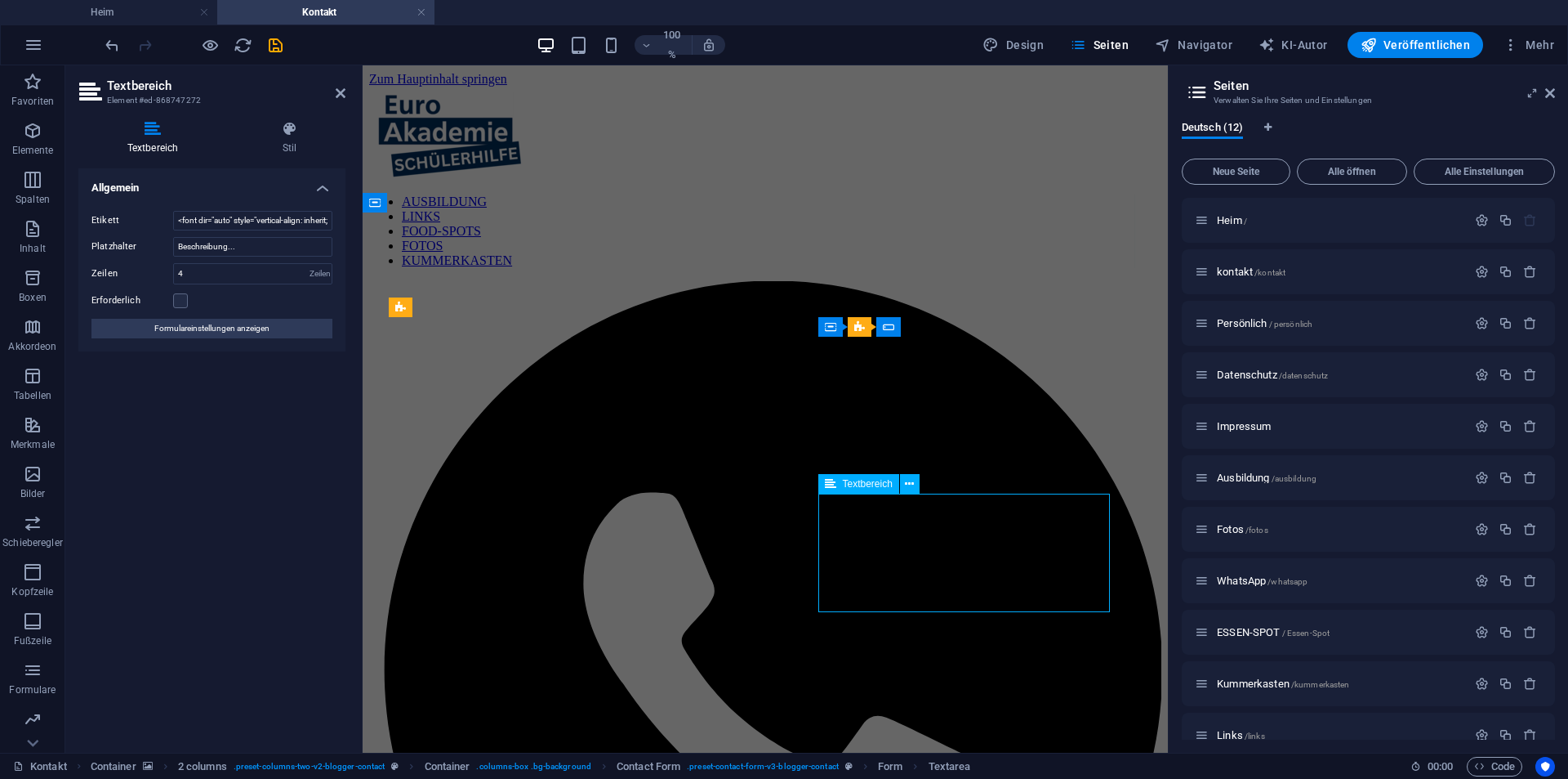
click at [178, 298] on label at bounding box center [180, 301] width 14 height 14
click at [0, 0] on input "Erforderlich" at bounding box center [0, 0] width 0 height 0
click at [342, 96] on icon at bounding box center [340, 93] width 10 height 13
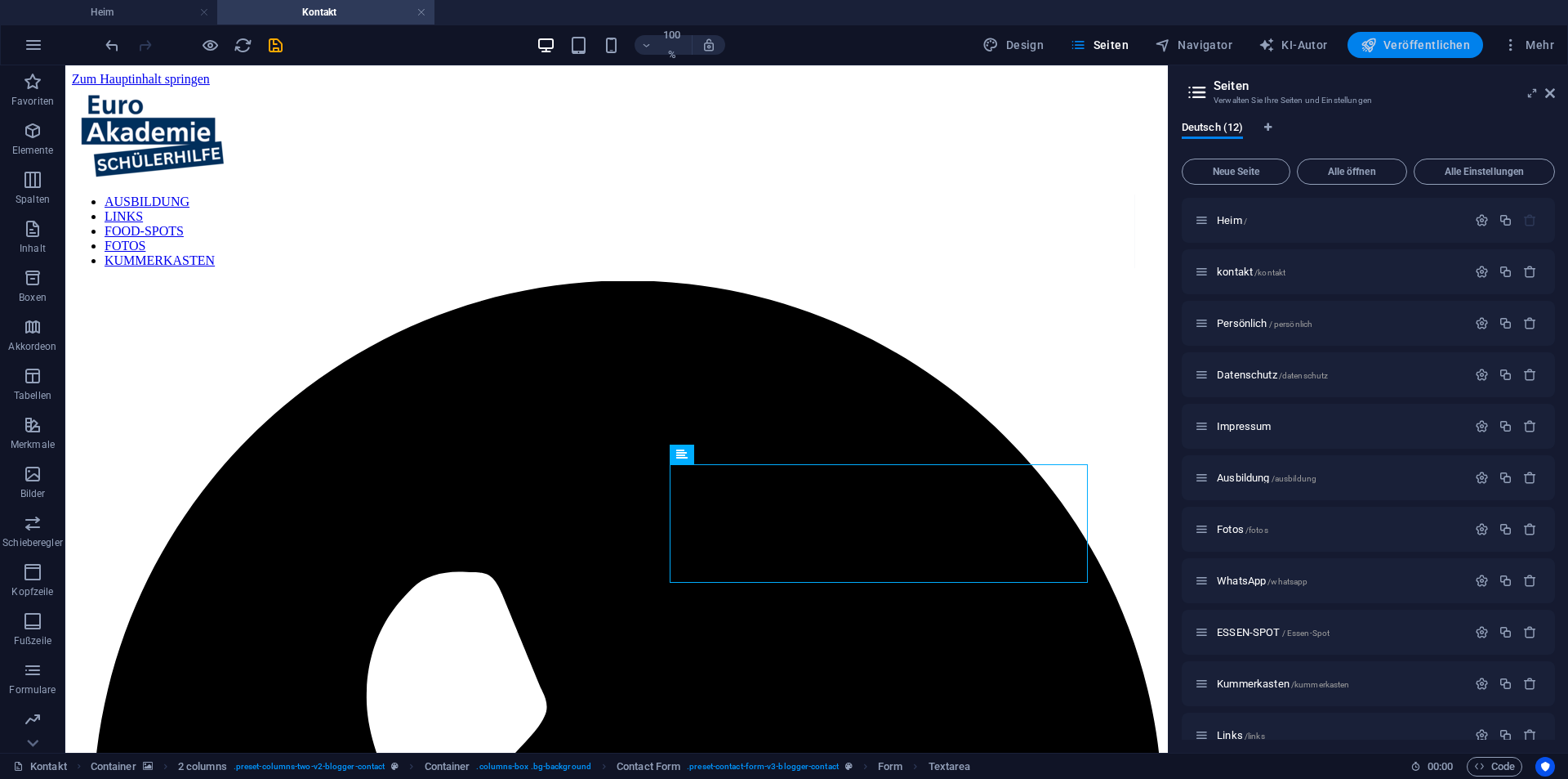
click at [1426, 35] on button "Veröffentlichen" at bounding box center [1415, 44] width 136 height 26
checkbox input "false"
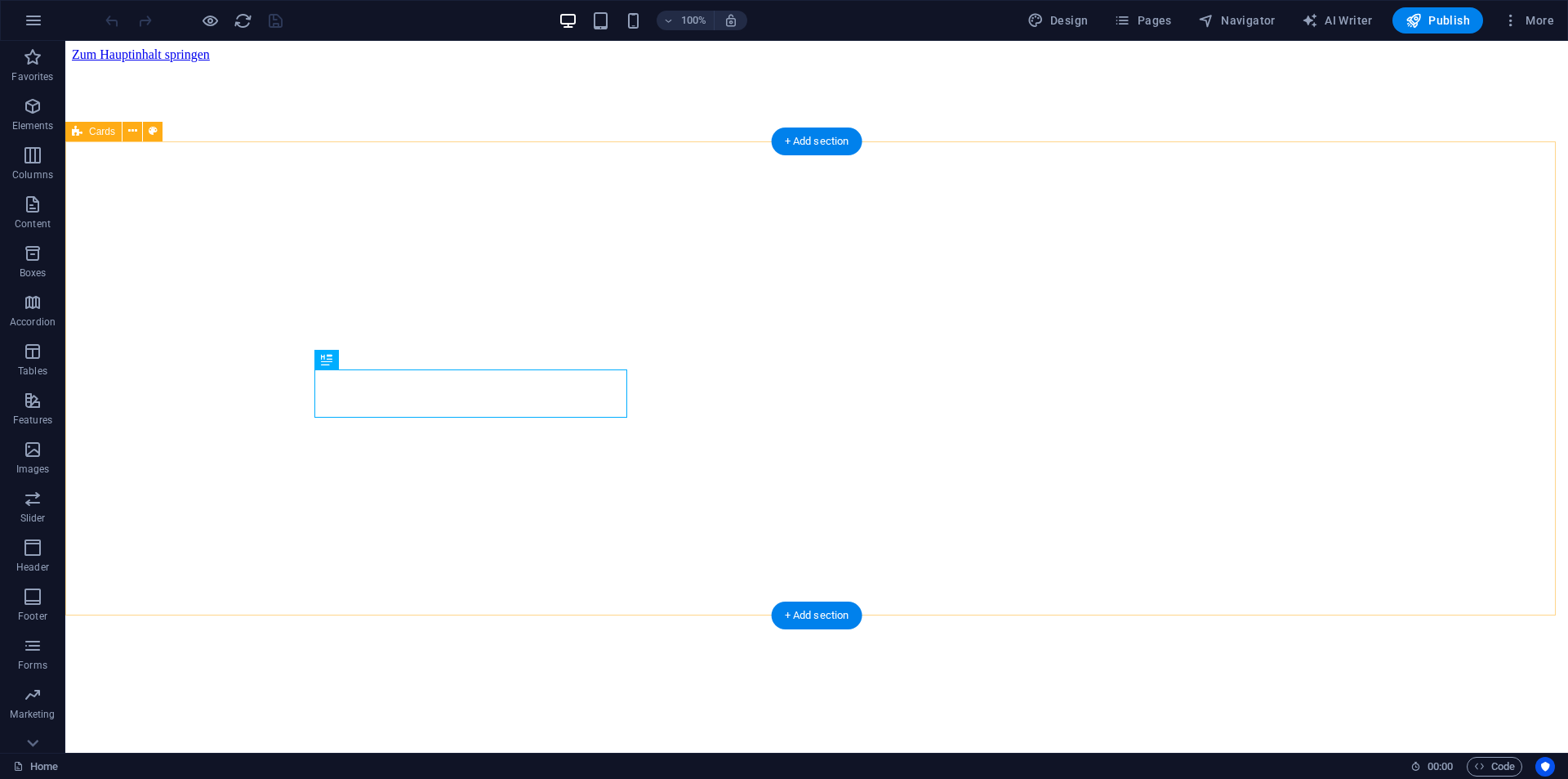
scroll to position [751, 0]
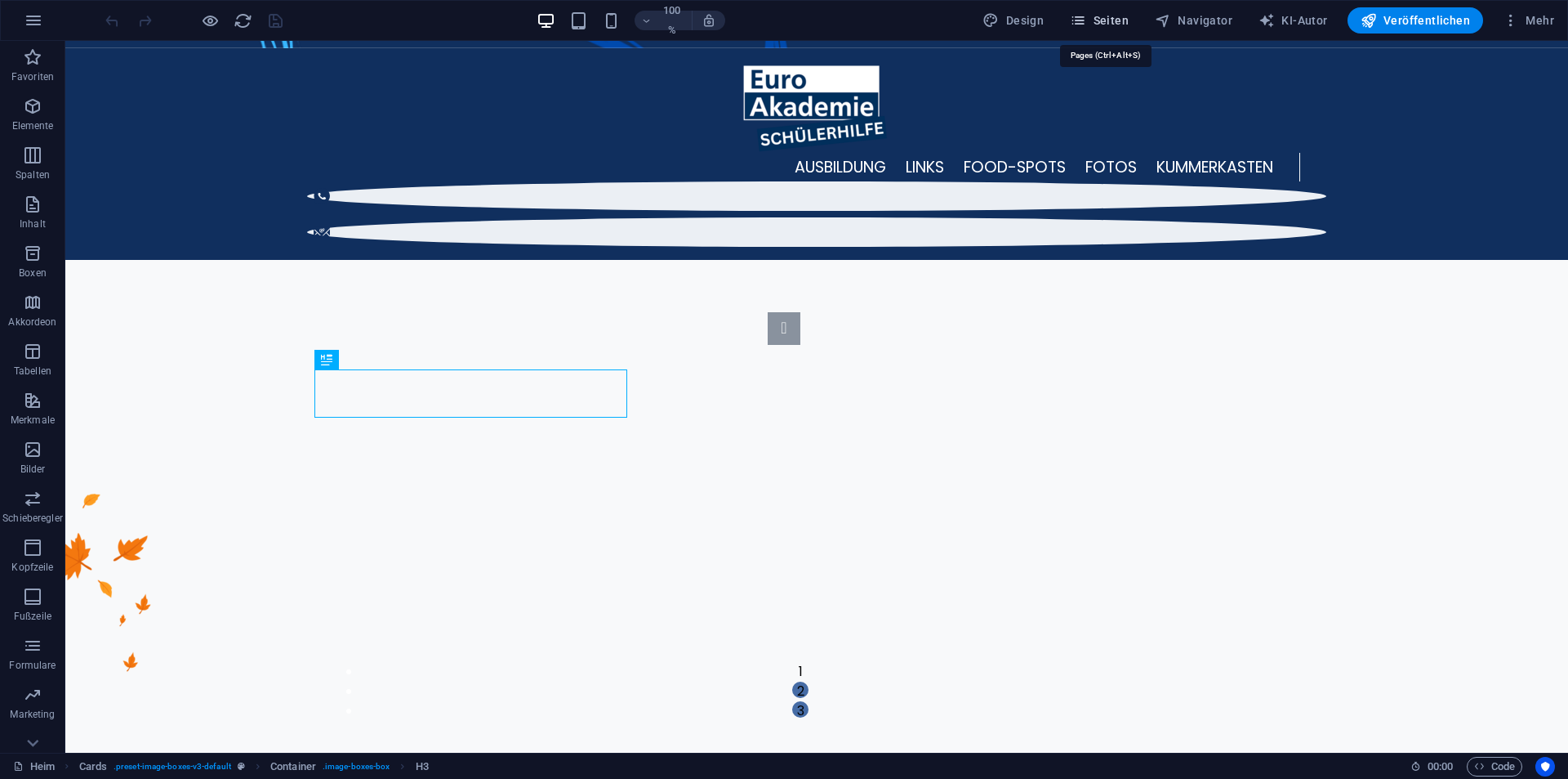
click at [1088, 8] on button "Seiten" at bounding box center [1098, 20] width 72 height 26
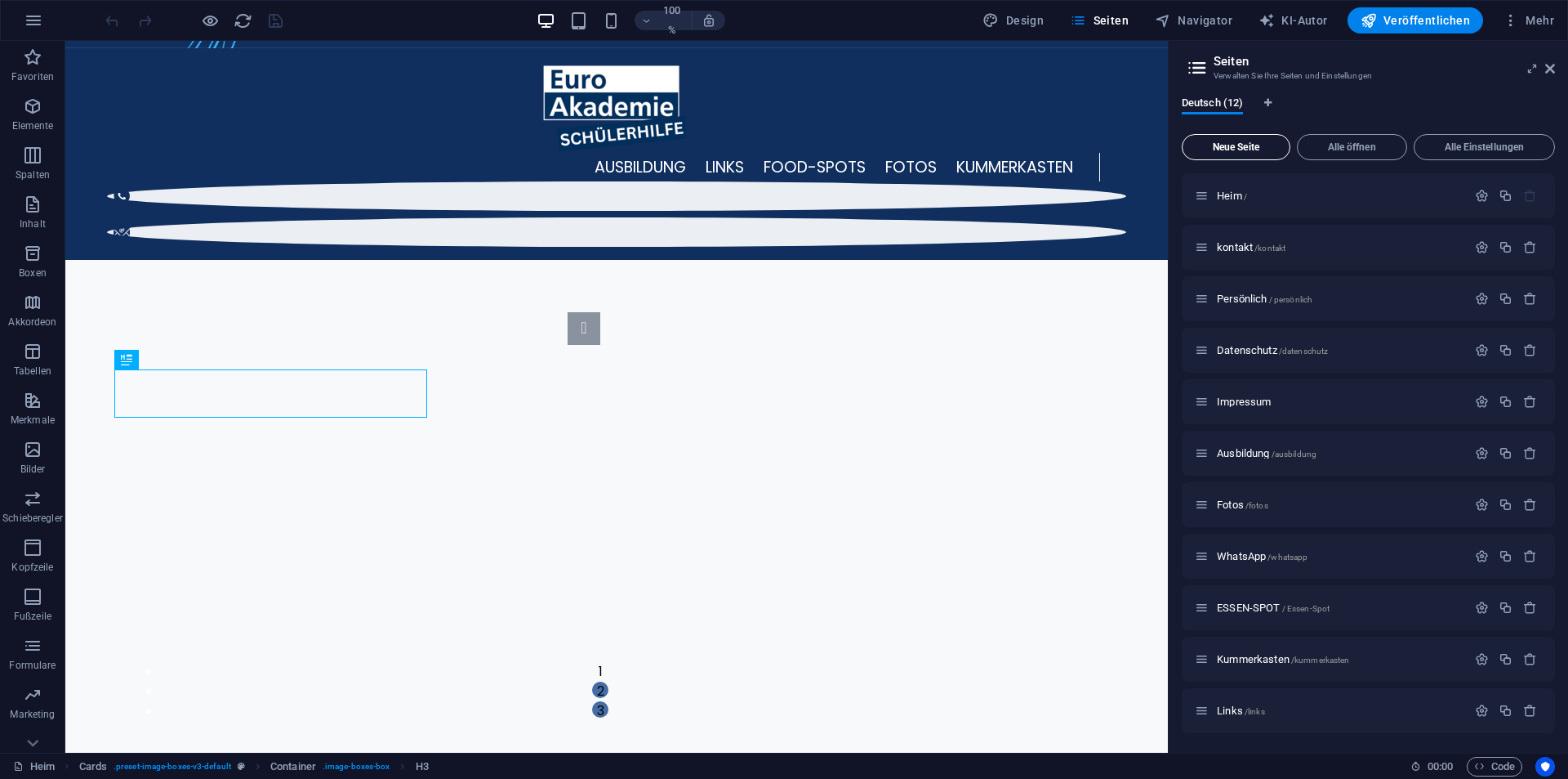
click at [1248, 152] on font "Neue Seite" at bounding box center [1236, 147] width 46 height 12
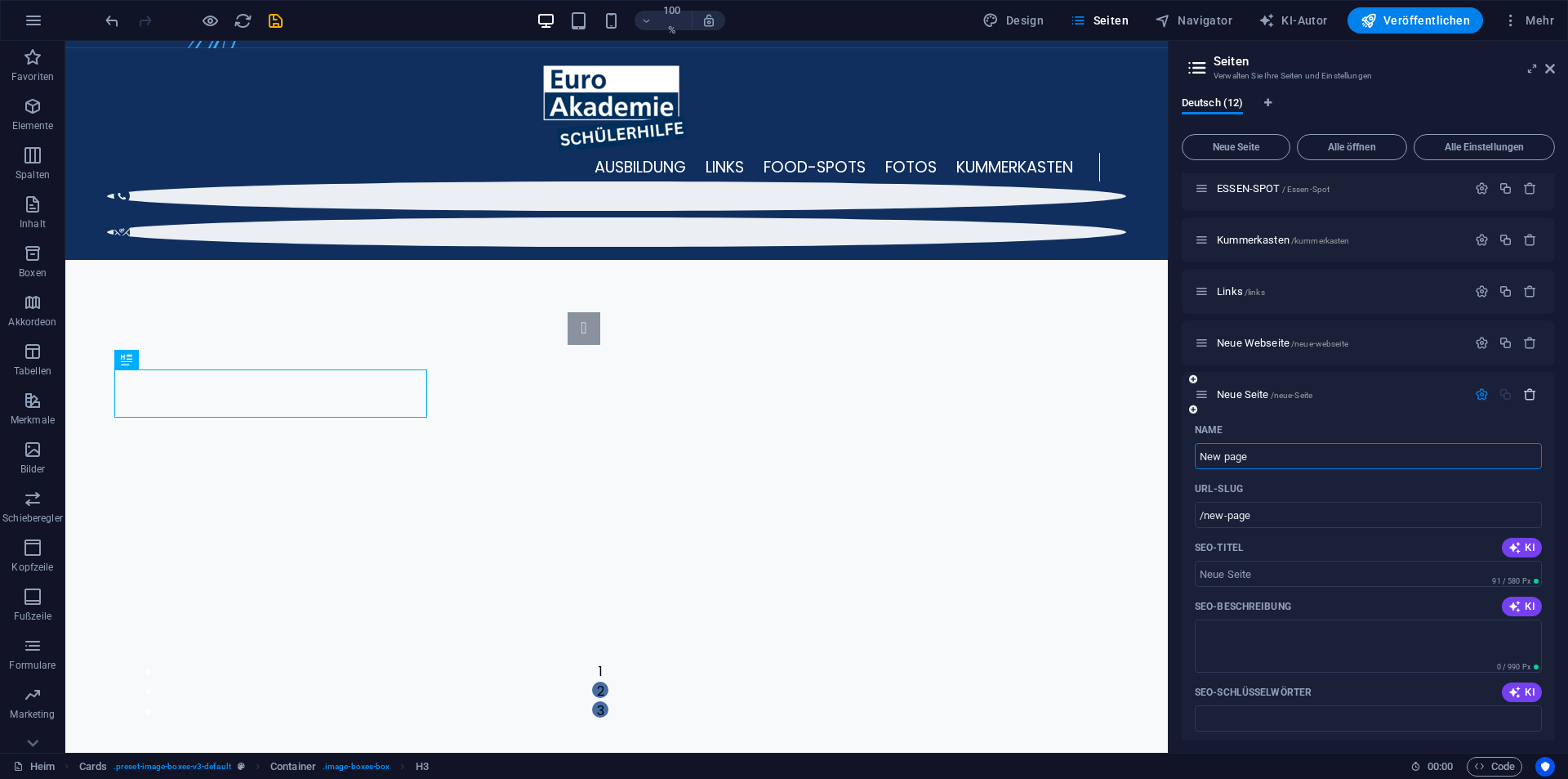
click at [1534, 395] on button "button" at bounding box center [1530, 394] width 24 height 14
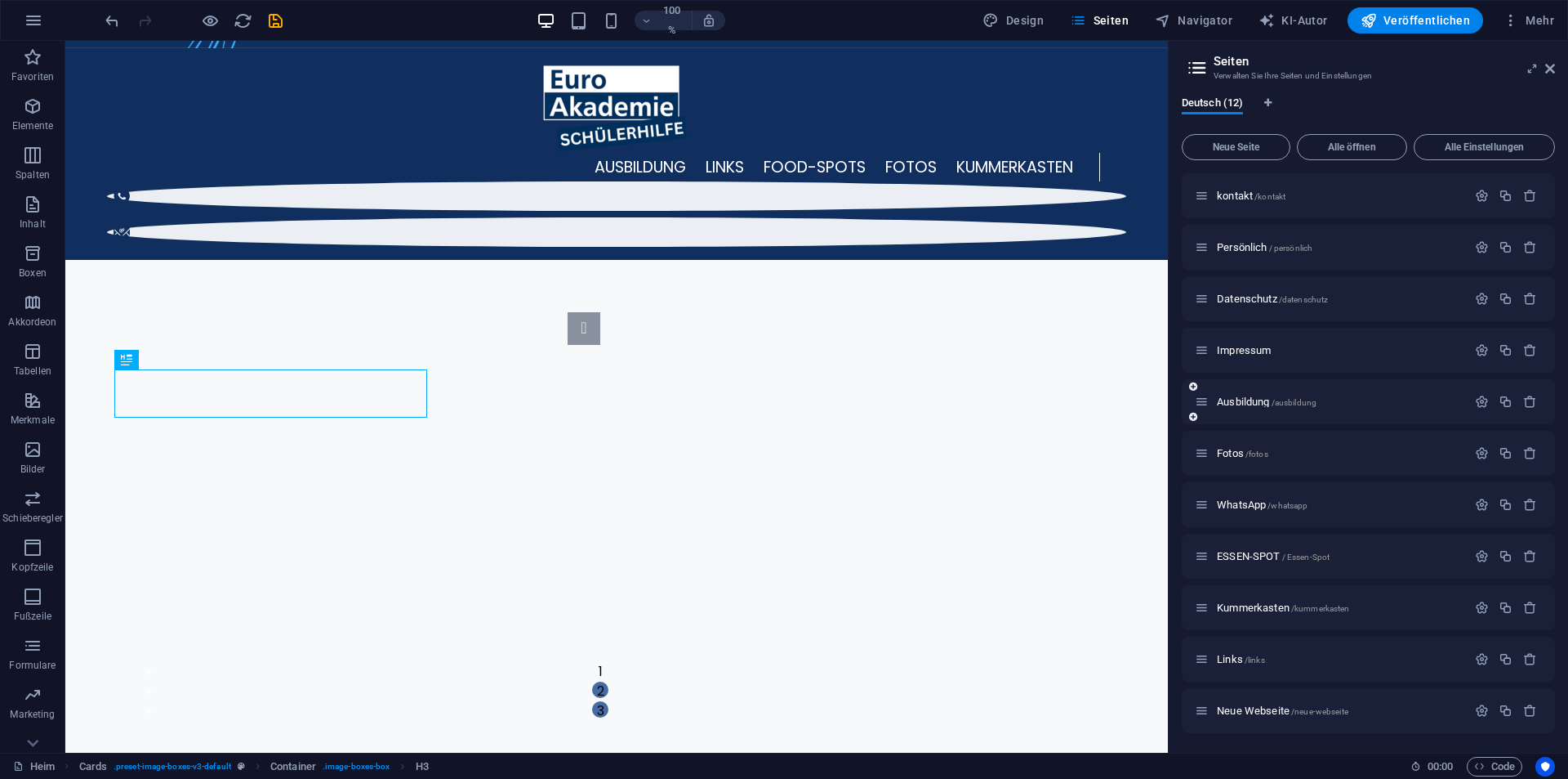
scroll to position [52, 0]
click at [1528, 708] on icon "button" at bounding box center [1529, 710] width 14 height 14
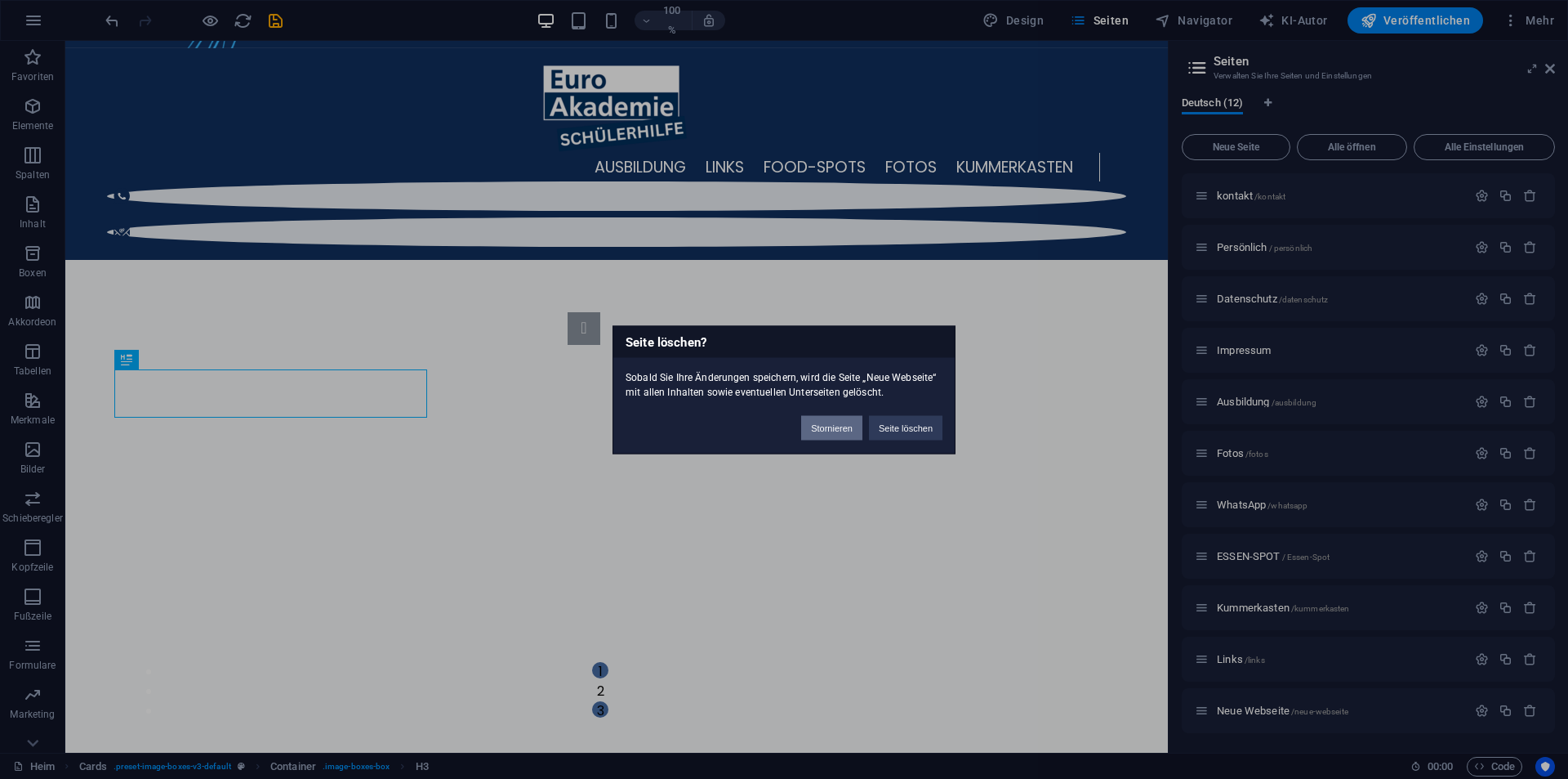
click at [831, 436] on button "Stornieren" at bounding box center [832, 427] width 62 height 24
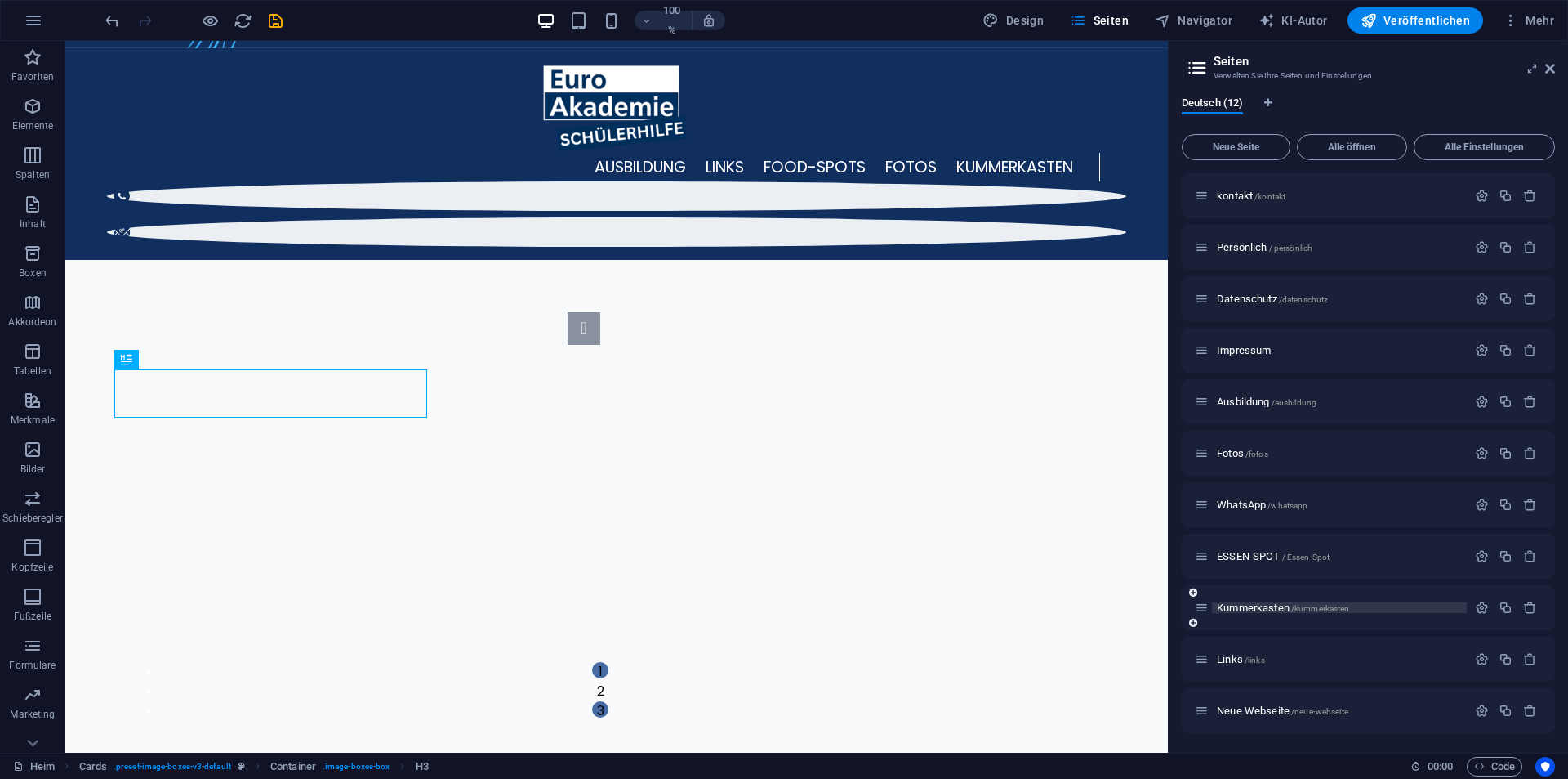
click at [1283, 611] on font "Kummerkasten" at bounding box center [1253, 608] width 72 height 13
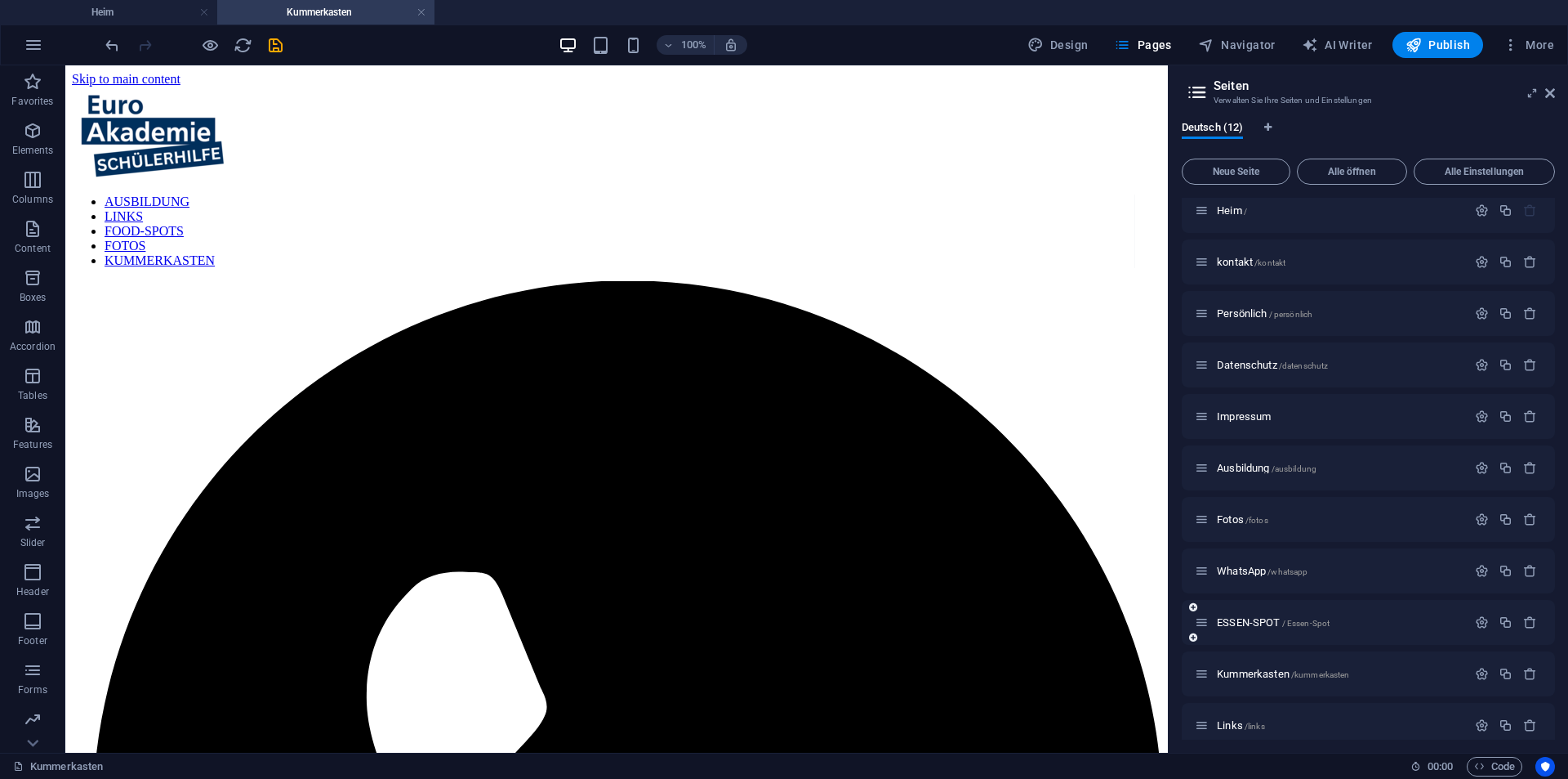
scroll to position [0, 0]
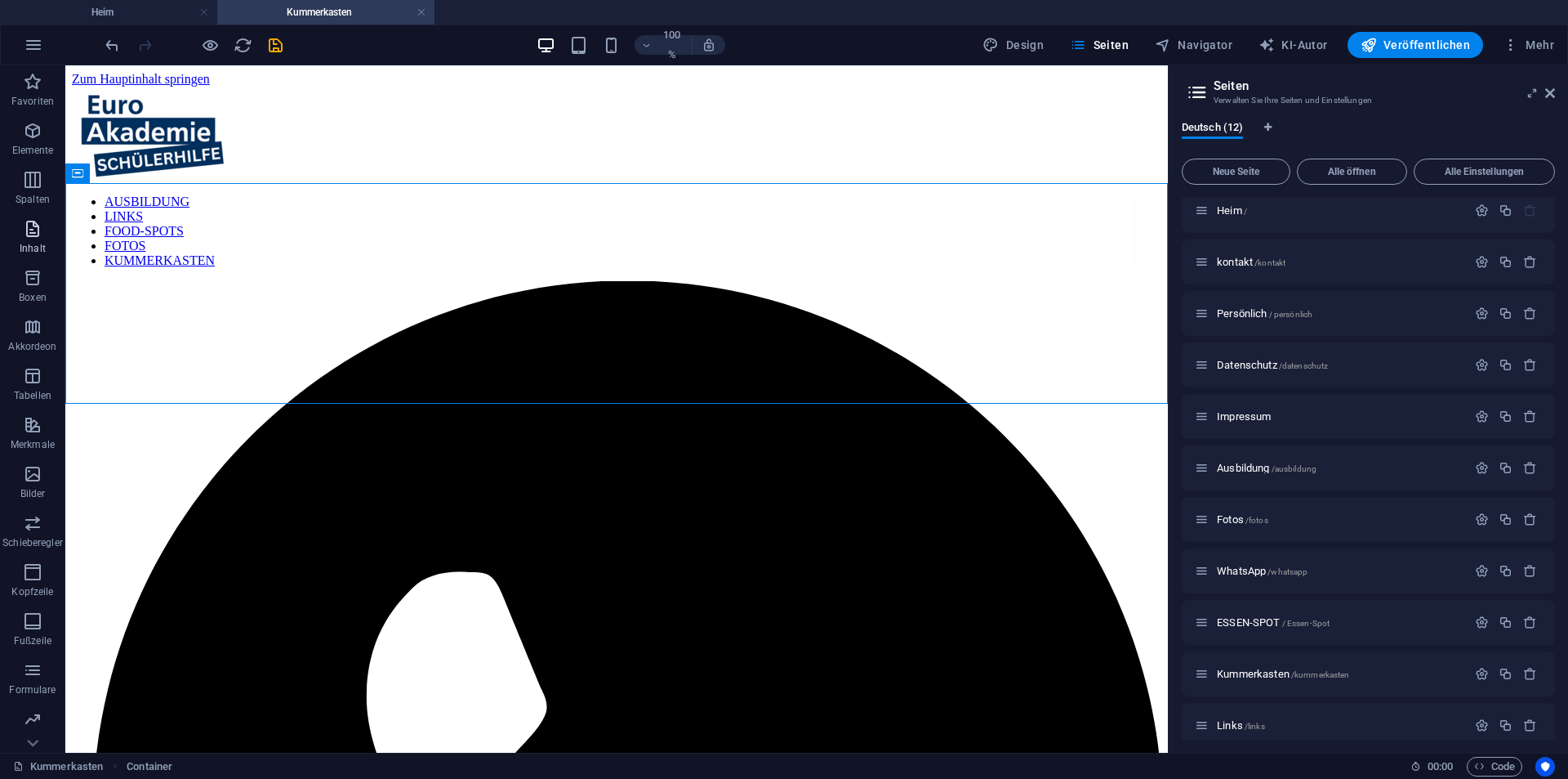
click at [24, 239] on span "Inhalt" at bounding box center [33, 238] width 65 height 39
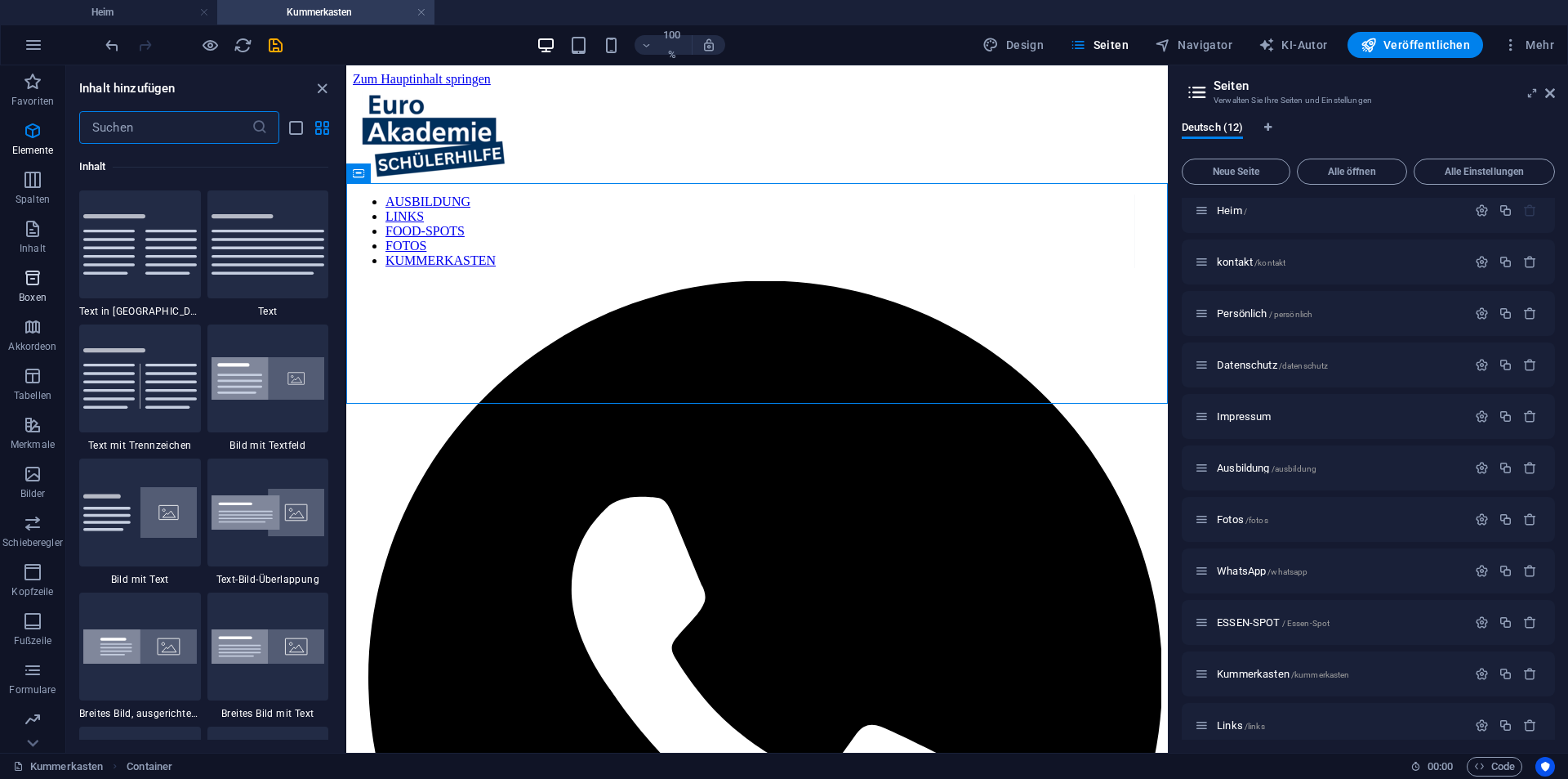
scroll to position [2859, 0]
click at [110, 143] on input "text" at bounding box center [165, 128] width 172 height 33
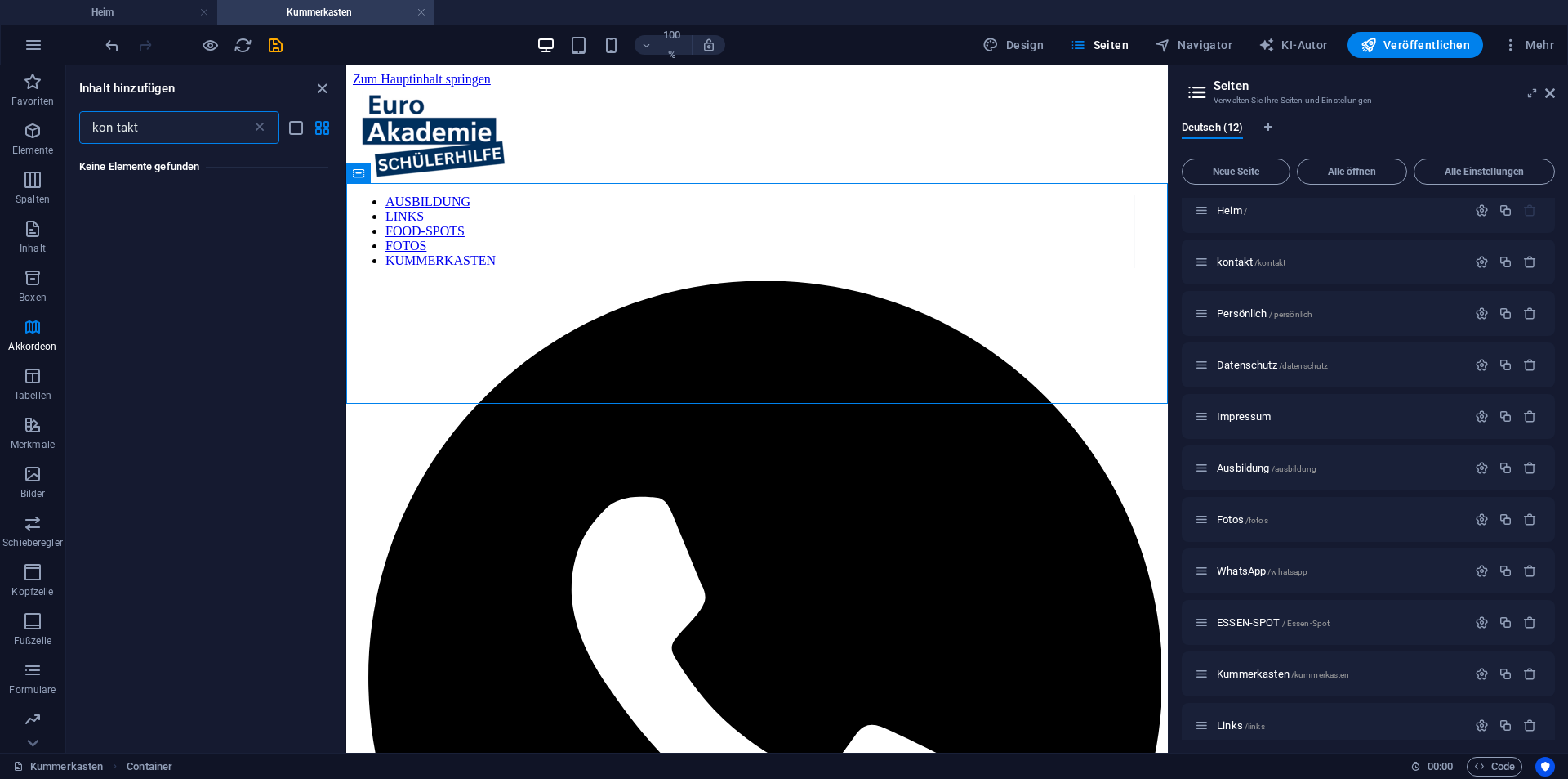
click at [120, 132] on input "kon takt" at bounding box center [165, 128] width 172 height 33
type input "kontakt"
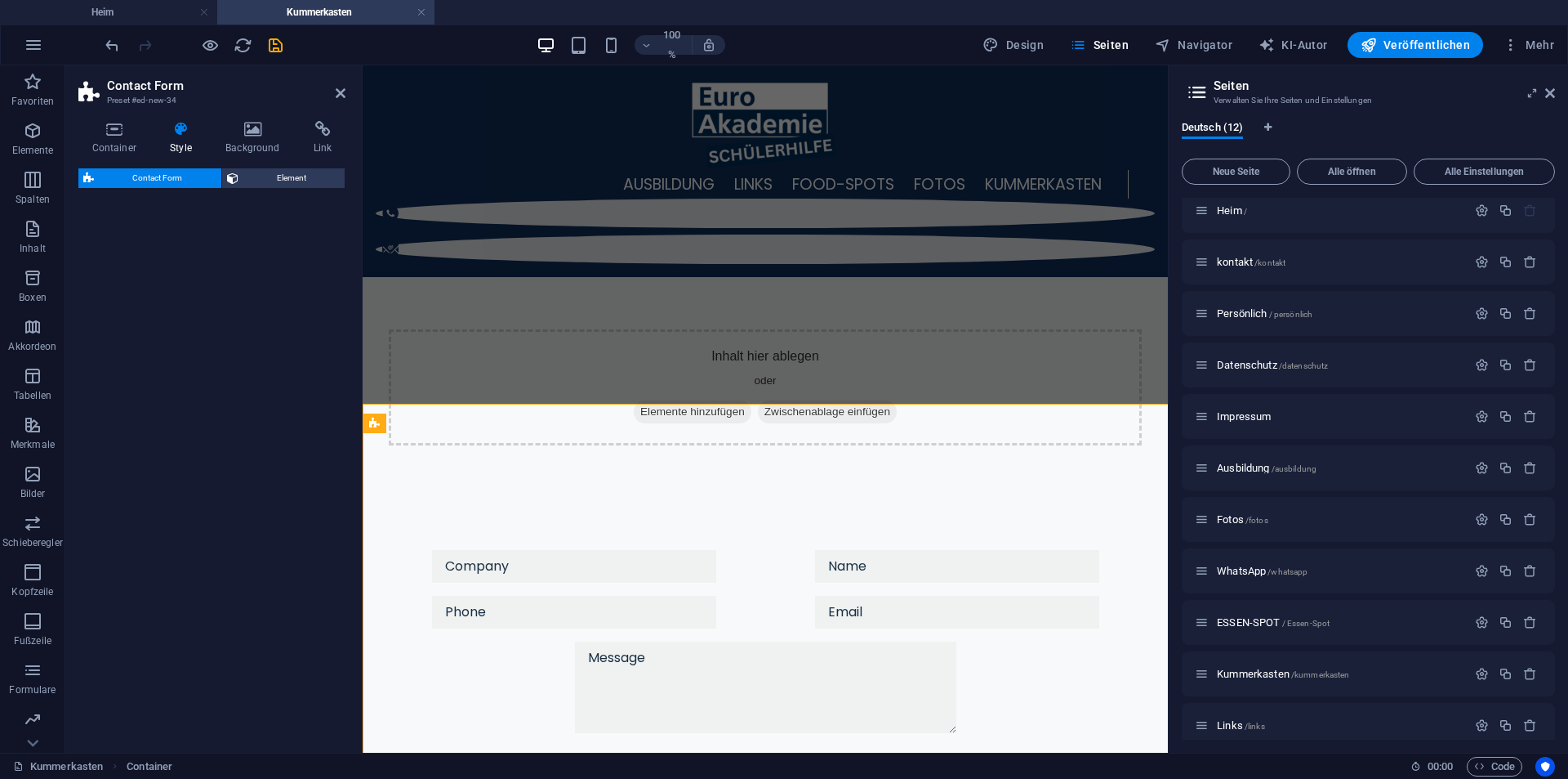
select select "rem"
select select "preset-contact-form-v3-background"
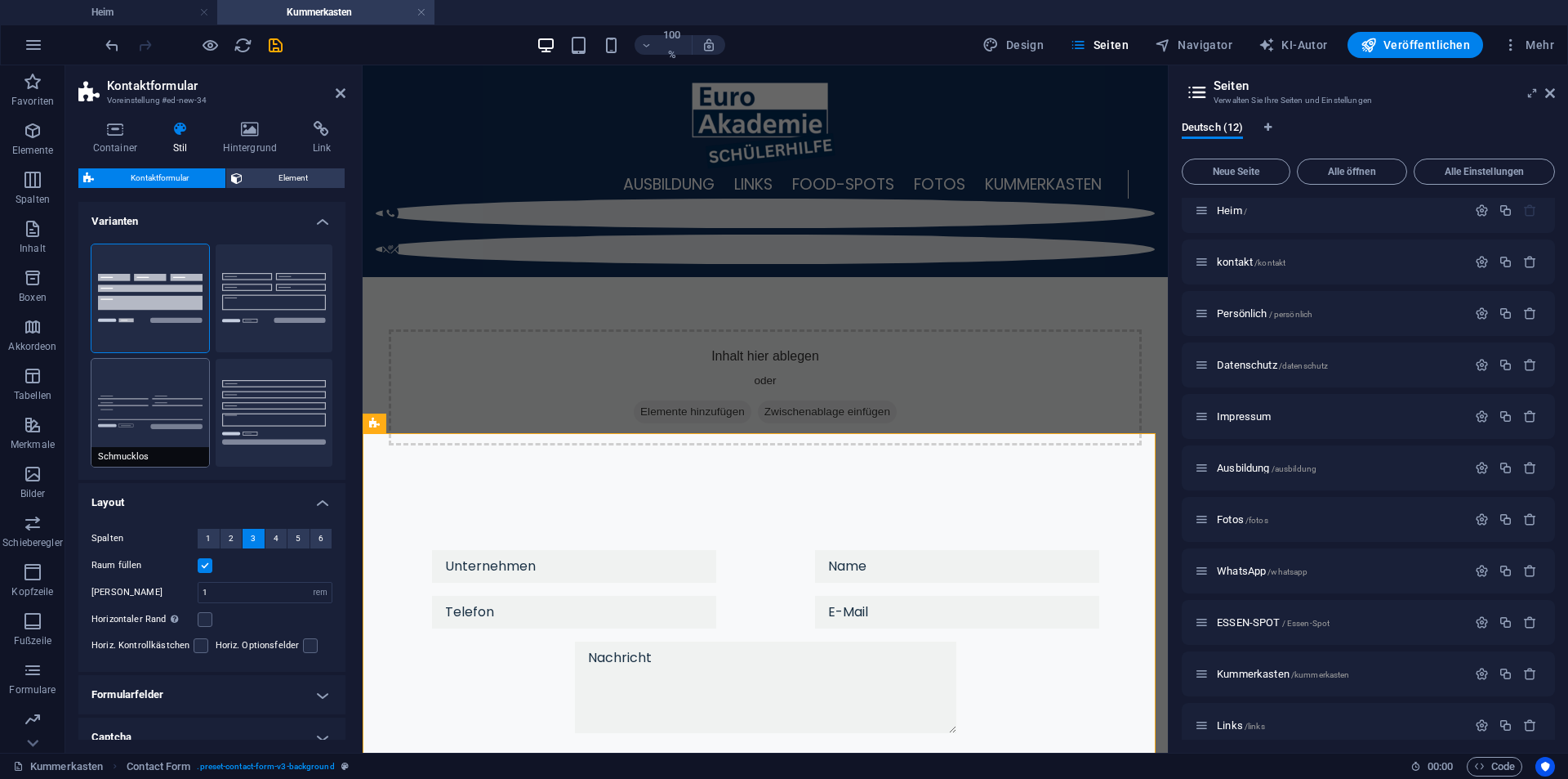
click at [148, 376] on button "Schmucklos" at bounding box center [150, 412] width 118 height 108
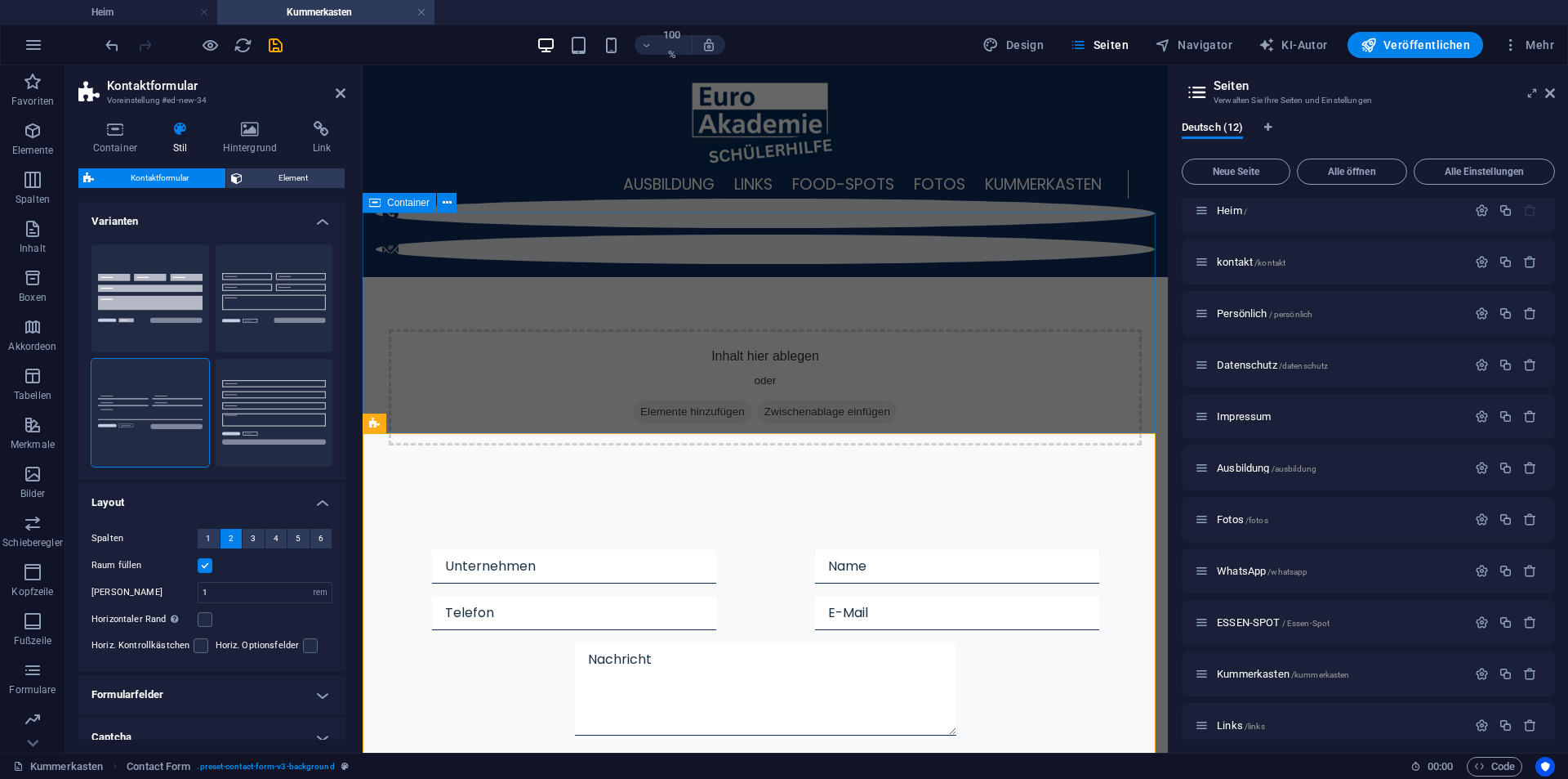
click at [742, 330] on div "Inhalt hier ablegen oder Elemente hinzufügen Zwischenablage einfügen" at bounding box center [765, 388] width 753 height 116
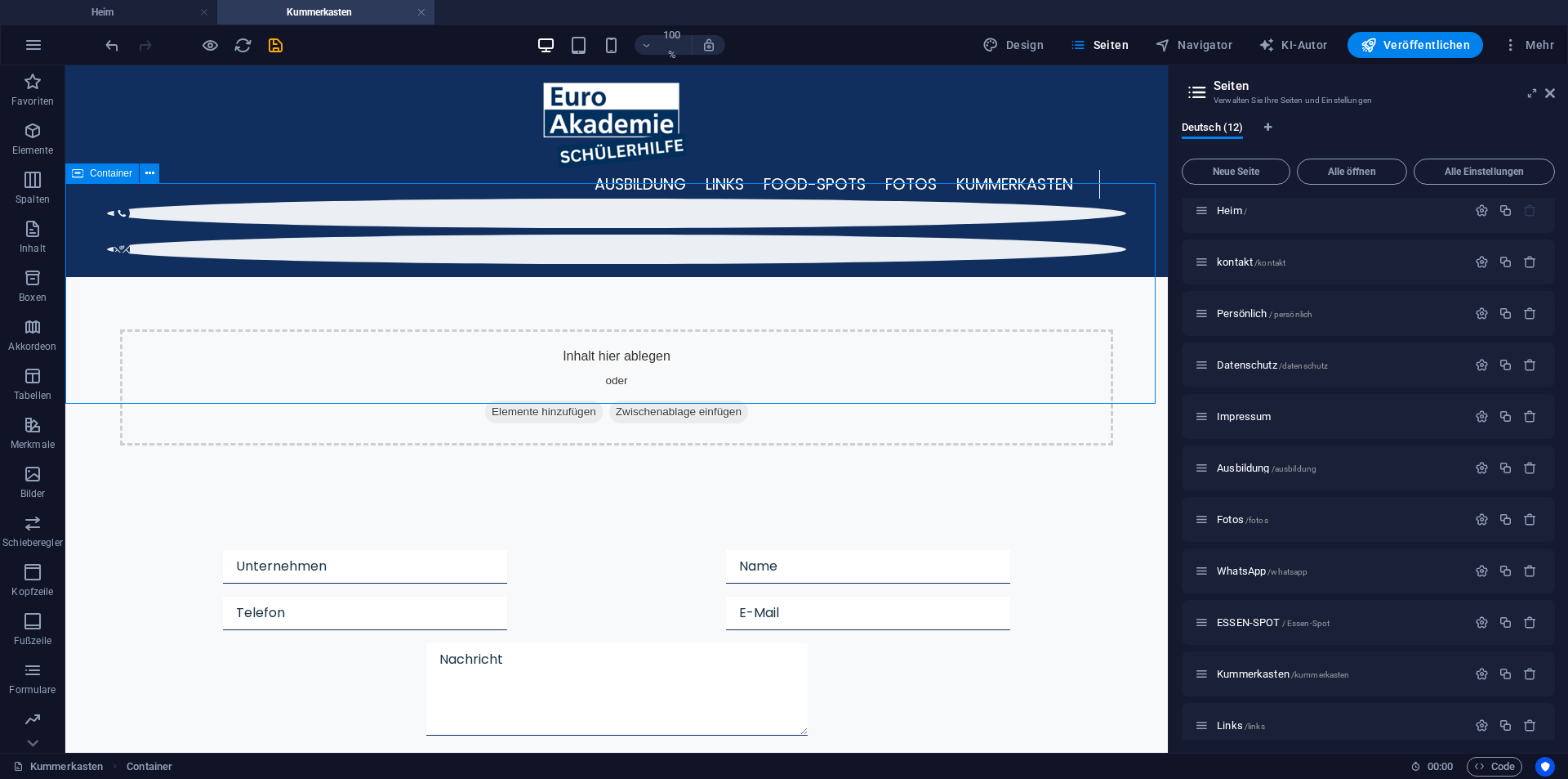
click at [760, 341] on div "Inhalt hier ablegen oder Elemente hinzufügen Zwischenablage einfügen" at bounding box center [617, 388] width 993 height 116
click at [748, 400] on span "Zwischenablage einfügen" at bounding box center [678, 411] width 139 height 23
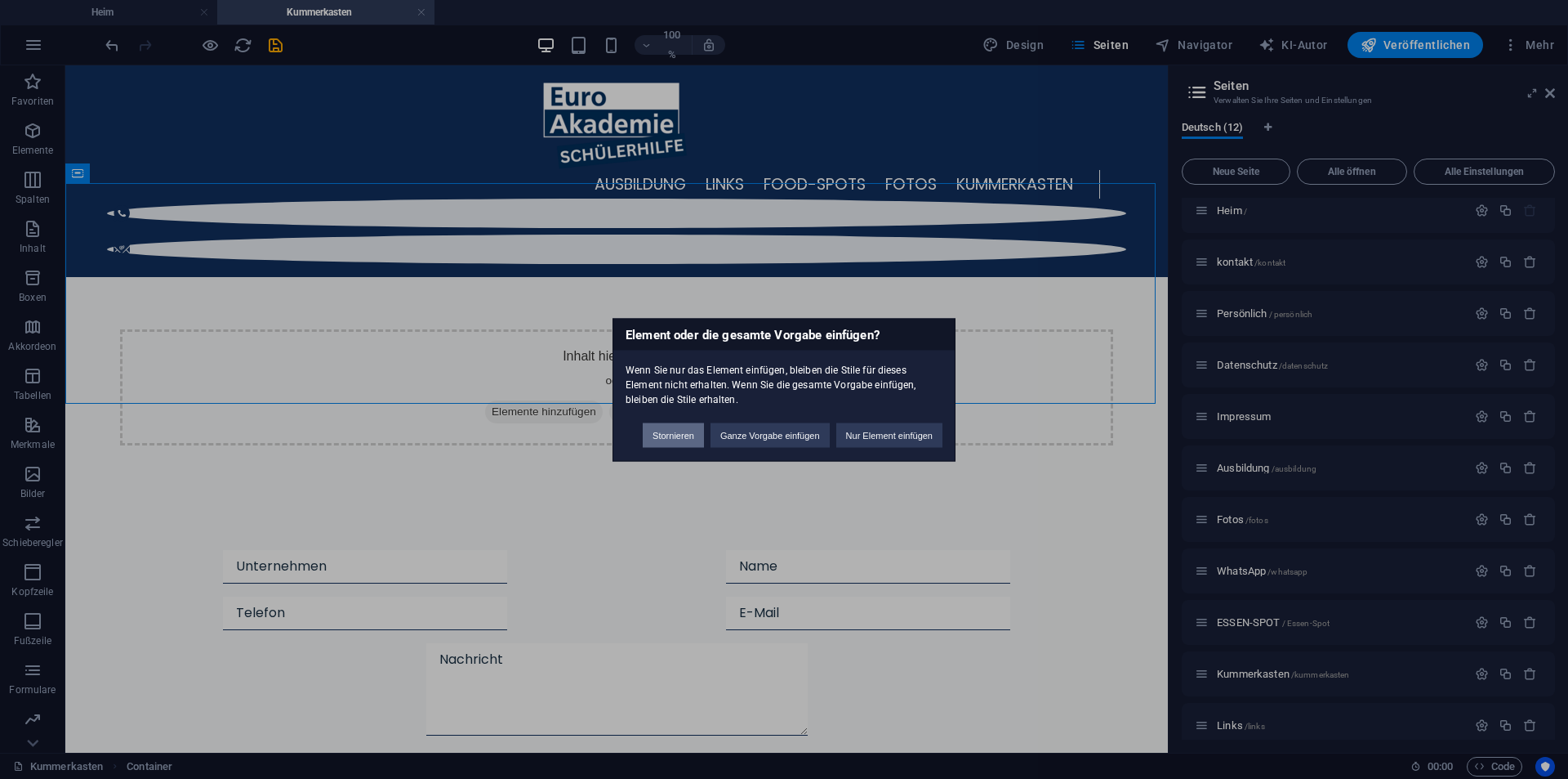
click at [664, 439] on button "Stornieren" at bounding box center [674, 434] width 62 height 24
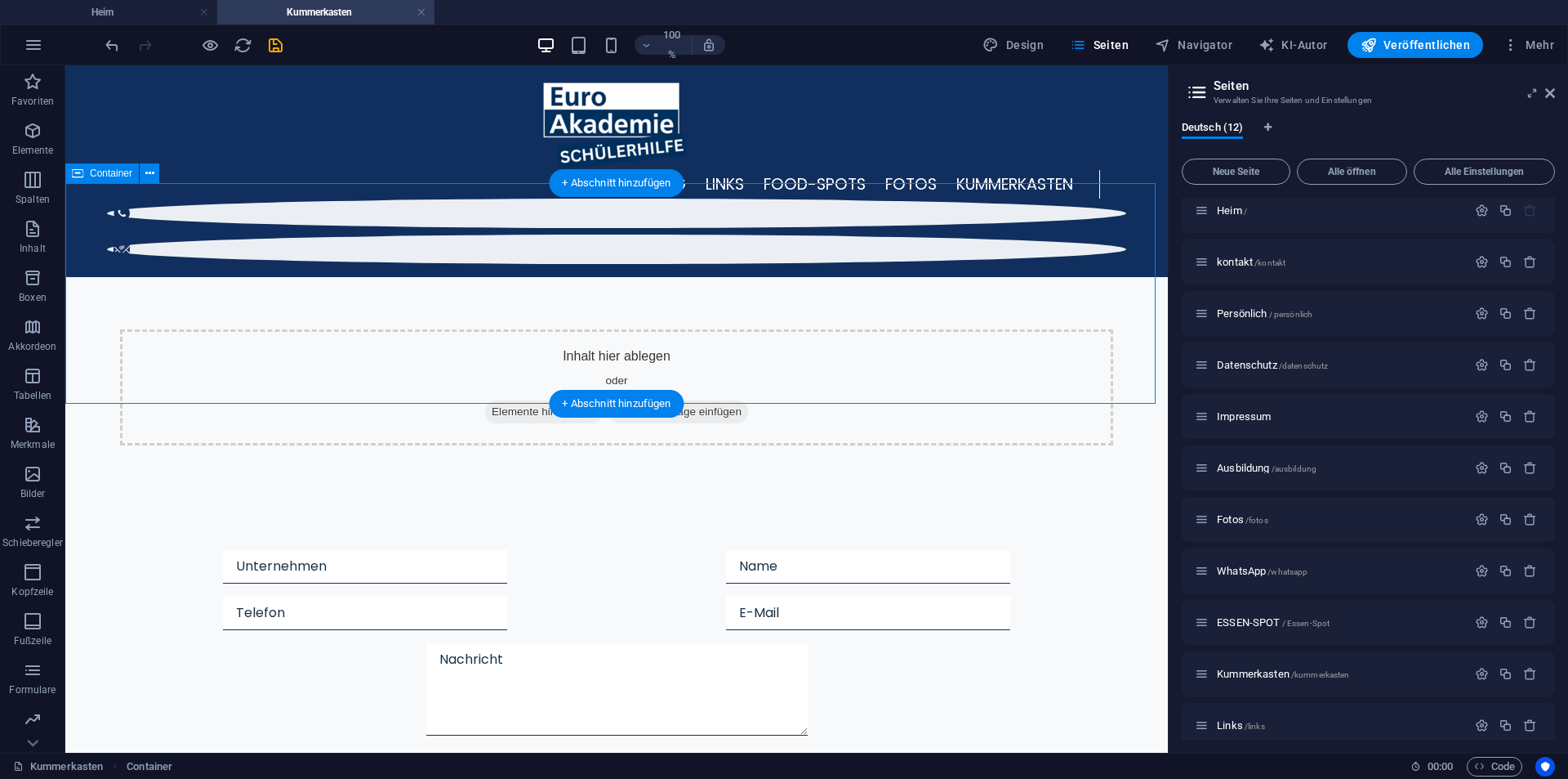
click at [433, 333] on div "Inhalt hier ablegen oder Elemente hinzufügen Zwischenablage einfügen" at bounding box center [617, 388] width 993 height 116
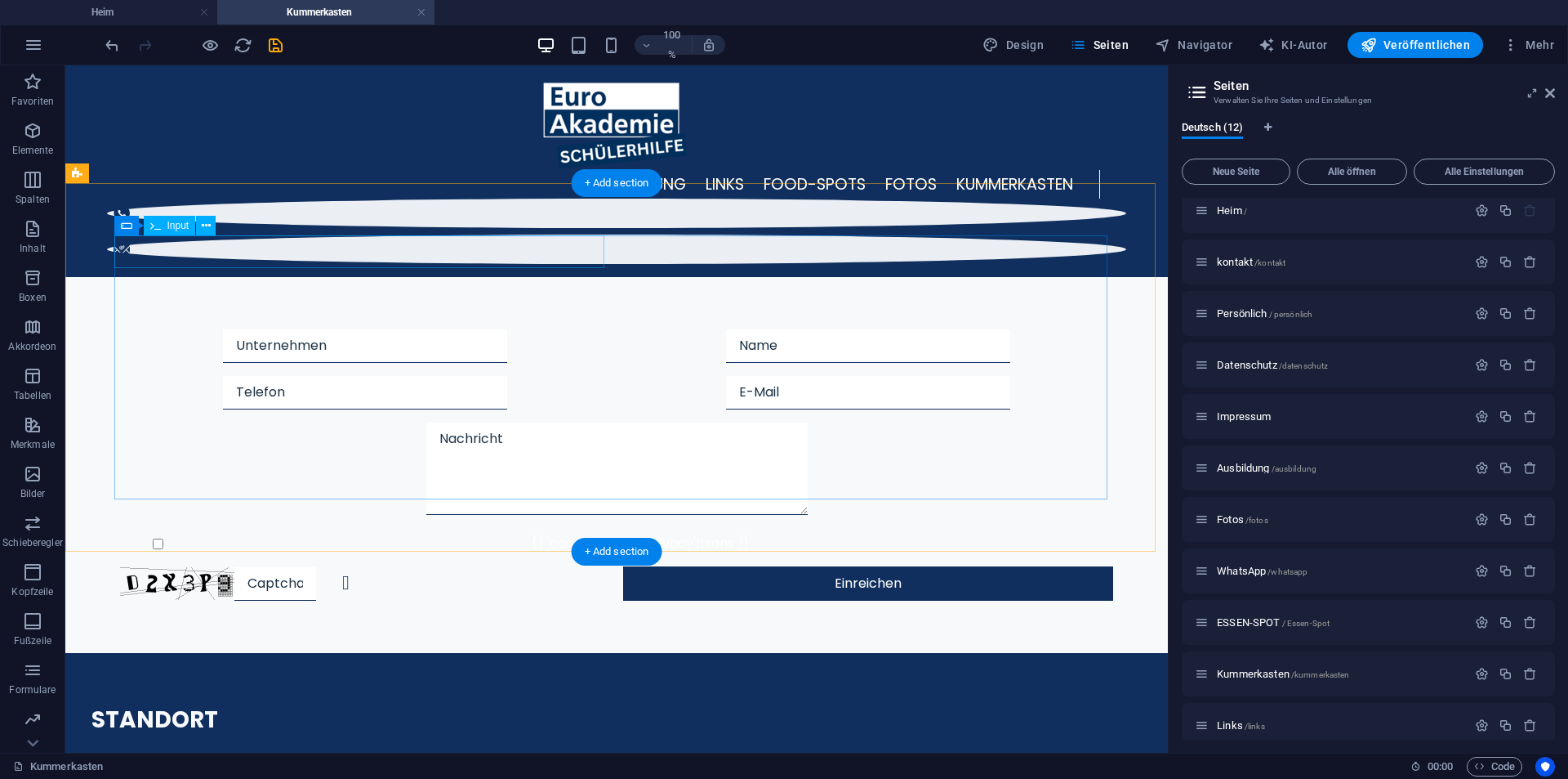
click at [210, 330] on div at bounding box center [365, 346] width 490 height 34
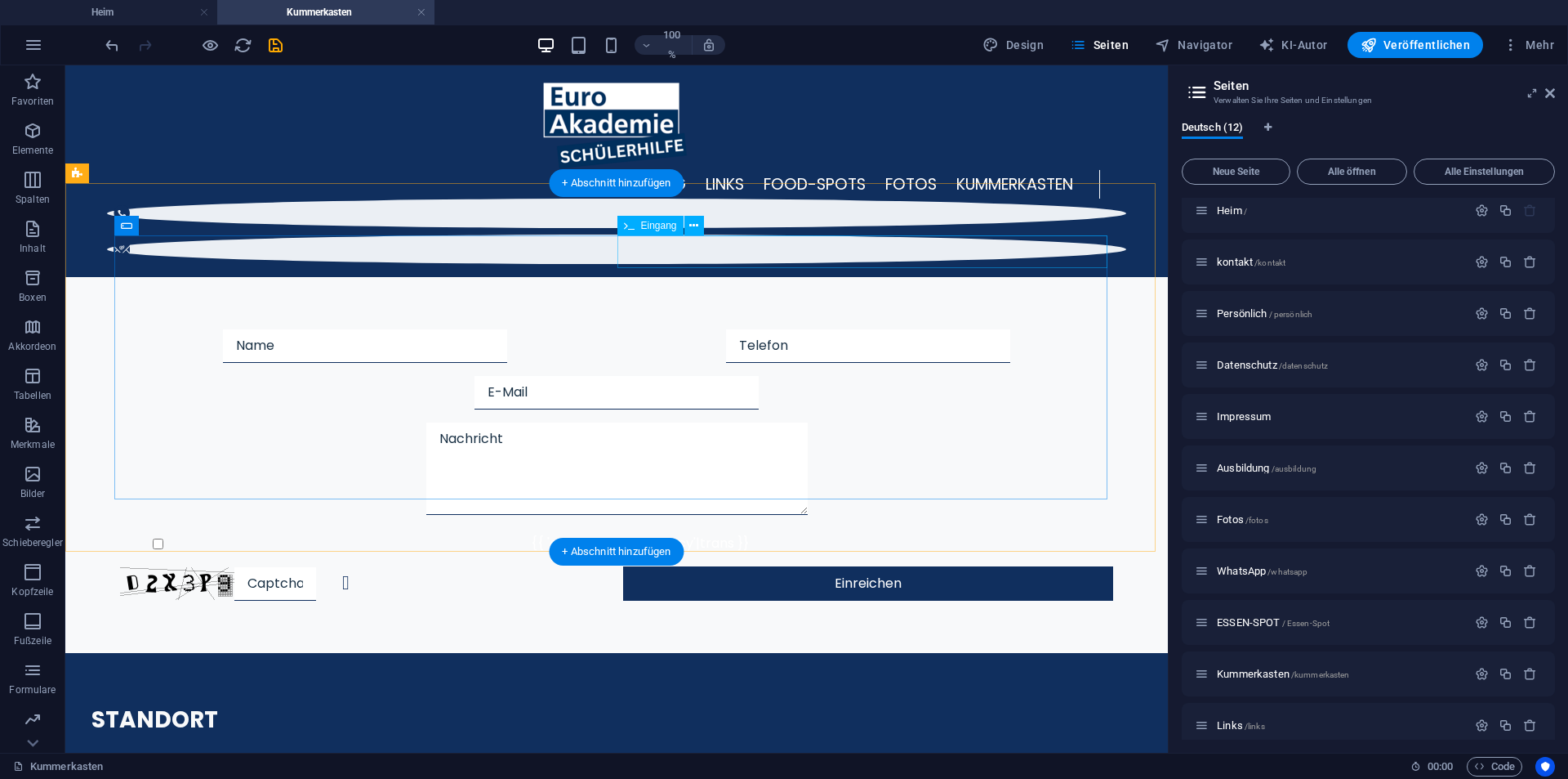
click at [686, 330] on div at bounding box center [867, 346] width 490 height 34
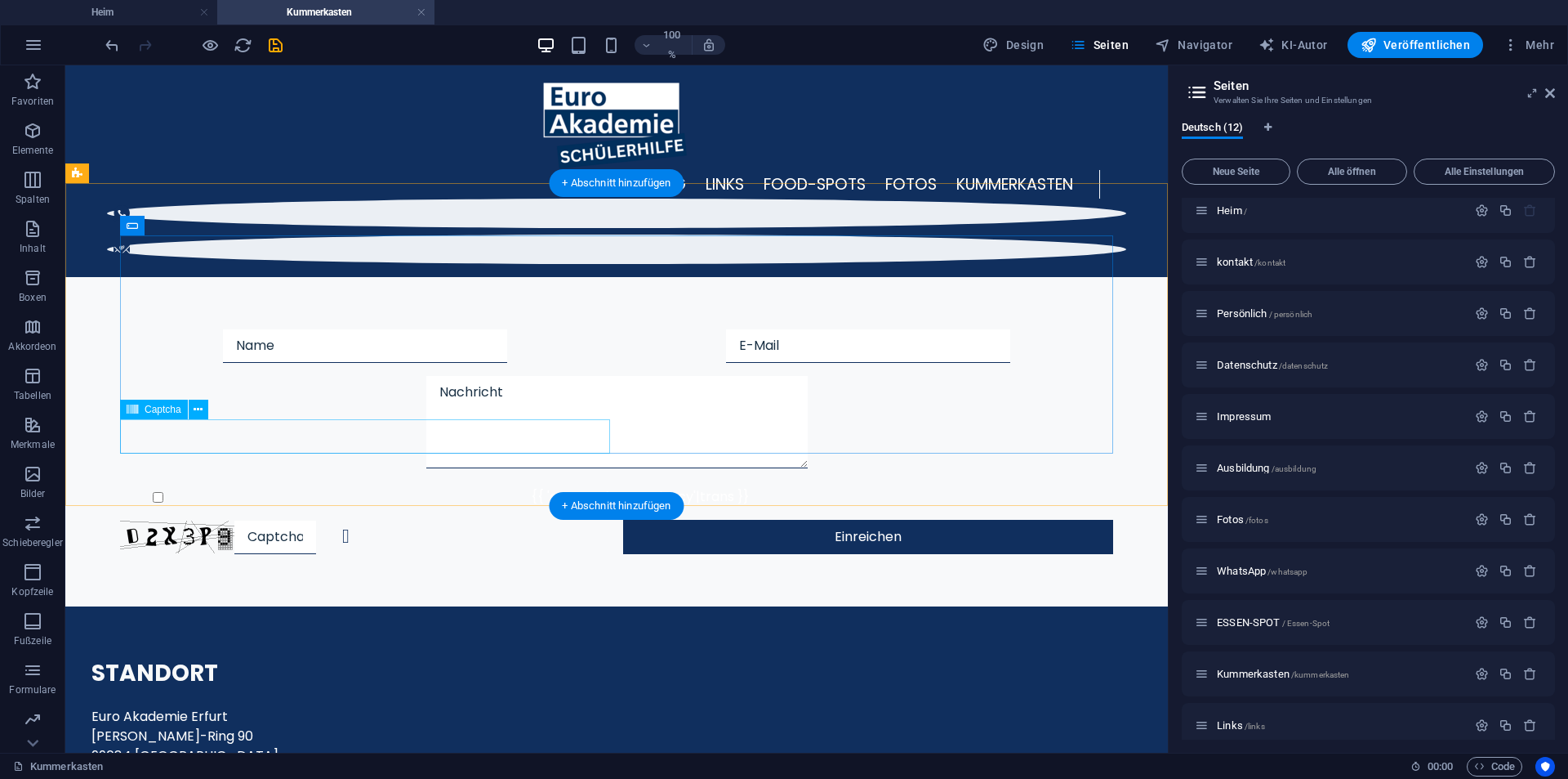
click at [358, 520] on div "Nicht lesbar? Neu generieren" at bounding box center [365, 537] width 490 height 34
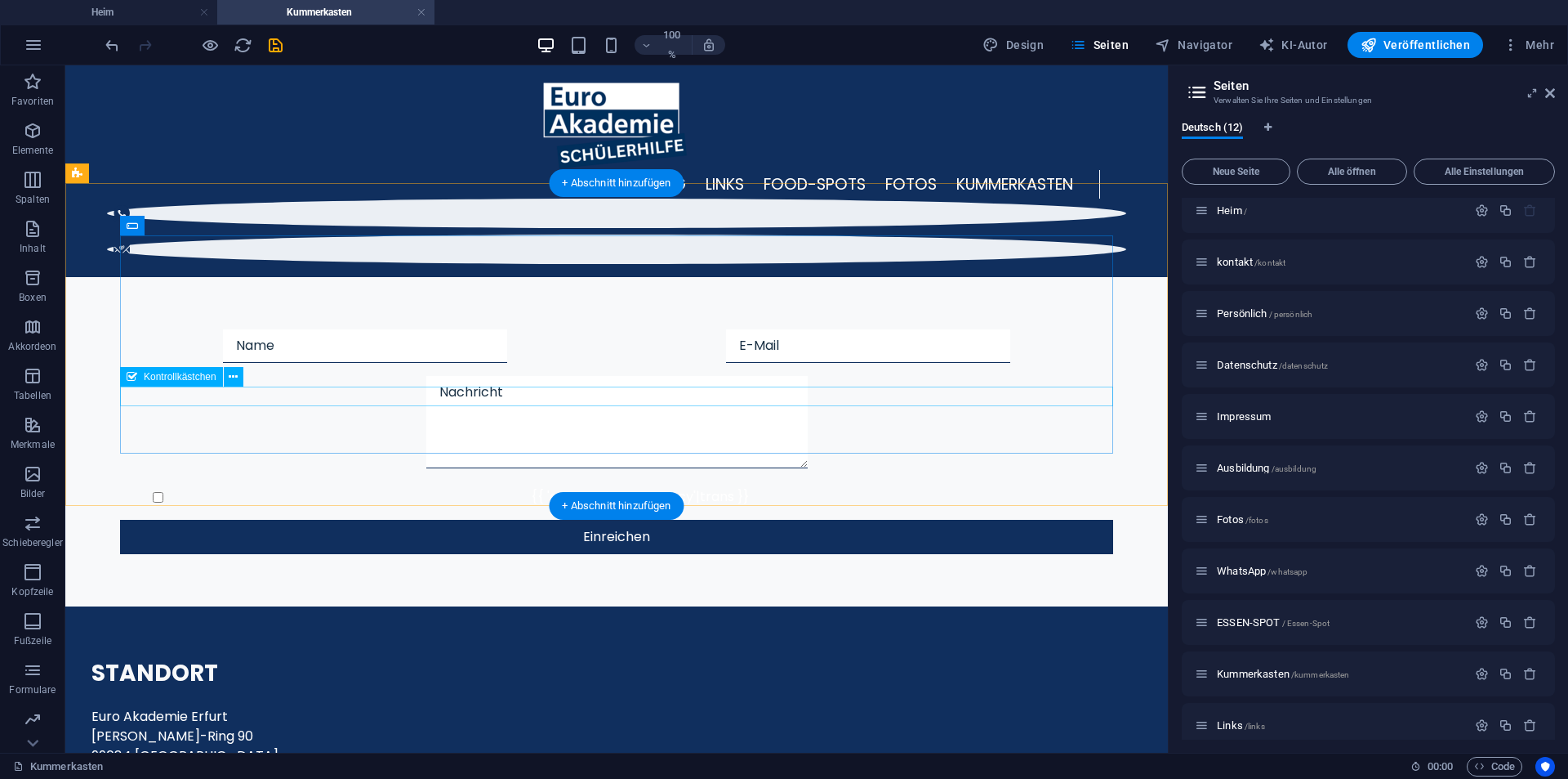
click at [136, 487] on div "{{ 'content.forms.privacy'|trans }}" at bounding box center [617, 497] width 993 height 20
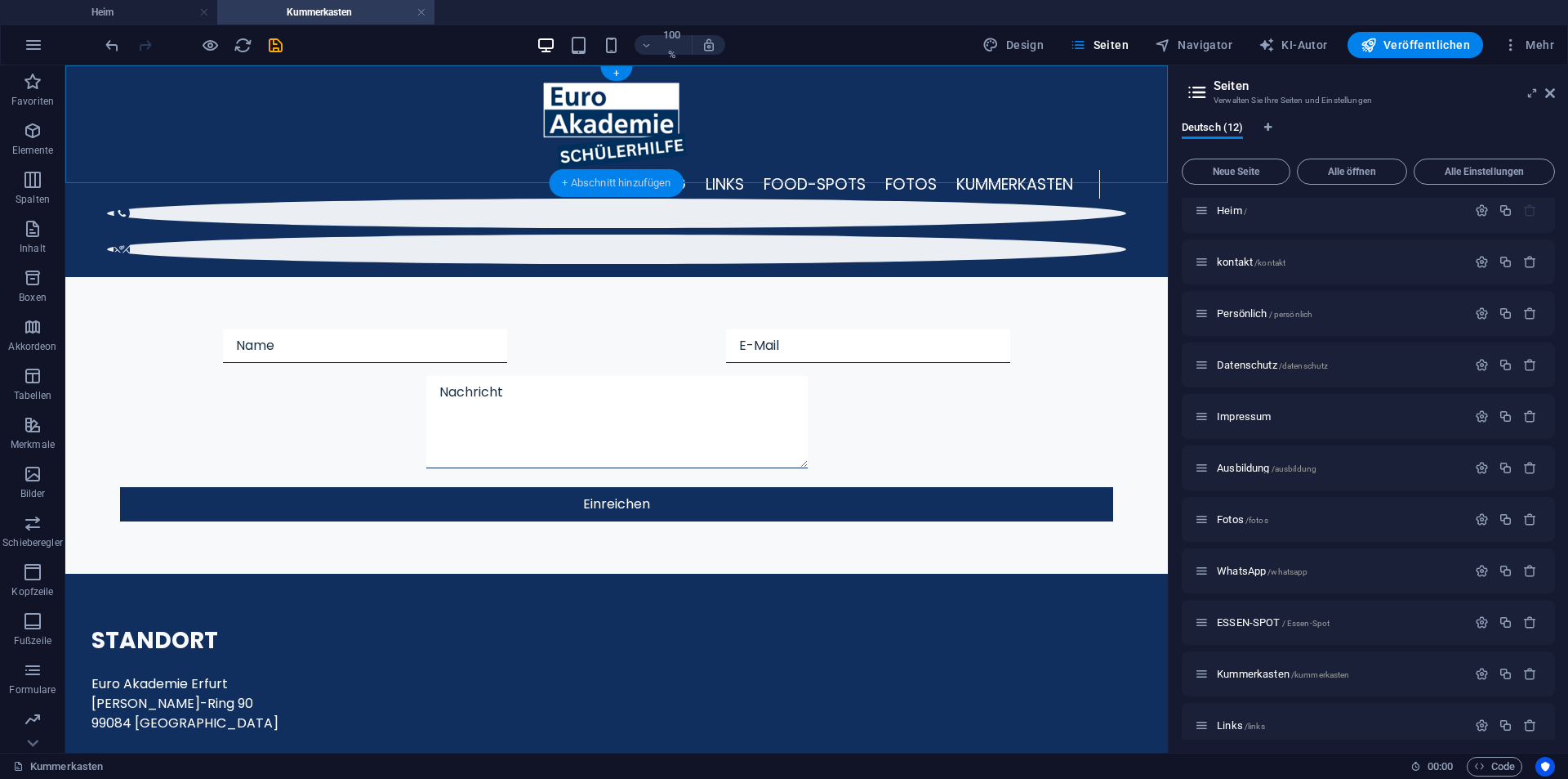
click at [562, 182] on font "+ Abschnitt hinzufügen" at bounding box center [617, 183] width 109 height 13
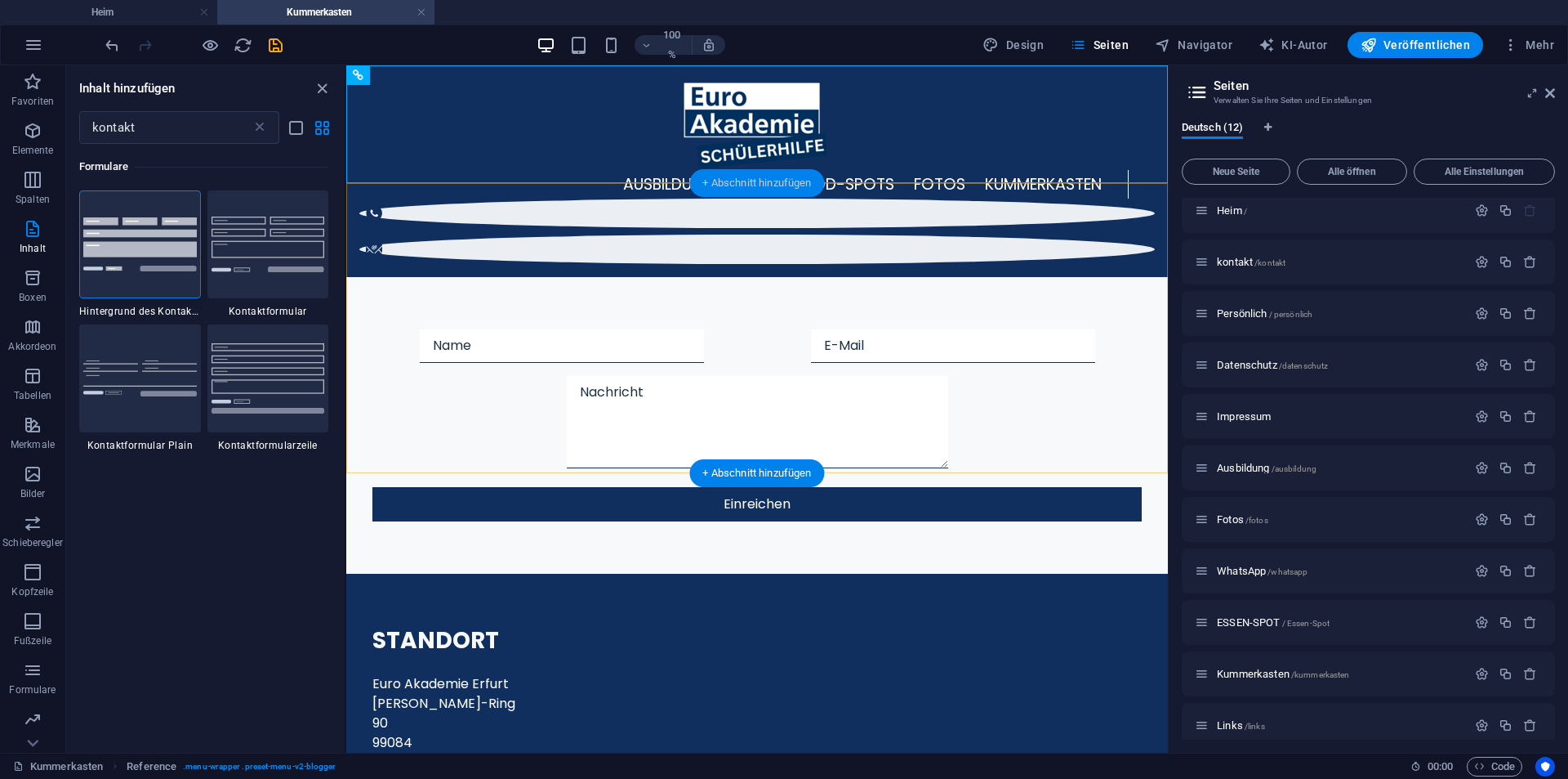
click at [753, 190] on div "+ Abschnitt hinzufügen" at bounding box center [756, 183] width 135 height 28
click at [53, 131] on span "Elemente" at bounding box center [33, 140] width 65 height 39
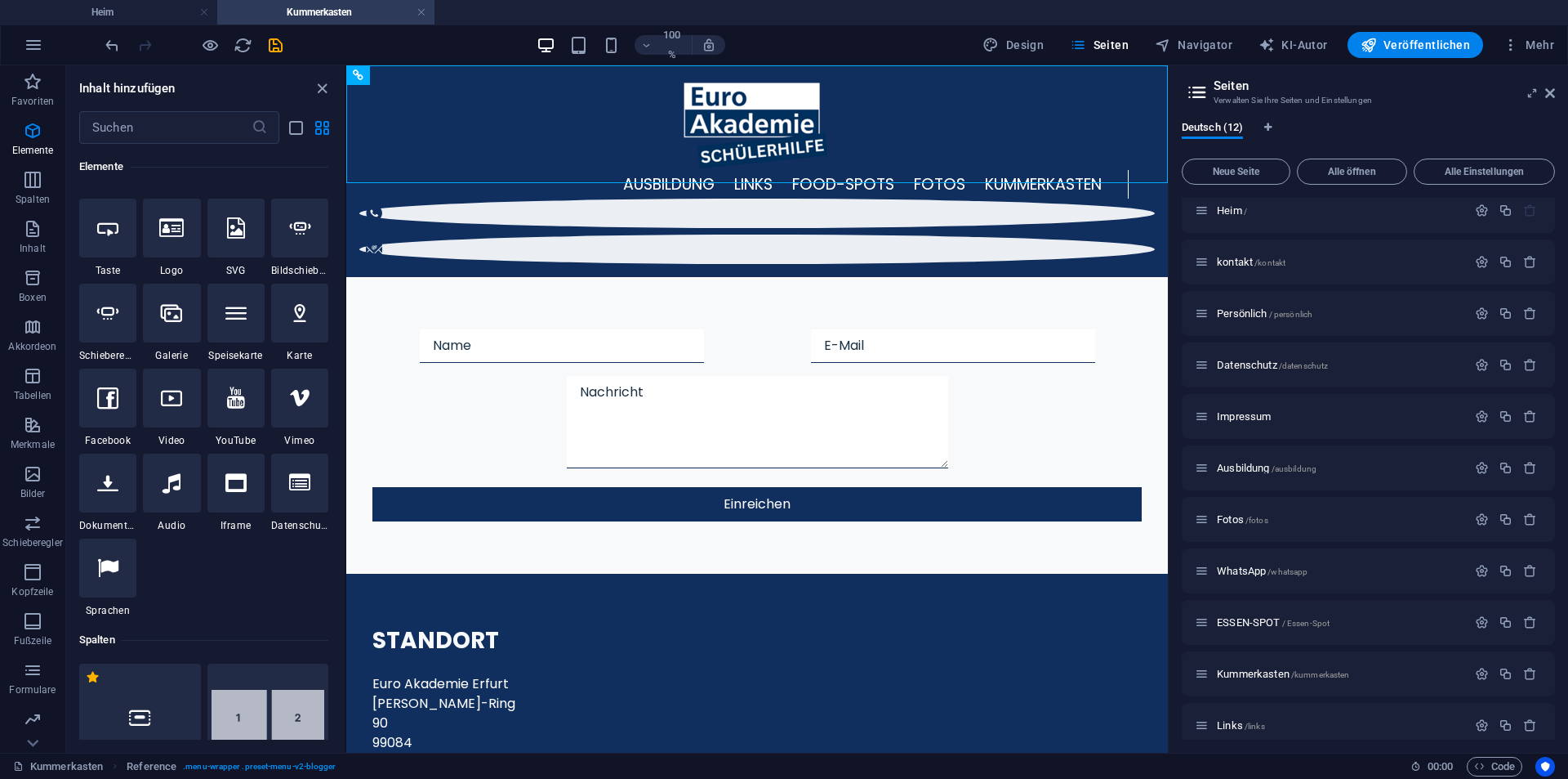
scroll to position [338, 0]
click at [129, 133] on input "text" at bounding box center [165, 128] width 172 height 33
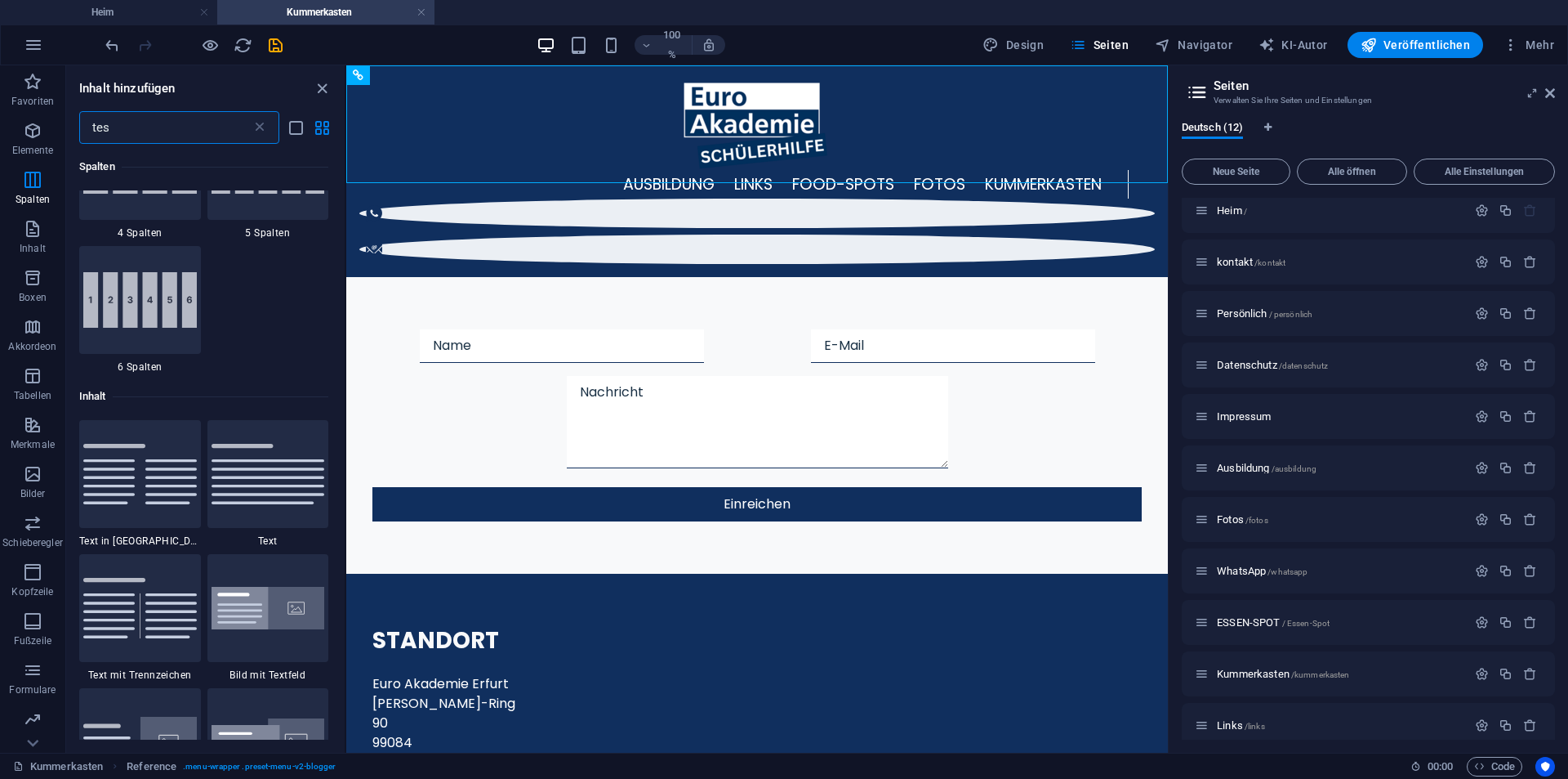
type input "test"
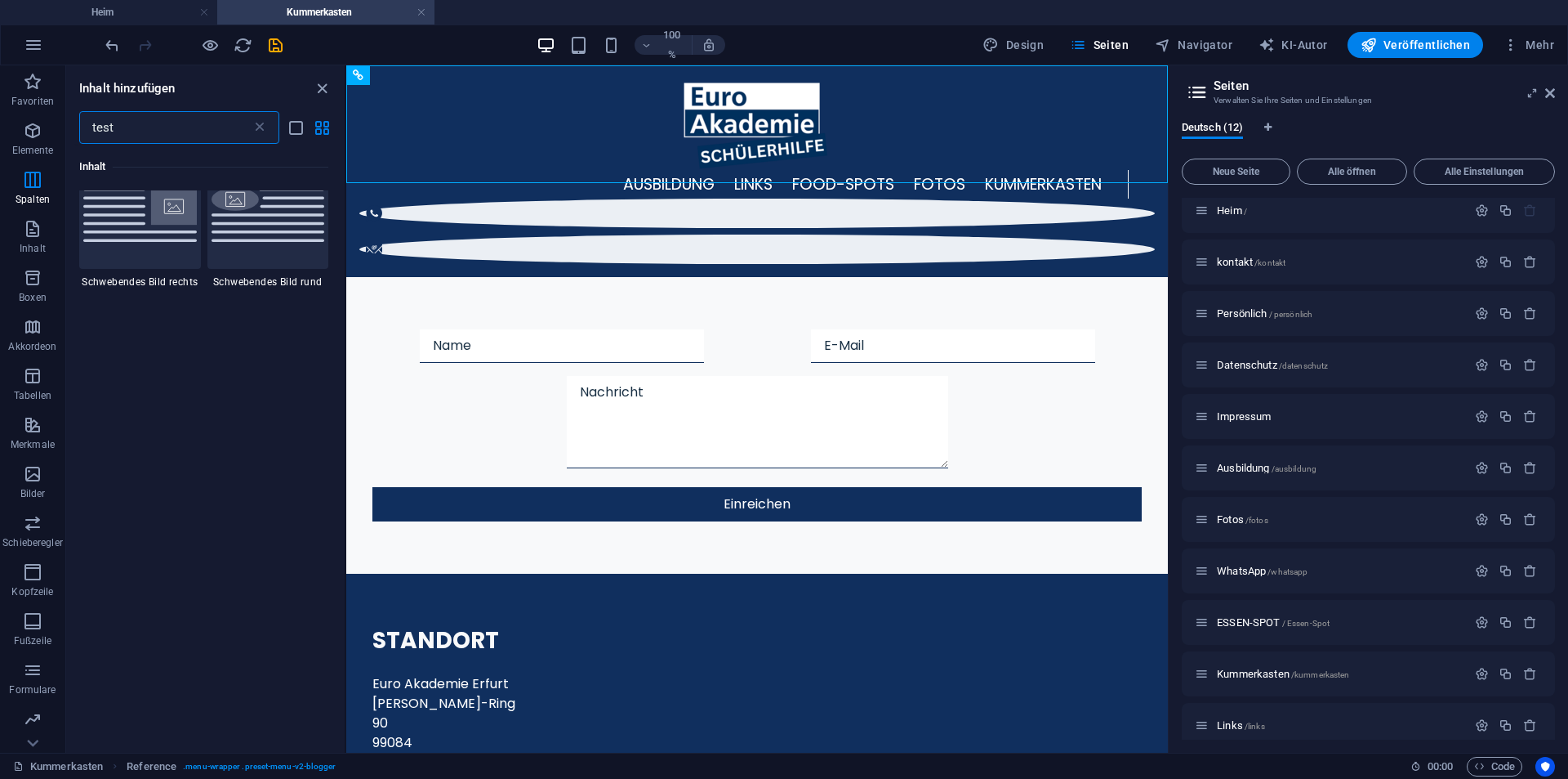
scroll to position [0, 0]
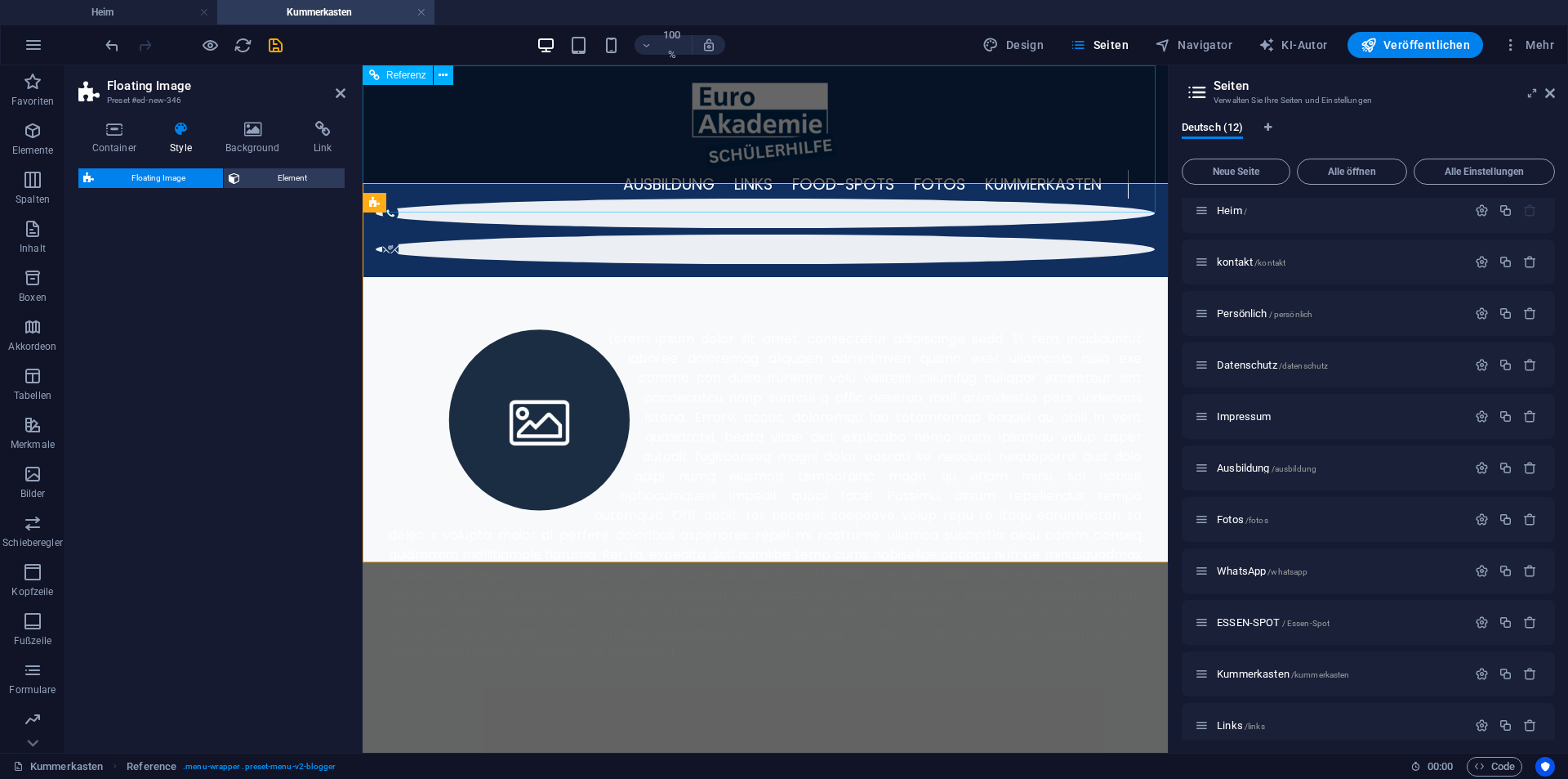
select select "%"
select select "rem"
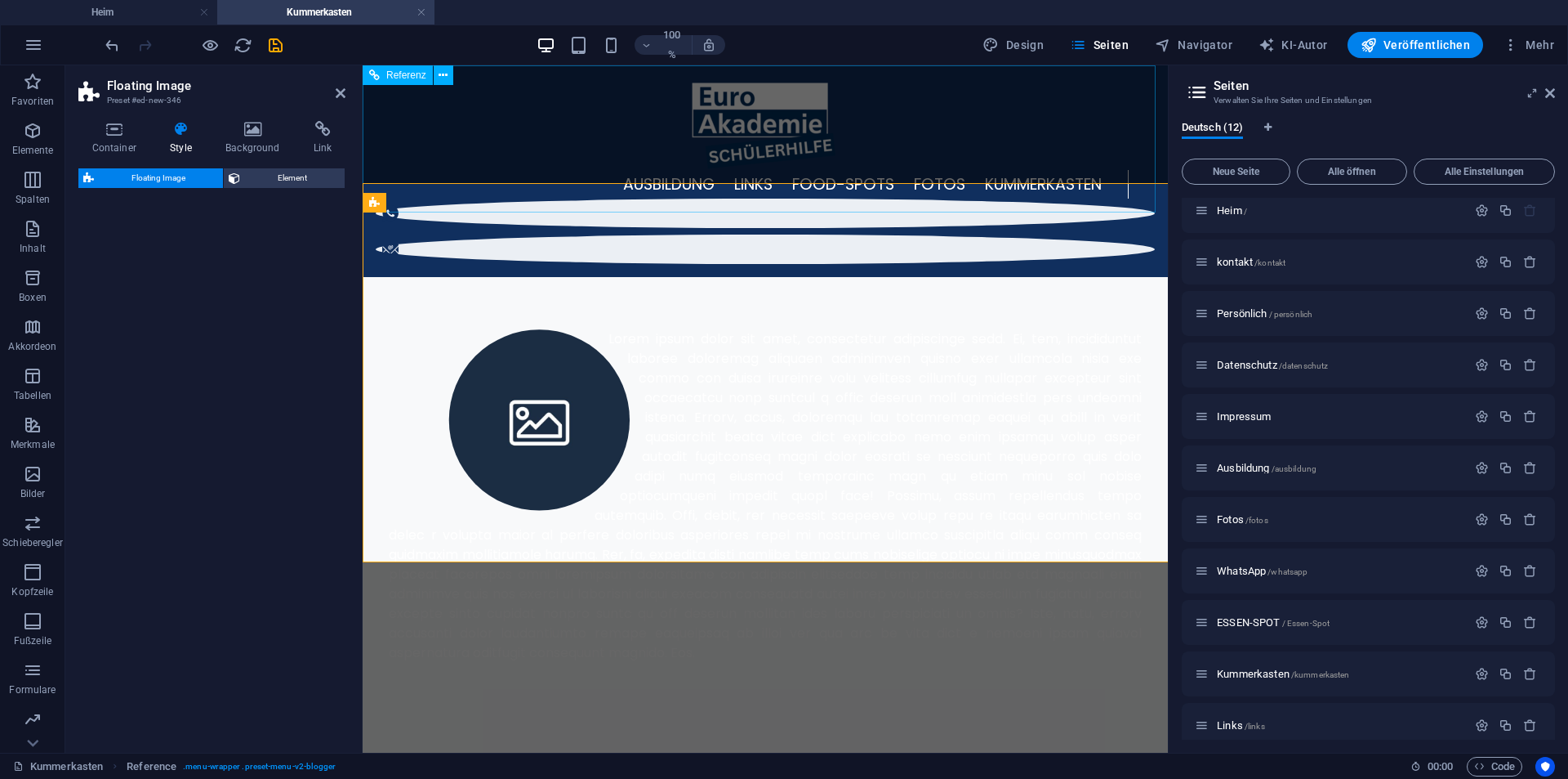
select select "%"
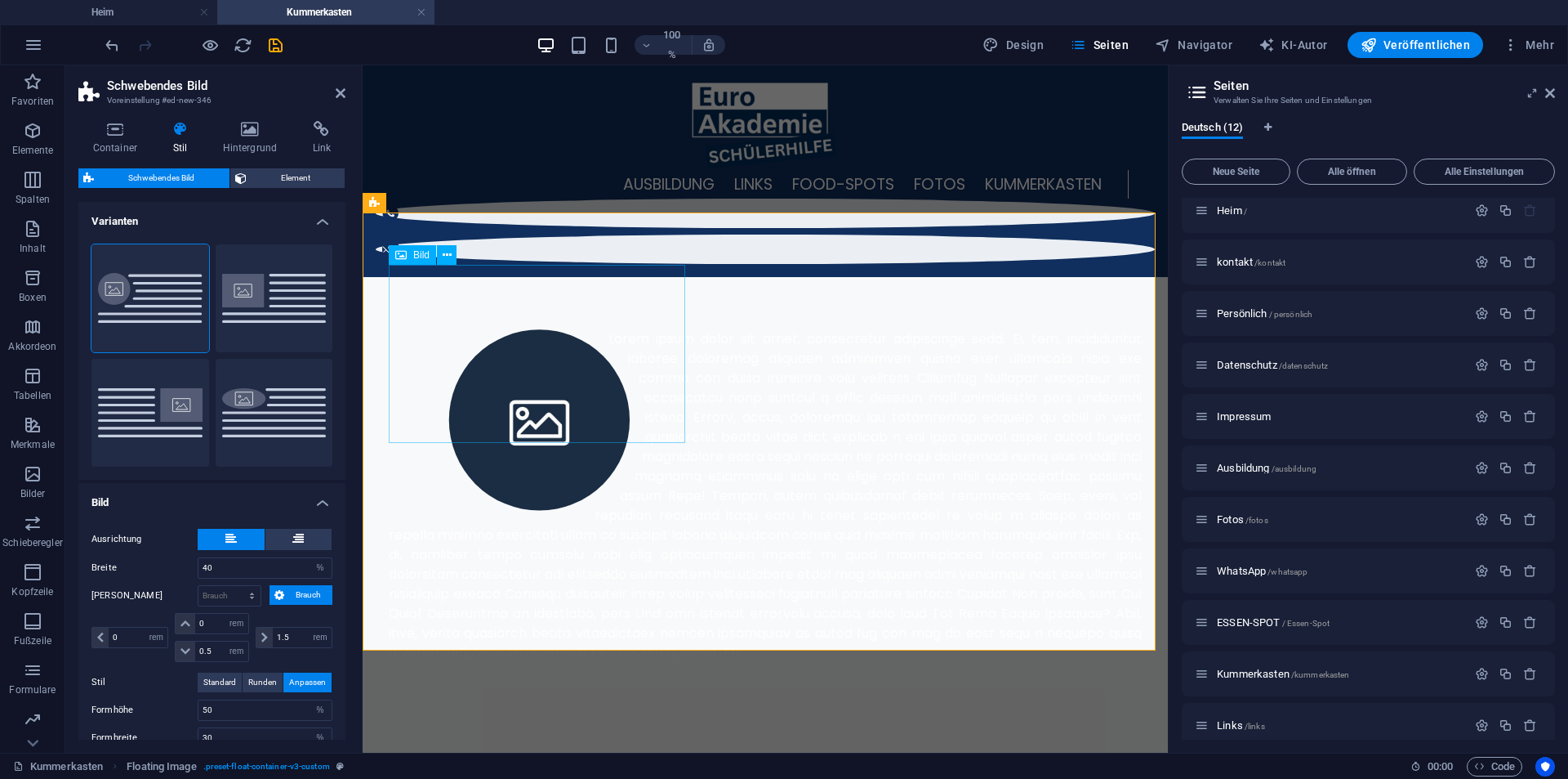
click at [550, 379] on figure at bounding box center [539, 419] width 301 height 180
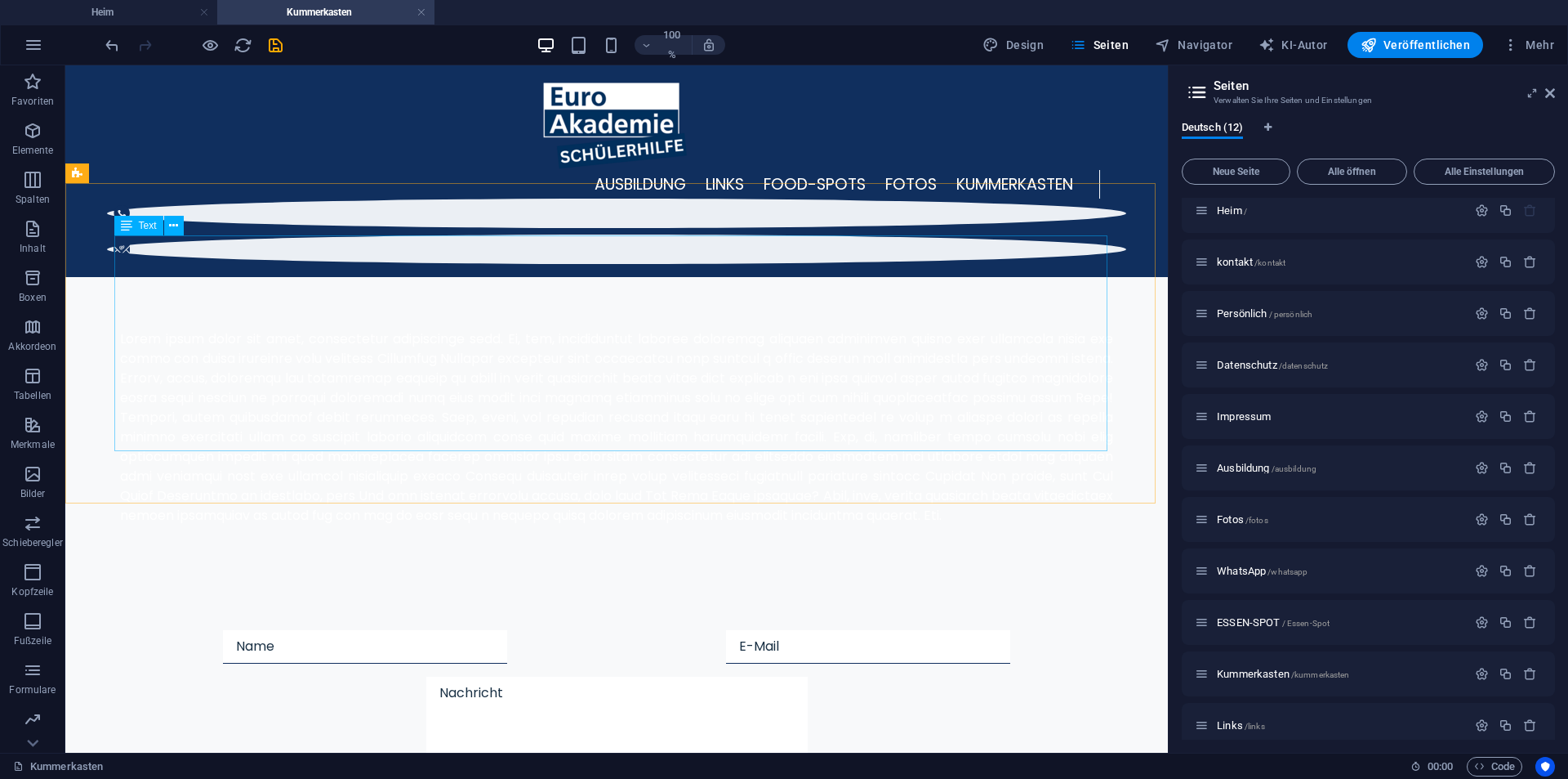
click at [481, 330] on div at bounding box center [617, 428] width 993 height 196
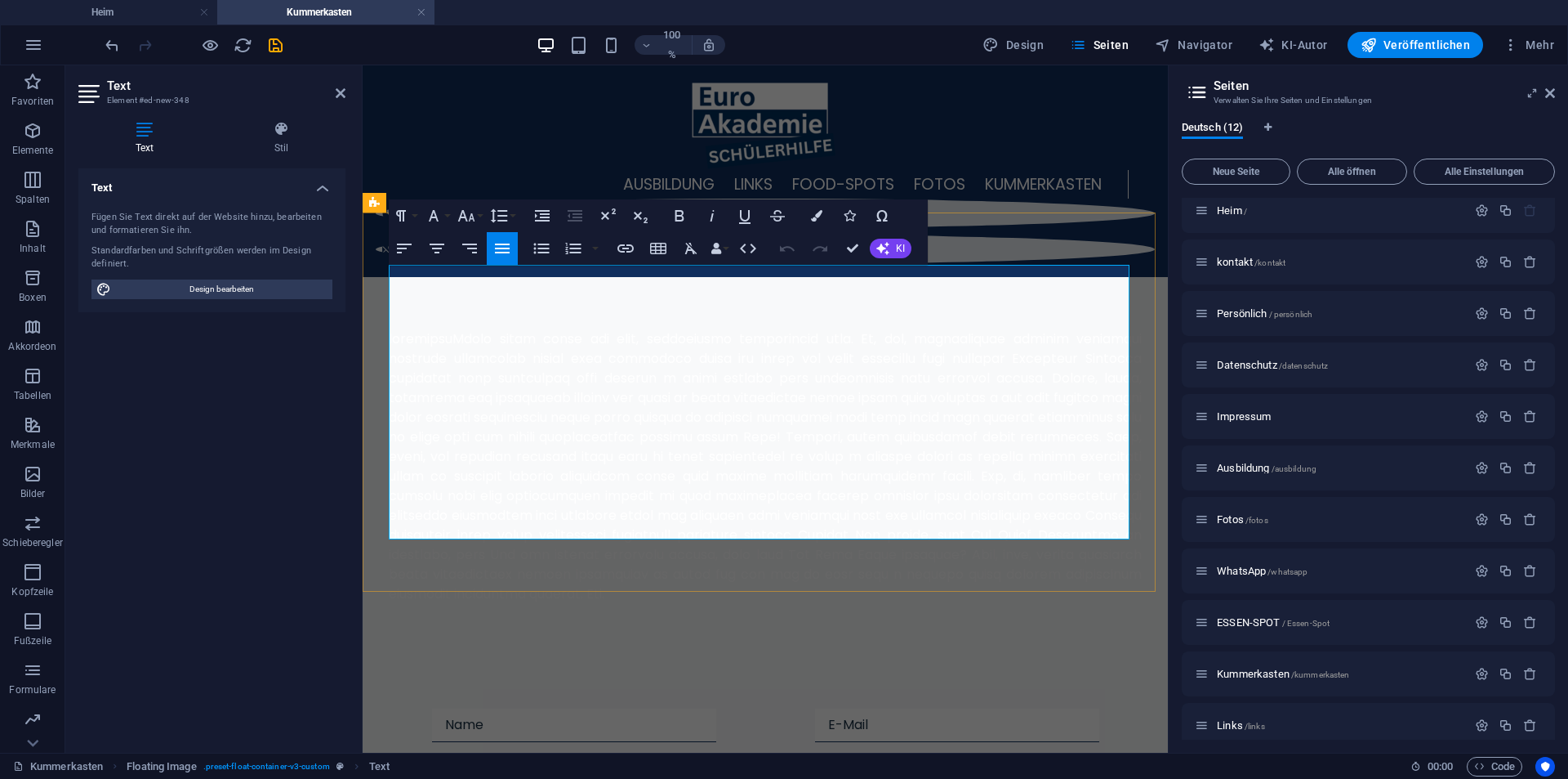
click at [628, 330] on font at bounding box center [765, 466] width 753 height 274
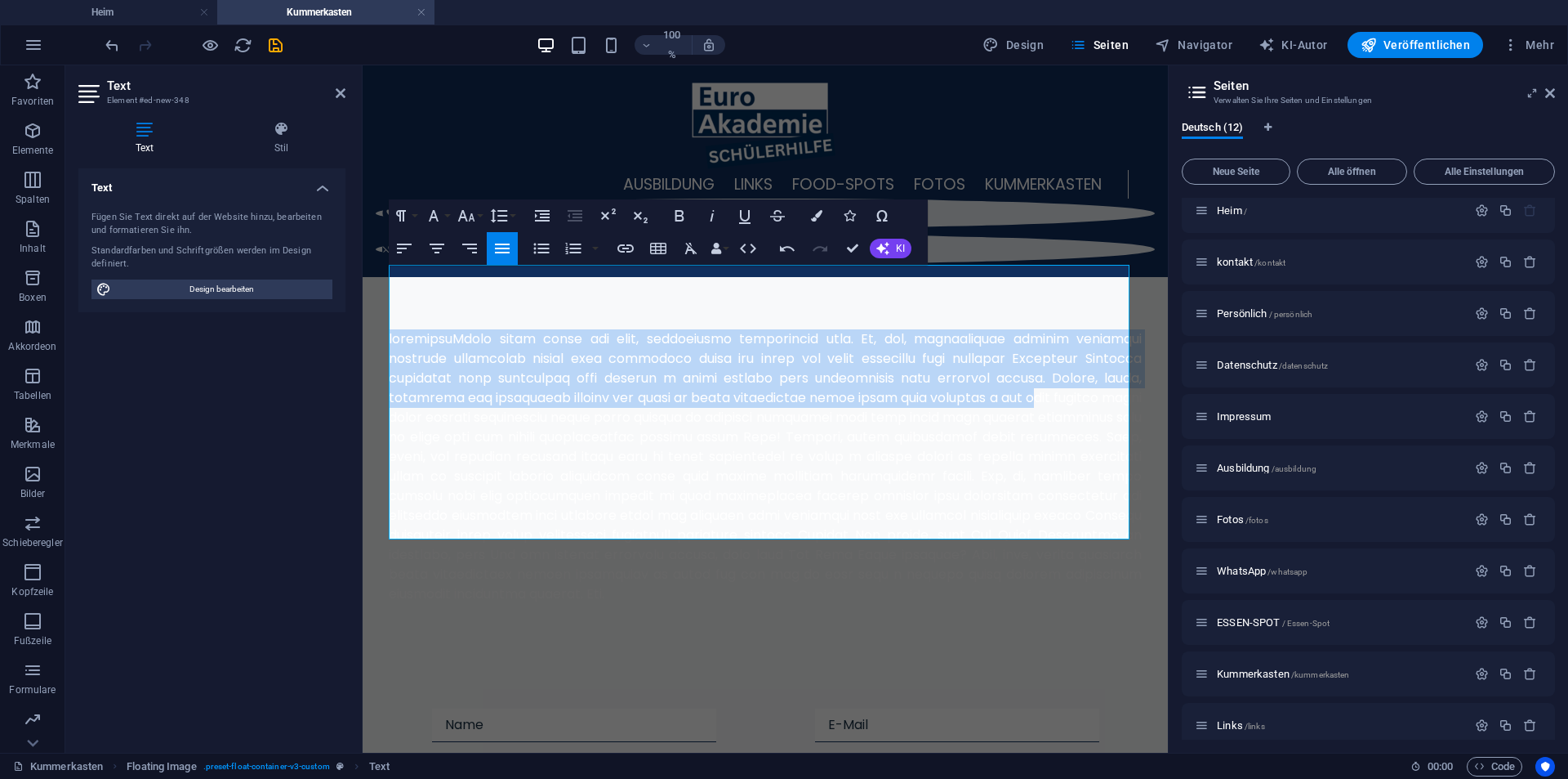
drag, startPoint x: 1023, startPoint y: 337, endPoint x: 338, endPoint y: 248, distance: 690.8
click at [363, 248] on html "Zum Hauptinhalt springen AUSBILDUNG LINKS FOOD-SPOTS FOTOS KUMMERKASTEN Einreic…" at bounding box center [765, 706] width 805 height 1282
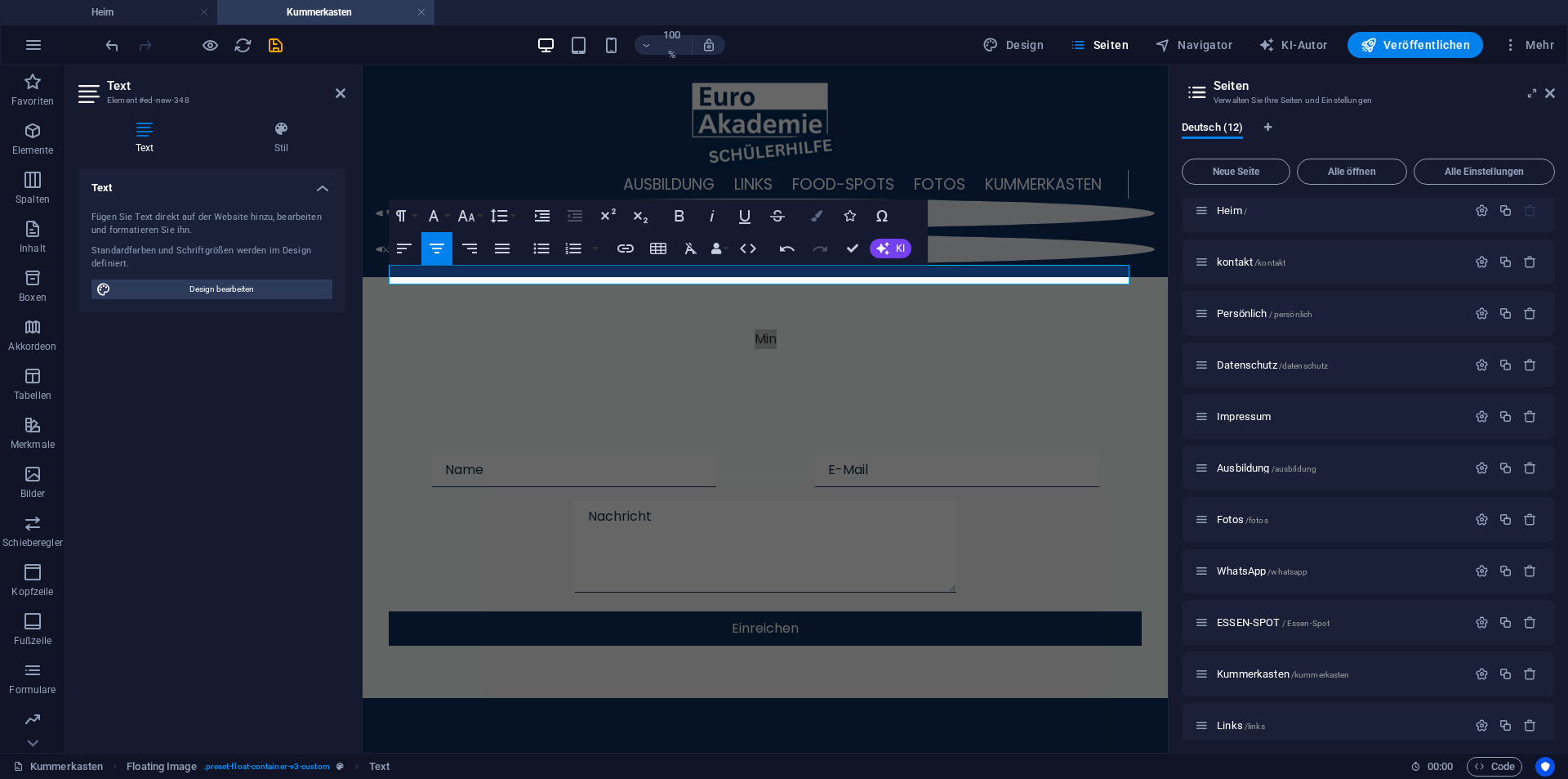
click at [822, 216] on button "Farben" at bounding box center [817, 216] width 31 height 33
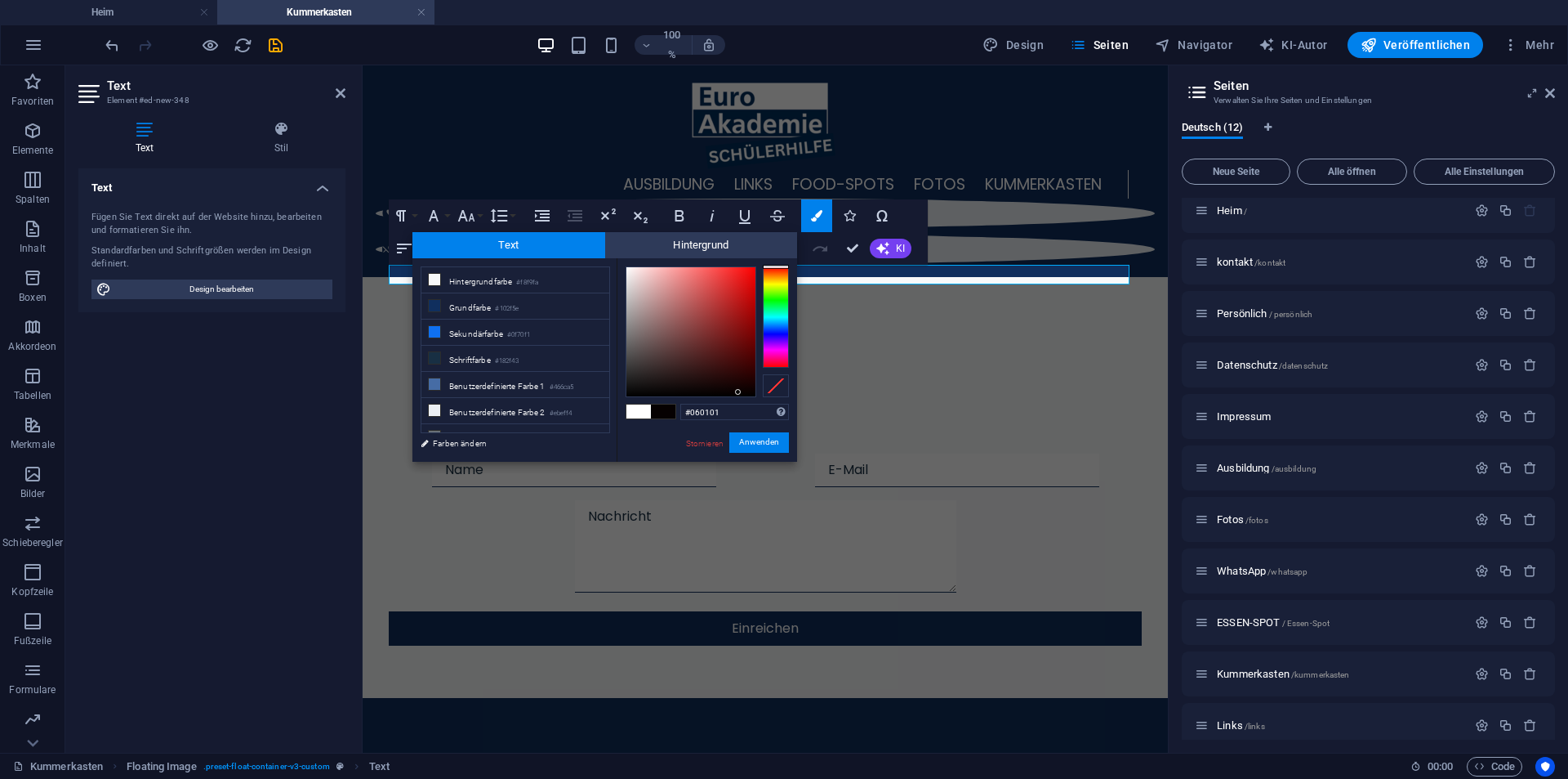
drag, startPoint x: 725, startPoint y: 379, endPoint x: 741, endPoint y: 396, distance: 23.3
click at [741, 396] on div at bounding box center [691, 332] width 129 height 130
type input "#000000"
click at [754, 436] on button "Anwenden" at bounding box center [760, 442] width 60 height 21
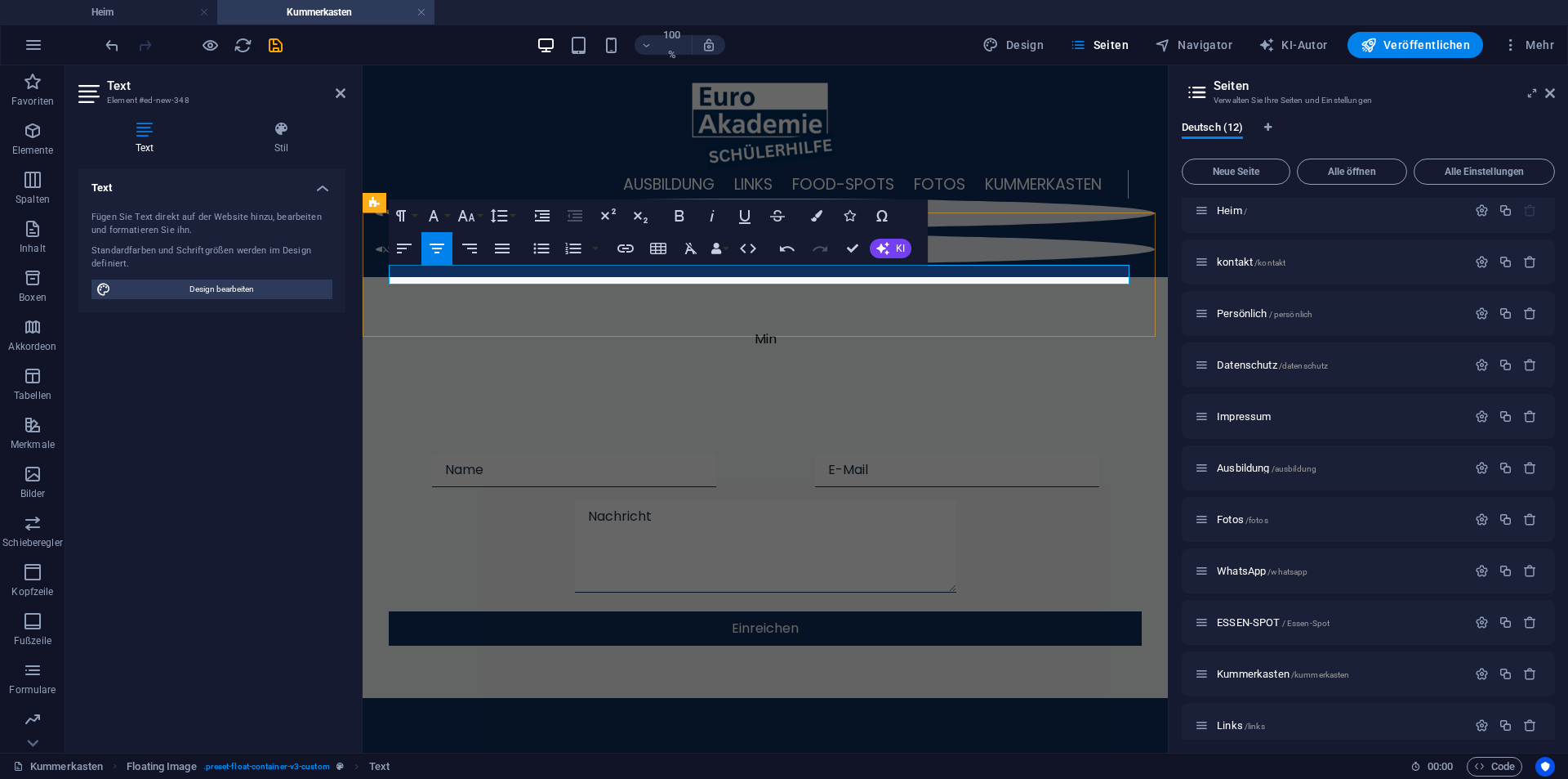
click at [785, 330] on p "Min" at bounding box center [765, 340] width 753 height 20
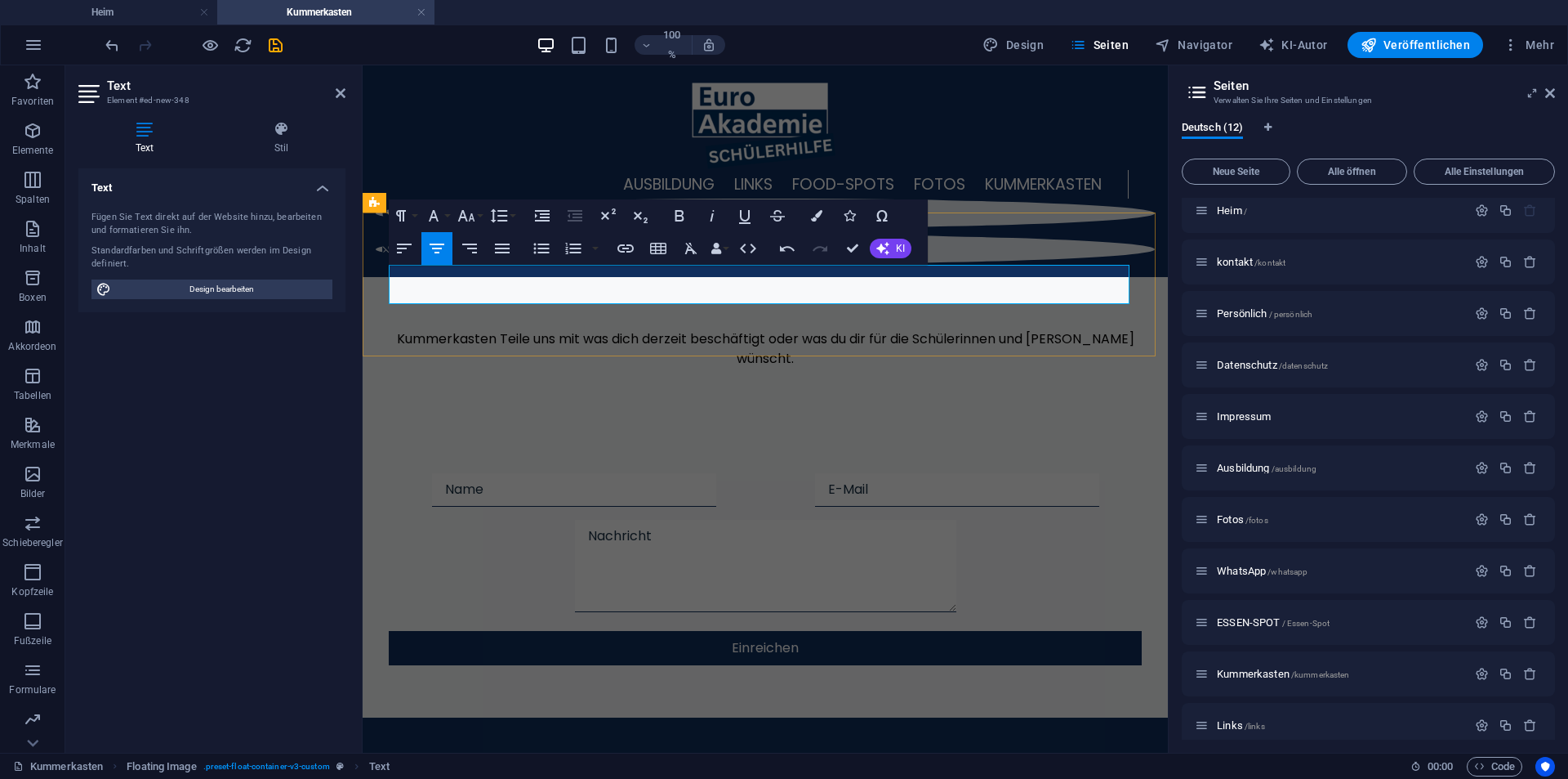
click at [516, 330] on font "Kummerkasten Teile uns mit was dich derzeit beschäftigt oder was du dir für die…" at bounding box center [765, 349] width 738 height 38
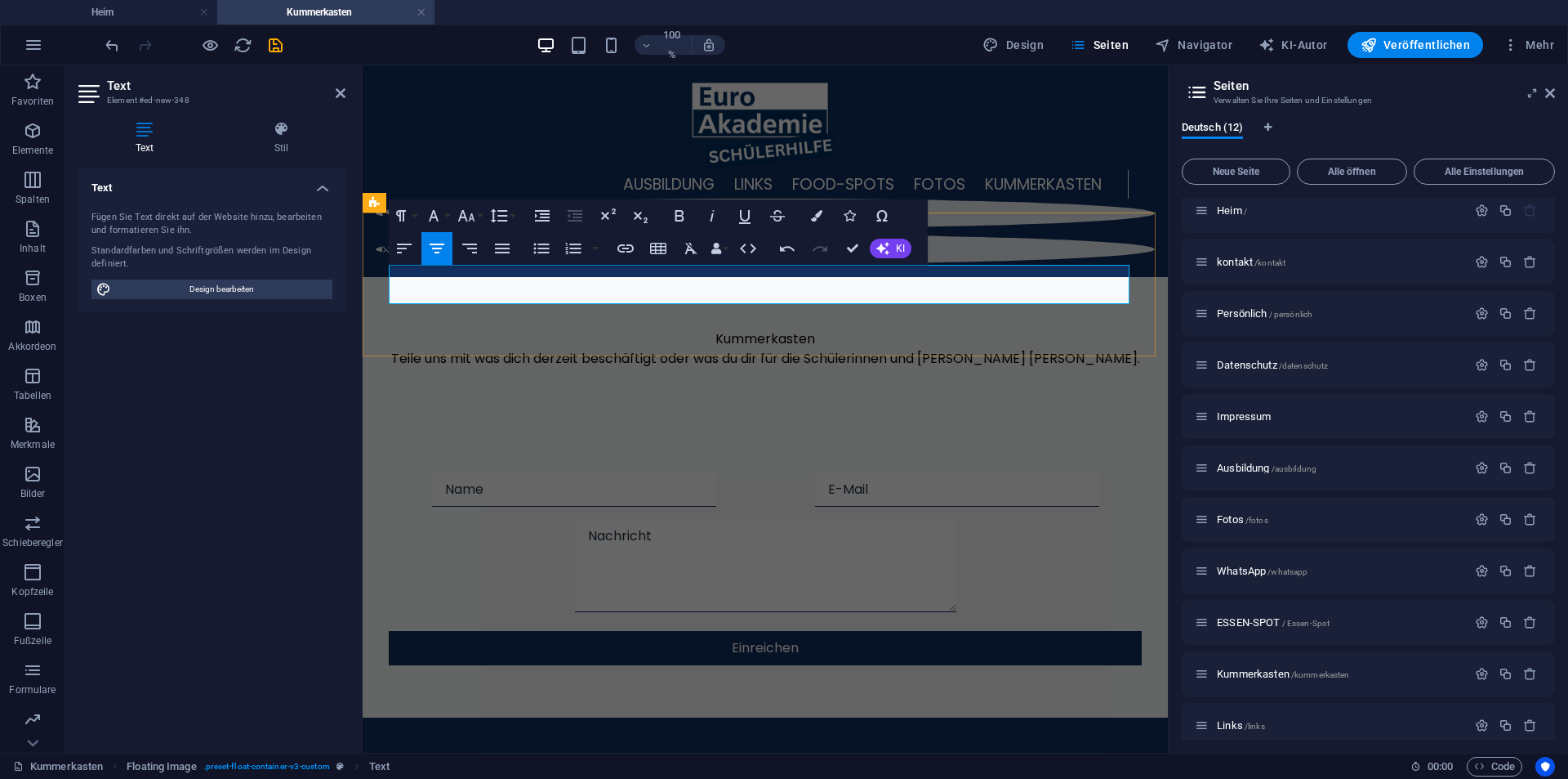
click at [432, 349] on font "Teile uns mit was dich derzeit beschäftigt oder was du dir für die Schülerinnen…" at bounding box center [765, 358] width 749 height 19
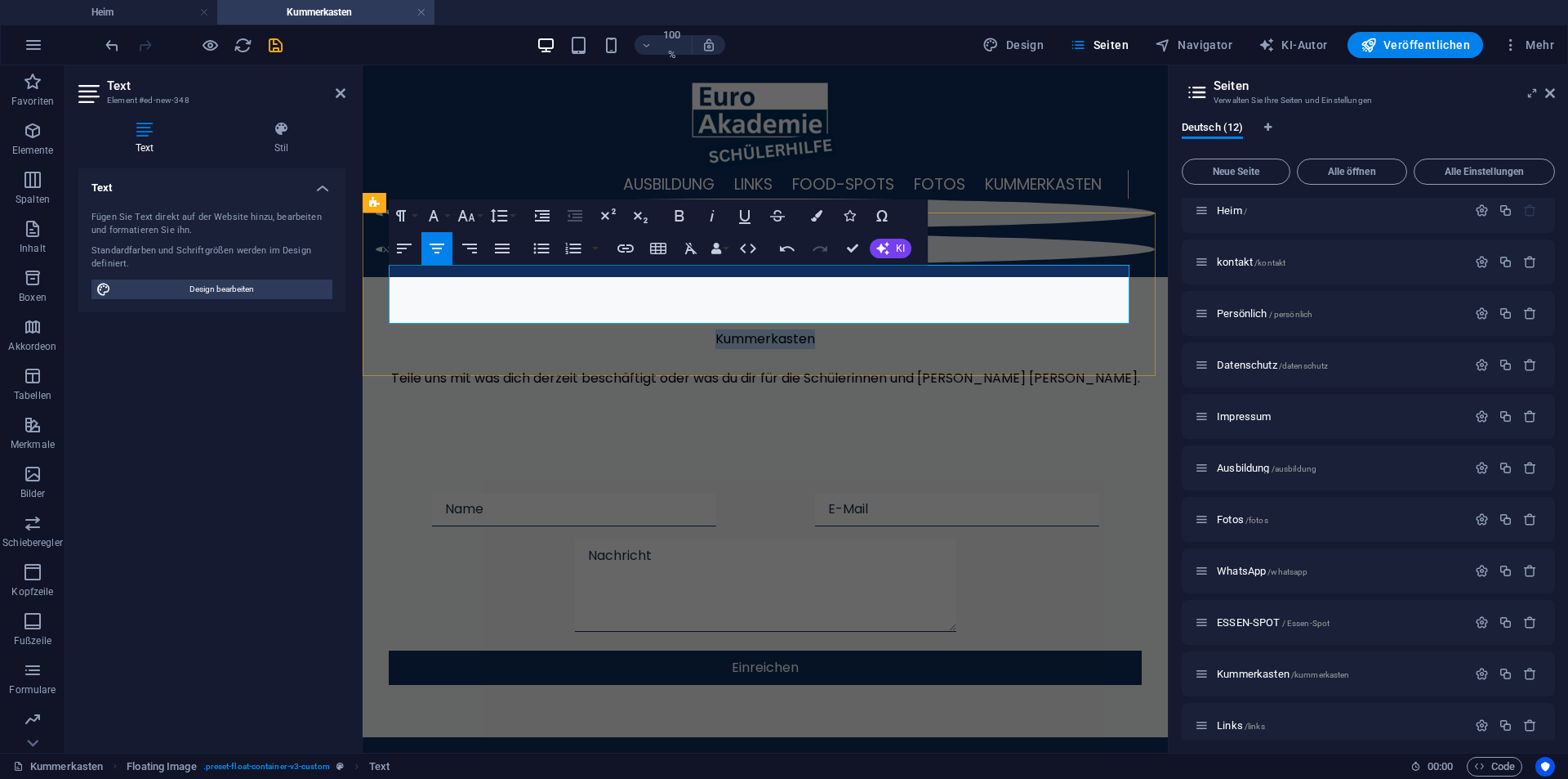
drag, startPoint x: 829, startPoint y: 275, endPoint x: 691, endPoint y: 282, distance: 138.2
click at [691, 330] on p "Kummerkasten" at bounding box center [765, 340] width 753 height 20
click at [511, 214] on button "Zeilenhöhe" at bounding box center [502, 216] width 31 height 33
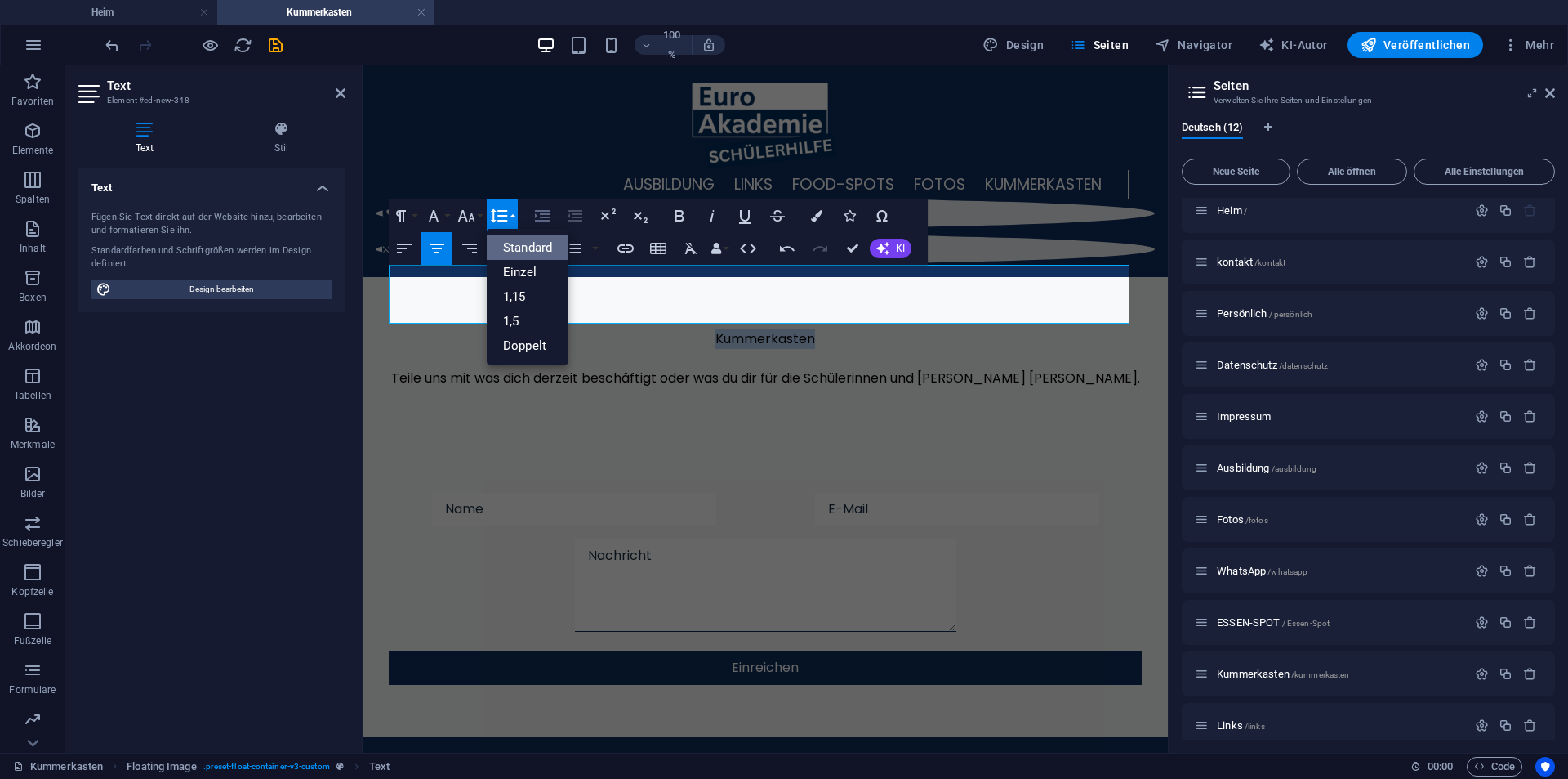
click at [550, 225] on icon "button" at bounding box center [542, 216] width 20 height 20
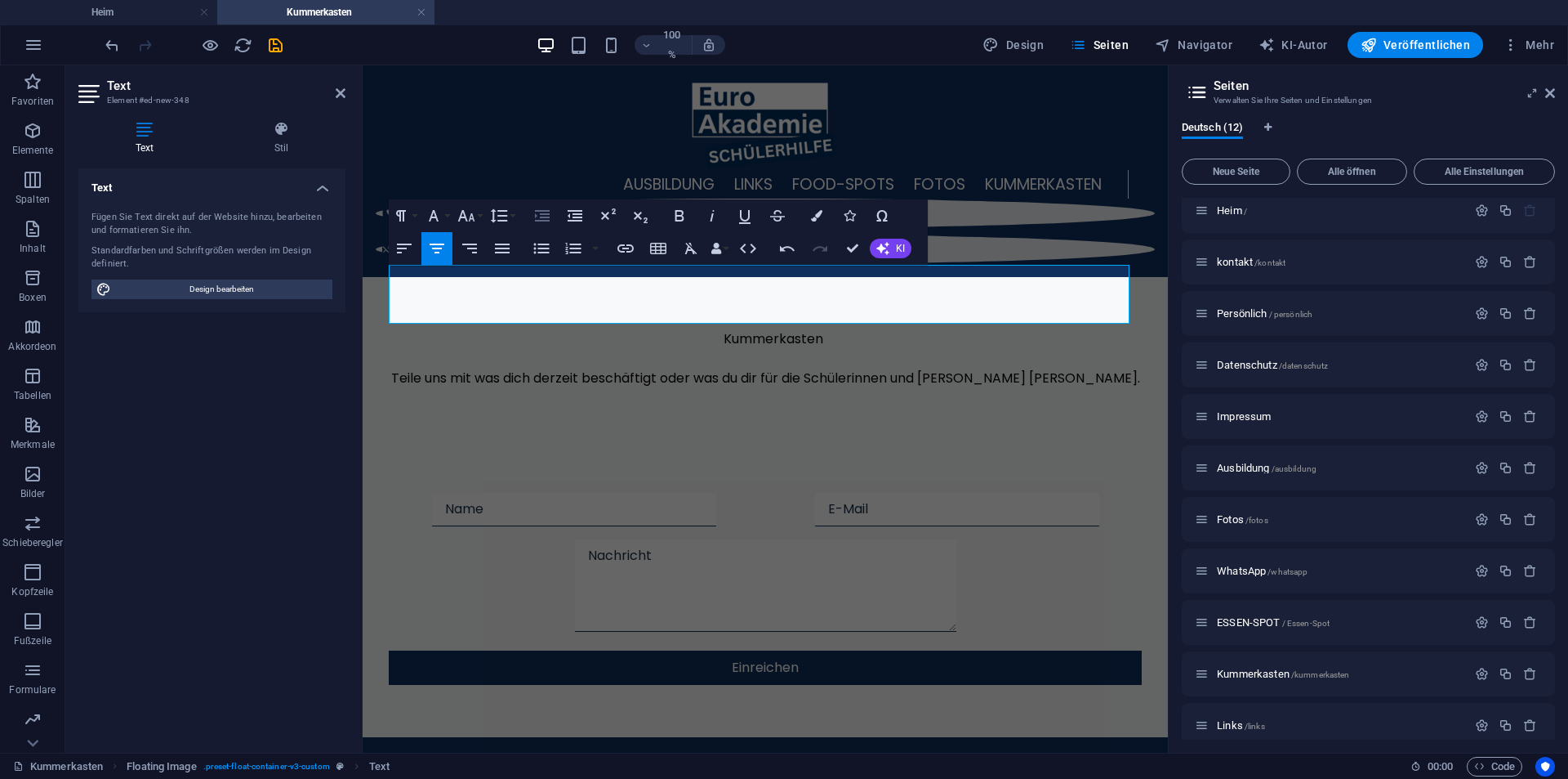
click at [550, 224] on icon "button" at bounding box center [542, 216] width 20 height 20
click at [578, 218] on icon "button" at bounding box center [575, 216] width 14 height 12
click at [673, 216] on icon "button" at bounding box center [680, 216] width 20 height 20
click at [439, 221] on icon "button" at bounding box center [434, 216] width 20 height 20
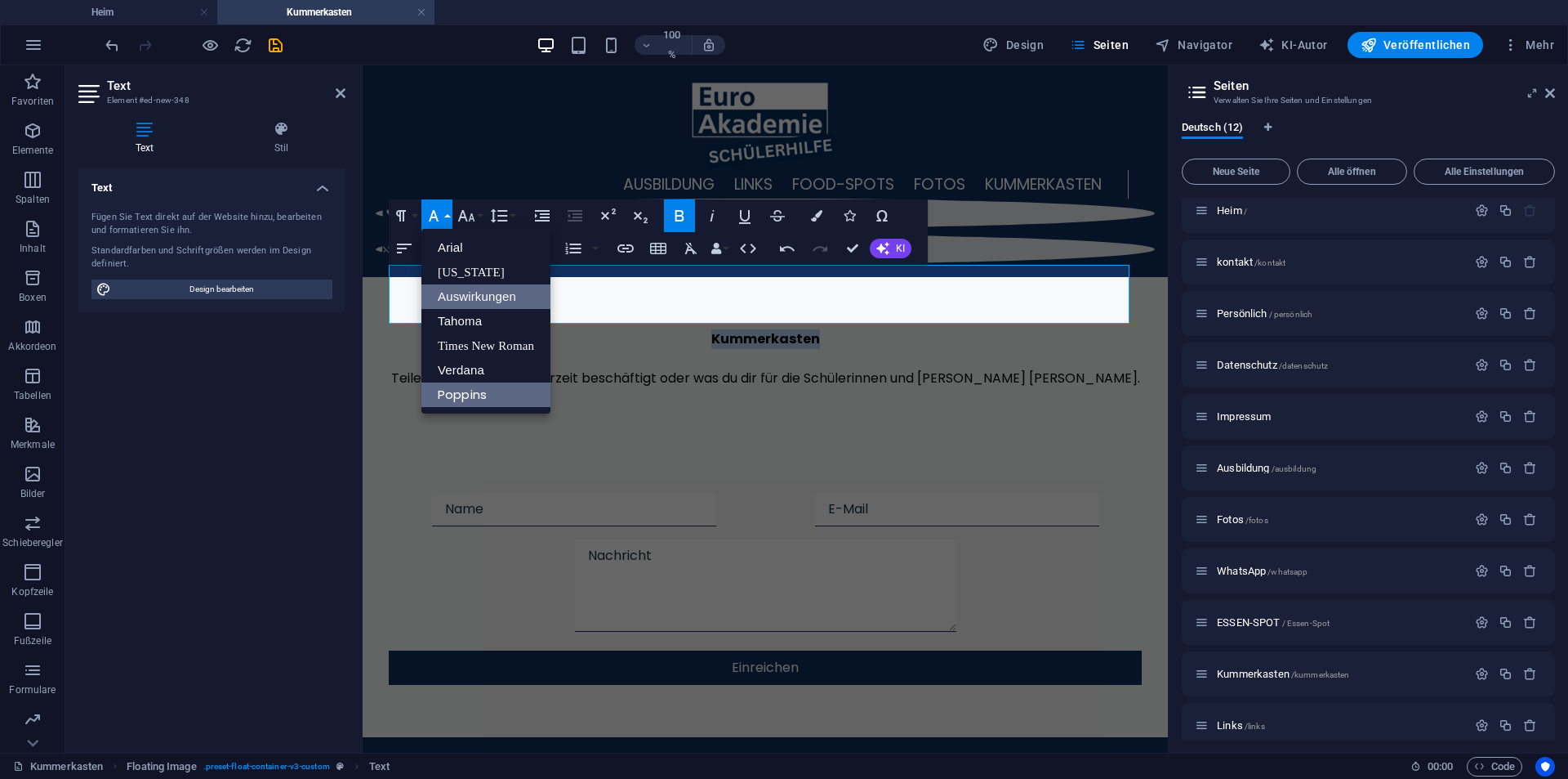
click at [488, 287] on font "Auswirkungen" at bounding box center [476, 296] width 79 height 24
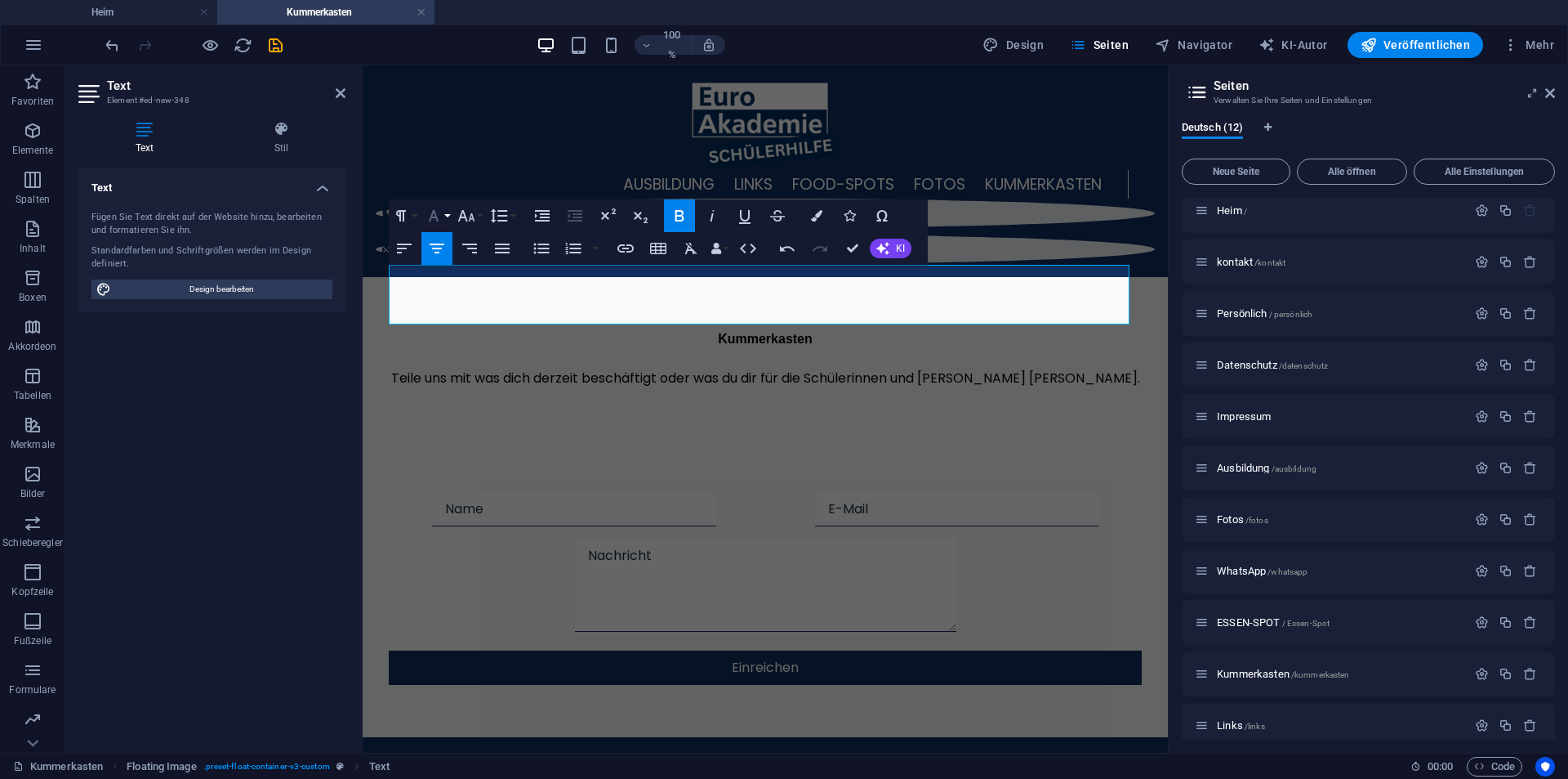
click at [447, 223] on button "Schriftfamilie" at bounding box center [436, 216] width 31 height 33
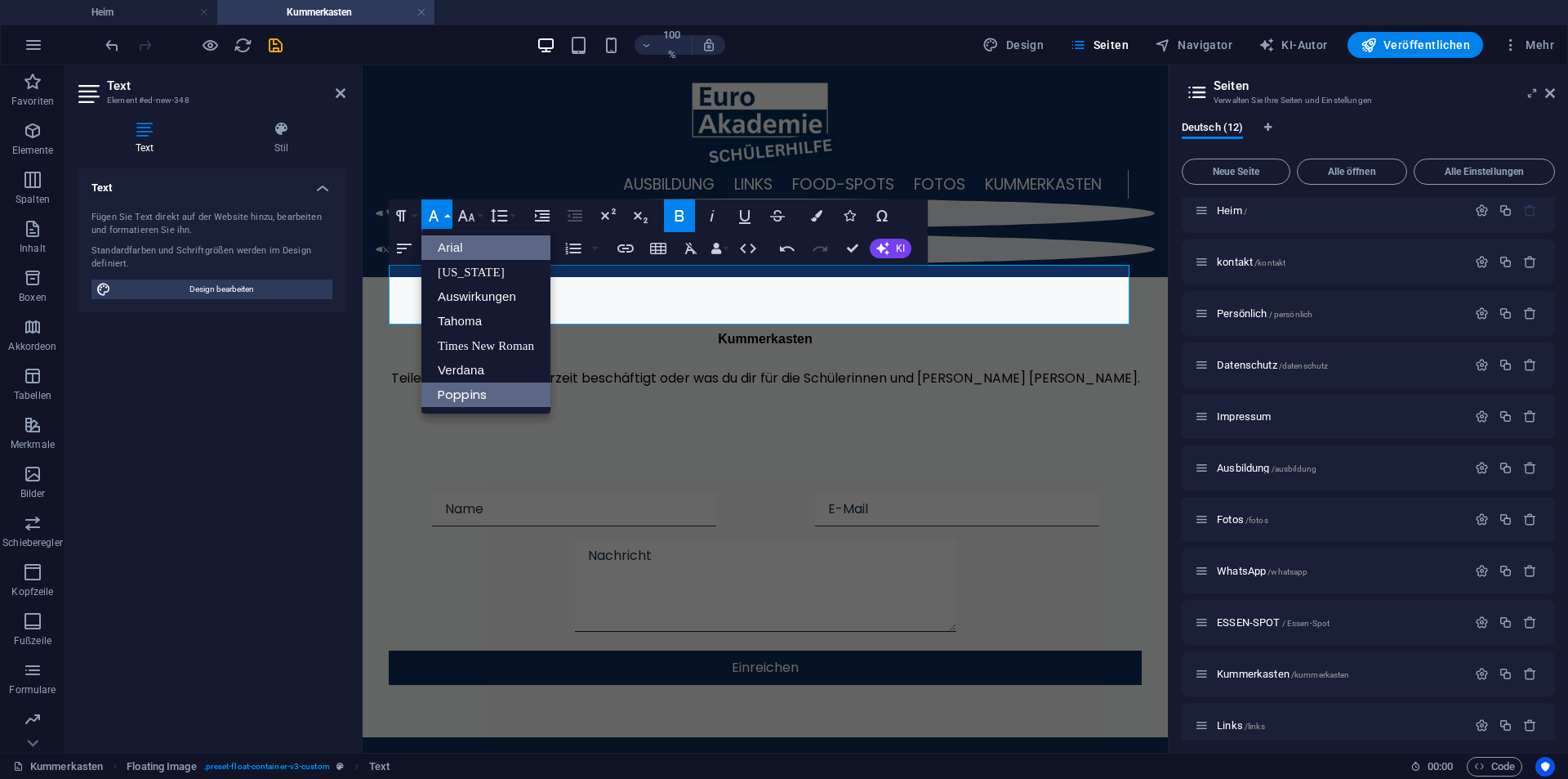
click at [466, 247] on link "Arial" at bounding box center [485, 247] width 129 height 24
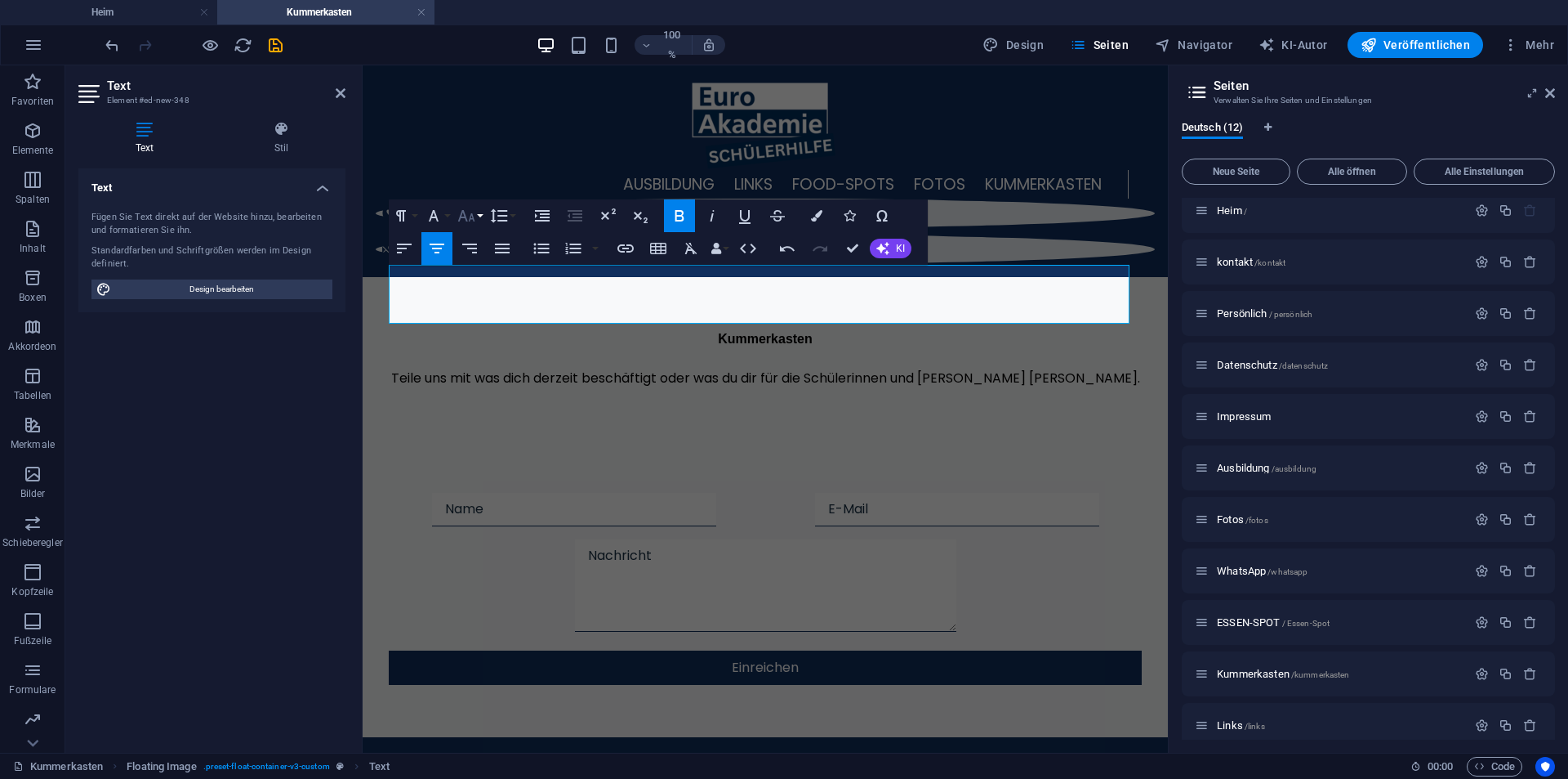
click at [475, 218] on icon "button" at bounding box center [466, 216] width 20 height 20
click at [492, 439] on link "30" at bounding box center [483, 443] width 59 height 24
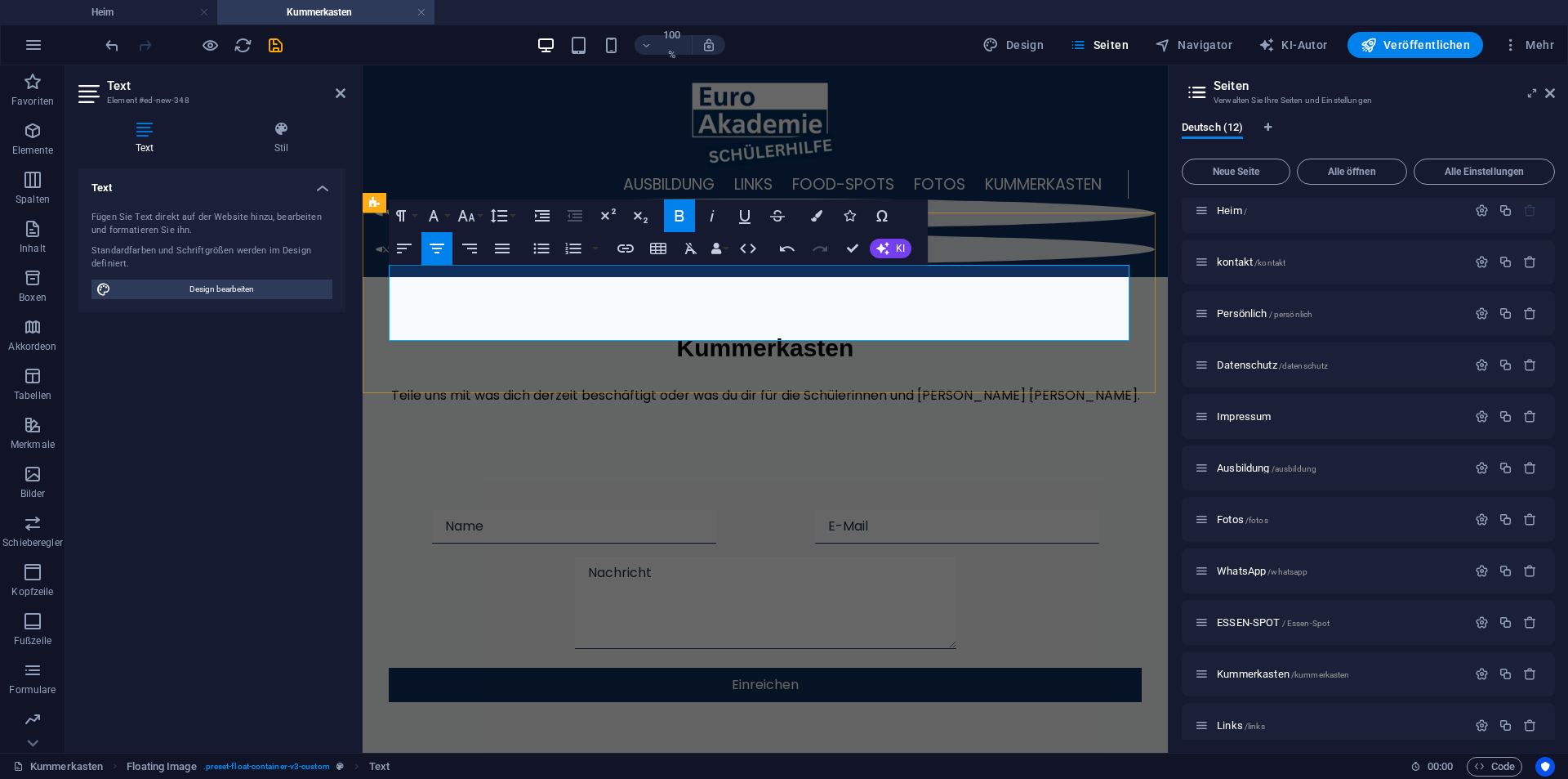
click at [800, 330] on p "Kummerkasten" at bounding box center [765, 348] width 753 height 37
click at [1093, 386] on p "Teile uns mit was dich derzeit beschäftigt oder was du dir für die Schülerinnen…" at bounding box center [765, 396] width 753 height 20
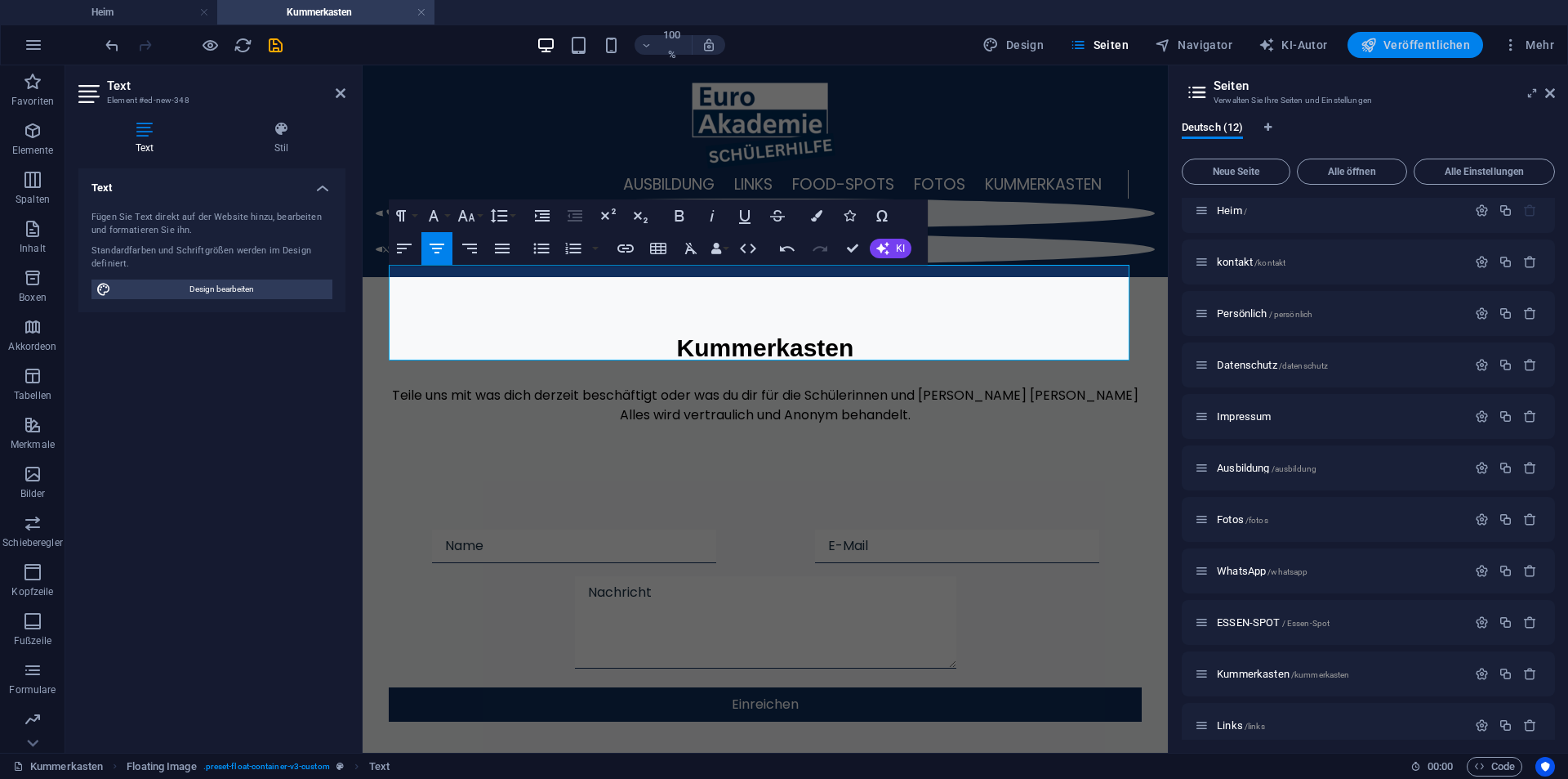
click at [1400, 40] on font "Veröffentlichen" at bounding box center [1427, 44] width 87 height 13
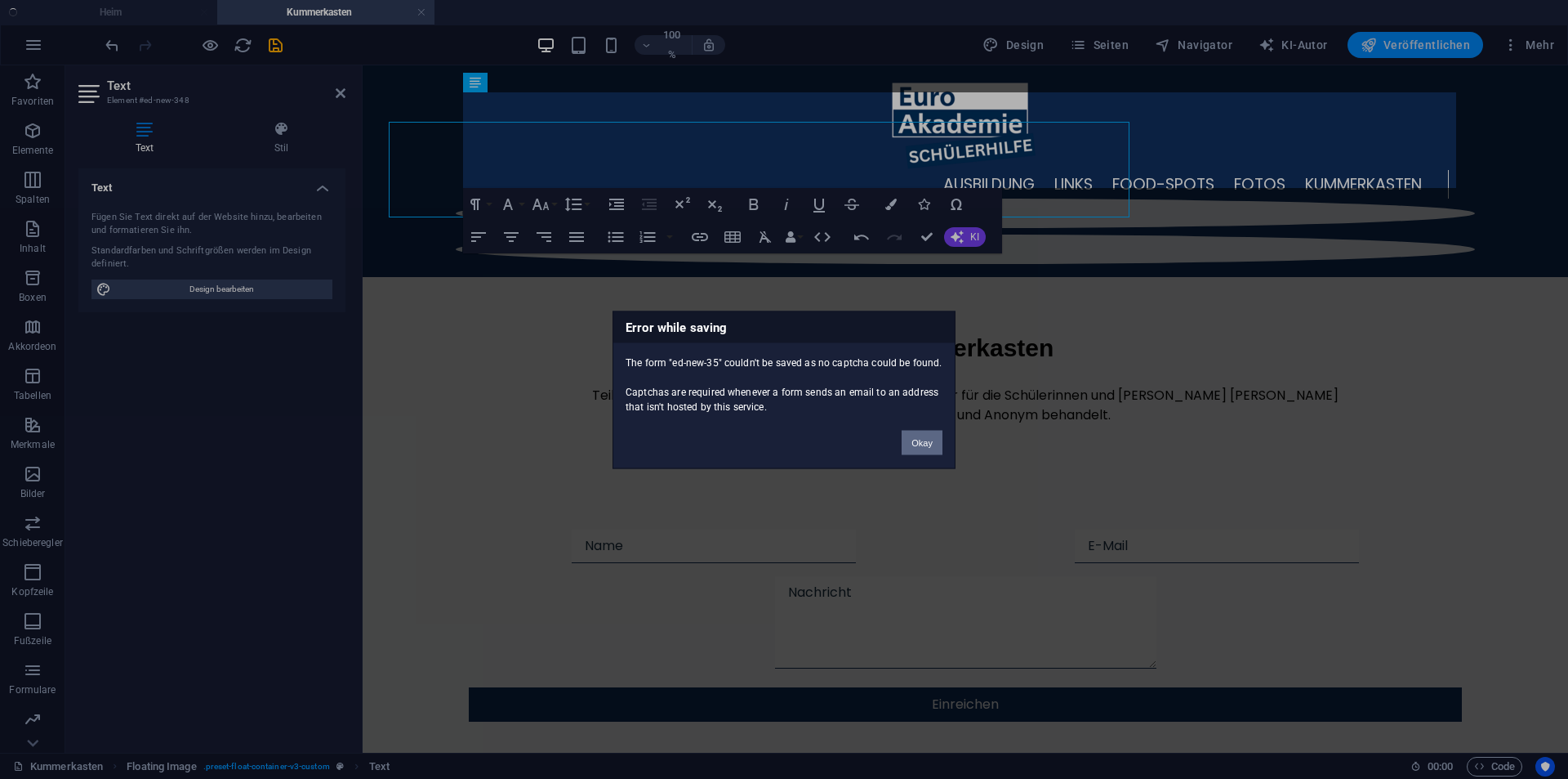
scroll to position [143, 0]
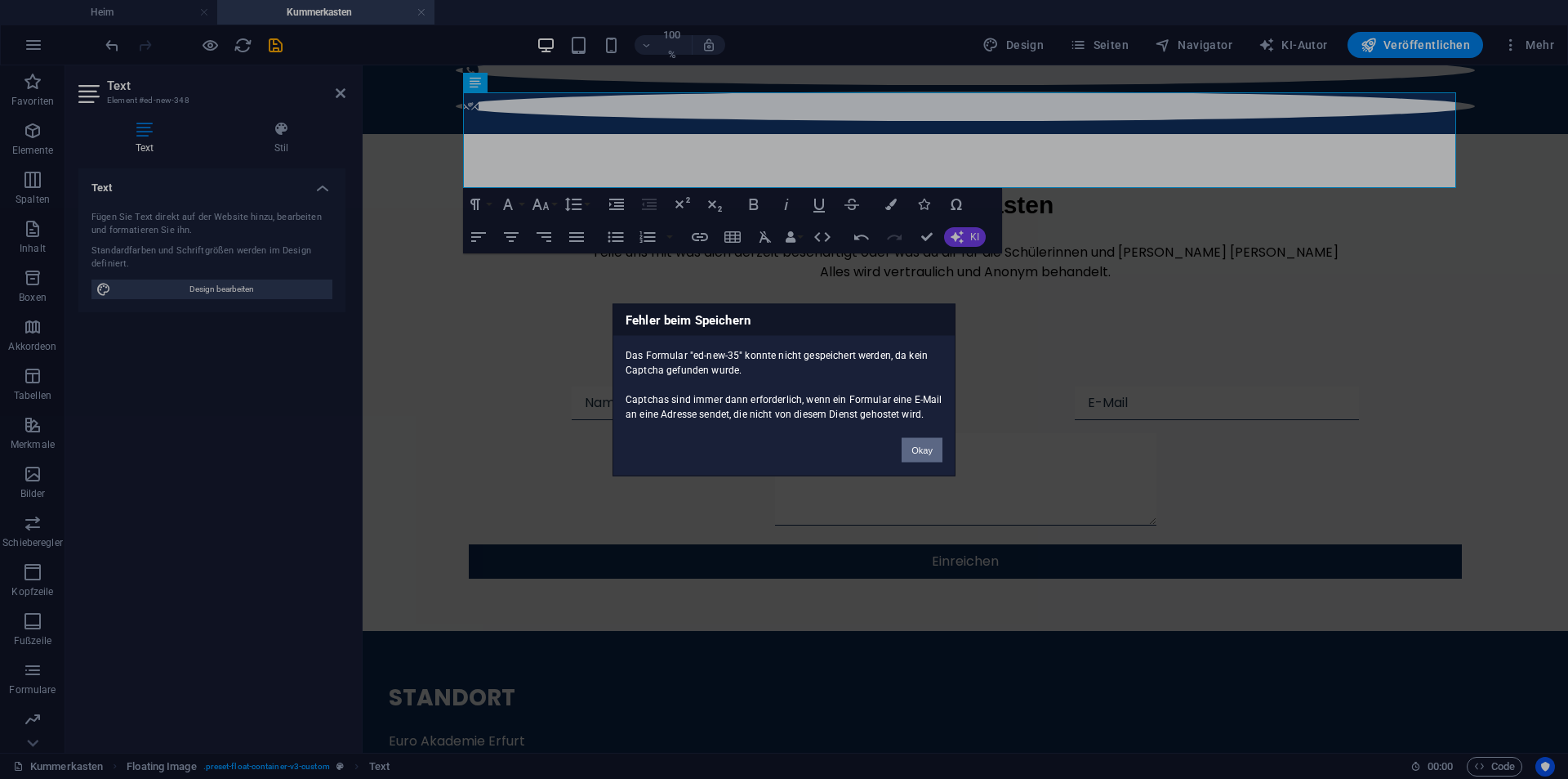
click at [931, 448] on font "Okay" at bounding box center [922, 449] width 21 height 10
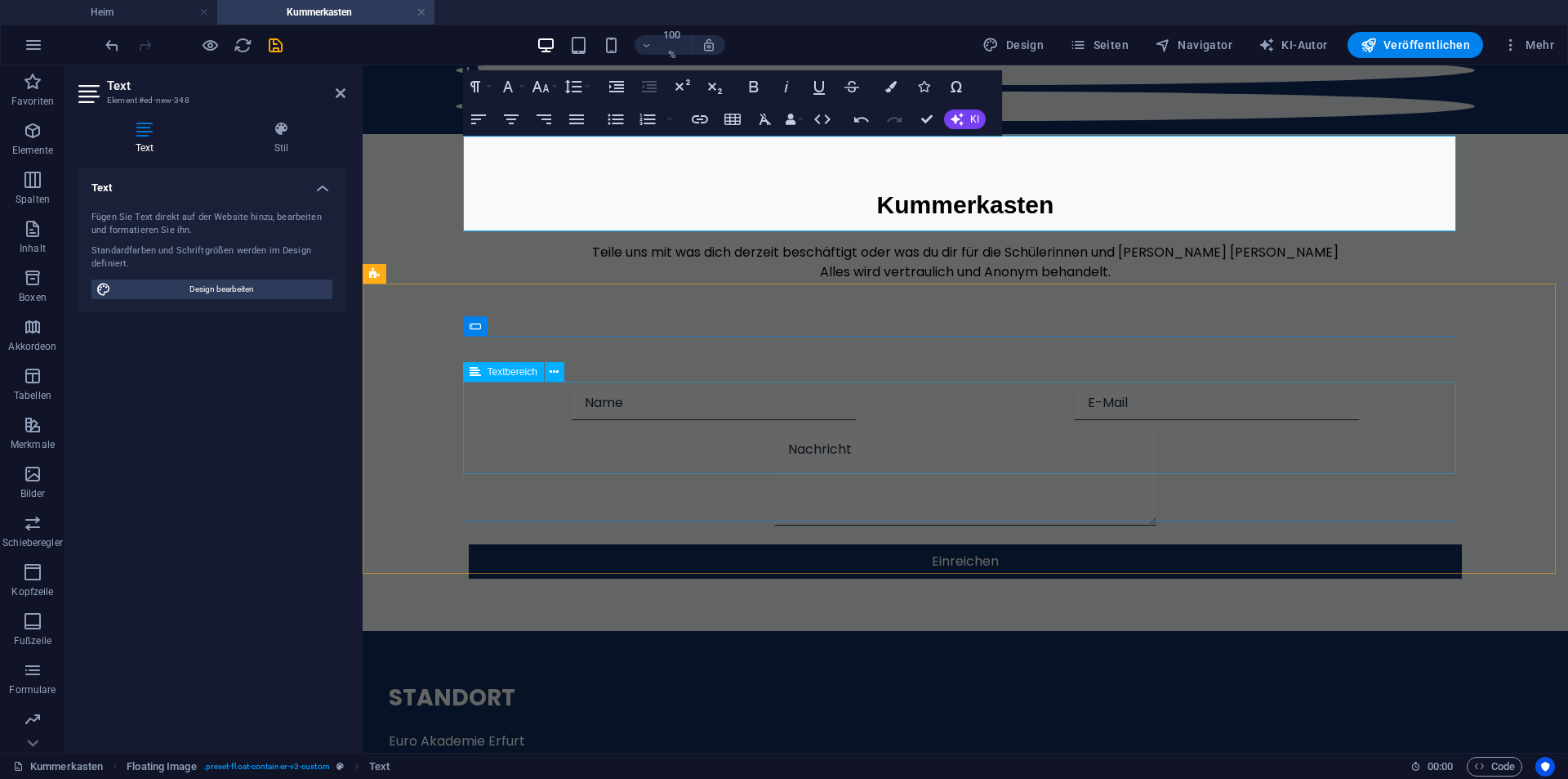
scroll to position [0, 0]
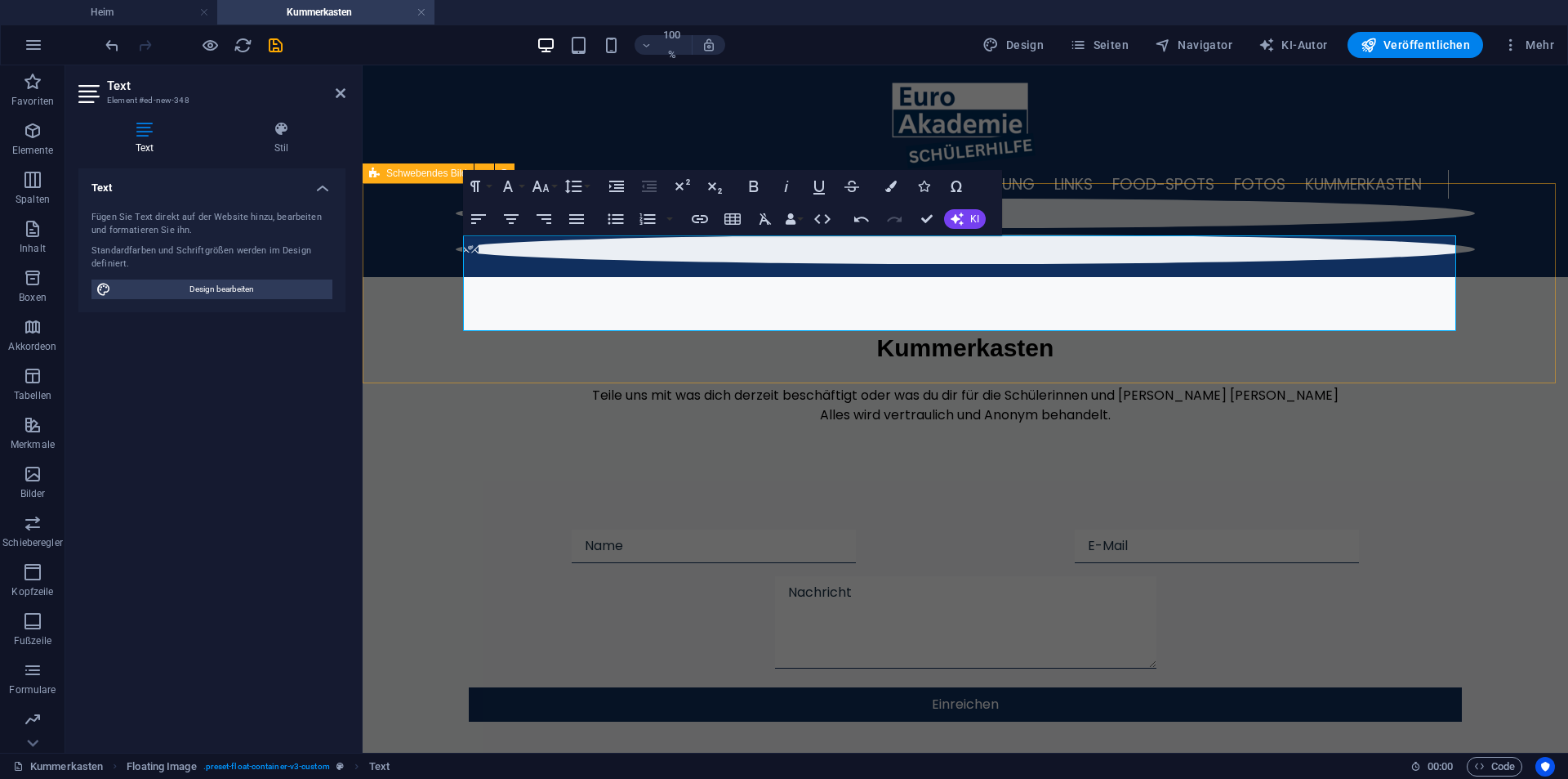
click at [1484, 277] on div "Kummerkasten Teile uns mit was dich derzeit beschäftigt oder was du dir für die…" at bounding box center [965, 377] width 1205 height 200
select select "%"
select select "rem"
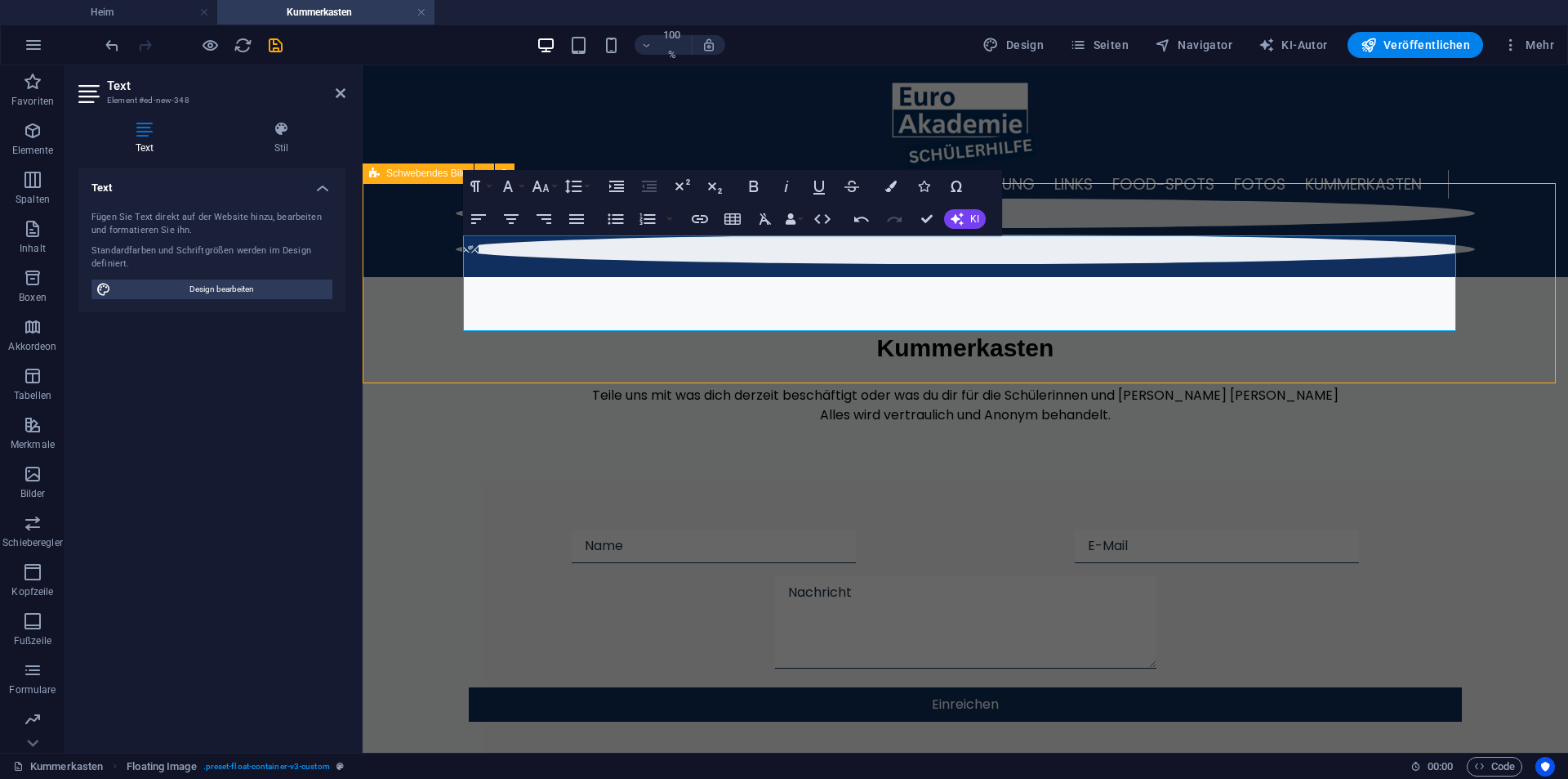
select select "rem"
select select "%"
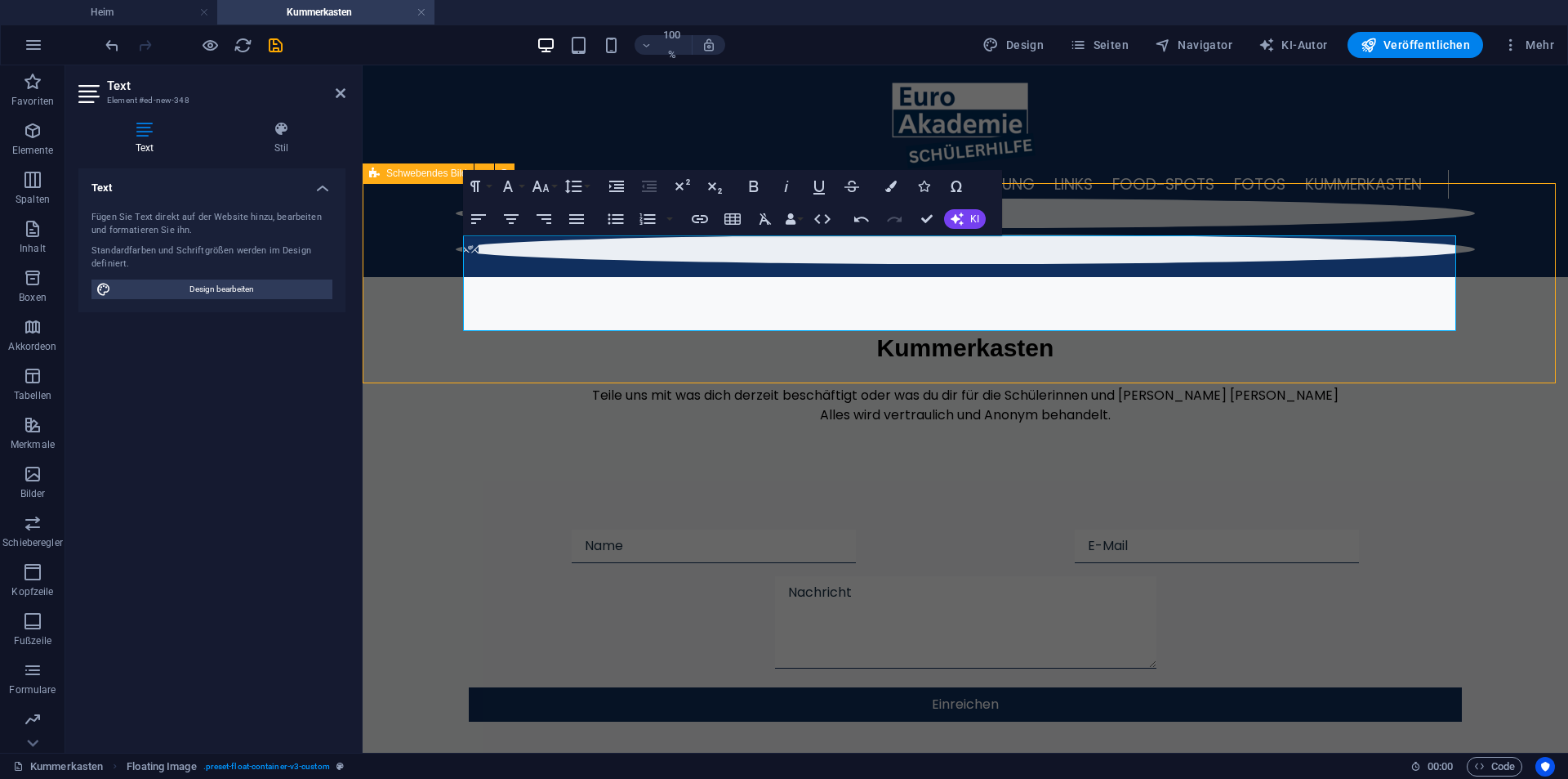
select select "%"
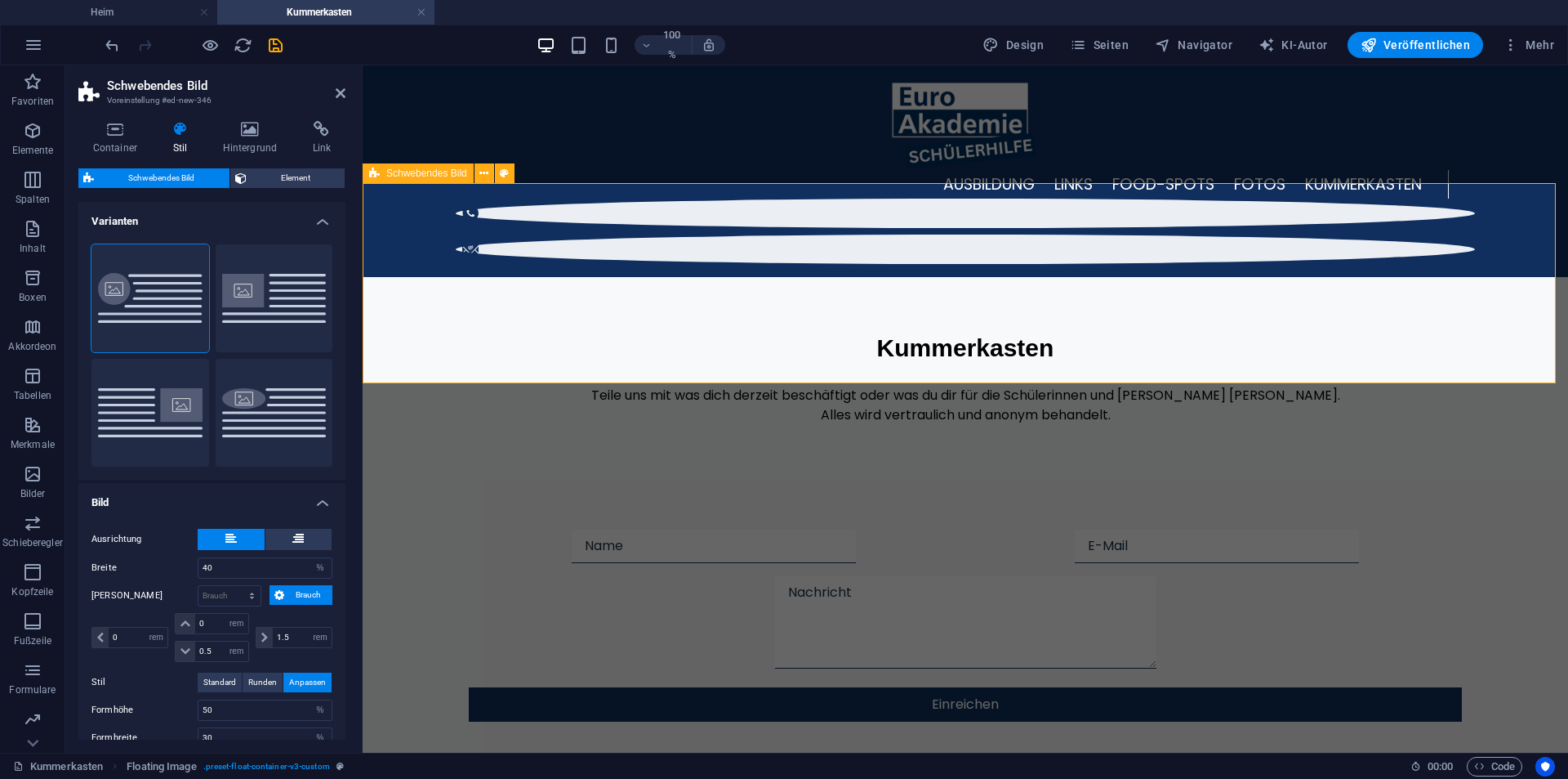
click at [1237, 380] on div "Kummerkasten Teile uns mit was dich derzeit beschäftigt oder was du dir für die…" at bounding box center [965, 377] width 1205 height 200
drag, startPoint x: 1241, startPoint y: 439, endPoint x: 1540, endPoint y: 438, distance: 299.0
click at [1462, 530] on div at bounding box center [1216, 546] width 490 height 34
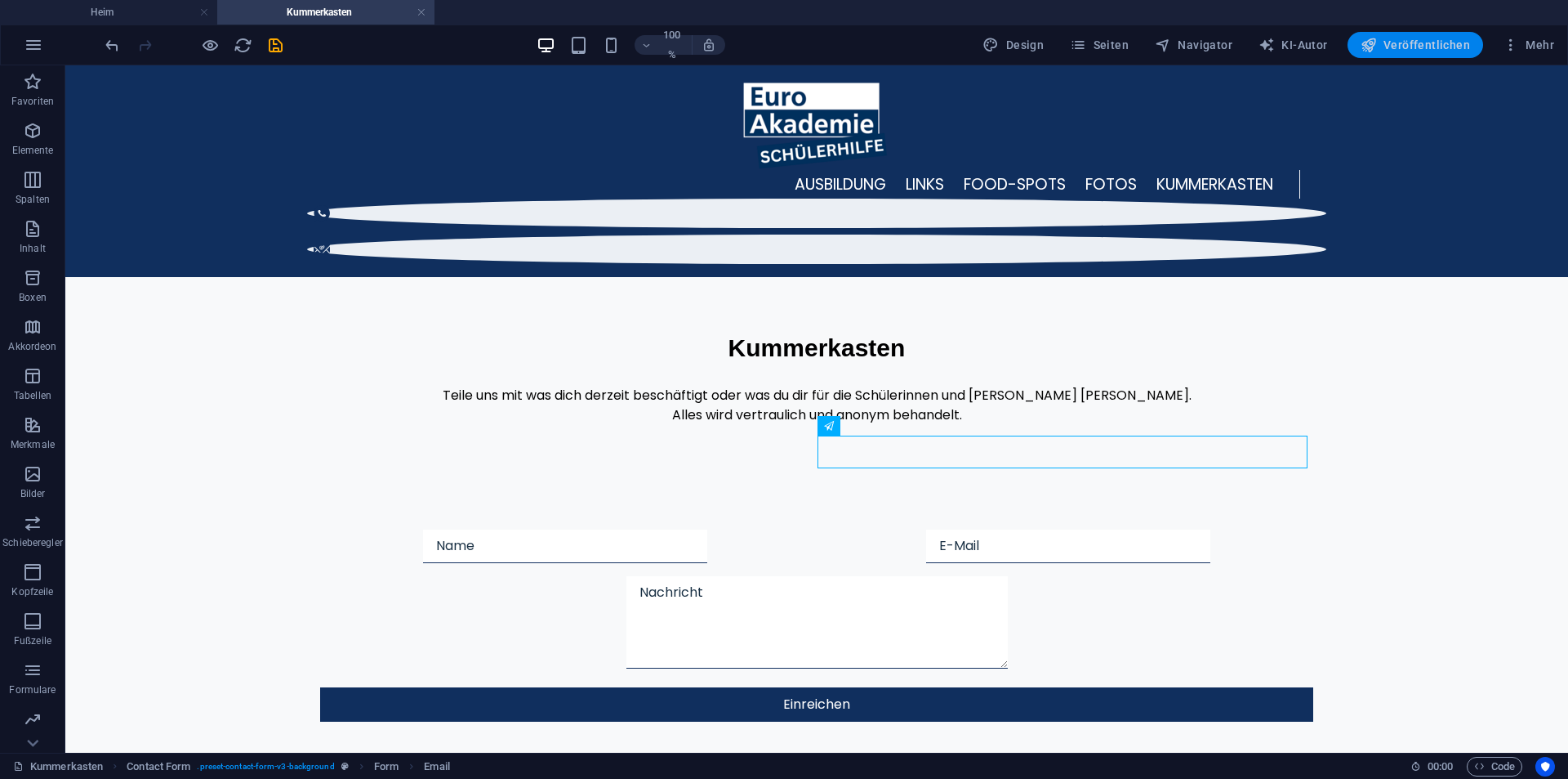
click at [1421, 38] on font "Veröffentlichen" at bounding box center [1427, 44] width 87 height 13
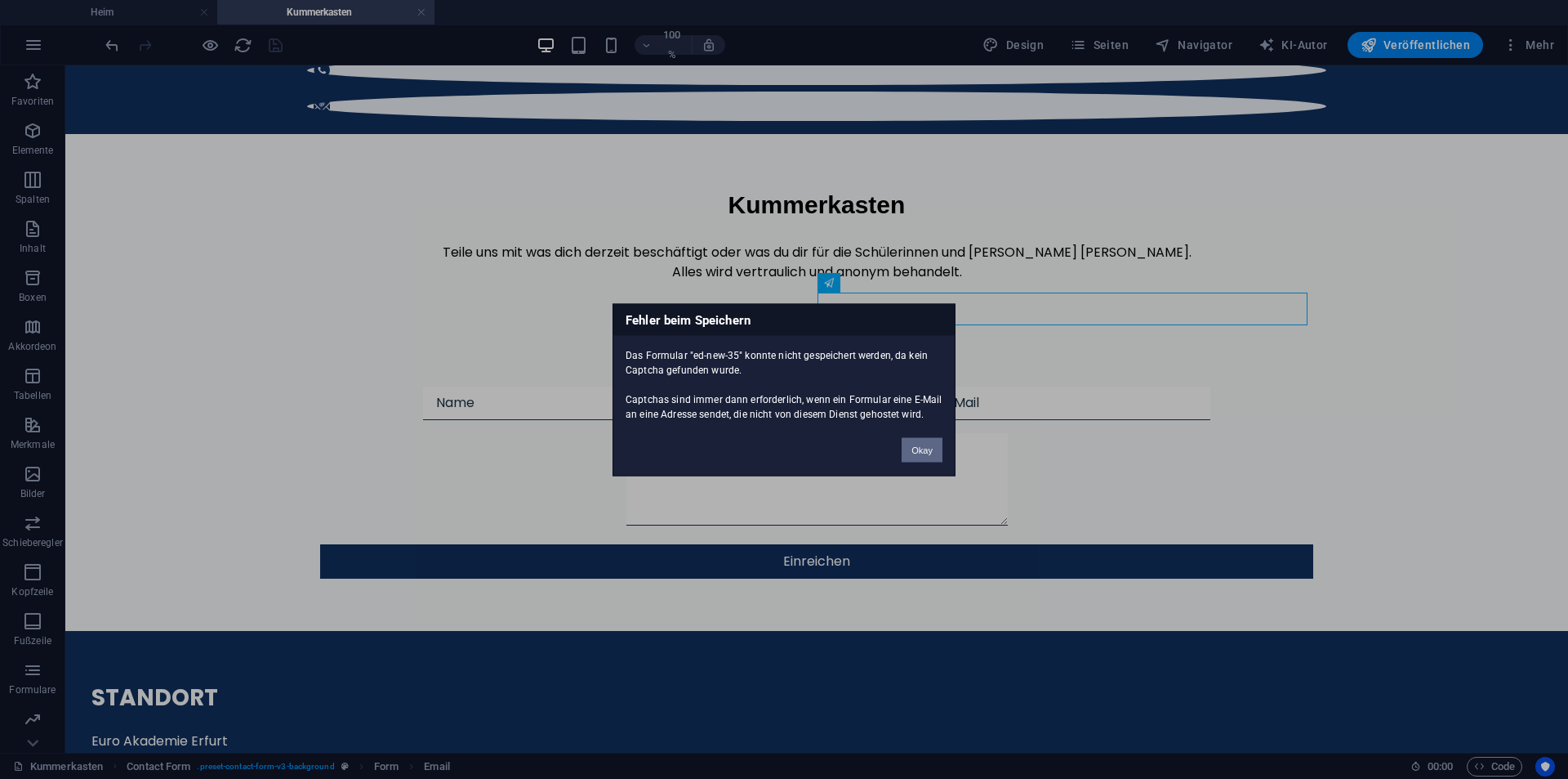
drag, startPoint x: 904, startPoint y: 452, endPoint x: 837, endPoint y: 386, distance: 94.0
click at [904, 452] on button "Okay" at bounding box center [922, 449] width 41 height 24
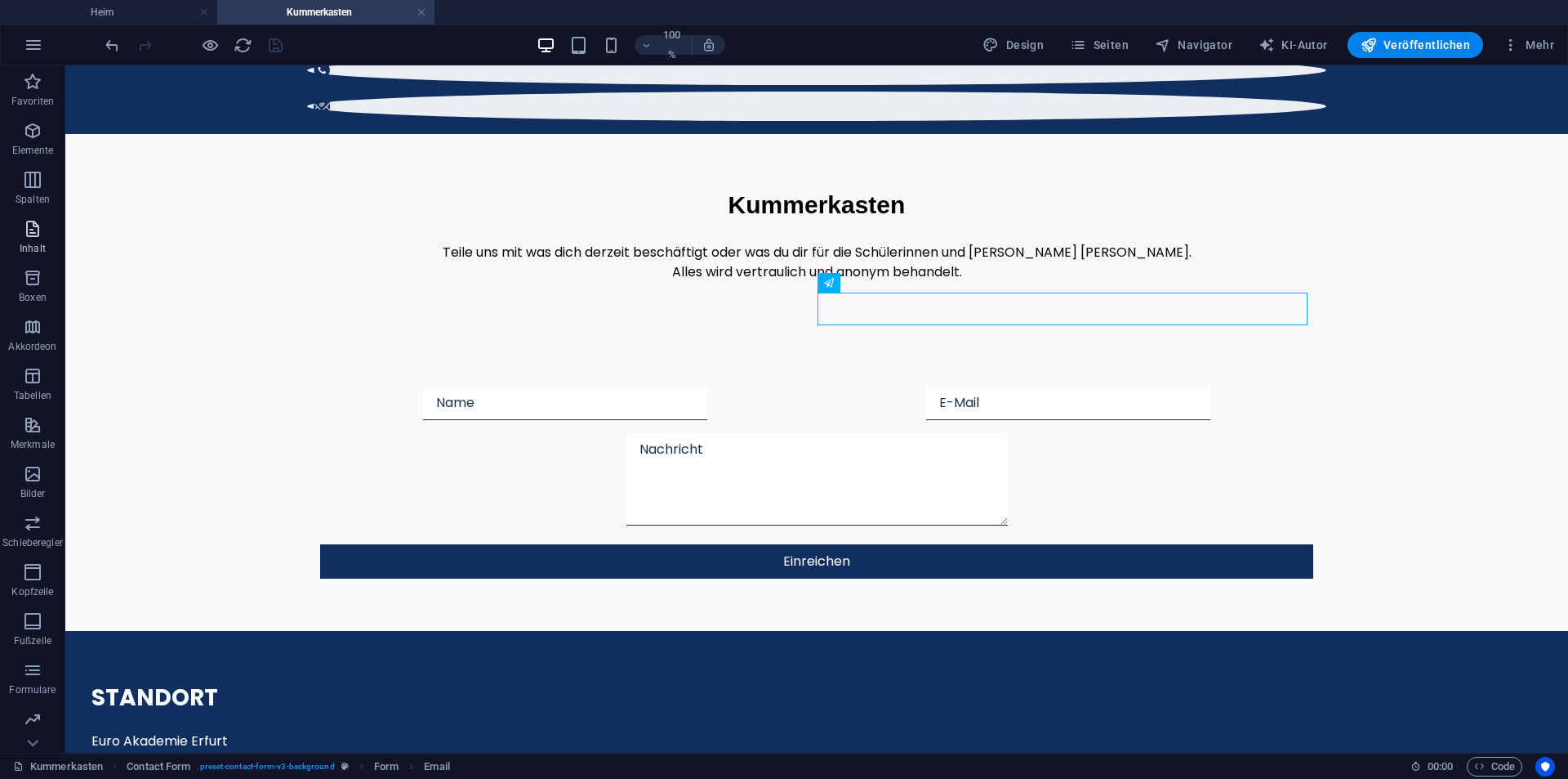
click at [35, 221] on icon "button" at bounding box center [33, 229] width 20 height 20
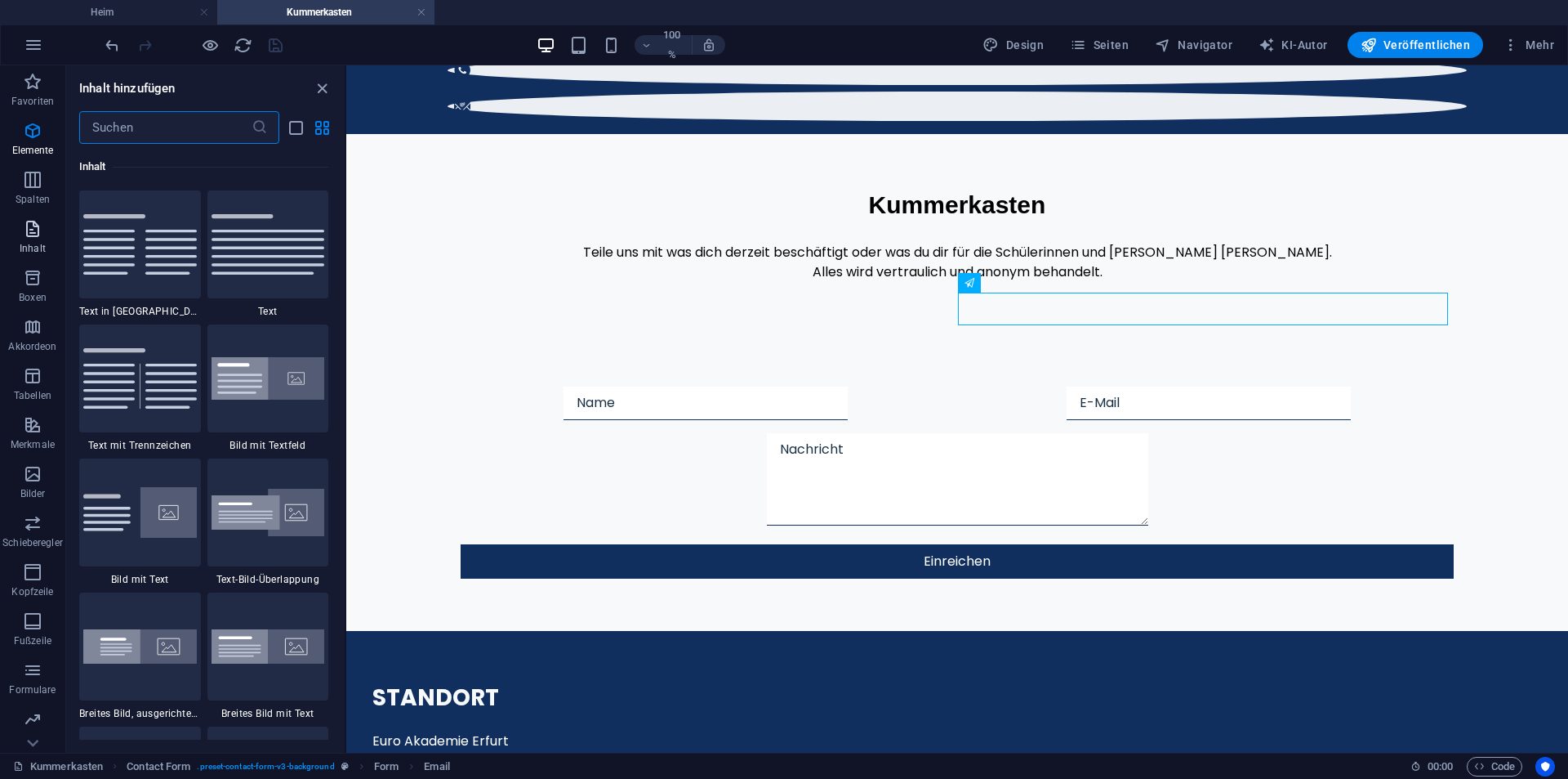
scroll to position [2859, 0]
click at [119, 121] on input "text" at bounding box center [165, 128] width 172 height 33
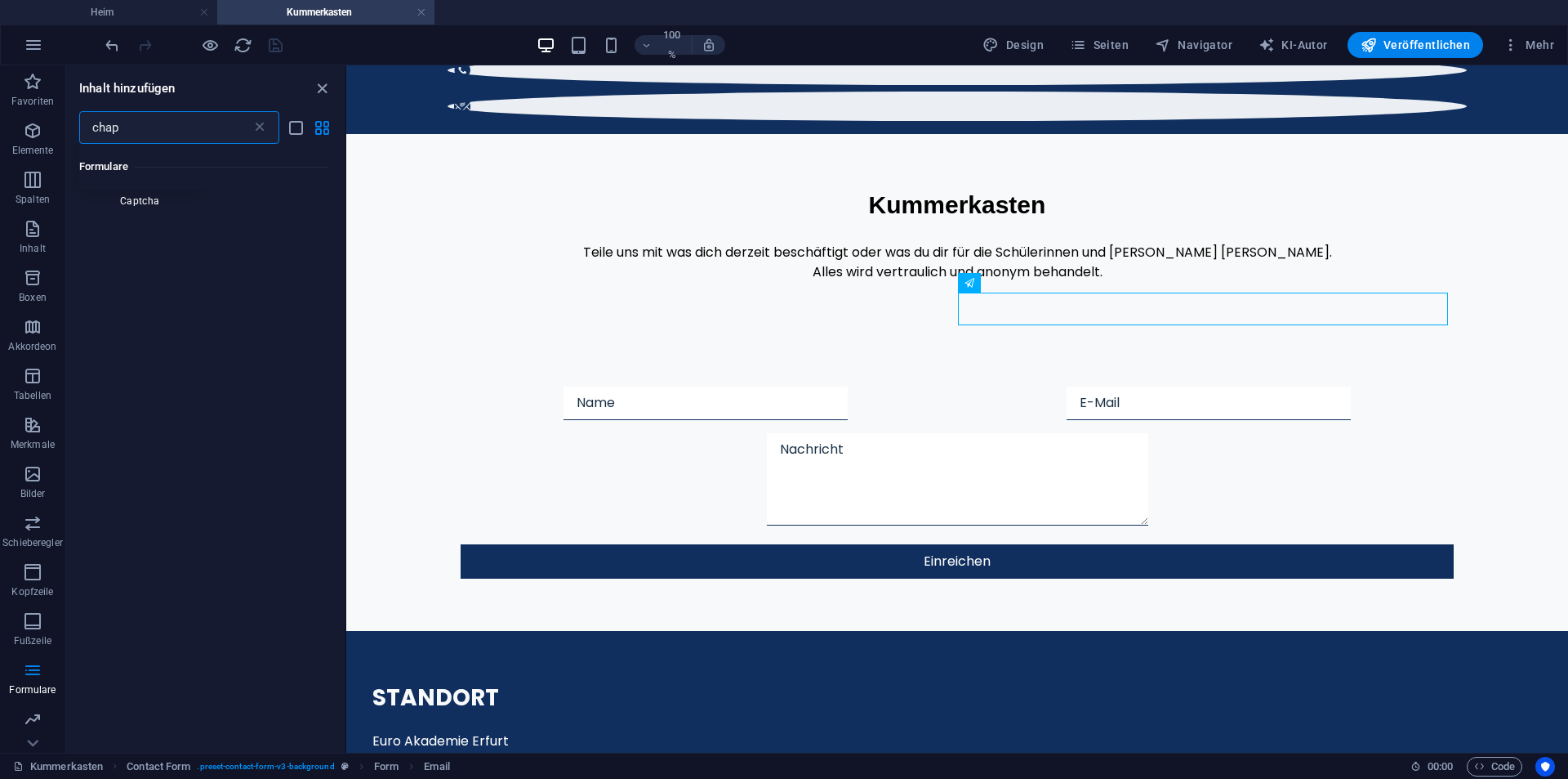
scroll to position [0, 0]
type input "cha"
click at [149, 227] on div at bounding box center [139, 244] width 121 height 108
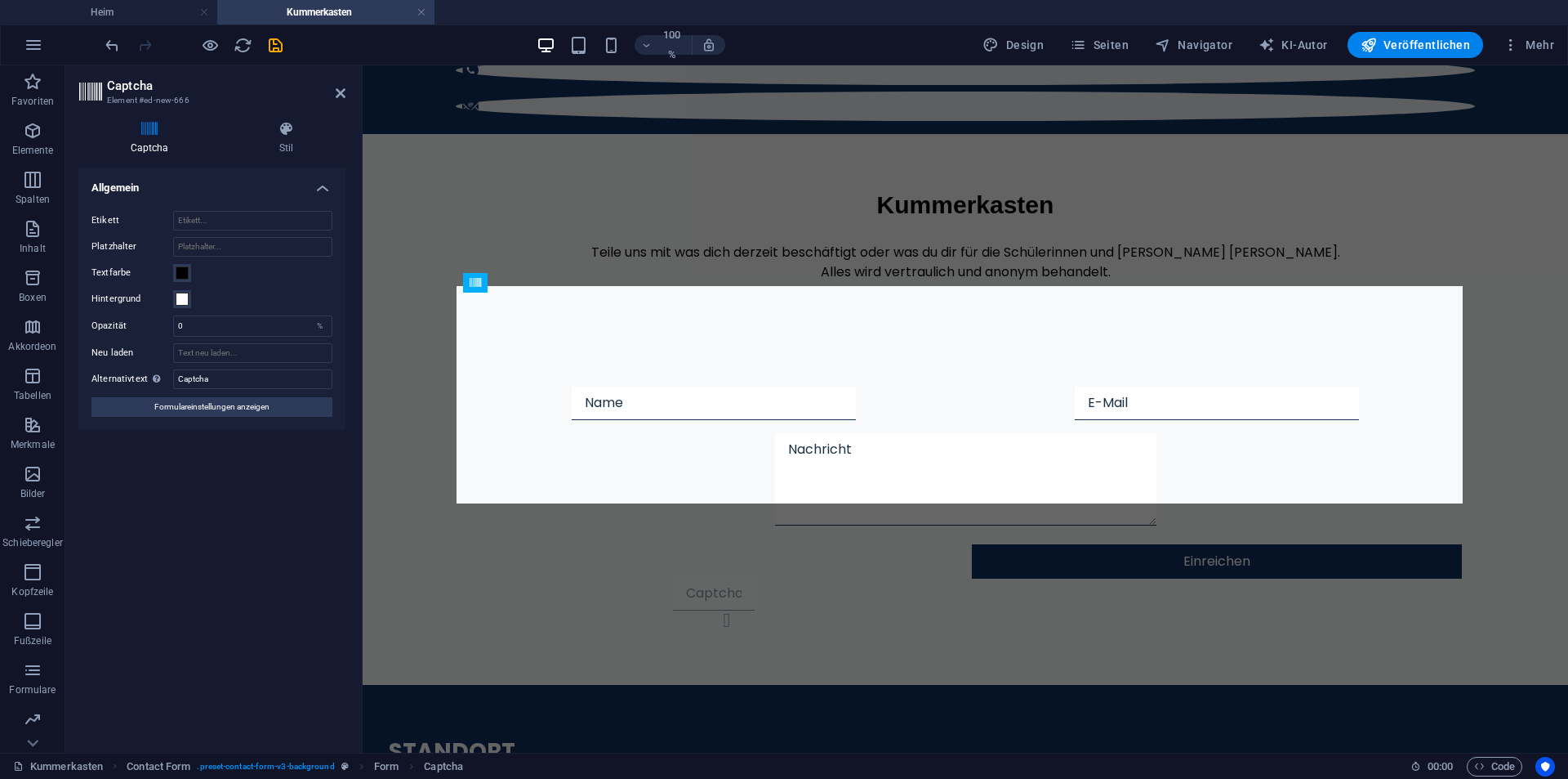
drag, startPoint x: 738, startPoint y: 308, endPoint x: 578, endPoint y: 472, distance: 229.1
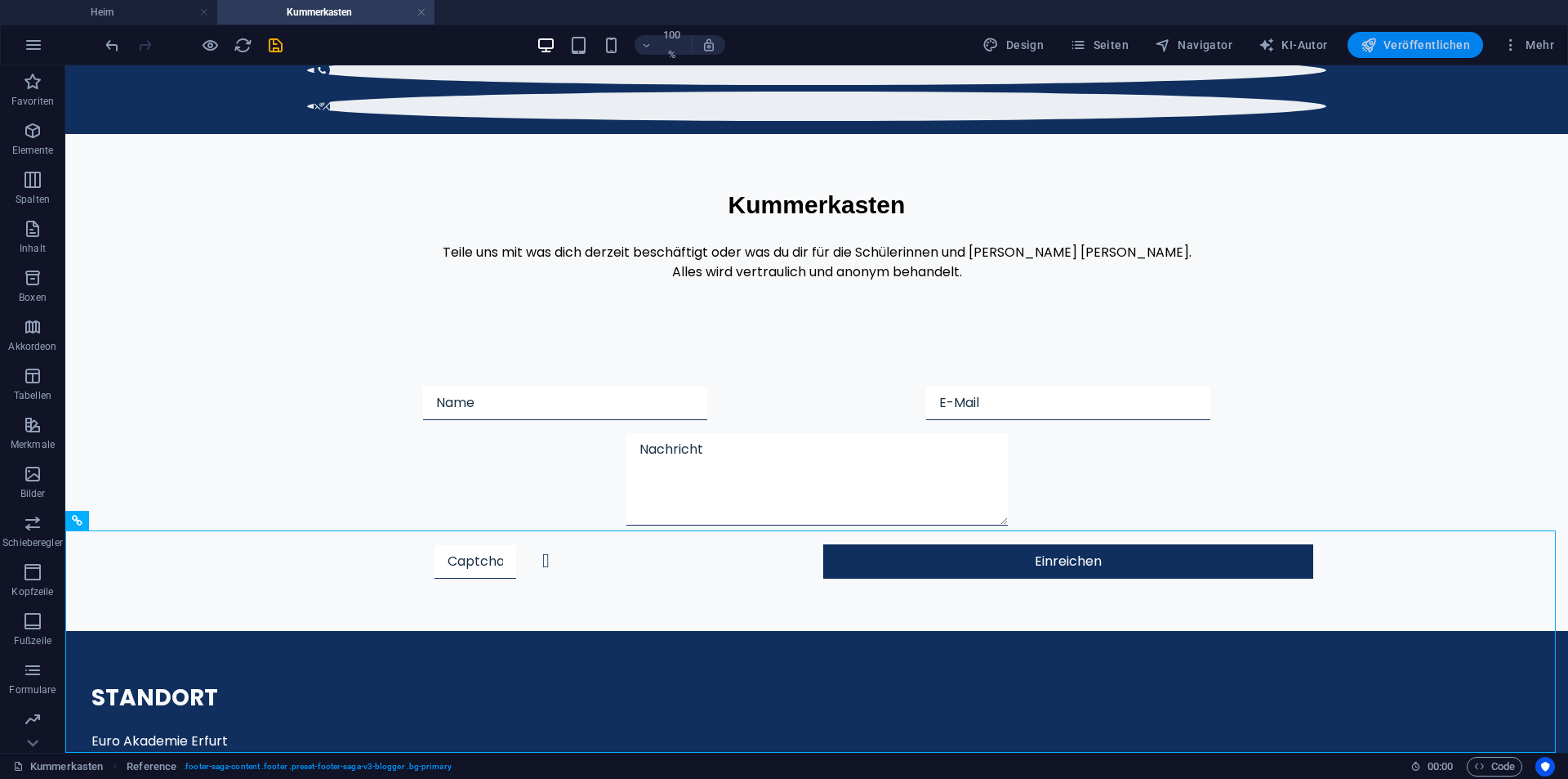
click at [1405, 46] on font "Veröffentlichen" at bounding box center [1427, 44] width 87 height 13
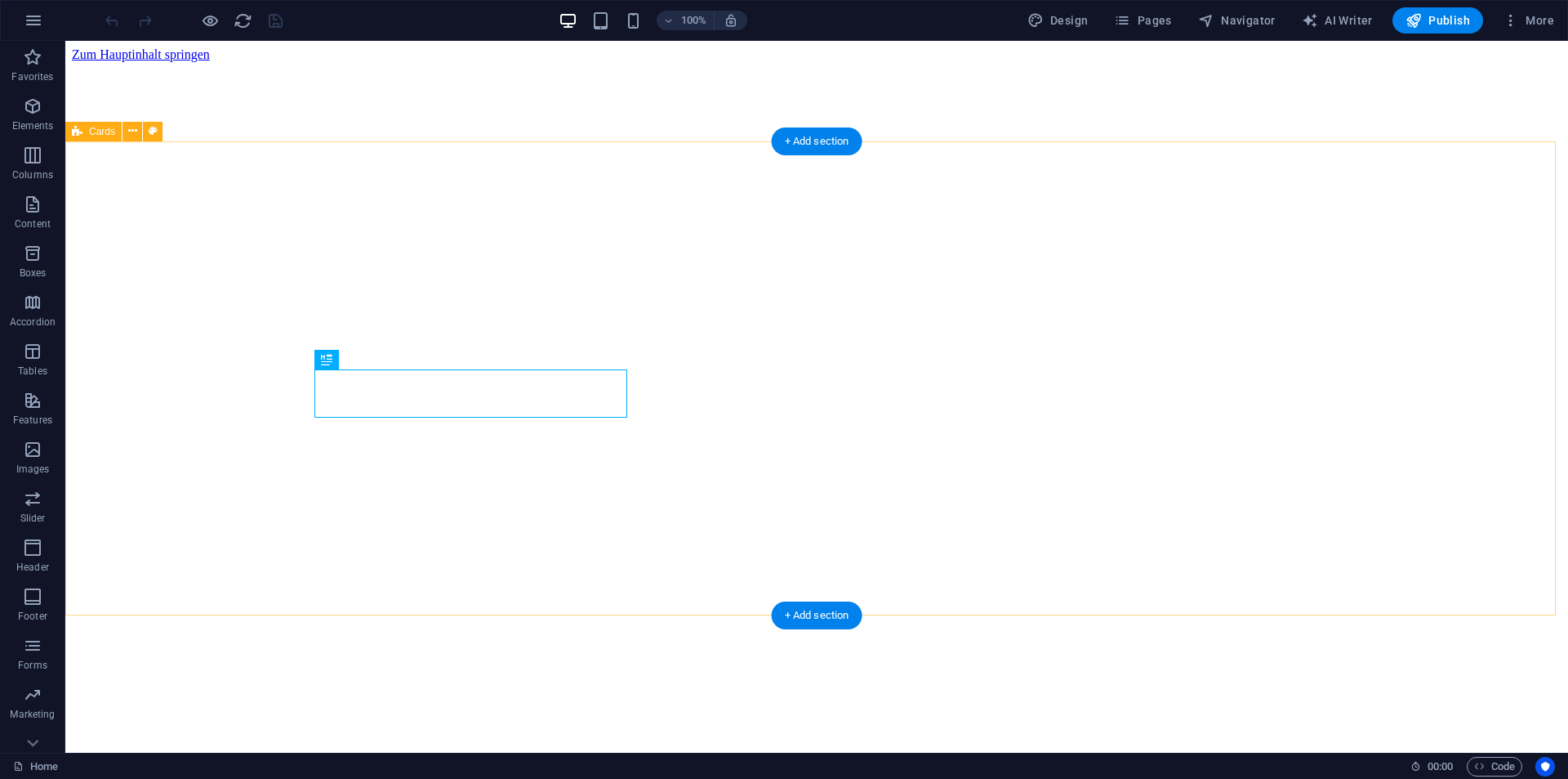
scroll to position [751, 0]
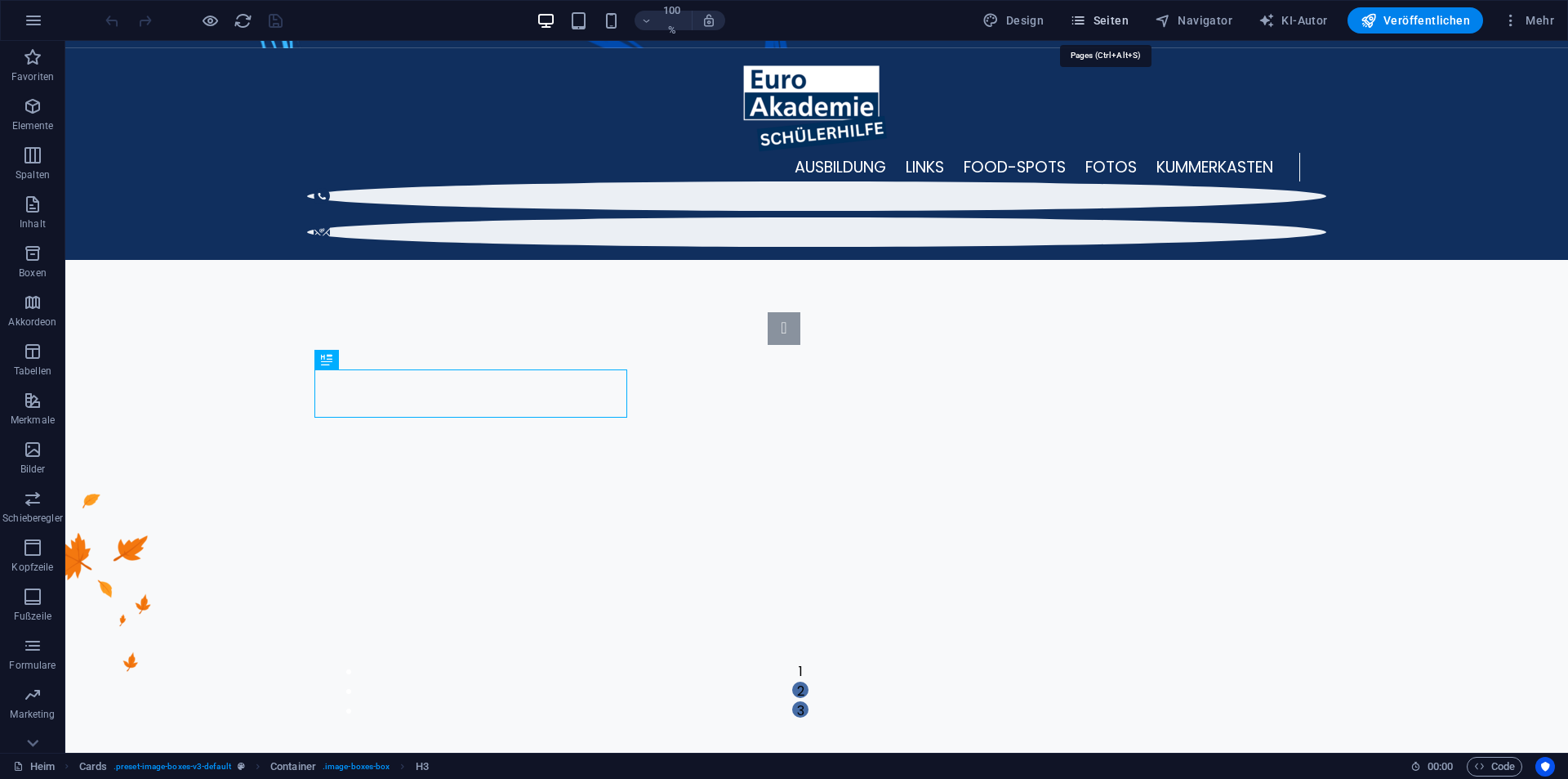
click at [1129, 27] on span "Seiten" at bounding box center [1099, 21] width 59 height 16
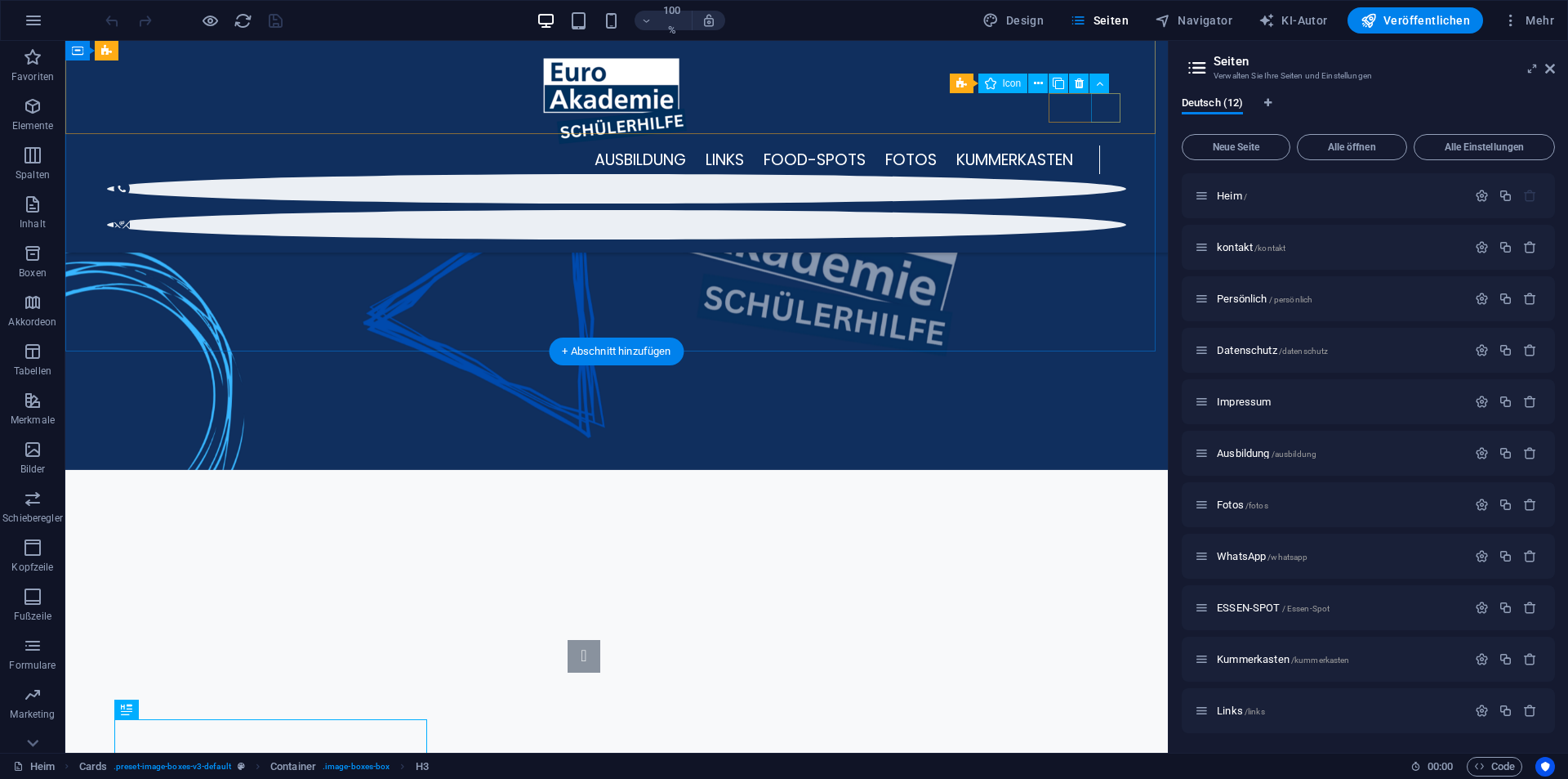
scroll to position [179, 0]
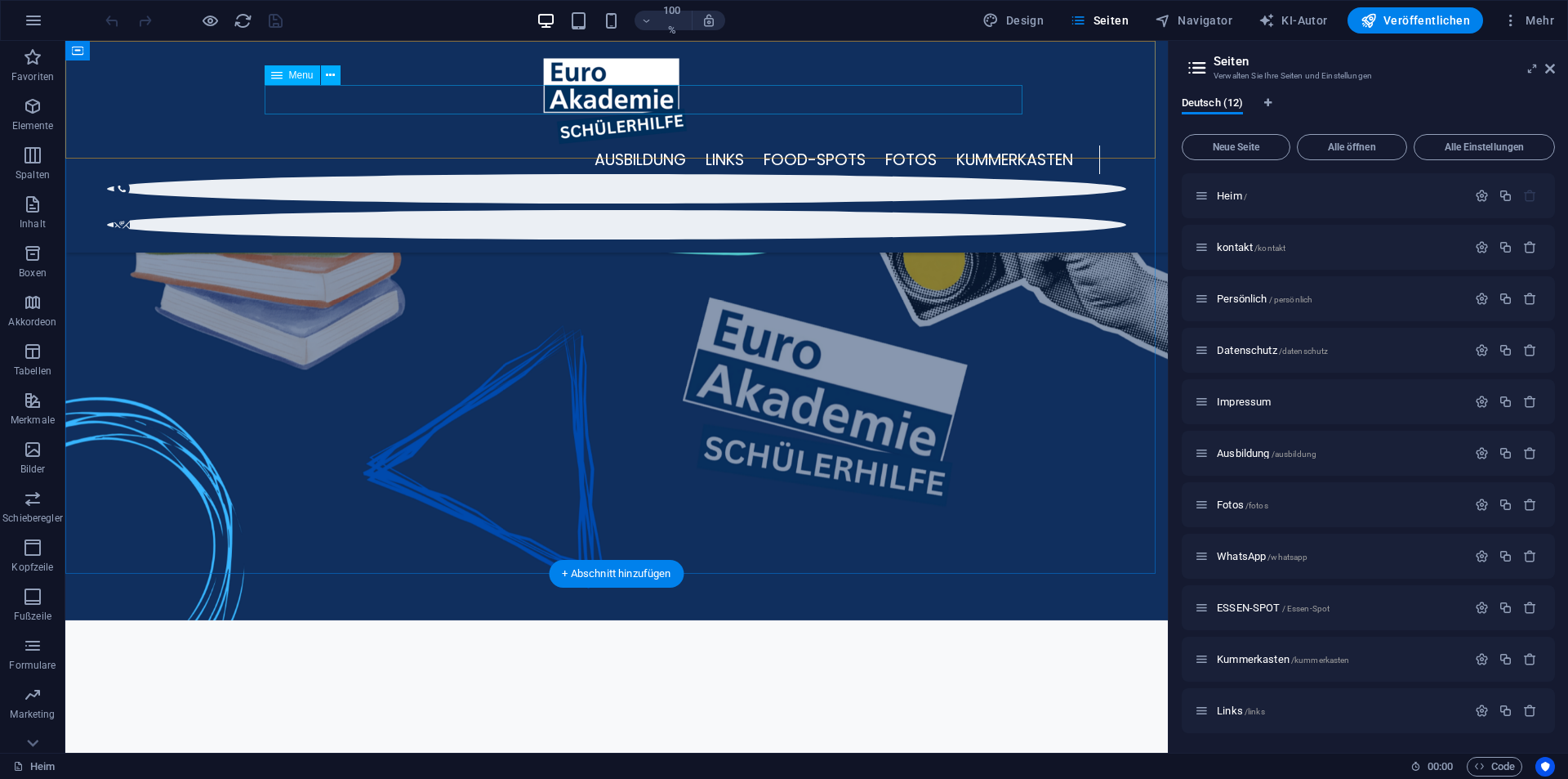
click at [951, 146] on nav "AUSBILDUNG LINKS FOOD-SPOTS FOTOS KUMMERKASTEN" at bounding box center [603, 160] width 993 height 29
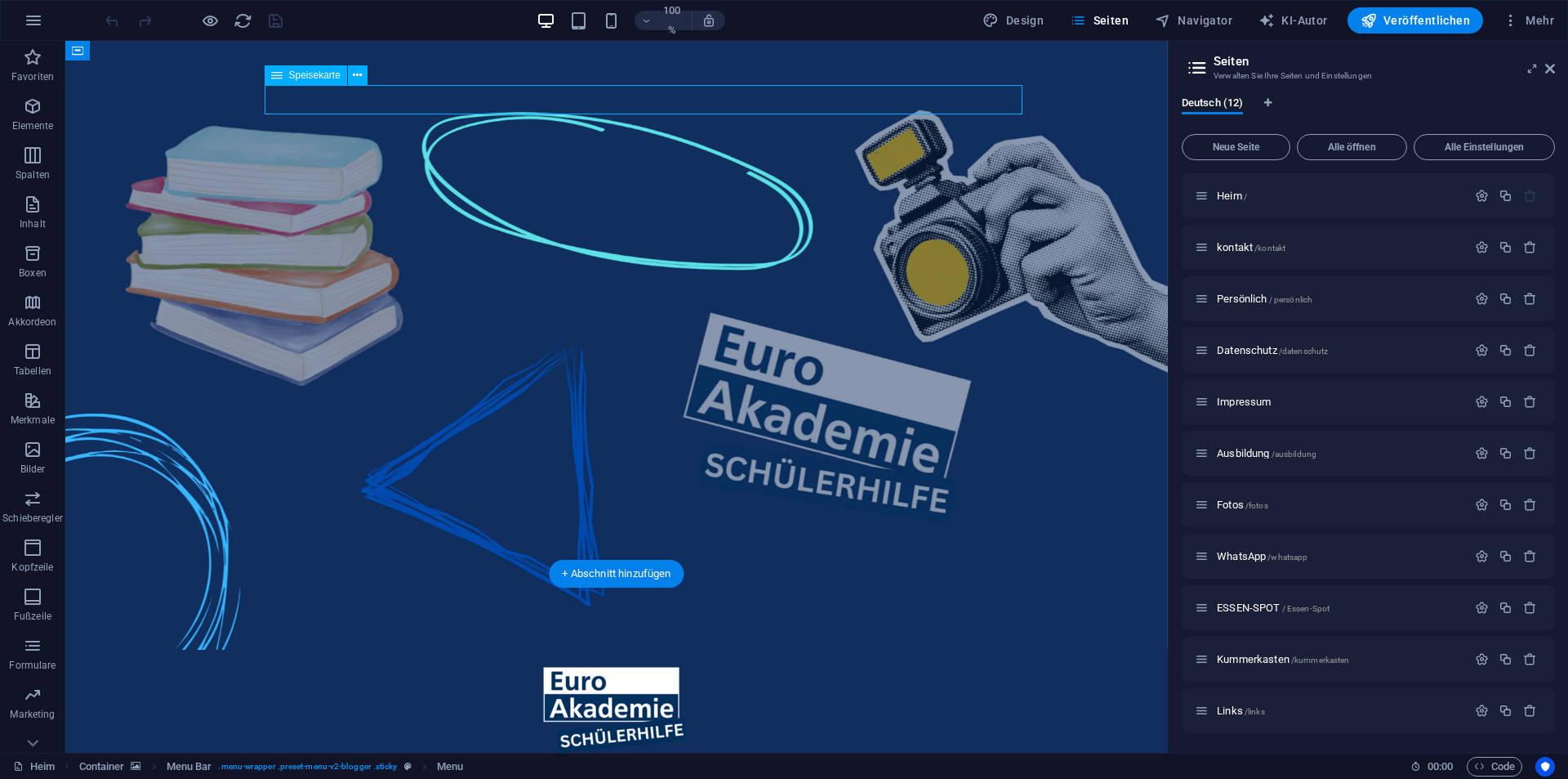
scroll to position [0, 0]
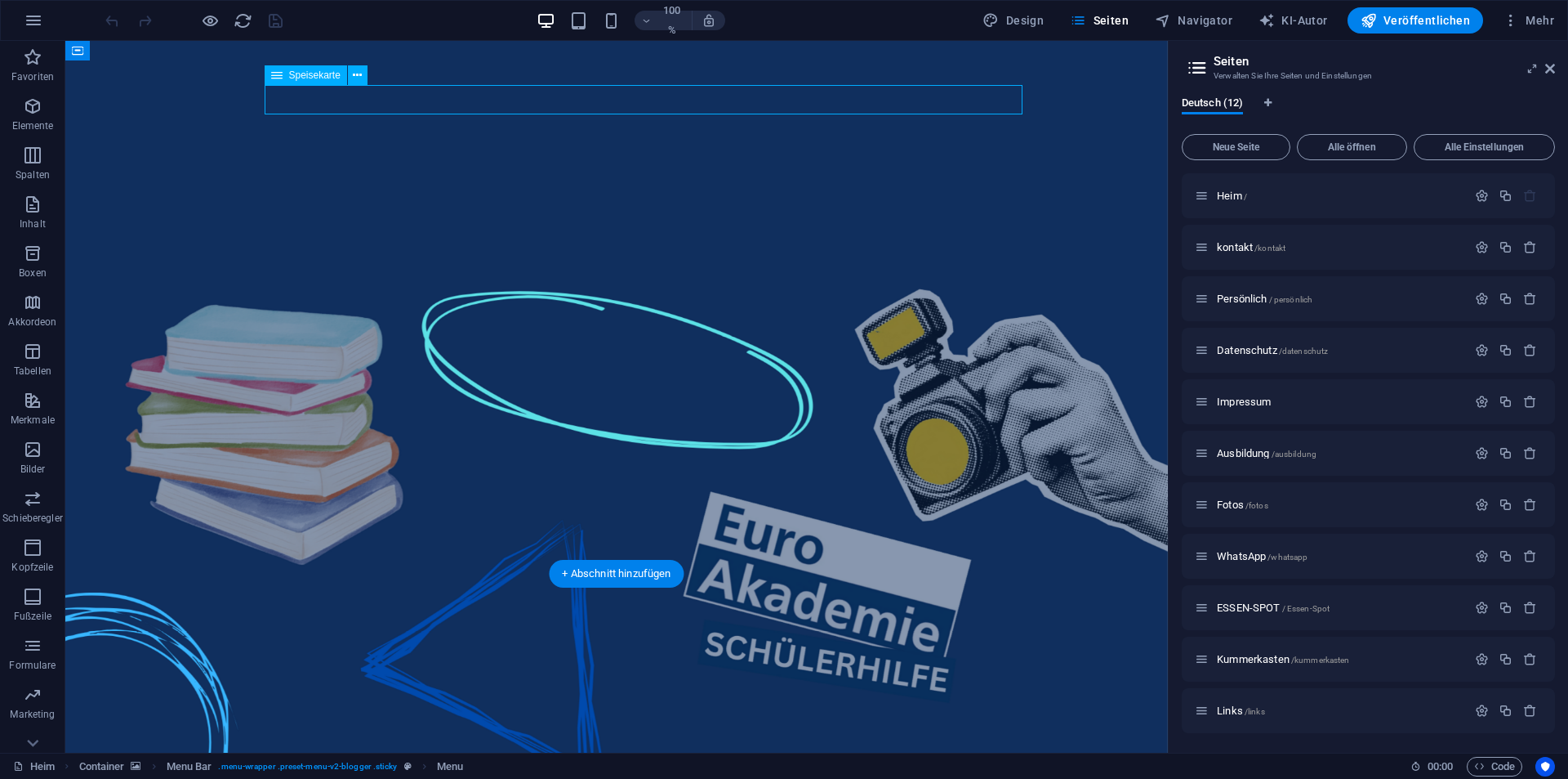
select select "5"
select select
select select "10"
select select
select select "8"
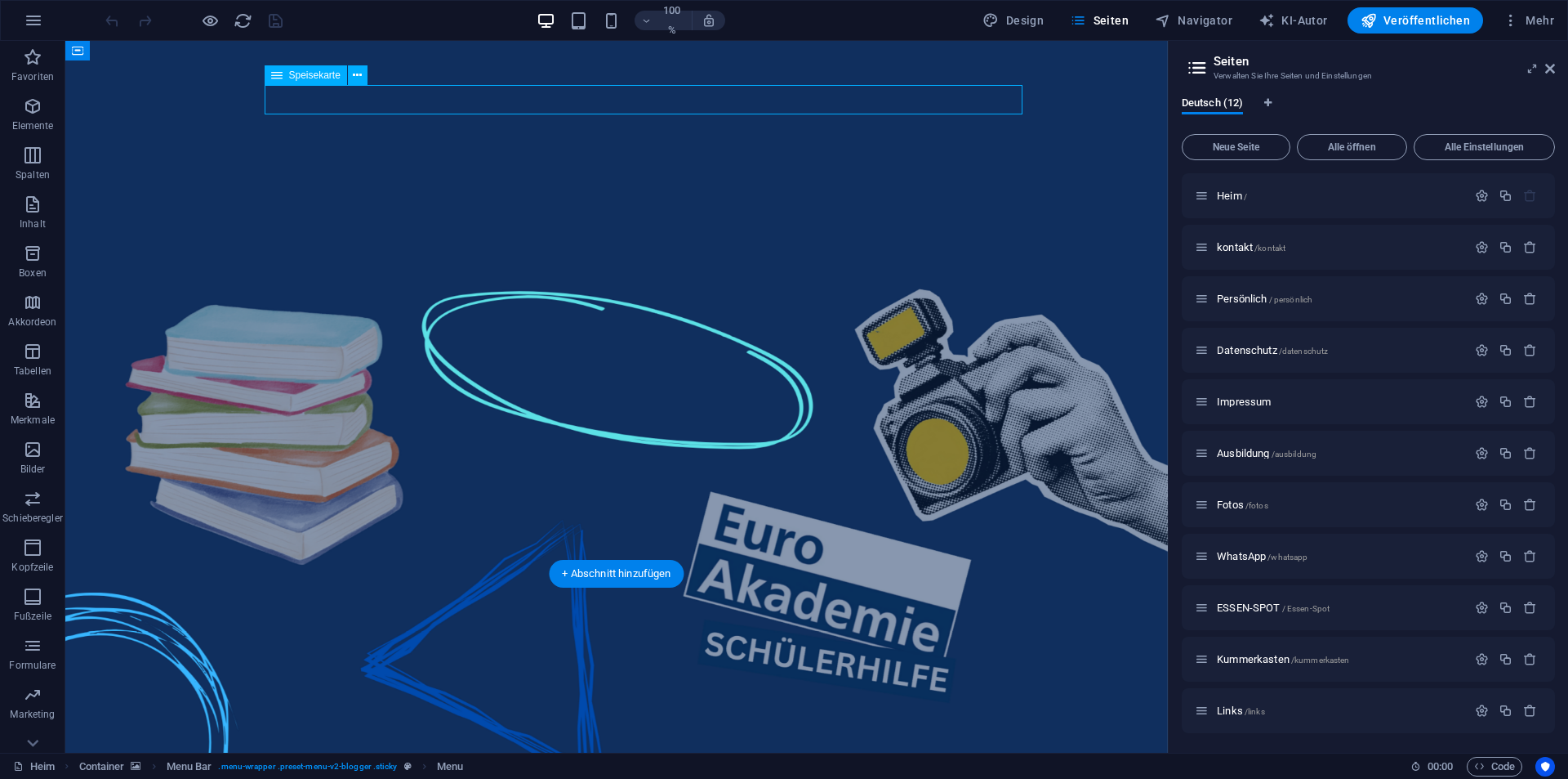
select select
select select "6"
select select
select select "1"
select select
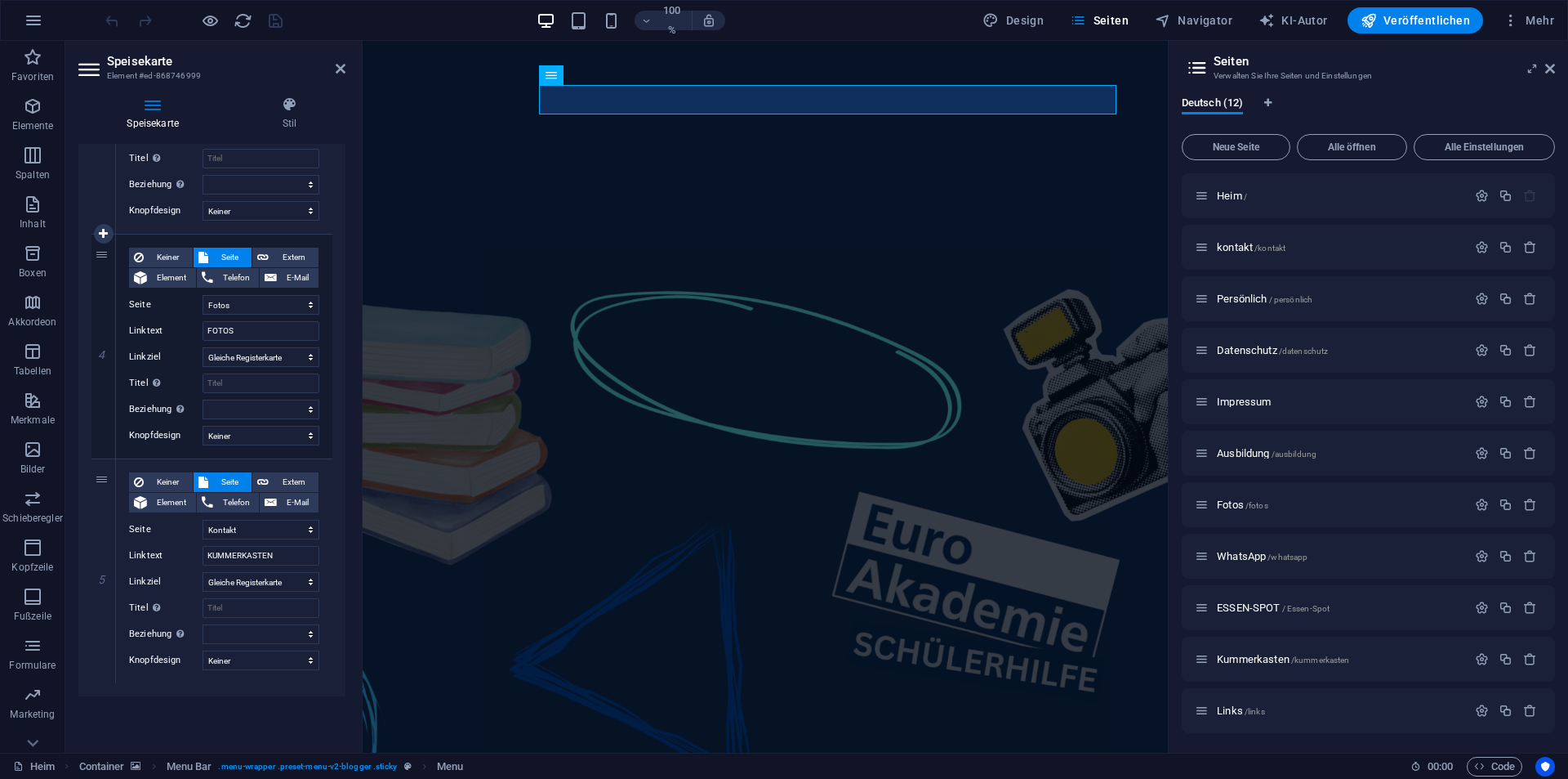
scroll to position [740, 0]
click at [245, 528] on select "Heim Kontakt Persönlich Datenschutz Impressum Ausbildung Fotos WhatsApp FOOD-SP…" at bounding box center [261, 530] width 117 height 20
select select "9"
click at [203, 520] on select "Heim Kontakt Persönlich Datenschutz Impressum Ausbildung Fotos WhatsApp FOOD-SP…" at bounding box center [261, 530] width 117 height 20
select select
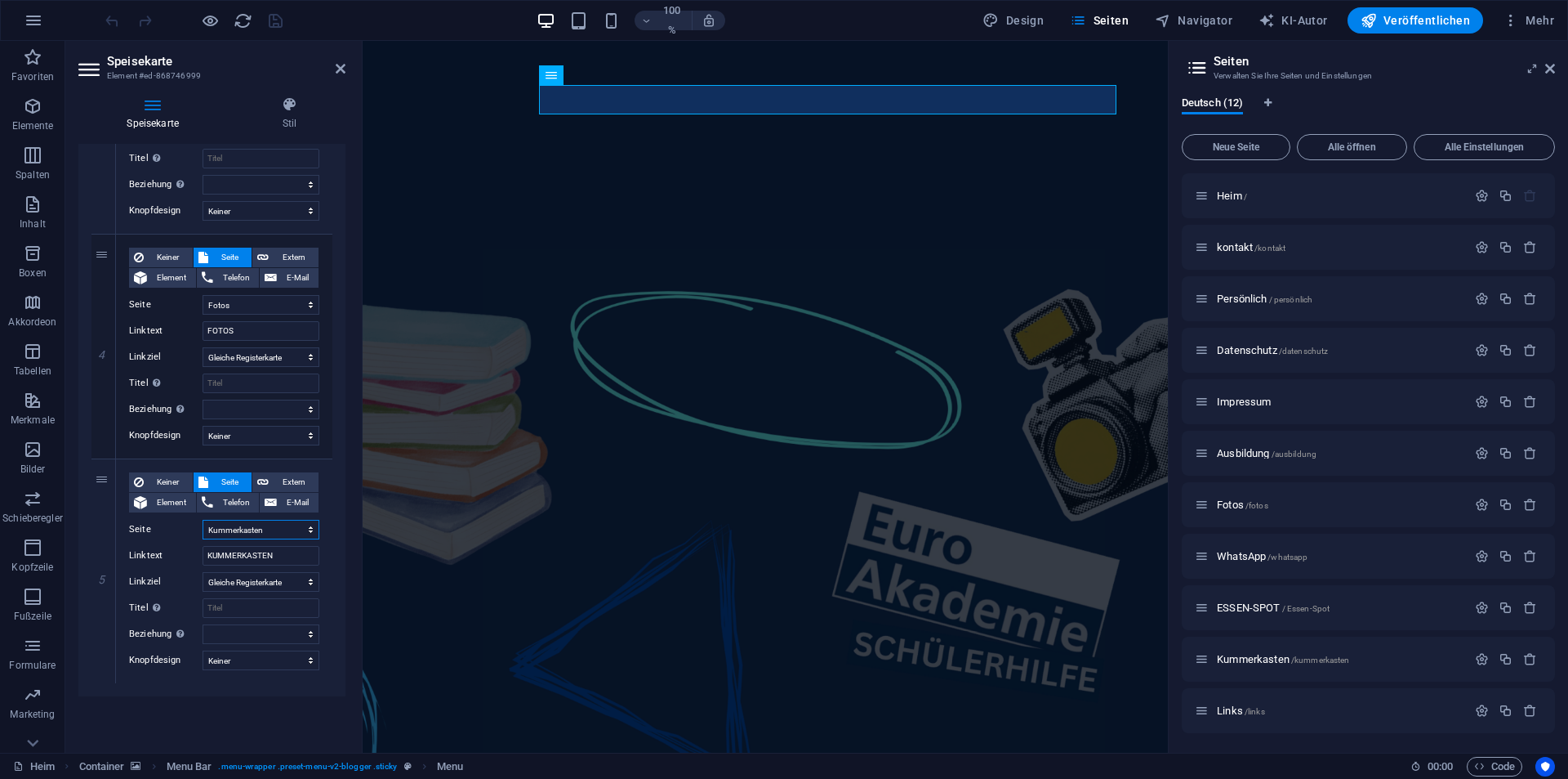
select select
click at [1413, 35] on div "100 % Design Seiten Navigator KI-Autor Veröffentlichen Mehr" at bounding box center [784, 20] width 1566 height 39
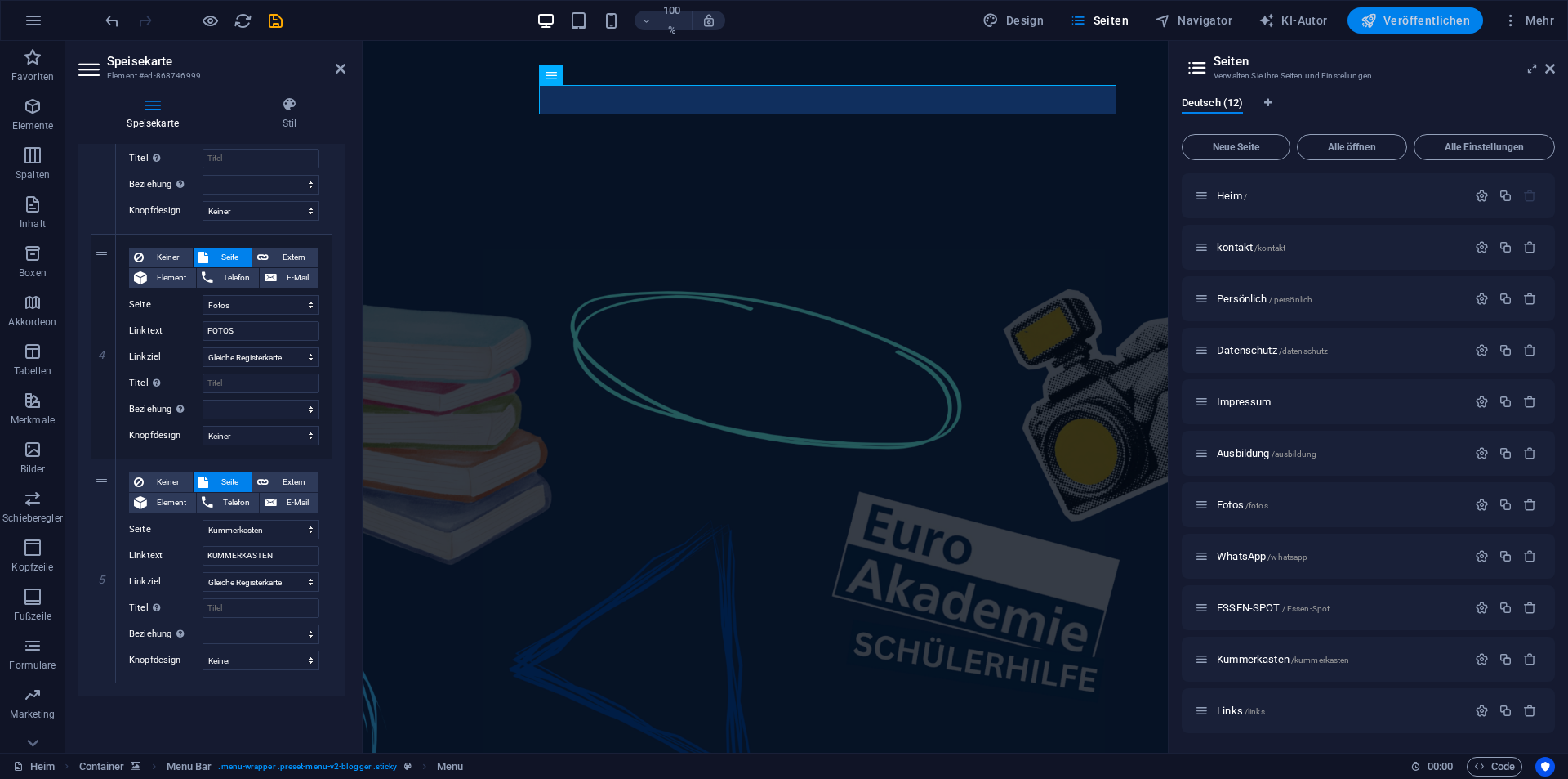
click at [1412, 24] on font "Veröffentlichen" at bounding box center [1427, 20] width 87 height 13
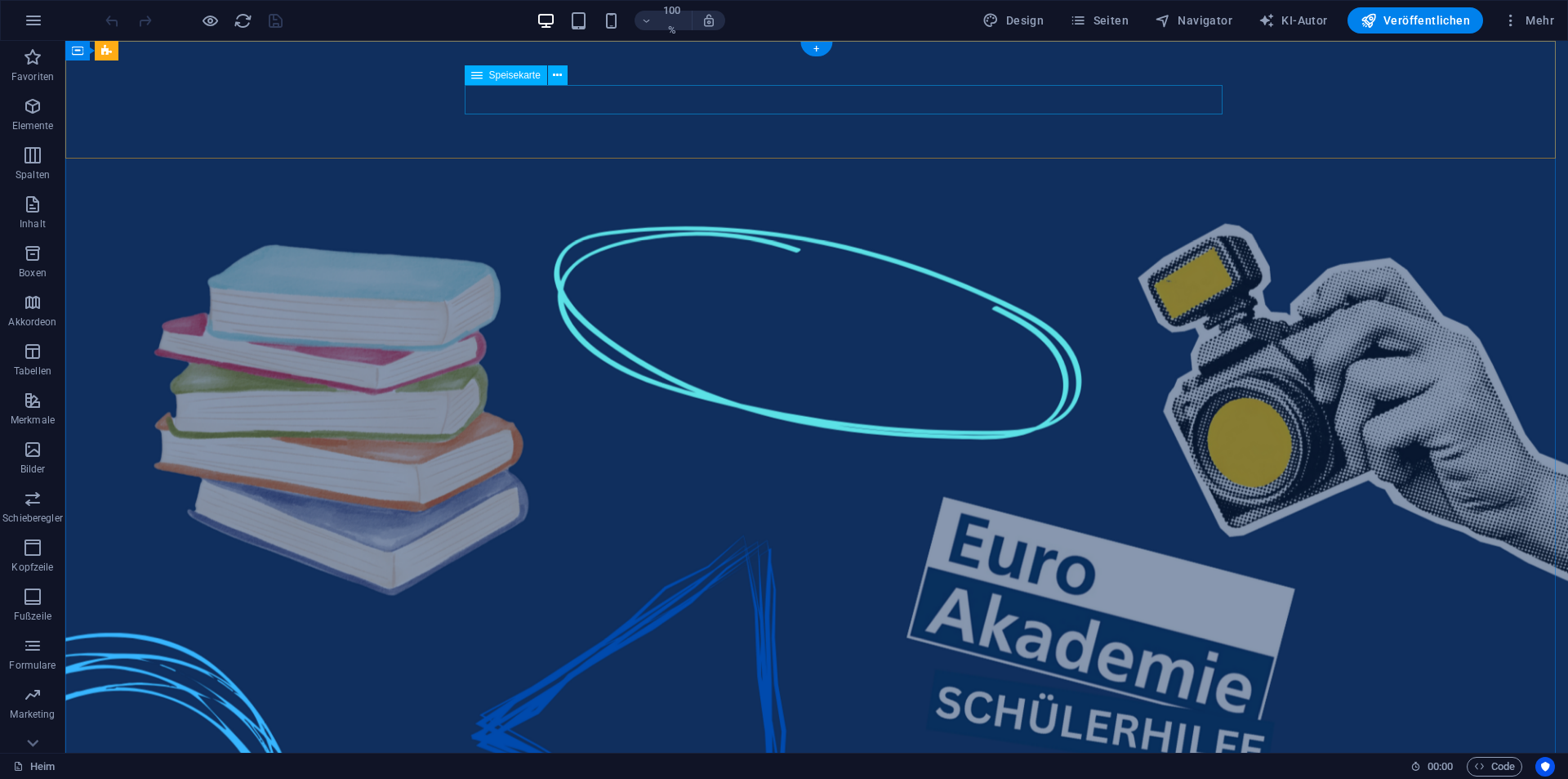
click at [1086, 18] on icon "button" at bounding box center [1078, 21] width 16 height 16
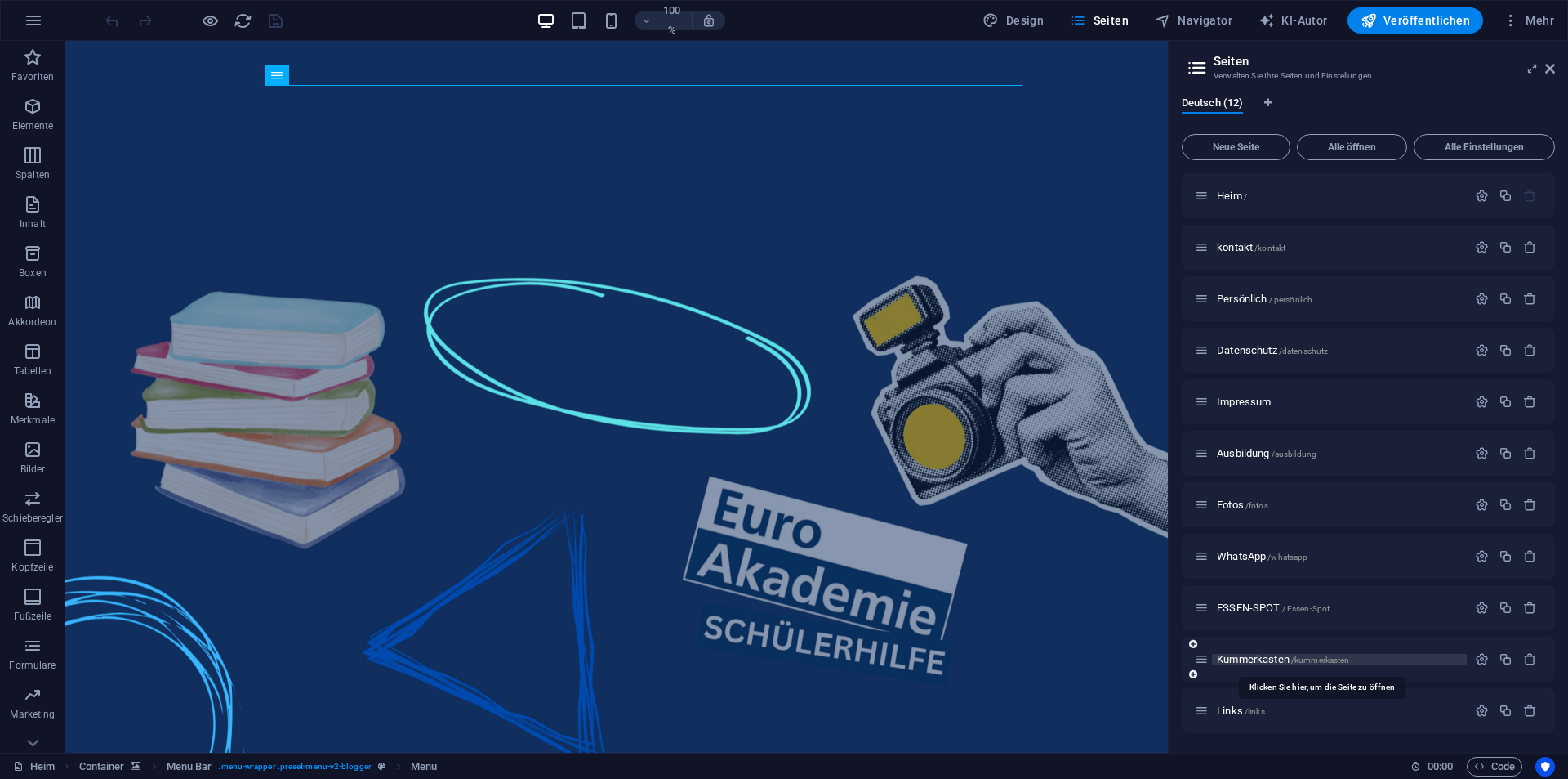
click at [1236, 661] on font "Kummerkasten" at bounding box center [1253, 659] width 72 height 13
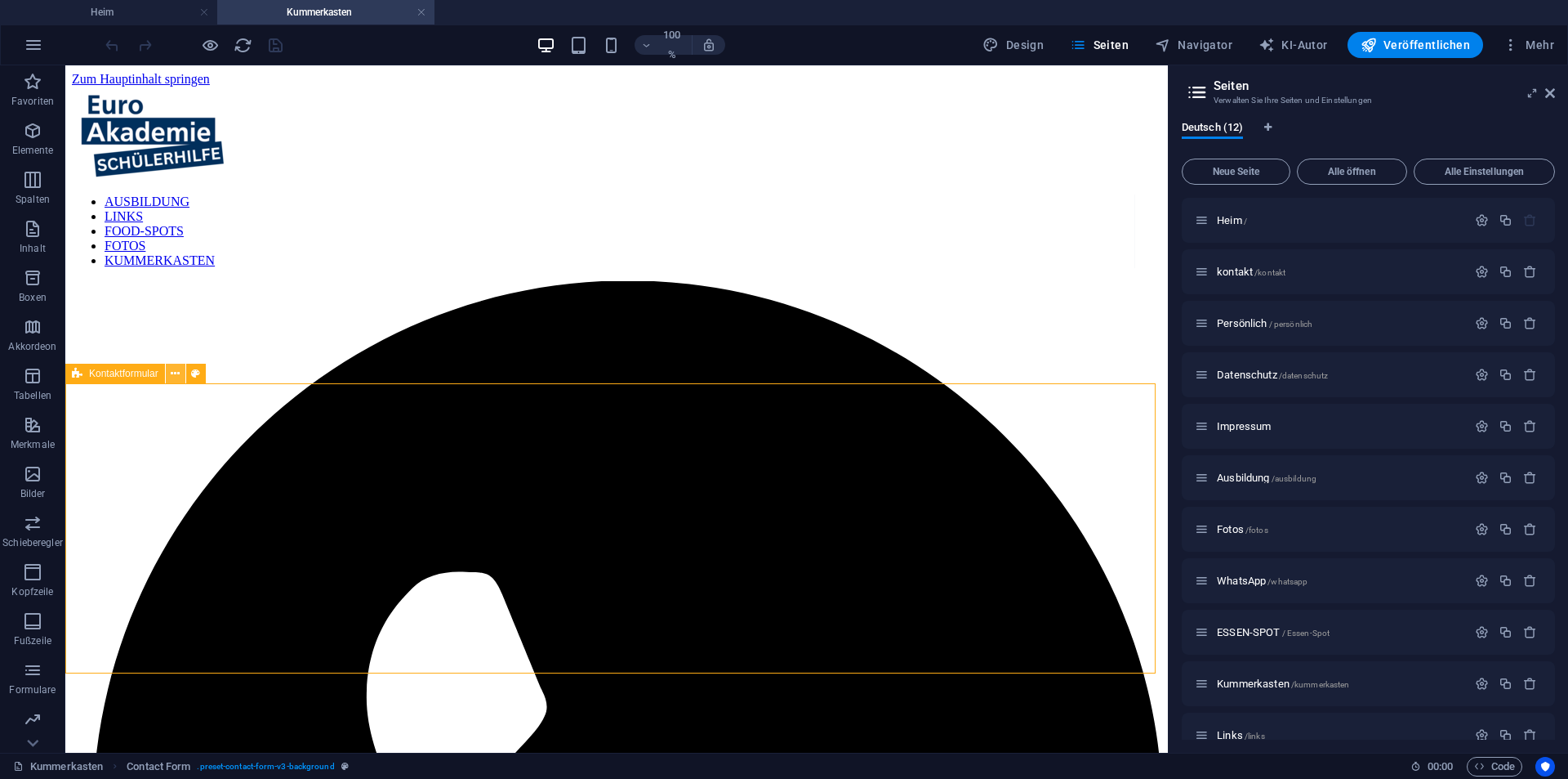
click at [179, 371] on icon at bounding box center [176, 373] width 9 height 17
click at [81, 371] on icon at bounding box center [77, 373] width 11 height 20
click at [174, 380] on icon at bounding box center [176, 373] width 9 height 17
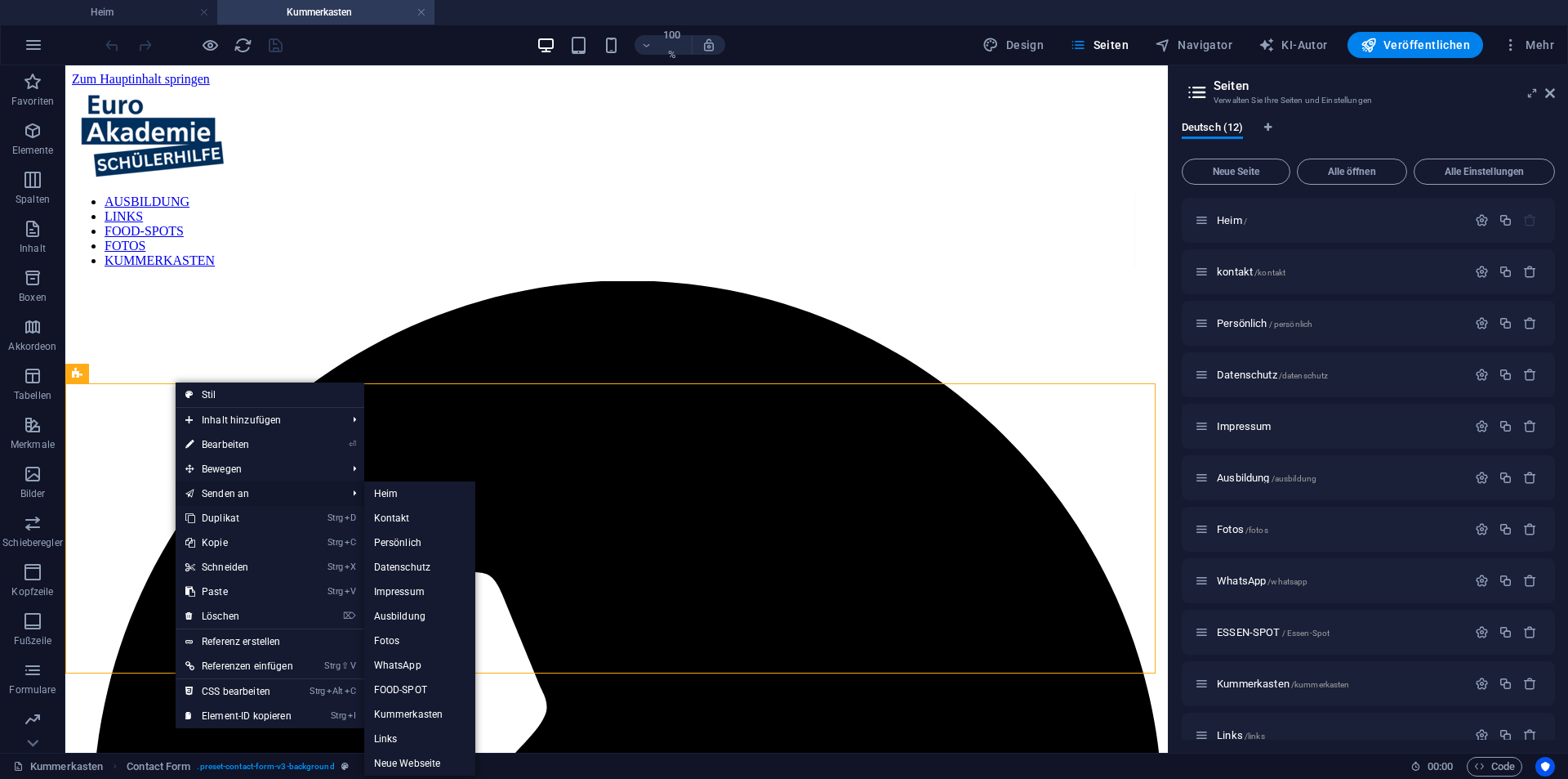
click at [240, 483] on link "Senden an" at bounding box center [257, 493] width 164 height 24
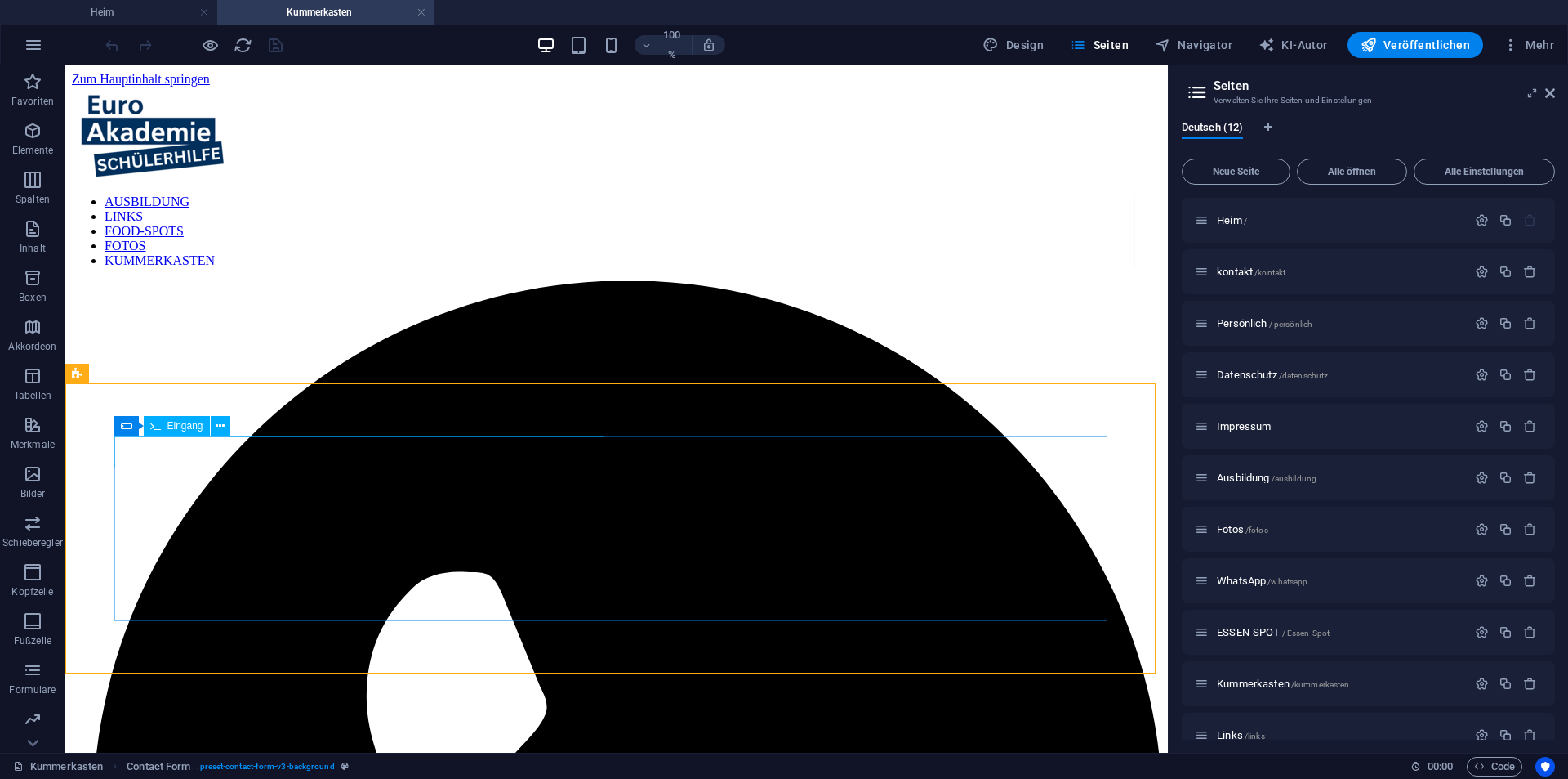
click at [200, 426] on font "Eingang" at bounding box center [186, 426] width 36 height 12
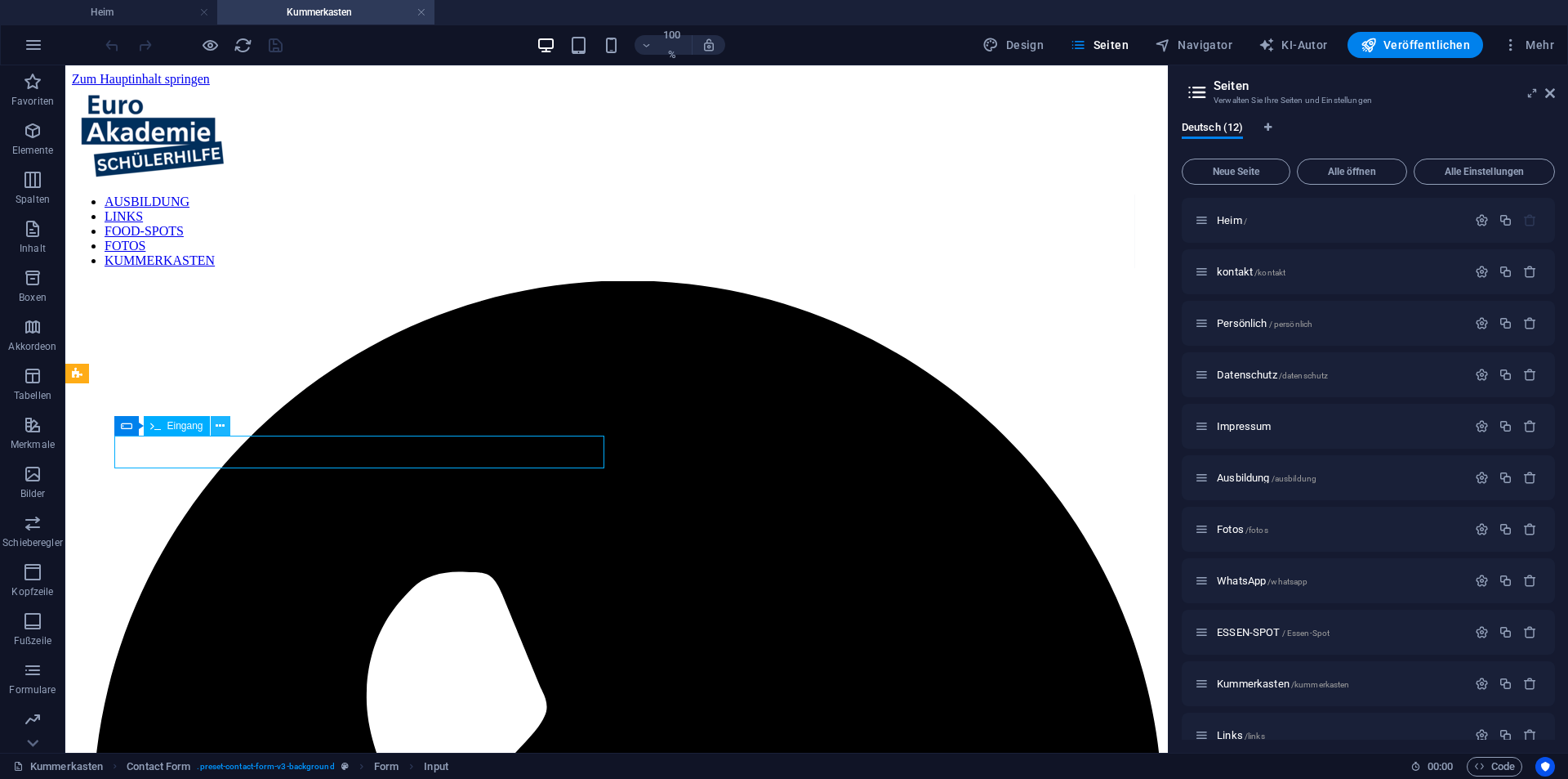
click at [217, 431] on icon at bounding box center [220, 426] width 9 height 17
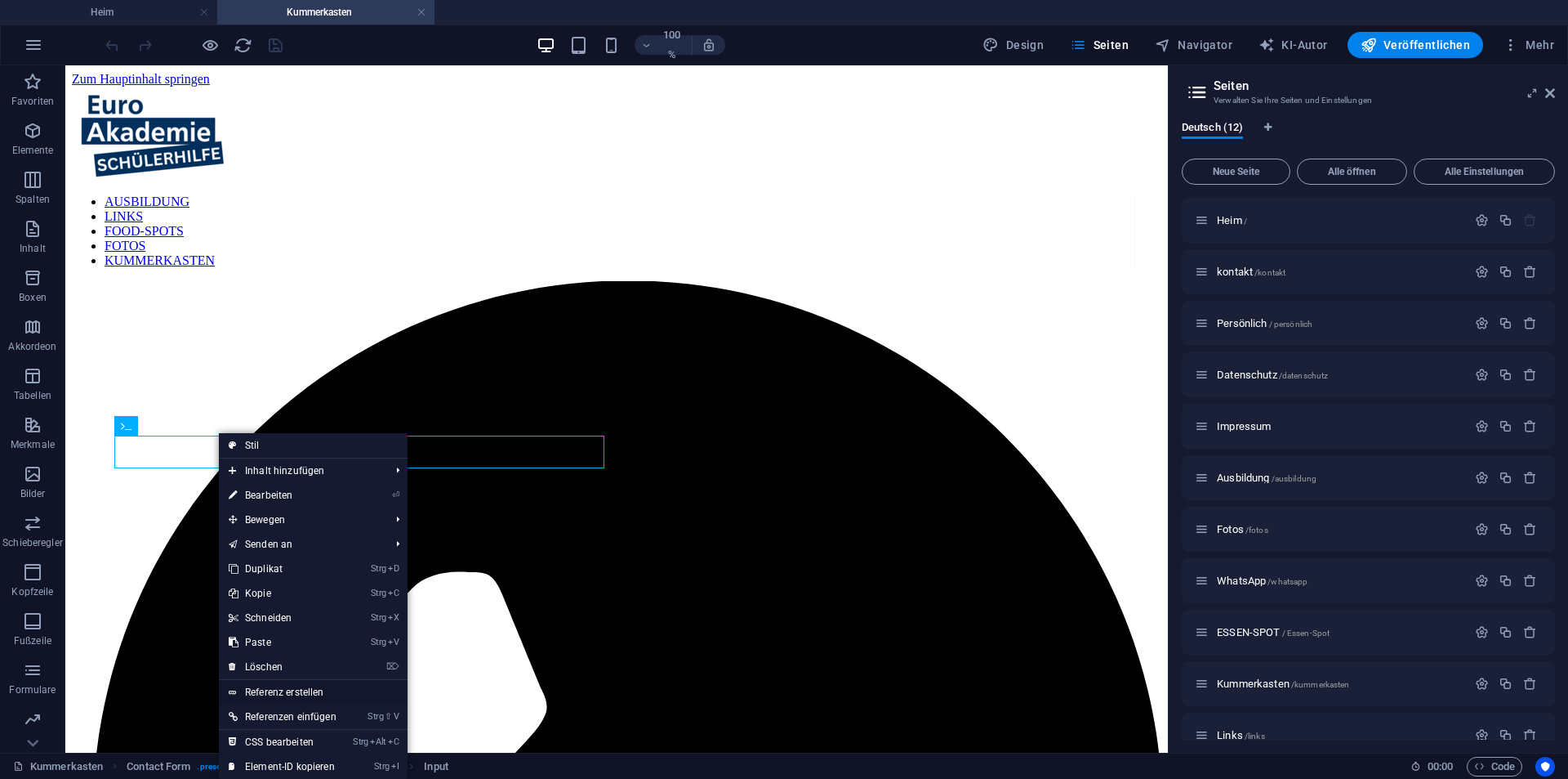
click at [263, 681] on link "Referenz erstellen" at bounding box center [313, 692] width 188 height 24
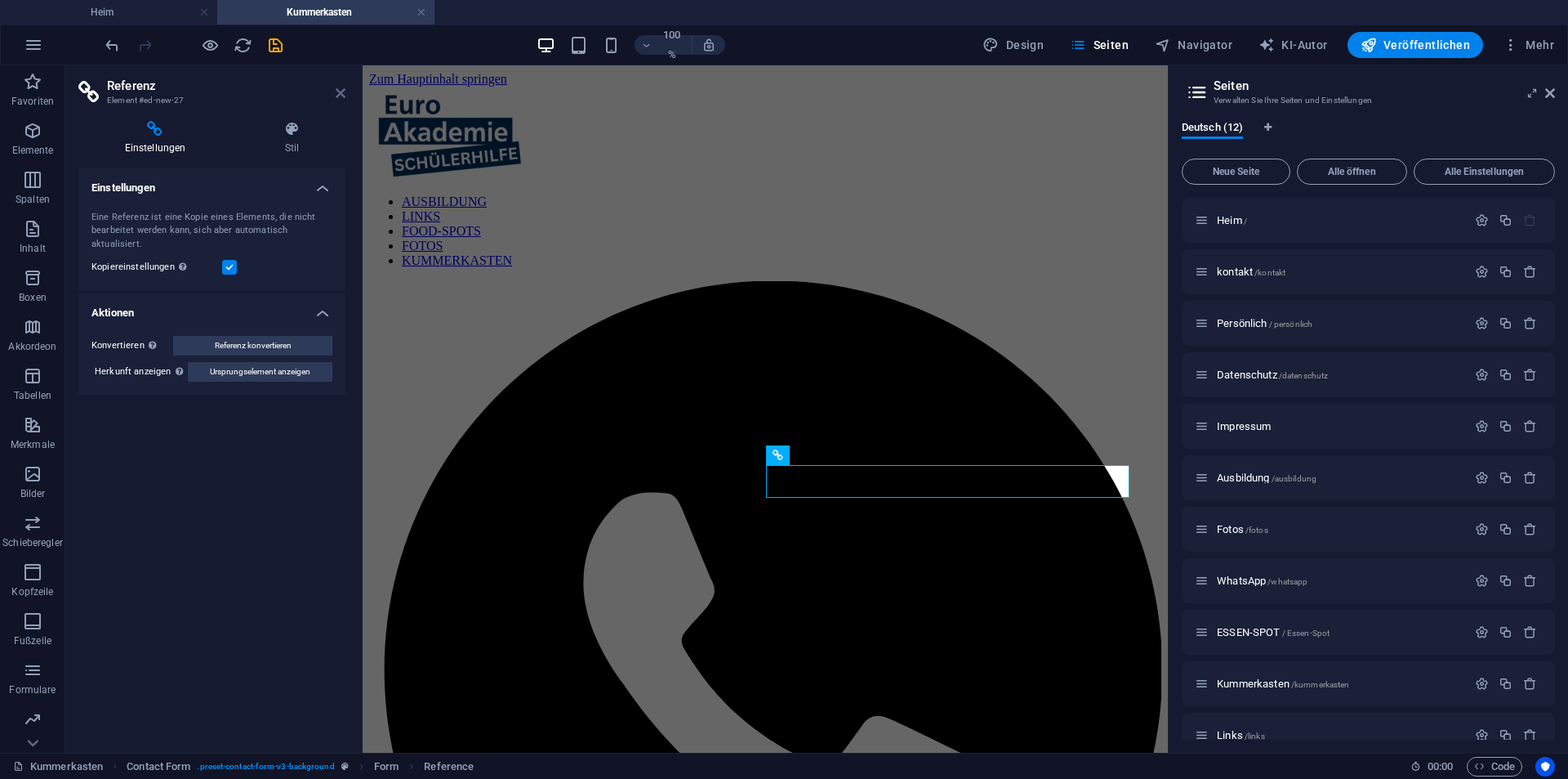
drag, startPoint x: 343, startPoint y: 98, endPoint x: 278, endPoint y: 33, distance: 91.9
click at [343, 98] on icon at bounding box center [340, 93] width 10 height 13
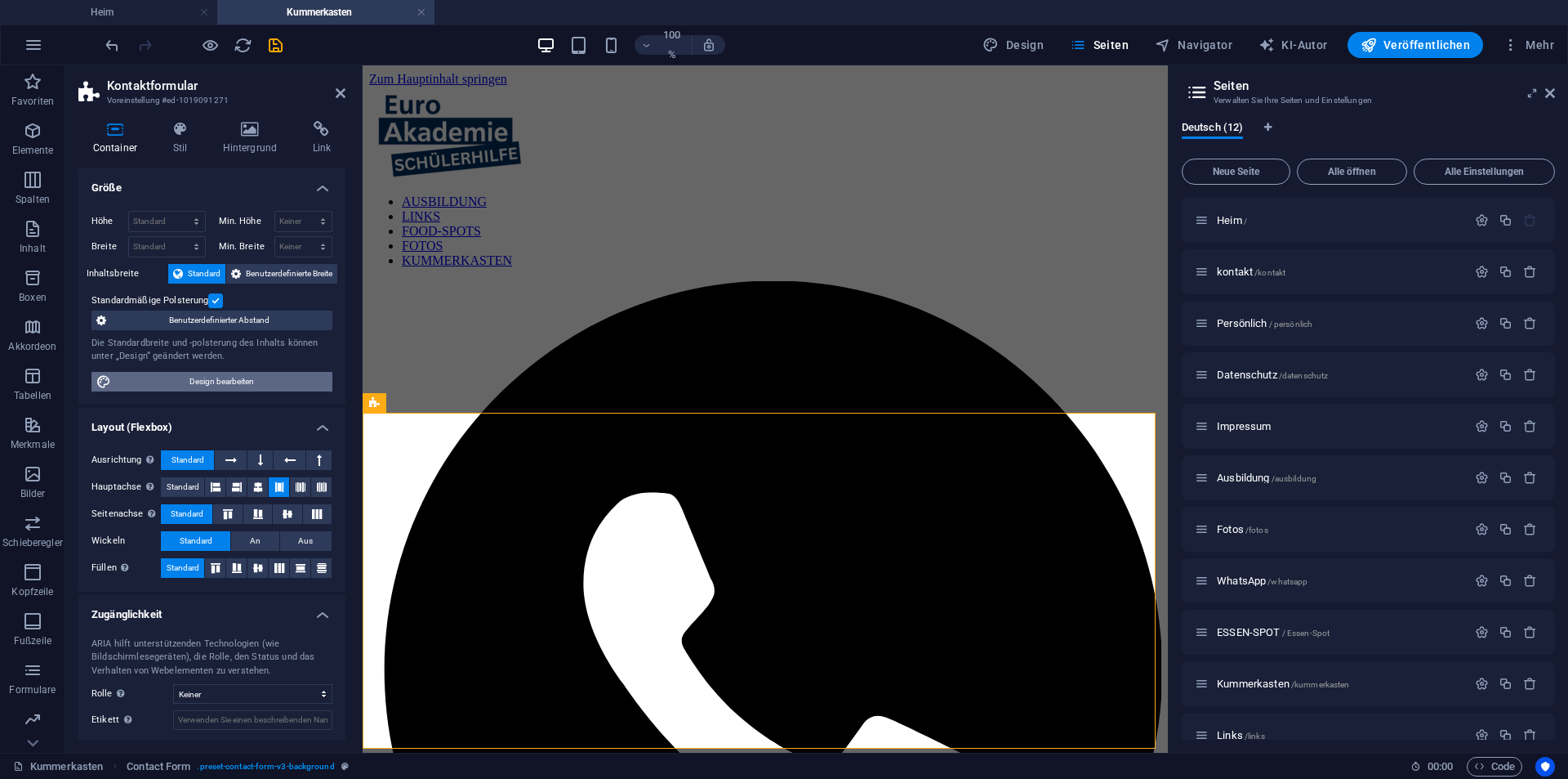
click at [202, 371] on span "Design bearbeiten" at bounding box center [222, 381] width 212 height 20
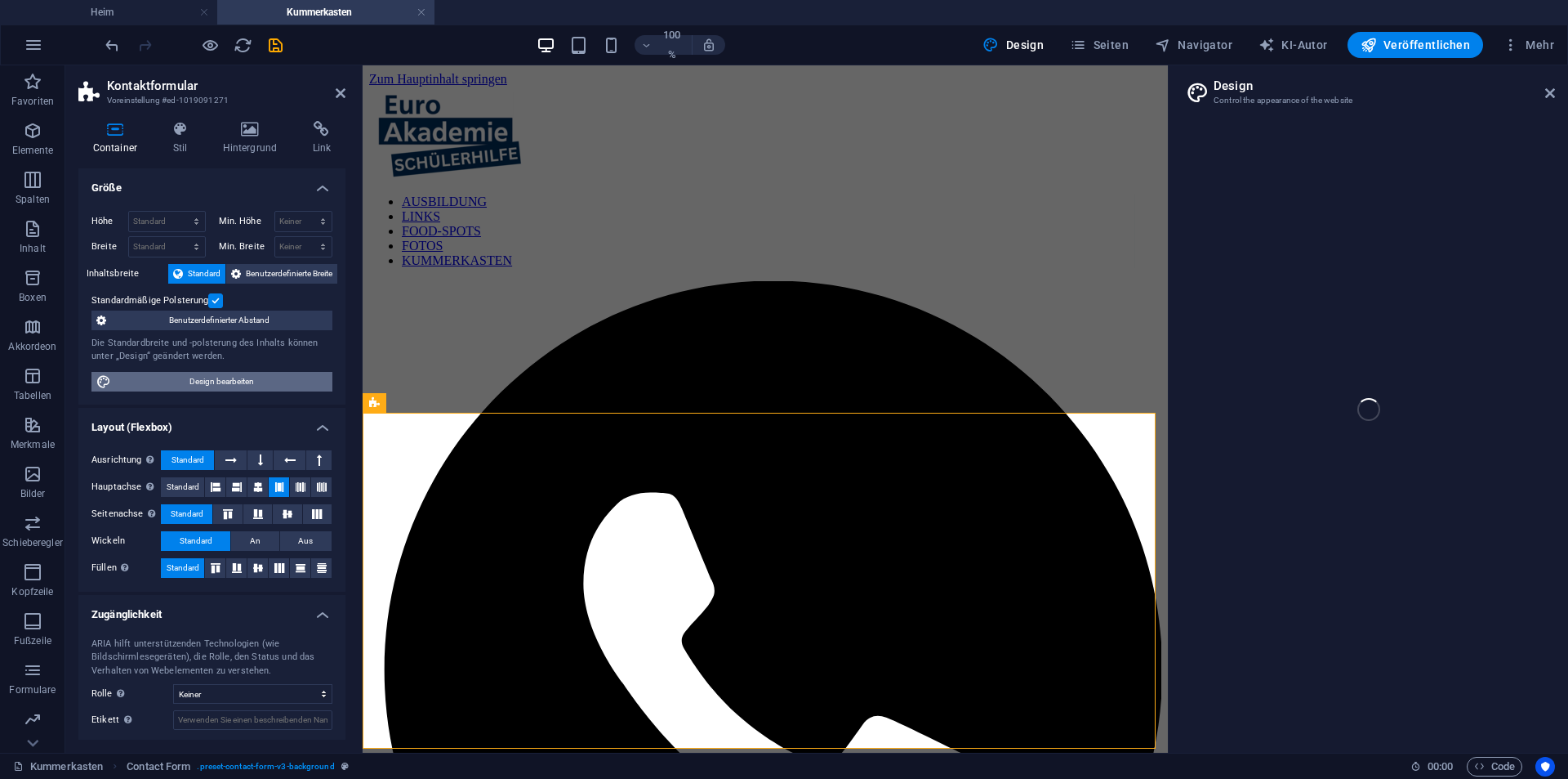
select select "rem"
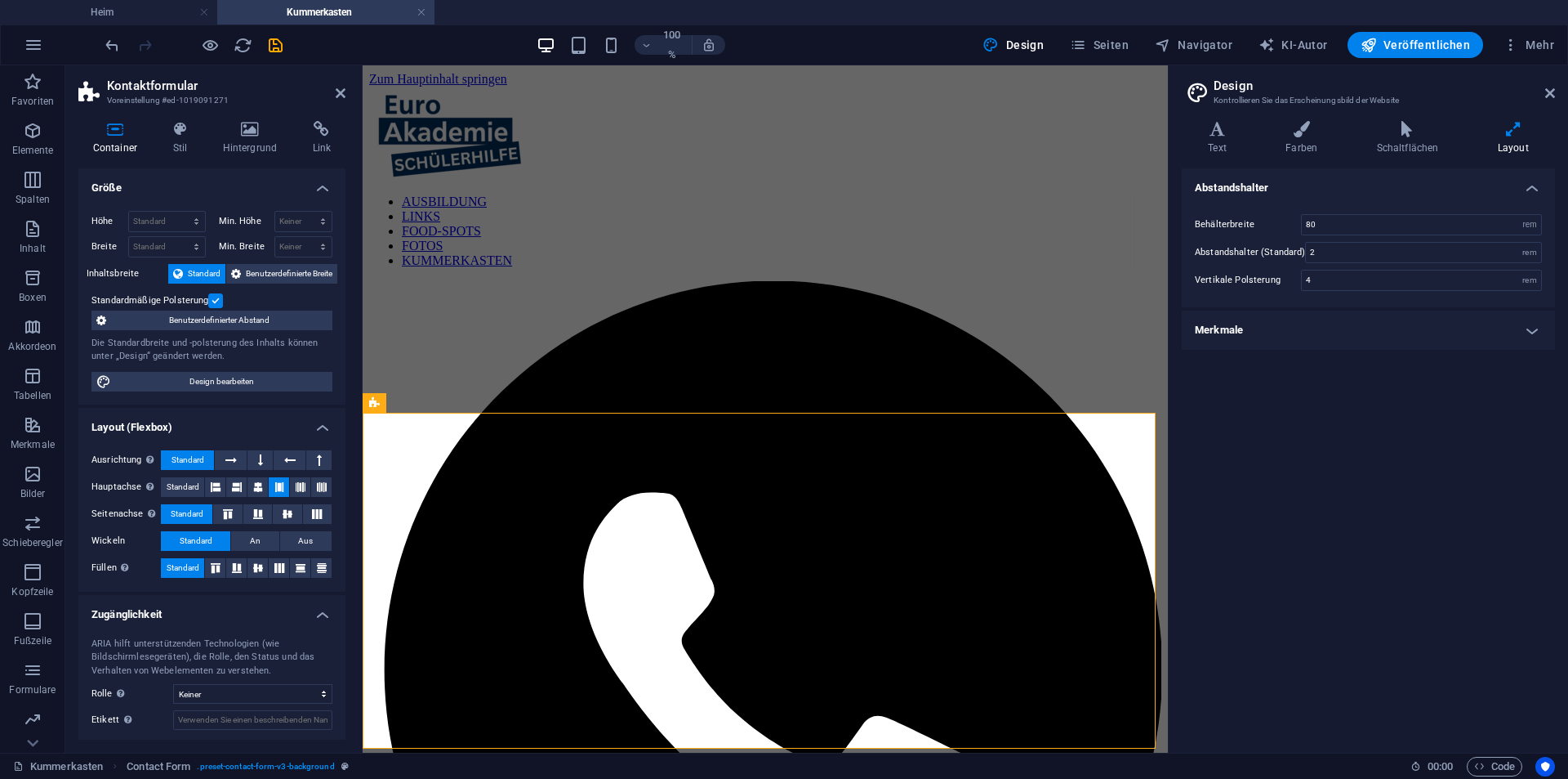
click at [1324, 313] on h4 "Merkmale" at bounding box center [1368, 330] width 373 height 39
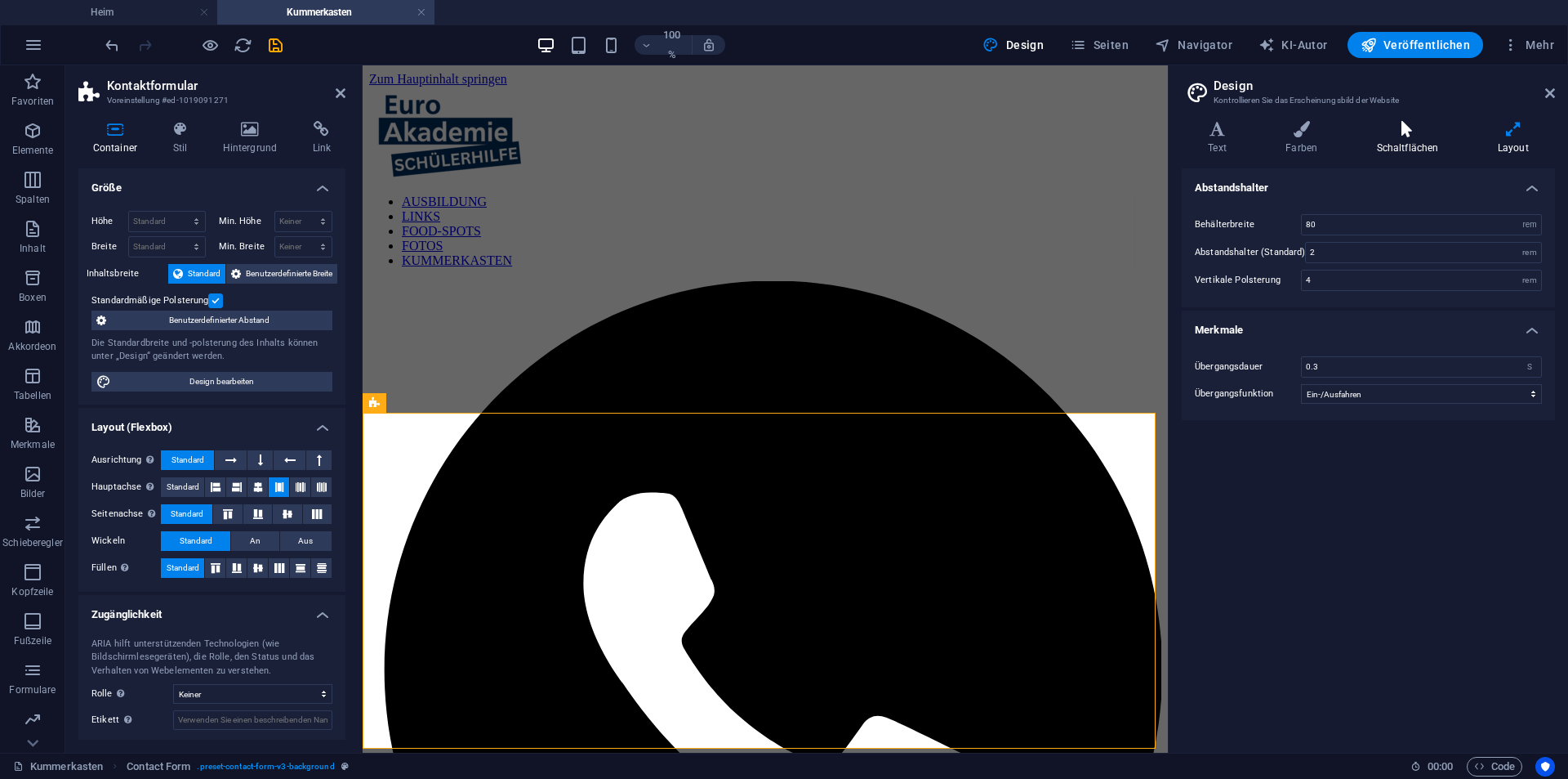
click at [1427, 135] on icon at bounding box center [1407, 130] width 114 height 16
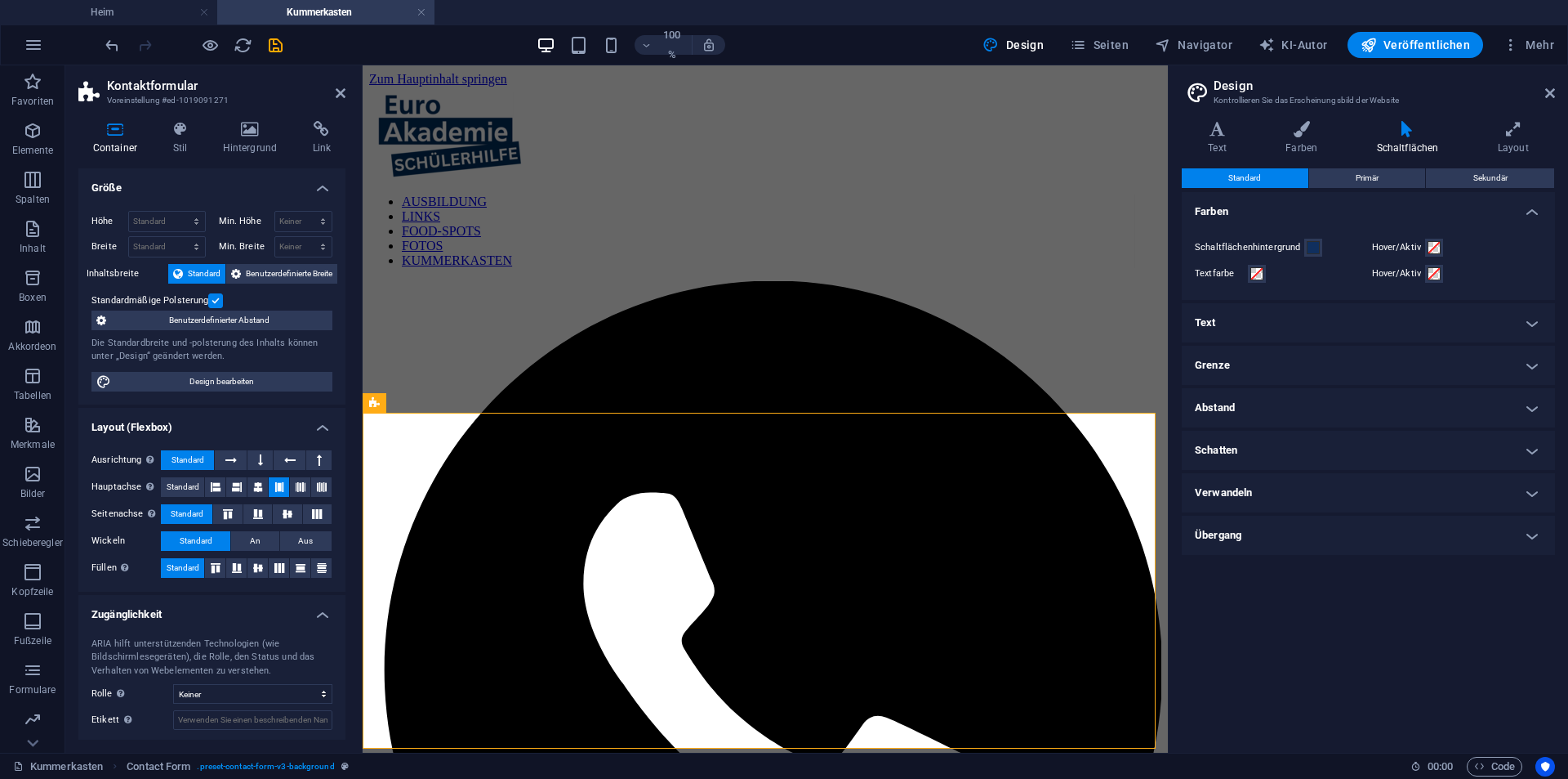
click at [1327, 531] on h4 "Übergang" at bounding box center [1368, 534] width 373 height 39
click at [1328, 530] on h4 "Übergang" at bounding box center [1368, 530] width 373 height 29
click at [1362, 160] on div "Text Farben Schaltflächen Layout Text Standard Deutlich Links Schriftfarbe Schr…" at bounding box center [1368, 430] width 373 height 619
click at [1381, 185] on button "Primär" at bounding box center [1367, 178] width 117 height 20
click at [1204, 124] on icon at bounding box center [1217, 130] width 71 height 16
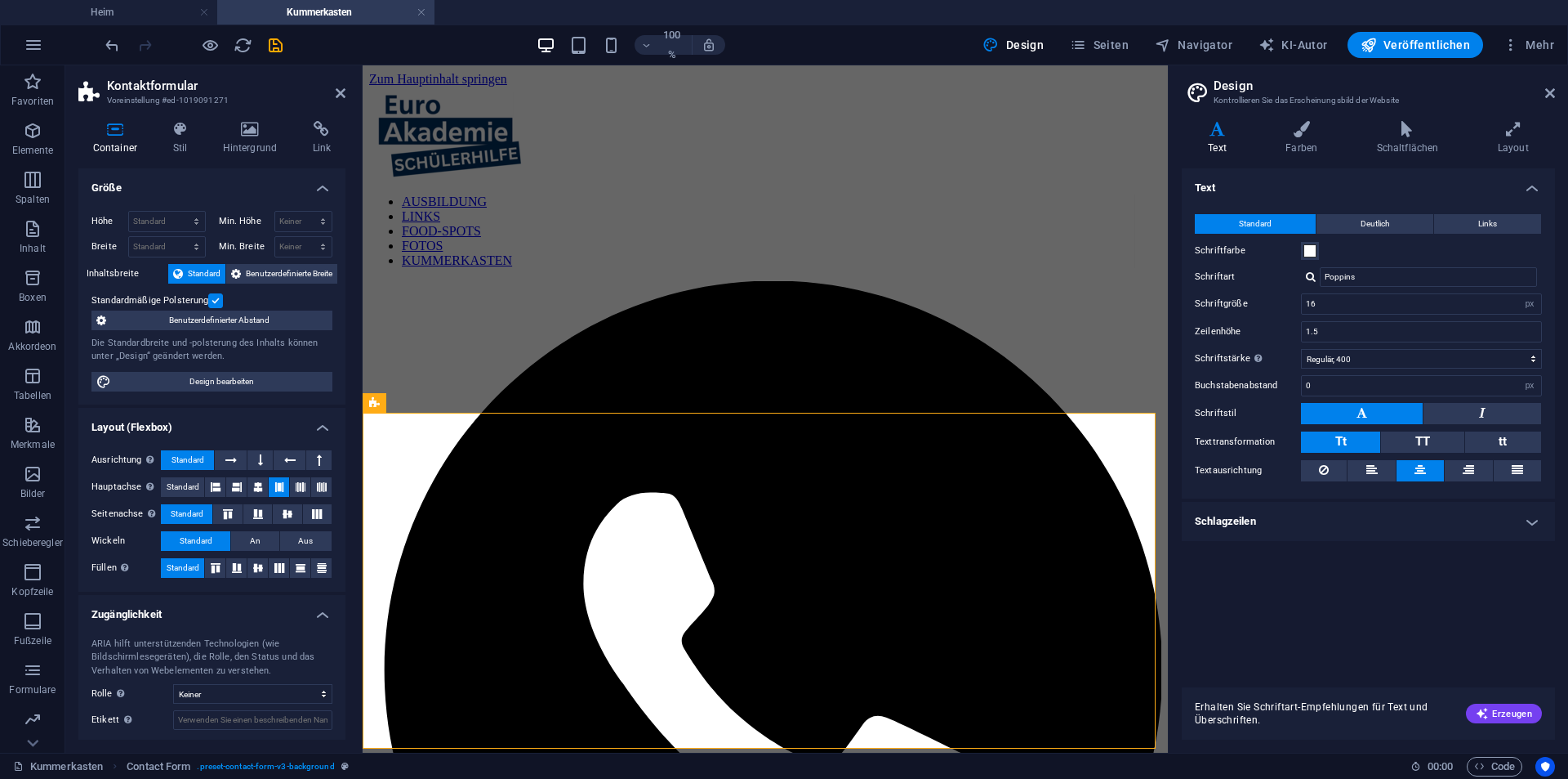
click at [1557, 87] on aside "Design Kontrollieren Sie das Erscheinungsbild der Website Varianten Text Farben…" at bounding box center [1368, 409] width 400 height 688
drag, startPoint x: 1551, startPoint y: 87, endPoint x: 1183, endPoint y: 29, distance: 372.5
click at [1551, 87] on icon at bounding box center [1550, 93] width 10 height 13
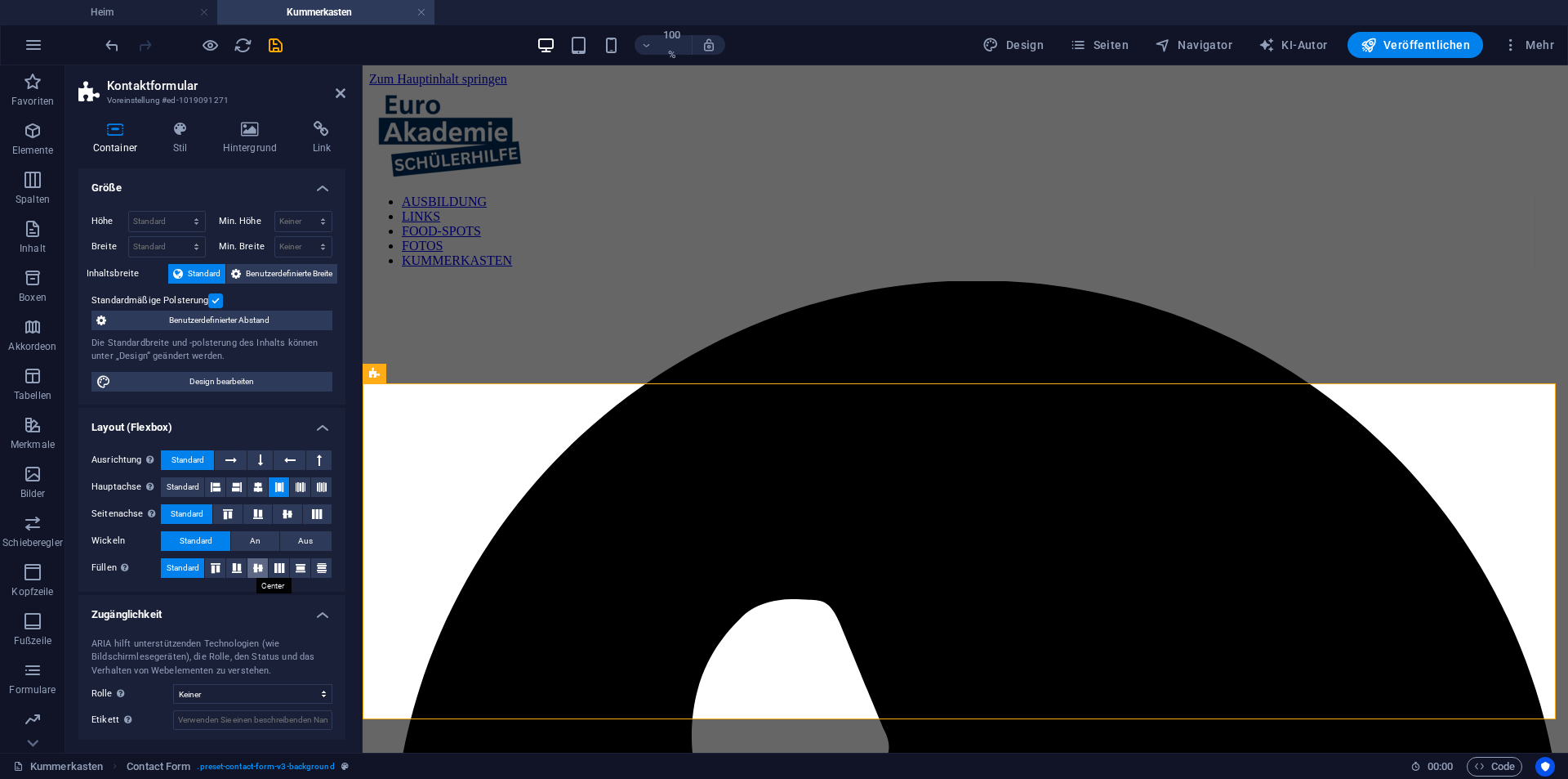
scroll to position [82, 0]
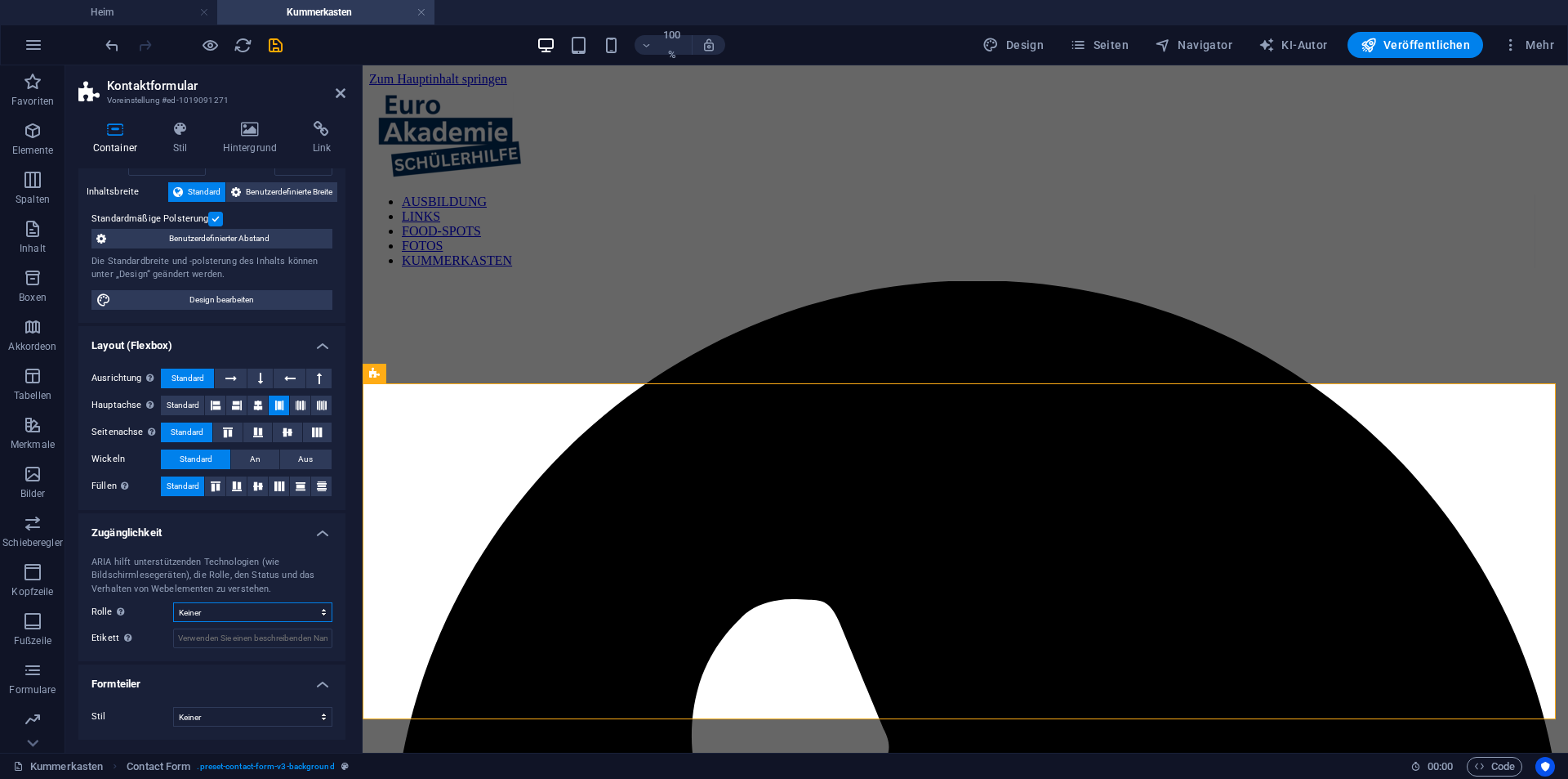
click at [230, 612] on select "Keiner Alarm Artikel Banner Kommentar Komplementär Dialog Fußzeile Kopfzeile Fe…" at bounding box center [253, 612] width 159 height 20
click at [239, 632] on input "Etikett Verwenden Sie das ARIA-Label, um Elementen, die nicht selbsterklärend s…" at bounding box center [253, 639] width 159 height 20
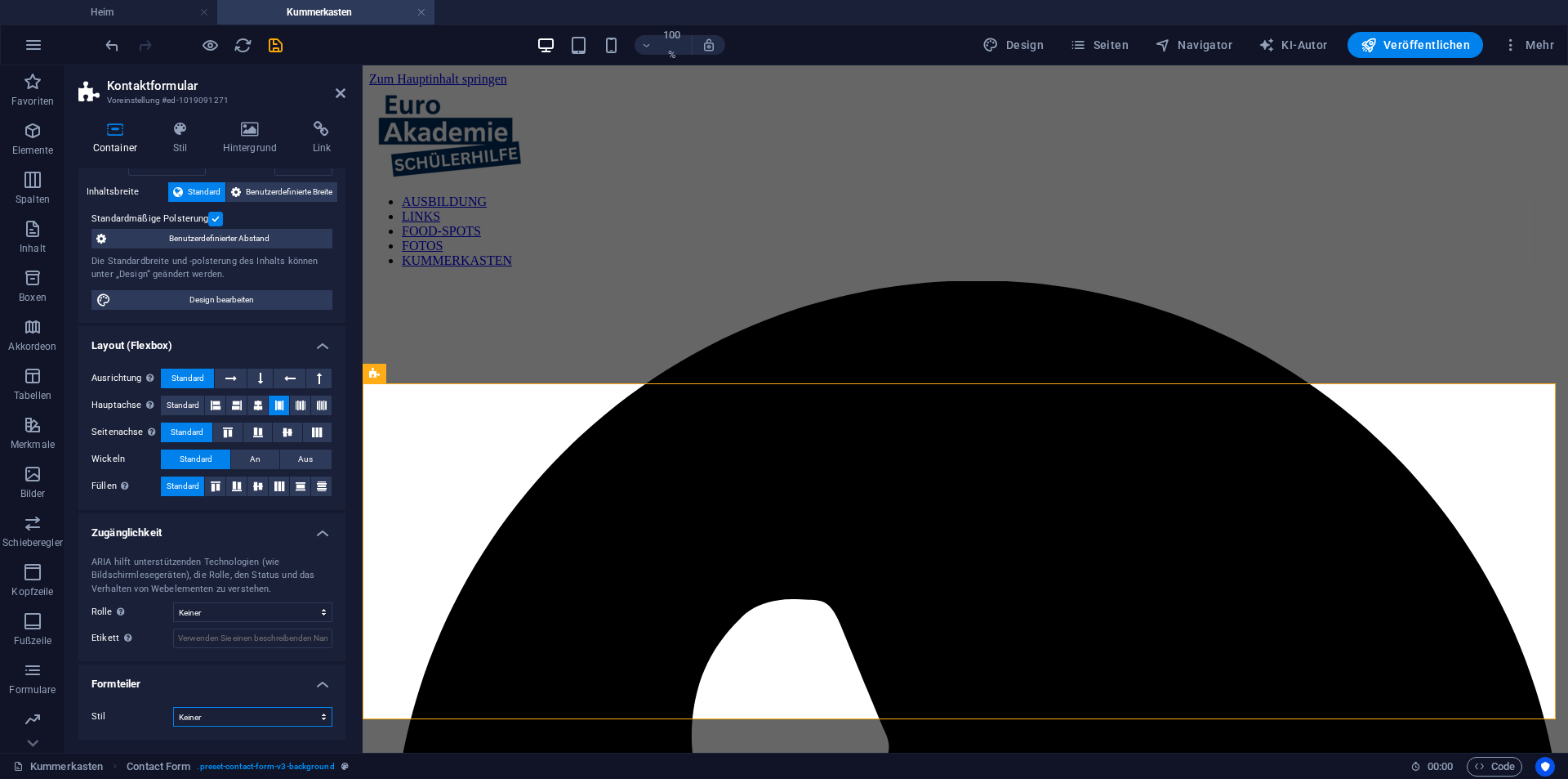
click at [227, 724] on select "Keiner Dreieck Quadrat Diagonale Polygon 1 Polygon 2 Zickzack Mehrere Zickzackl…" at bounding box center [253, 716] width 159 height 20
click at [129, 686] on font "Formteiler" at bounding box center [116, 684] width 49 height 13
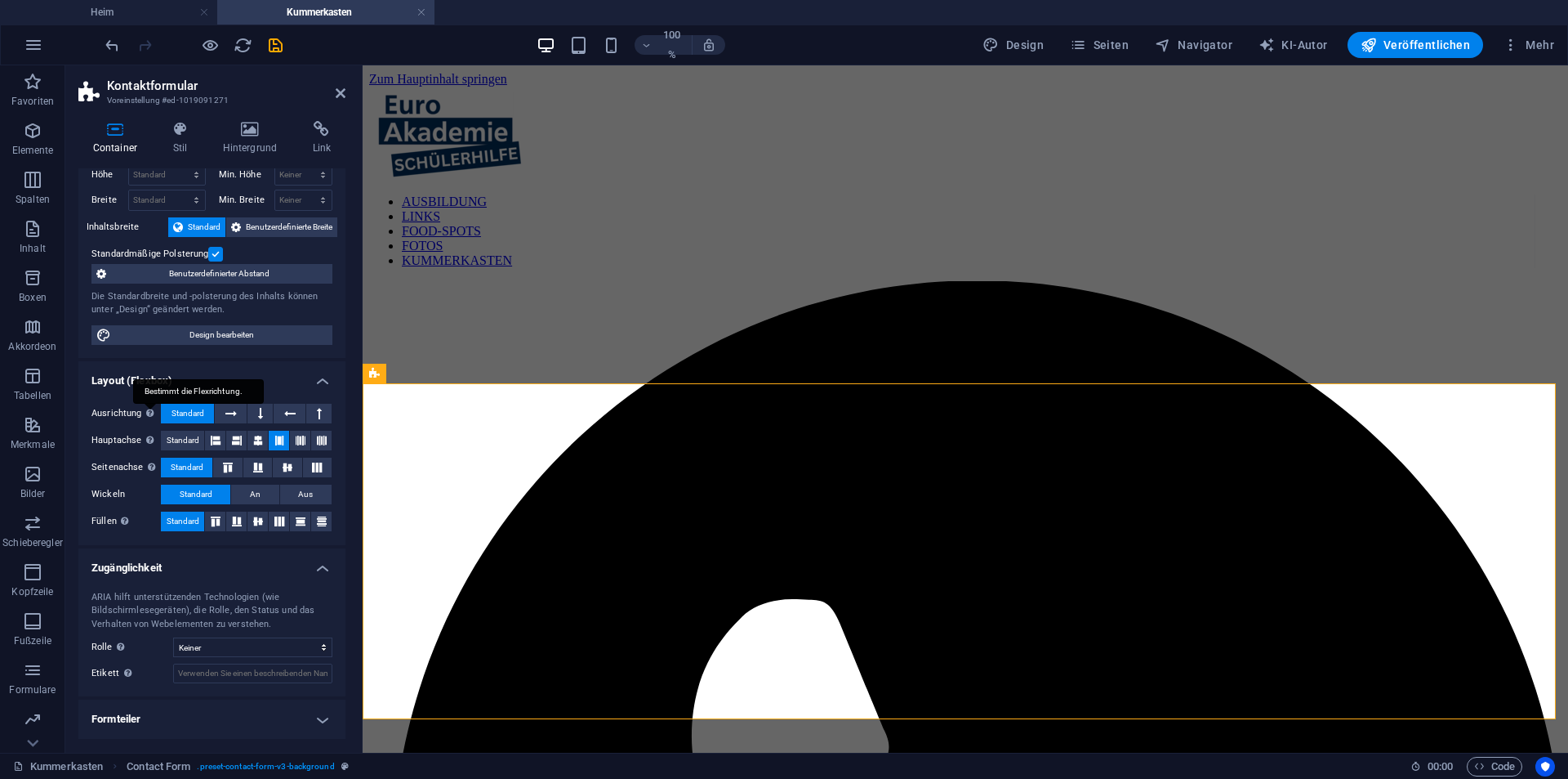
scroll to position [0, 0]
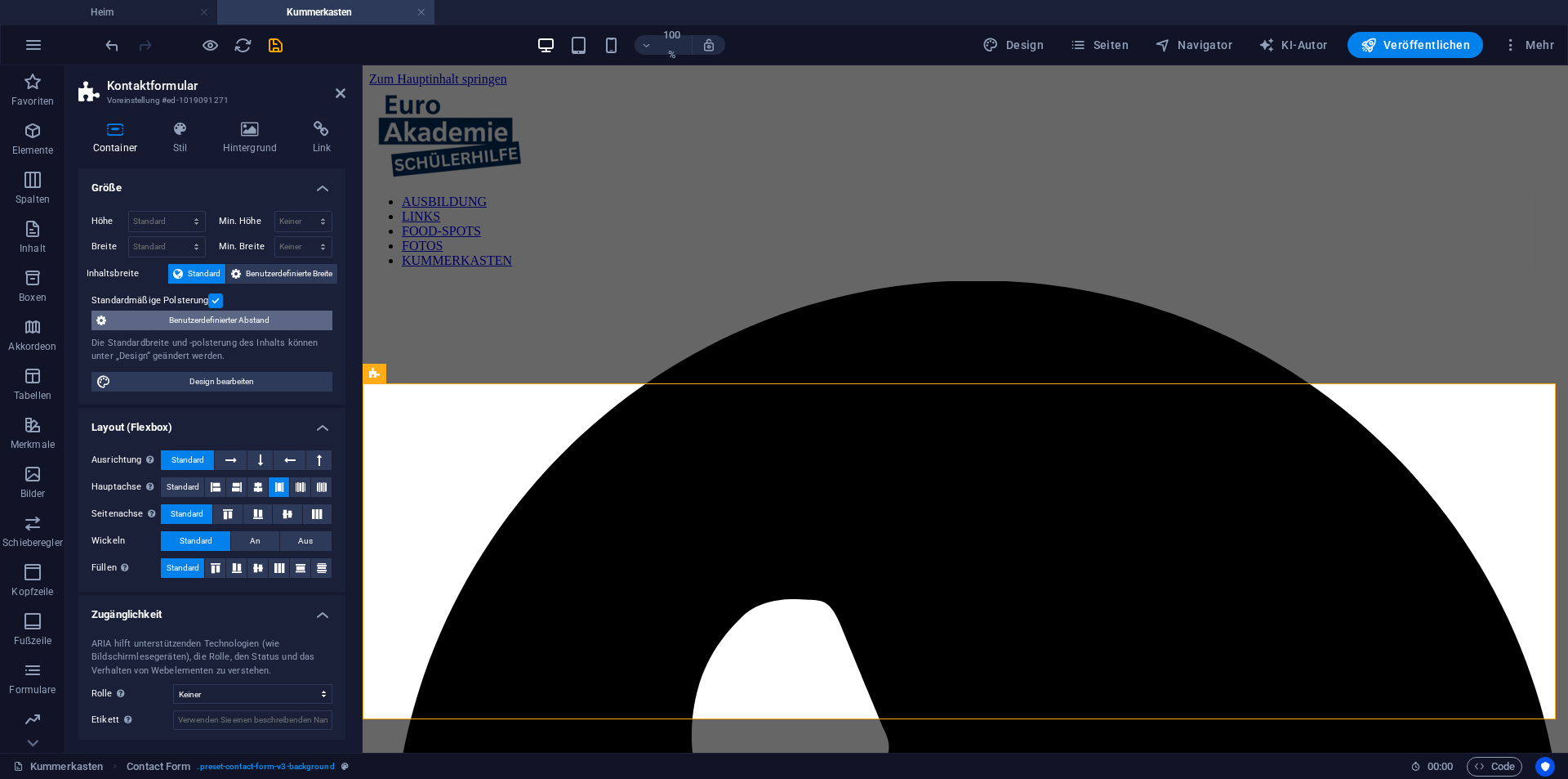
click at [163, 319] on span "Benutzerdefinierter Abstand" at bounding box center [219, 321] width 216 height 20
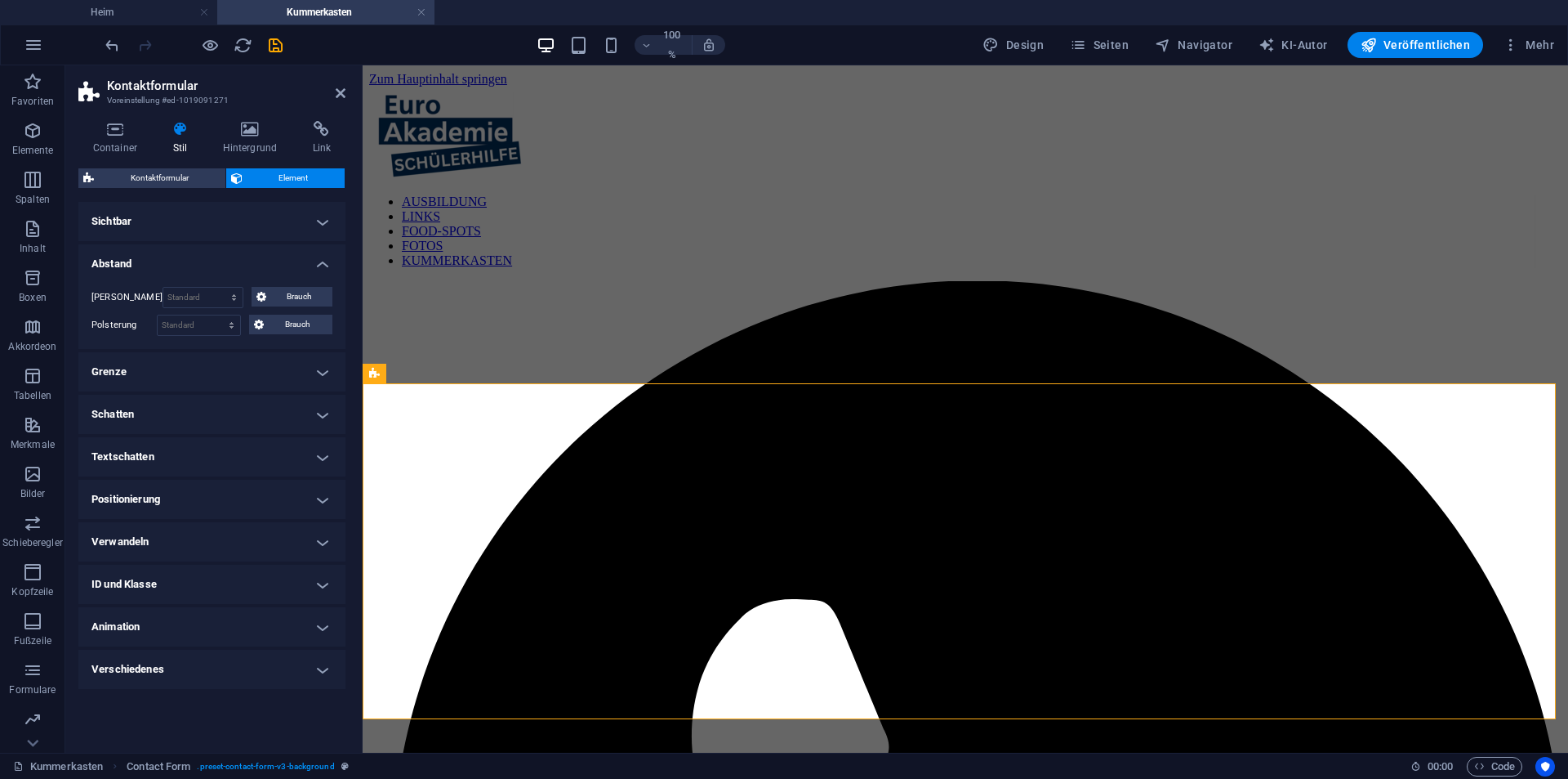
click at [126, 224] on font "Sichtbar" at bounding box center [111, 221] width 40 height 13
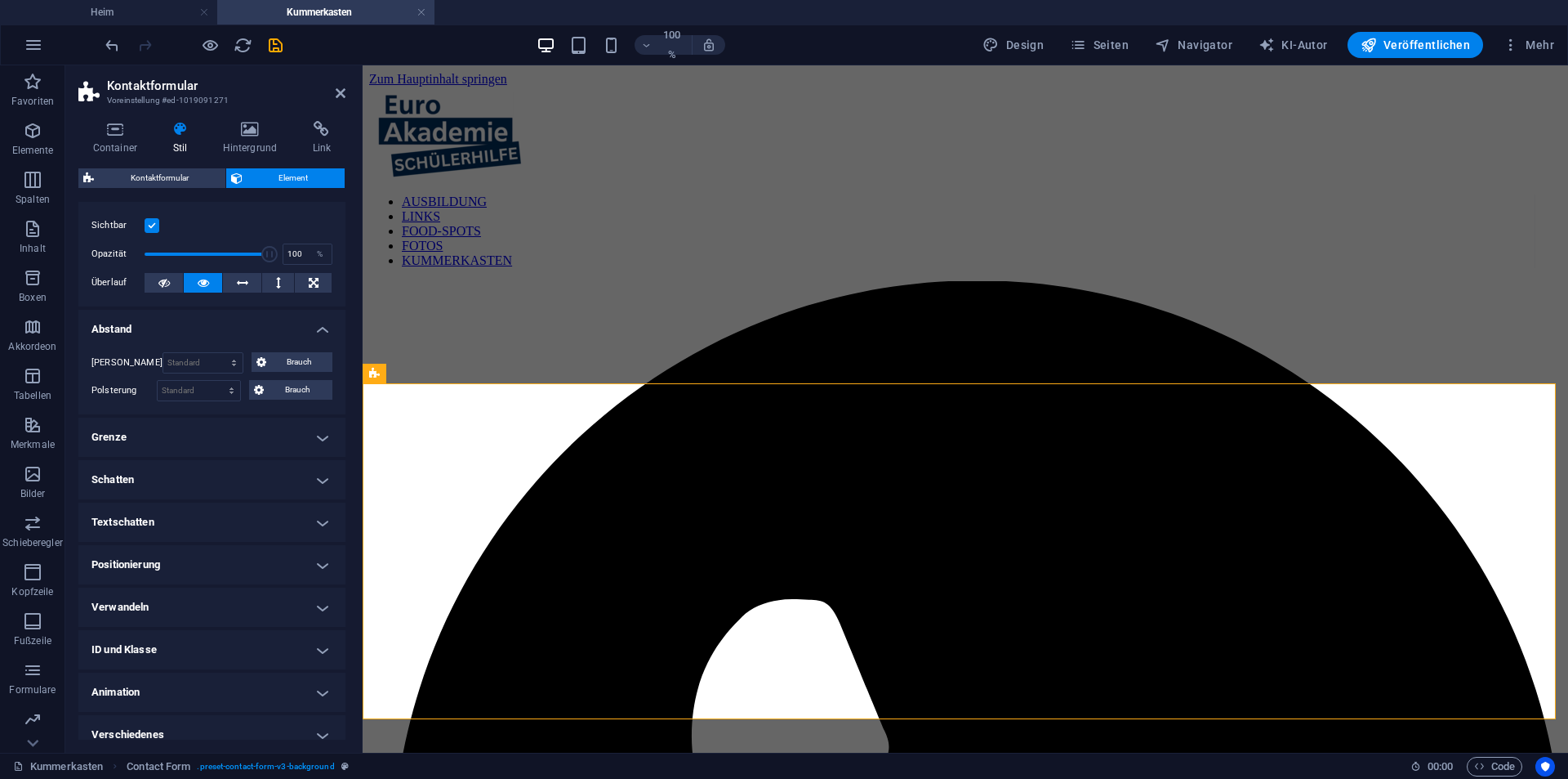
scroll to position [43, 0]
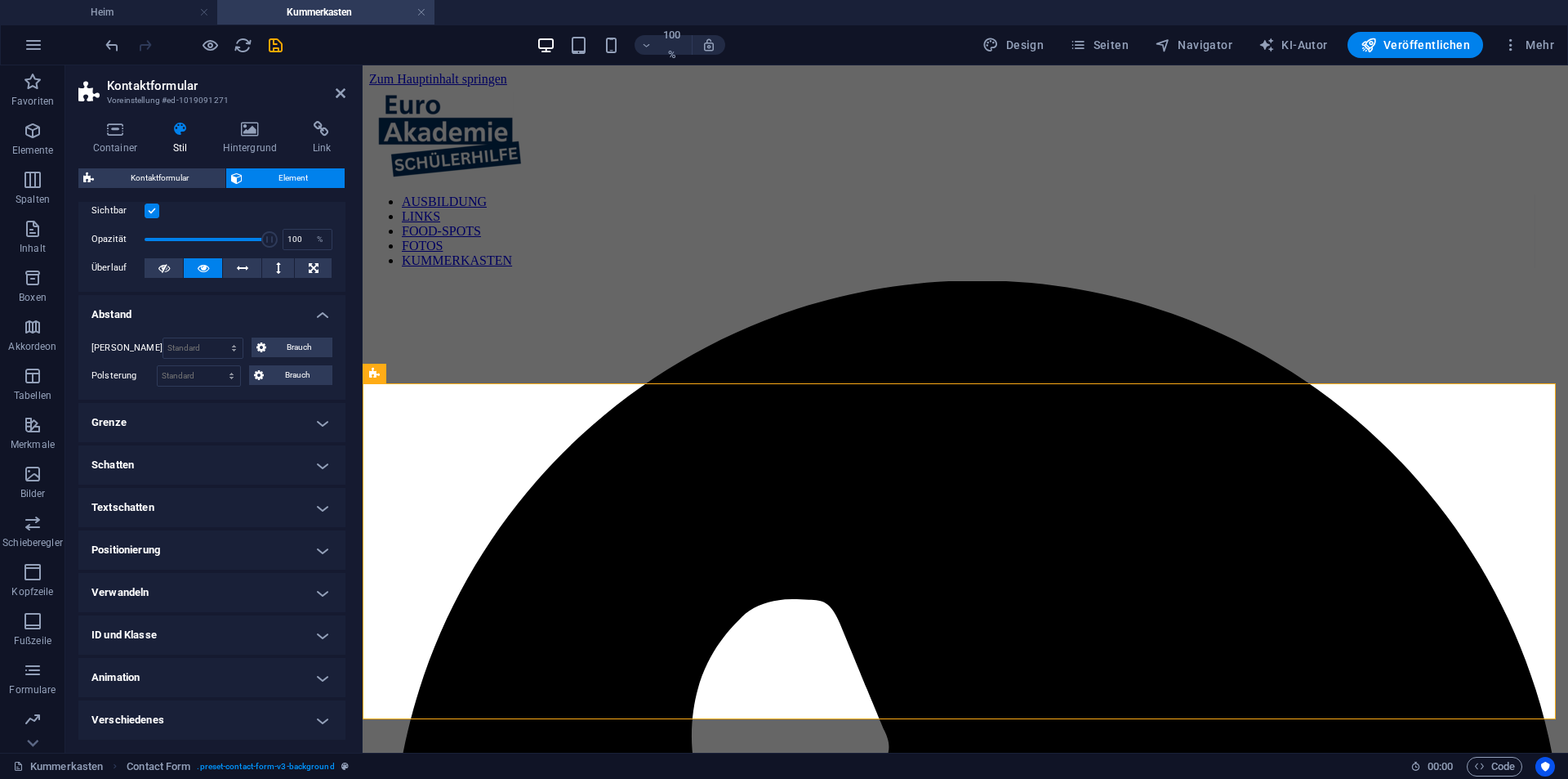
click at [173, 674] on h4 "Animation" at bounding box center [212, 677] width 267 height 39
click at [173, 674] on h4 "Animation" at bounding box center [212, 672] width 267 height 29
click at [179, 631] on h4 "ID und Klasse" at bounding box center [212, 634] width 267 height 39
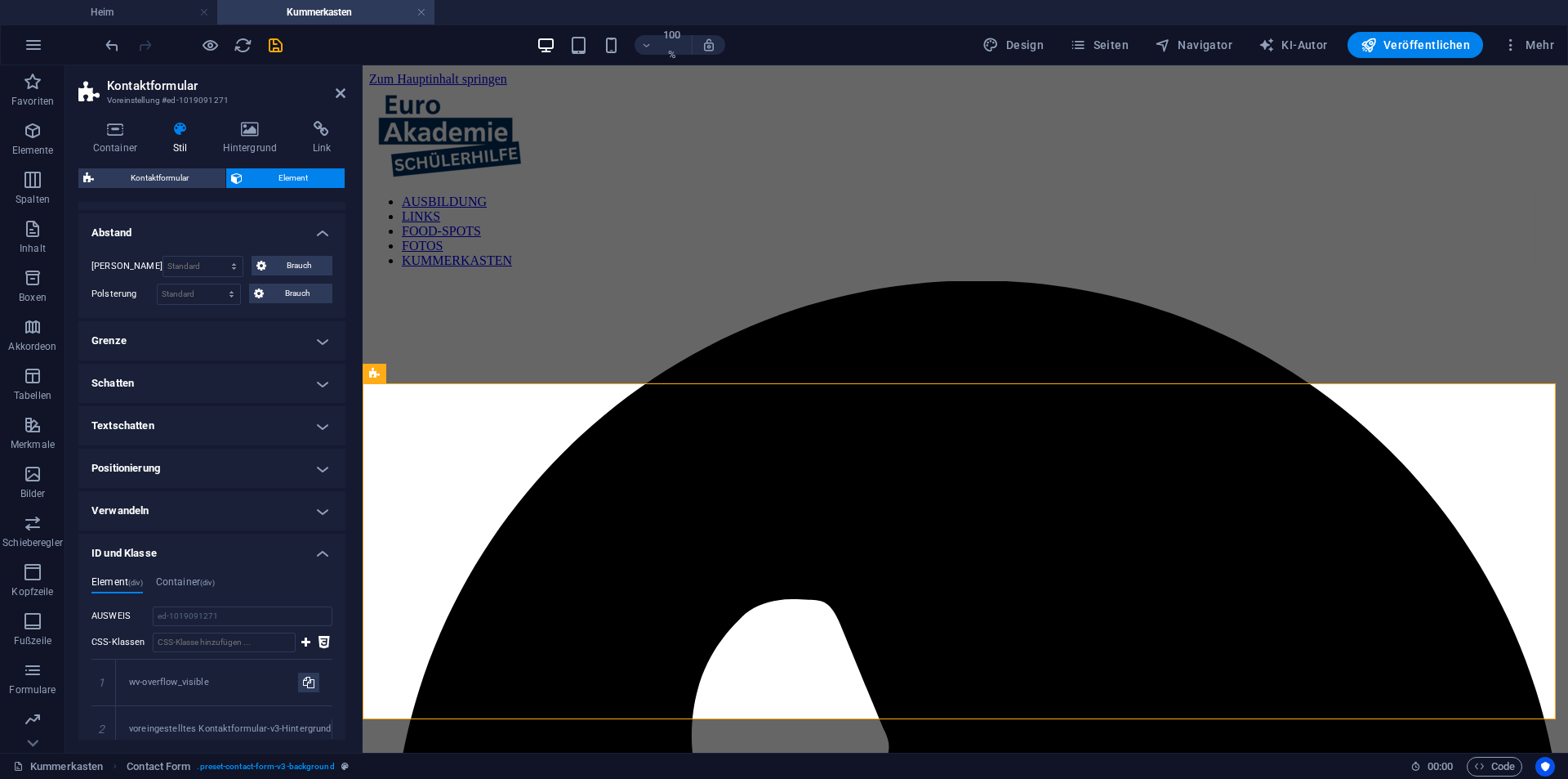
scroll to position [207, 0]
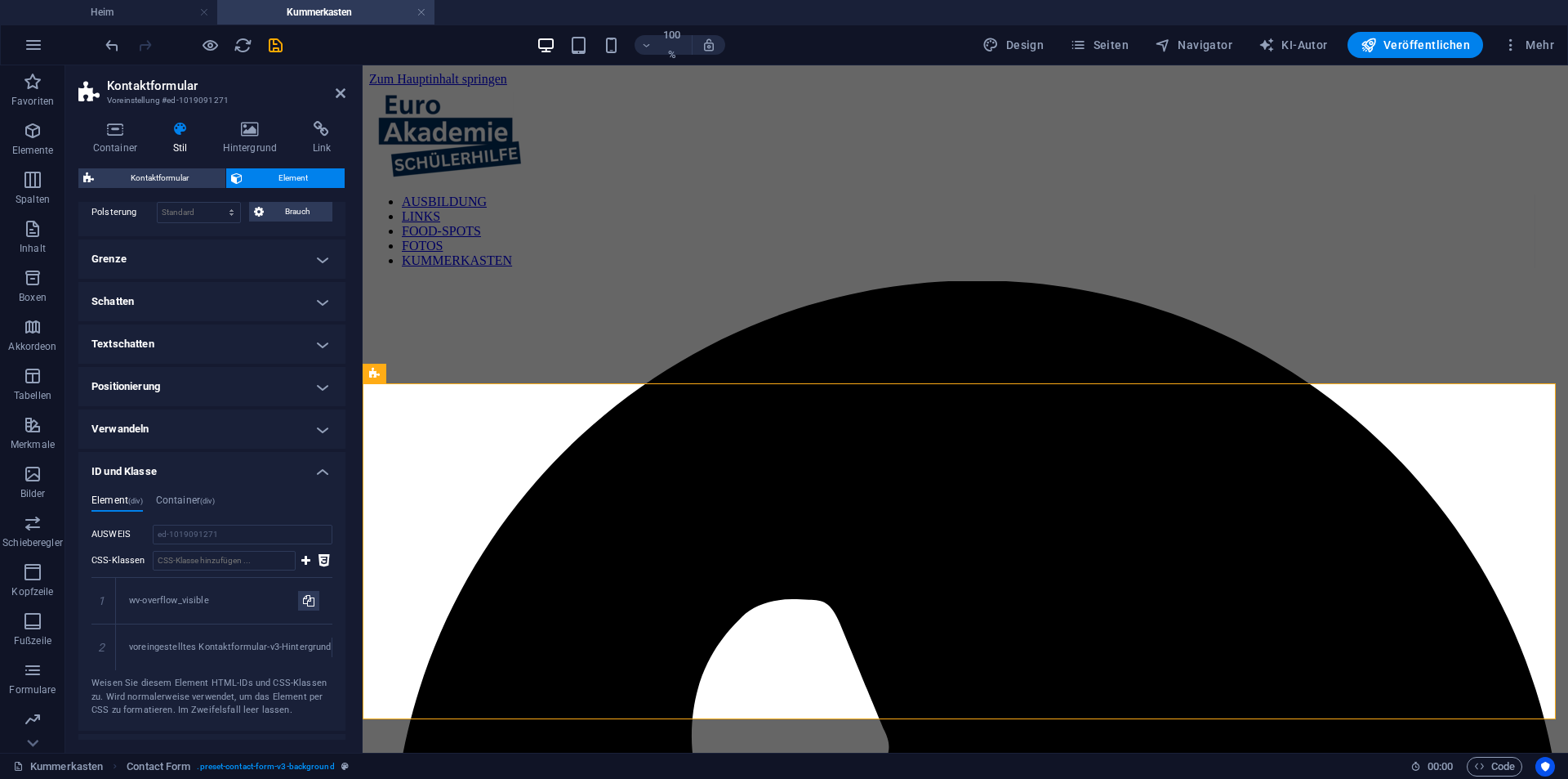
click at [140, 429] on font "Verwandeln" at bounding box center [120, 428] width 57 height 13
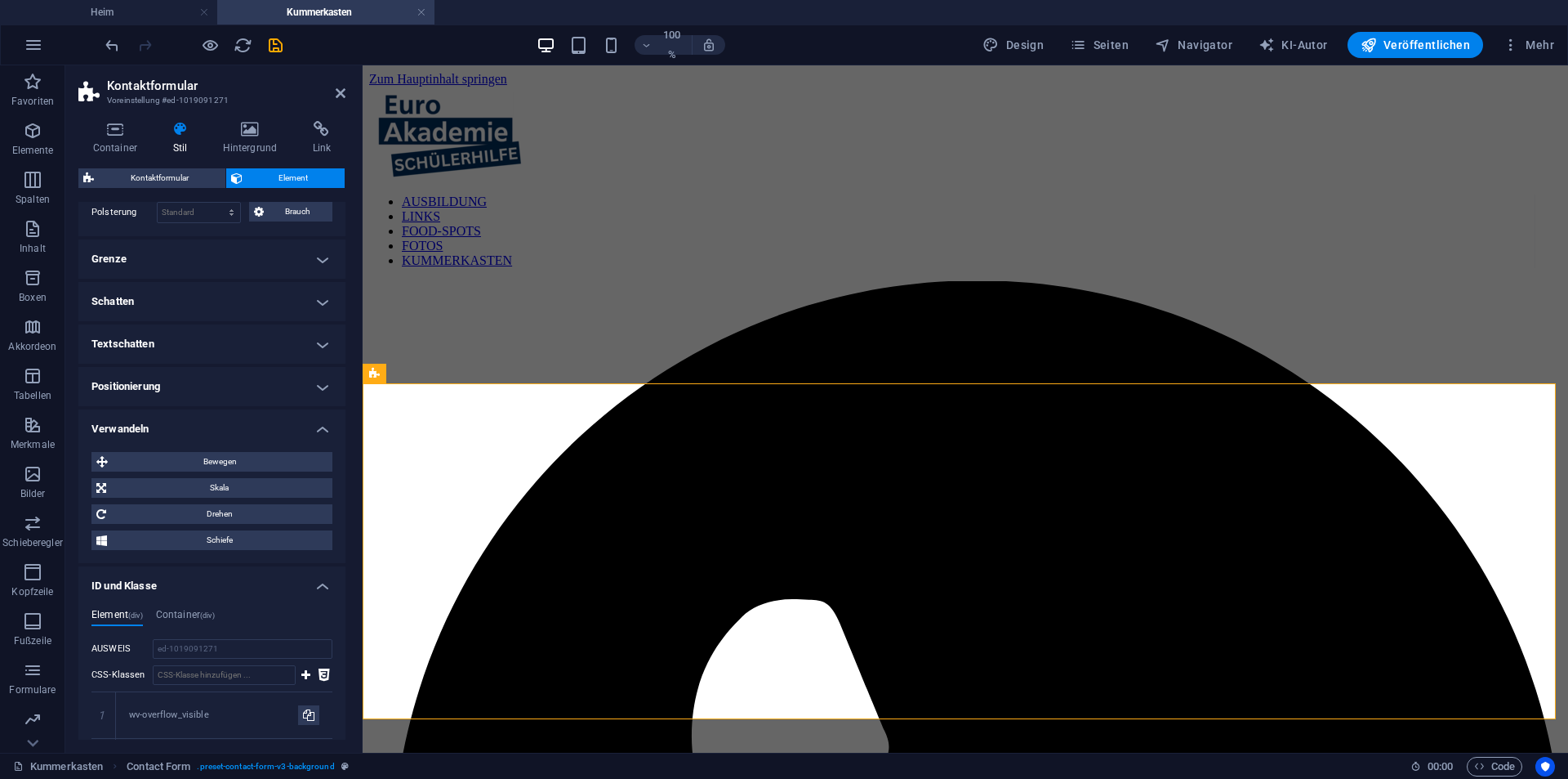
click at [151, 380] on font "Positionierung" at bounding box center [126, 386] width 69 height 13
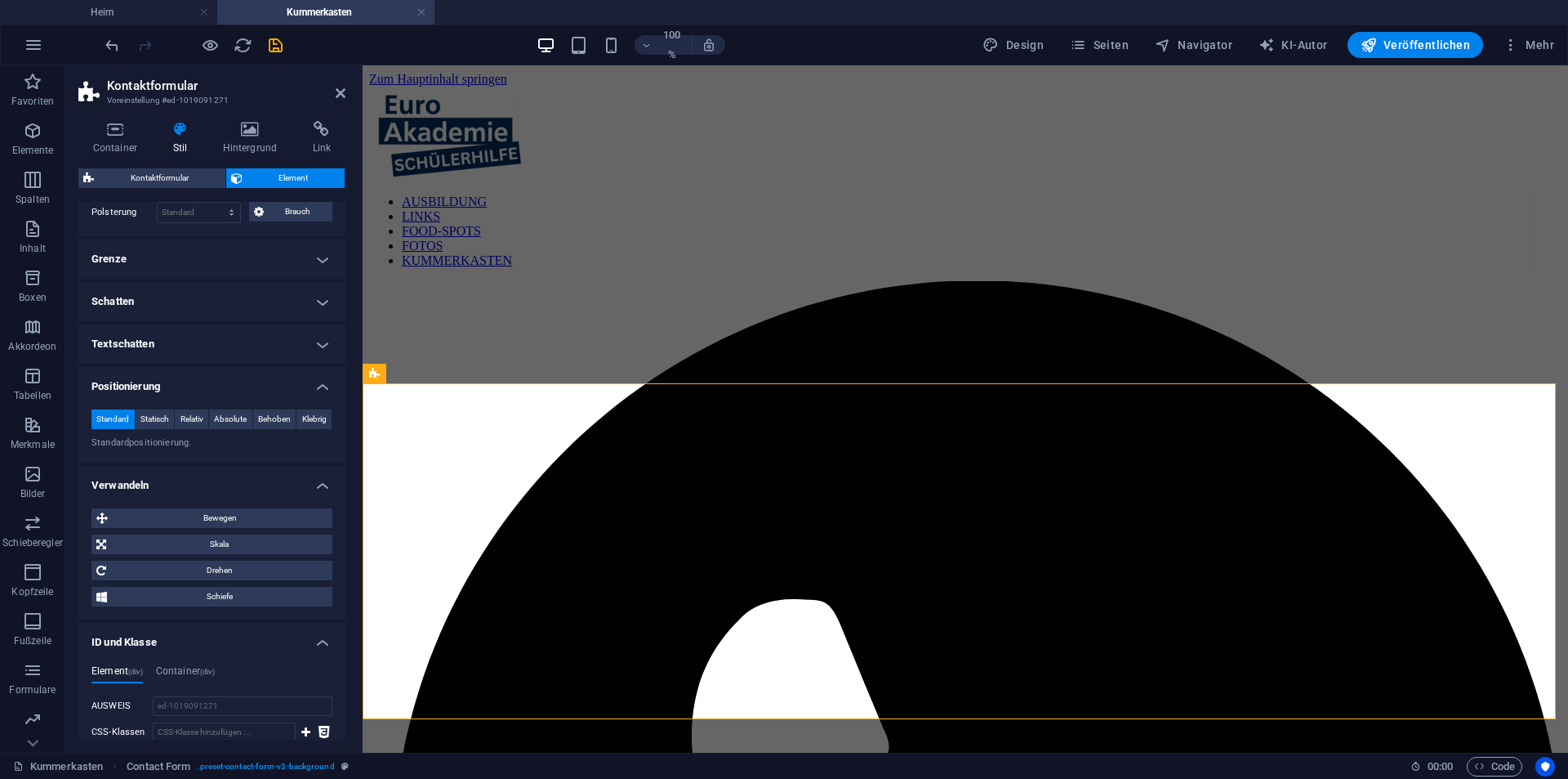
click at [147, 319] on h4 "Schatten" at bounding box center [212, 301] width 267 height 39
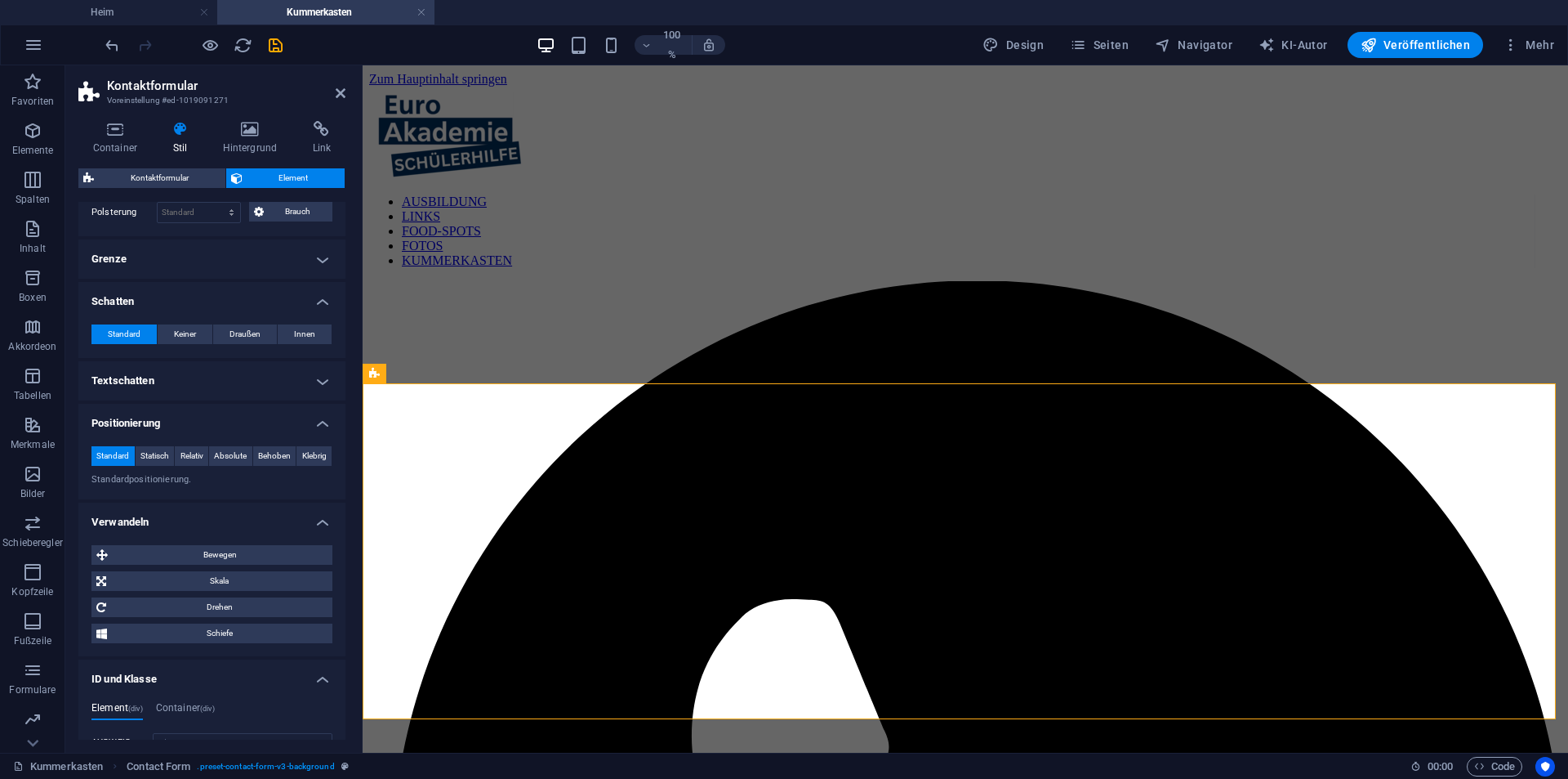
click at [125, 360] on ul "Layout Wie sich dieses Element innerhalb des Layouts (Flexbox) erweitert. Größe…" at bounding box center [212, 510] width 267 height 1029
click at [125, 374] on font "Textschatten" at bounding box center [122, 380] width 62 height 13
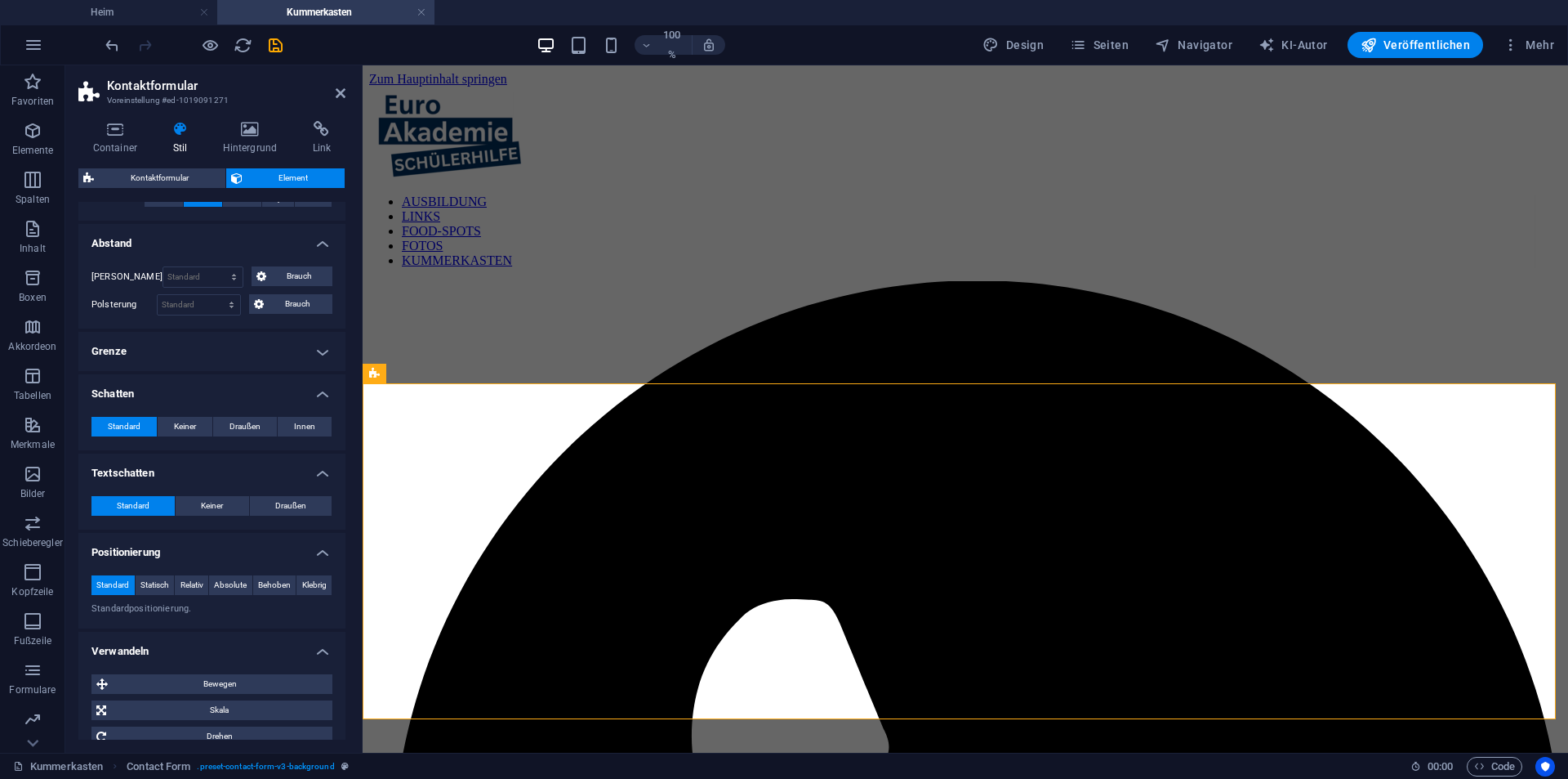
scroll to position [43, 0]
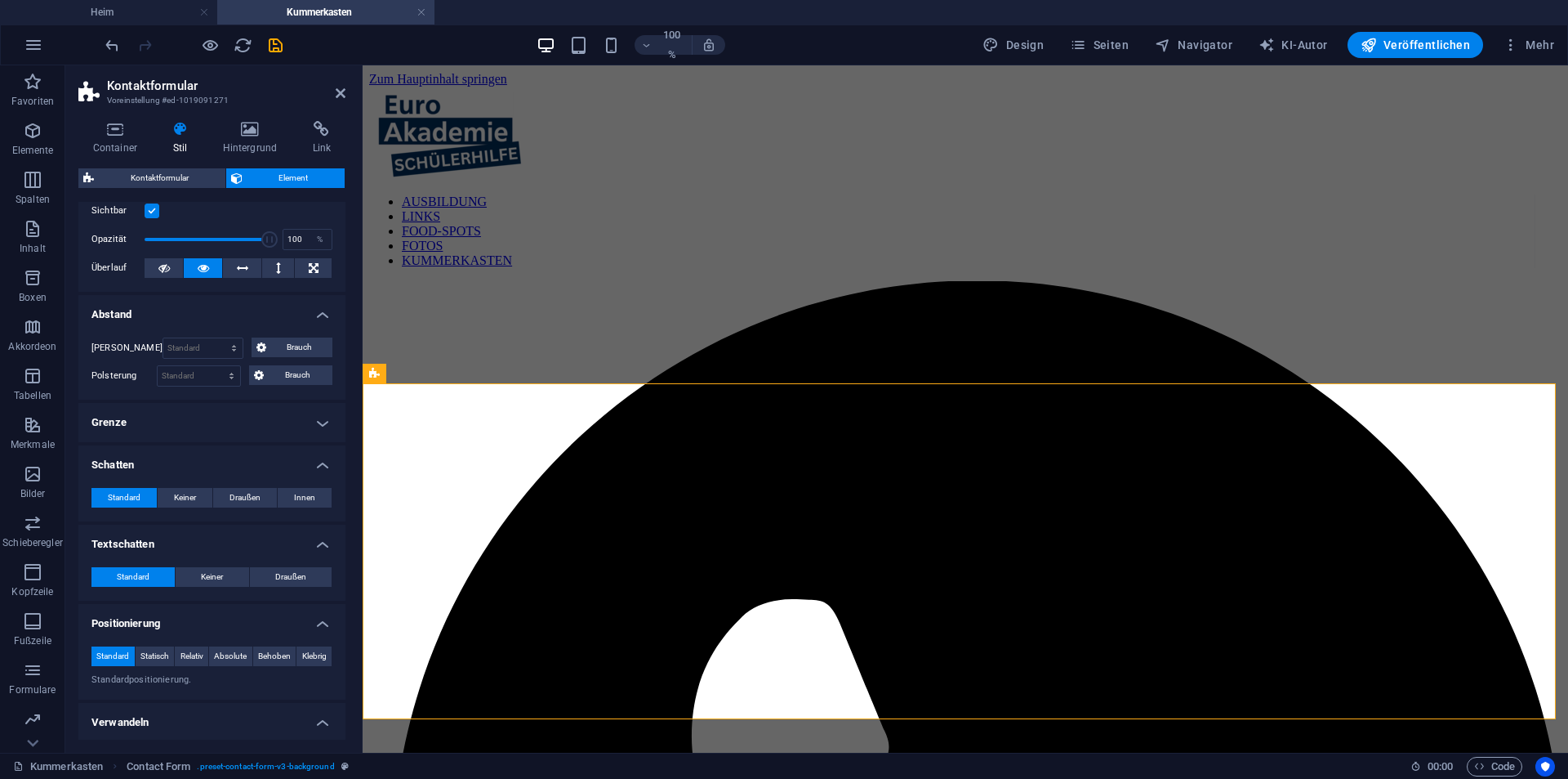
click at [141, 429] on h4 "Grenze" at bounding box center [212, 422] width 267 height 39
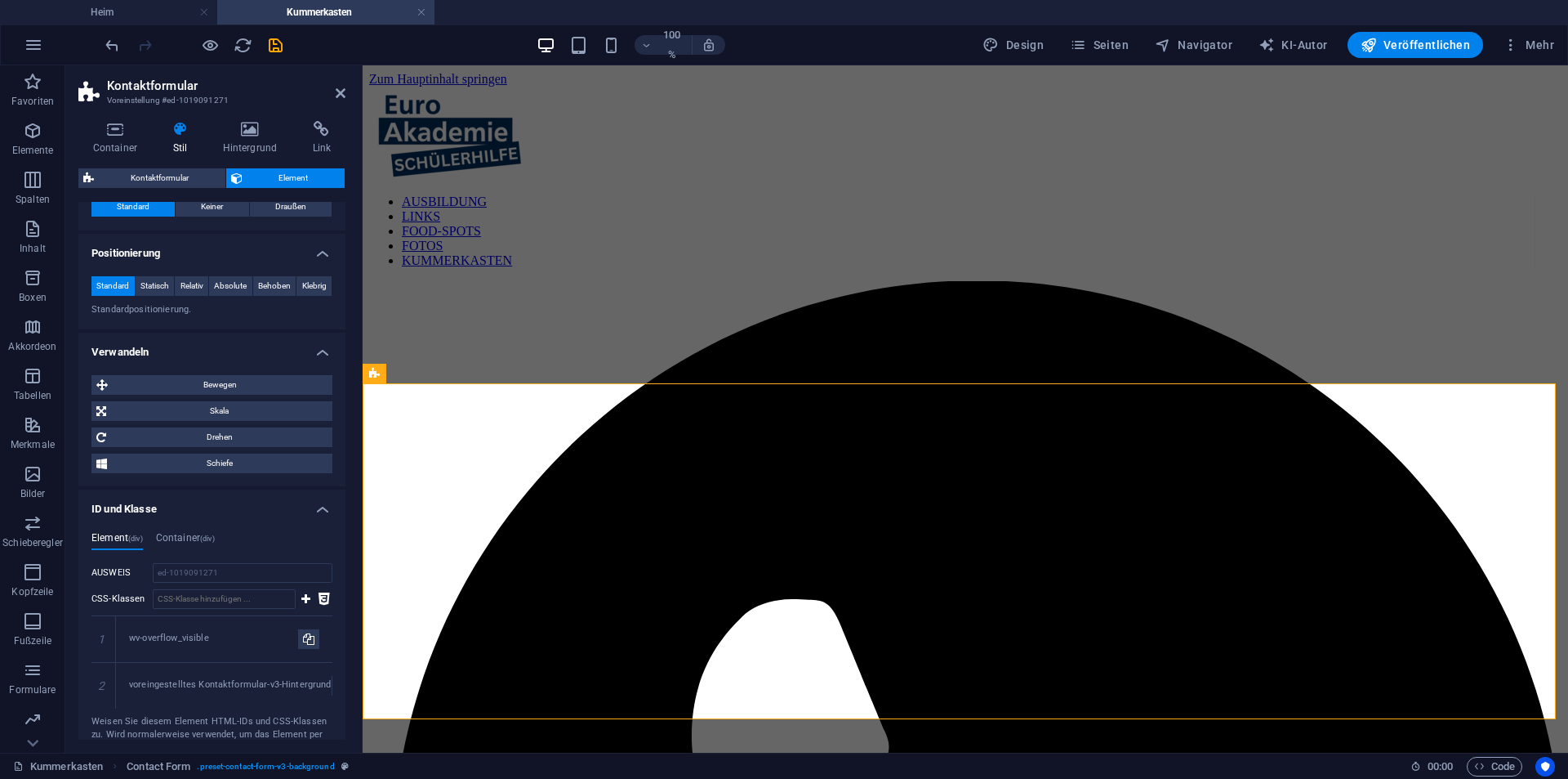
scroll to position [490, 0]
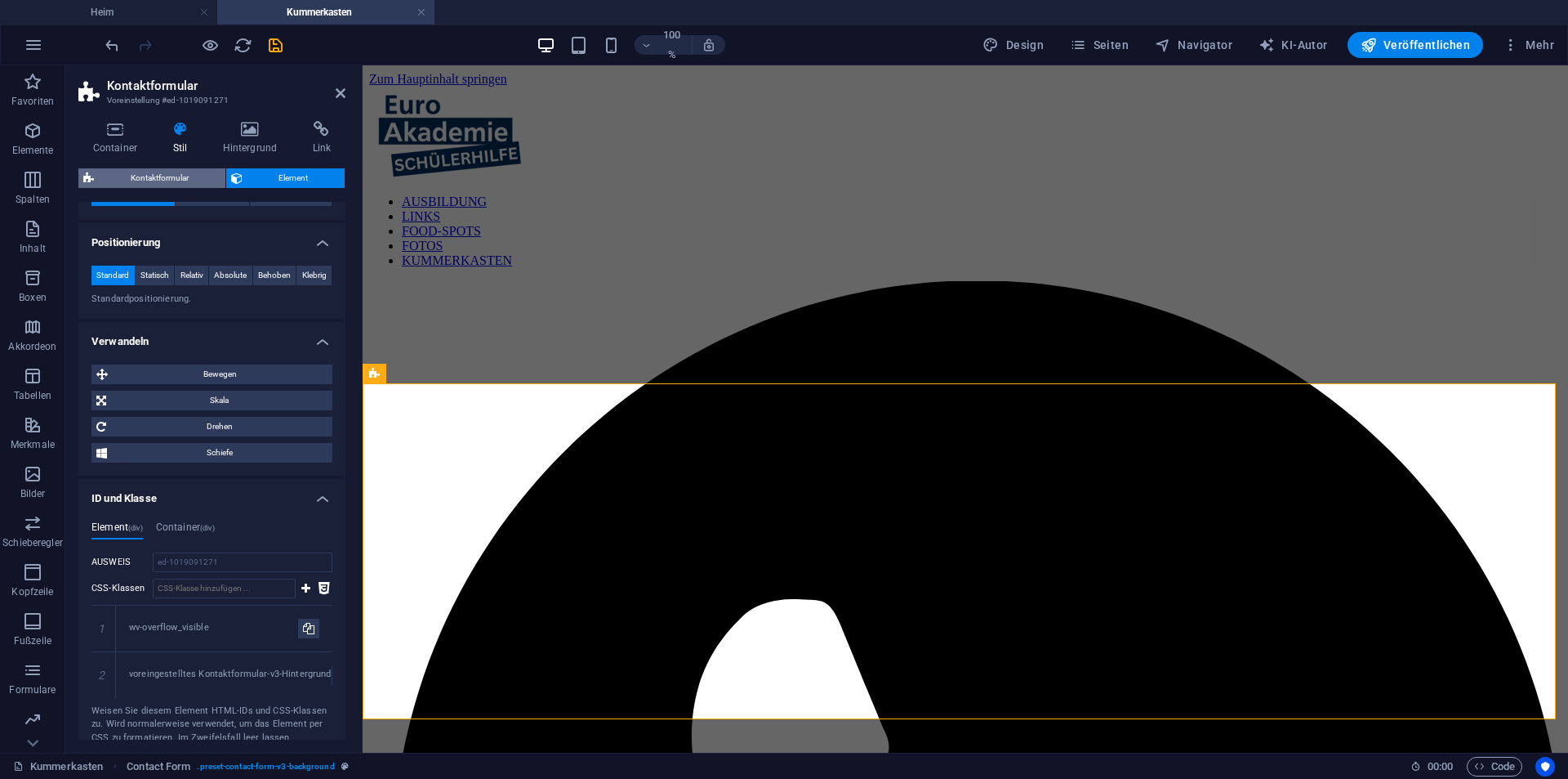
click at [156, 174] on font "Kontaktformular" at bounding box center [159, 178] width 58 height 9
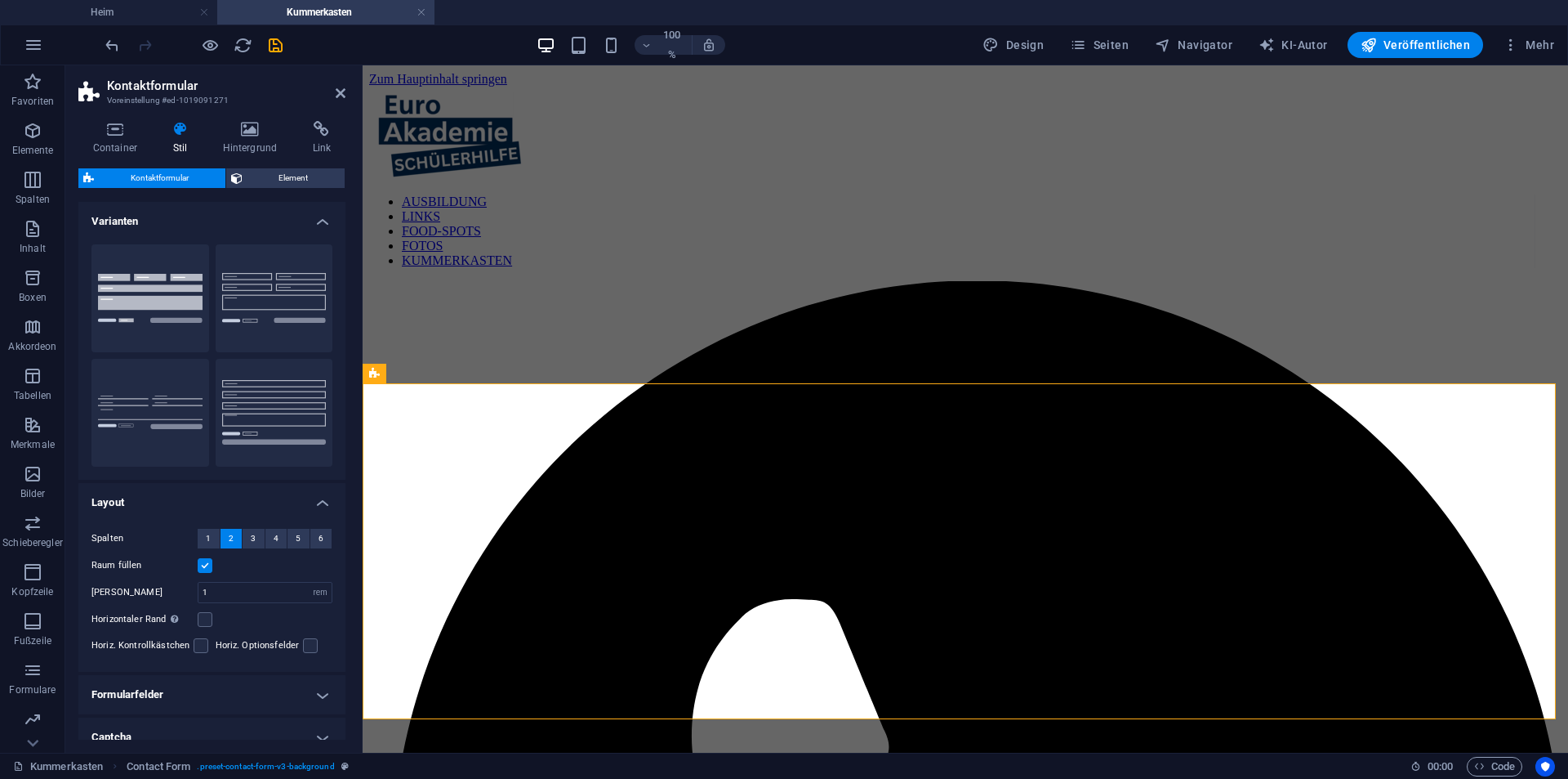
scroll to position [82, 0]
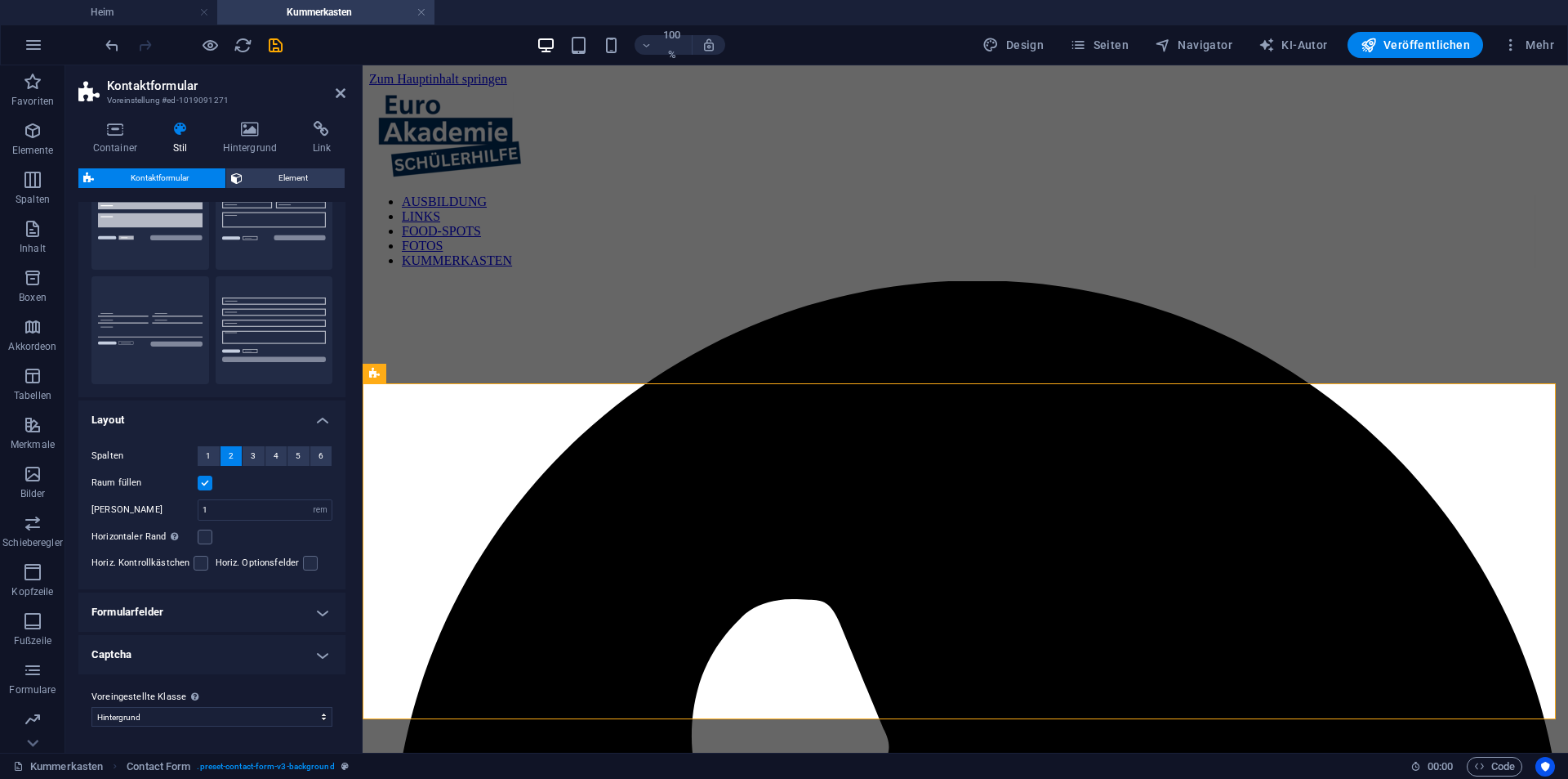
click at [167, 605] on h4 "Formularfelder" at bounding box center [212, 611] width 267 height 39
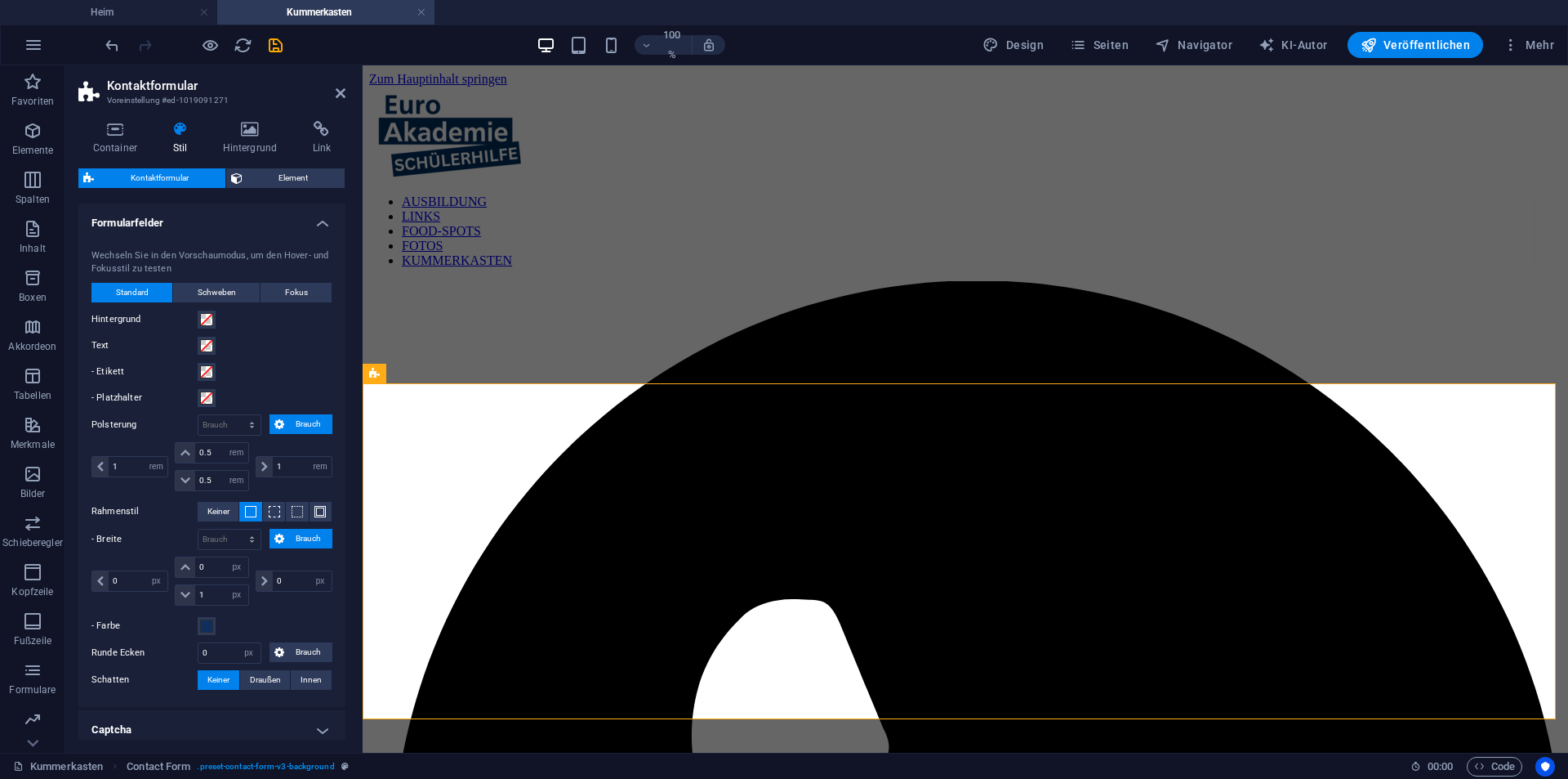
scroll to position [546, 0]
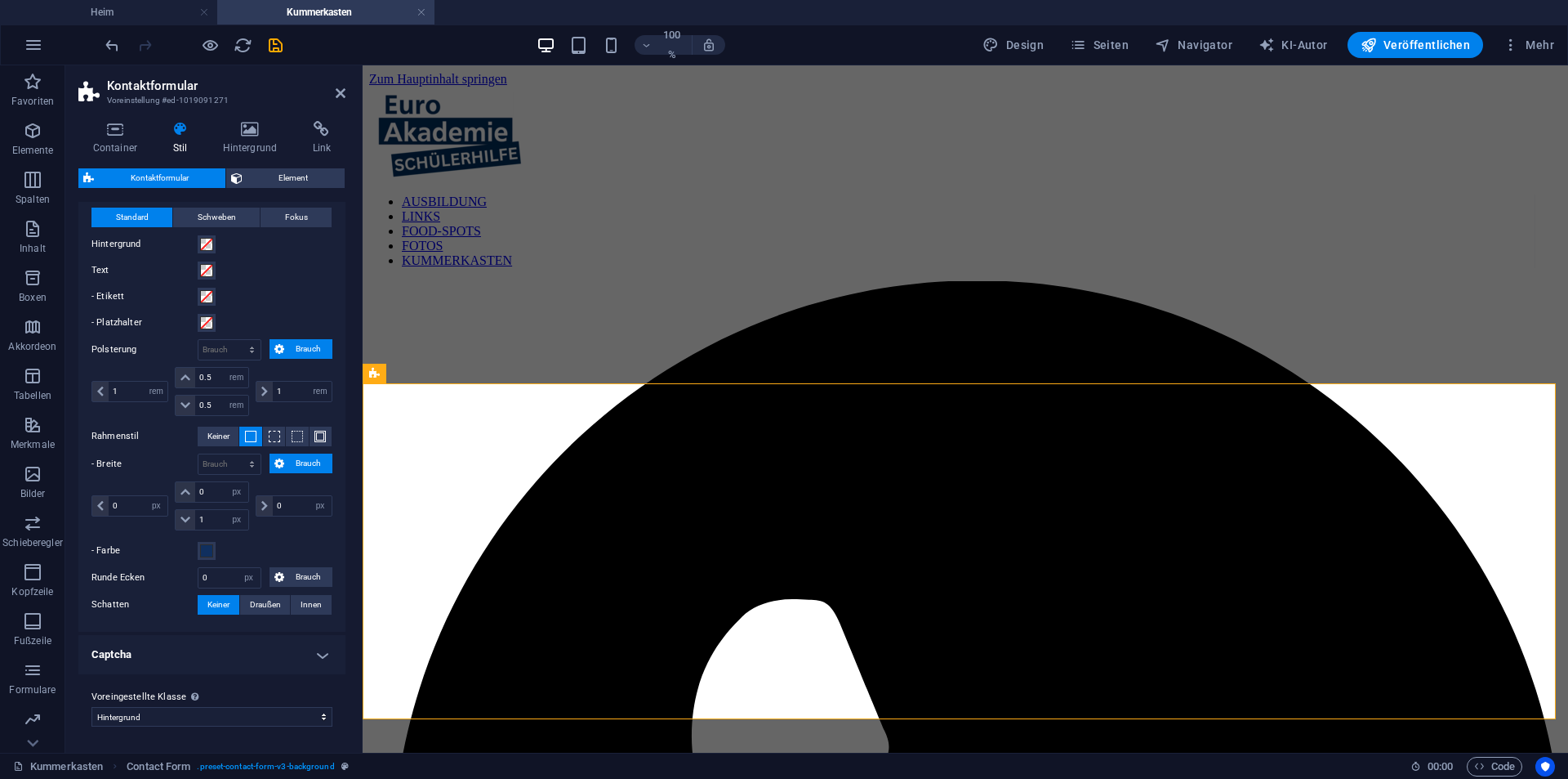
click at [180, 650] on h4 "Captcha" at bounding box center [212, 654] width 267 height 39
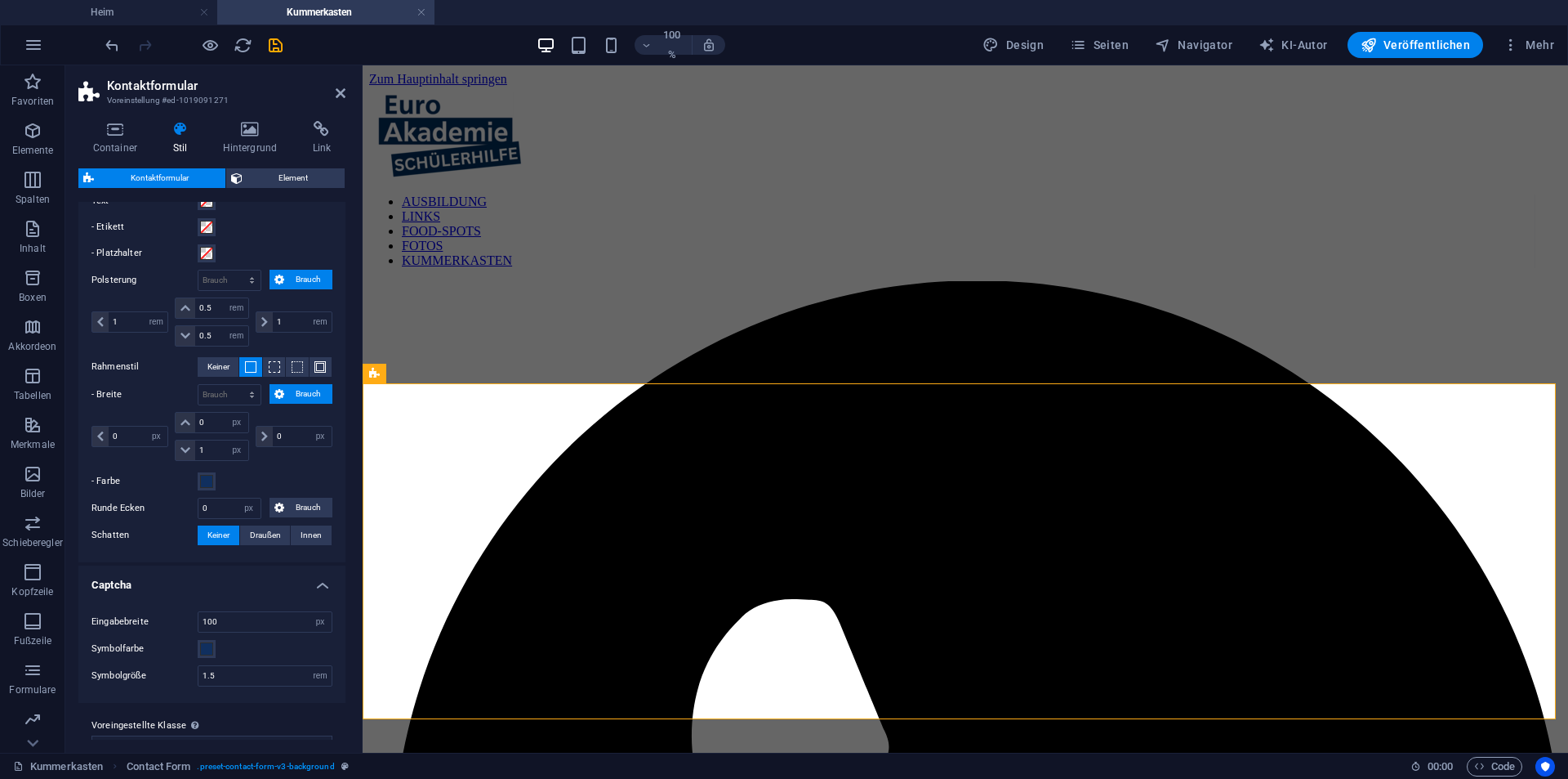
scroll to position [645, 0]
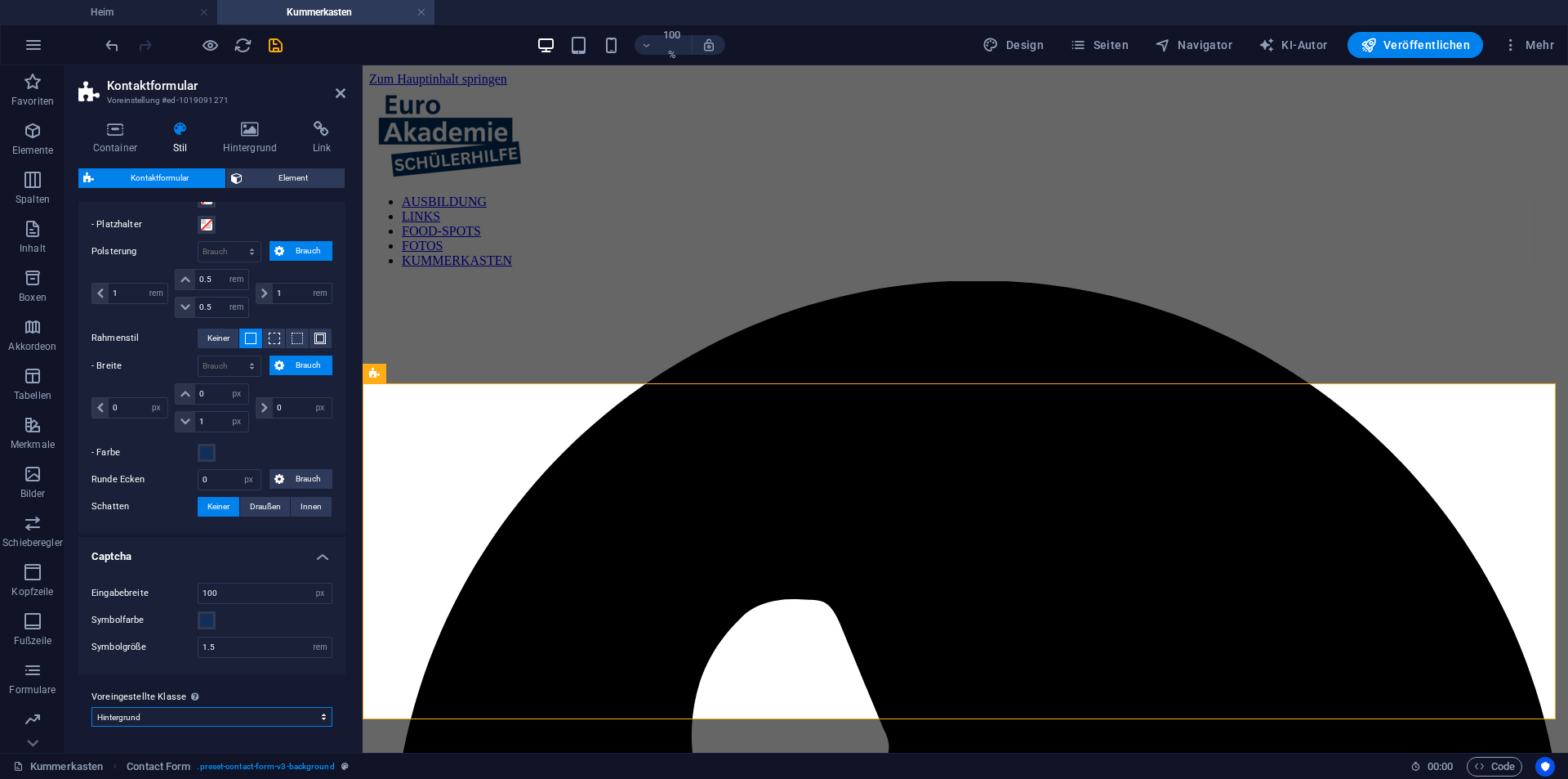
click at [175, 721] on select "Blogger-Kontakt Hintergrund Voreingestellte Klasse hinzufügen" at bounding box center [212, 716] width 241 height 20
click at [175, 720] on select "Blogger-Kontakt Hintergrund Voreingestellte Klasse hinzufügen" at bounding box center [212, 716] width 241 height 20
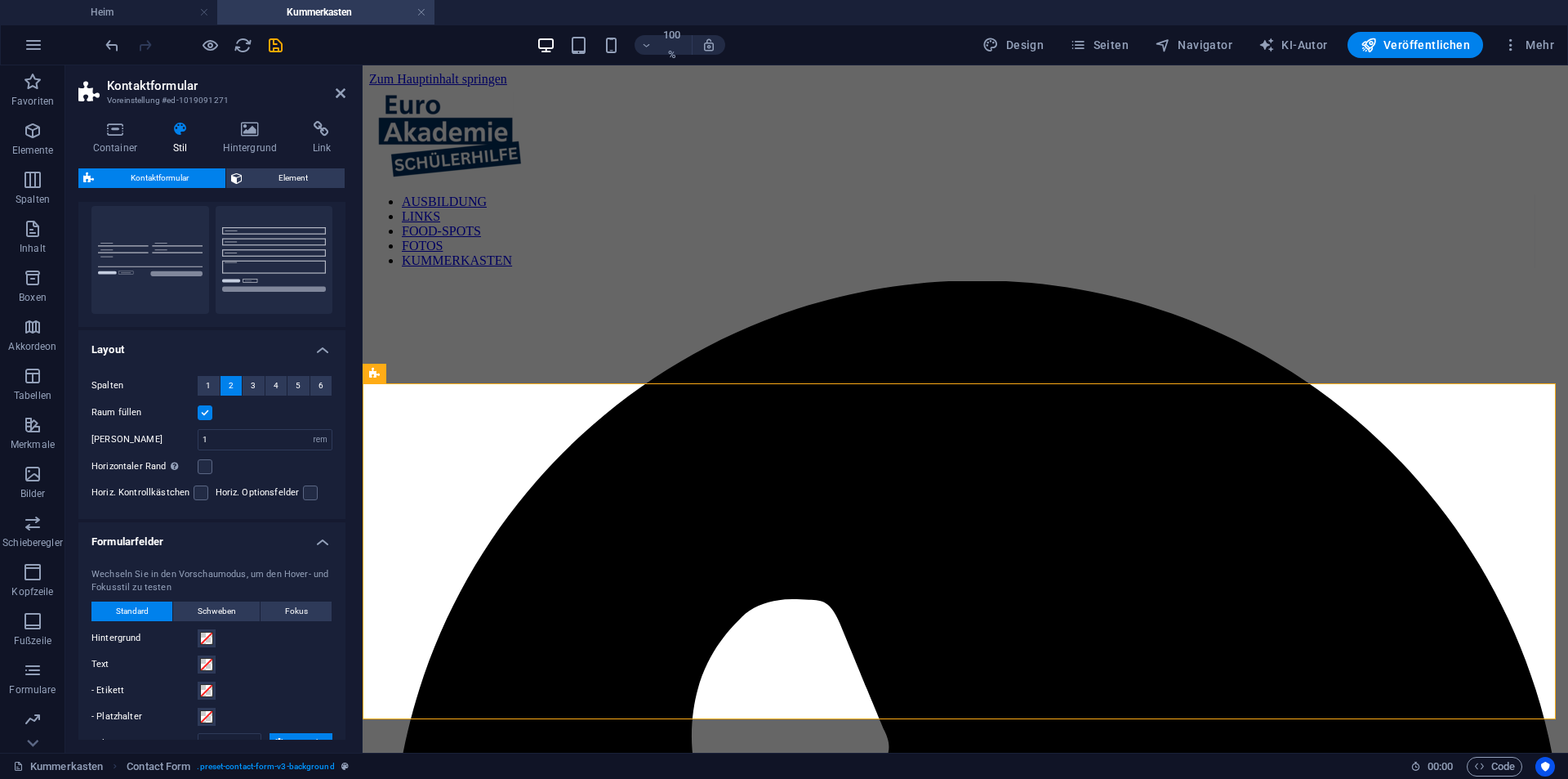
scroll to position [0, 0]
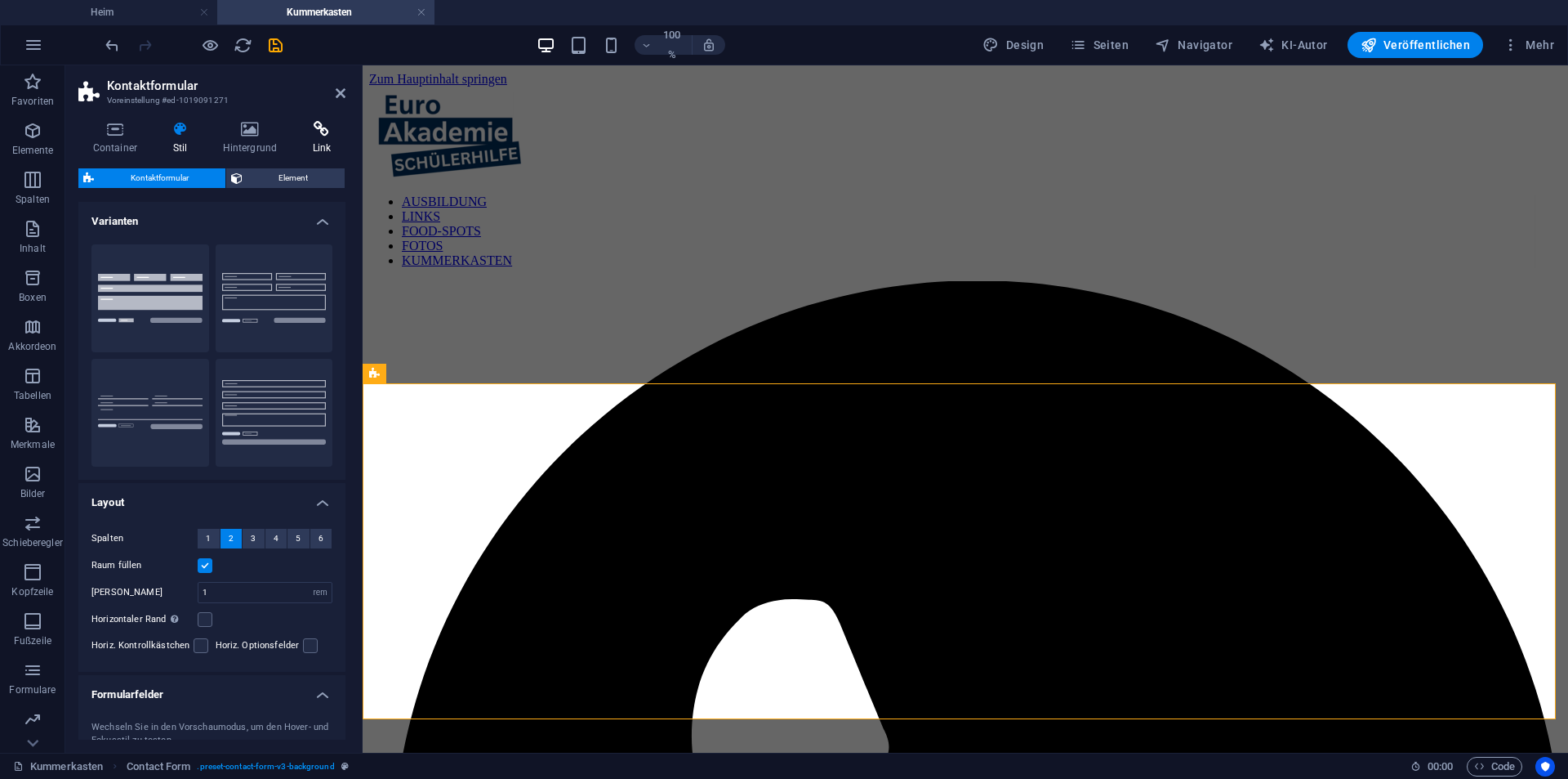
click at [304, 132] on icon at bounding box center [321, 130] width 47 height 16
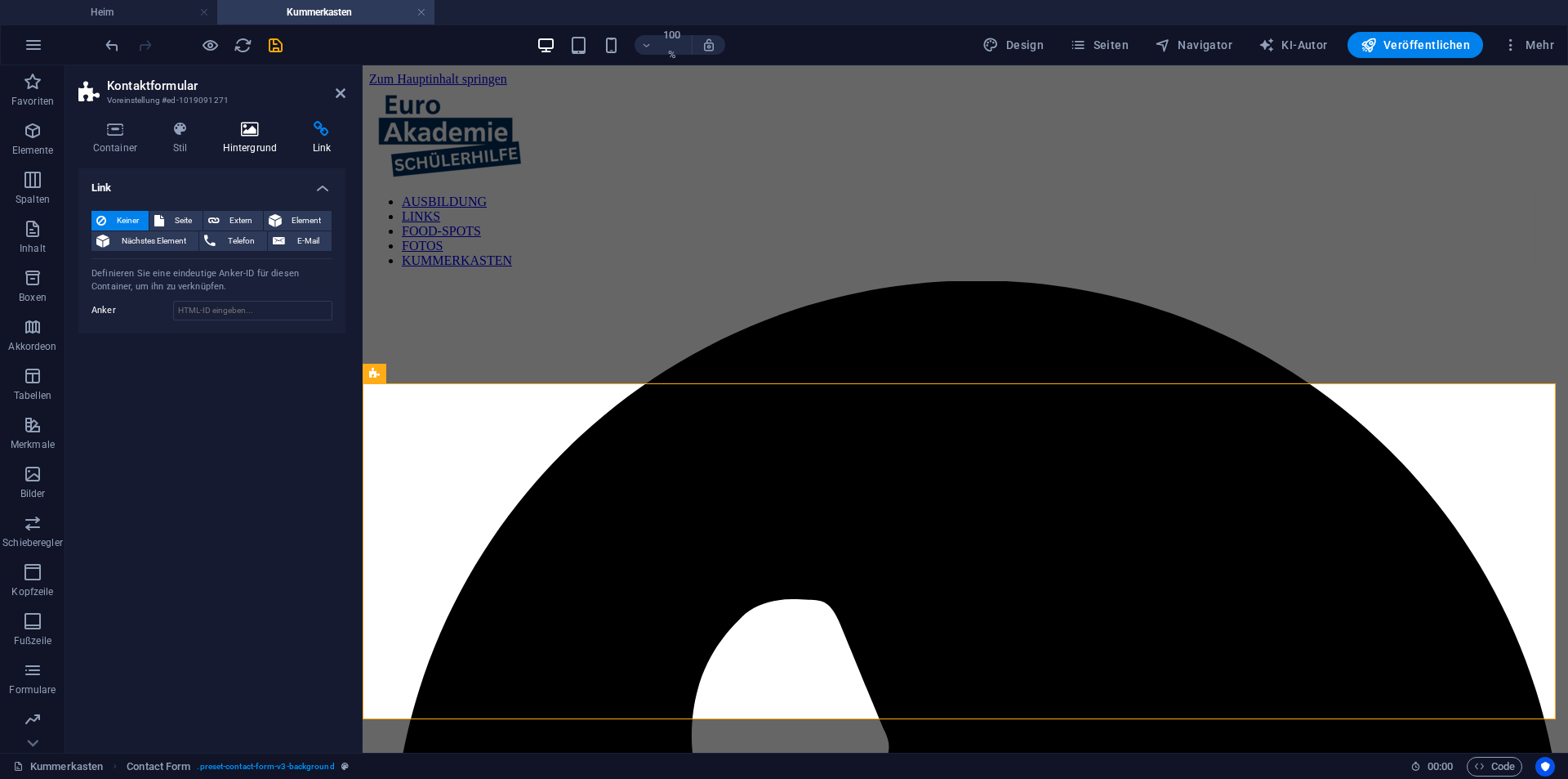
click at [262, 126] on icon at bounding box center [250, 130] width 83 height 16
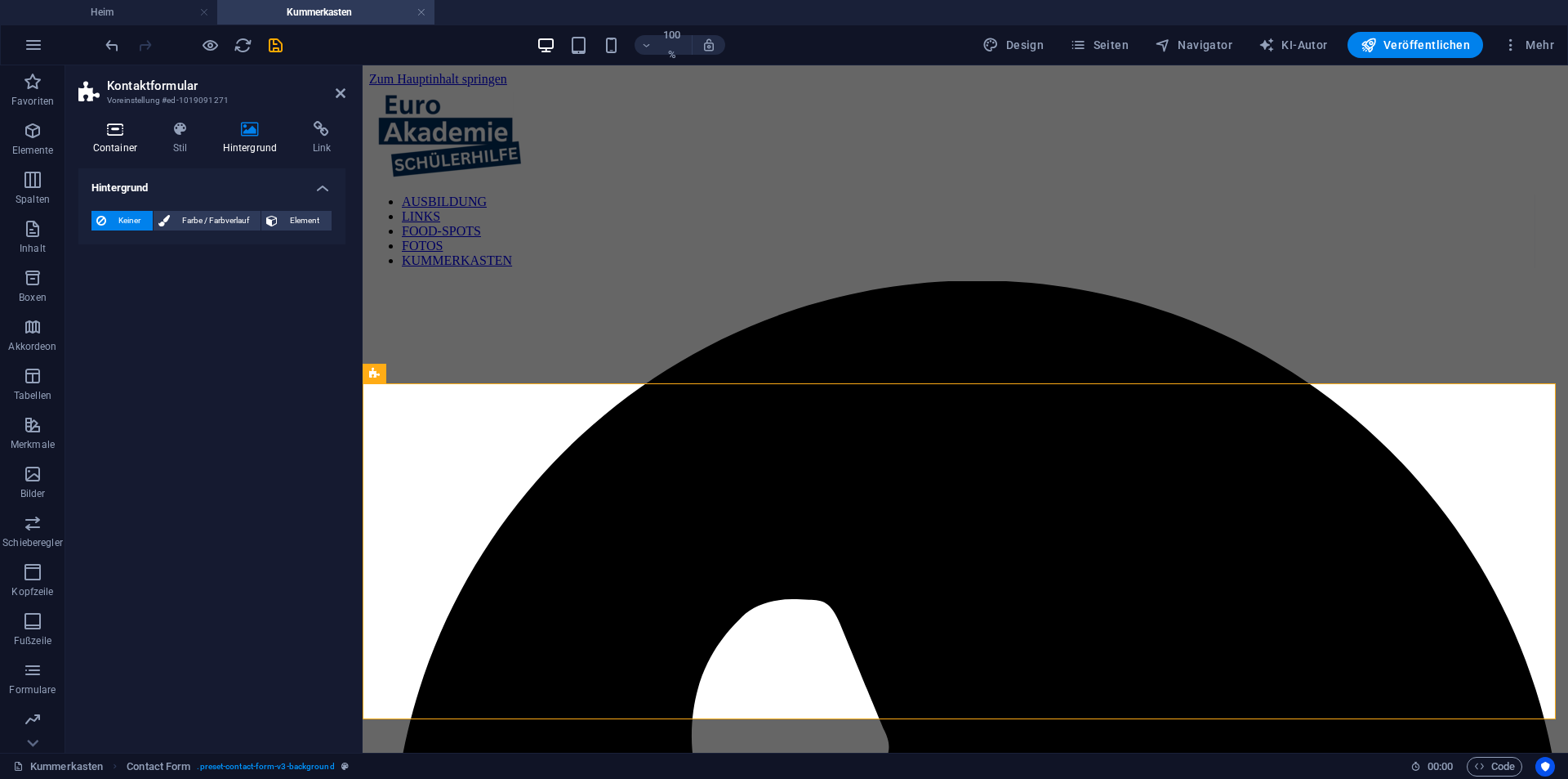
click at [115, 132] on icon at bounding box center [115, 130] width 73 height 16
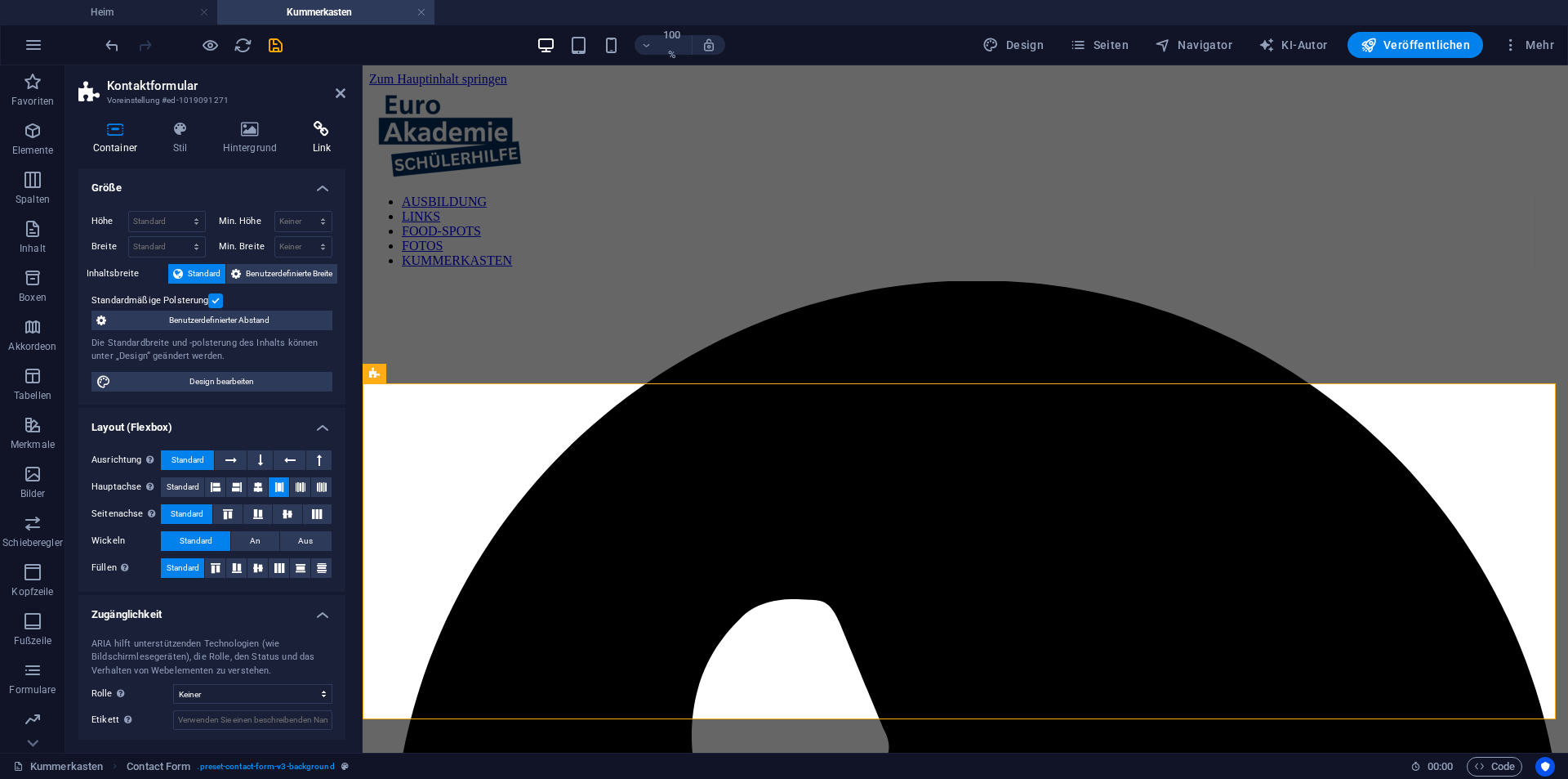
click at [311, 130] on icon at bounding box center [321, 130] width 47 height 16
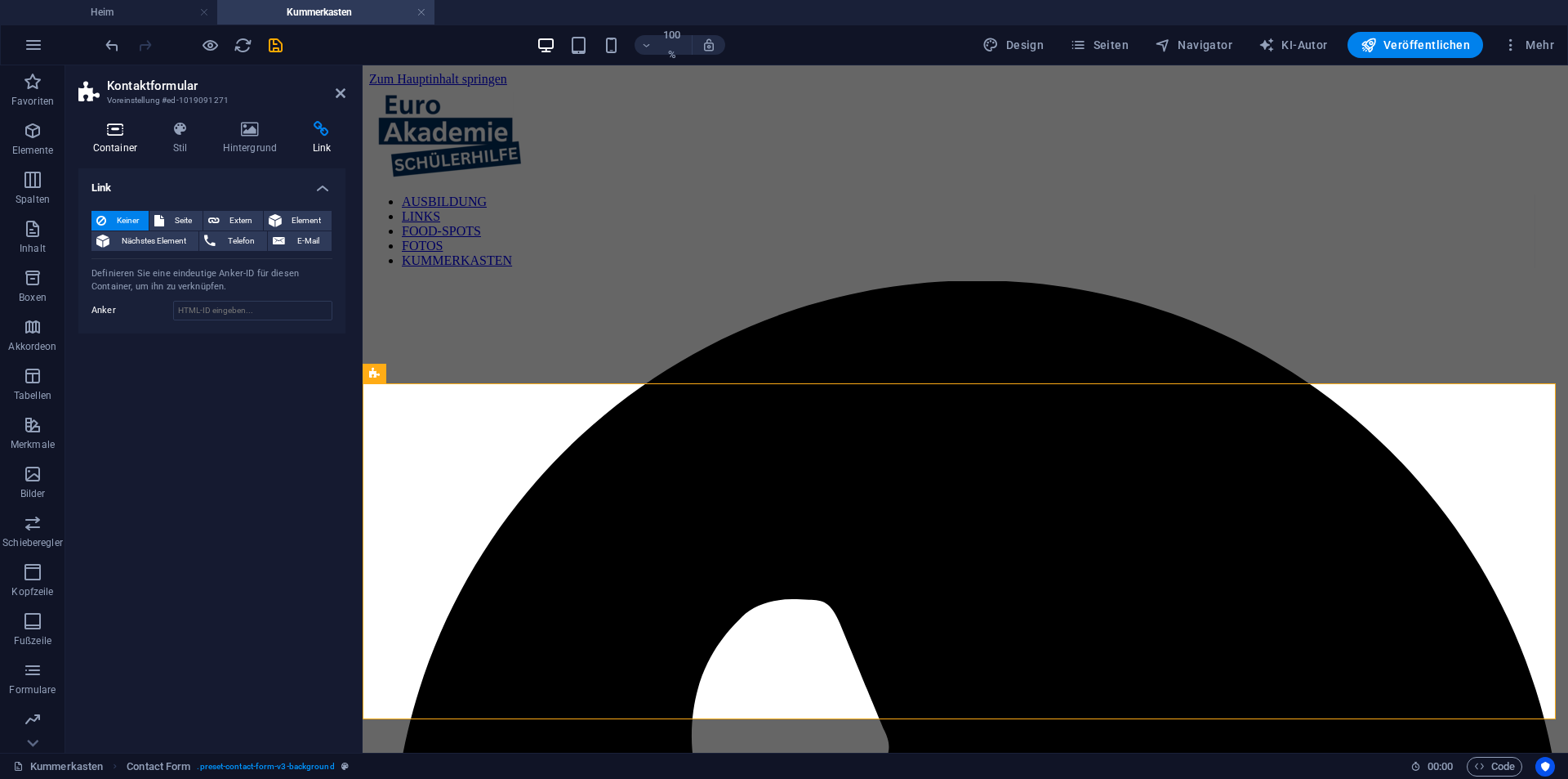
click at [116, 126] on icon at bounding box center [115, 130] width 73 height 16
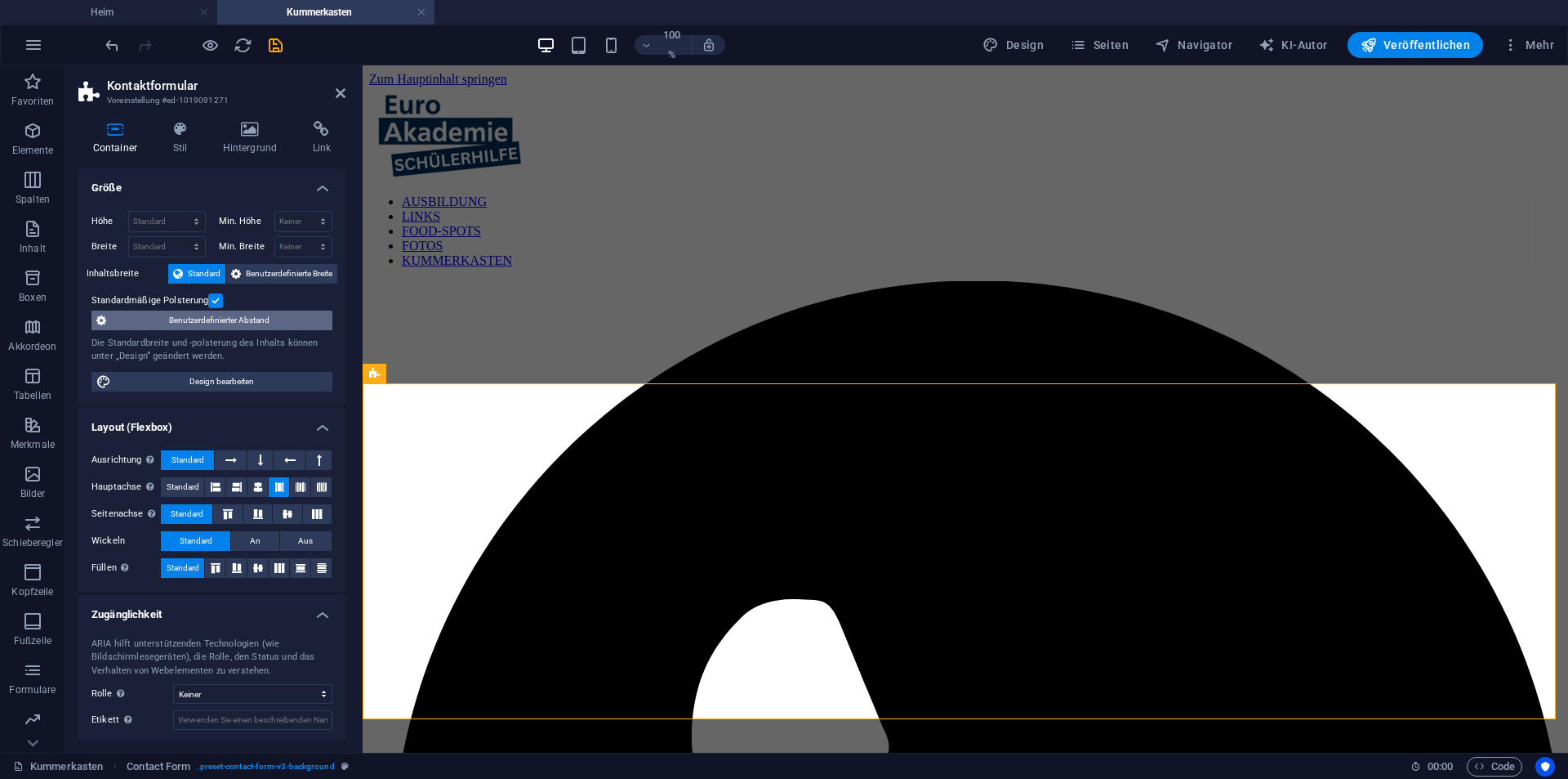
click at [148, 316] on span "Benutzerdefinierter Abstand" at bounding box center [219, 321] width 216 height 20
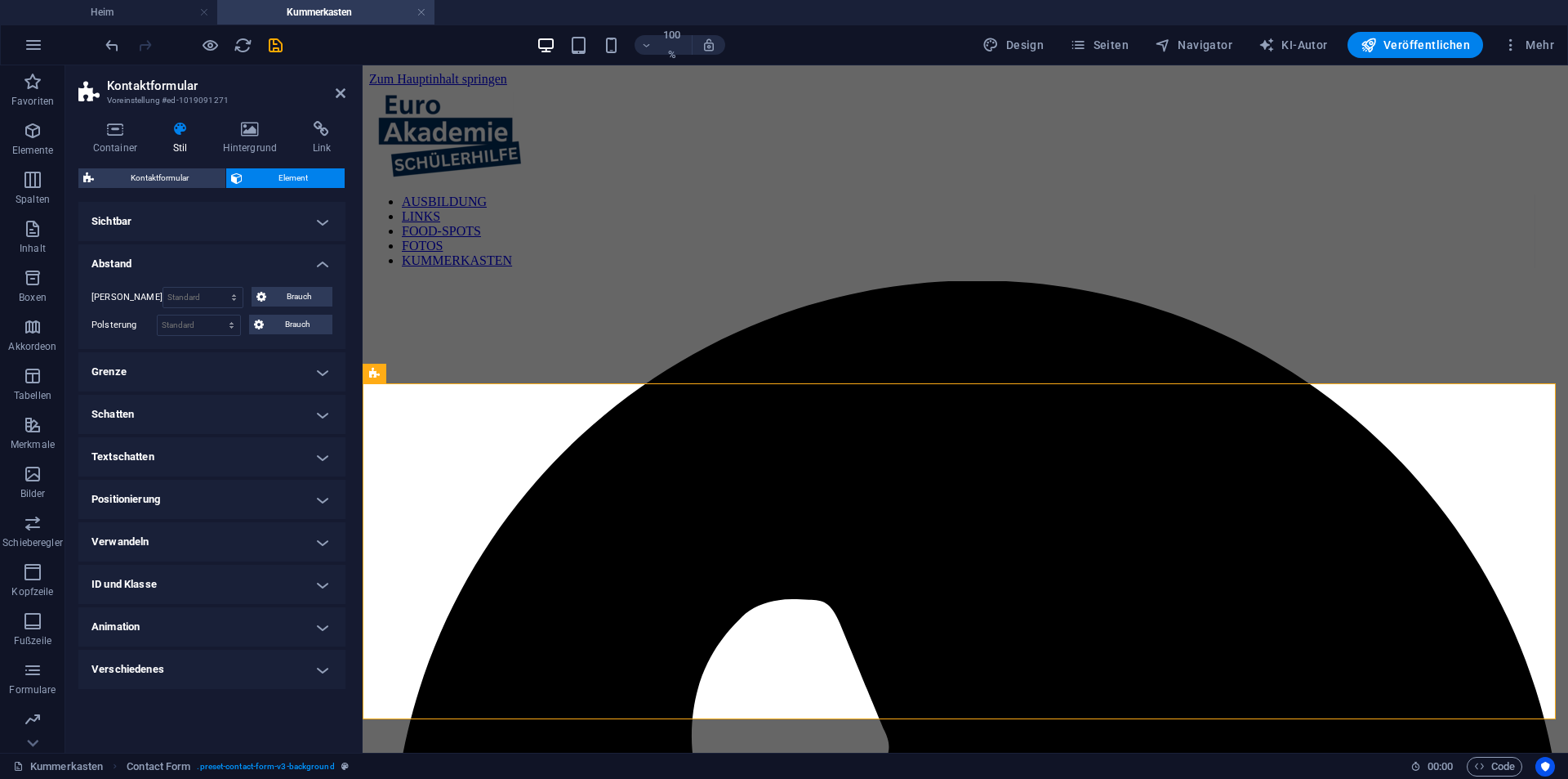
click at [142, 556] on h4 "Verwandeln" at bounding box center [212, 541] width 267 height 39
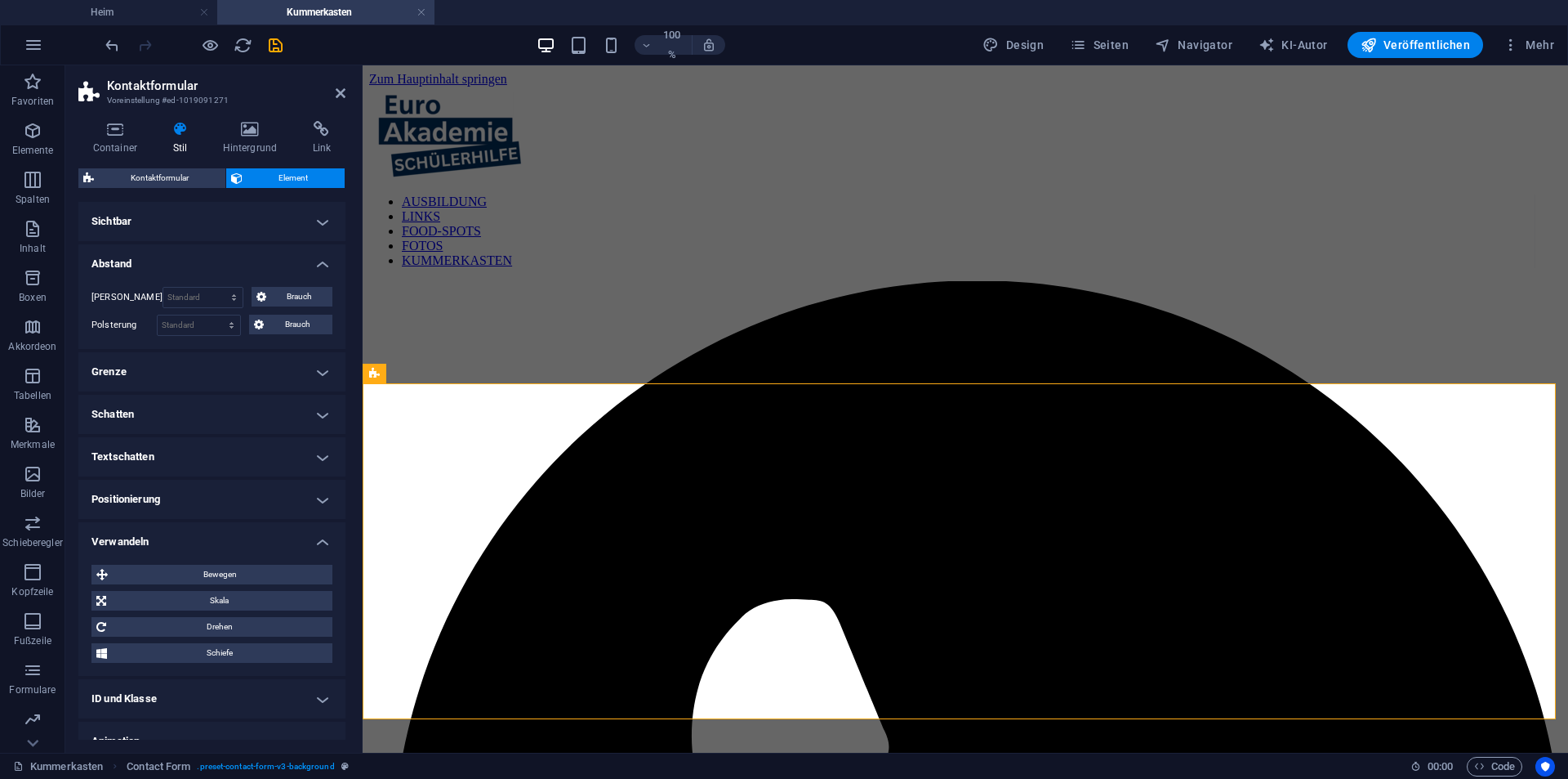
click at [148, 534] on h4 "Verwandeln" at bounding box center [212, 536] width 267 height 29
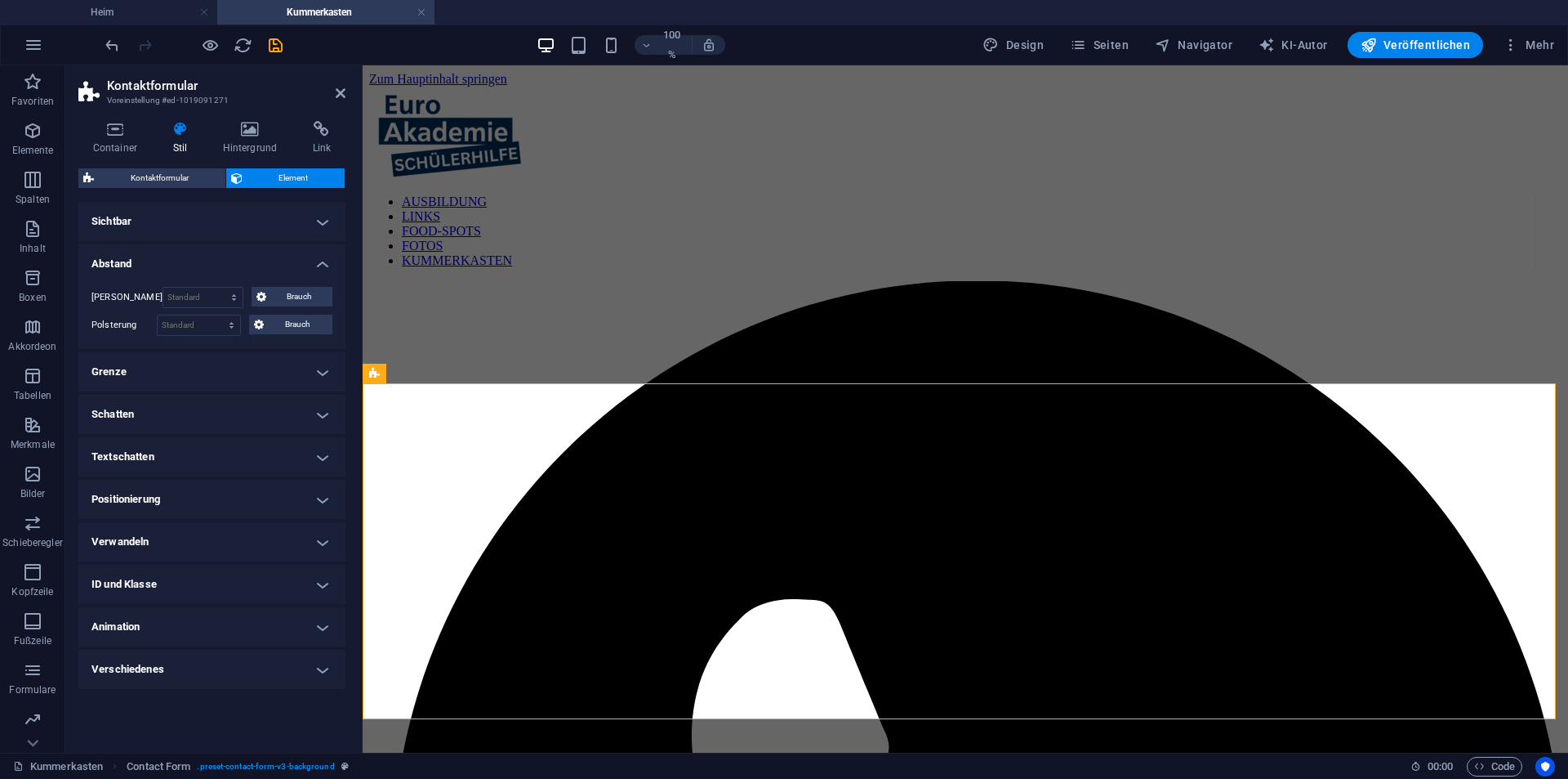
click at [159, 613] on h4 "Animation" at bounding box center [212, 626] width 267 height 39
click at [159, 613] on h4 "Animation" at bounding box center [212, 621] width 267 height 29
click at [164, 668] on h4 "Verschiedenes" at bounding box center [212, 668] width 267 height 39
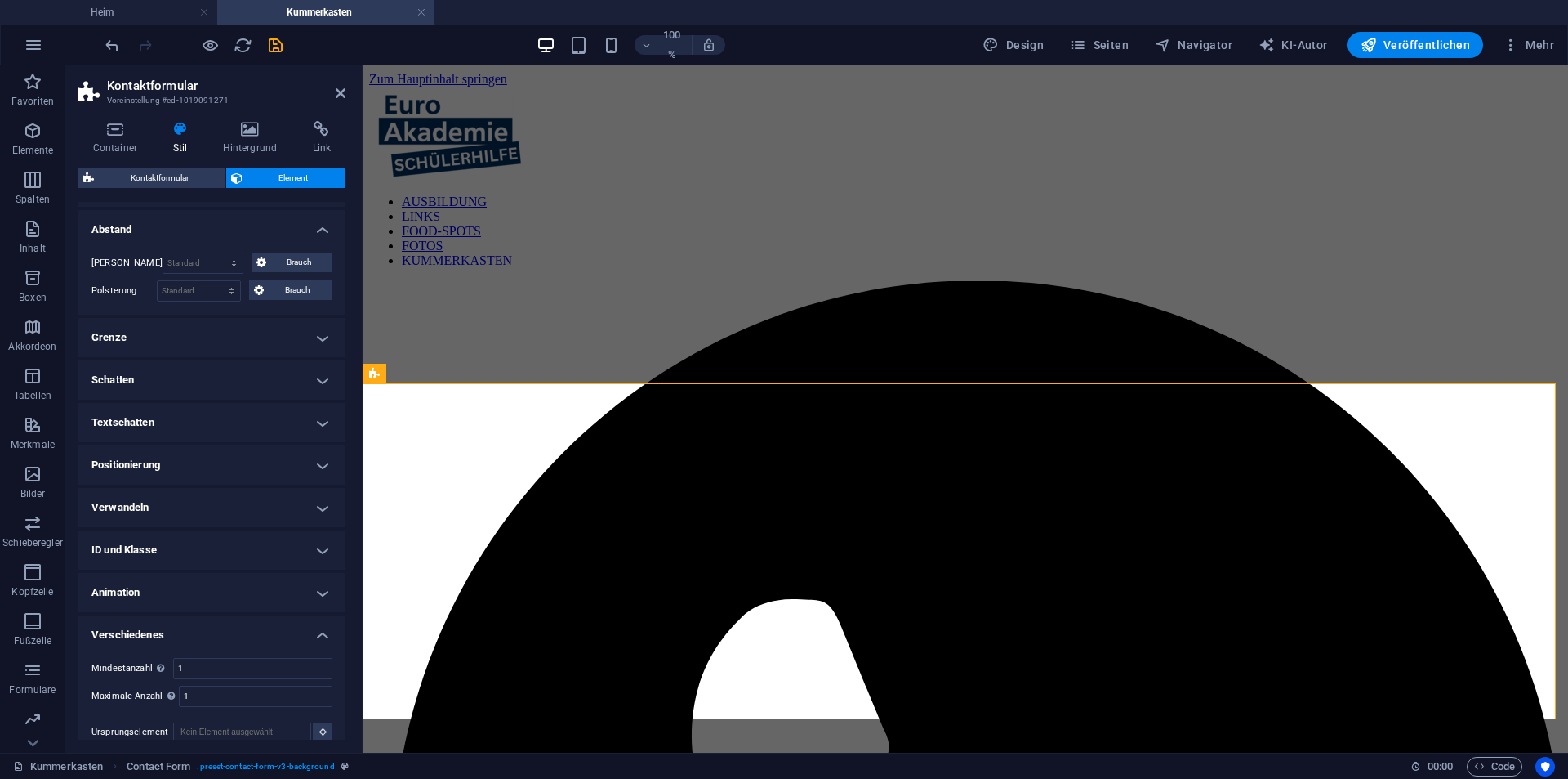
scroll to position [51, 0]
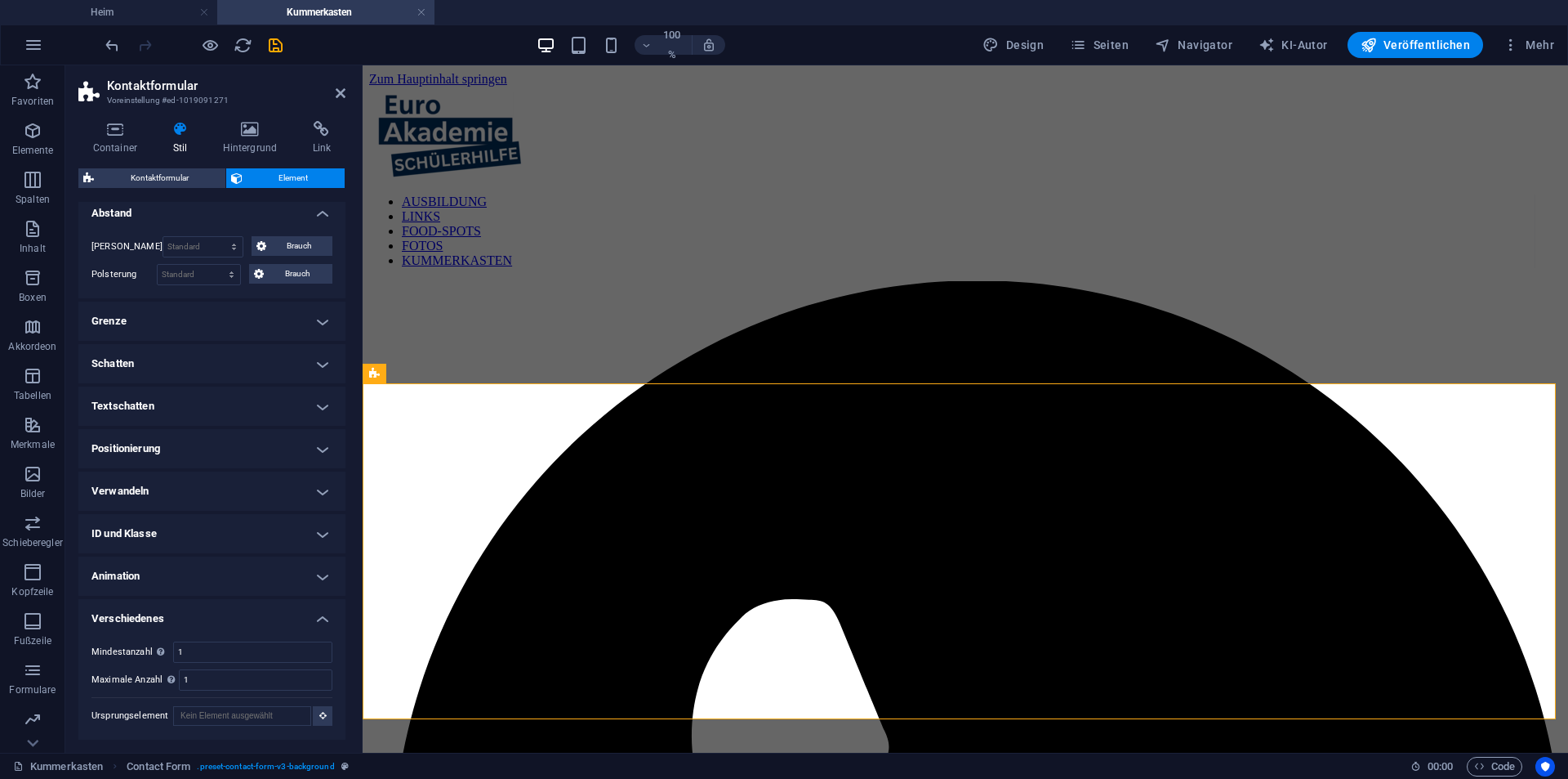
click at [130, 548] on h4 "ID und Klasse" at bounding box center [212, 533] width 267 height 39
